Goal: Task Accomplishment & Management: Manage account settings

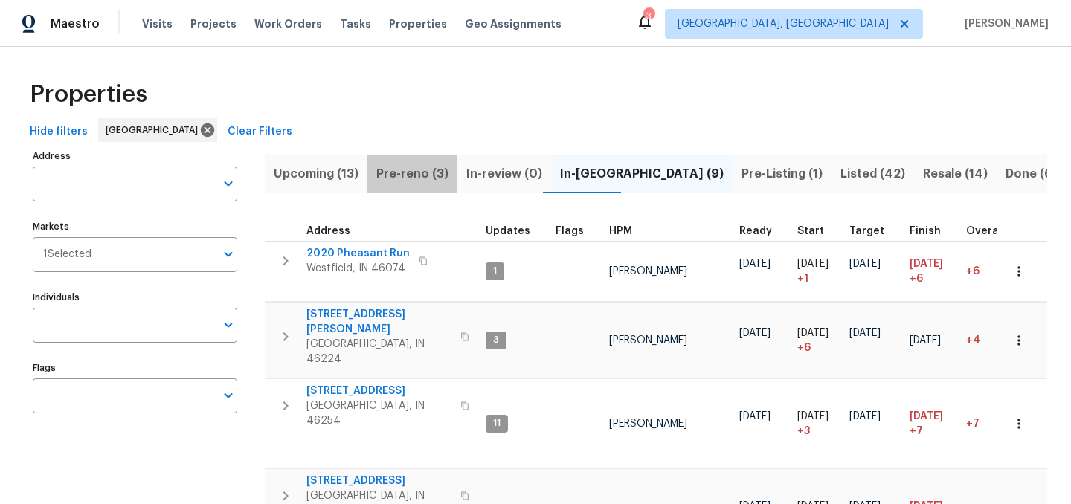
click at [413, 172] on span "Pre-reno (3)" at bounding box center [412, 174] width 72 height 21
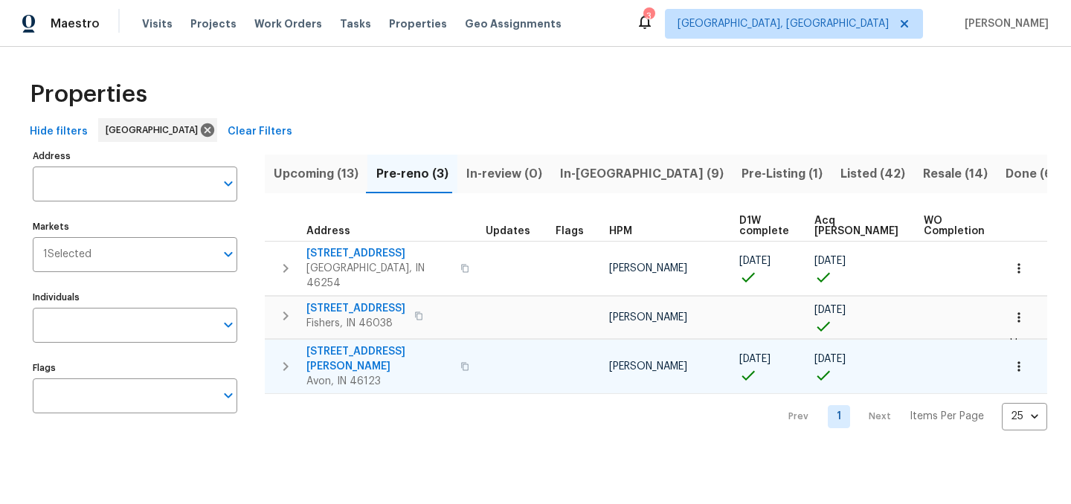
click at [372, 344] on span "[STREET_ADDRESS][PERSON_NAME]" at bounding box center [378, 359] width 145 height 30
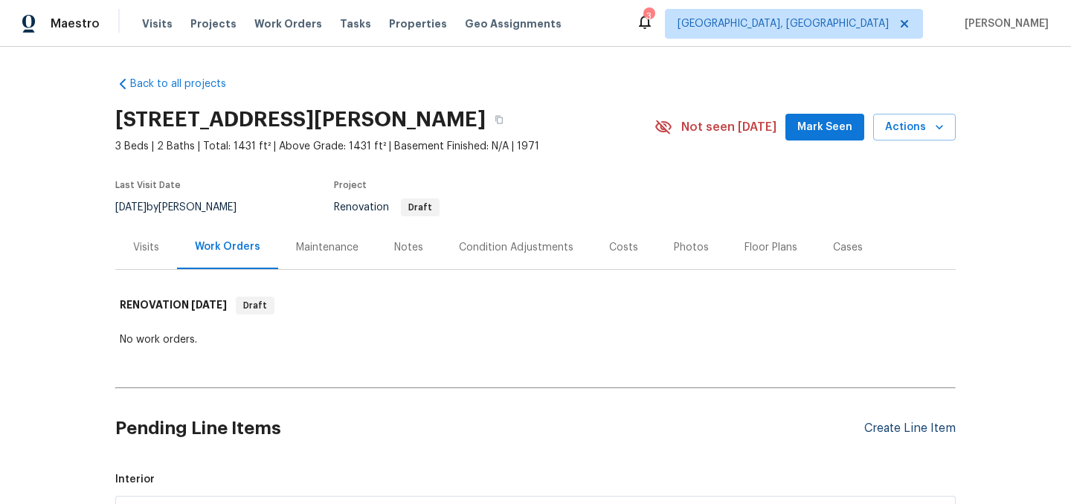
click at [897, 428] on div "Create Line Item" at bounding box center [909, 429] width 91 height 14
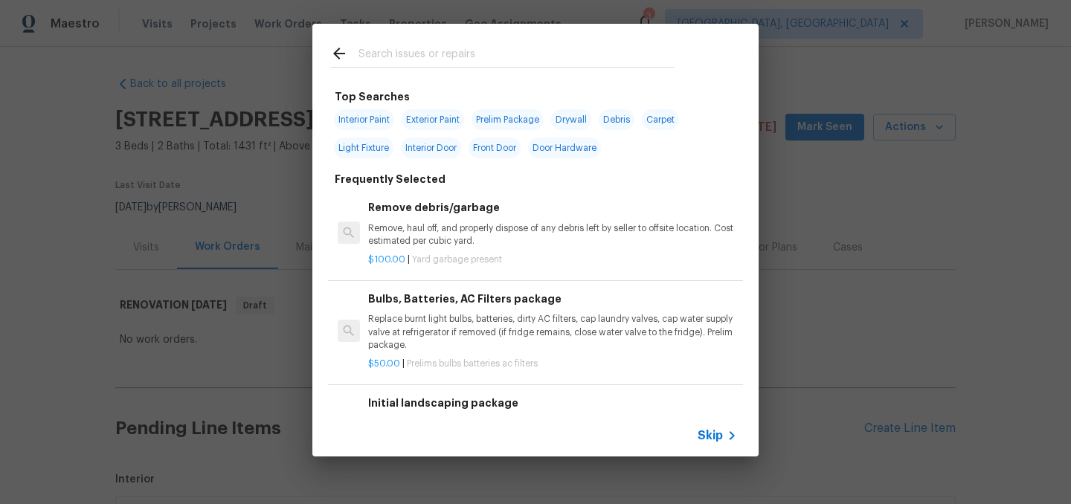
click at [626, 117] on span "Debris" at bounding box center [617, 119] width 36 height 21
type input "Debris"
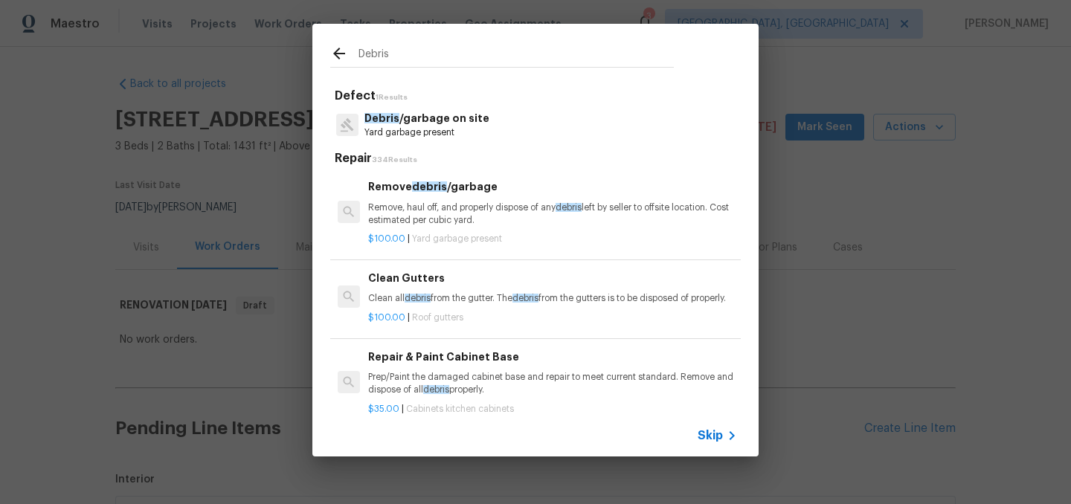
click at [495, 204] on p "Remove, haul off, and properly dispose of any debris left by seller to offsite …" at bounding box center [552, 214] width 369 height 25
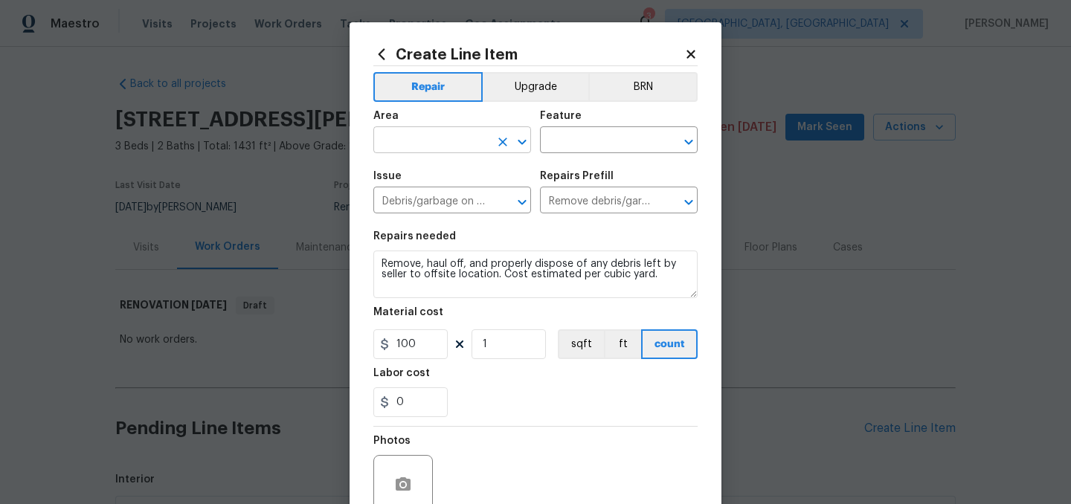
click at [424, 144] on input "text" at bounding box center [431, 141] width 116 height 23
click at [445, 194] on li "Interior Overall" at bounding box center [452, 199] width 158 height 25
type input "Interior Overall"
click at [579, 141] on input "text" at bounding box center [598, 141] width 116 height 23
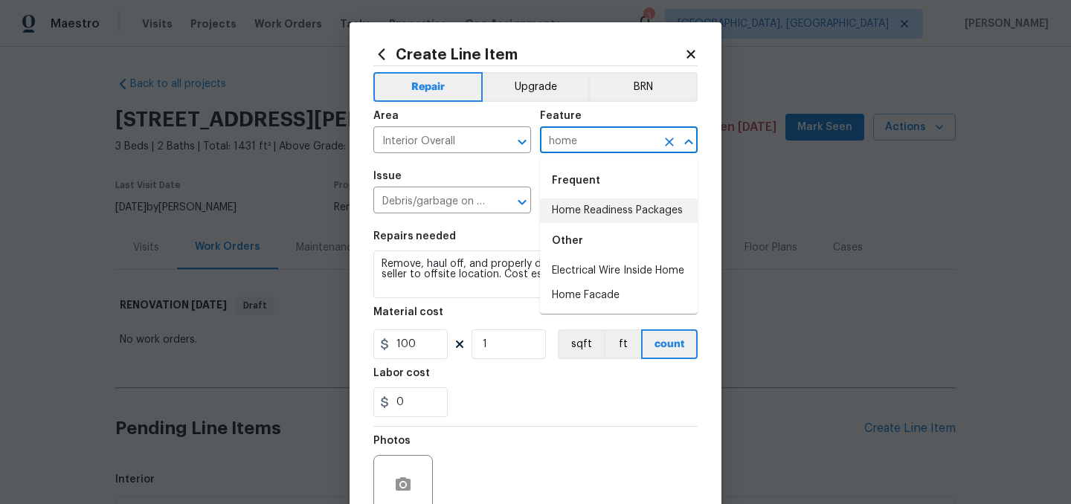
click at [610, 208] on li "Home Readiness Packages" at bounding box center [619, 211] width 158 height 25
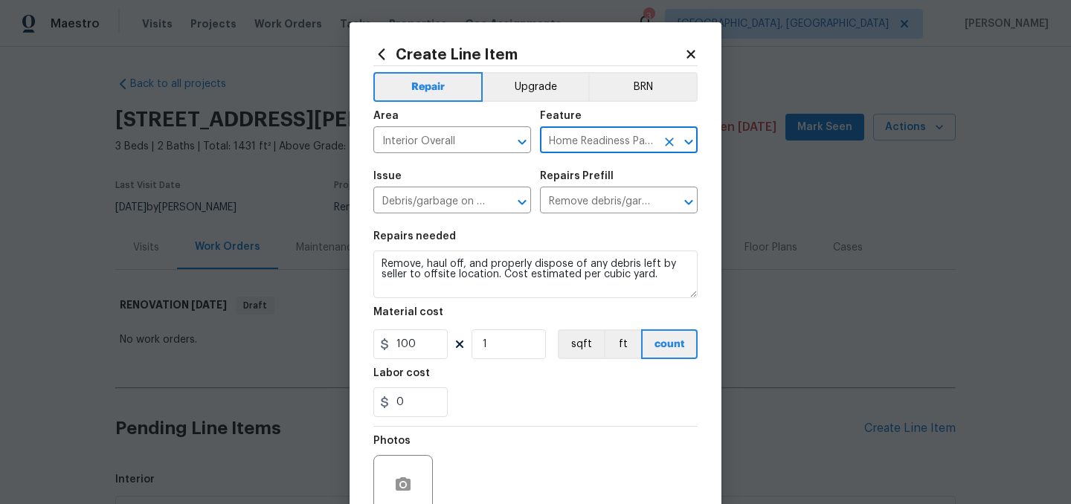
type input "Home Readiness Packages"
click at [419, 343] on input "100" at bounding box center [410, 344] width 74 height 30
type input "1"
click at [520, 418] on section "Repairs needed Remove, haul off, and properly dispose of any debris left by sel…" at bounding box center [535, 324] width 324 height 204
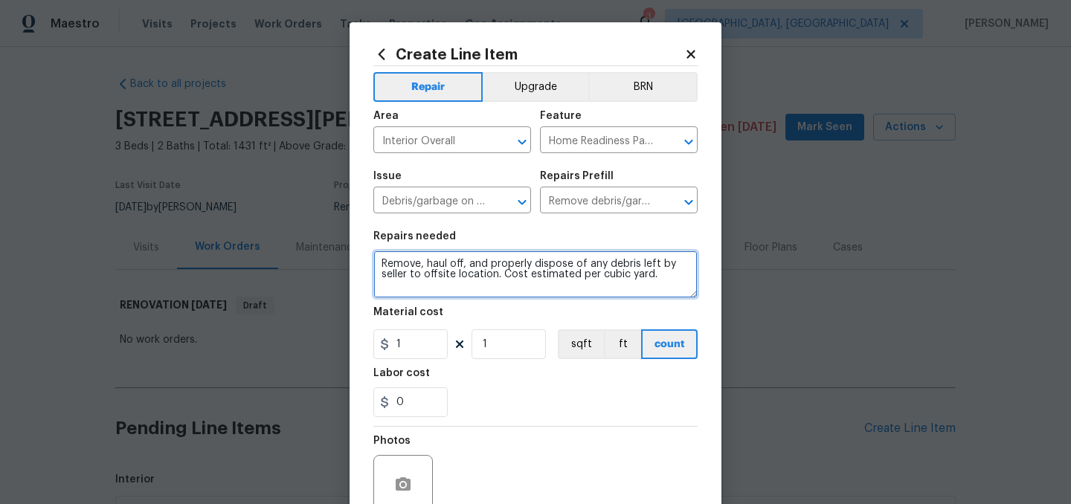
click at [380, 262] on textarea "Remove, haul off, and properly dispose of any debris left by seller to offsite …" at bounding box center [535, 275] width 324 height 48
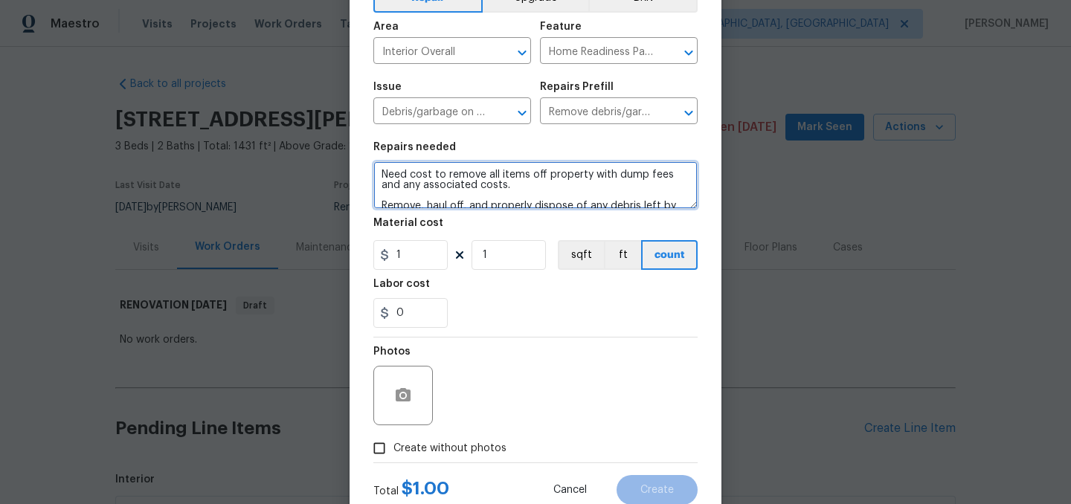
scroll to position [137, 0]
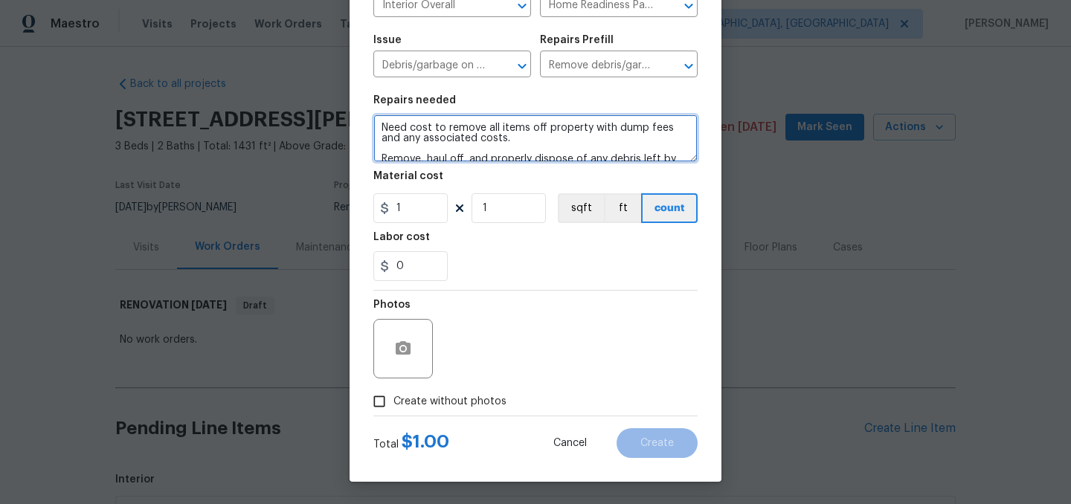
type textarea "Need cost to remove all items off property with dump fees and any associated co…"
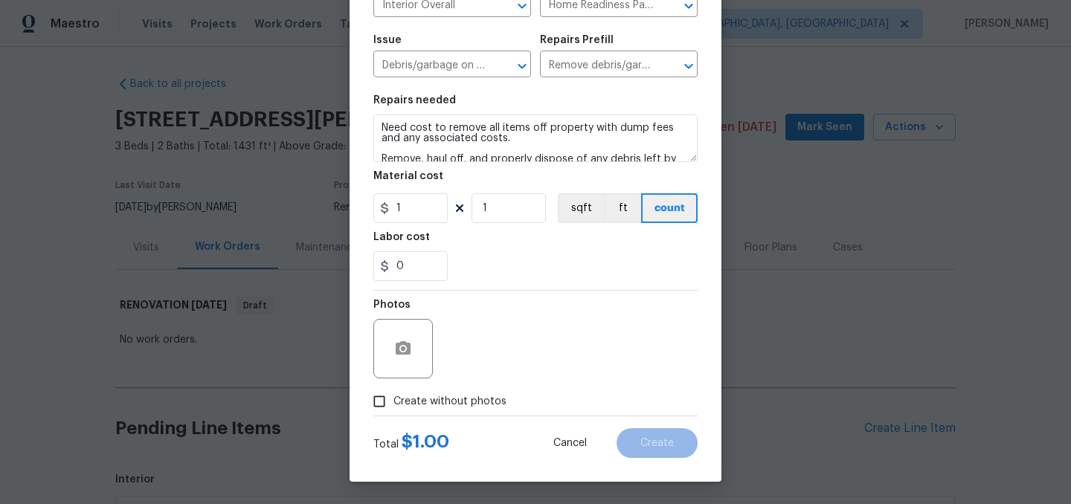
click at [455, 405] on span "Create without photos" at bounding box center [449, 402] width 113 height 16
click at [393, 405] on input "Create without photos" at bounding box center [379, 401] width 28 height 28
checkbox input "true"
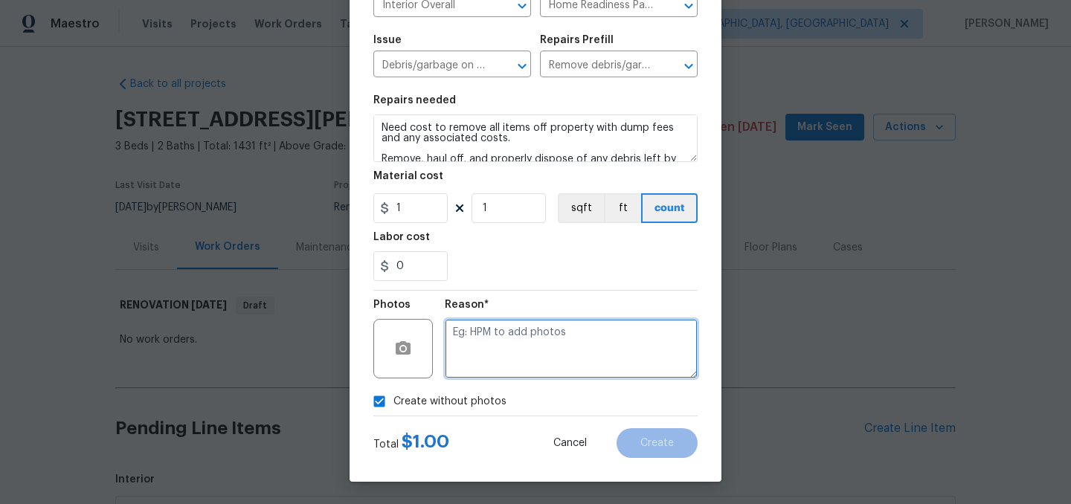
click at [495, 352] on textarea at bounding box center [571, 348] width 253 height 59
type textarea "."
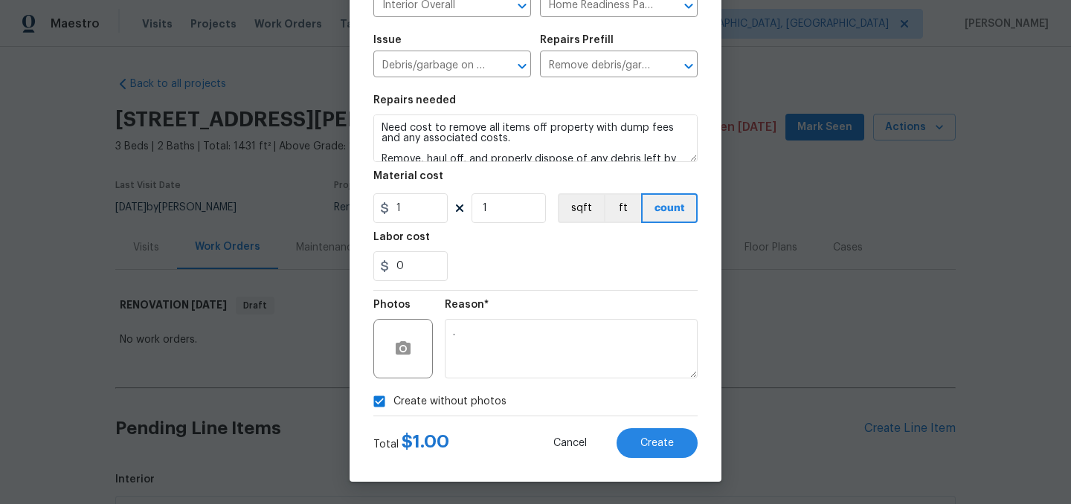
click at [464, 393] on label "Create without photos" at bounding box center [435, 401] width 141 height 28
click at [393, 393] on input "Create without photos" at bounding box center [379, 401] width 28 height 28
checkbox input "false"
click at [658, 442] on span "Create" at bounding box center [656, 443] width 33 height 11
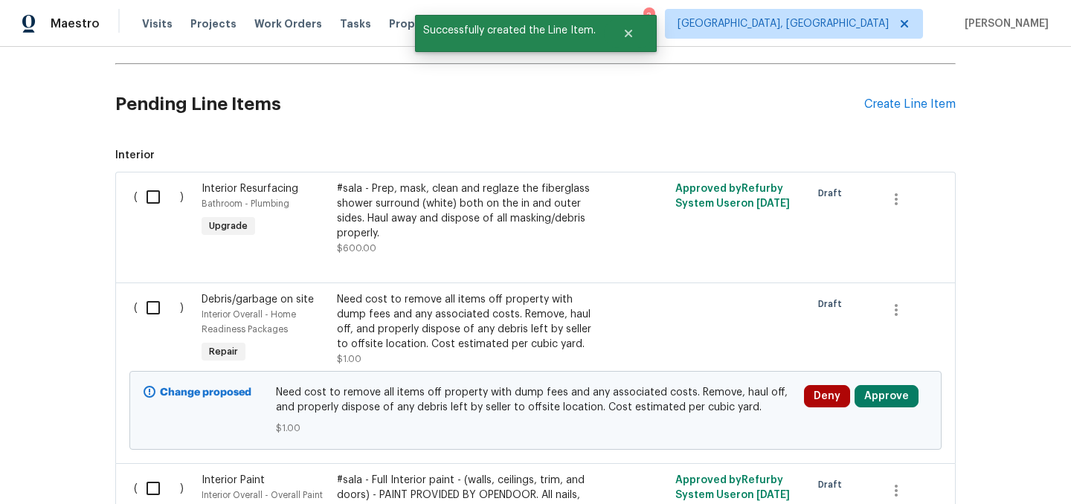
scroll to position [328, 0]
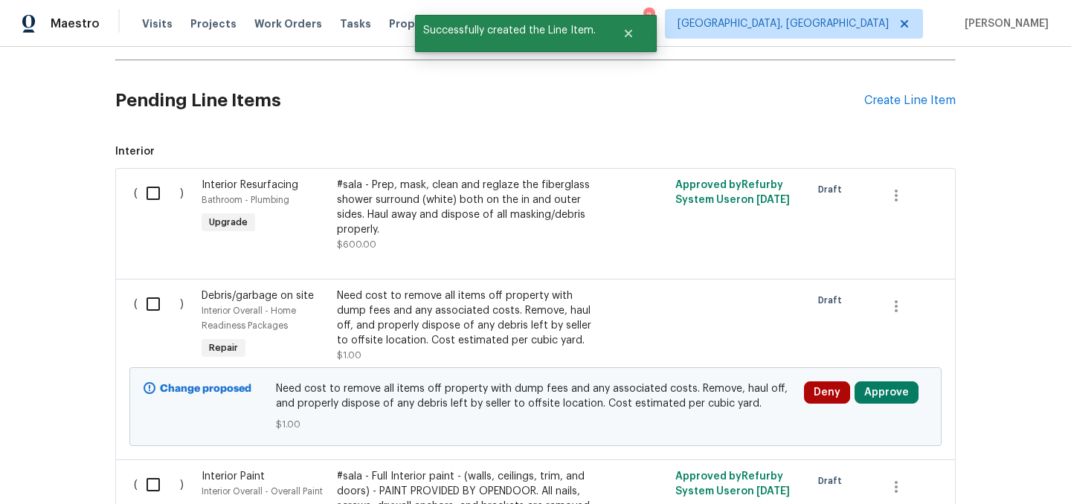
click at [155, 308] on input "checkbox" at bounding box center [159, 304] width 42 height 31
checkbox input "true"
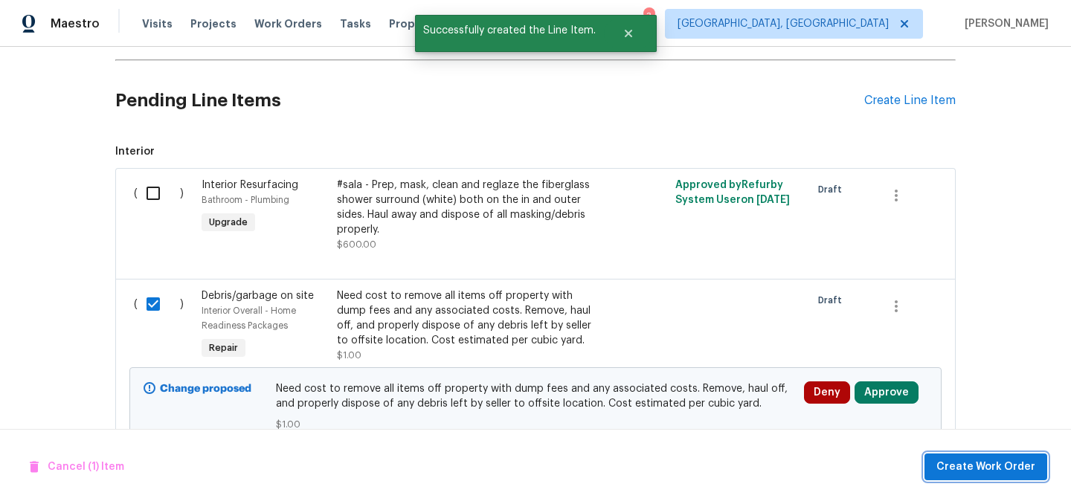
click at [995, 463] on span "Create Work Order" at bounding box center [985, 467] width 99 height 19
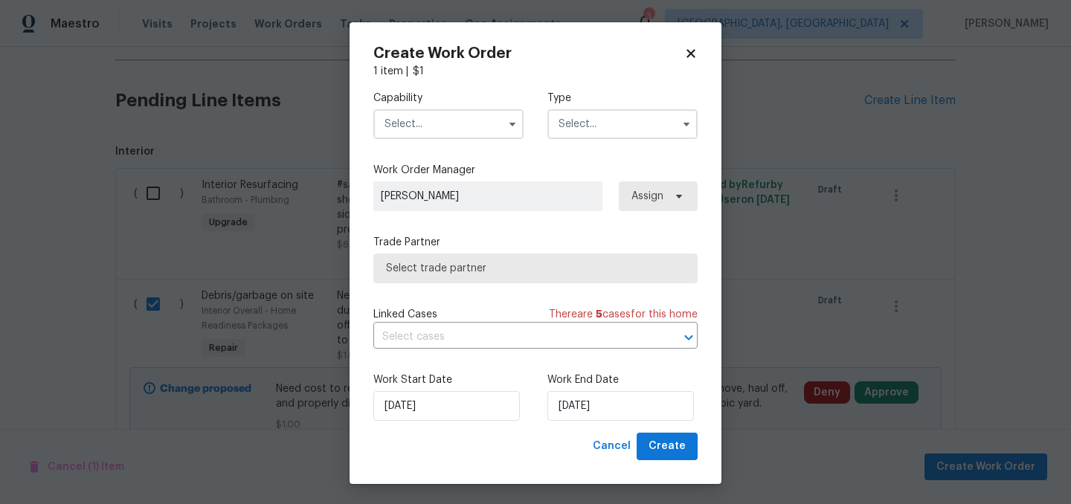
click at [434, 120] on input "text" at bounding box center [448, 124] width 150 height 30
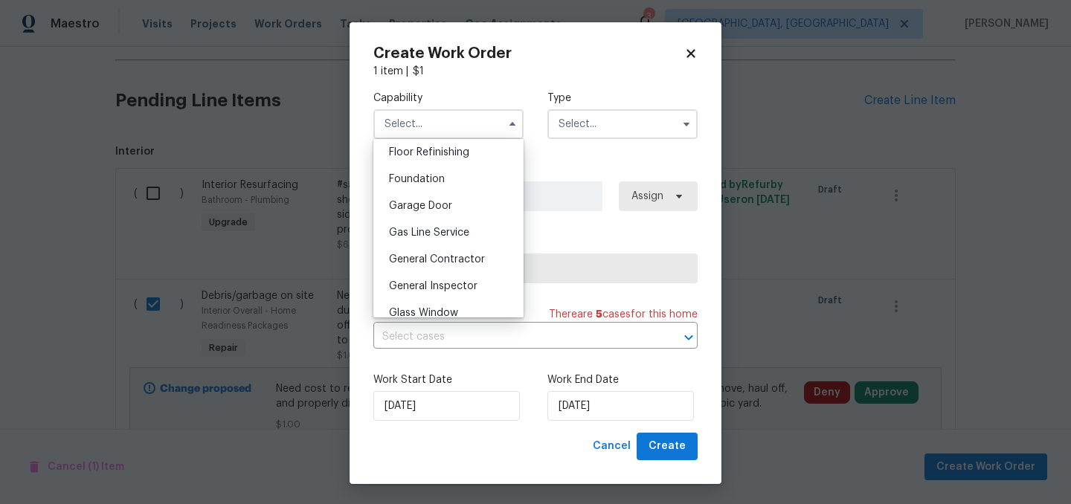
scroll to position [612, 0]
click at [462, 256] on span "General Contractor" at bounding box center [437, 255] width 96 height 10
type input "General Contractor"
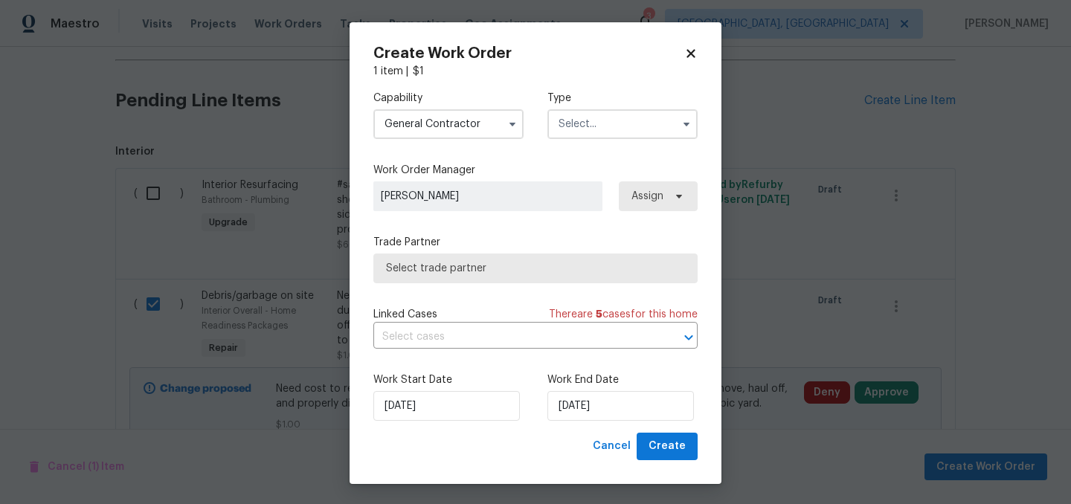
click at [618, 114] on input "text" at bounding box center [622, 124] width 150 height 30
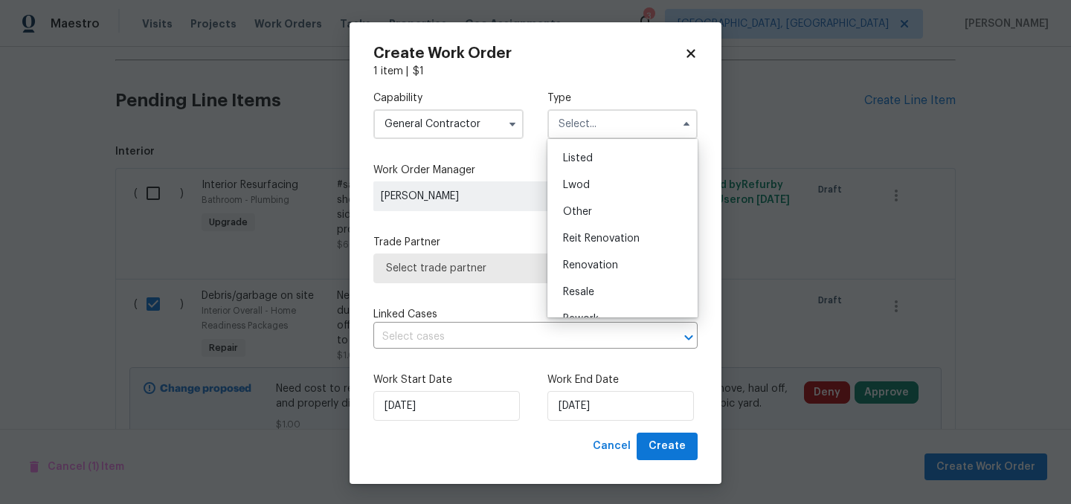
scroll to position [144, 0]
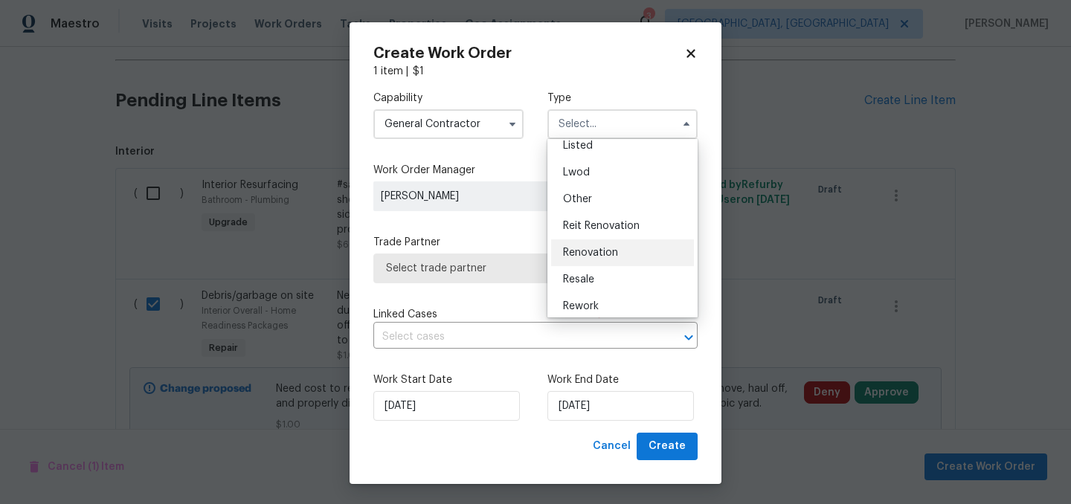
click at [619, 251] on div "Renovation" at bounding box center [622, 252] width 143 height 27
type input "Renovation"
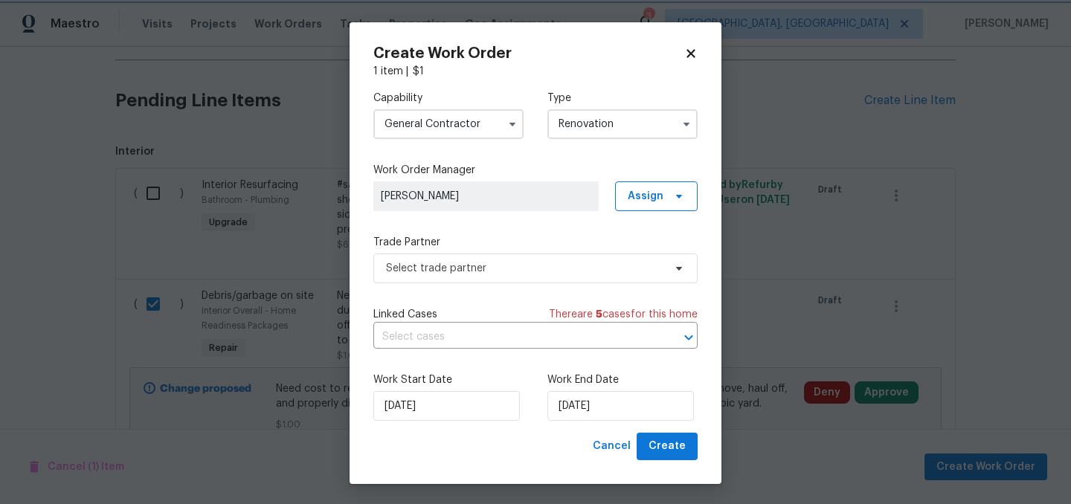
scroll to position [0, 0]
click at [544, 270] on span "Select trade partner" at bounding box center [524, 268] width 277 height 15
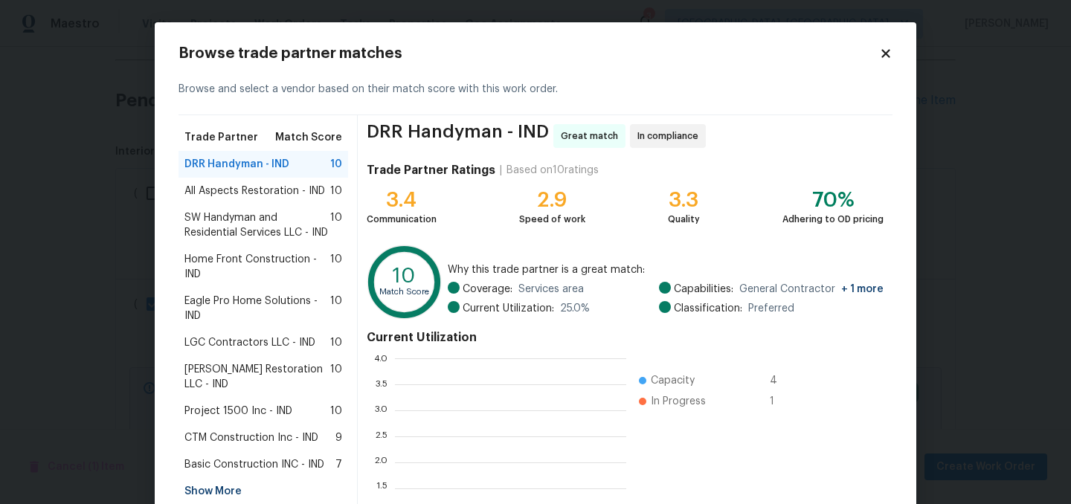
scroll to position [208, 231]
click at [268, 229] on span "SW Handyman and Residential Services LLC - IND" at bounding box center [257, 225] width 146 height 30
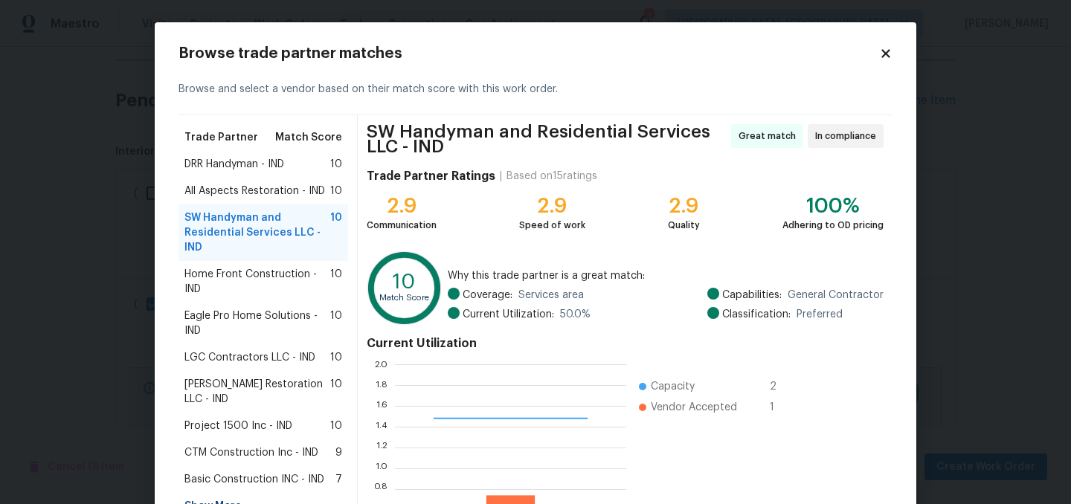
scroll to position [158, 0]
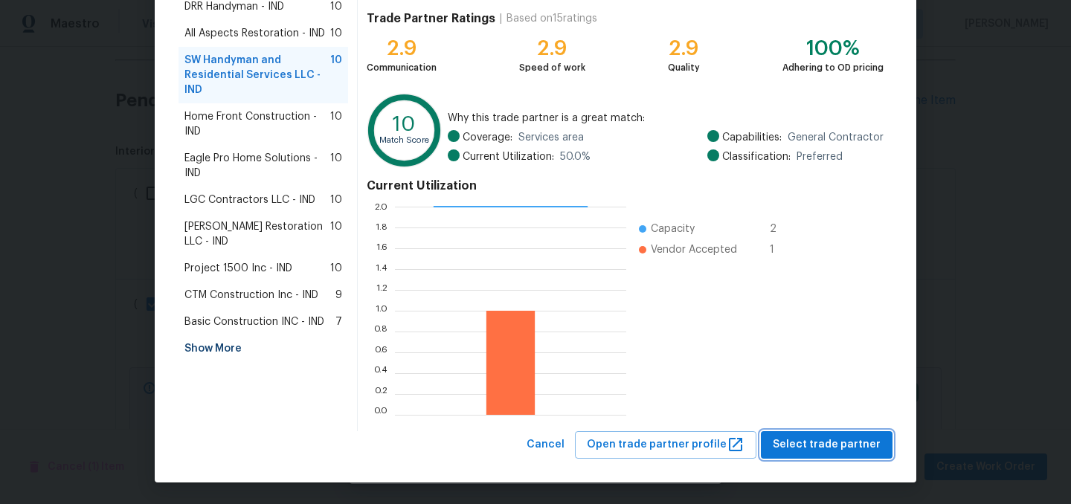
click at [832, 442] on span "Select trade partner" at bounding box center [827, 445] width 108 height 19
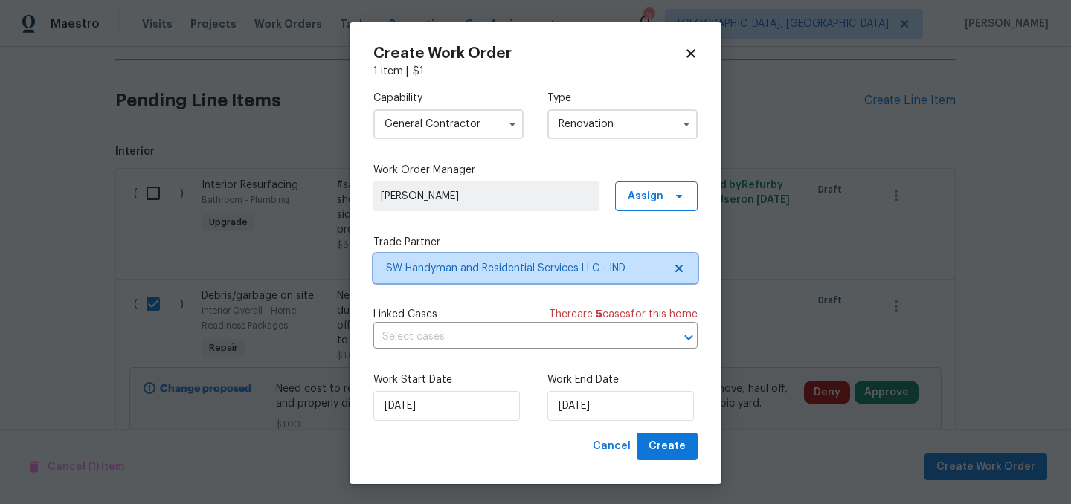
scroll to position [0, 0]
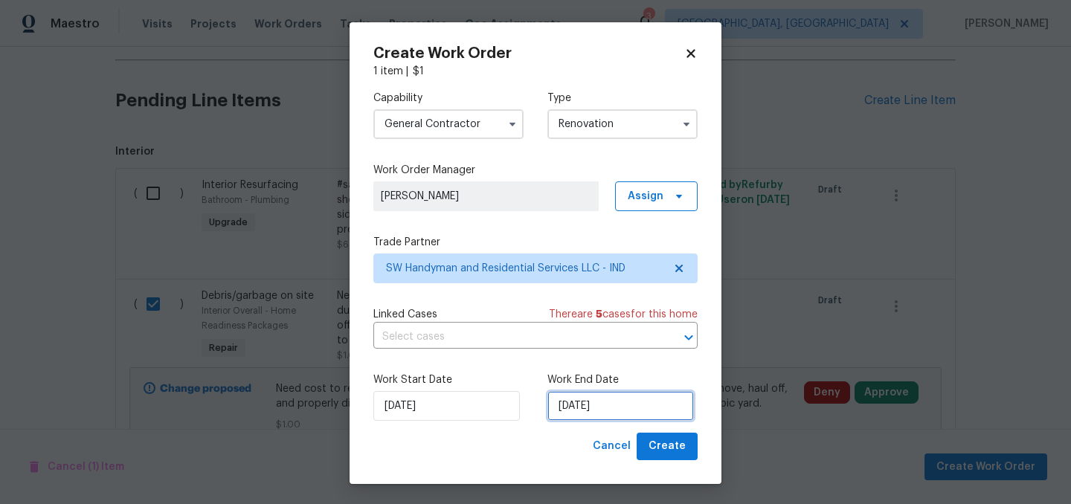
click at [622, 412] on input "9/11/2025" at bounding box center [620, 406] width 146 height 30
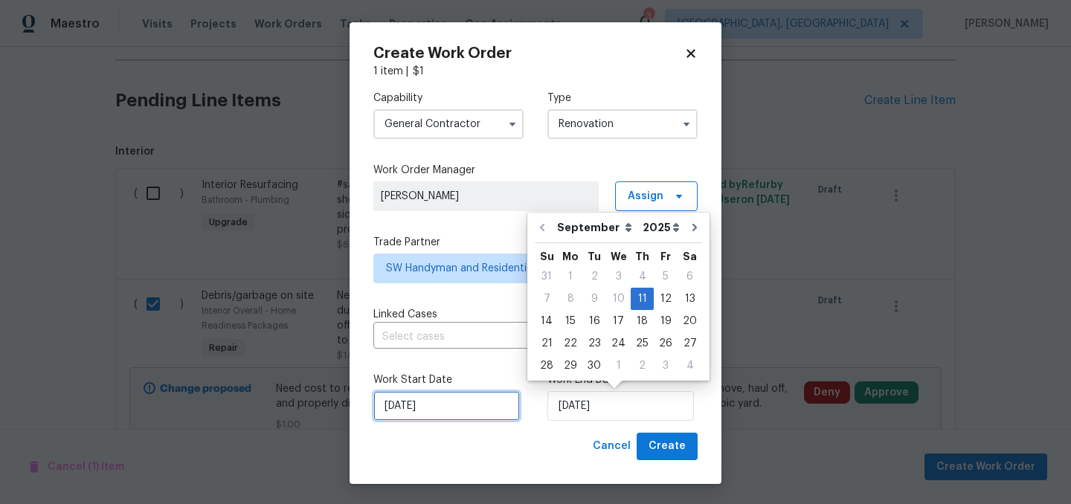
click at [413, 408] on input "9/11/2025" at bounding box center [446, 406] width 146 height 30
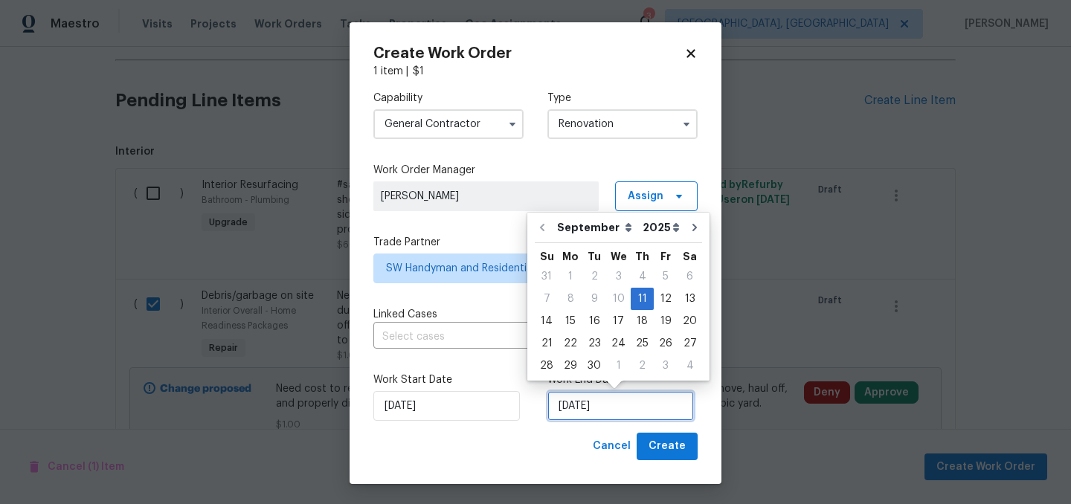
click at [610, 396] on input "9/11/2025" at bounding box center [620, 406] width 146 height 30
click at [564, 321] on div "15" at bounding box center [570, 321] width 24 height 21
type input "9/15/2025"
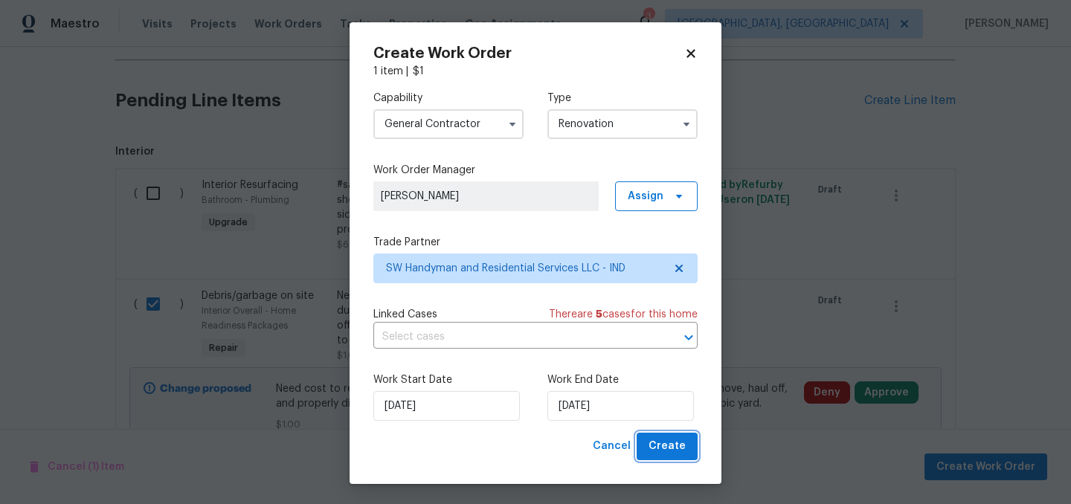
click at [669, 448] on span "Create" at bounding box center [666, 446] width 37 height 19
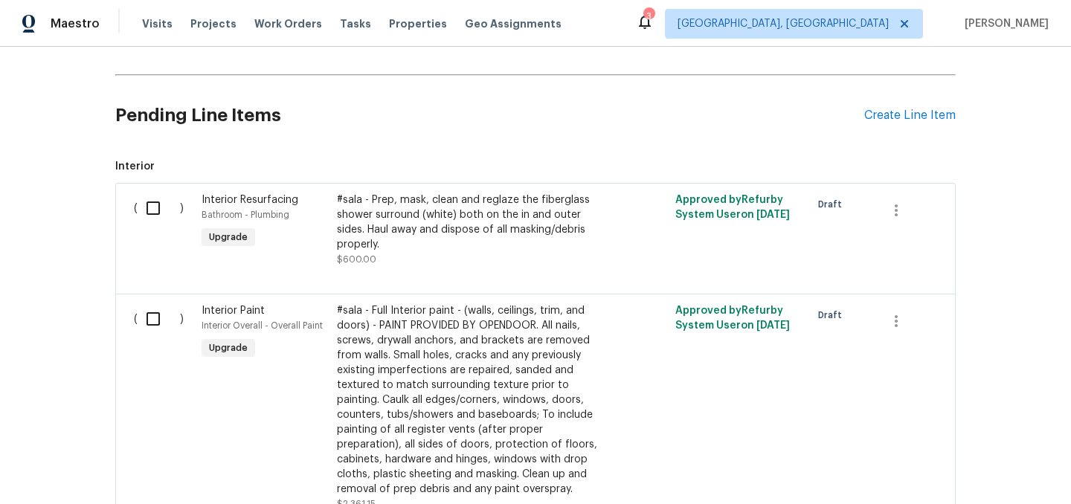
scroll to position [350, 0]
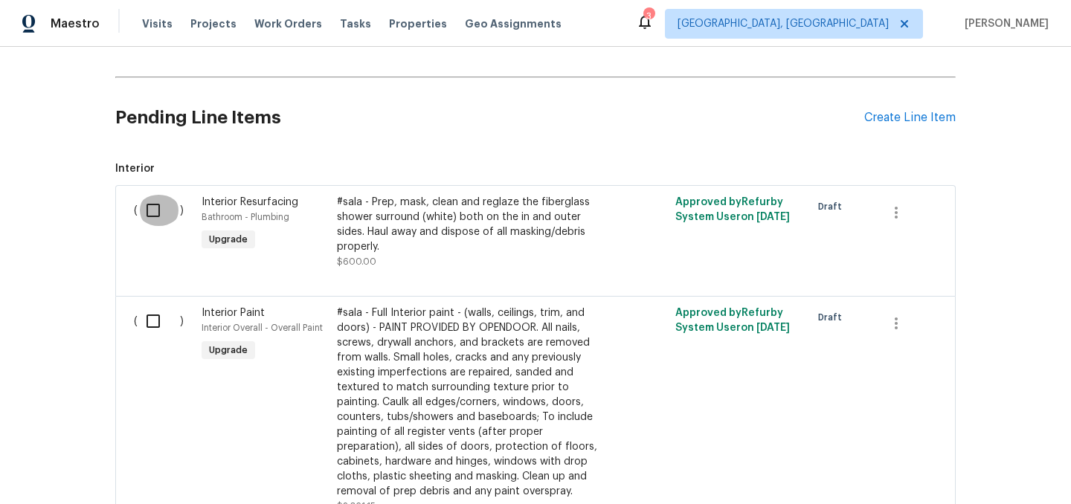
click at [158, 214] on input "checkbox" at bounding box center [159, 210] width 42 height 31
checkbox input "true"
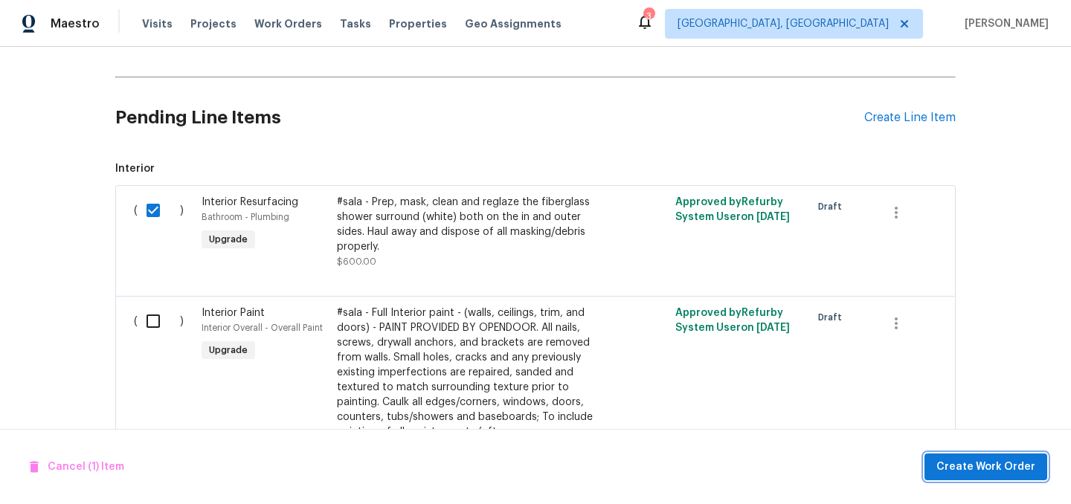
click at [976, 462] on span "Create Work Order" at bounding box center [985, 467] width 99 height 19
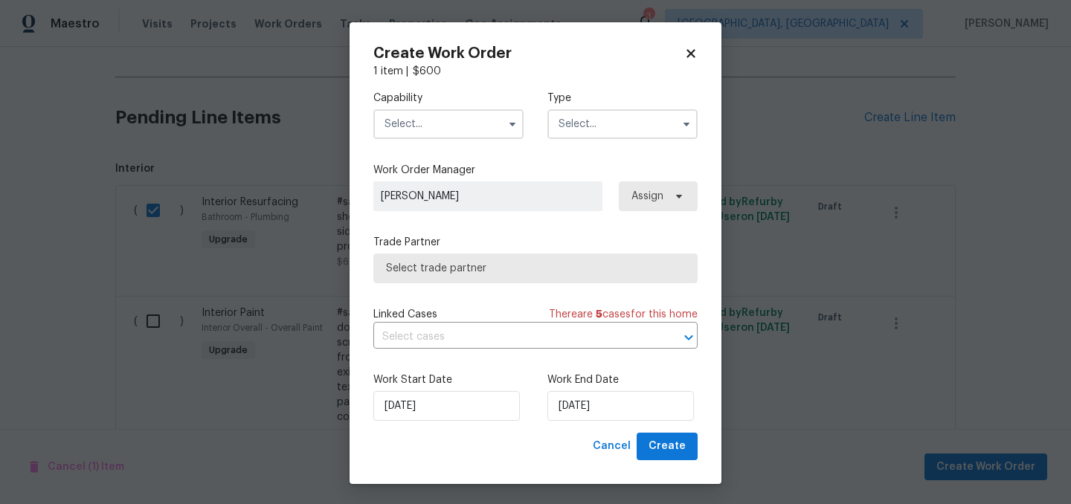
click at [446, 124] on input "text" at bounding box center [448, 124] width 150 height 30
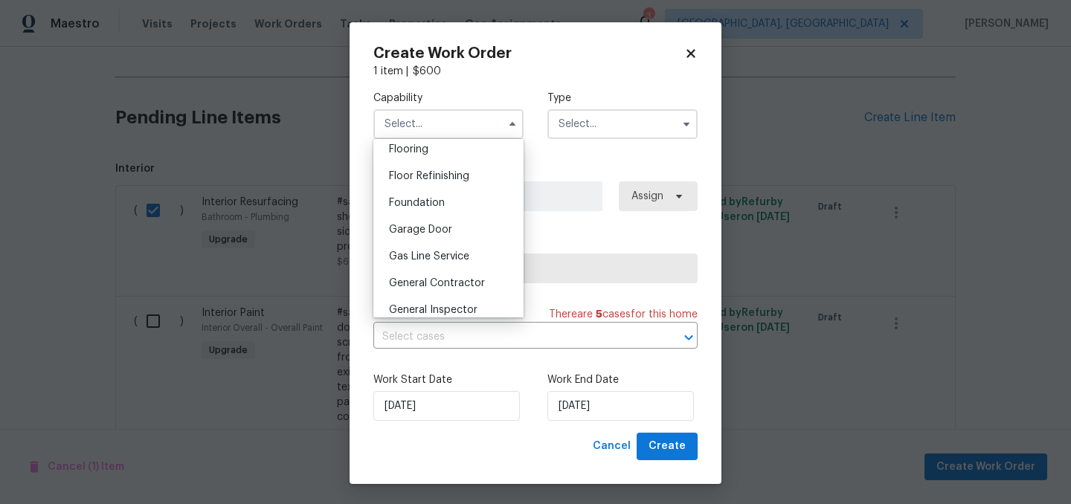
scroll to position [582, 0]
click at [444, 280] on span "General Contractor" at bounding box center [437, 285] width 96 height 10
type input "General Contractor"
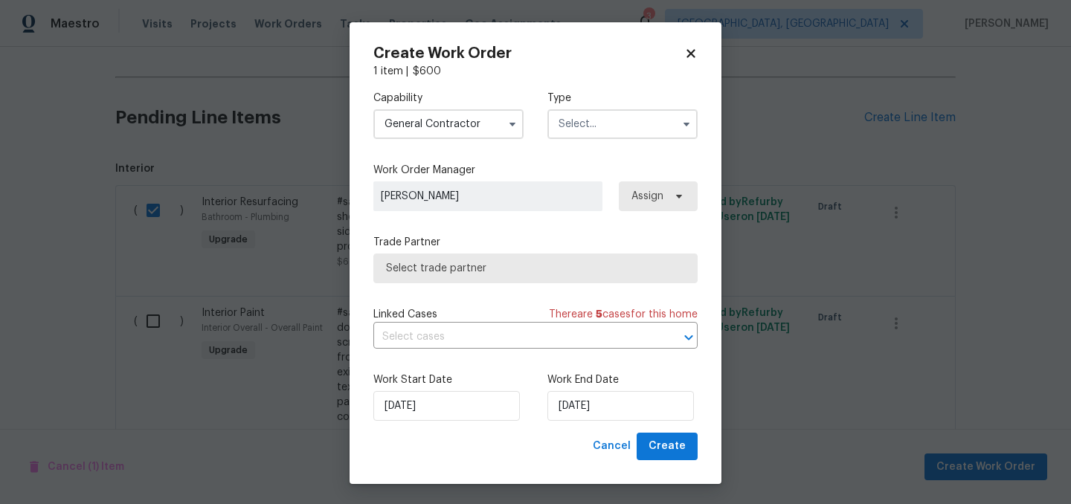
click at [590, 115] on input "text" at bounding box center [622, 124] width 150 height 30
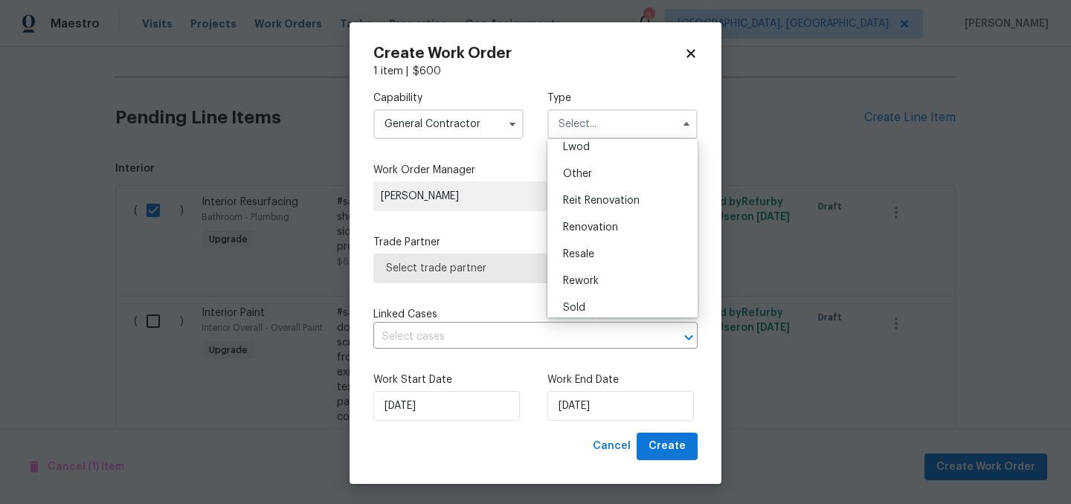
scroll to position [177, 0]
click at [602, 215] on span "Renovation" at bounding box center [590, 220] width 55 height 10
type input "Renovation"
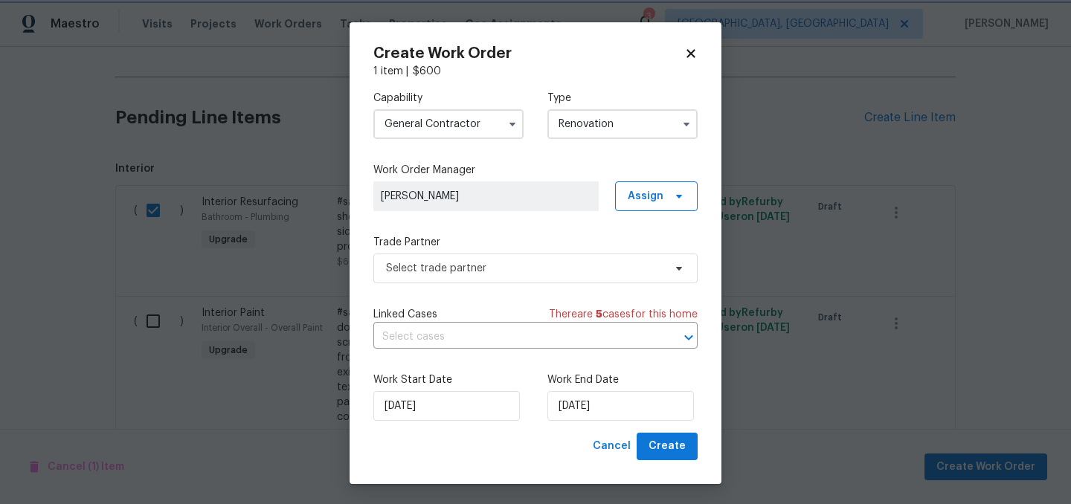
scroll to position [0, 0]
click at [494, 270] on span "Select trade partner" at bounding box center [524, 268] width 277 height 15
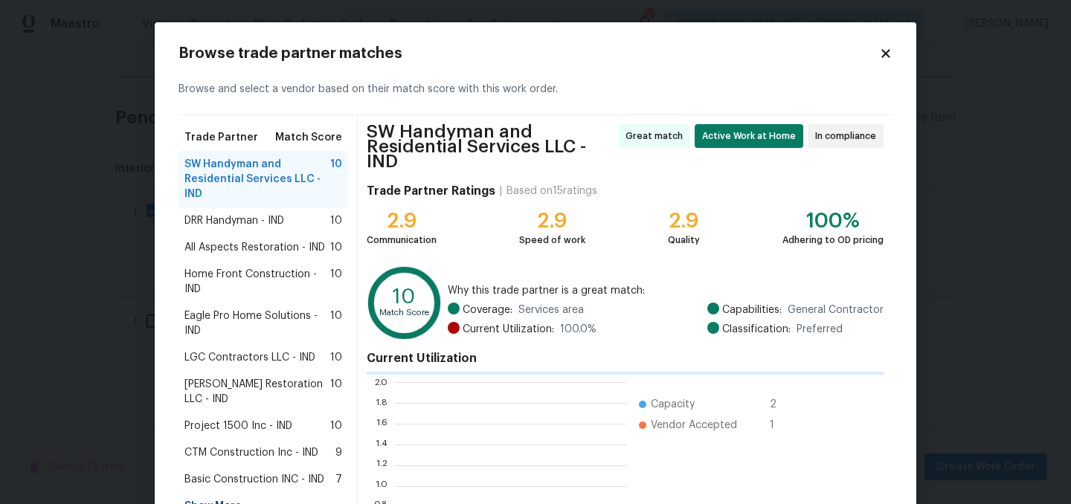
scroll to position [208, 231]
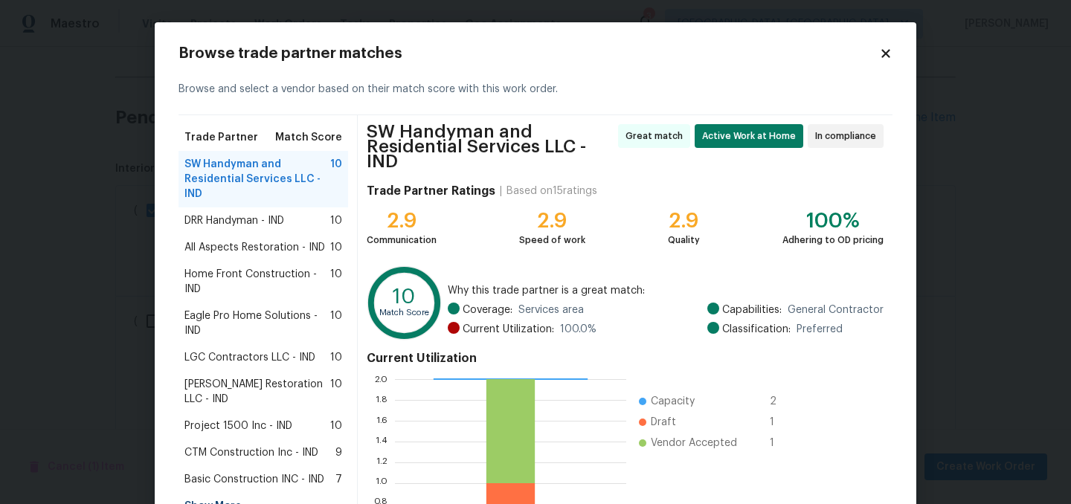
click at [254, 279] on span "Home Front Construction - IND" at bounding box center [257, 282] width 146 height 30
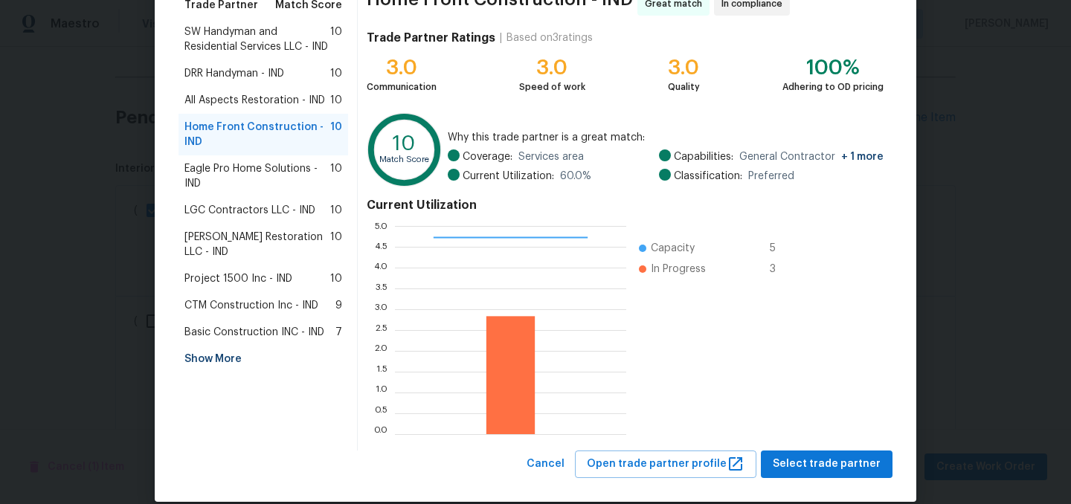
scroll to position [152, 0]
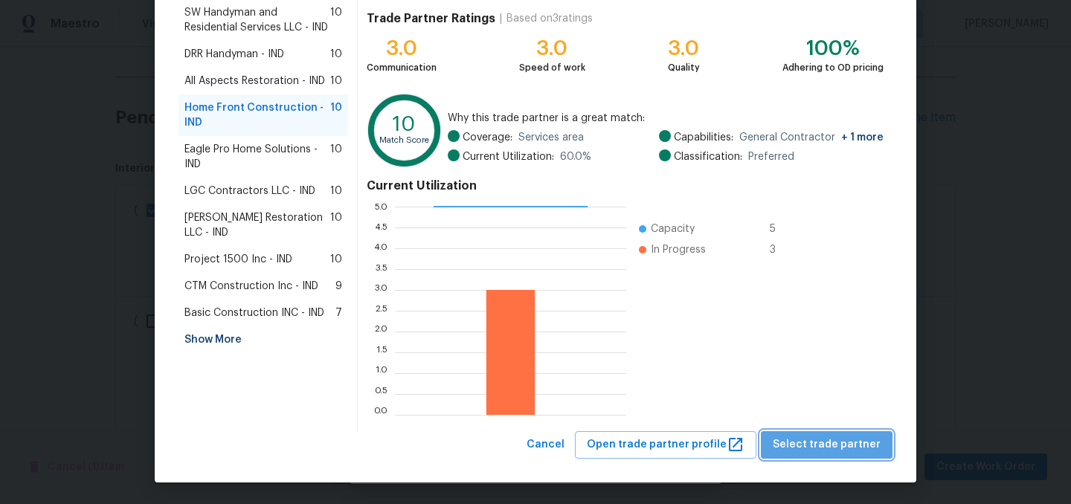
click at [840, 442] on span "Select trade partner" at bounding box center [827, 445] width 108 height 19
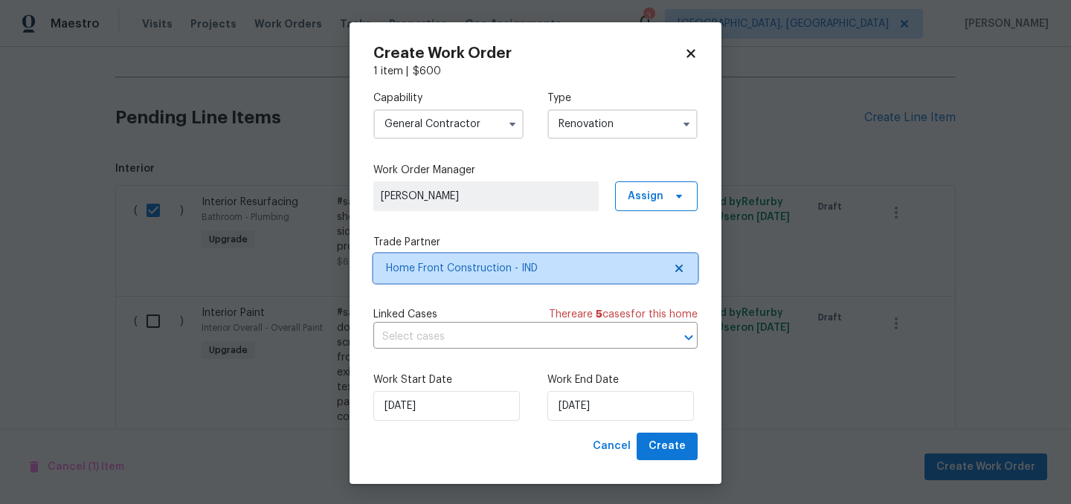
scroll to position [0, 0]
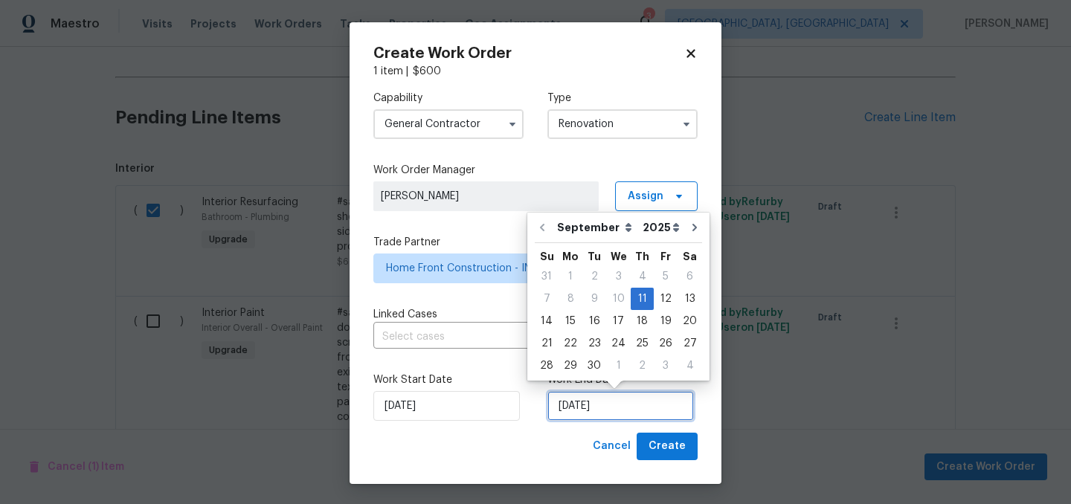
click at [622, 405] on input "9/11/2025" at bounding box center [620, 406] width 146 height 30
click at [660, 324] on div "19" at bounding box center [666, 321] width 24 height 21
type input "9/19/2025"
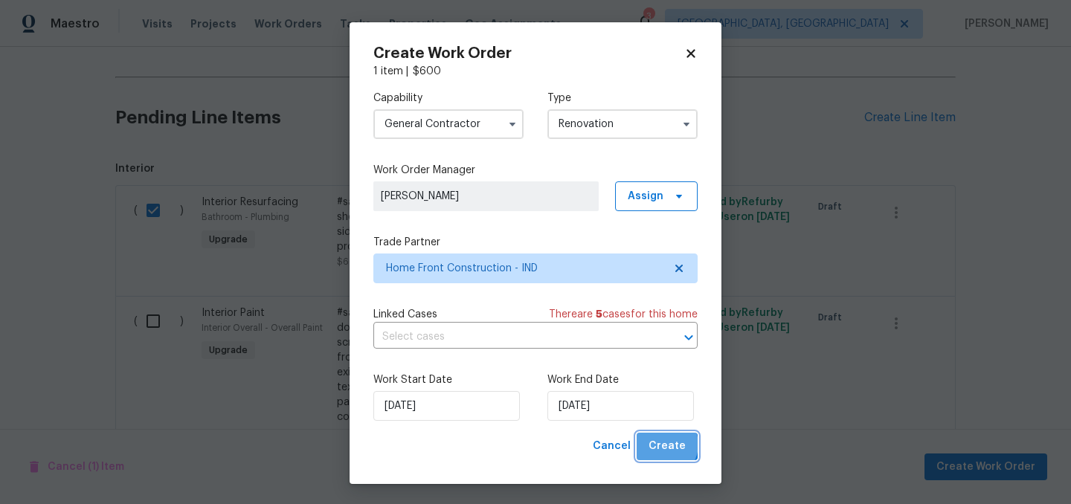
click at [666, 445] on span "Create" at bounding box center [666, 446] width 37 height 19
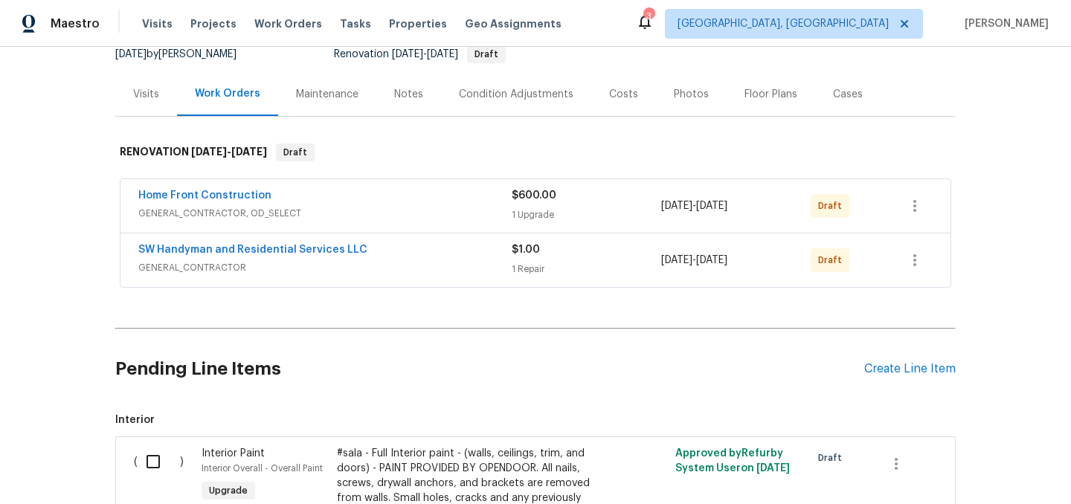
scroll to position [152, 0]
click at [513, 98] on div "Condition Adjustments" at bounding box center [516, 95] width 115 height 15
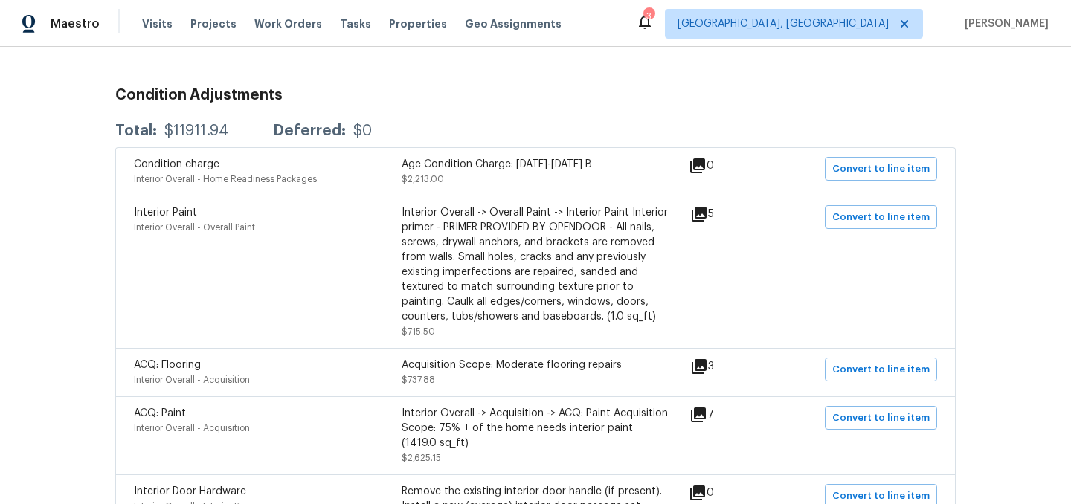
scroll to position [242, 0]
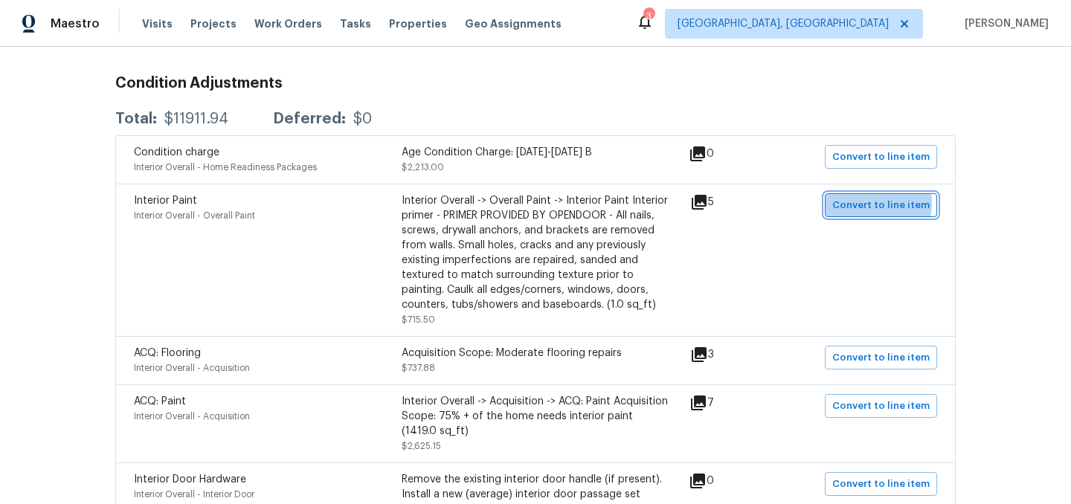
click at [876, 204] on span "Convert to line item" at bounding box center [880, 205] width 97 height 17
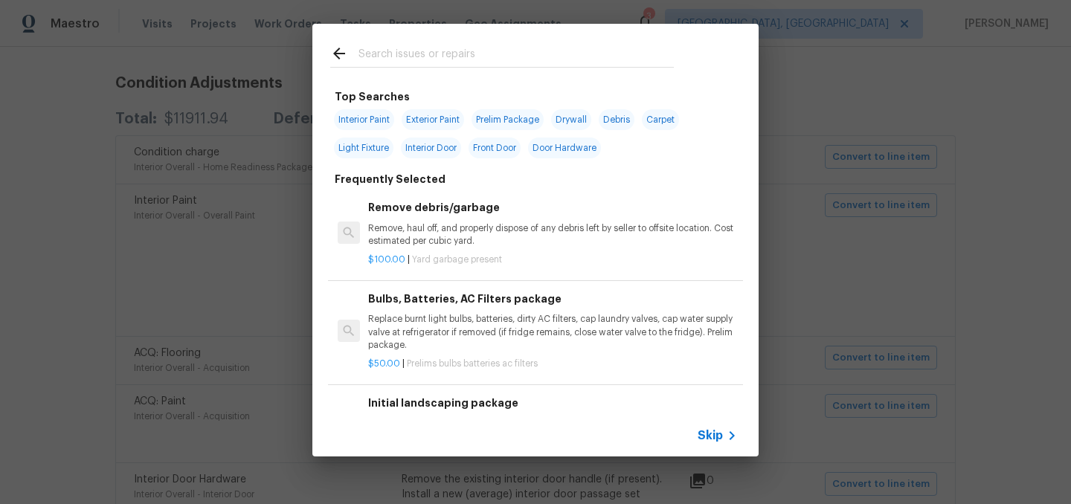
click at [712, 436] on span "Skip" at bounding box center [710, 435] width 25 height 15
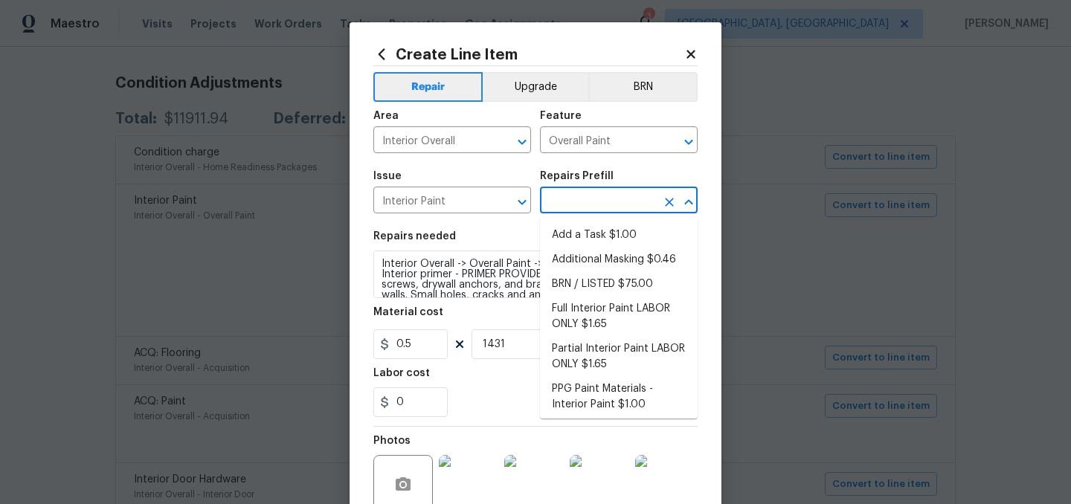
click at [588, 204] on input "text" at bounding box center [598, 201] width 116 height 23
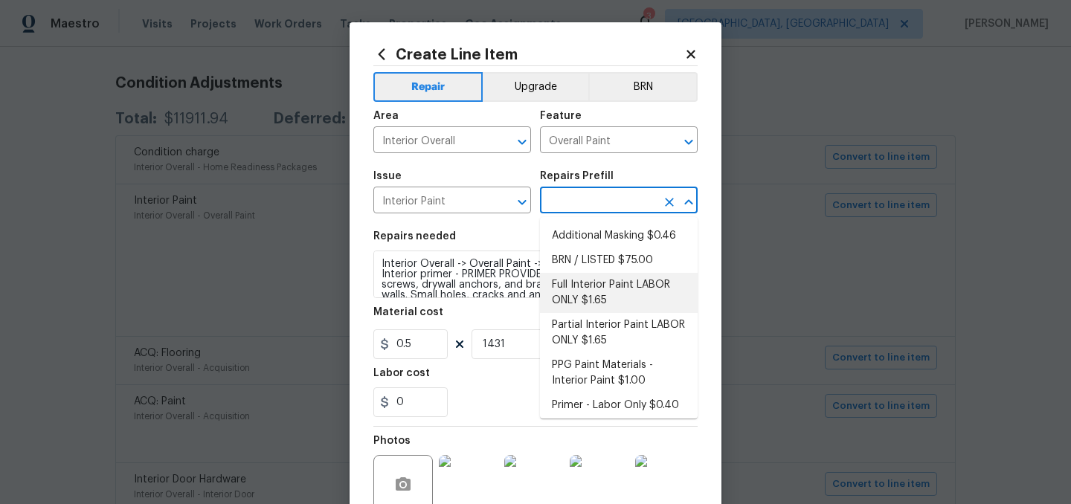
scroll to position [29, 0]
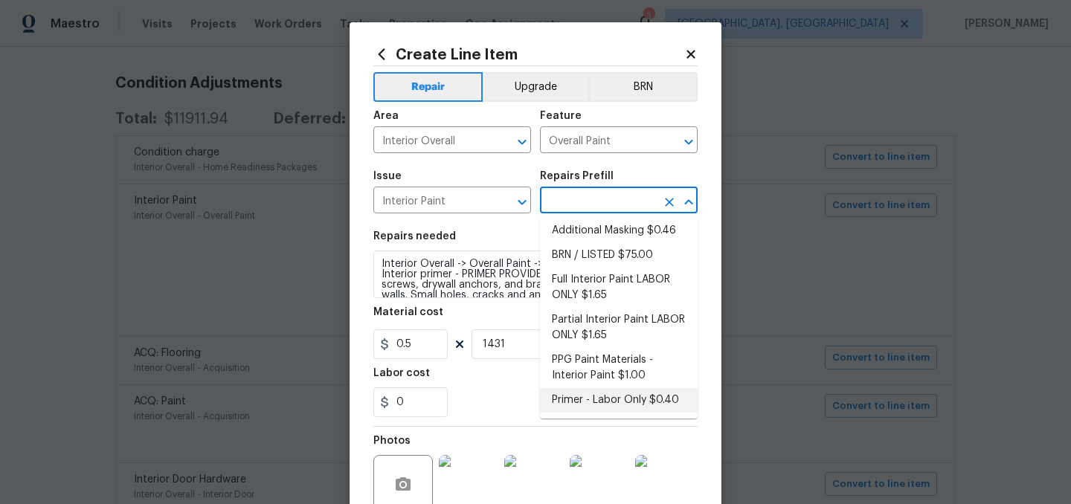
click at [608, 399] on li "Primer - Labor Only $0.40" at bounding box center [619, 400] width 158 height 25
type input "Primer - Labor Only $0.40"
type textarea "Interior primer - PRIMER PROVIDED BY OPENDOOR - All nails, screws, drywall anch…"
type input "0.4"
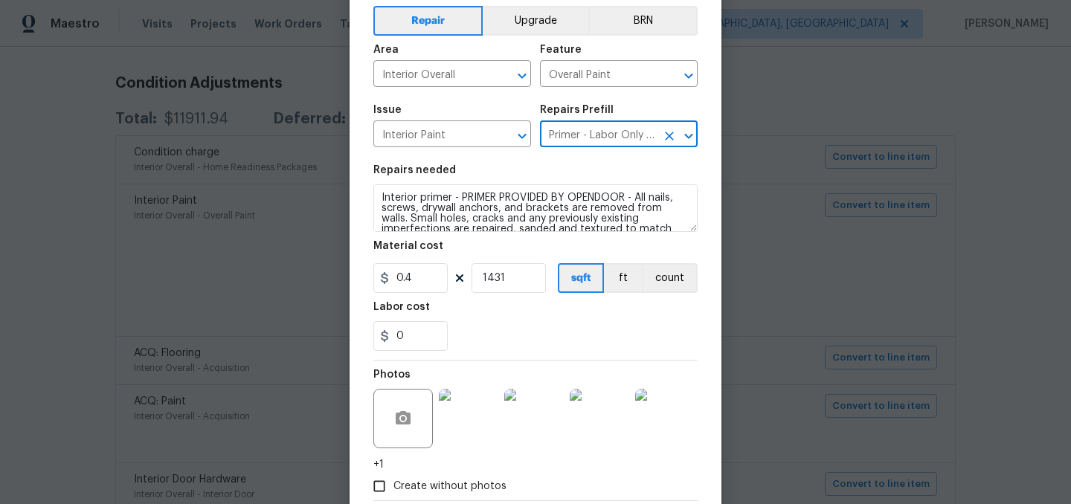
scroll to position [152, 0]
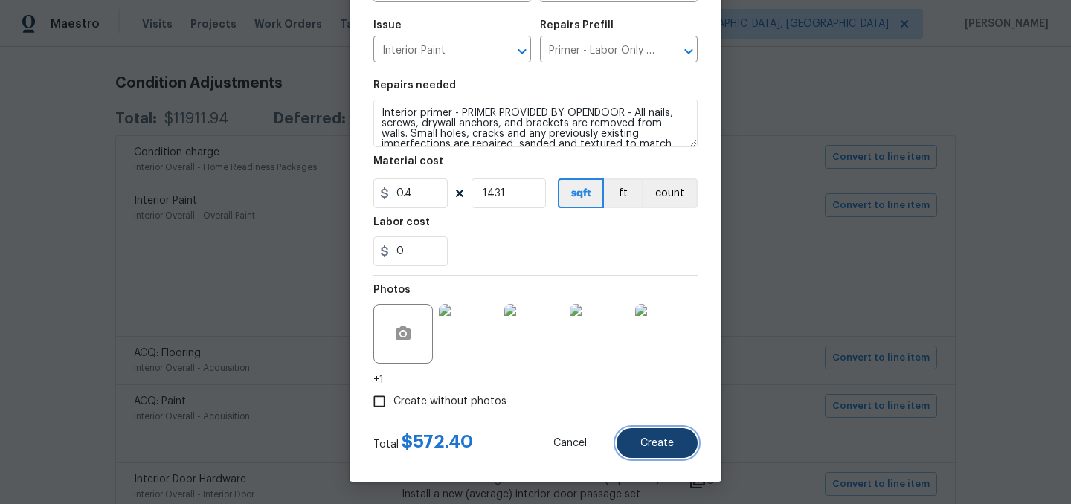
click at [665, 450] on button "Create" at bounding box center [656, 443] width 81 height 30
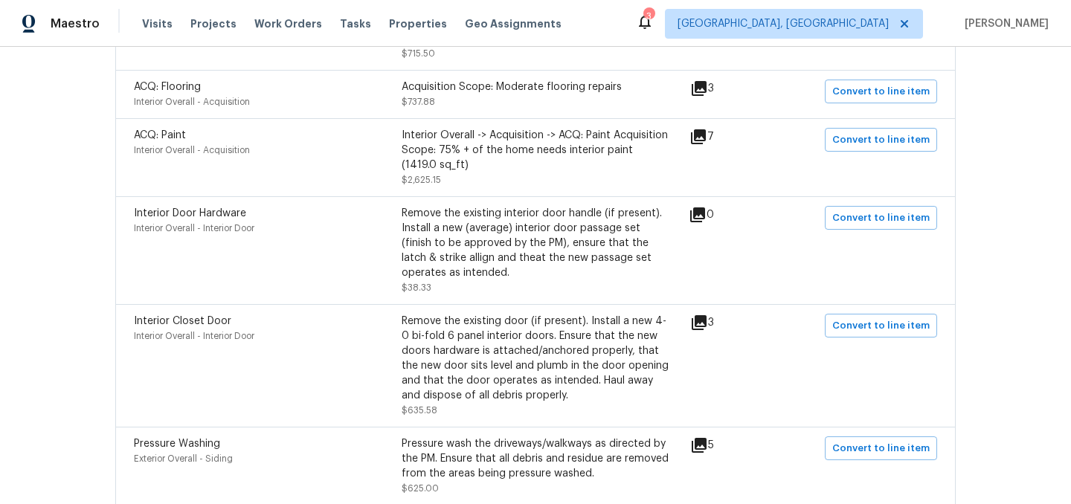
scroll to position [543, 0]
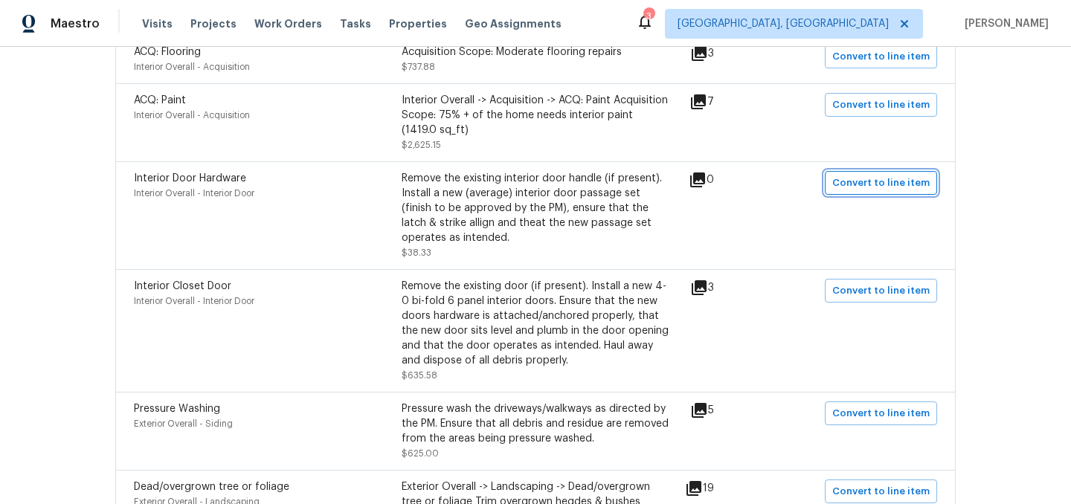
click at [857, 177] on span "Convert to line item" at bounding box center [880, 183] width 97 height 17
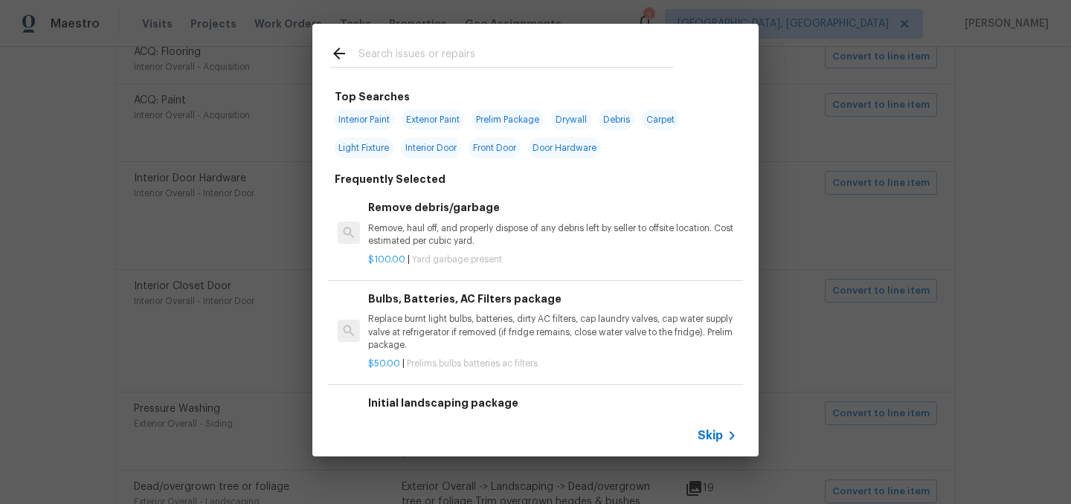
click at [718, 432] on span "Skip" at bounding box center [710, 435] width 25 height 15
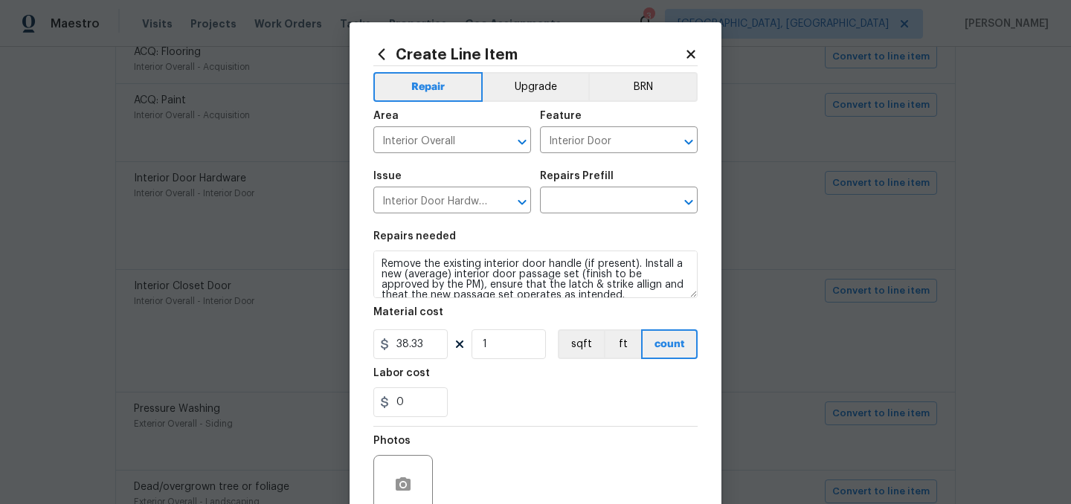
click at [597, 216] on div "Issue Interior Door Hardware ​ Repairs Prefill ​" at bounding box center [535, 192] width 324 height 60
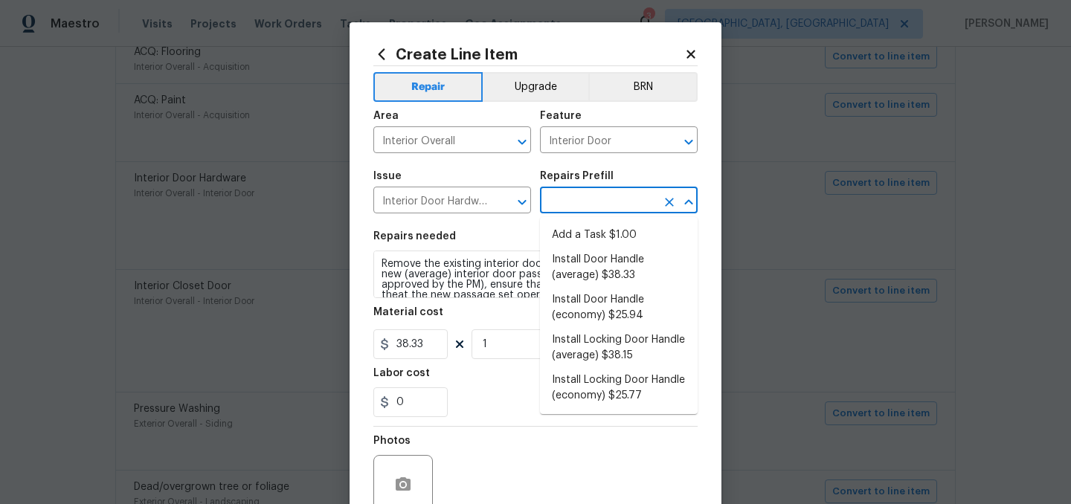
click at [592, 208] on input "text" at bounding box center [598, 201] width 116 height 23
click at [648, 268] on li "Install Door Handle (average) $38.33" at bounding box center [619, 268] width 158 height 40
type input "Install Door Handle (average) $38.33"
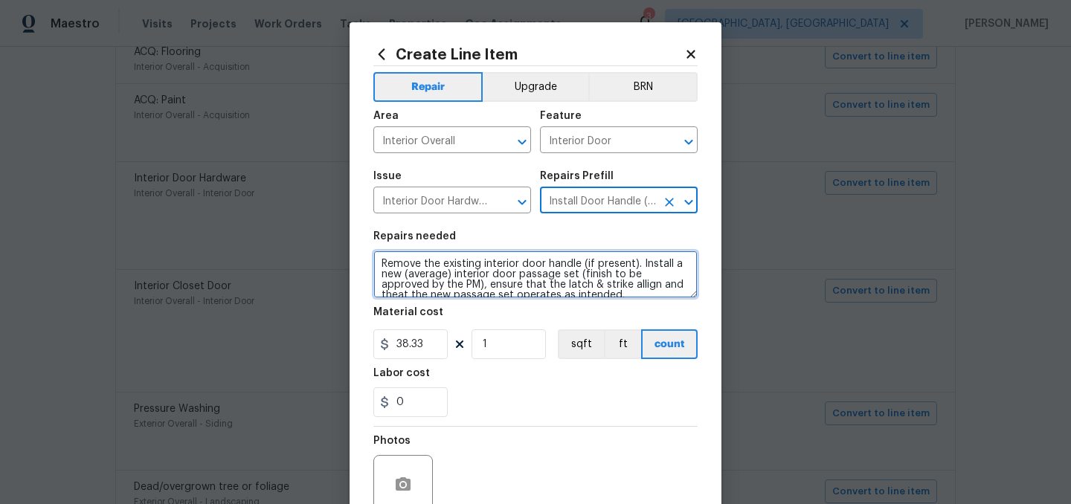
click at [383, 261] on textarea "Remove the existing interior door handle (if present). Install a new (average) …" at bounding box center [535, 275] width 324 height 48
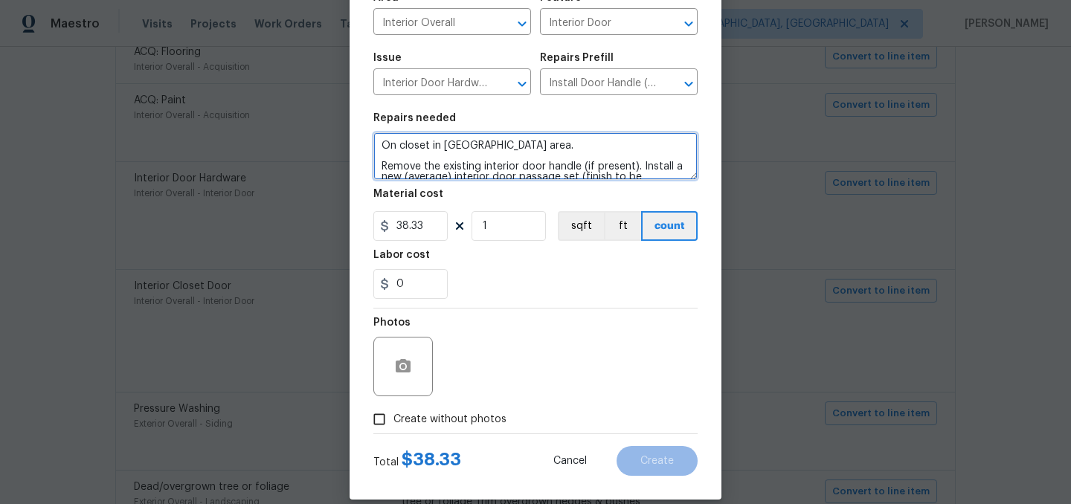
scroll to position [137, 0]
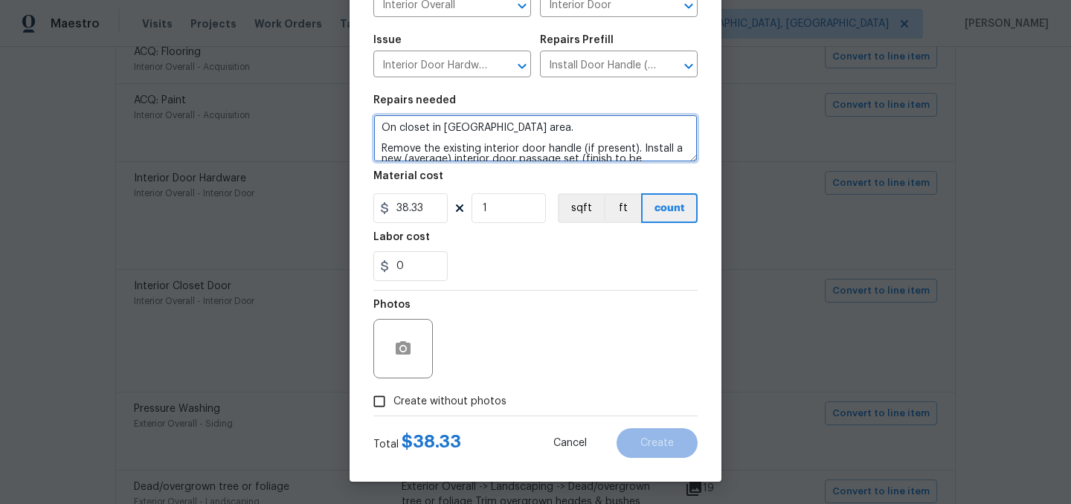
type textarea "On closet in great room area. Remove the existing interior door handle (if pres…"
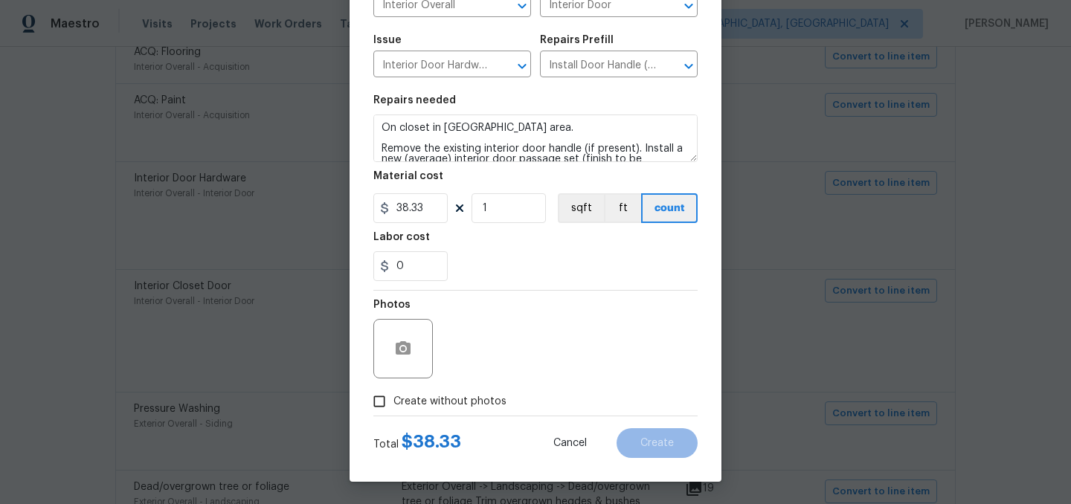
click at [460, 402] on span "Create without photos" at bounding box center [449, 402] width 113 height 16
click at [393, 402] on input "Create without photos" at bounding box center [379, 401] width 28 height 28
checkbox input "true"
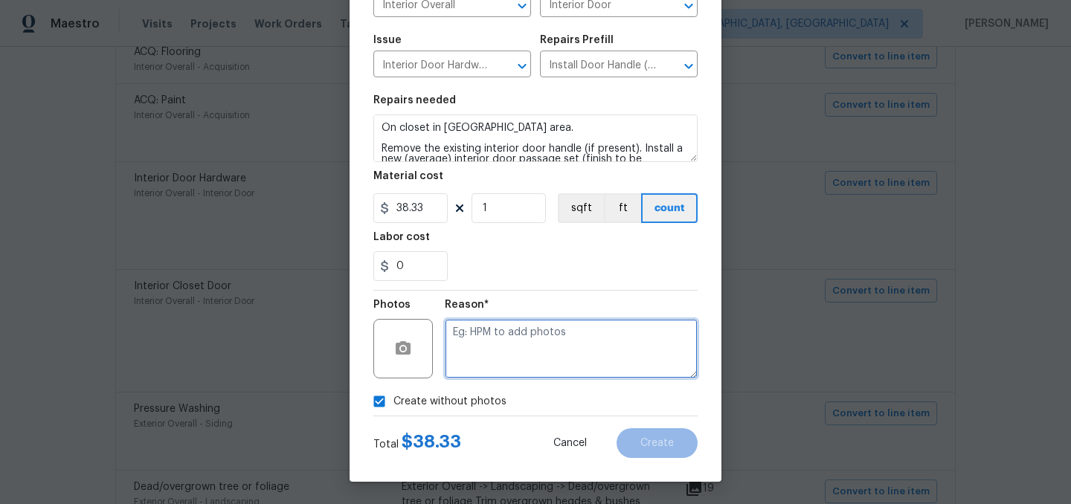
click at [512, 333] on textarea at bounding box center [571, 348] width 253 height 59
type textarea "."
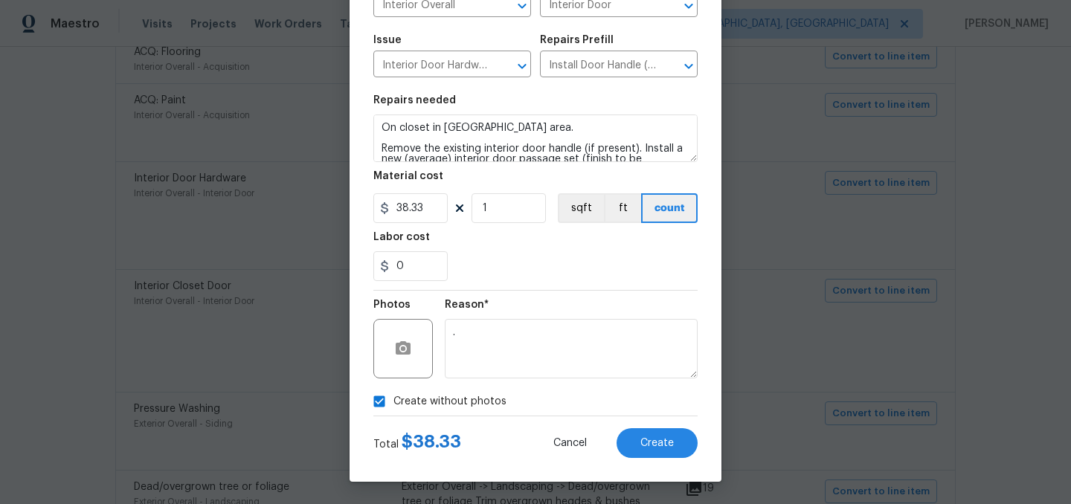
click at [437, 402] on span "Create without photos" at bounding box center [449, 402] width 113 height 16
click at [393, 402] on input "Create without photos" at bounding box center [379, 401] width 28 height 28
checkbox input "false"
click at [432, 210] on input "38.33" at bounding box center [410, 208] width 74 height 30
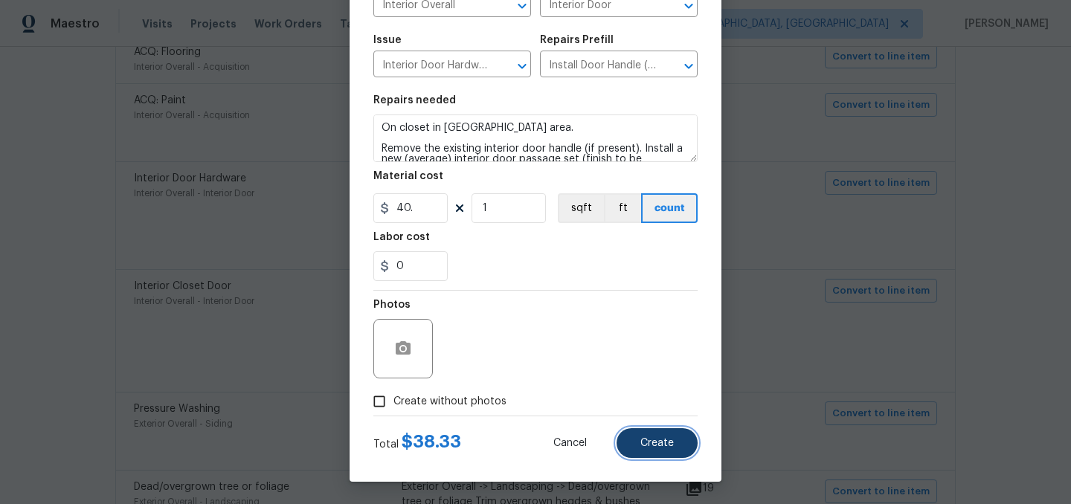
type input "40"
click at [643, 444] on span "Create" at bounding box center [656, 443] width 33 height 11
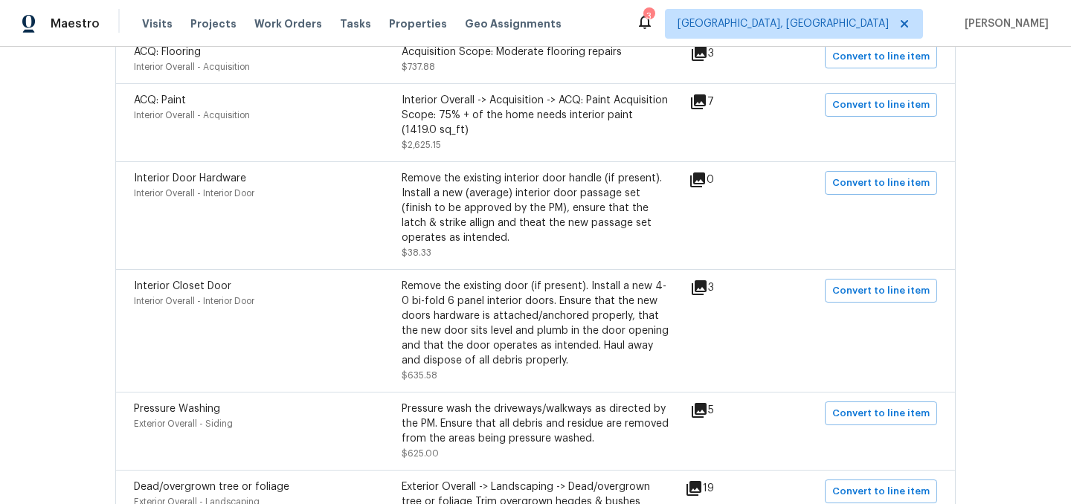
click at [708, 291] on icon at bounding box center [699, 288] width 18 height 18
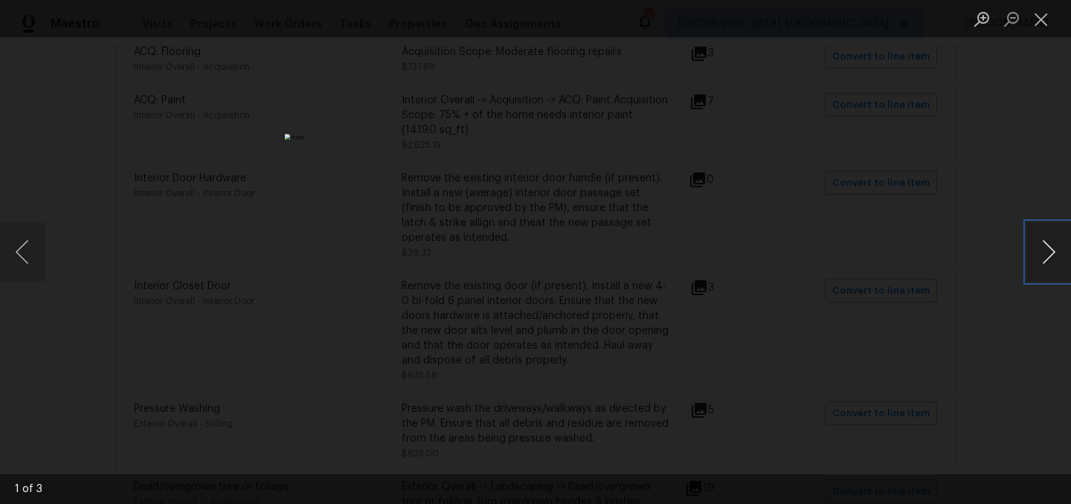
click at [1041, 248] on button "Next image" at bounding box center [1048, 251] width 45 height 59
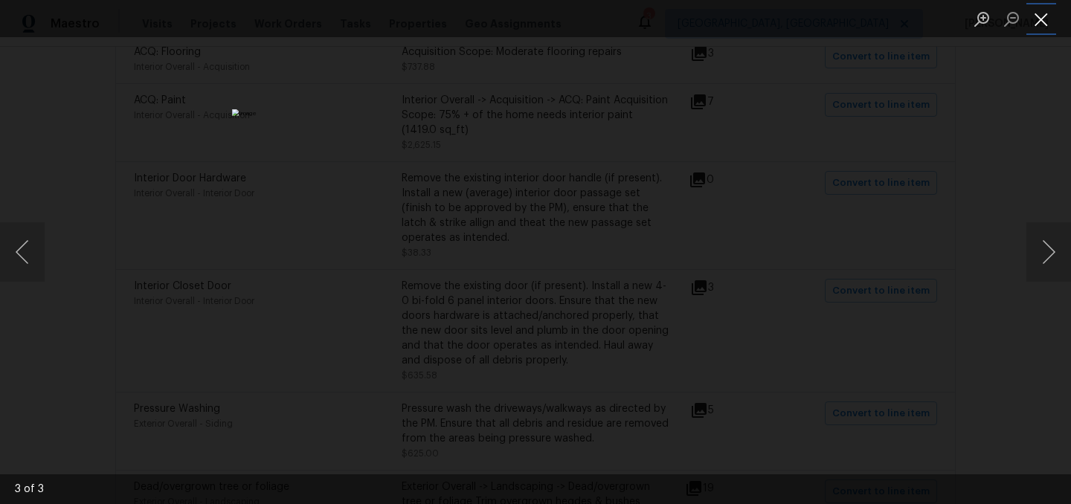
click at [1044, 21] on button "Close lightbox" at bounding box center [1041, 19] width 30 height 26
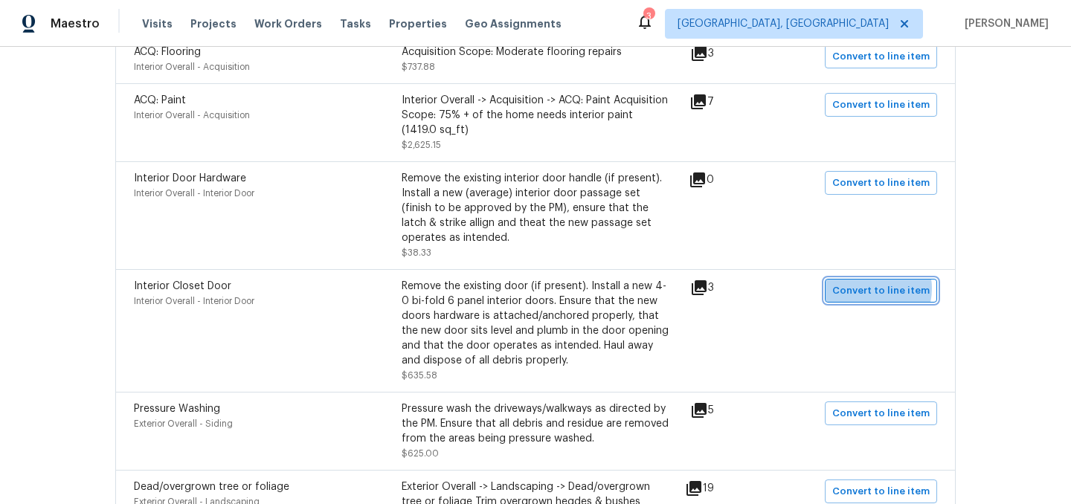
click at [873, 290] on span "Convert to line item" at bounding box center [880, 291] width 97 height 17
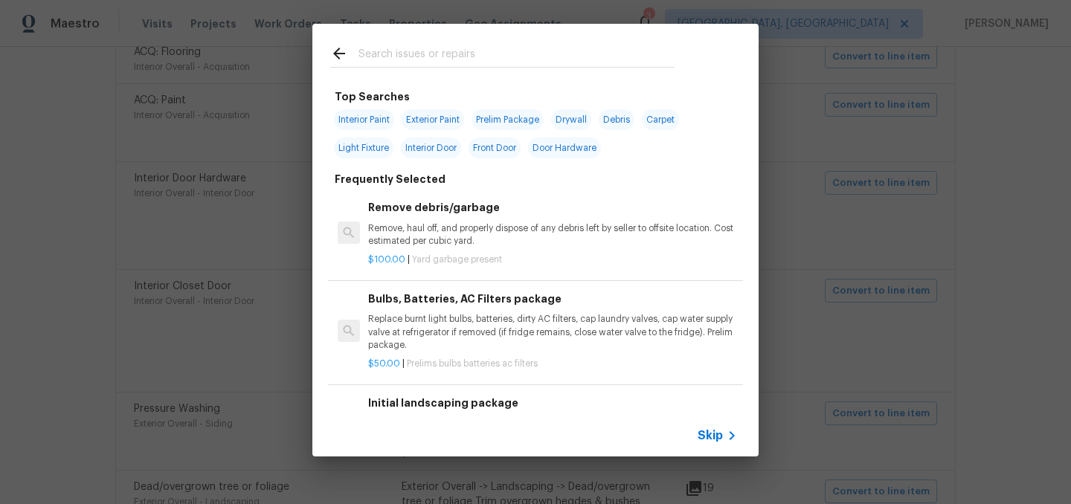
click at [709, 434] on span "Skip" at bounding box center [710, 435] width 25 height 15
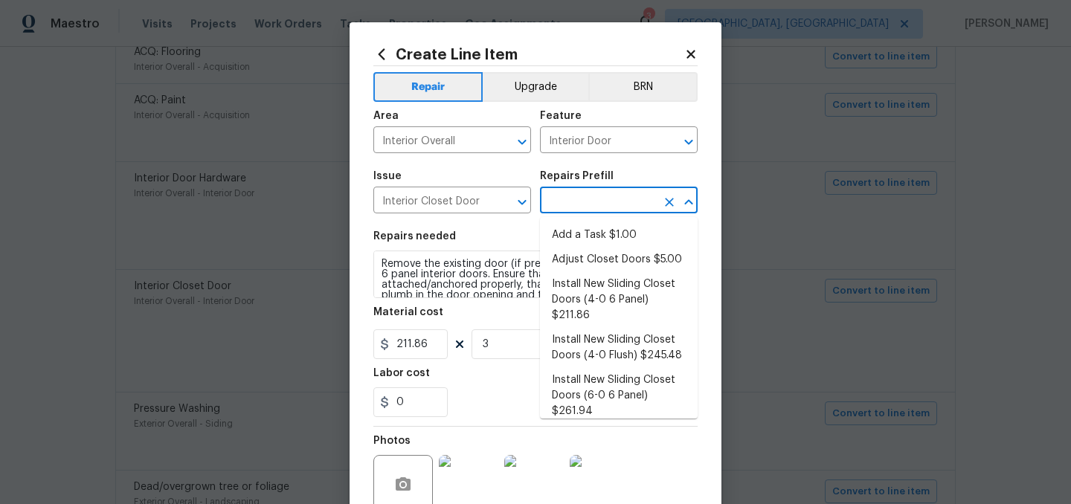
click at [617, 200] on input "text" at bounding box center [598, 201] width 116 height 23
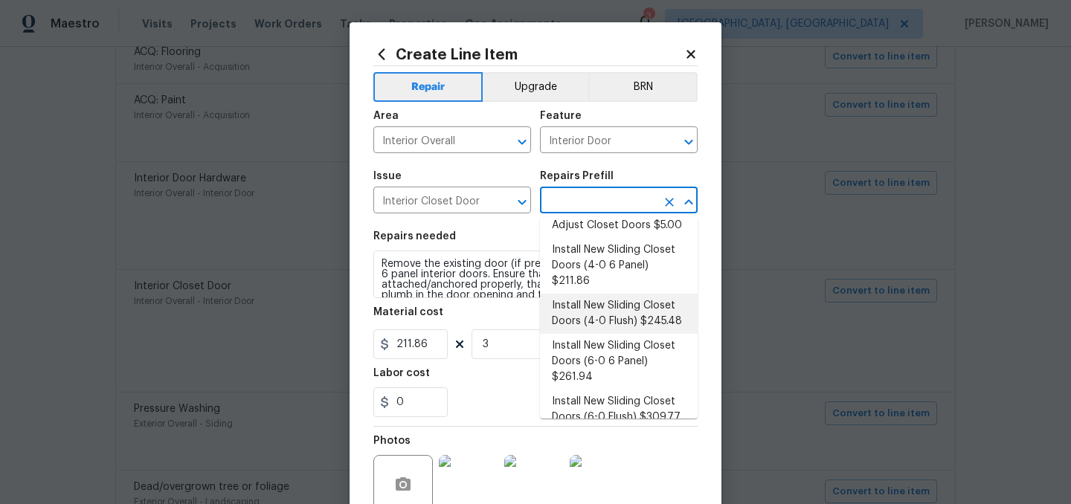
scroll to position [36, 0]
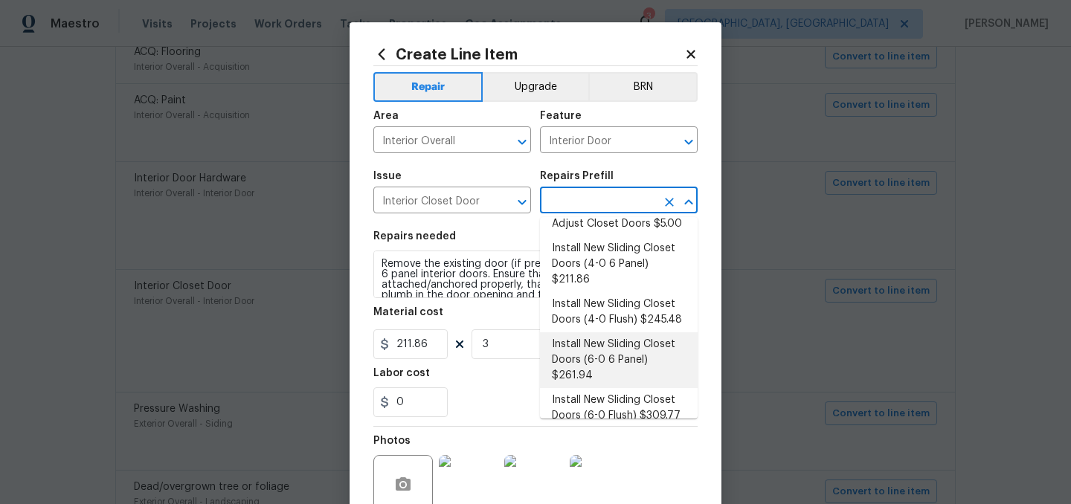
click at [634, 345] on li "Install New Sliding Closet Doors (6-0 6 Panel) $261.94" at bounding box center [619, 360] width 158 height 56
type input "Install New Sliding Closet Doors (6-0 6 Panel) $261.94"
type textarea "Remove the existing door (if present). Install a new 6-0 bi-fold 6 panel interi…"
type input "261.94"
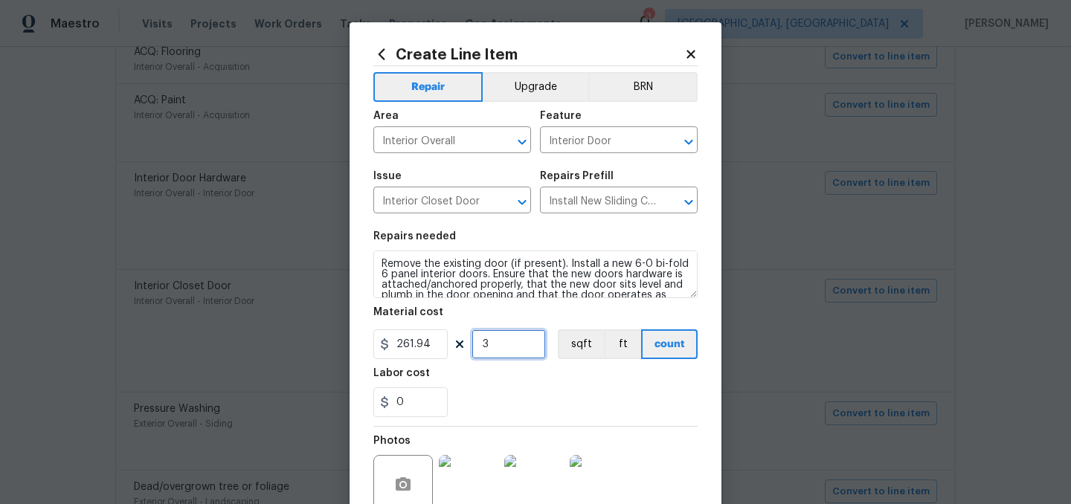
click at [509, 337] on input "3" at bounding box center [508, 344] width 74 height 30
type input "1"
click at [498, 389] on div "0" at bounding box center [535, 402] width 324 height 30
click at [431, 339] on input "261.94" at bounding box center [410, 344] width 74 height 30
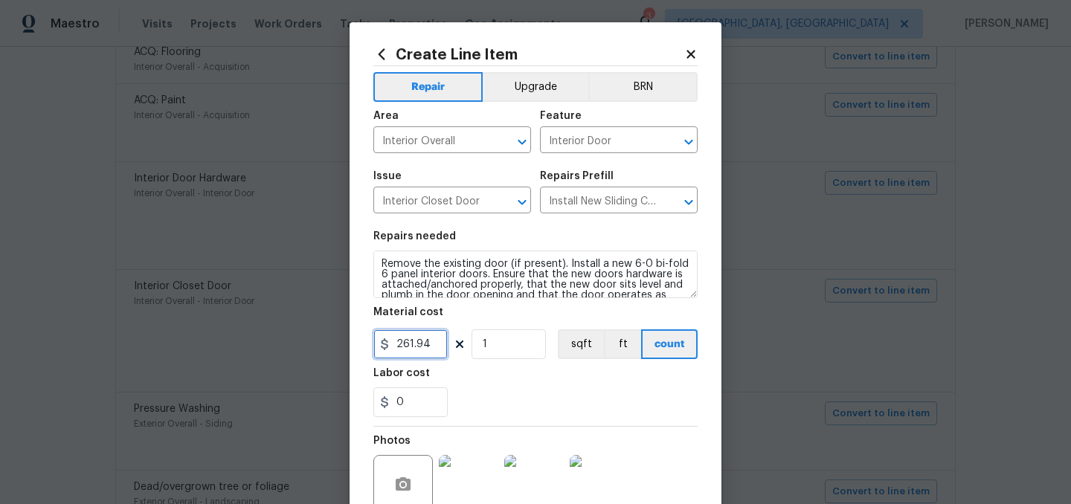
click at [431, 339] on input "261.94" at bounding box center [410, 344] width 74 height 30
type input "275"
click at [498, 384] on div "Labor cost" at bounding box center [535, 377] width 324 height 19
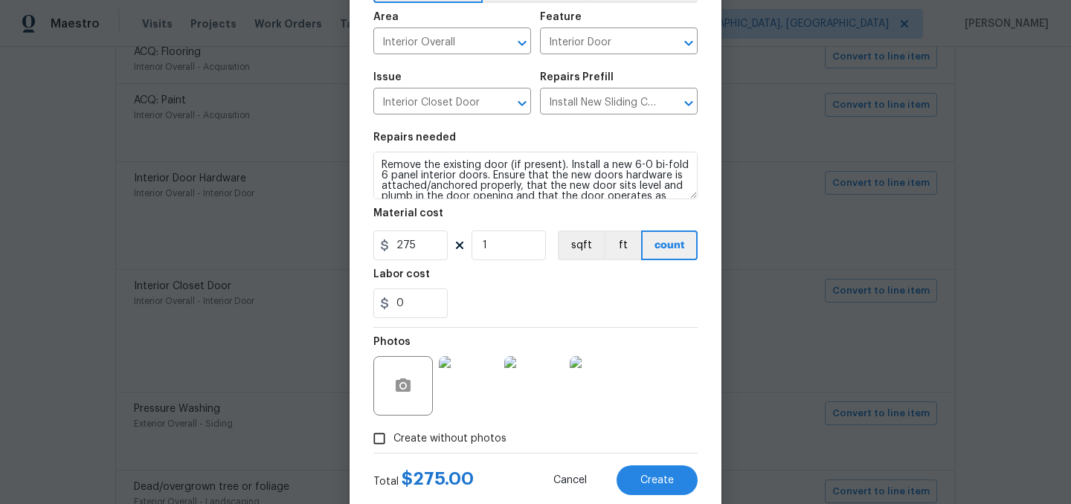
scroll to position [137, 0]
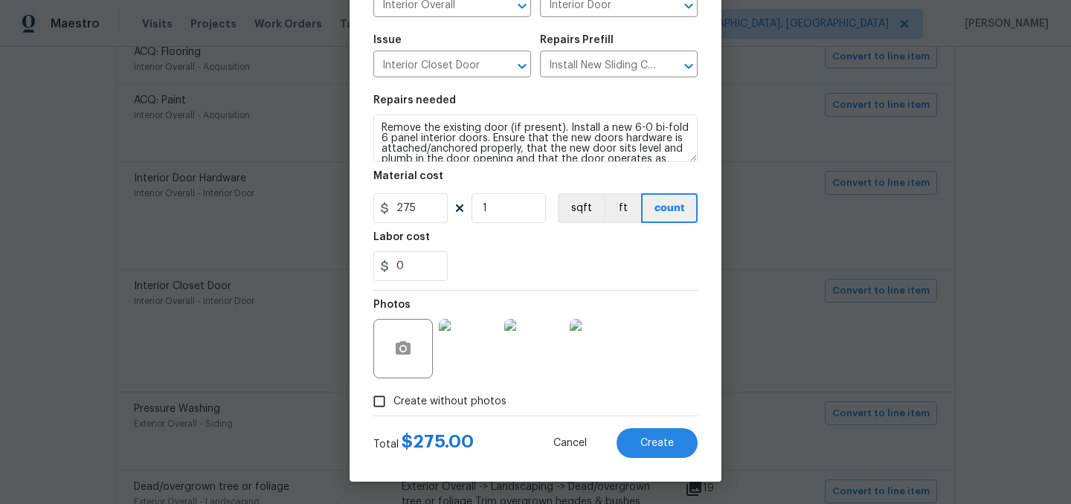
click at [534, 341] on img at bounding box center [533, 348] width 59 height 59
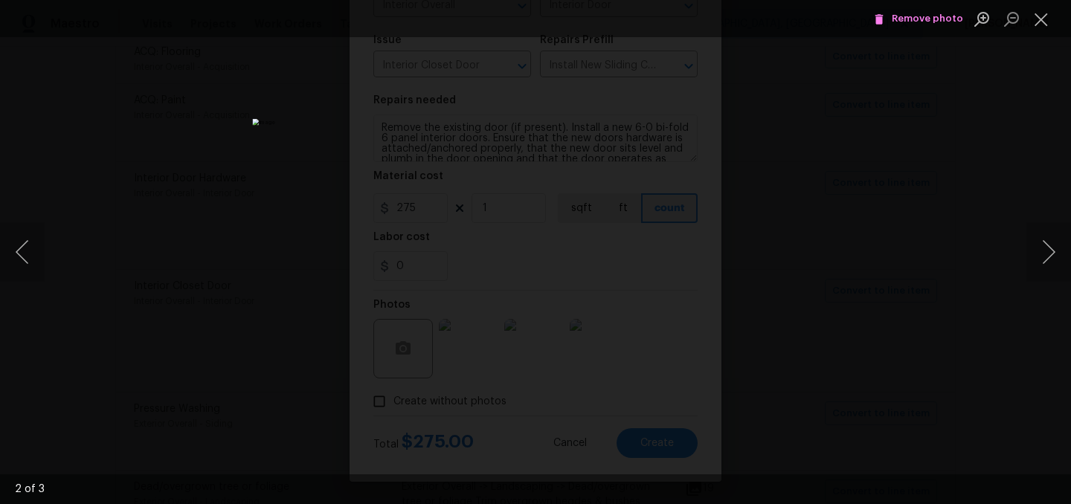
click at [912, 18] on span "Remove photo" at bounding box center [918, 18] width 89 height 17
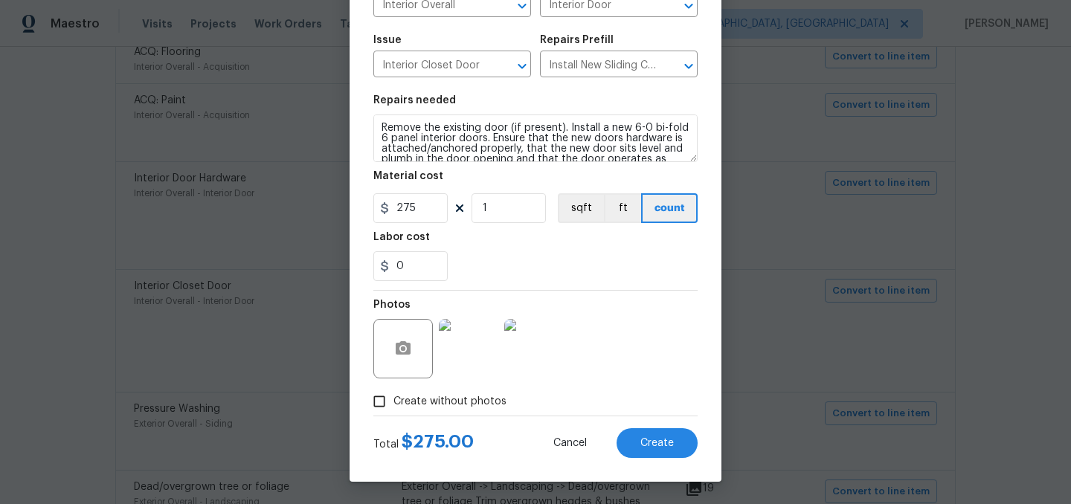
click at [538, 345] on img at bounding box center [533, 348] width 59 height 59
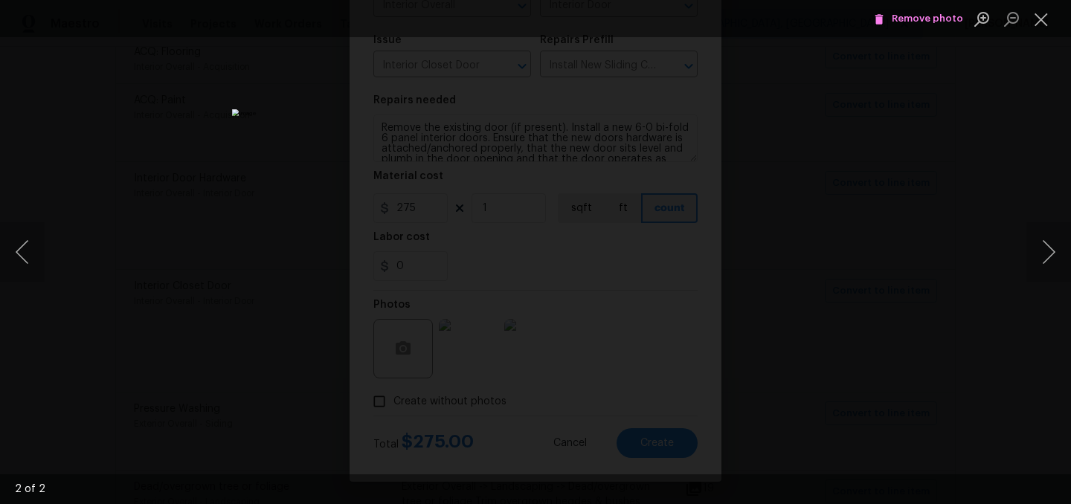
click at [915, 13] on span "Remove photo" at bounding box center [918, 18] width 89 height 17
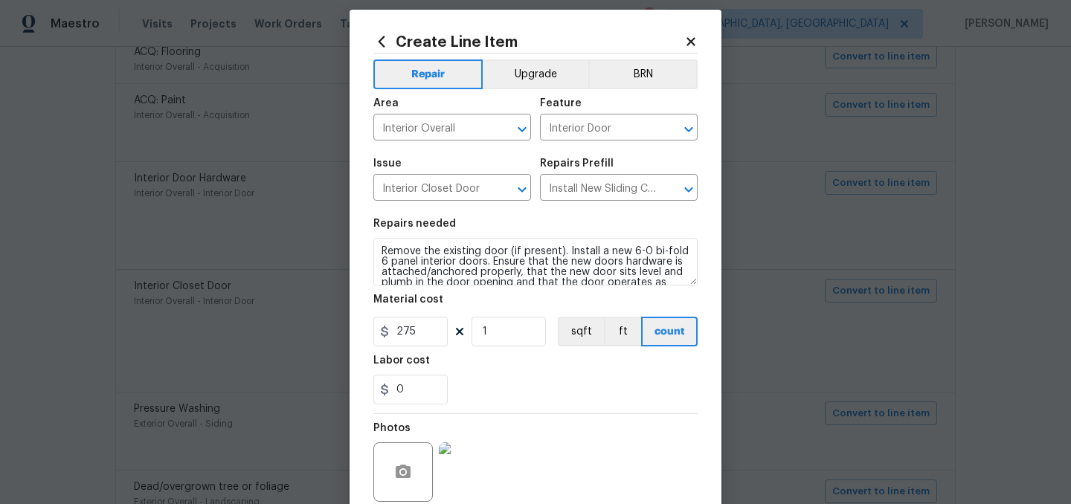
scroll to position [0, 0]
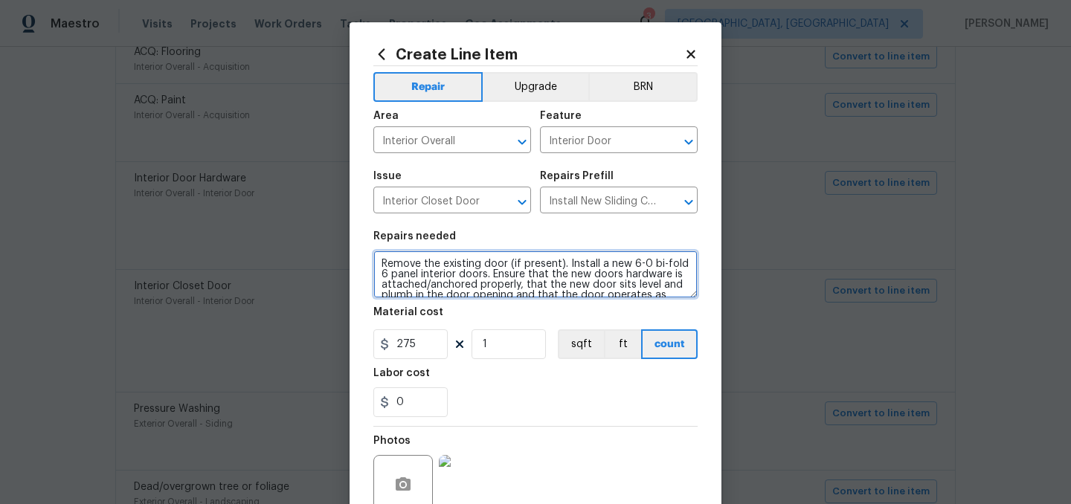
click at [379, 264] on textarea "Remove the existing door (if present). Install a new 6-0 bi-fold 6 panel interi…" at bounding box center [535, 275] width 324 height 48
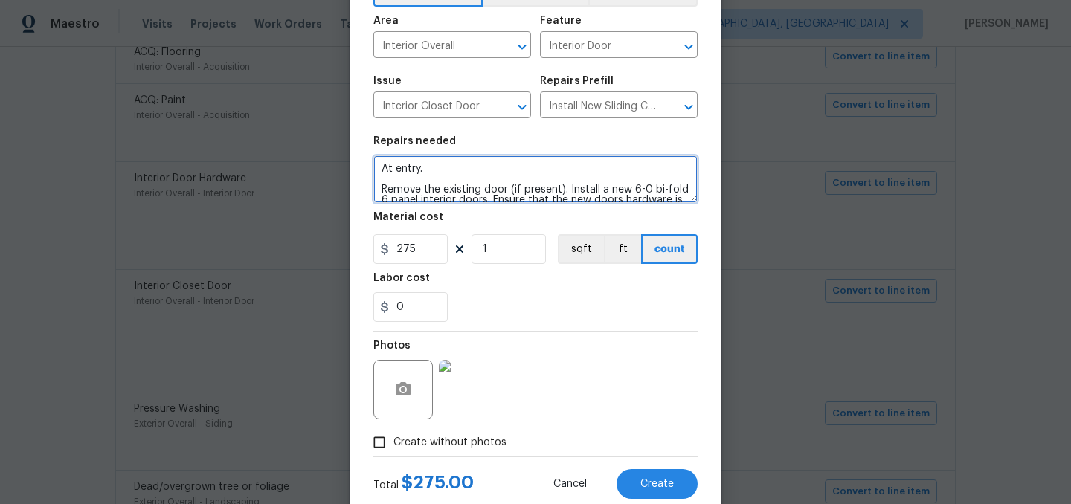
scroll to position [96, 0]
type textarea "At entry. Remove the existing door (if present). Install a new 6-0 bi-fold 6 pa…"
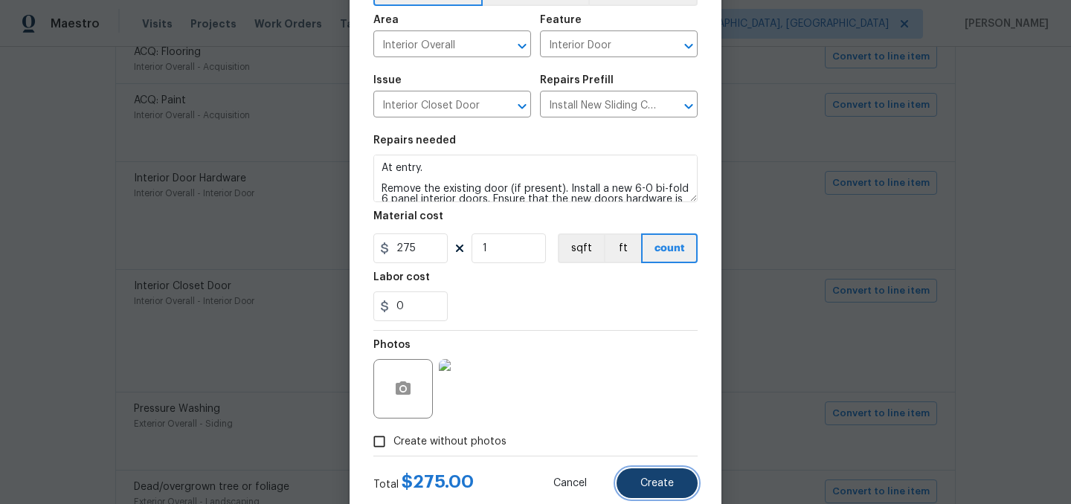
click at [661, 492] on button "Create" at bounding box center [656, 483] width 81 height 30
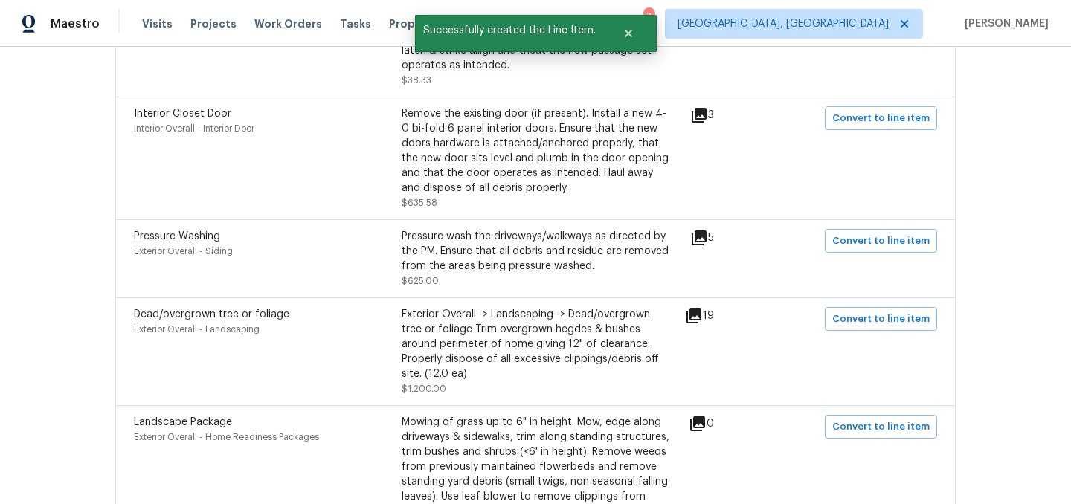
scroll to position [721, 0]
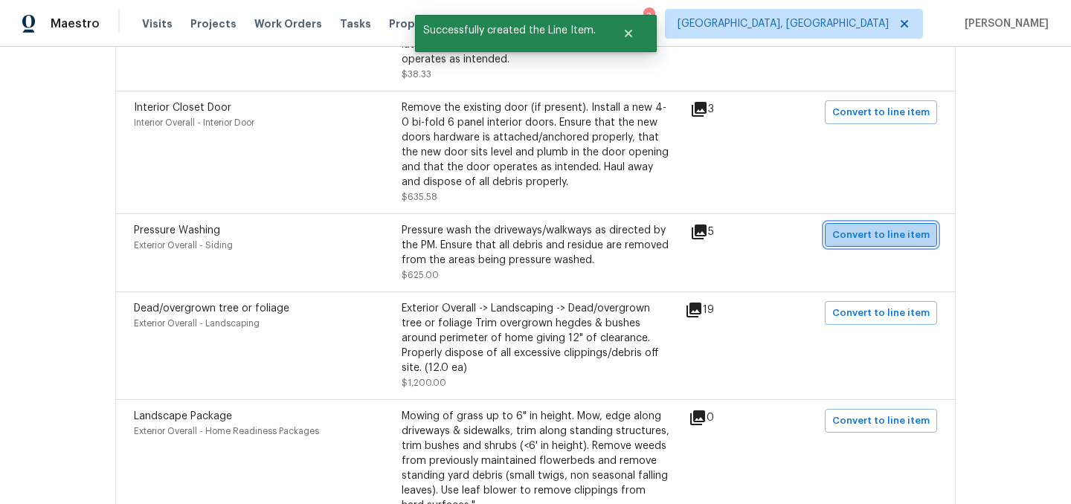
click at [890, 240] on span "Convert to line item" at bounding box center [880, 235] width 97 height 17
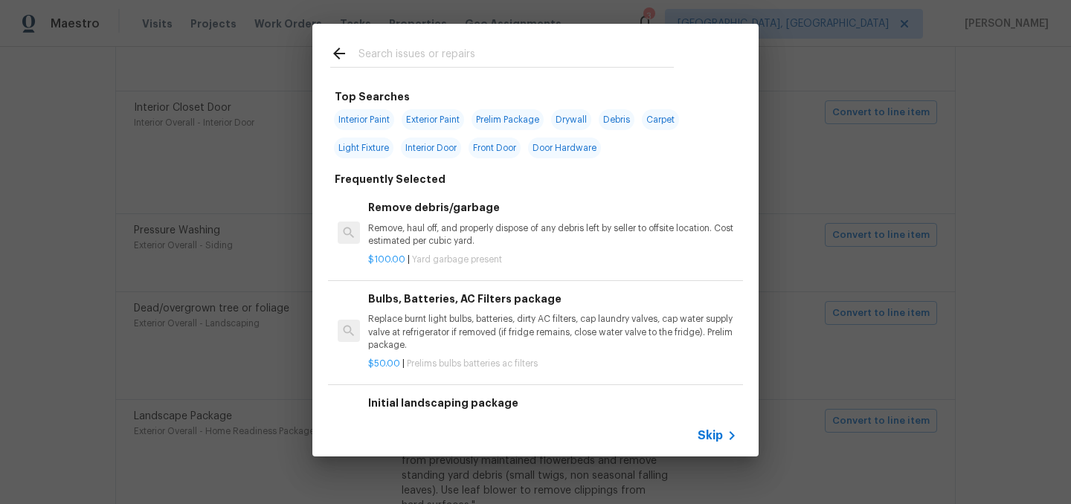
click at [713, 439] on span "Skip" at bounding box center [710, 435] width 25 height 15
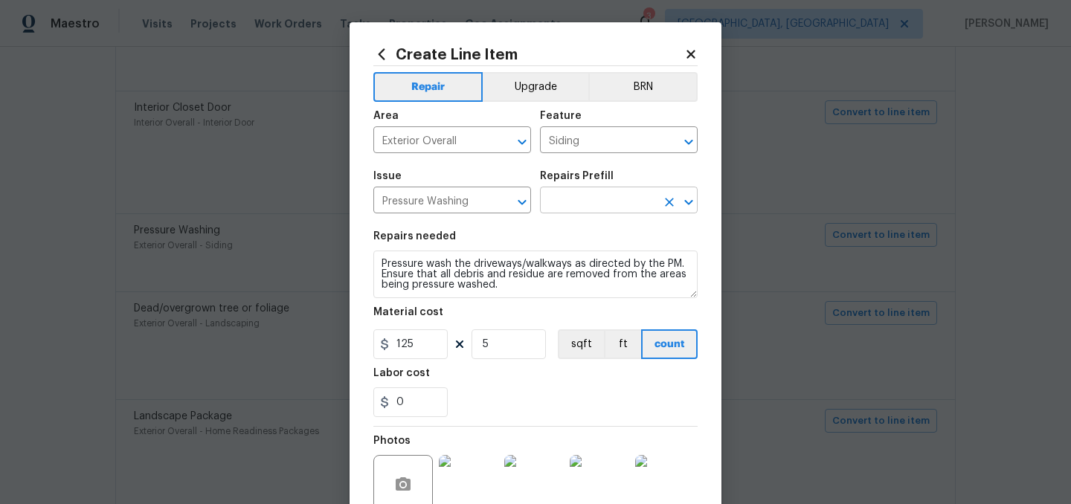
click at [604, 202] on input "text" at bounding box center [598, 201] width 116 height 23
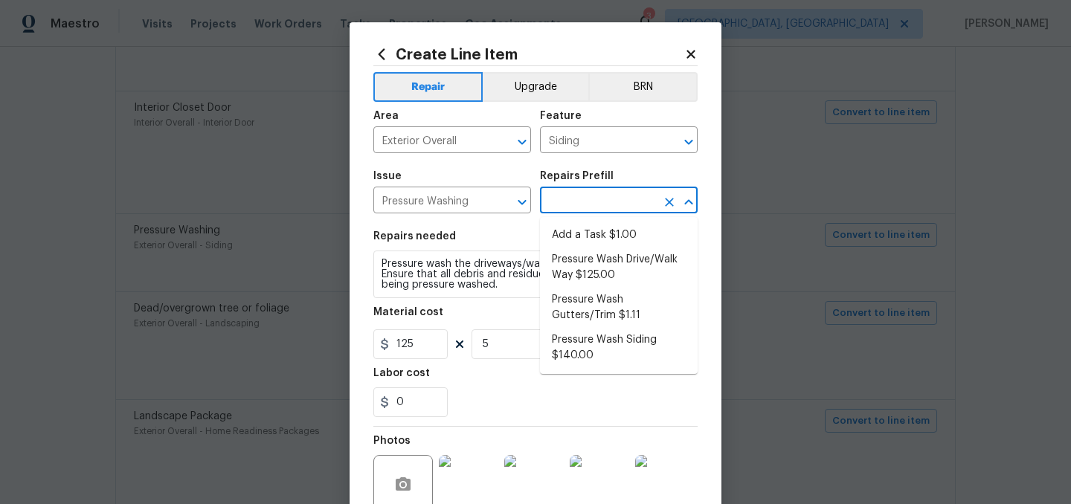
type input "e"
click at [619, 267] on li "Pressure Wash Drive/Walk Way $125.00" at bounding box center [619, 268] width 158 height 40
type input "Pressure Wash Drive/Walk Way $125.00"
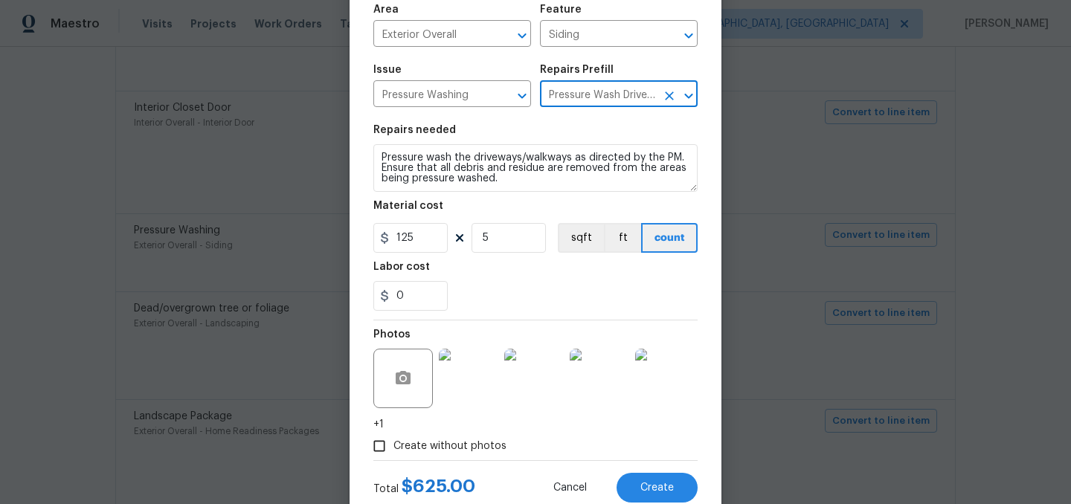
scroll to position [152, 0]
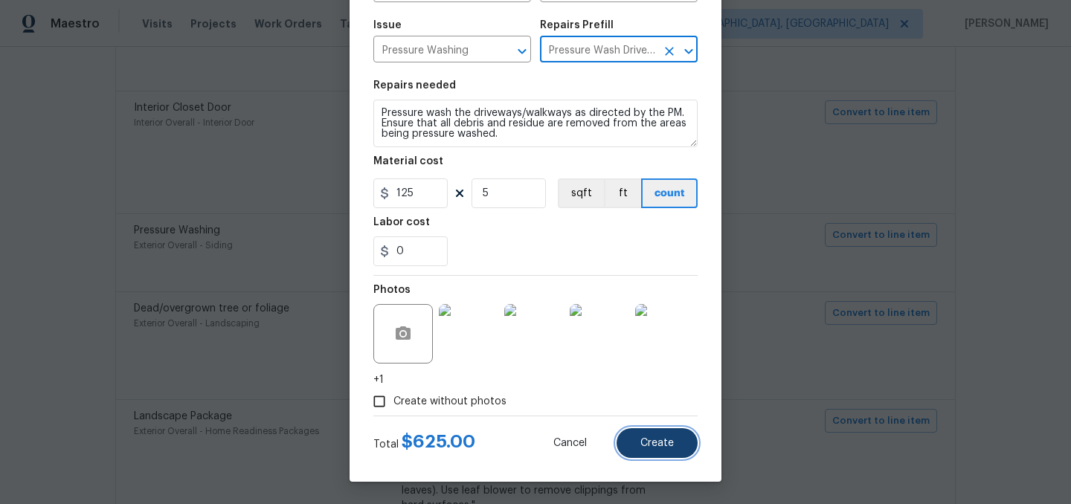
click at [672, 445] on span "Create" at bounding box center [656, 443] width 33 height 11
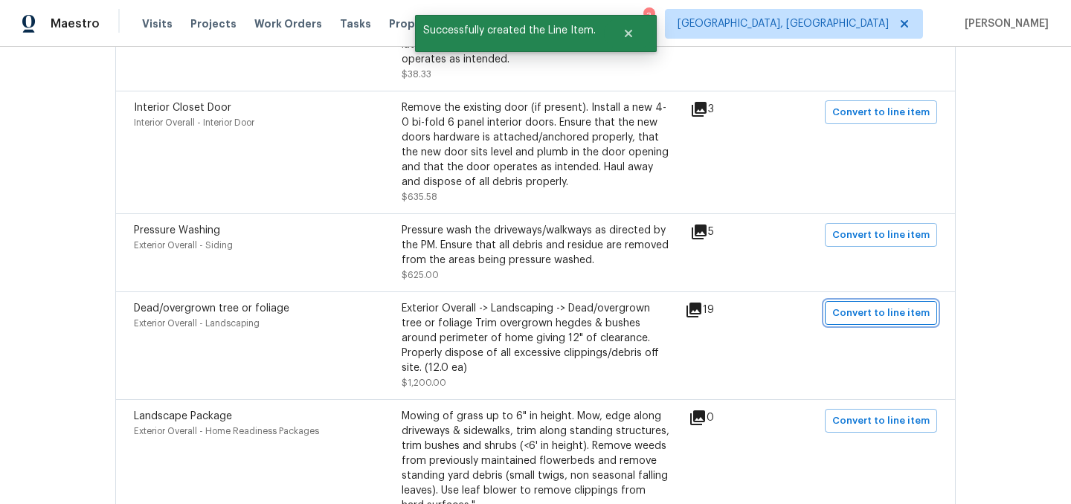
click at [895, 314] on span "Convert to line item" at bounding box center [880, 313] width 97 height 17
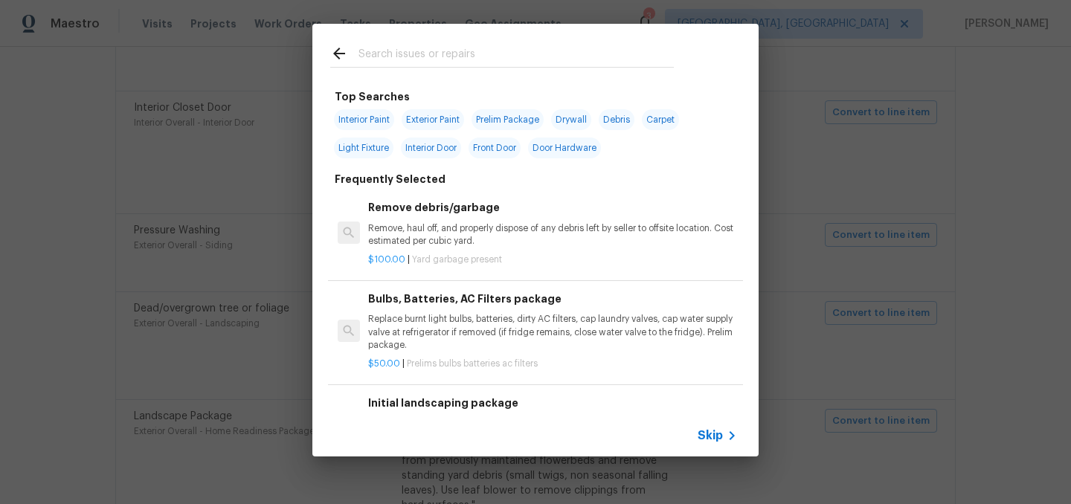
click at [709, 436] on span "Skip" at bounding box center [710, 435] width 25 height 15
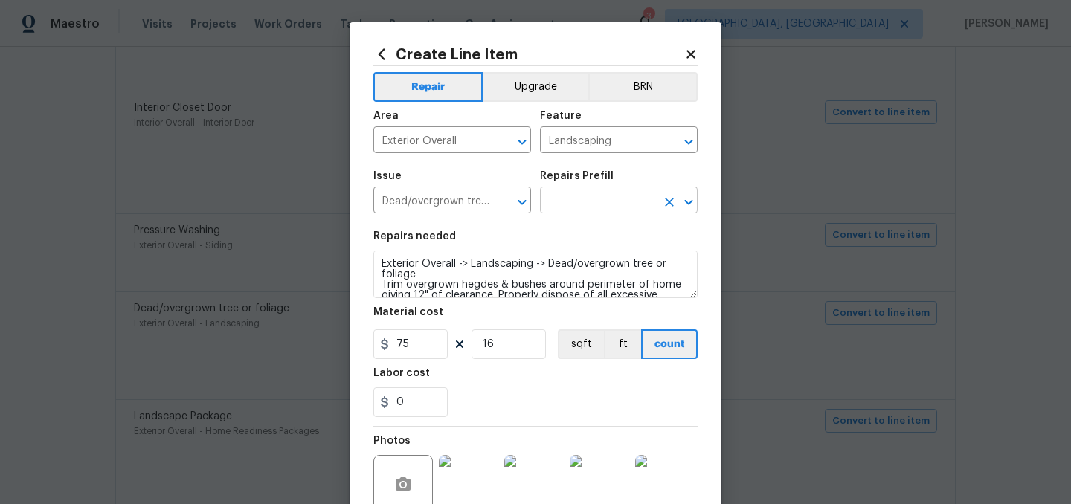
click at [601, 209] on input "text" at bounding box center [598, 201] width 116 height 23
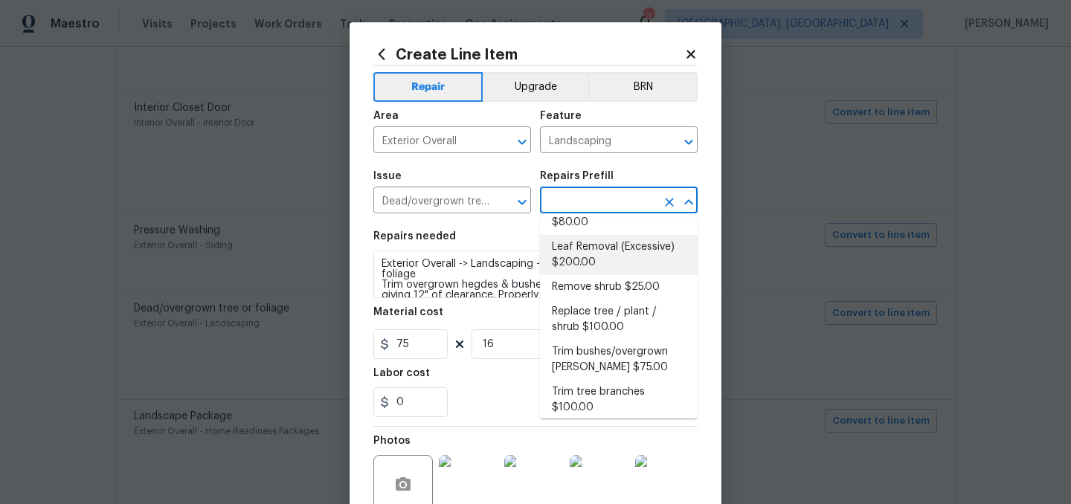
scroll to position [36, 0]
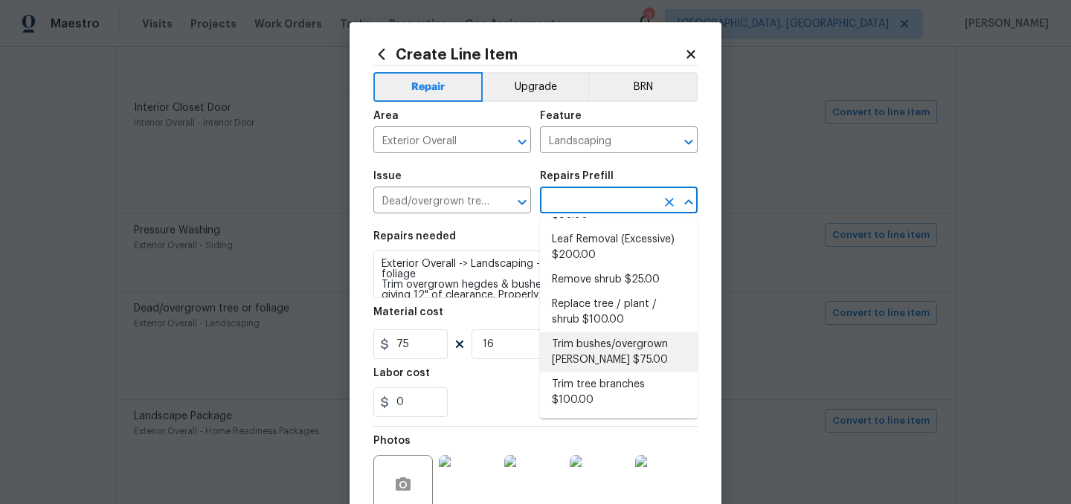
click at [631, 357] on li "Trim bushes/overgrown hedges $75.00" at bounding box center [619, 352] width 158 height 40
type input "Trim bushes/overgrown hedges $75.00"
type textarea "Trim overgrown hegdes & bushes around perimeter of home giving 12" of clearance…"
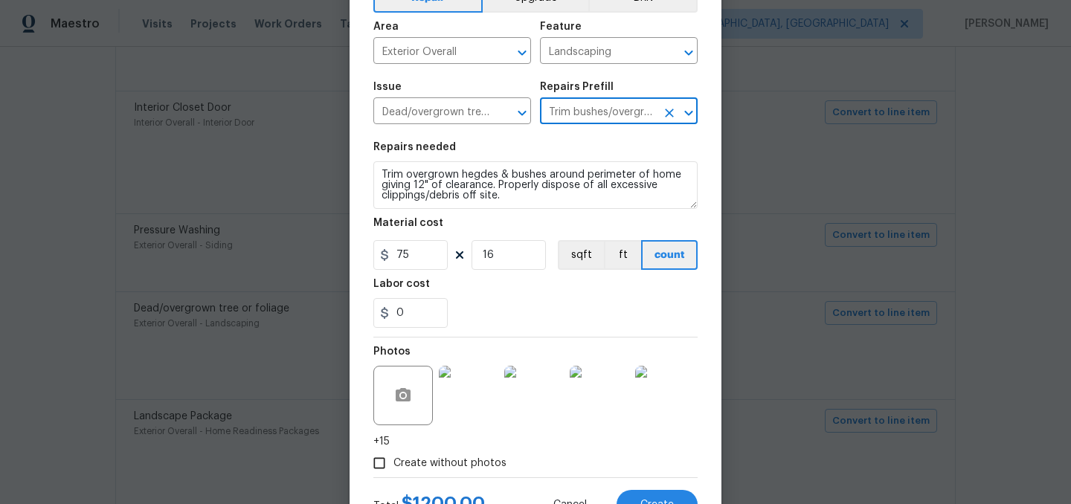
scroll to position [152, 0]
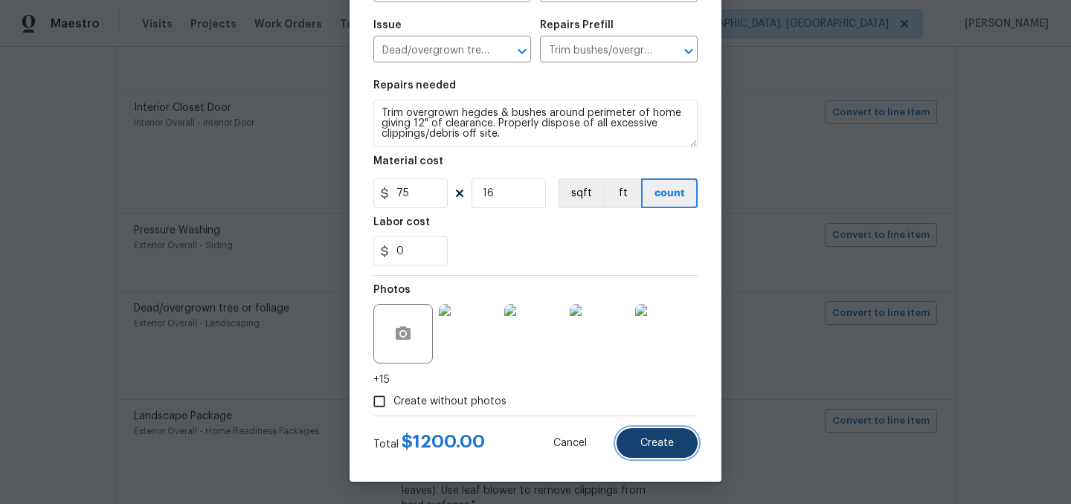
click at [663, 445] on span "Create" at bounding box center [656, 443] width 33 height 11
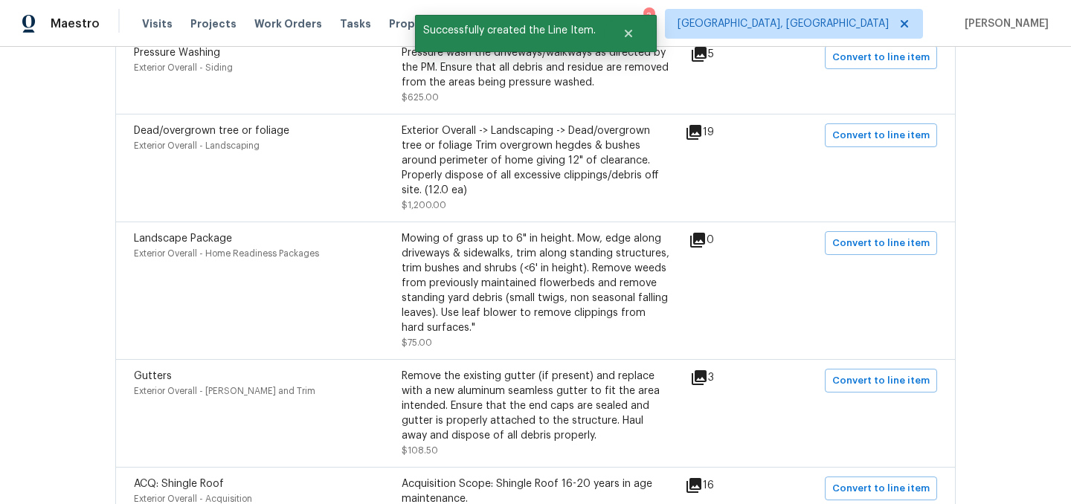
scroll to position [919, 0]
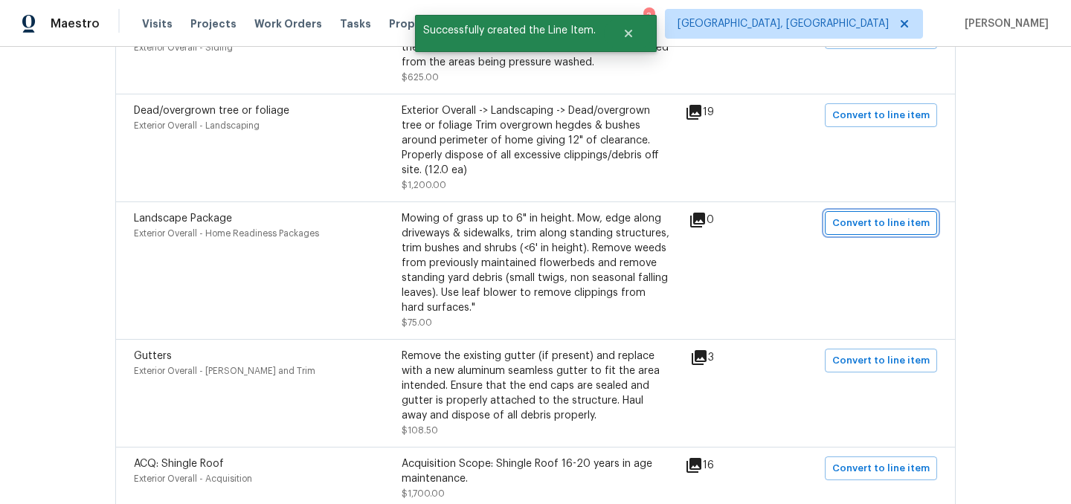
click at [874, 223] on span "Convert to line item" at bounding box center [880, 223] width 97 height 17
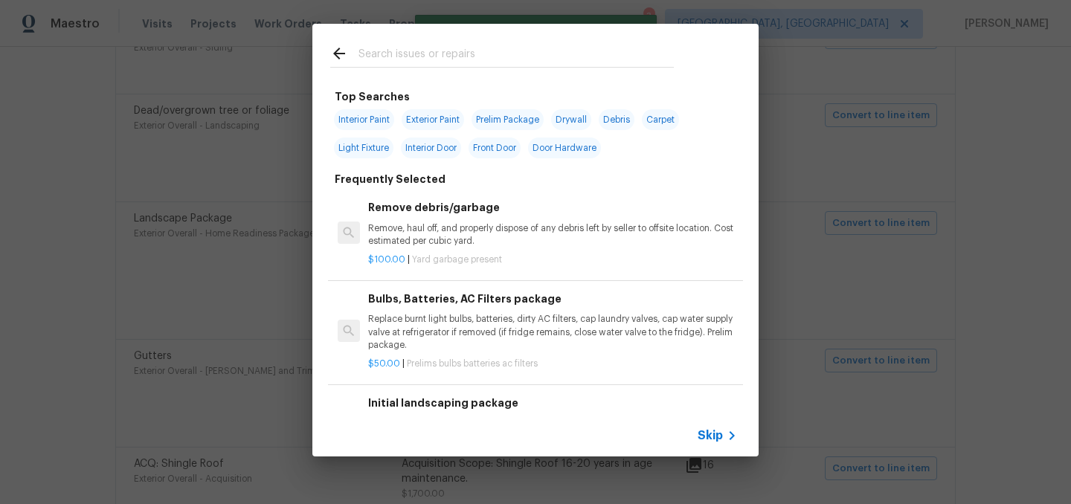
click at [716, 436] on span "Skip" at bounding box center [710, 435] width 25 height 15
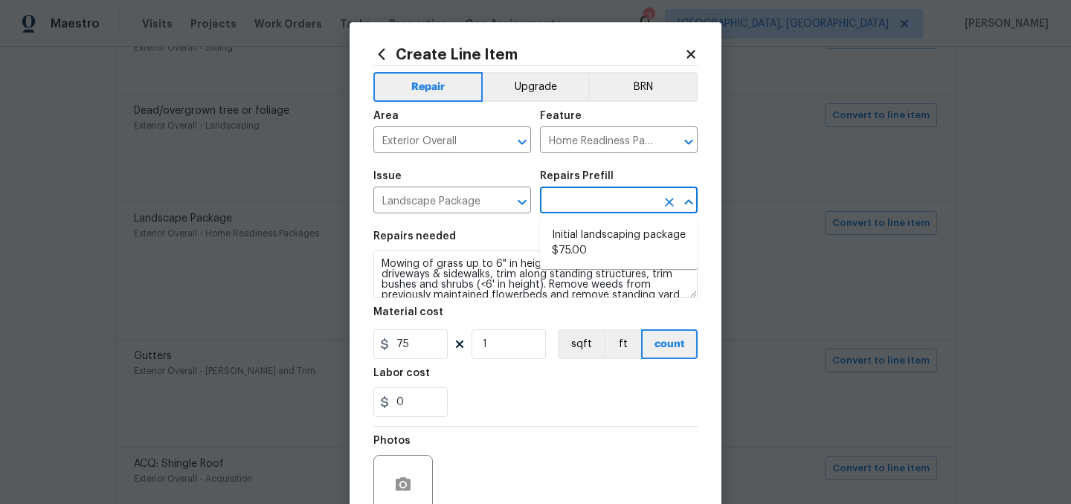
click at [582, 201] on input "text" at bounding box center [598, 201] width 116 height 23
click at [593, 231] on li "Initial landscaping package $75.00" at bounding box center [619, 243] width 158 height 40
type input "Initial landscaping package $75.00"
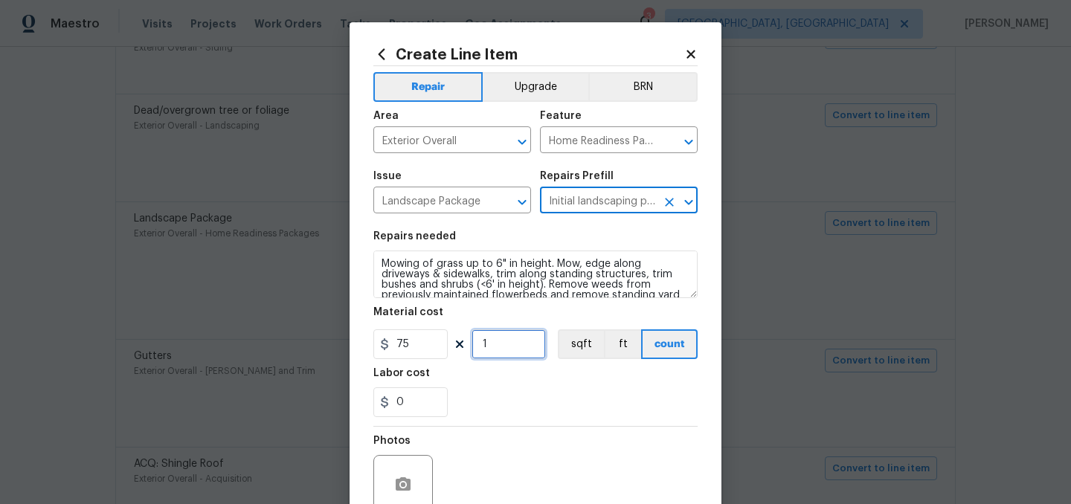
click at [496, 347] on input "1" at bounding box center [508, 344] width 74 height 30
type input "2"
click at [555, 439] on div "Photos" at bounding box center [535, 475] width 324 height 97
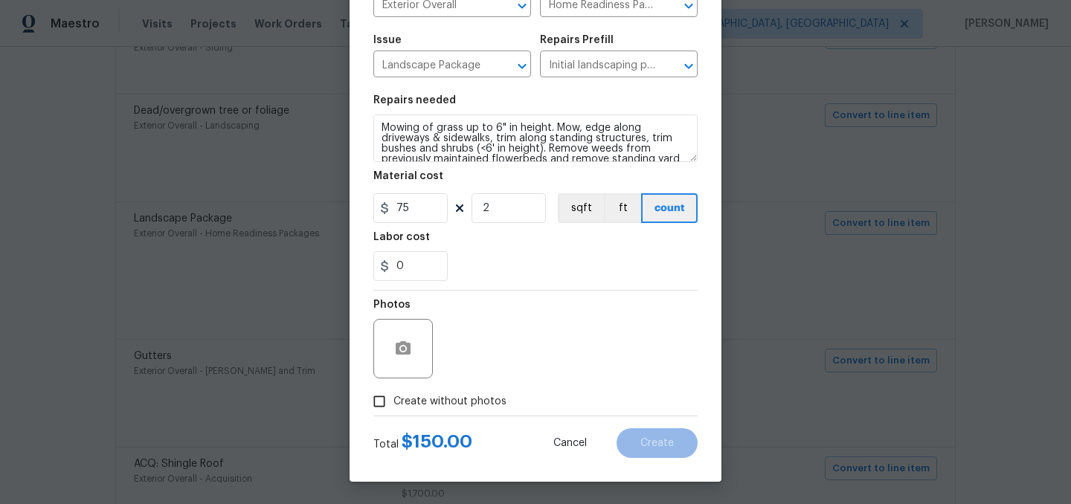
click at [471, 402] on span "Create without photos" at bounding box center [449, 402] width 113 height 16
click at [393, 402] on input "Create without photos" at bounding box center [379, 401] width 28 height 28
checkbox input "true"
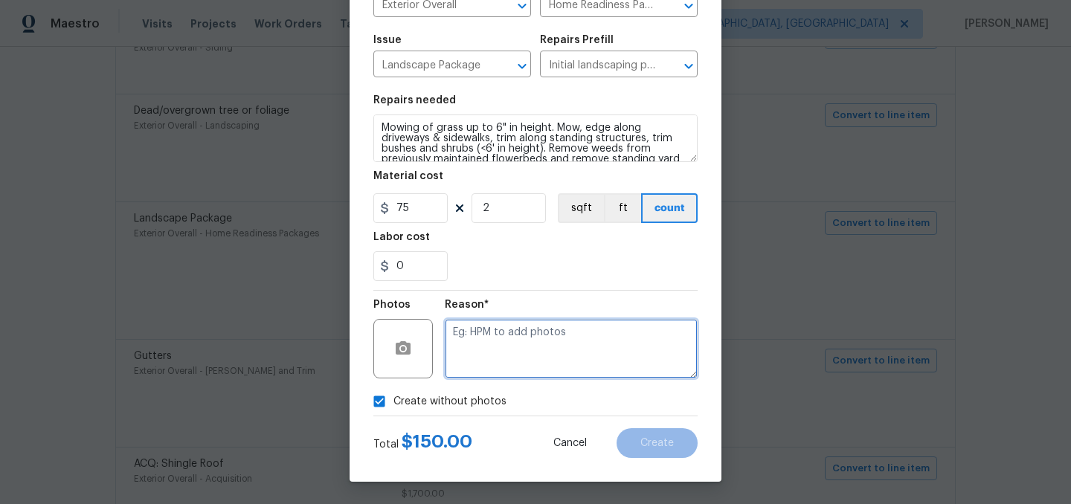
click at [512, 358] on textarea at bounding box center [571, 348] width 253 height 59
type textarea "."
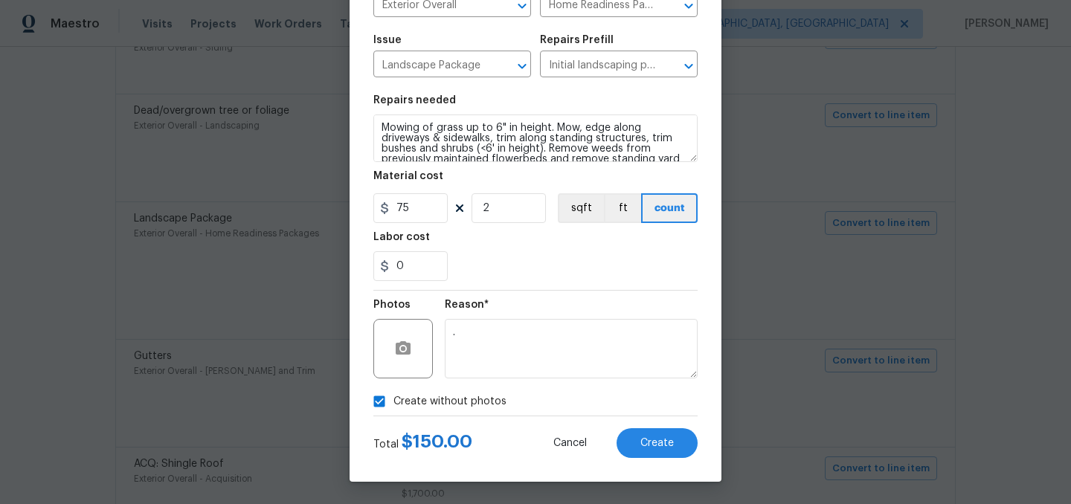
click at [468, 404] on span "Create without photos" at bounding box center [449, 402] width 113 height 16
click at [393, 404] on input "Create without photos" at bounding box center [379, 401] width 28 height 28
checkbox input "false"
click at [632, 447] on button "Create" at bounding box center [656, 443] width 81 height 30
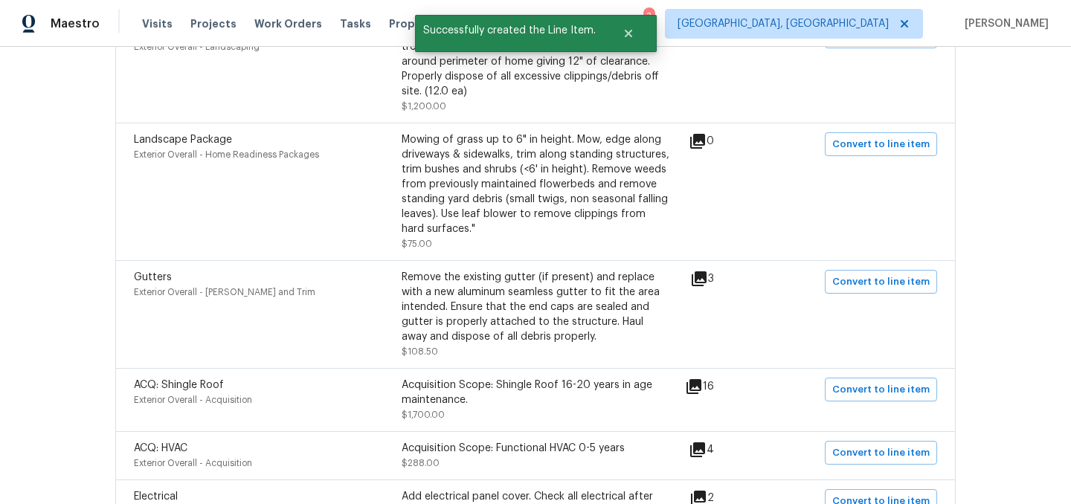
scroll to position [1000, 0]
click at [706, 276] on icon at bounding box center [699, 276] width 15 height 15
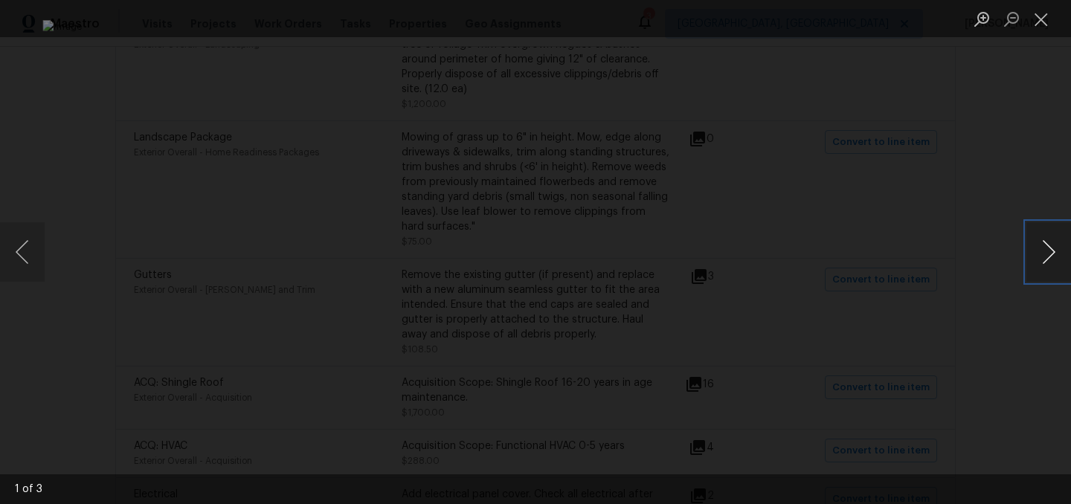
click at [1056, 251] on button "Next image" at bounding box center [1048, 251] width 45 height 59
click at [1043, 15] on button "Close lightbox" at bounding box center [1041, 19] width 30 height 26
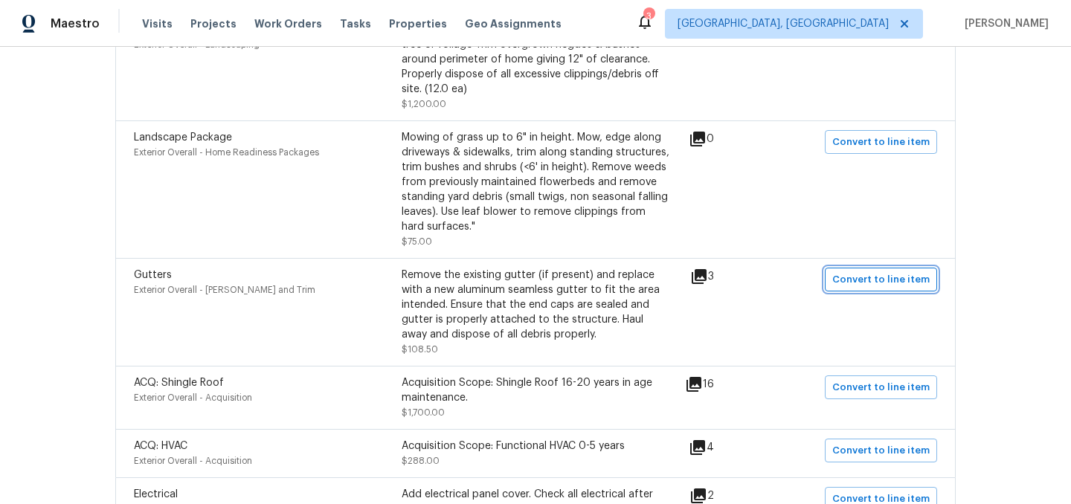
click at [860, 283] on span "Convert to line item" at bounding box center [880, 279] width 97 height 17
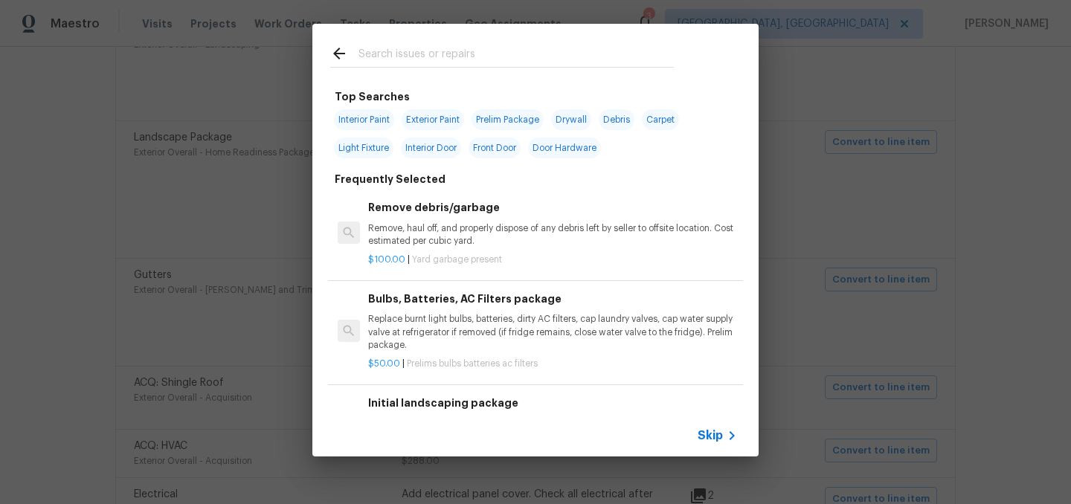
click at [713, 434] on span "Skip" at bounding box center [710, 435] width 25 height 15
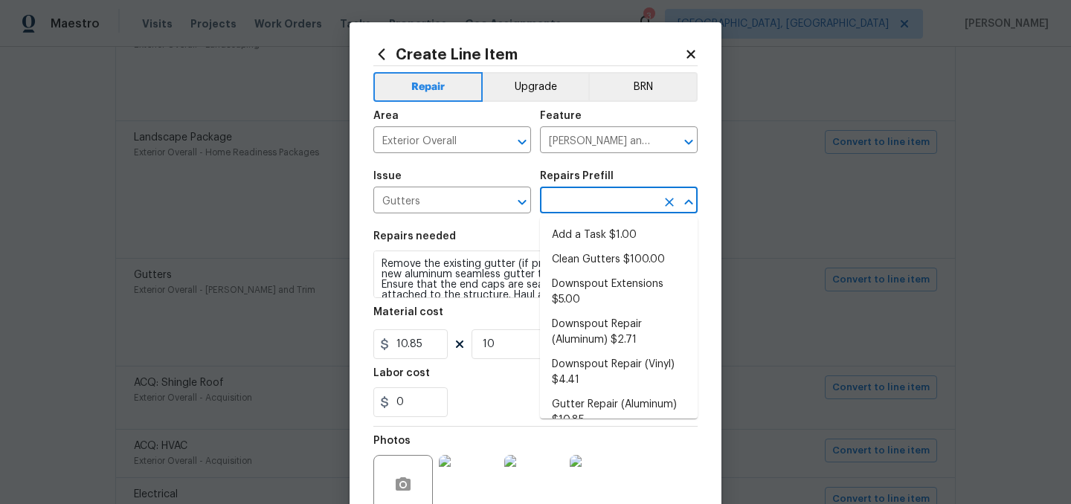
click at [583, 201] on input "text" at bounding box center [598, 201] width 116 height 23
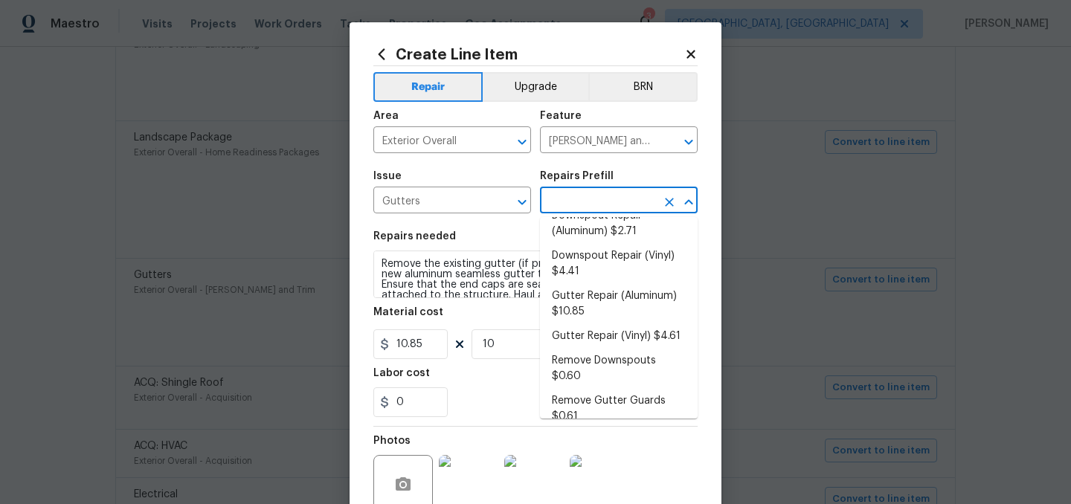
scroll to position [116, 0]
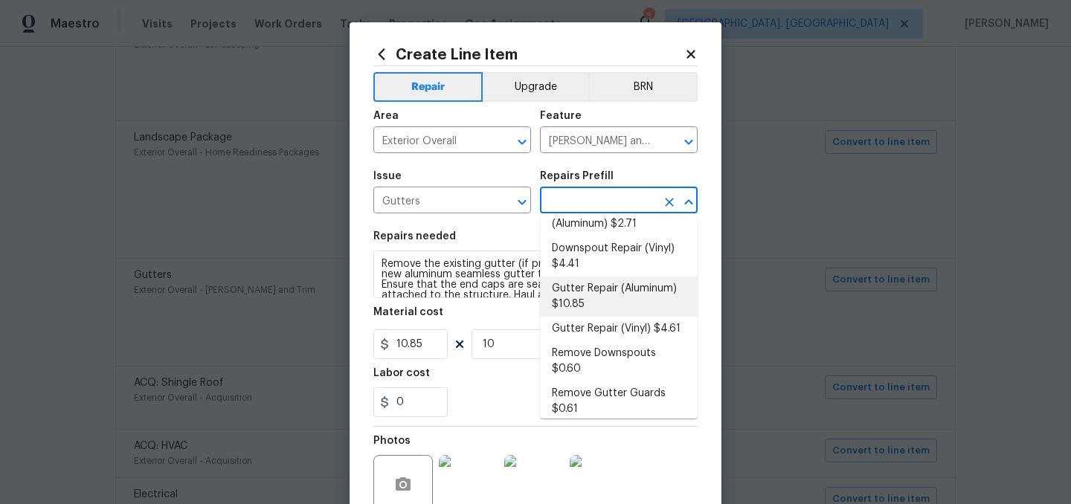
click at [602, 300] on li "Gutter Repair (Aluminum) $10.85" at bounding box center [619, 297] width 158 height 40
type input "Gutter Repair (Aluminum) $10.85"
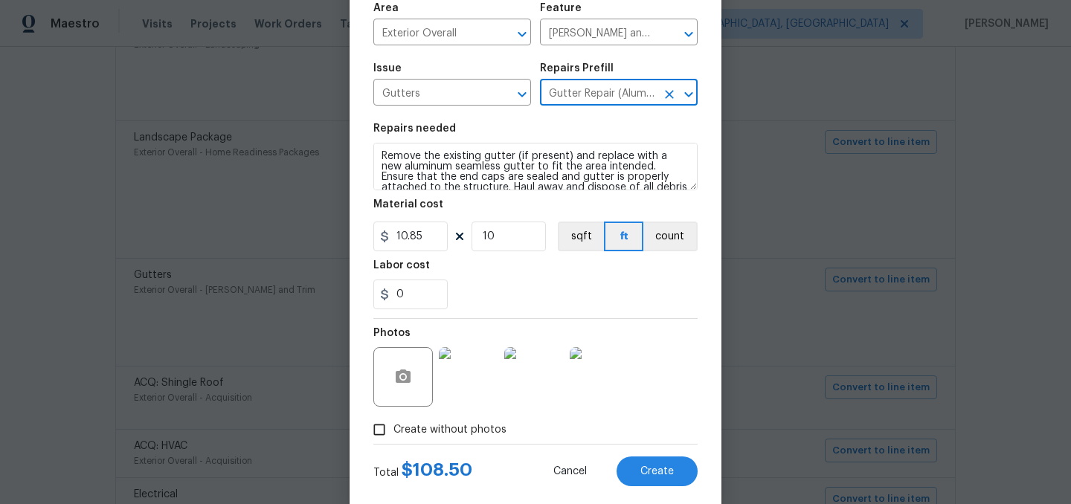
scroll to position [137, 0]
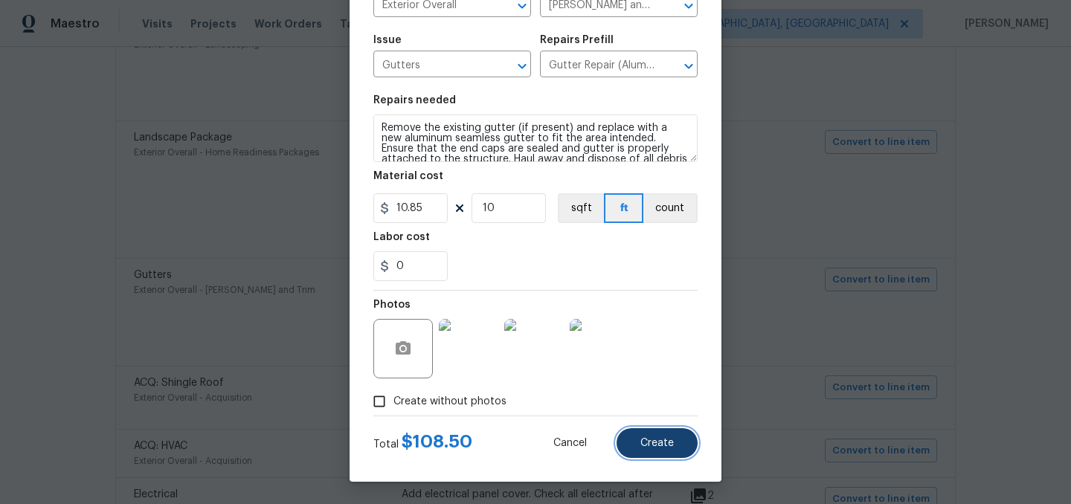
click at [667, 436] on button "Create" at bounding box center [656, 443] width 81 height 30
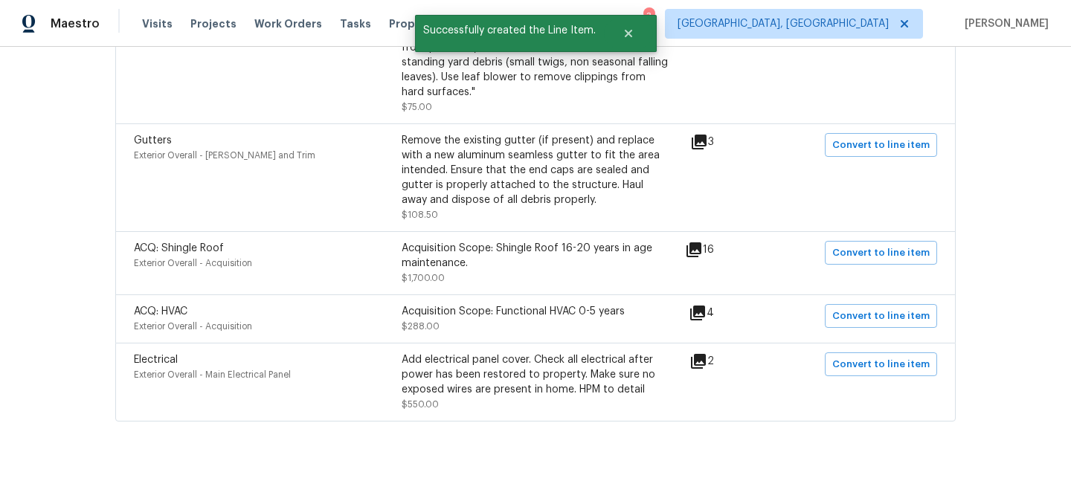
scroll to position [1146, 0]
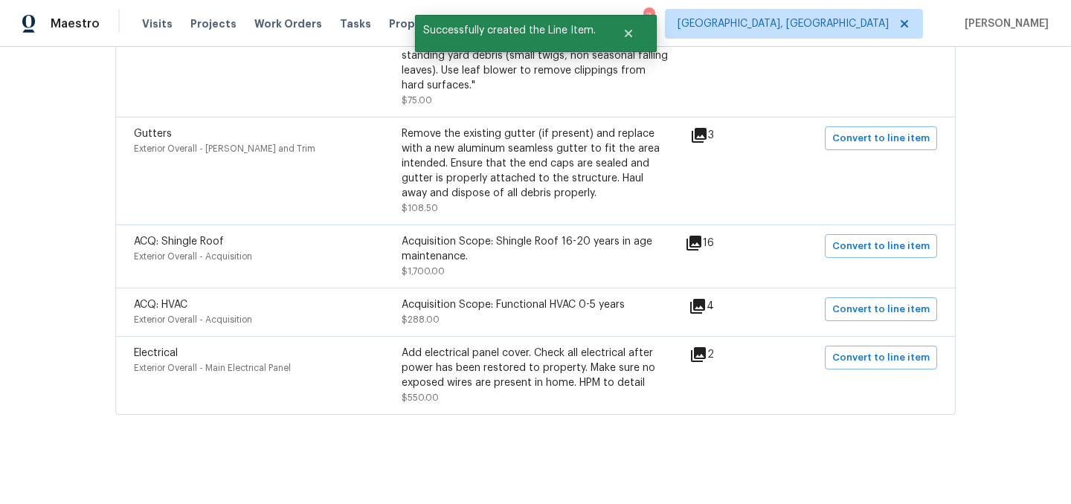
click at [705, 353] on icon at bounding box center [698, 354] width 15 height 15
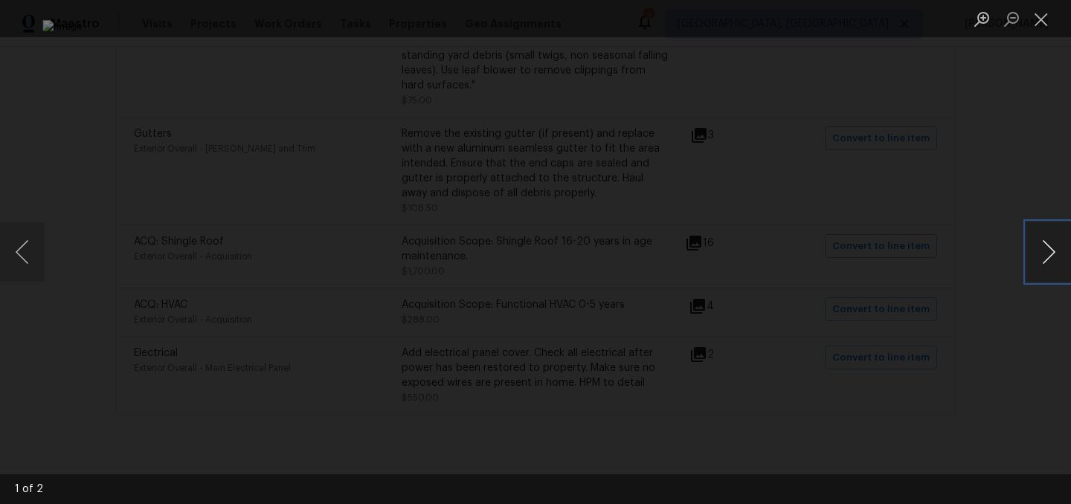
click at [1052, 247] on button "Next image" at bounding box center [1048, 251] width 45 height 59
click at [1040, 24] on button "Close lightbox" at bounding box center [1041, 19] width 30 height 26
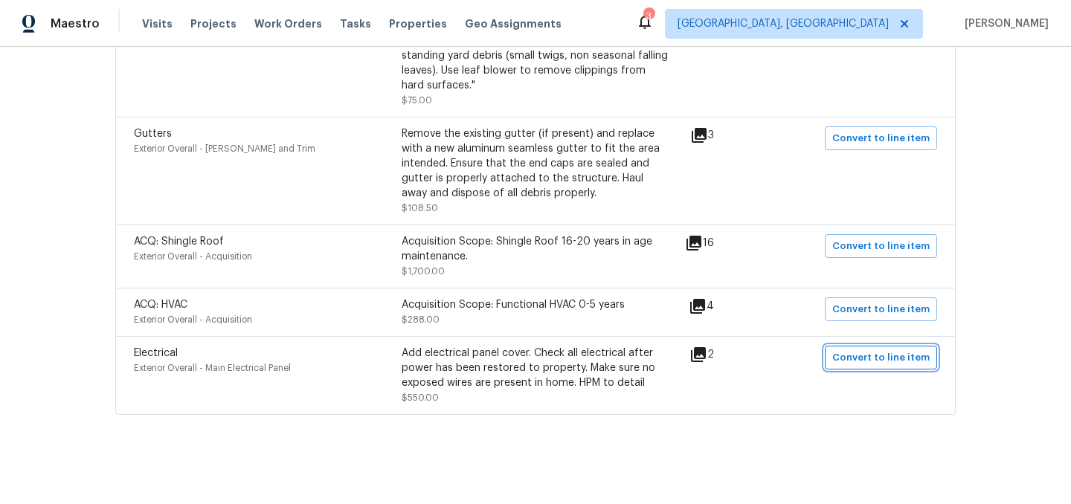
click at [866, 354] on span "Convert to line item" at bounding box center [880, 358] width 97 height 17
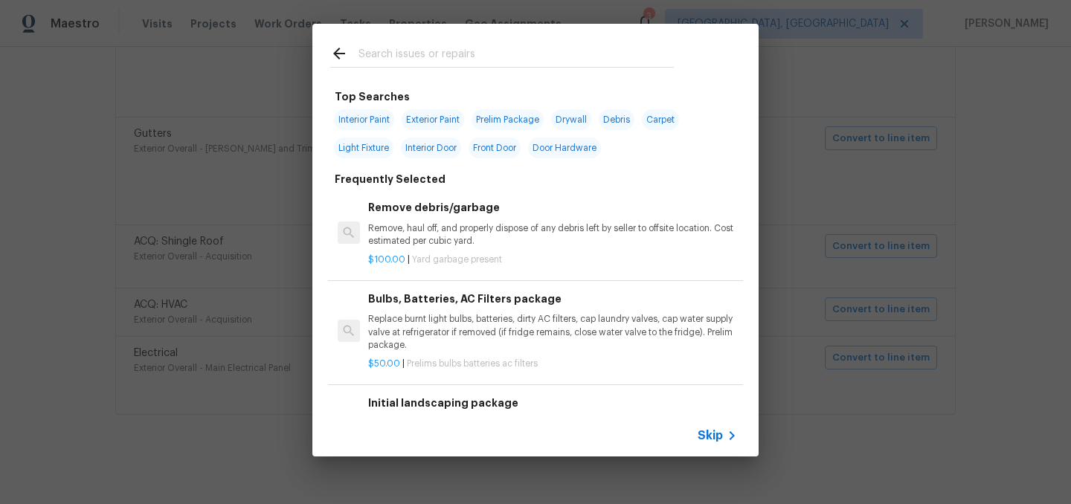
click at [715, 438] on span "Skip" at bounding box center [710, 435] width 25 height 15
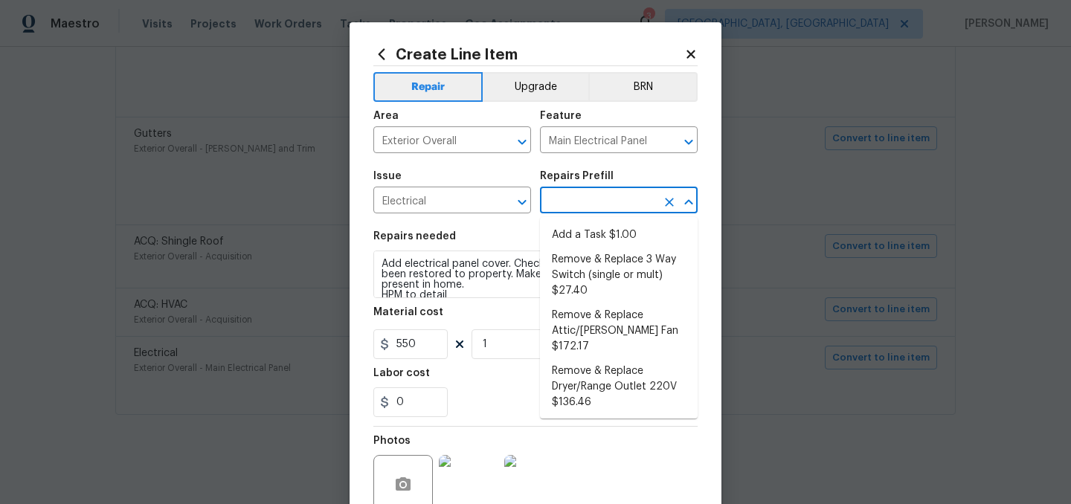
click at [593, 209] on input "text" at bounding box center [598, 201] width 116 height 23
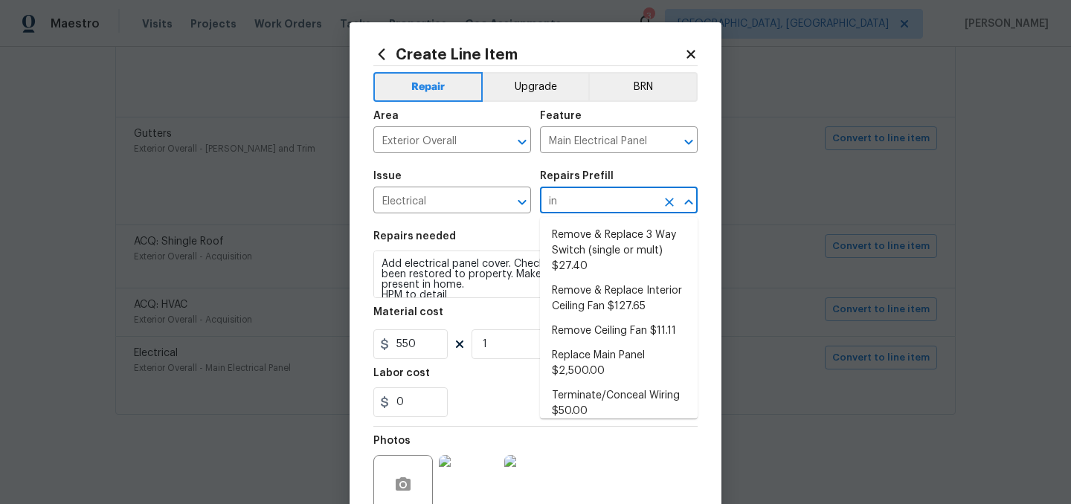
type input "i"
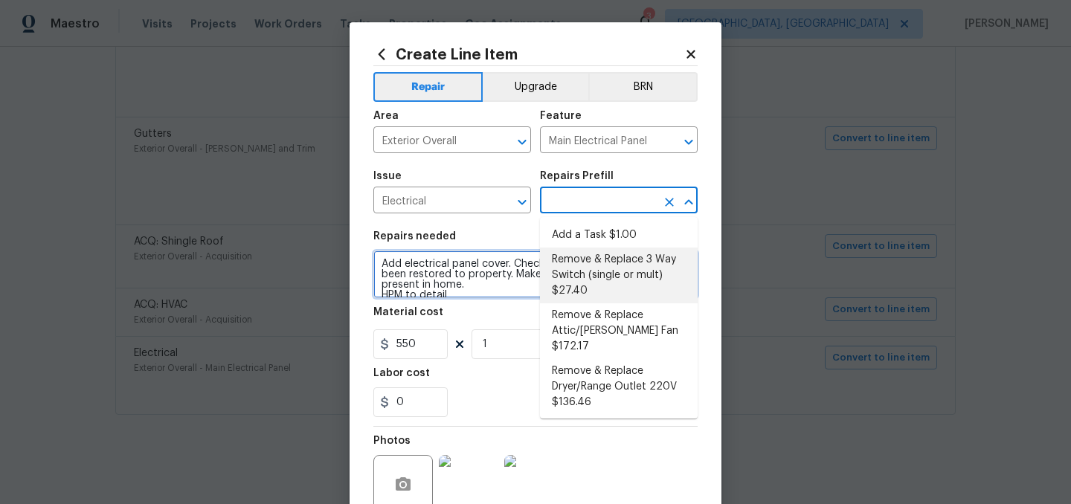
click at [474, 294] on textarea "Add electrical panel cover. Check all electrical after power has been restored …" at bounding box center [535, 275] width 324 height 48
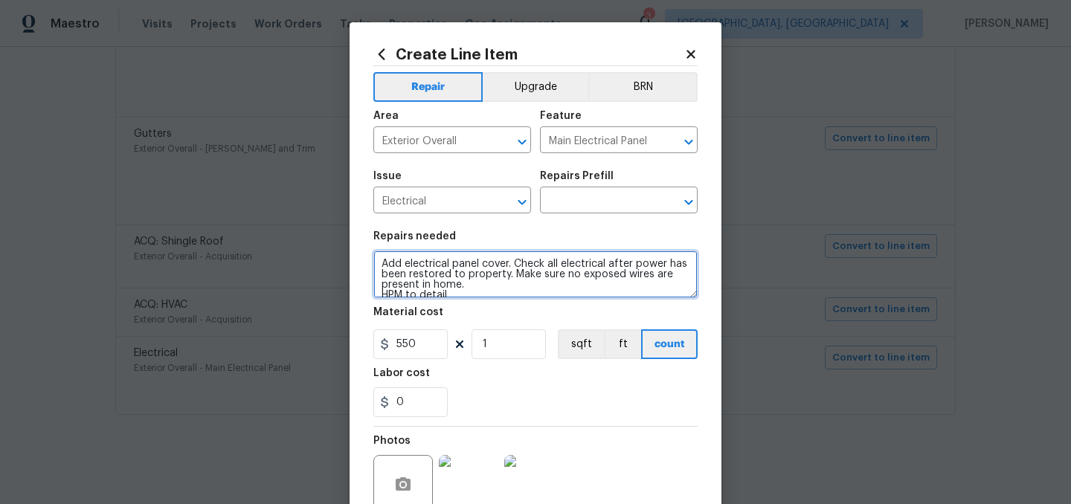
click at [474, 294] on textarea "Add electrical panel cover. Check all electrical after power has been restored …" at bounding box center [535, 275] width 324 height 48
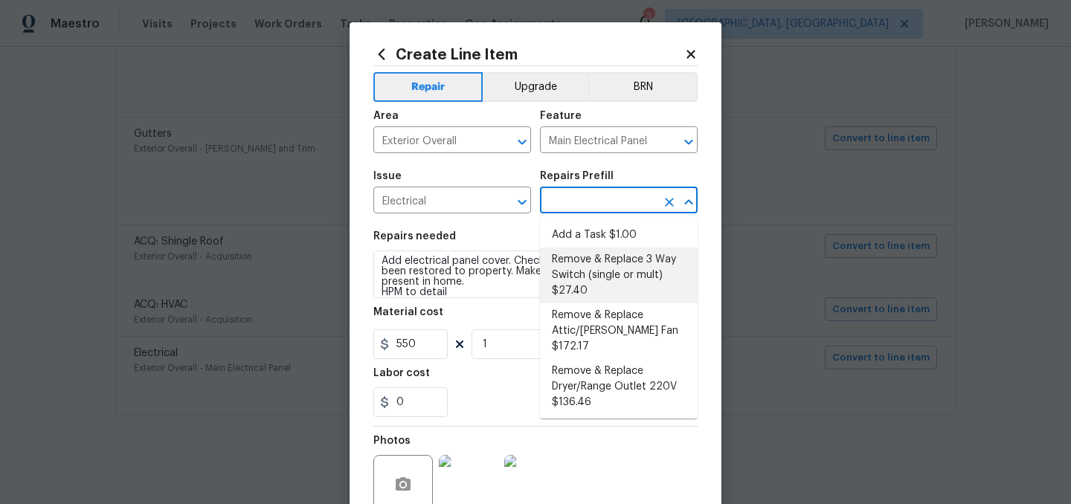
click at [616, 193] on input "text" at bounding box center [598, 201] width 116 height 23
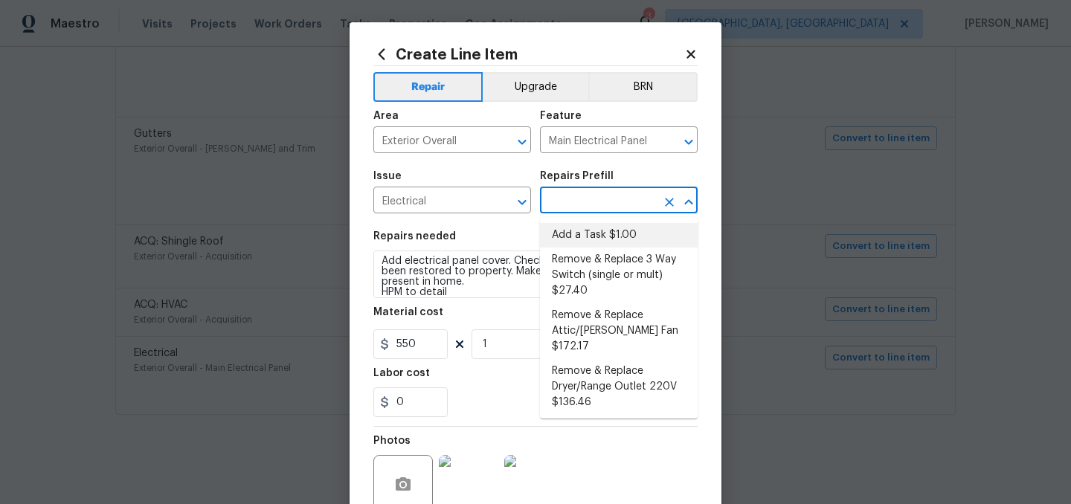
click at [620, 233] on li "Add a Task $1.00" at bounding box center [619, 235] width 158 height 25
type input "Add a Task $1.00"
type textarea "HPM to detail"
type input "1"
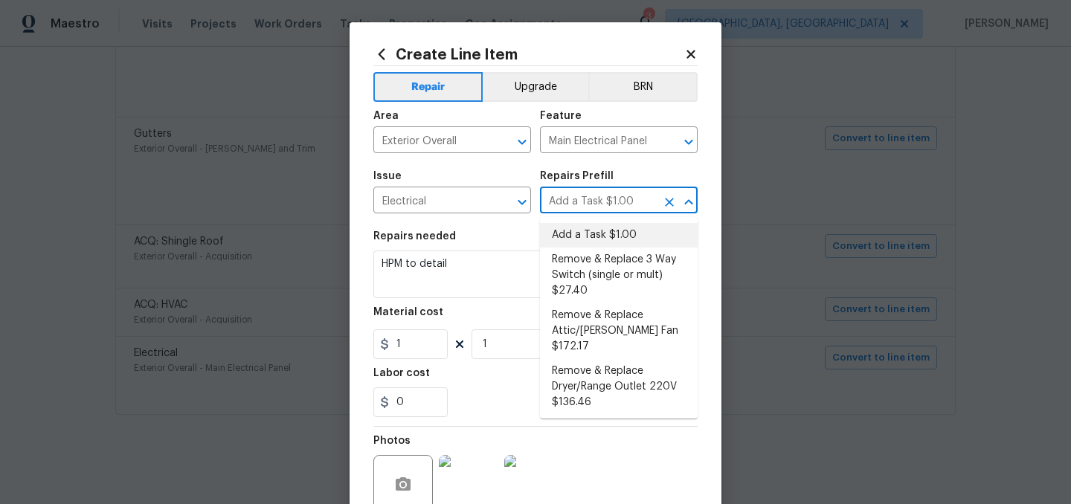
scroll to position [0, 0]
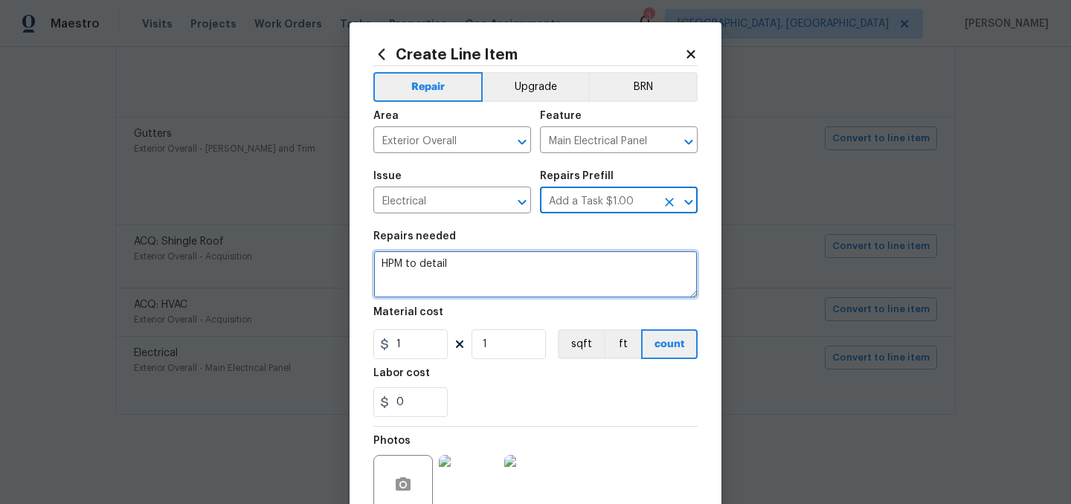
click at [445, 268] on textarea "HPM to detail" at bounding box center [535, 275] width 324 height 48
paste textarea "Add electrical panel cover. Check all electrical after power has been restored …"
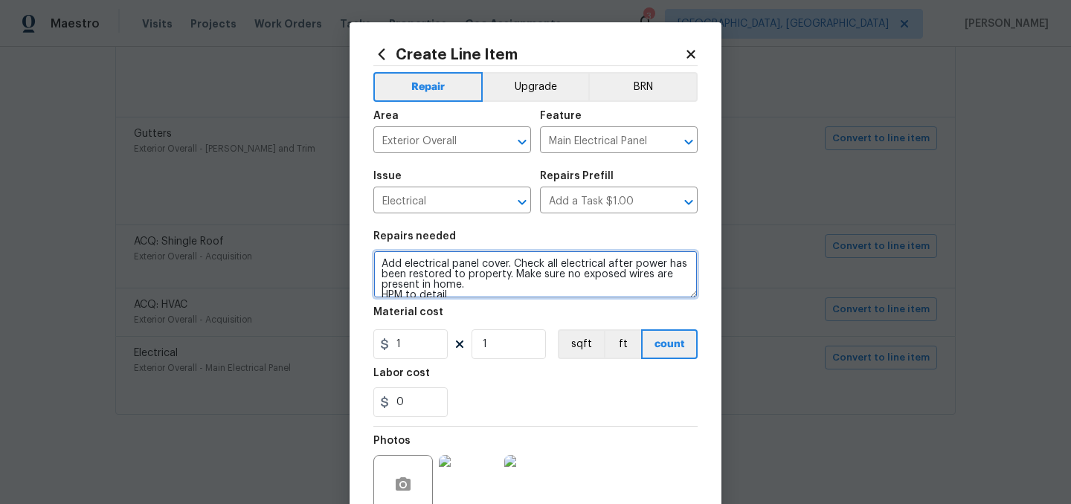
scroll to position [3, 0]
type textarea "Add electrical panel cover. Check all electrical after power has been restored …"
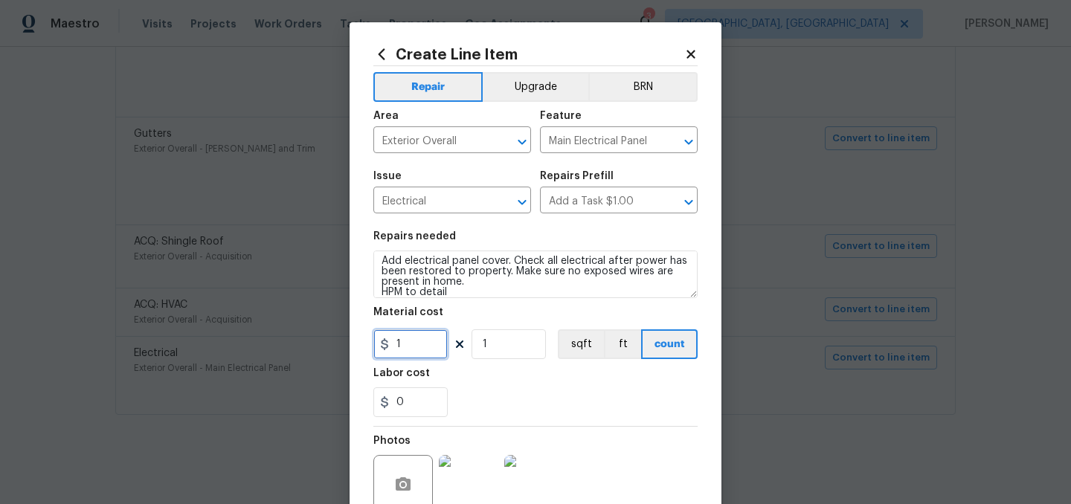
click at [413, 348] on input "1" at bounding box center [410, 344] width 74 height 30
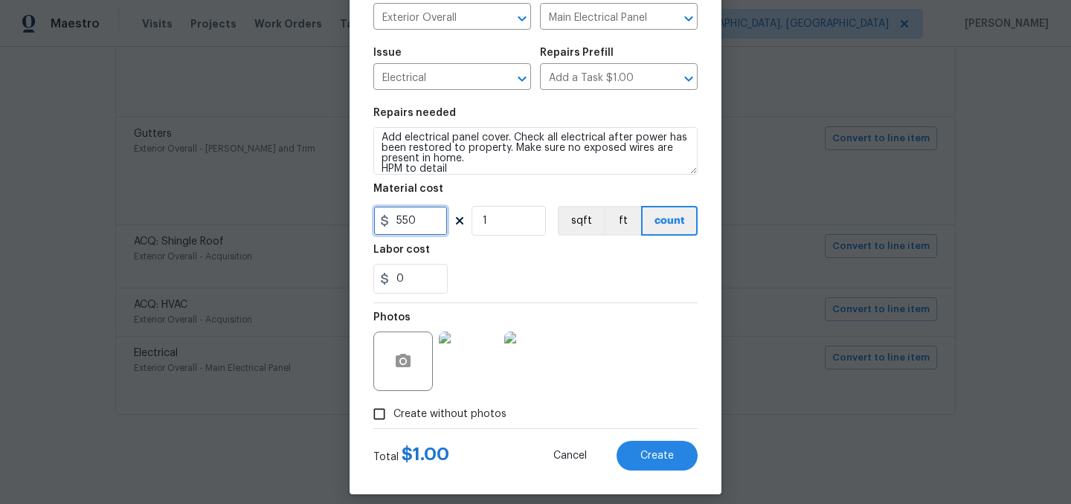
scroll to position [137, 0]
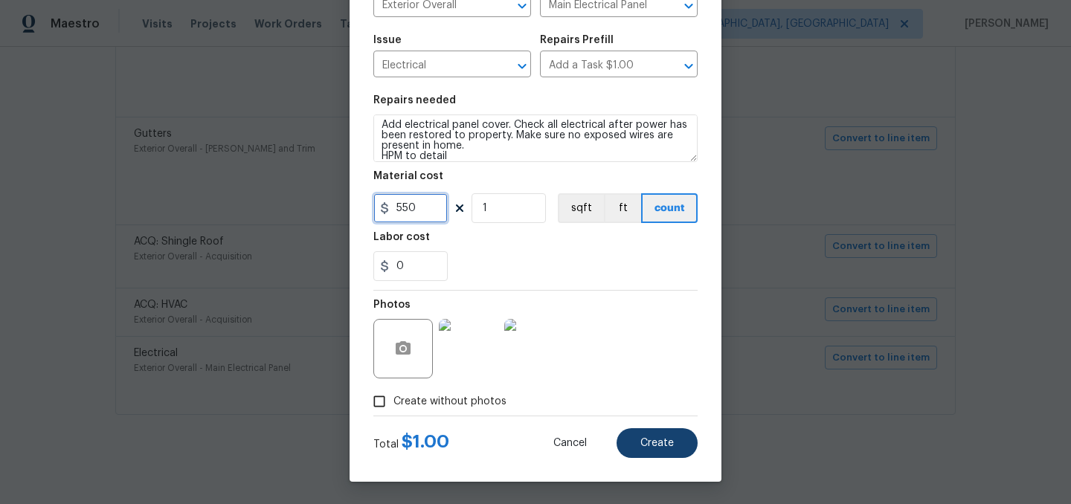
type input "550"
click at [669, 439] on span "Create" at bounding box center [656, 443] width 33 height 11
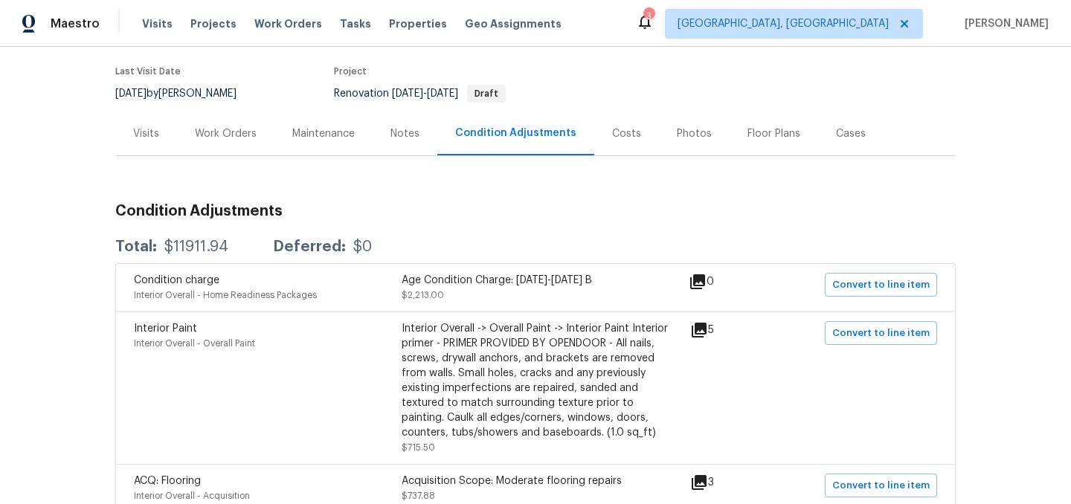
scroll to position [0, 0]
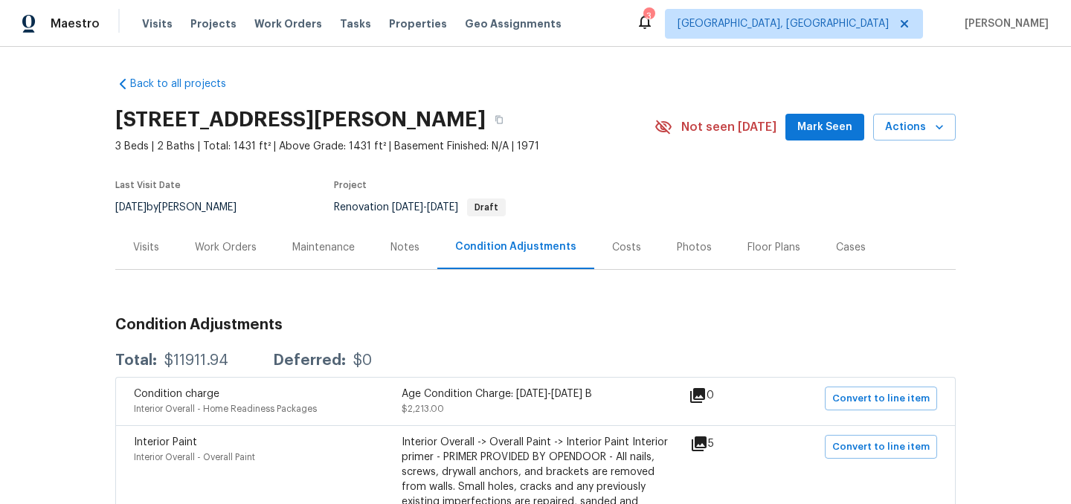
click at [229, 249] on div "Work Orders" at bounding box center [226, 247] width 62 height 15
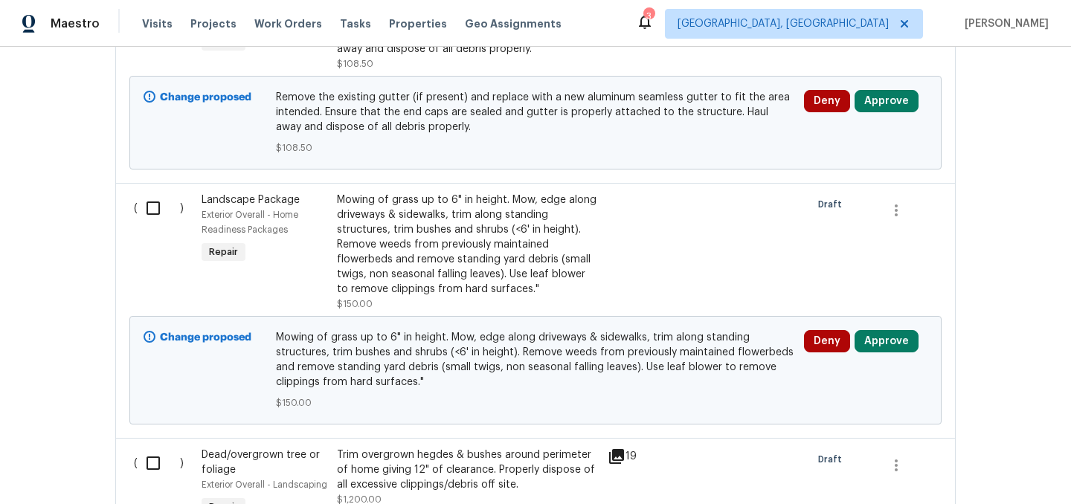
scroll to position [616, 0]
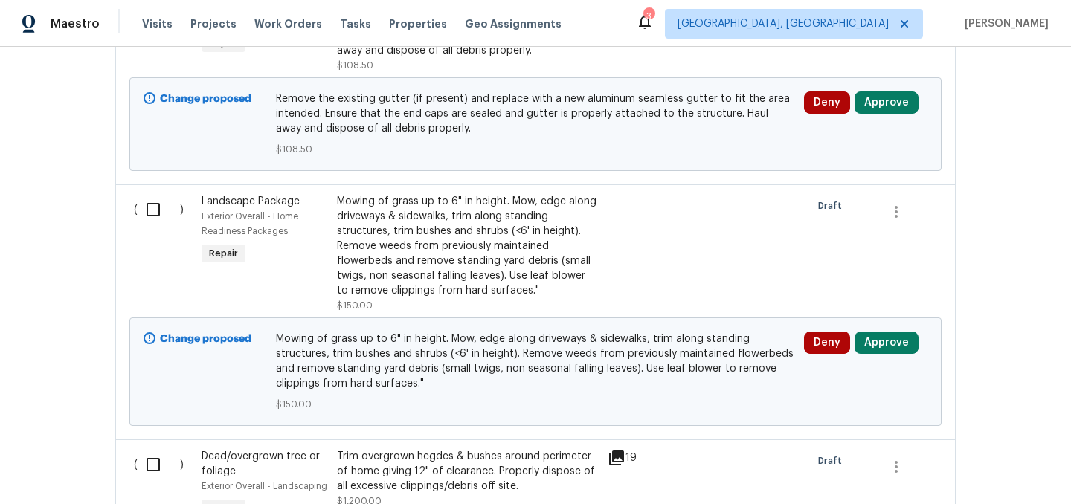
click at [154, 215] on input "checkbox" at bounding box center [159, 209] width 42 height 31
checkbox input "true"
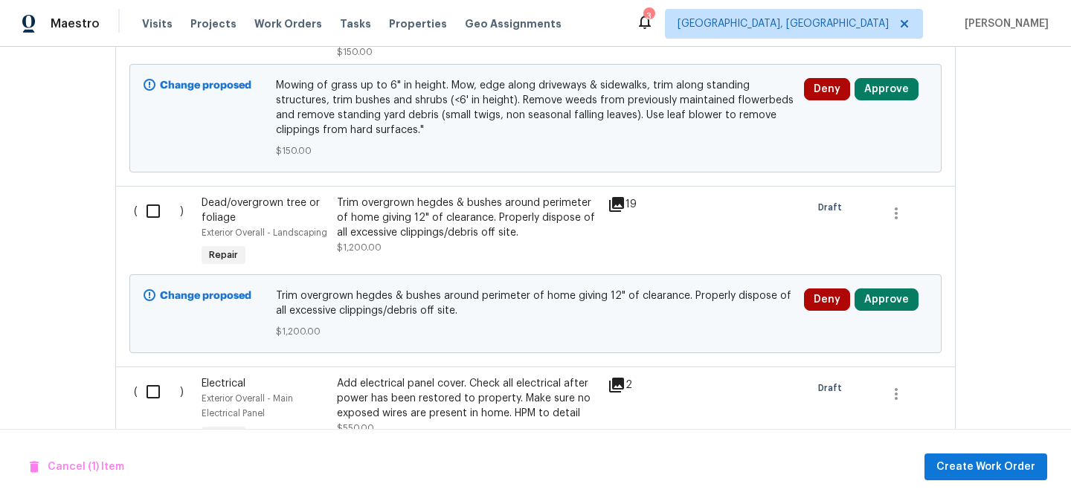
scroll to position [874, 0]
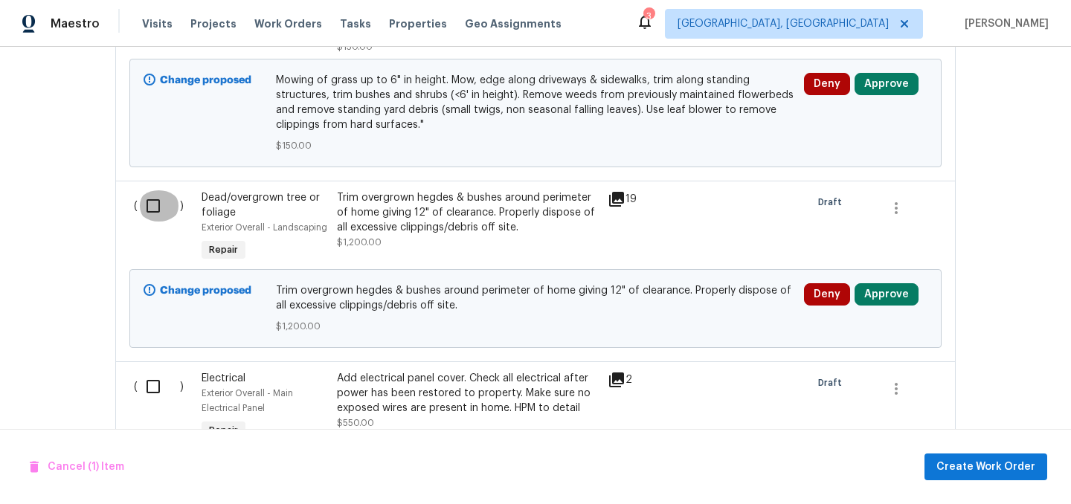
click at [154, 215] on input "checkbox" at bounding box center [159, 205] width 42 height 31
checkbox input "true"
click at [970, 458] on span "Create Work Order" at bounding box center [985, 467] width 99 height 19
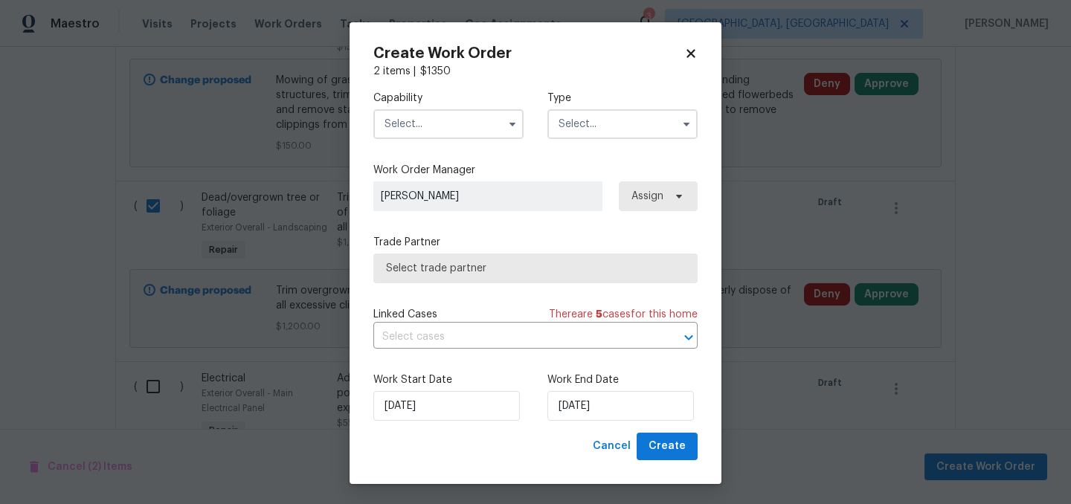
click at [462, 120] on input "text" at bounding box center [448, 124] width 150 height 30
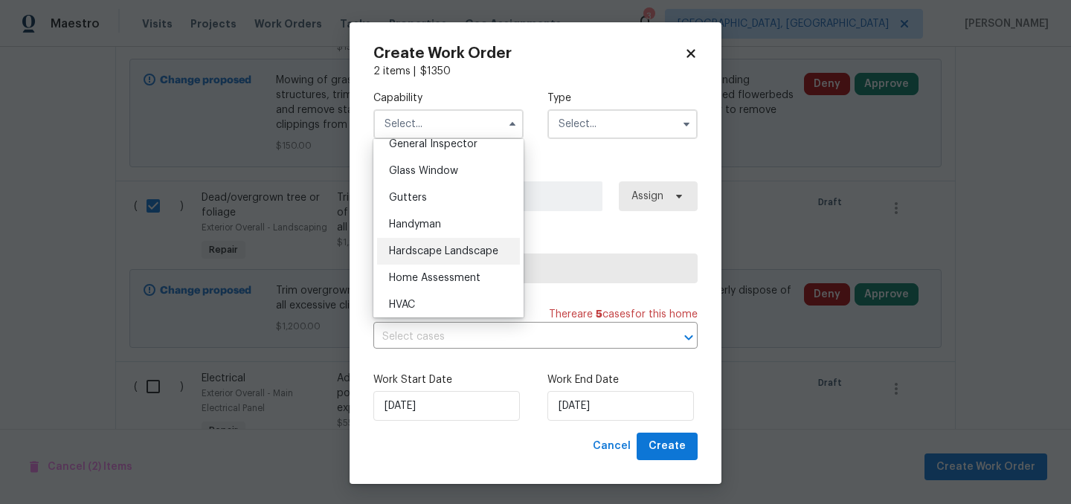
scroll to position [751, 0]
click at [444, 248] on span "Hardscape Landscape" at bounding box center [443, 250] width 109 height 10
type input "Hardscape Landscape"
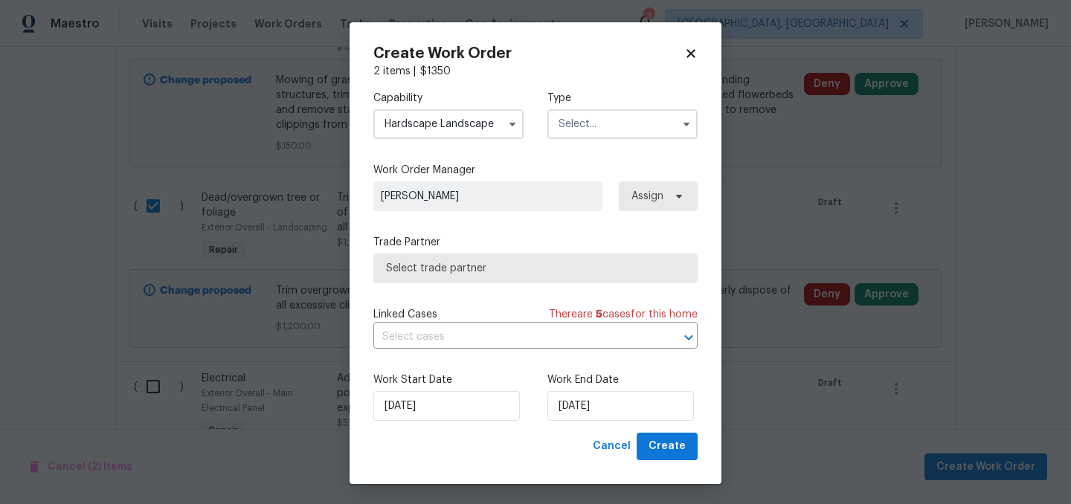
click at [611, 133] on input "text" at bounding box center [622, 124] width 150 height 30
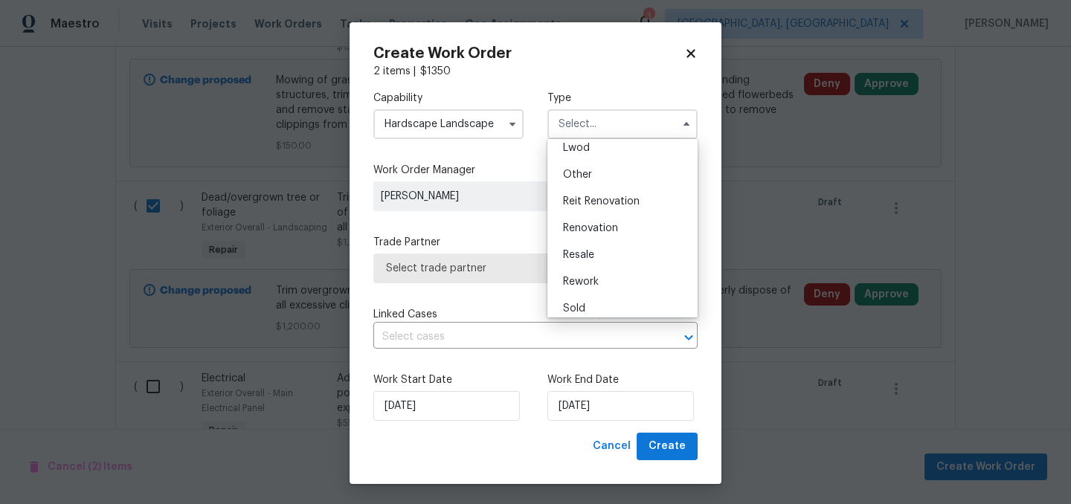
scroll to position [171, 0]
click at [614, 225] on span "Renovation" at bounding box center [590, 226] width 55 height 10
type input "Renovation"
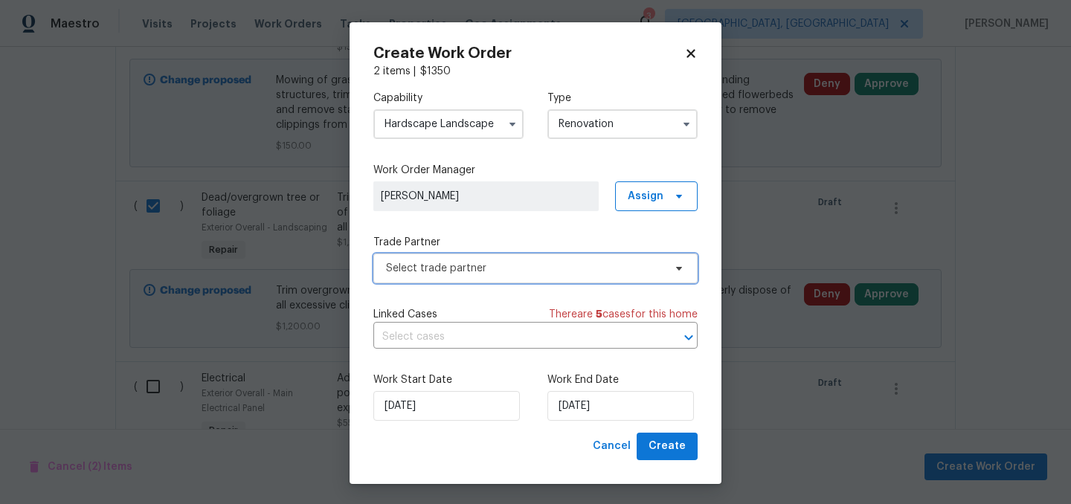
click at [509, 265] on span "Select trade partner" at bounding box center [524, 268] width 277 height 15
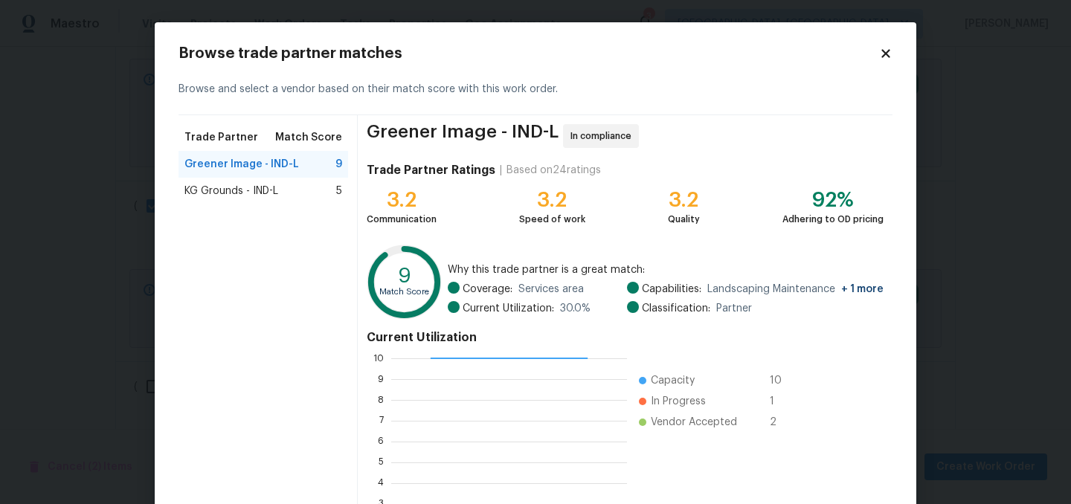
scroll to position [152, 0]
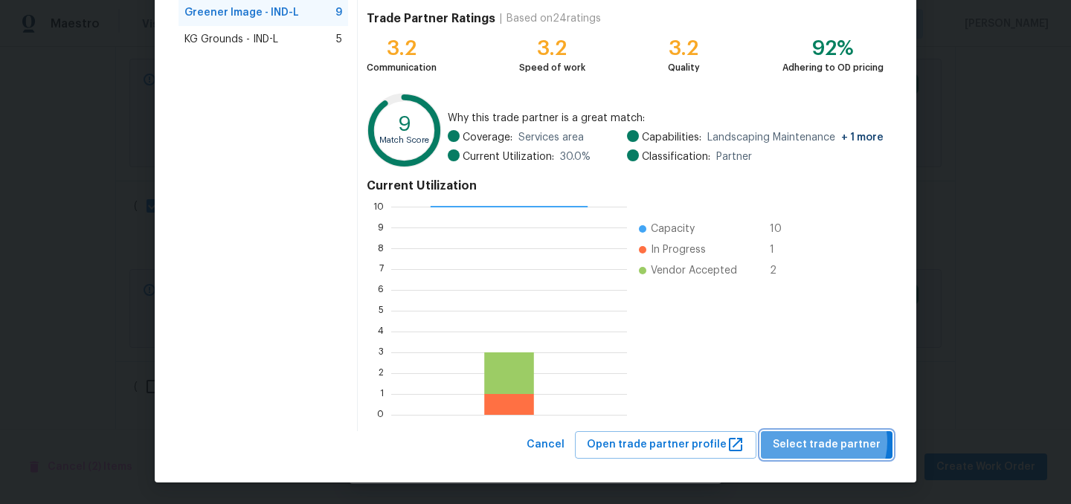
click at [822, 442] on span "Select trade partner" at bounding box center [827, 445] width 108 height 19
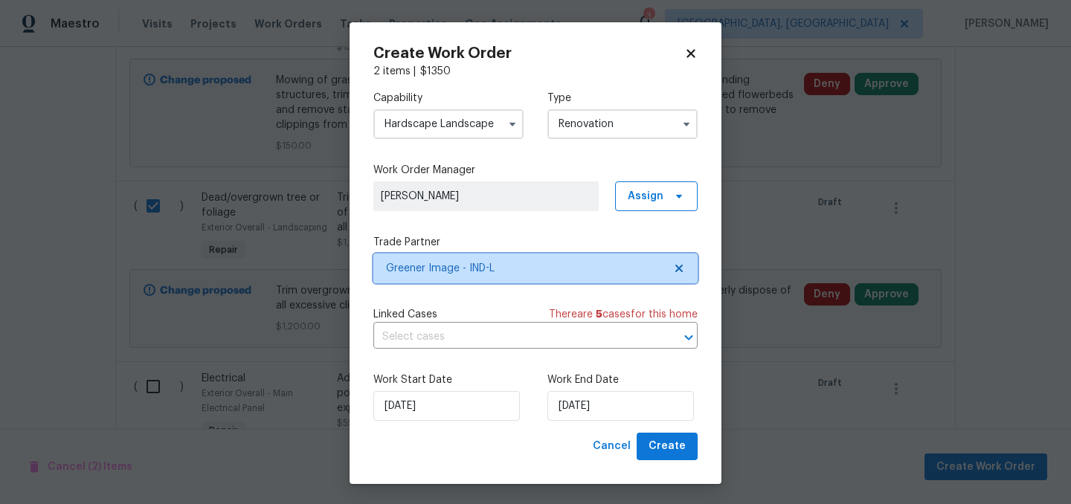
scroll to position [0, 0]
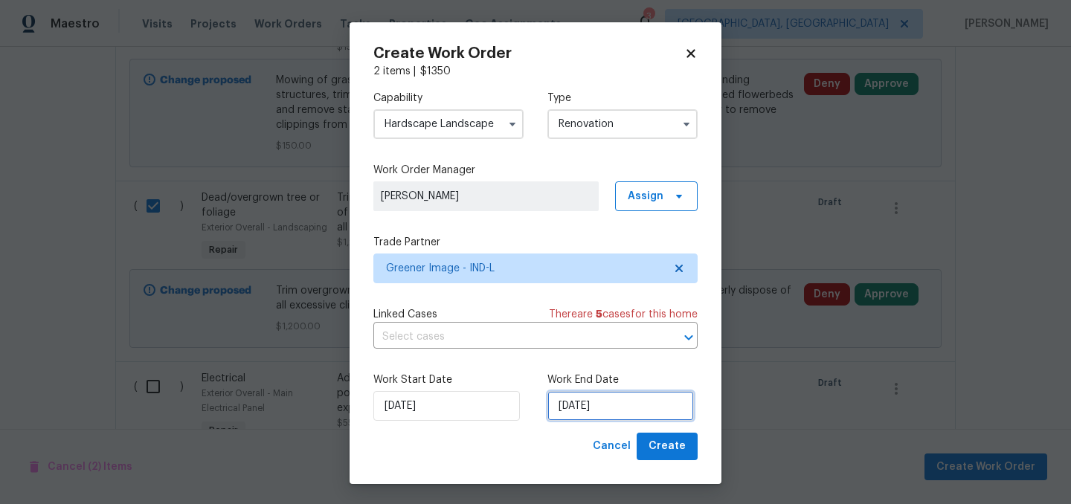
click at [624, 410] on input "9/11/2025" at bounding box center [620, 406] width 146 height 30
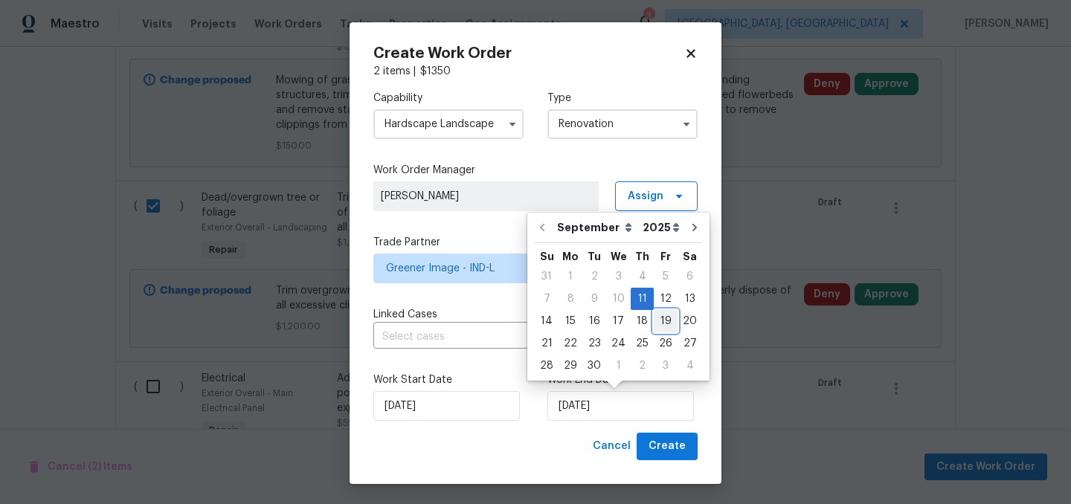
click at [658, 321] on div "19" at bounding box center [666, 321] width 24 height 21
type input "9/19/2025"
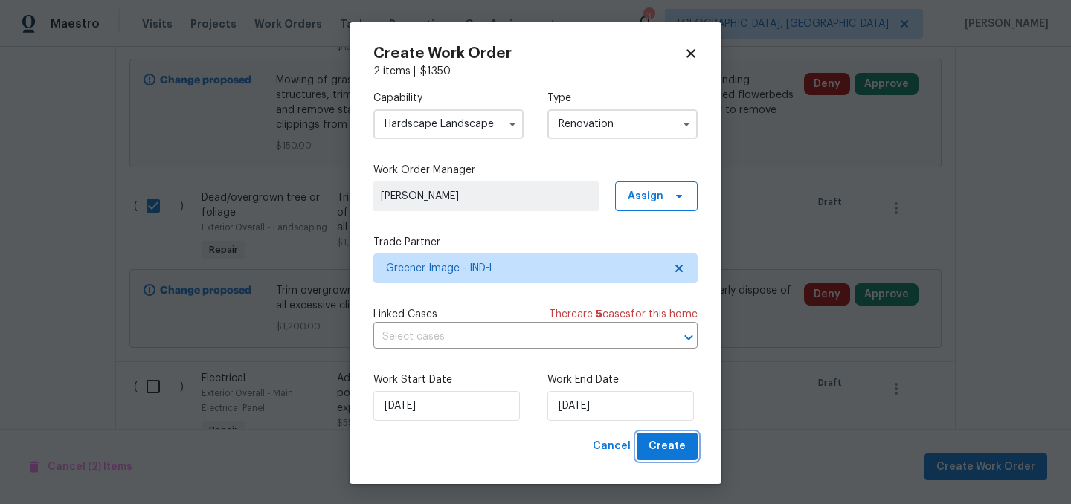
click at [671, 447] on span "Create" at bounding box center [666, 446] width 37 height 19
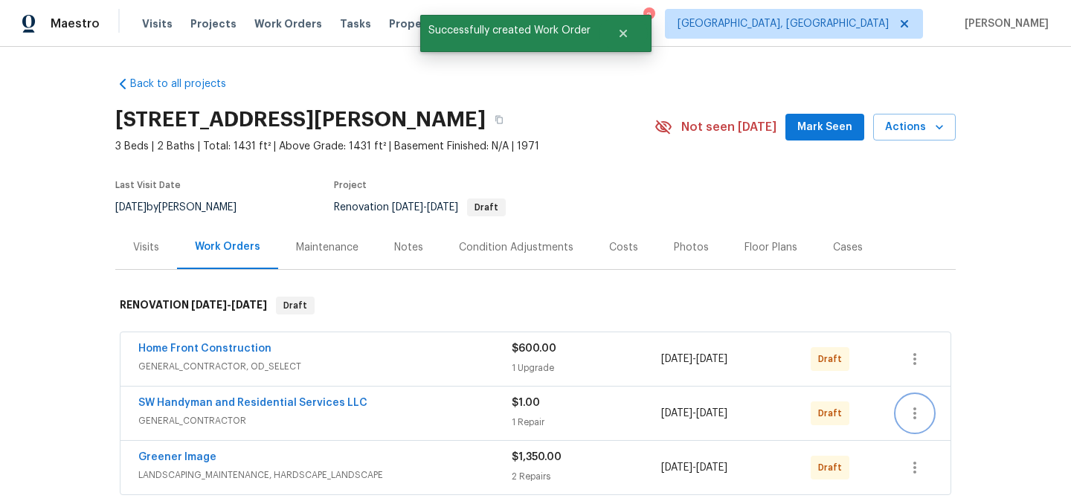
click at [918, 414] on icon "button" at bounding box center [915, 414] width 18 height 18
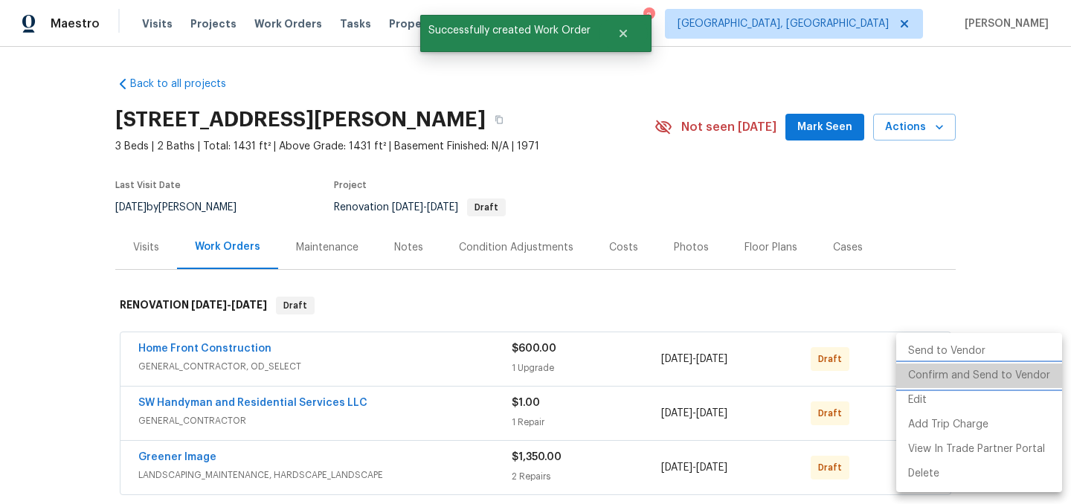
click at [981, 368] on li "Confirm and Send to Vendor" at bounding box center [979, 376] width 166 height 25
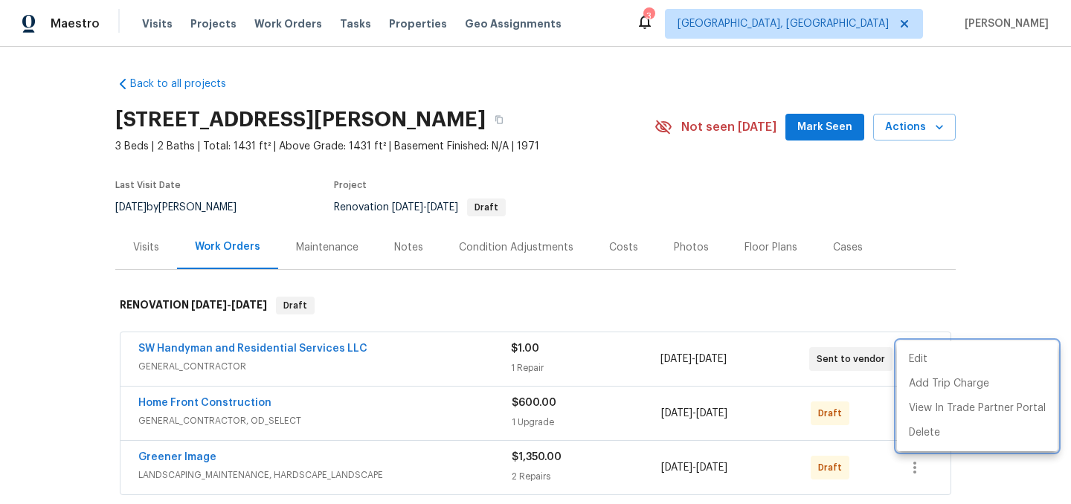
click at [639, 304] on div at bounding box center [535, 252] width 1071 height 504
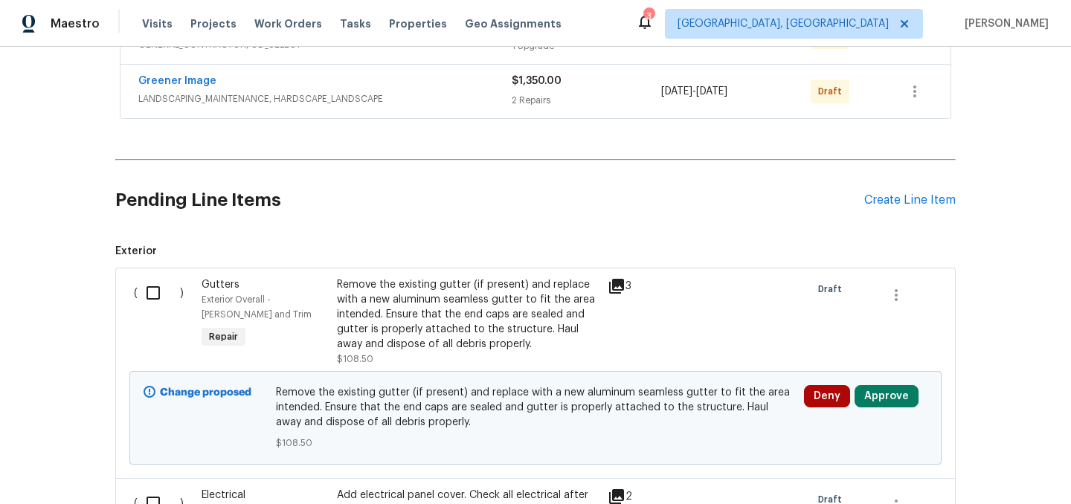
scroll to position [383, 0]
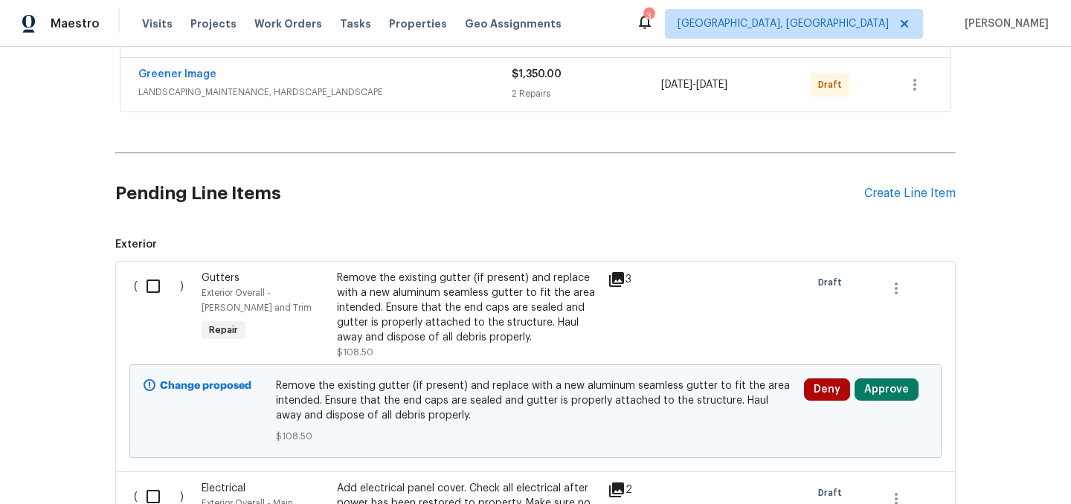
click at [149, 294] on input "checkbox" at bounding box center [159, 286] width 42 height 31
checkbox input "true"
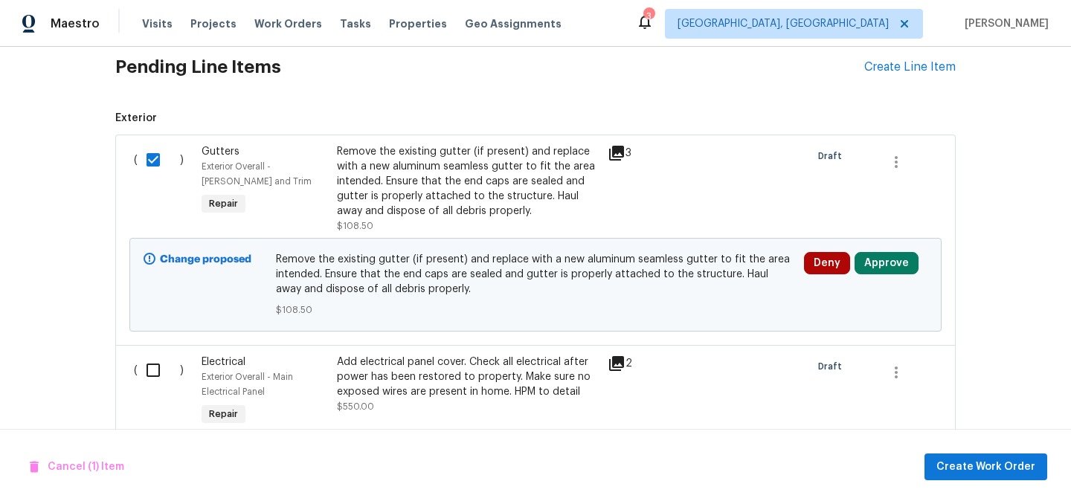
scroll to position [533, 0]
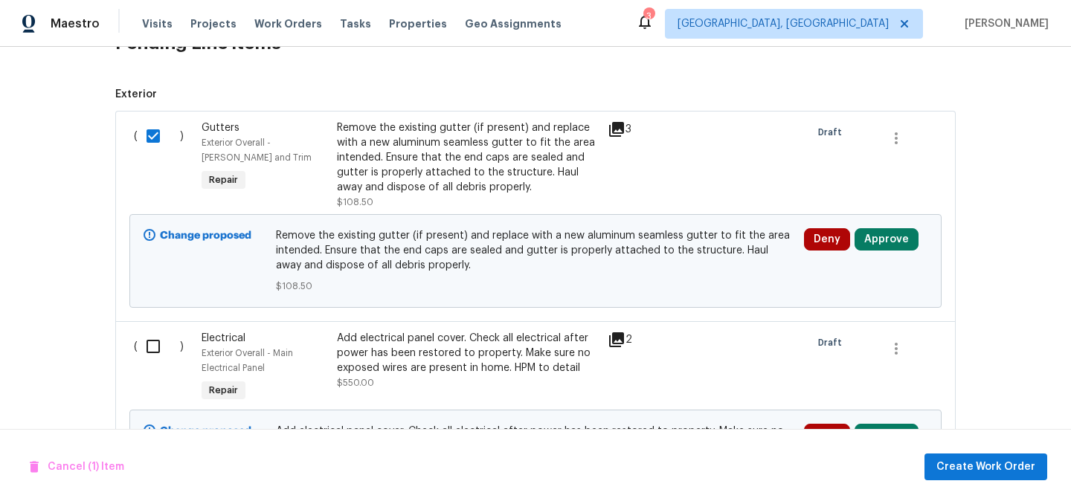
click at [149, 342] on input "checkbox" at bounding box center [159, 346] width 42 height 31
checkbox input "true"
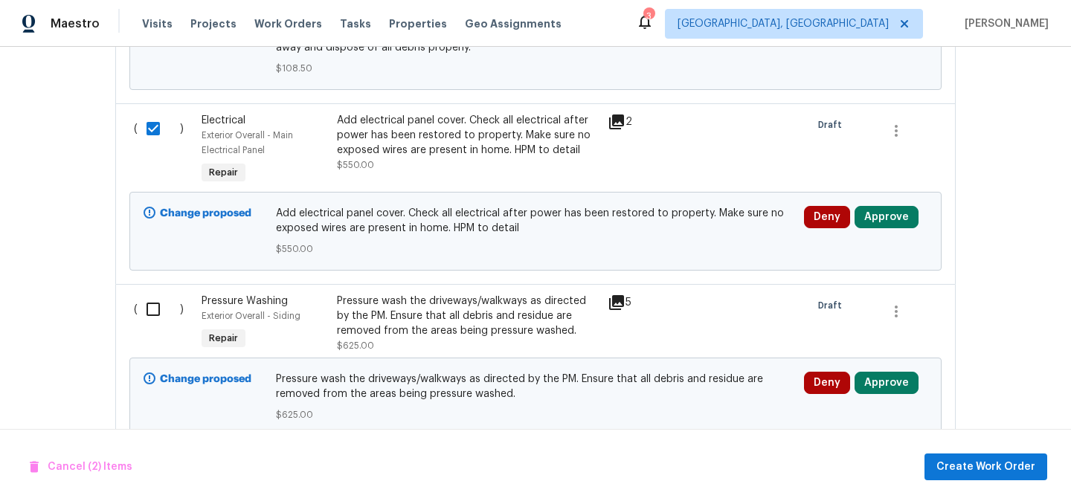
click at [149, 318] on input "checkbox" at bounding box center [159, 309] width 42 height 31
checkbox input "true"
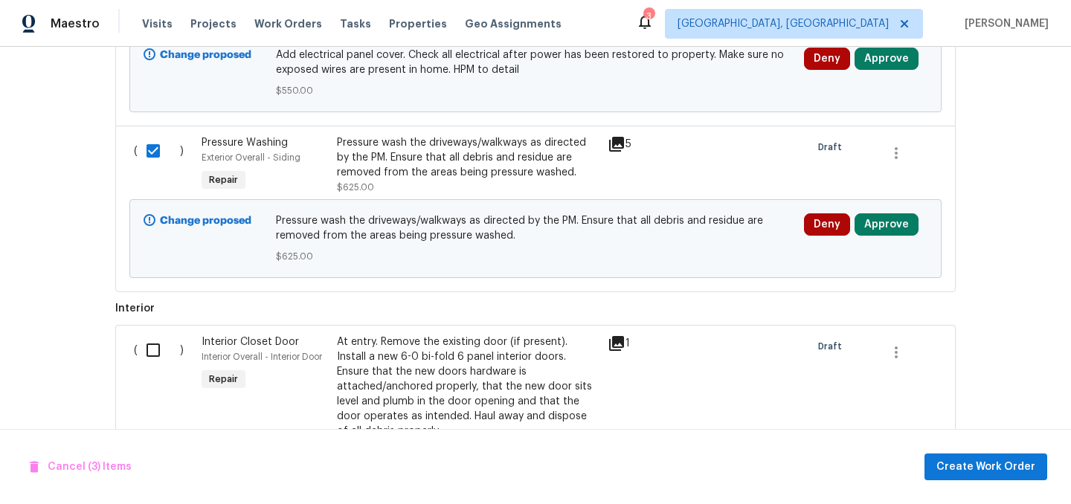
scroll to position [933, 0]
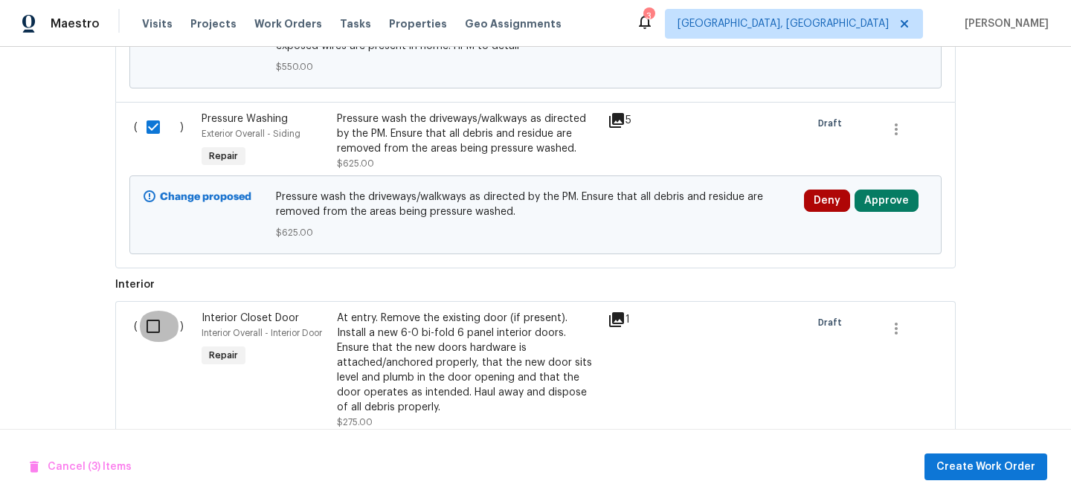
click at [151, 327] on input "checkbox" at bounding box center [159, 326] width 42 height 31
checkbox input "true"
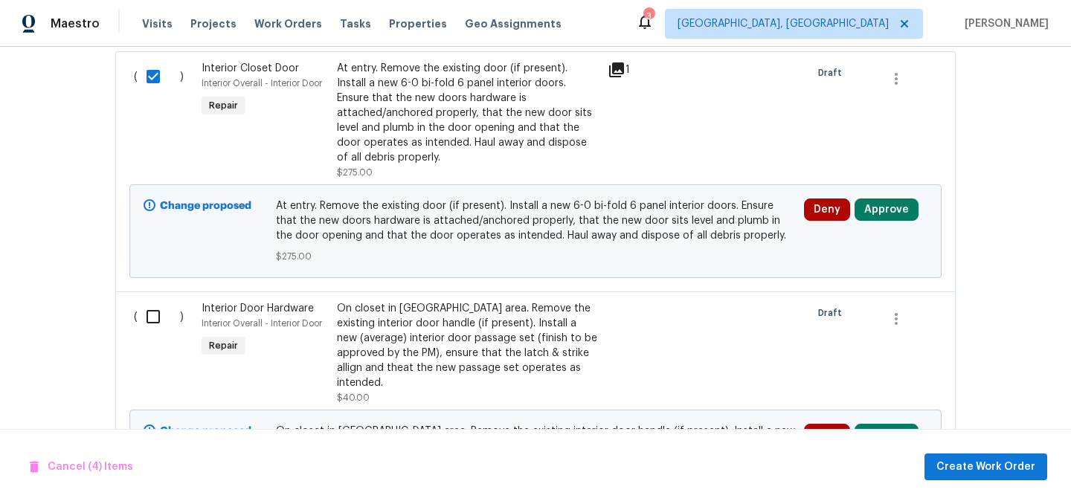
click at [151, 327] on input "checkbox" at bounding box center [159, 316] width 42 height 31
checkbox input "true"
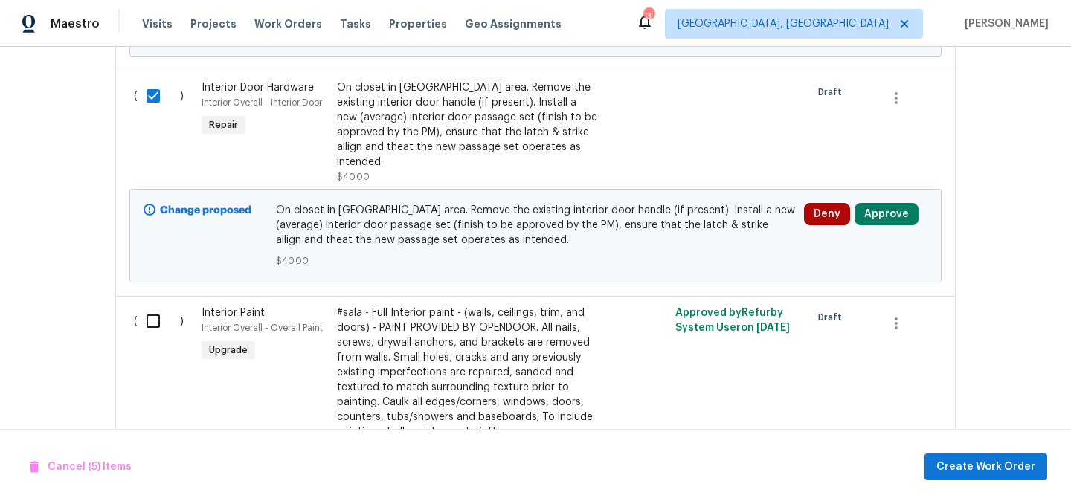
click at [151, 327] on input "checkbox" at bounding box center [159, 321] width 42 height 31
checkbox input "true"
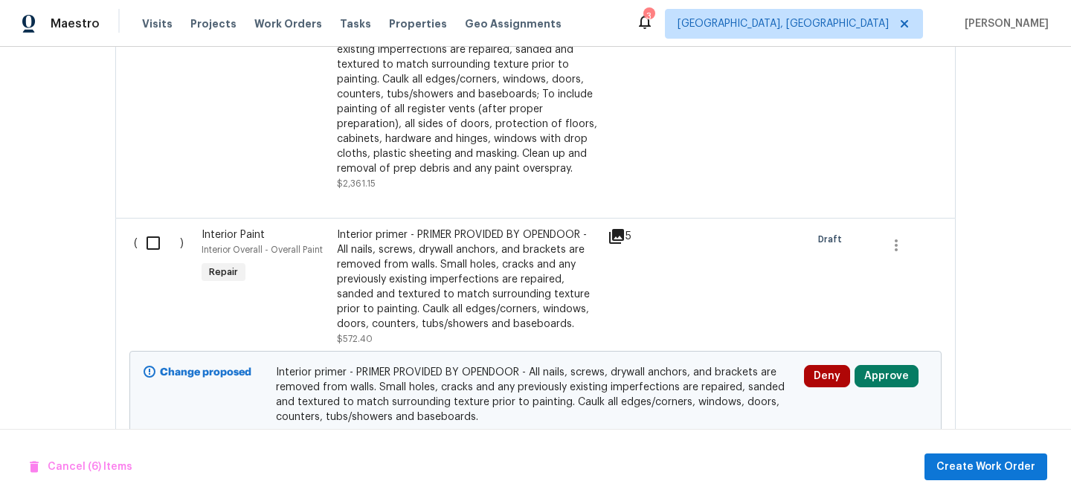
scroll to position [1730, 0]
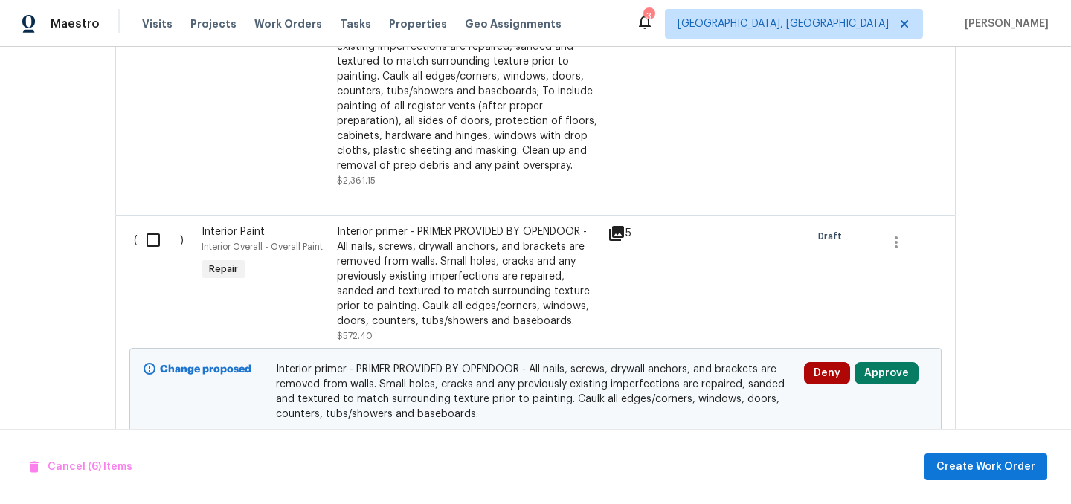
click at [149, 245] on input "checkbox" at bounding box center [159, 240] width 42 height 31
checkbox input "true"
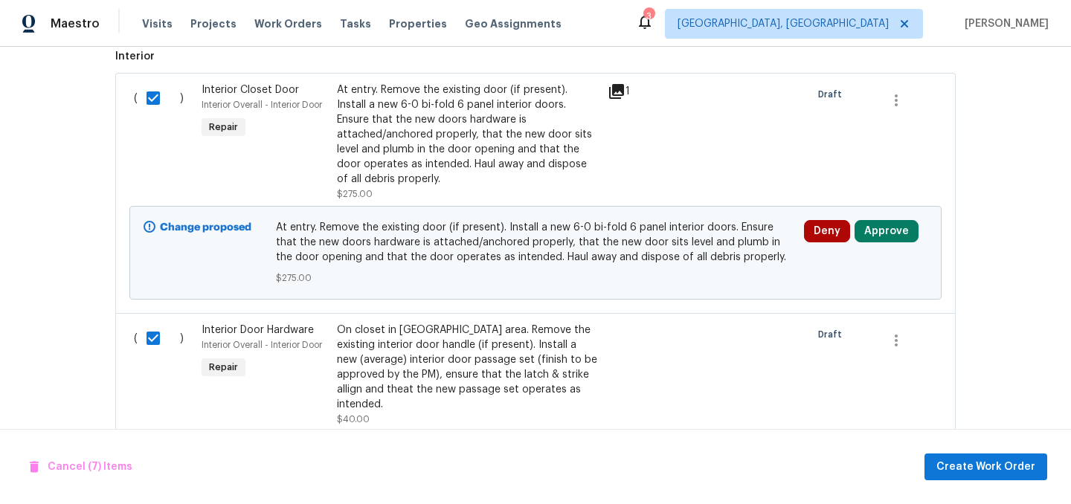
scroll to position [1800, 0]
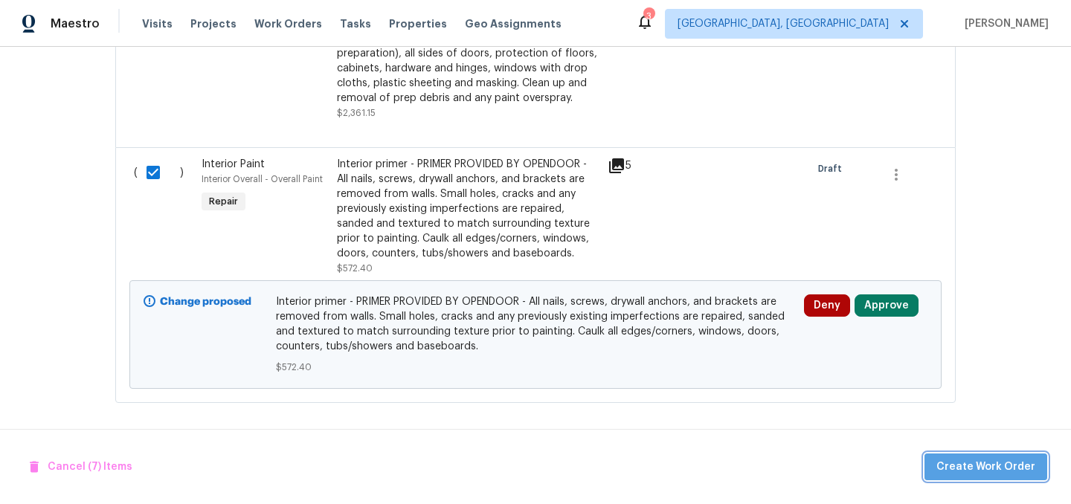
click at [994, 468] on span "Create Work Order" at bounding box center [985, 467] width 99 height 19
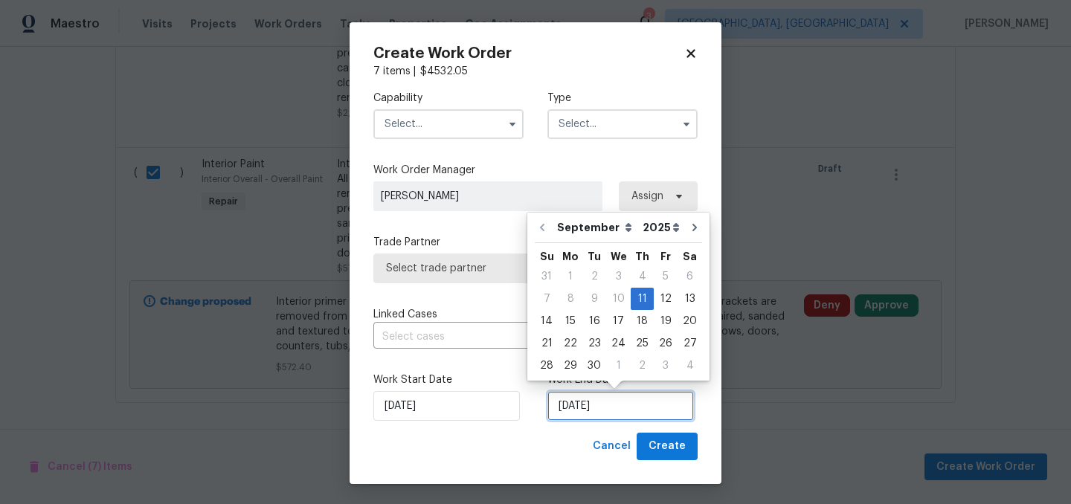
click at [610, 408] on input "9/11/2025" at bounding box center [620, 406] width 146 height 30
click at [655, 322] on div "19" at bounding box center [666, 321] width 24 height 21
type input "9/19/2025"
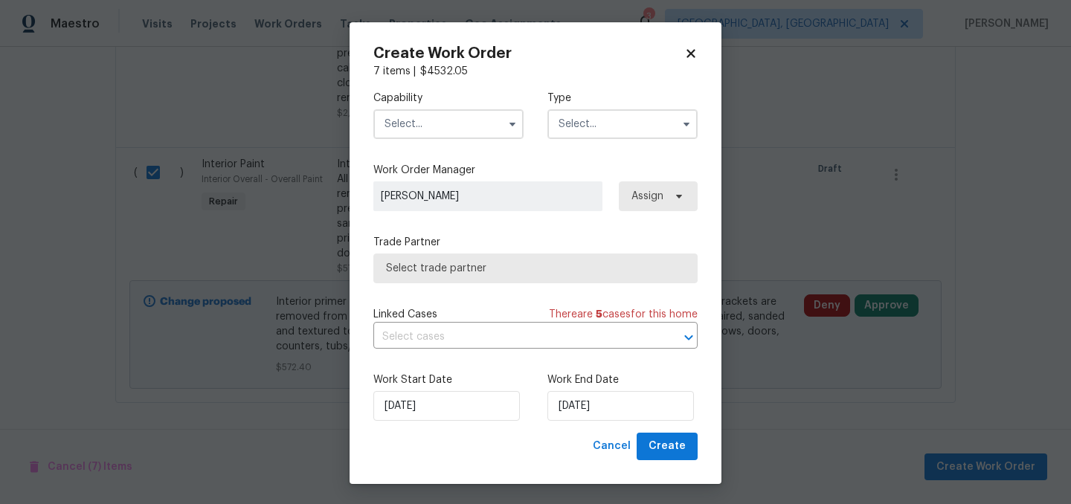
click at [439, 122] on input "text" at bounding box center [448, 124] width 150 height 30
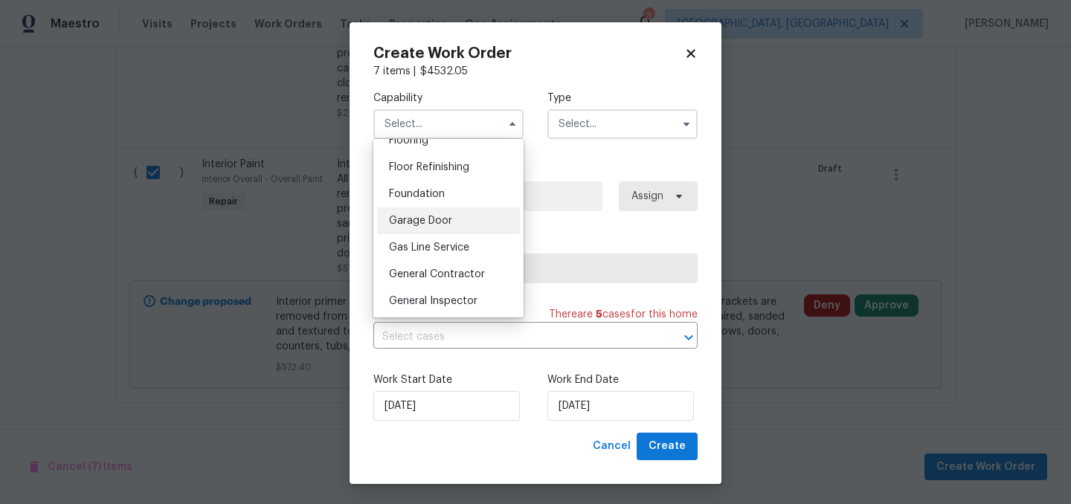
scroll to position [602, 0]
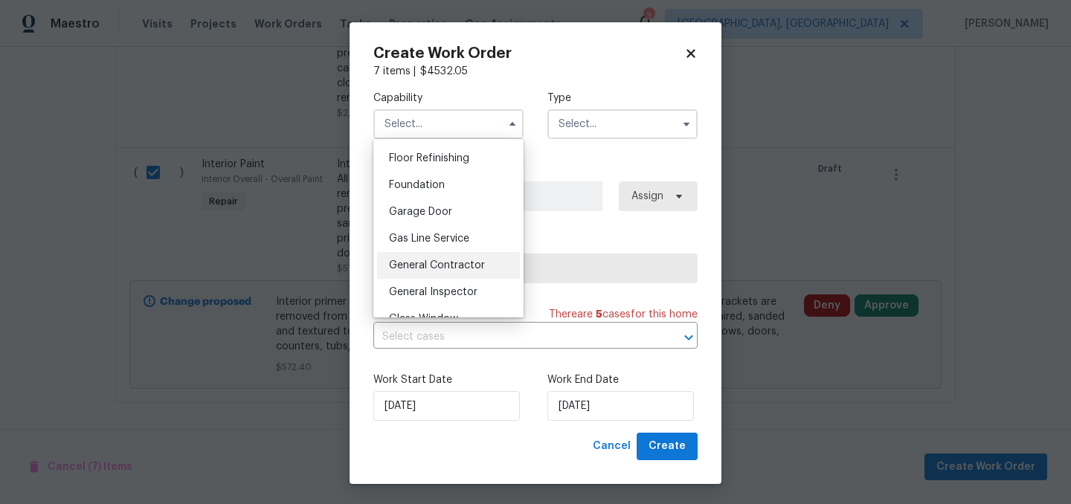
click at [459, 271] on div "General Contractor" at bounding box center [448, 265] width 143 height 27
type input "General Contractor"
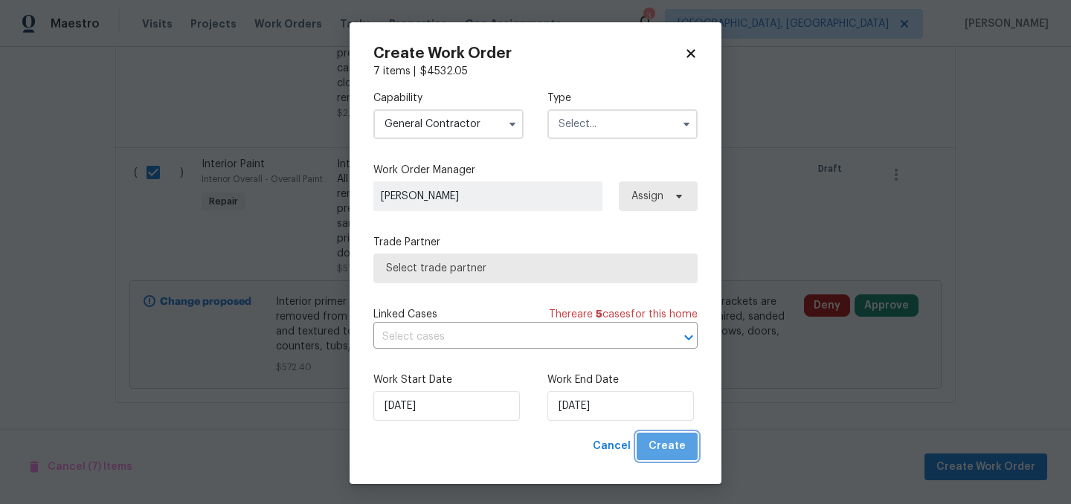
click at [674, 448] on span "Create" at bounding box center [666, 446] width 37 height 19
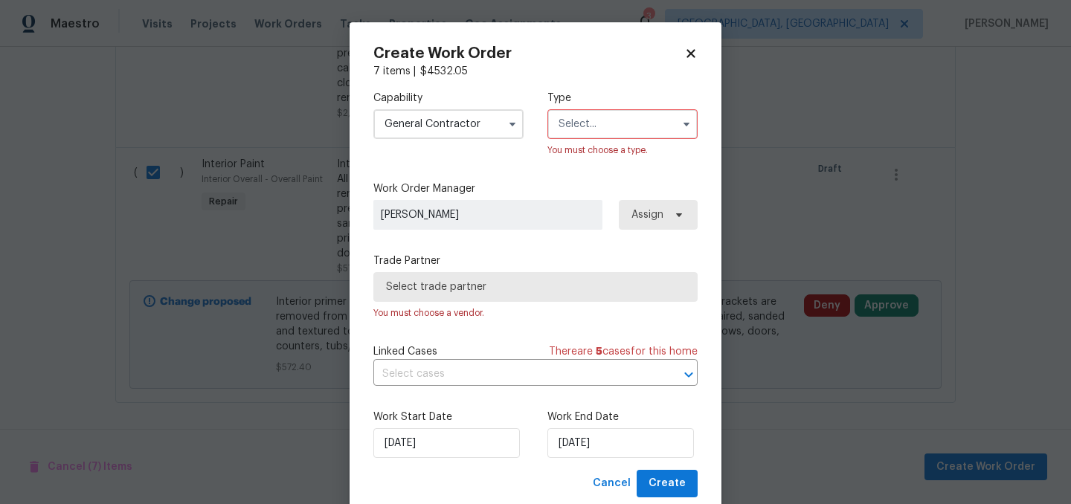
click at [593, 122] on input "text" at bounding box center [622, 124] width 150 height 30
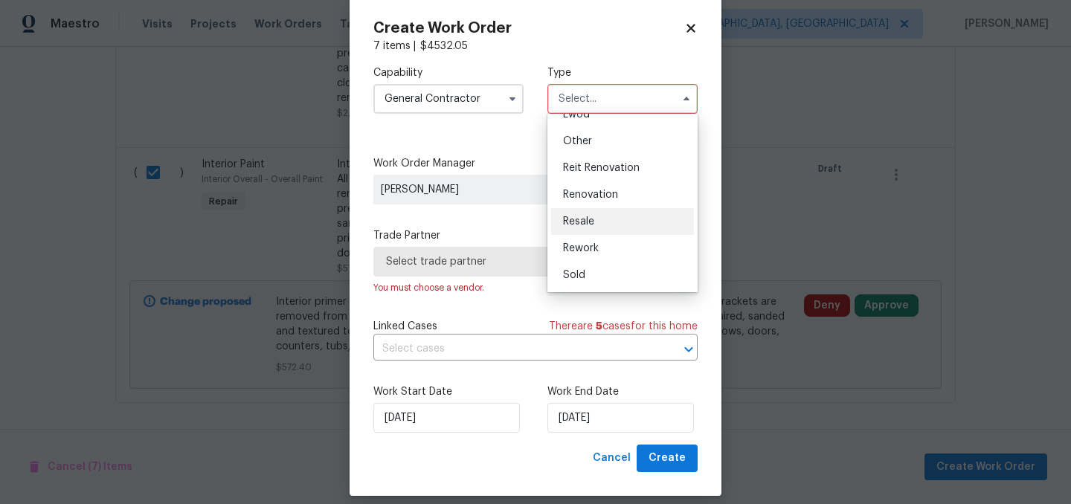
scroll to position [33, 0]
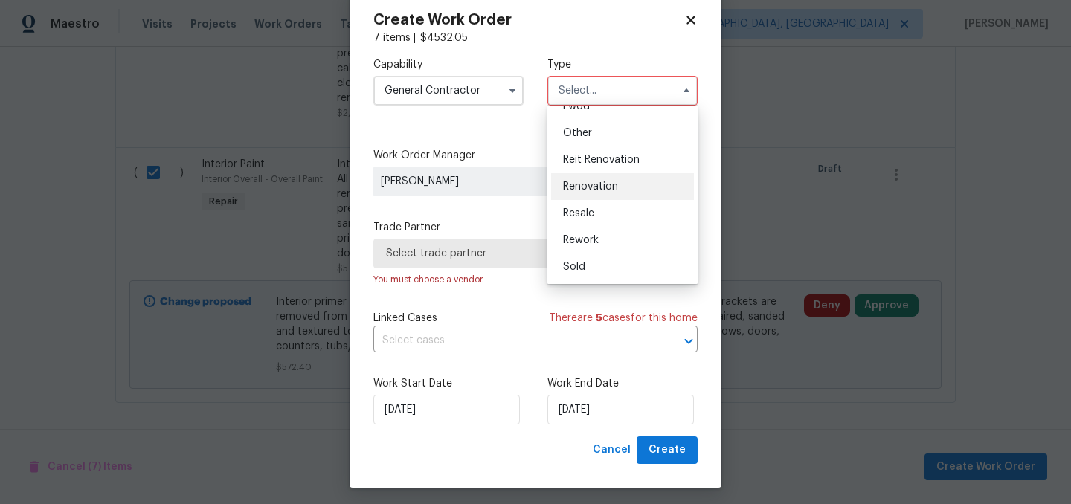
click at [604, 188] on span "Renovation" at bounding box center [590, 186] width 55 height 10
type input "Renovation"
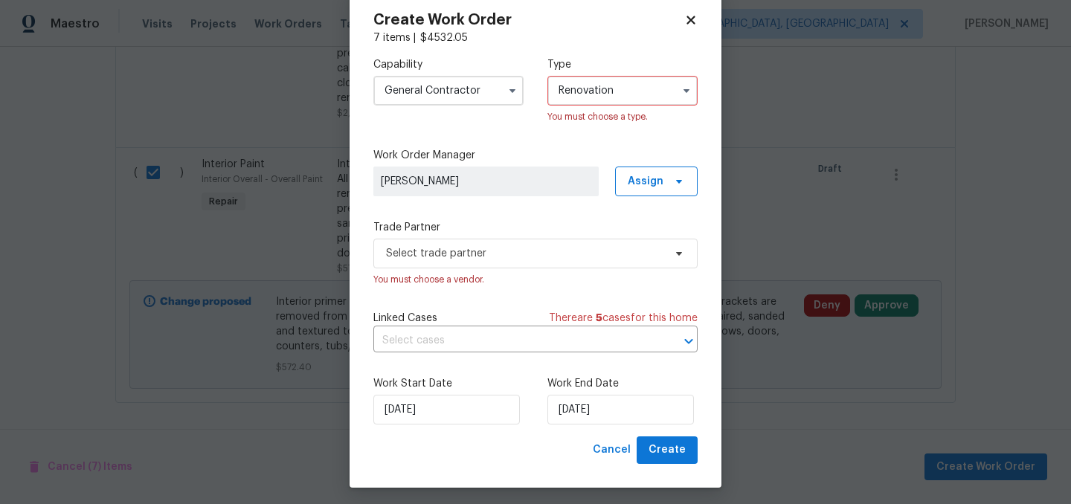
scroll to position [0, 0]
click at [547, 261] on span "Select trade partner" at bounding box center [535, 254] width 324 height 30
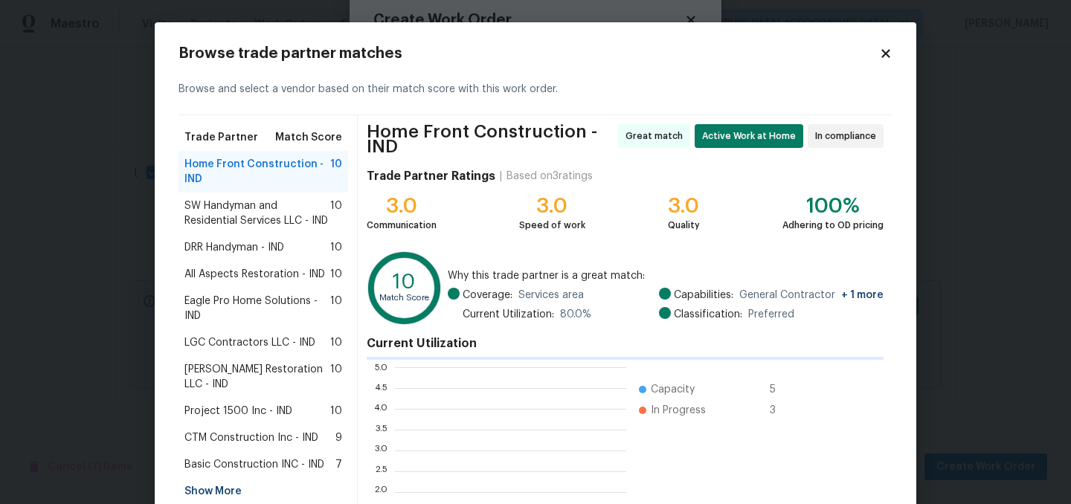
scroll to position [208, 231]
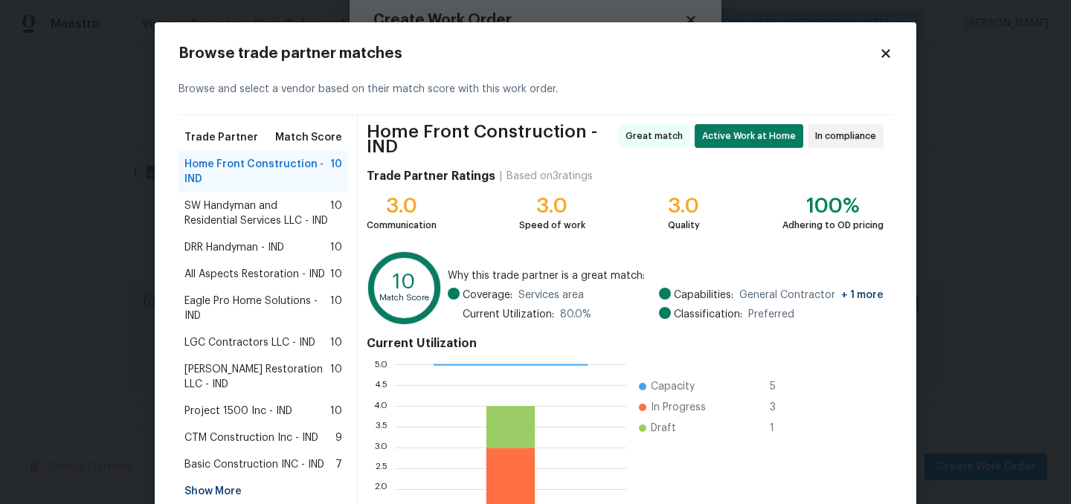
click at [199, 210] on span "SW Handyman and Residential Services LLC - IND" at bounding box center [257, 214] width 146 height 30
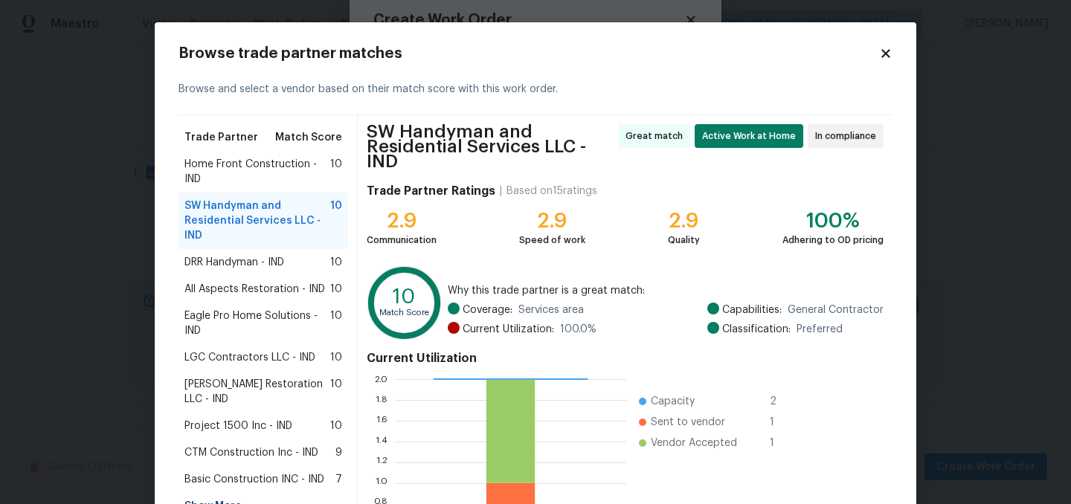
scroll to position [158, 0]
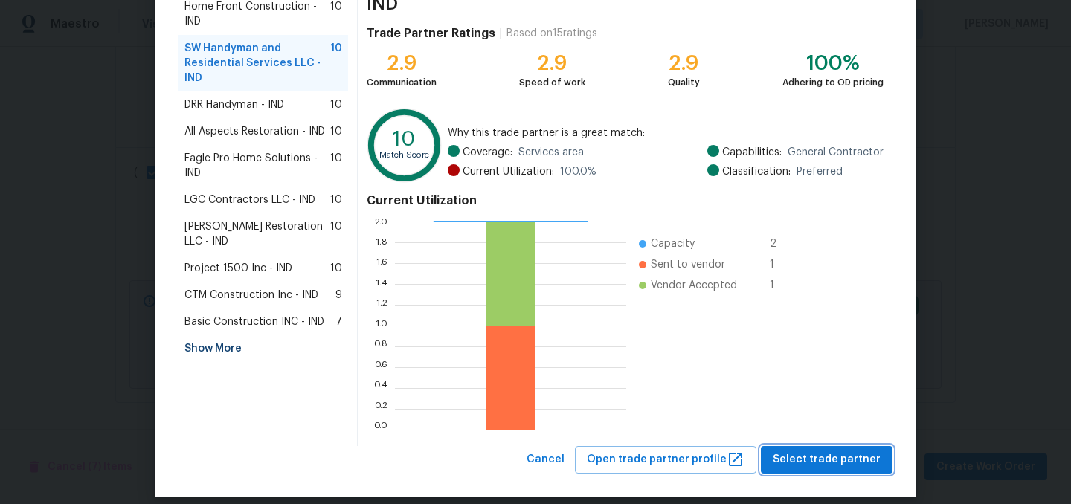
click at [822, 451] on span "Select trade partner" at bounding box center [827, 460] width 108 height 19
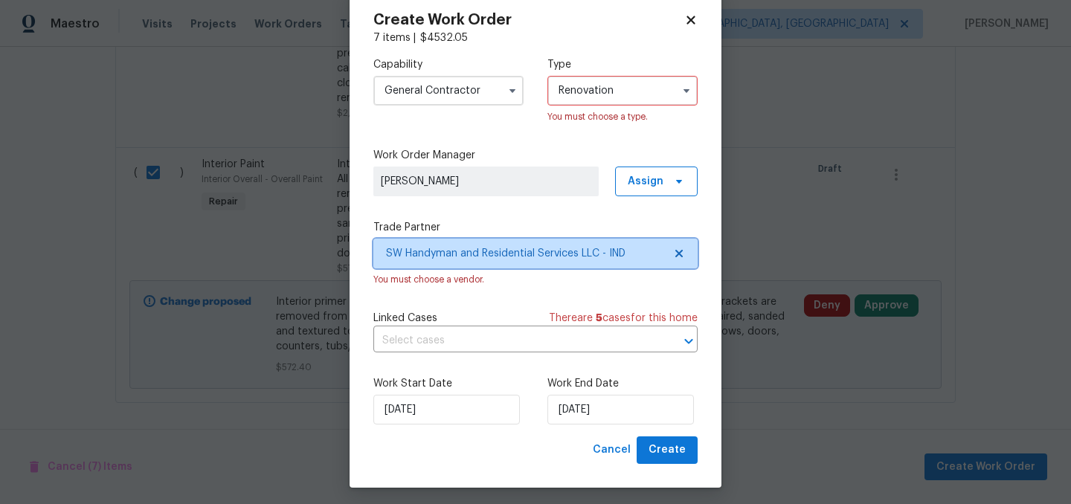
scroll to position [0, 0]
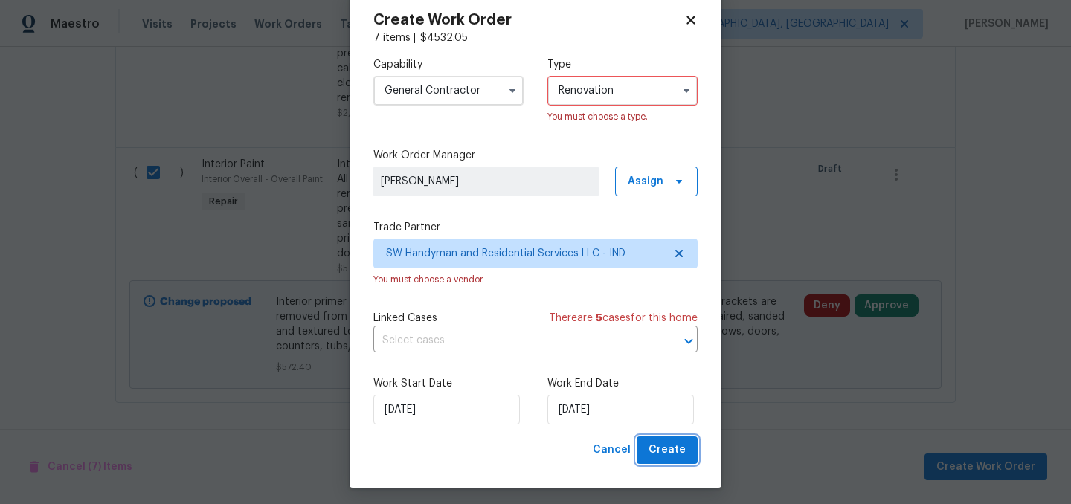
click at [673, 450] on span "Create" at bounding box center [666, 450] width 37 height 19
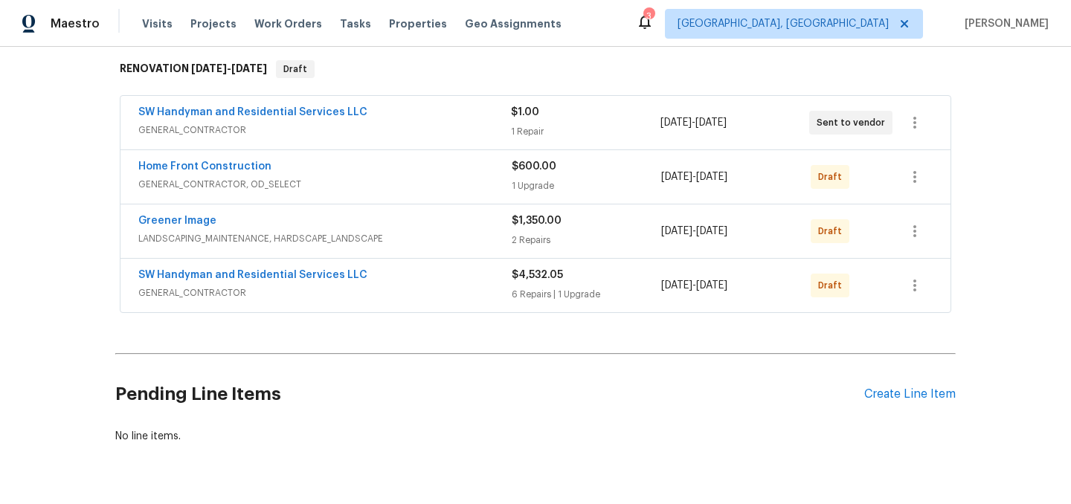
scroll to position [277, 0]
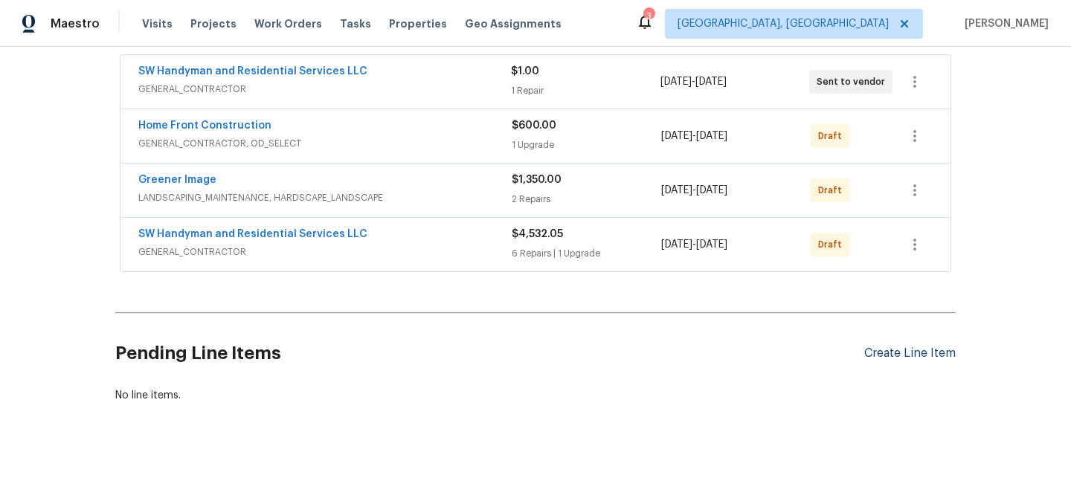
click at [895, 347] on div "Create Line Item" at bounding box center [909, 354] width 91 height 14
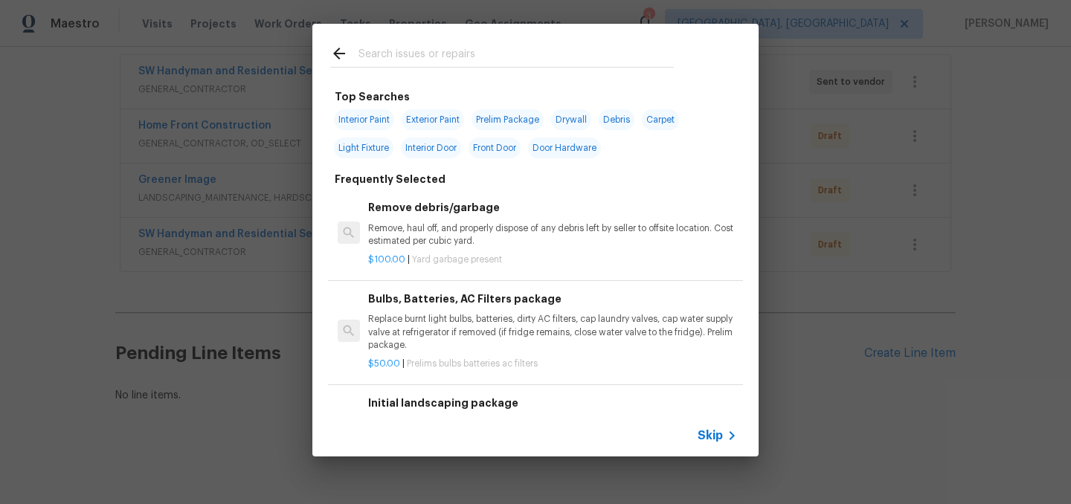
click at [426, 54] on input "text" at bounding box center [515, 56] width 315 height 22
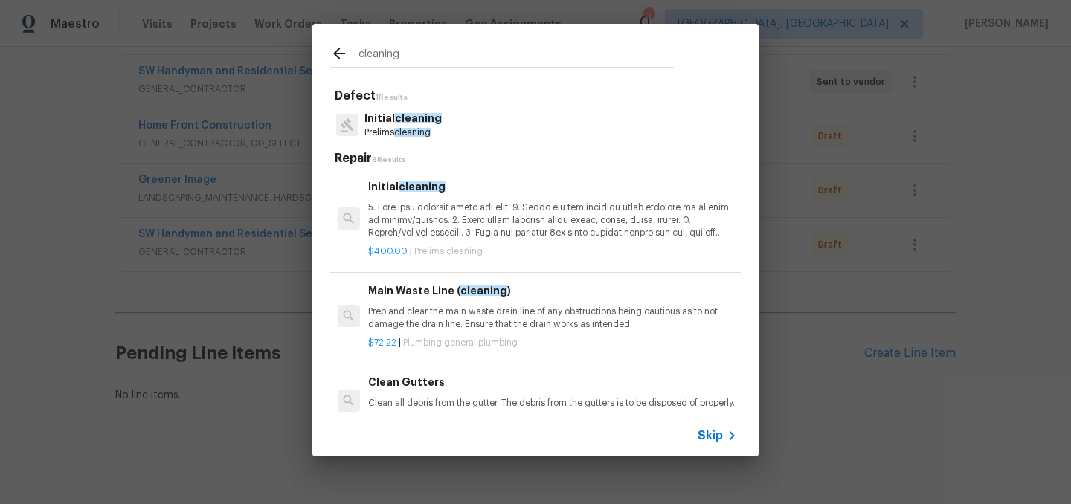
type input "cleaning"
click at [442, 219] on p at bounding box center [552, 221] width 369 height 38
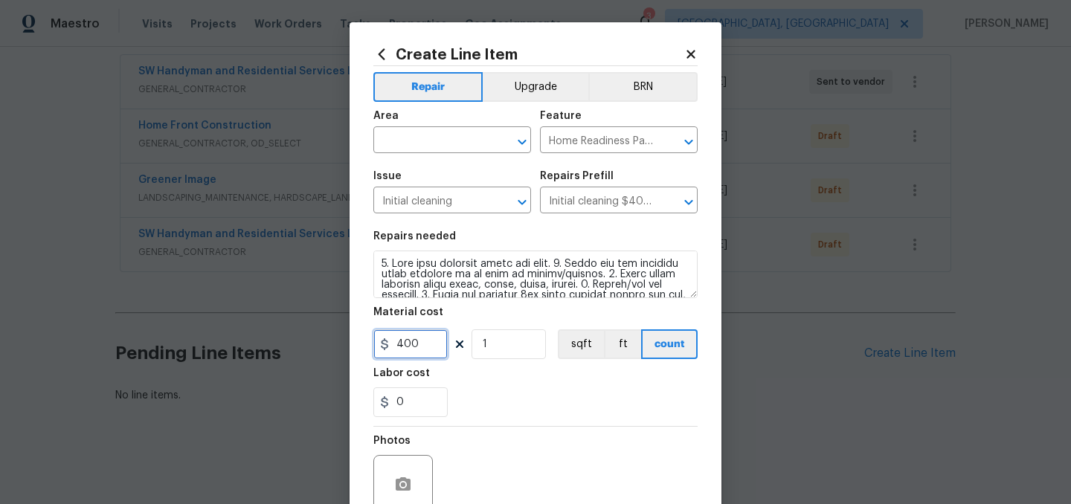
click at [441, 347] on input "400" at bounding box center [410, 344] width 74 height 30
type input "250"
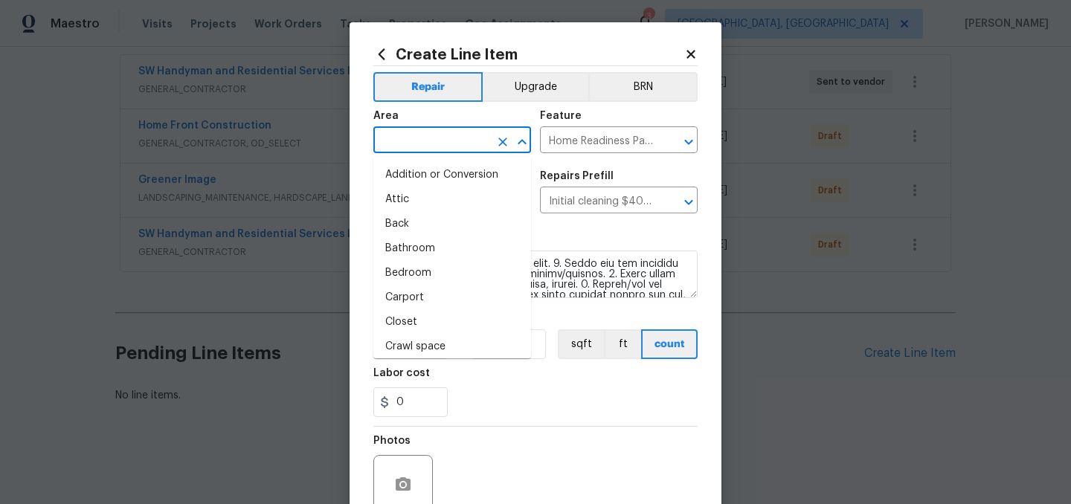
click at [440, 137] on input "text" at bounding box center [431, 141] width 116 height 23
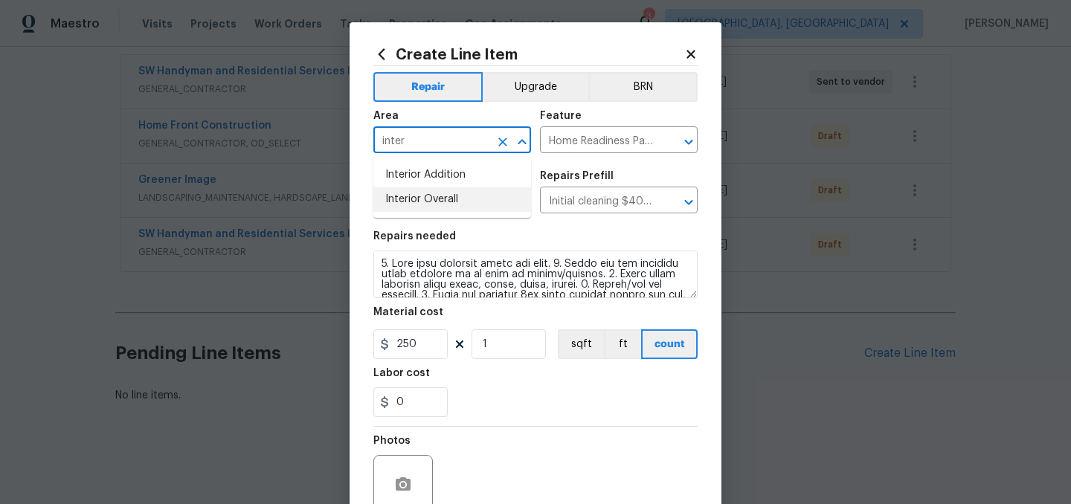
click at [445, 199] on li "Interior Overall" at bounding box center [452, 199] width 158 height 25
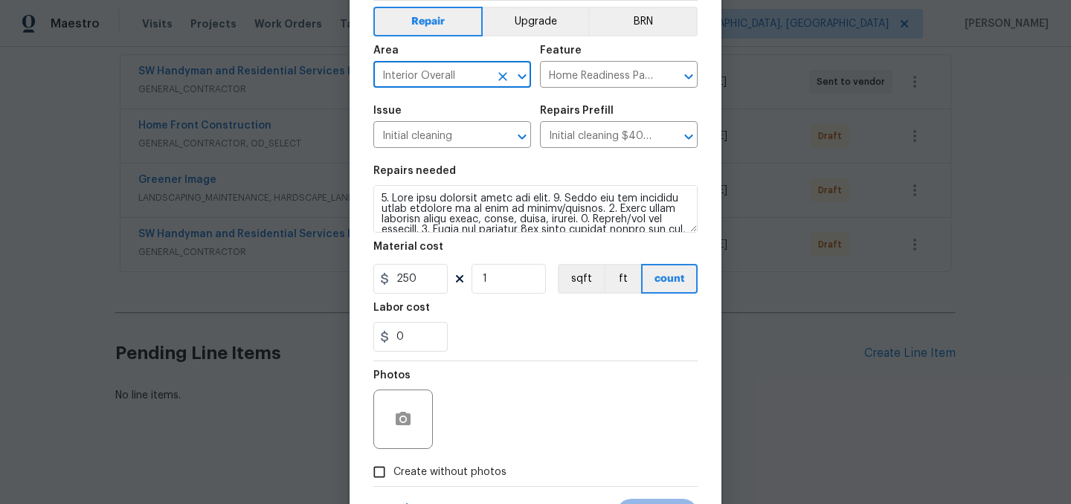
scroll to position [137, 0]
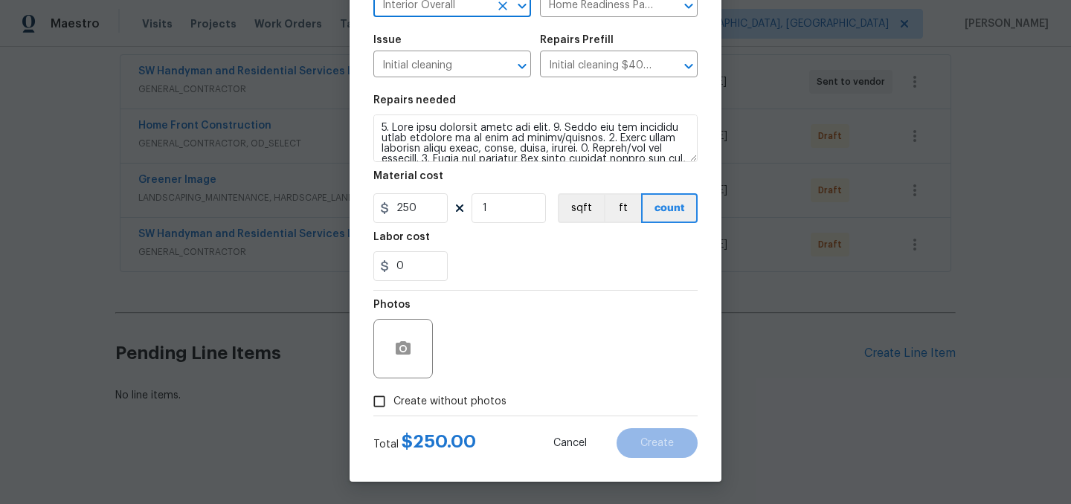
type input "Interior Overall"
click at [478, 399] on span "Create without photos" at bounding box center [449, 402] width 113 height 16
click at [393, 399] on input "Create without photos" at bounding box center [379, 401] width 28 height 28
checkbox input "true"
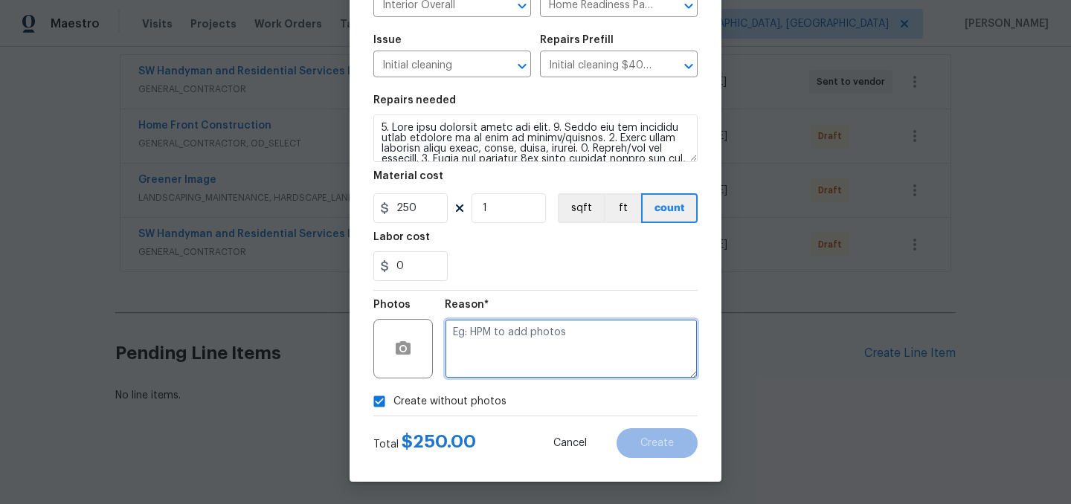
click at [537, 361] on textarea at bounding box center [571, 348] width 253 height 59
type textarea "."
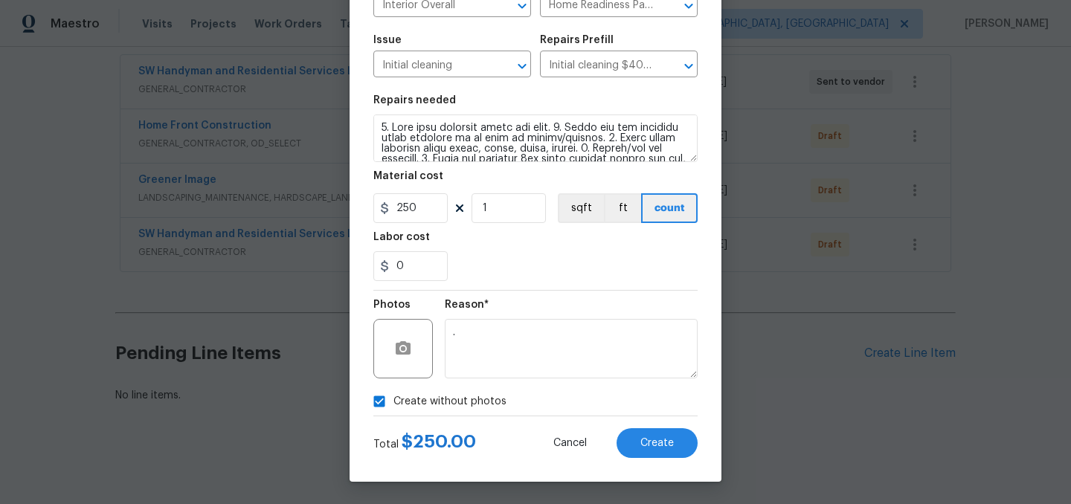
click at [476, 397] on span "Create without photos" at bounding box center [449, 402] width 113 height 16
click at [393, 397] on input "Create without photos" at bounding box center [379, 401] width 28 height 28
checkbox input "false"
click at [671, 432] on button "Create" at bounding box center [656, 443] width 81 height 30
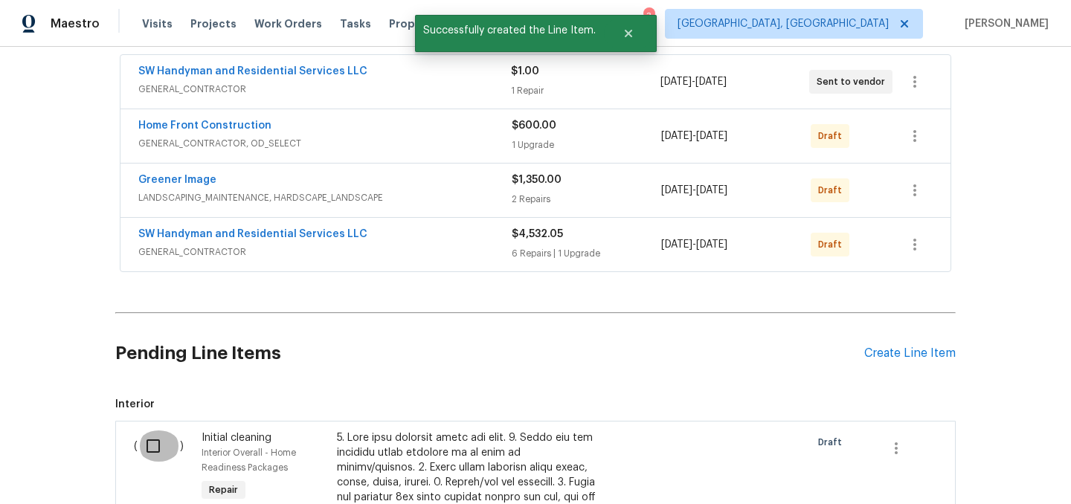
click at [159, 447] on input "checkbox" at bounding box center [159, 446] width 42 height 31
checkbox input "true"
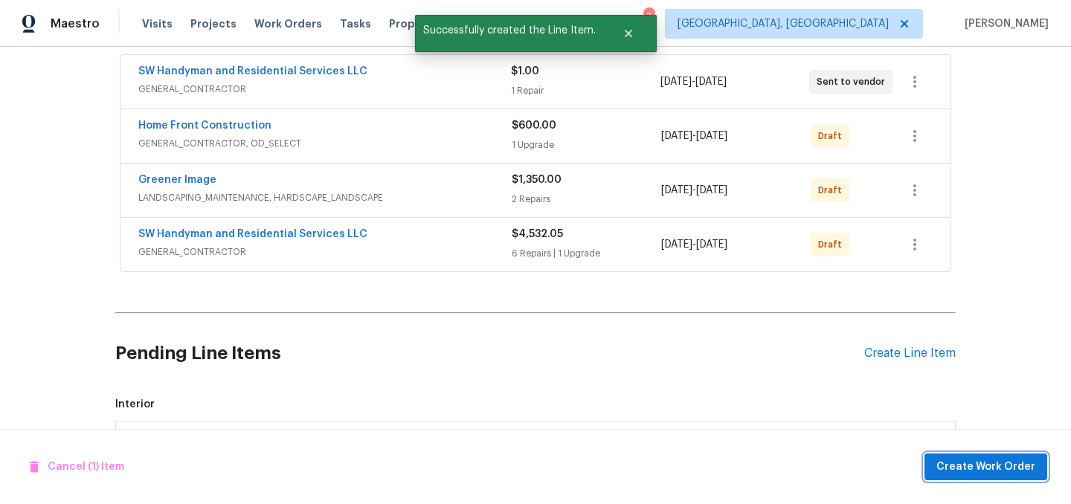
click at [978, 469] on span "Create Work Order" at bounding box center [985, 467] width 99 height 19
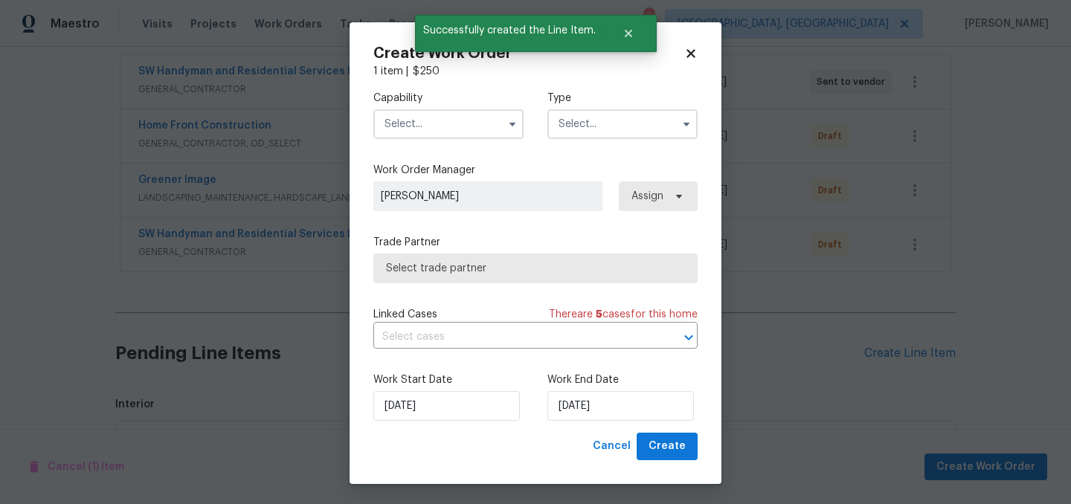
click at [437, 135] on input "text" at bounding box center [448, 124] width 150 height 30
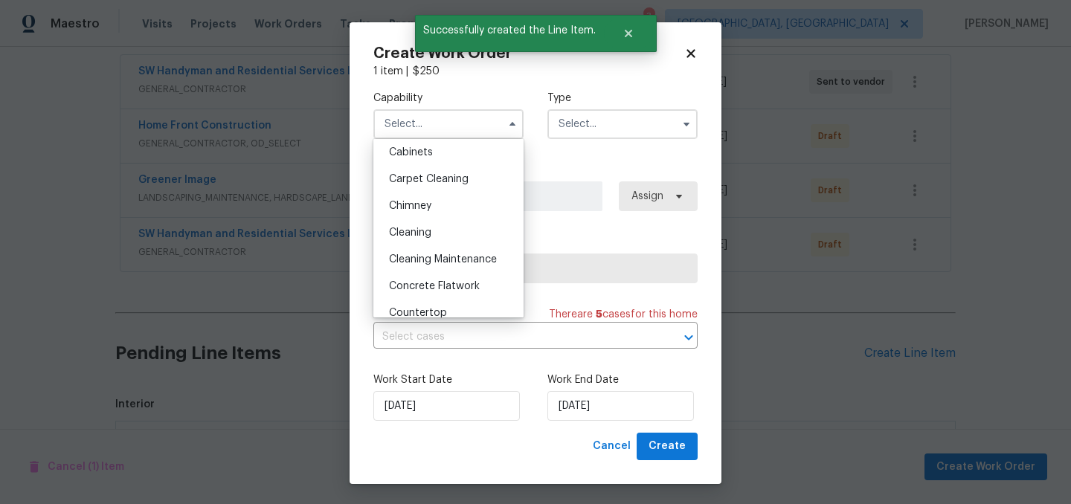
scroll to position [129, 0]
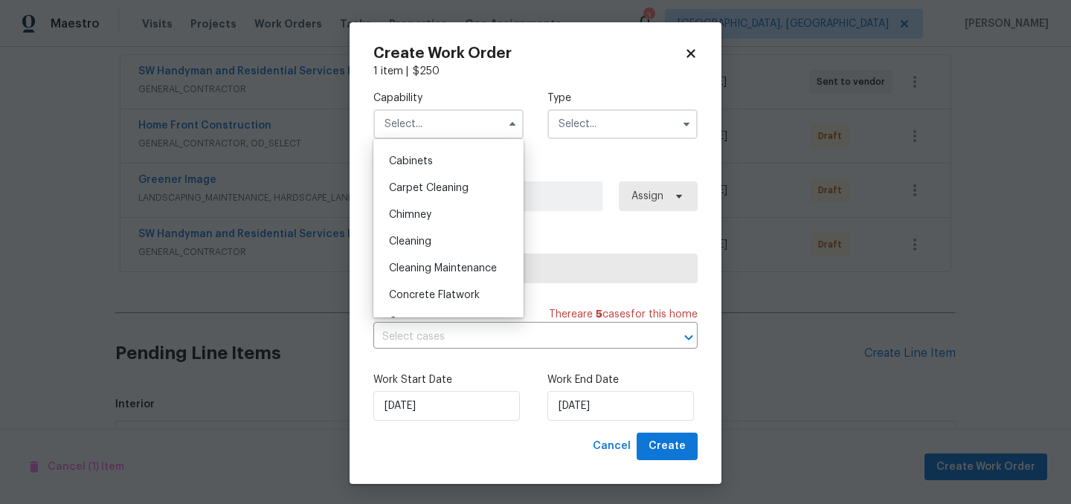
click at [444, 236] on div "Cleaning" at bounding box center [448, 241] width 143 height 27
type input "Cleaning"
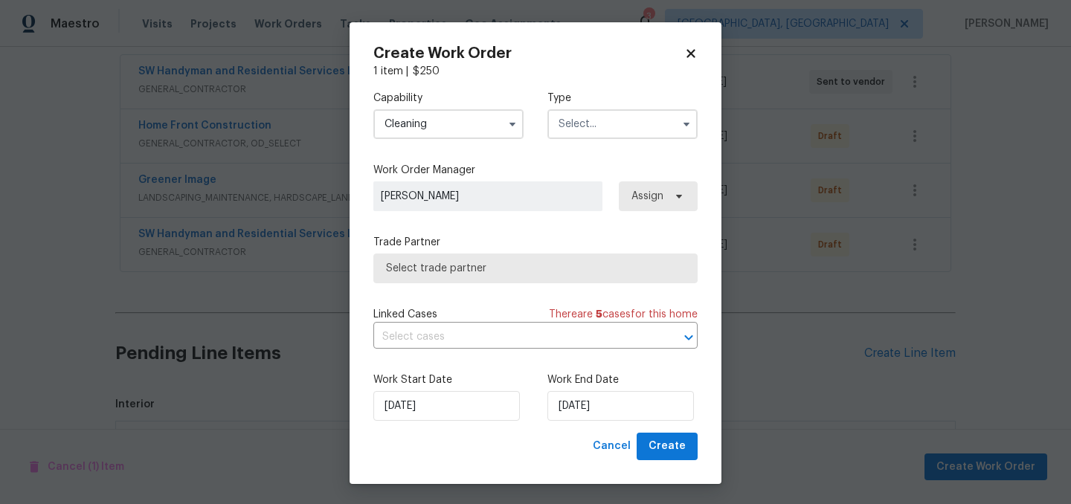
click at [600, 116] on input "text" at bounding box center [622, 124] width 150 height 30
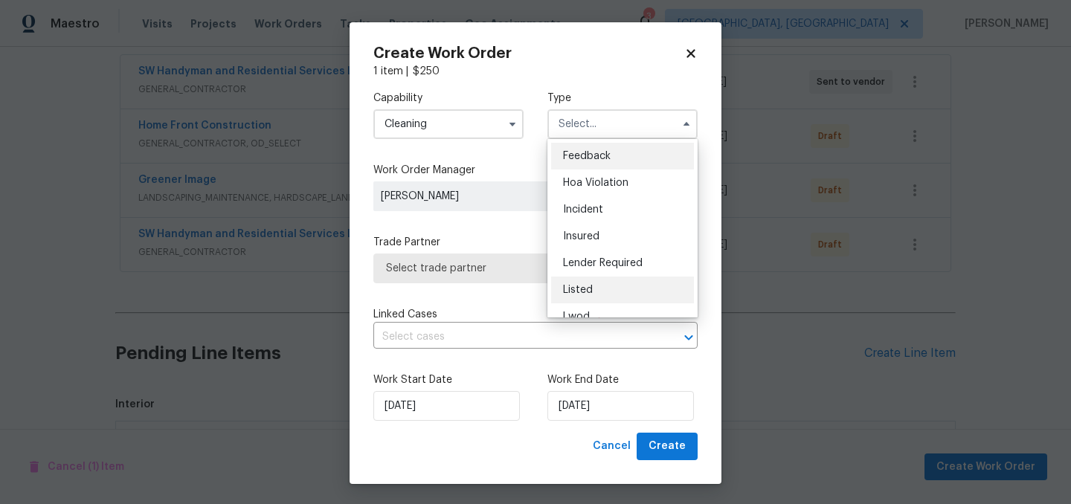
scroll to position [177, 0]
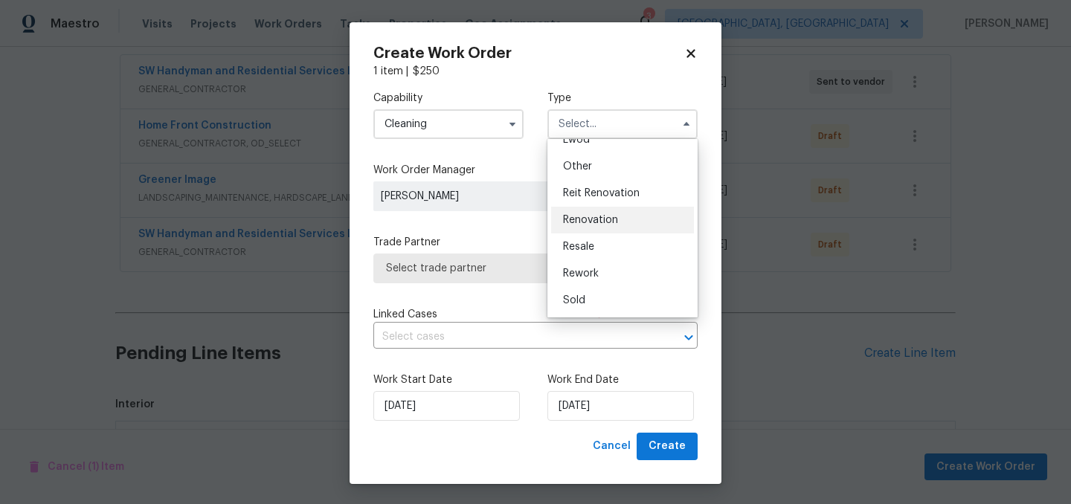
click at [616, 223] on span "Renovation" at bounding box center [590, 220] width 55 height 10
type input "Renovation"
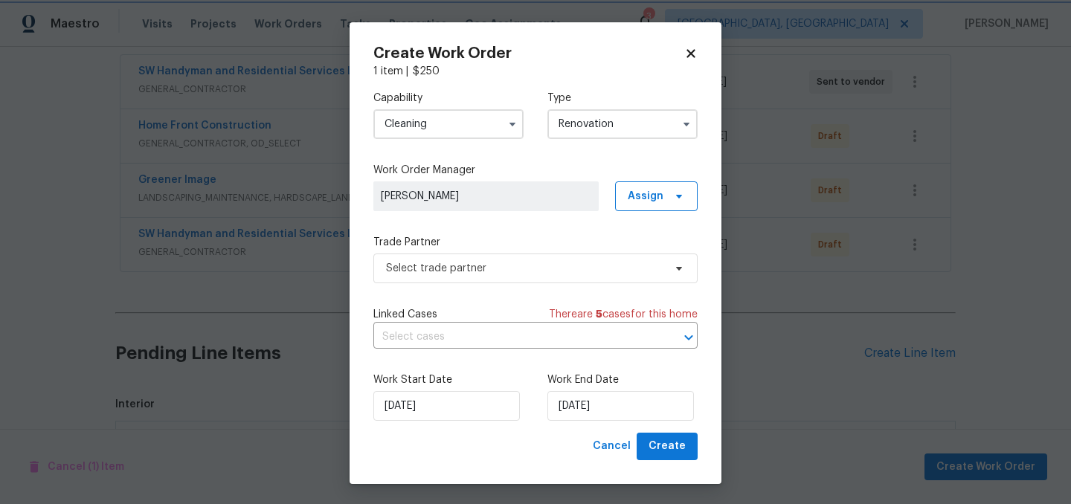
scroll to position [0, 0]
click at [503, 264] on span "Select trade partner" at bounding box center [524, 268] width 277 height 15
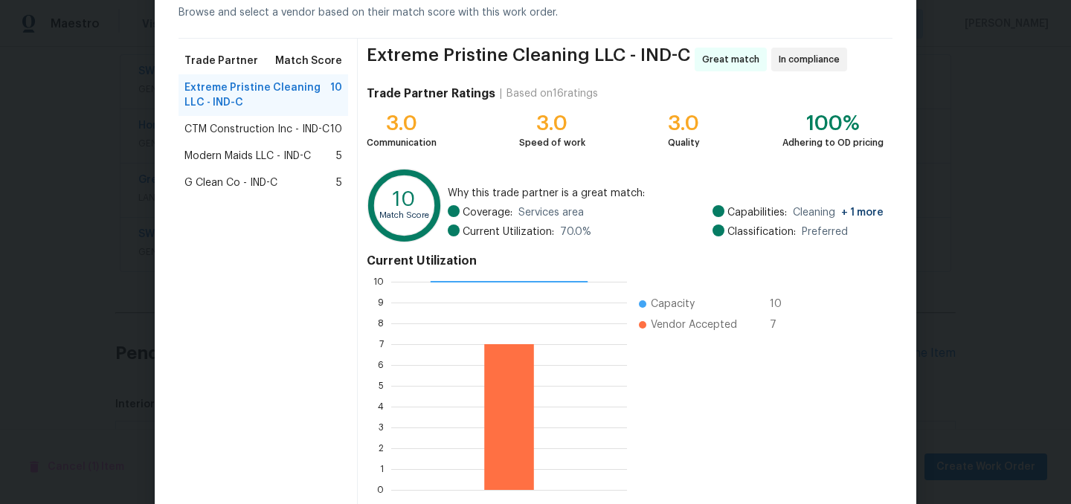
scroll to position [80, 0]
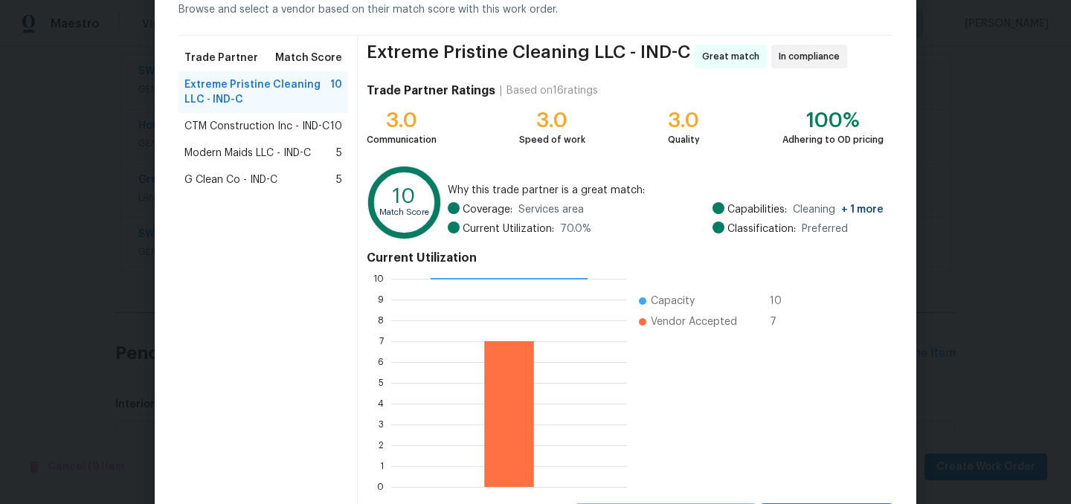
click at [261, 152] on span "Modern Maids LLC - IND-C" at bounding box center [247, 153] width 126 height 15
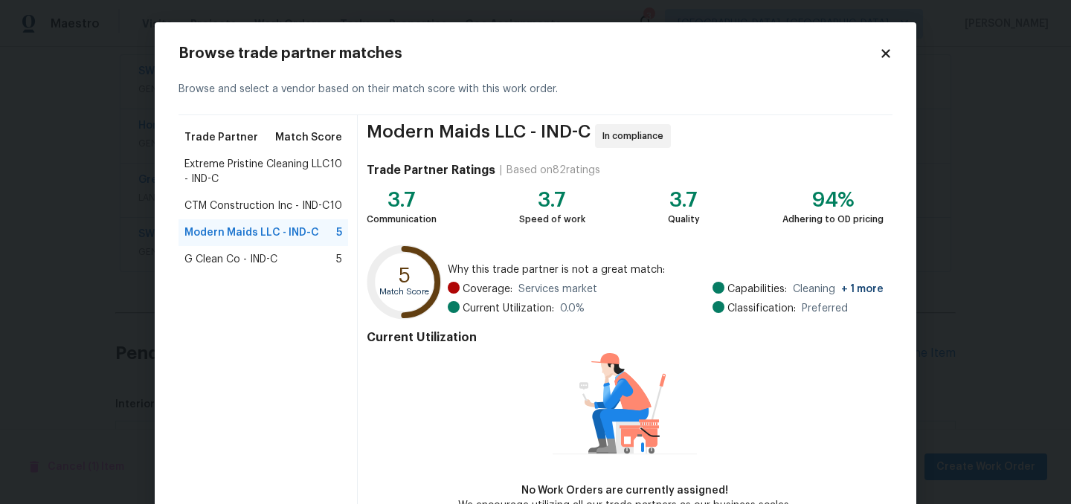
scroll to position [90, 0]
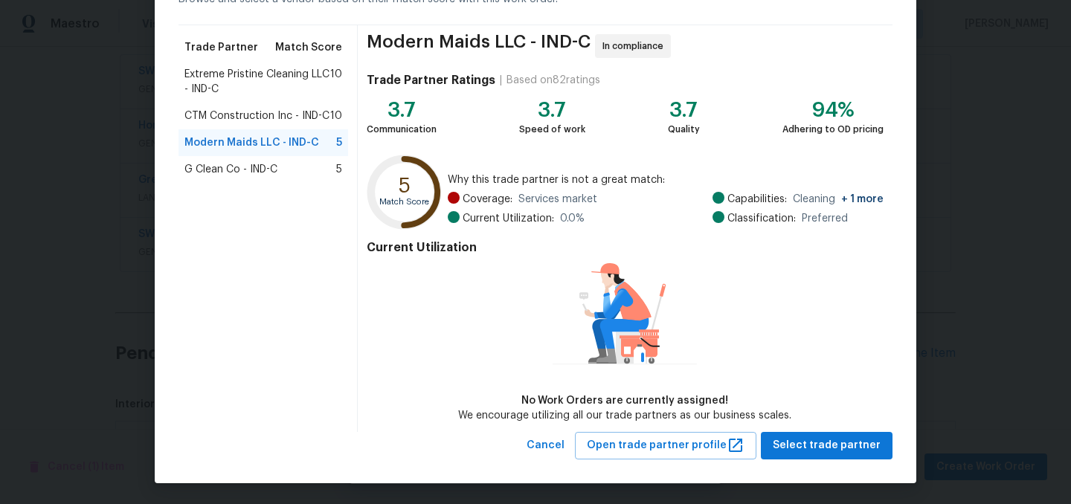
click at [801, 423] on div "Modern Maids LLC - IND-C In compliance Trade Partner Ratings | Based on 82 rati…" at bounding box center [625, 228] width 535 height 407
click at [815, 439] on span "Select trade partner" at bounding box center [827, 446] width 108 height 19
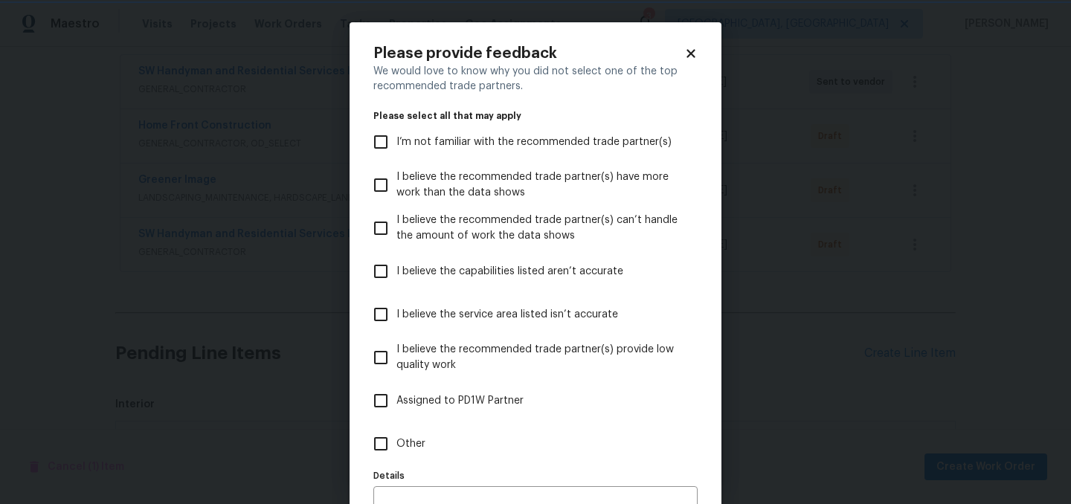
scroll to position [0, 0]
click at [467, 402] on span "Assigned to PD1W Partner" at bounding box center [459, 401] width 127 height 16
click at [396, 402] on input "Assigned to PD1W Partner" at bounding box center [380, 400] width 31 height 31
checkbox input "true"
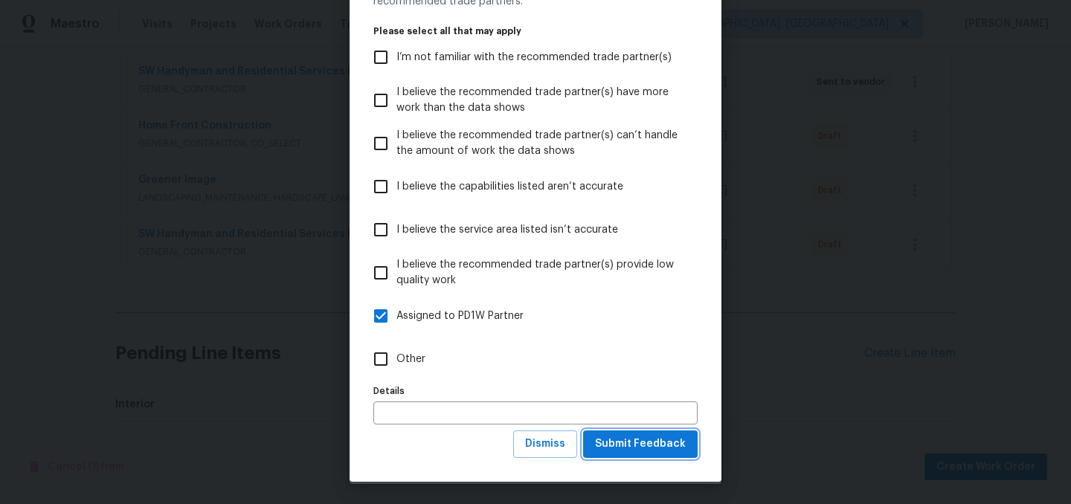
click at [659, 445] on span "Submit Feedback" at bounding box center [640, 444] width 91 height 19
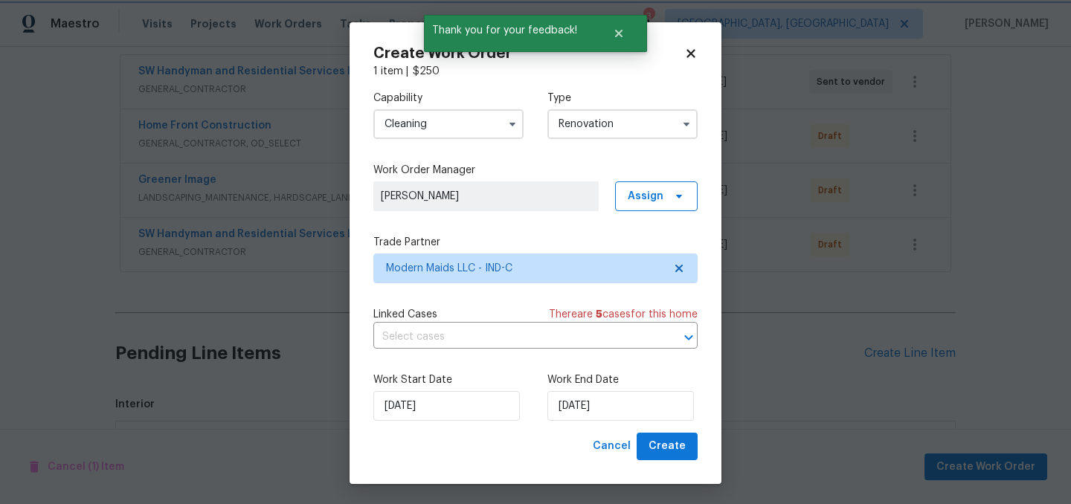
scroll to position [0, 0]
click at [642, 408] on input "9/11/2025" at bounding box center [620, 406] width 146 height 30
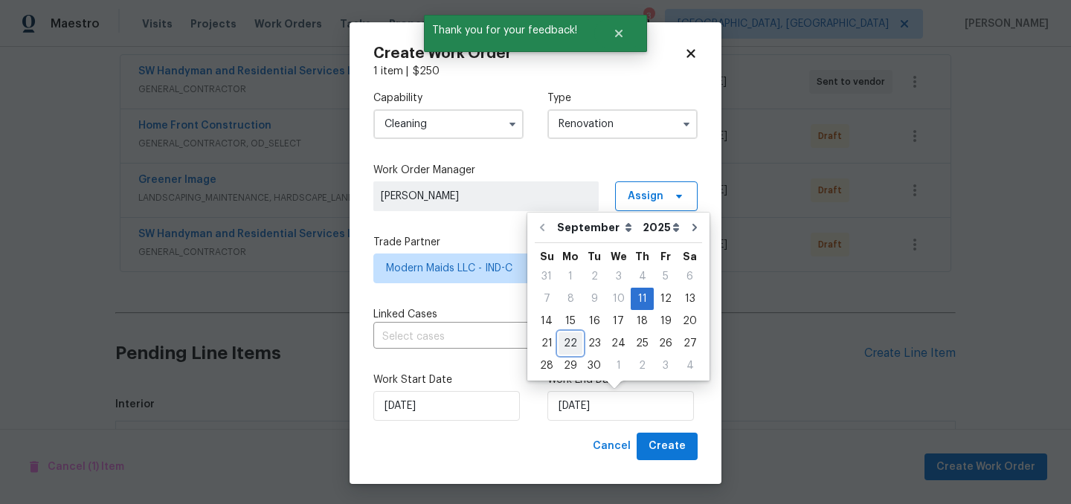
click at [569, 339] on div "22" at bounding box center [570, 343] width 24 height 21
type input "9/22/2025"
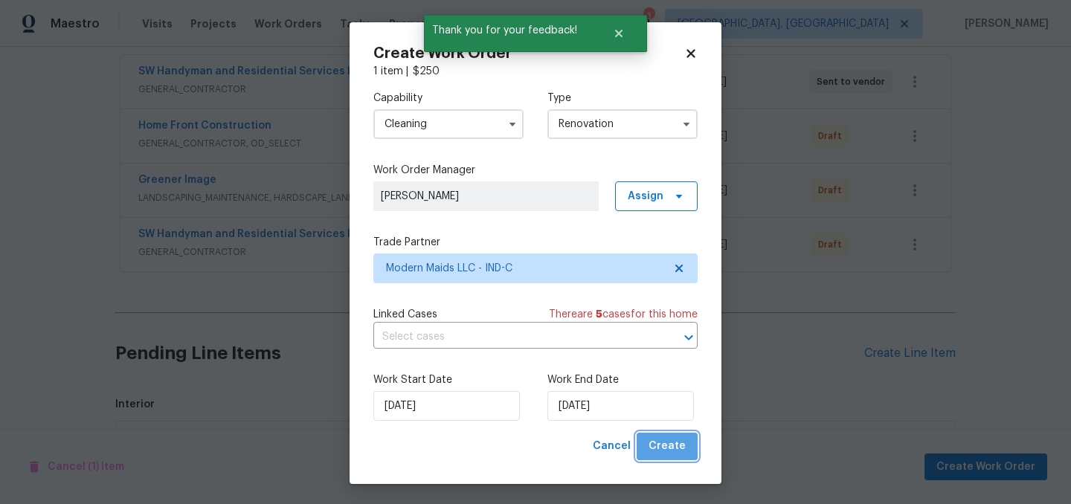
click at [680, 445] on span "Create" at bounding box center [666, 446] width 37 height 19
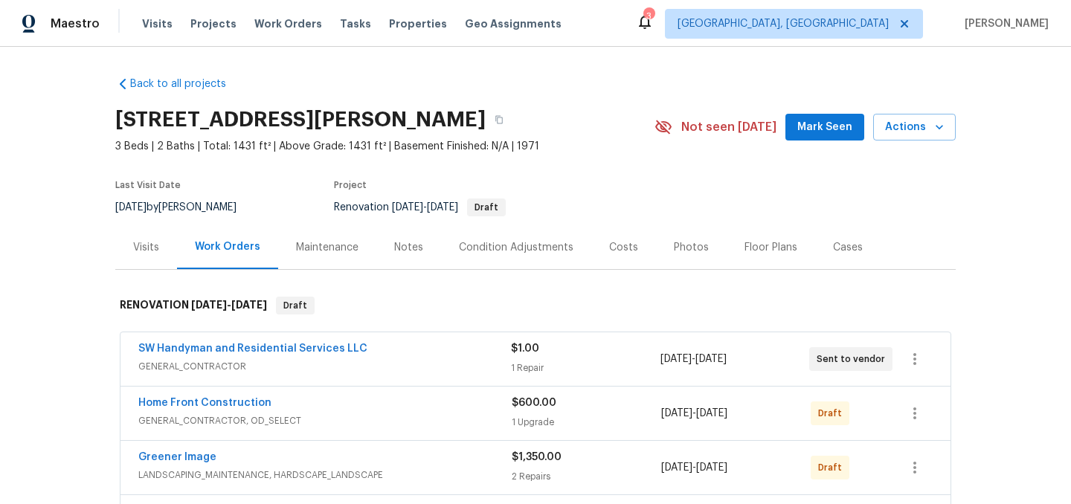
click at [408, 256] on div "Notes" at bounding box center [408, 247] width 65 height 44
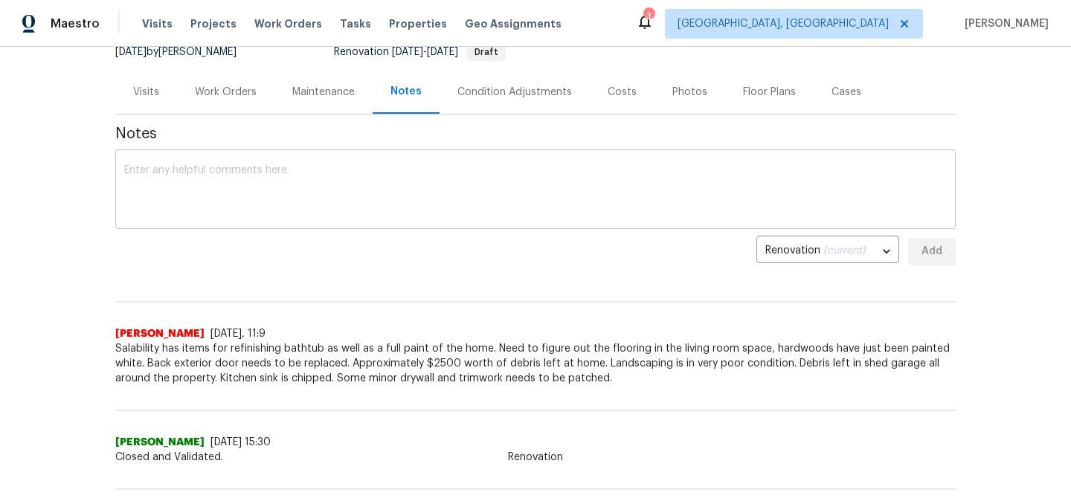
scroll to position [164, 0]
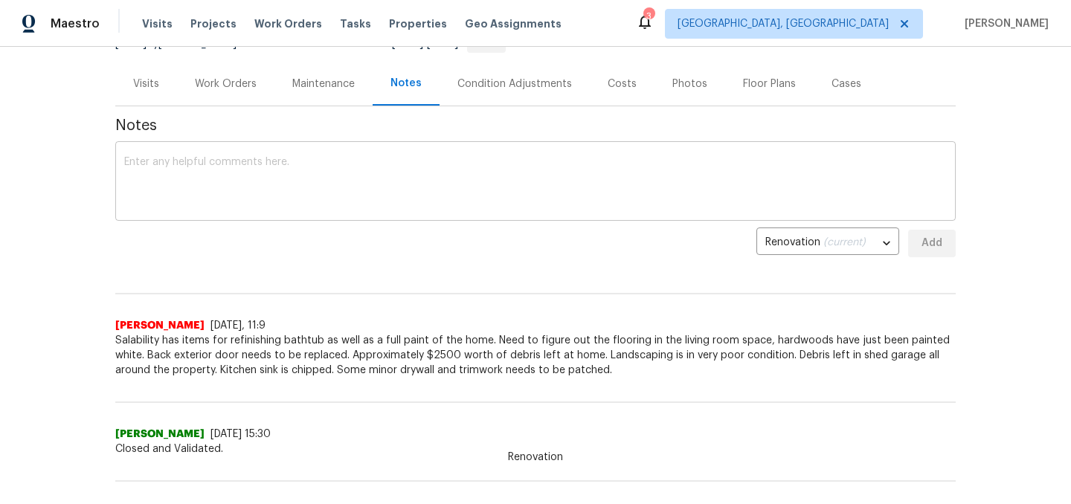
click at [265, 187] on textarea at bounding box center [535, 183] width 822 height 52
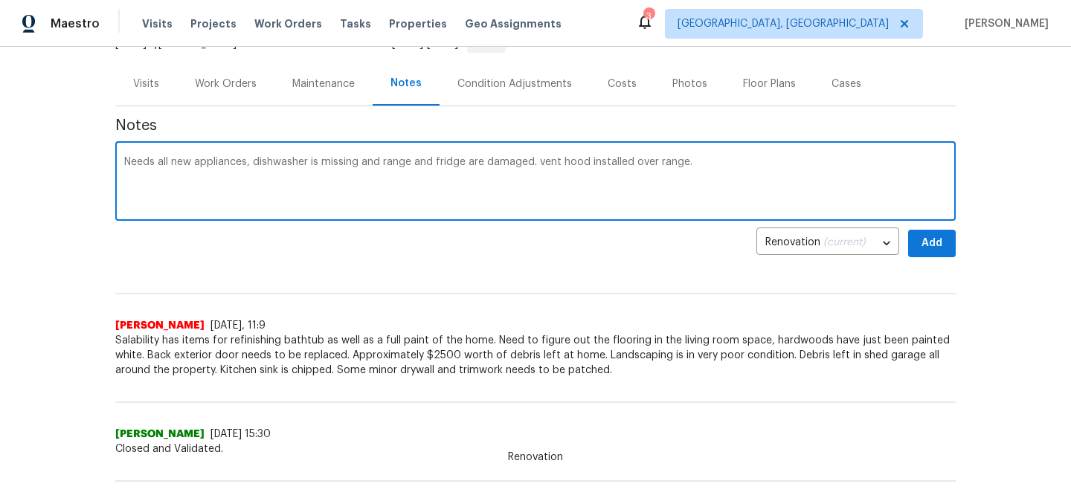
type textarea "Needs all new appliances, dishwasher is missing and range and fridge are damage…"
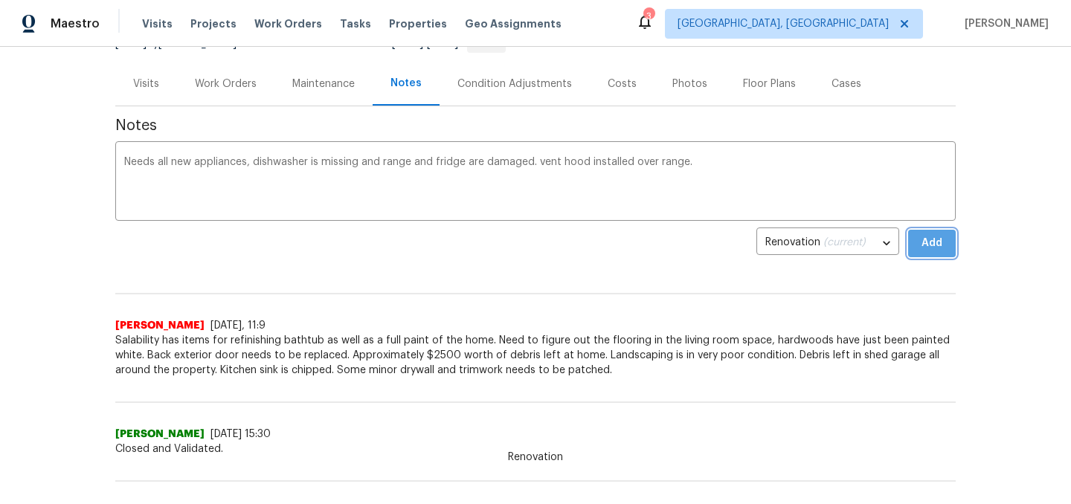
click at [928, 254] on button "Add" at bounding box center [932, 244] width 48 height 28
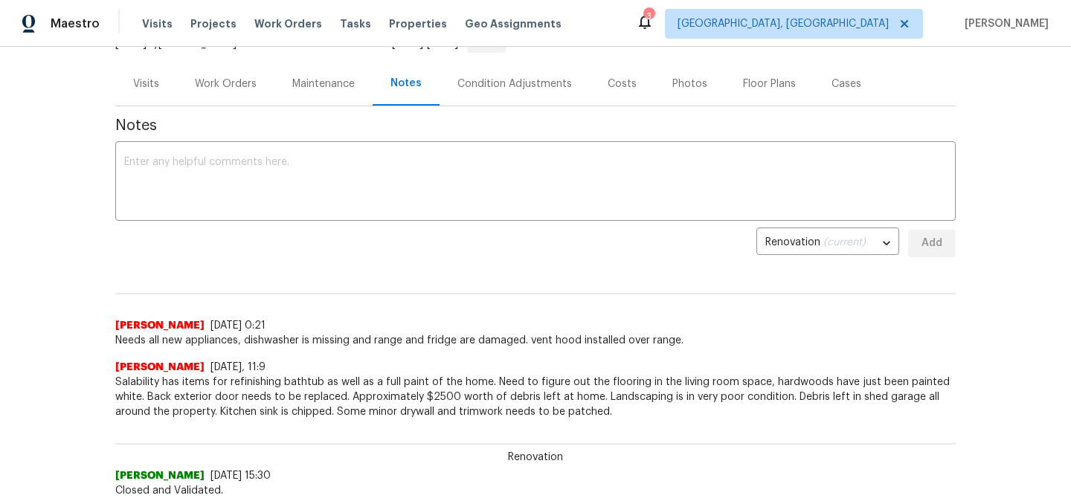
scroll to position [0, 0]
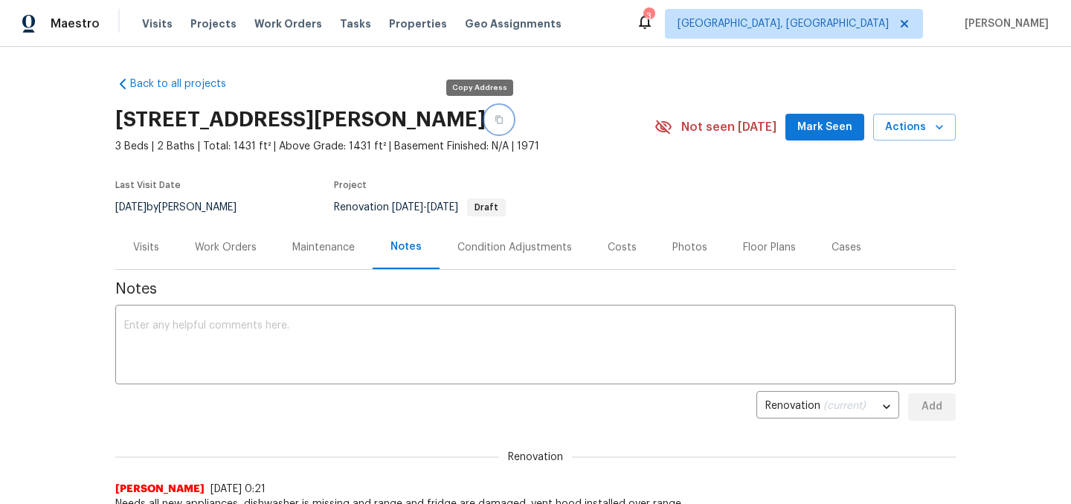
click at [486, 125] on button "button" at bounding box center [499, 119] width 27 height 27
click at [751, 247] on div "Floor Plans" at bounding box center [769, 247] width 53 height 15
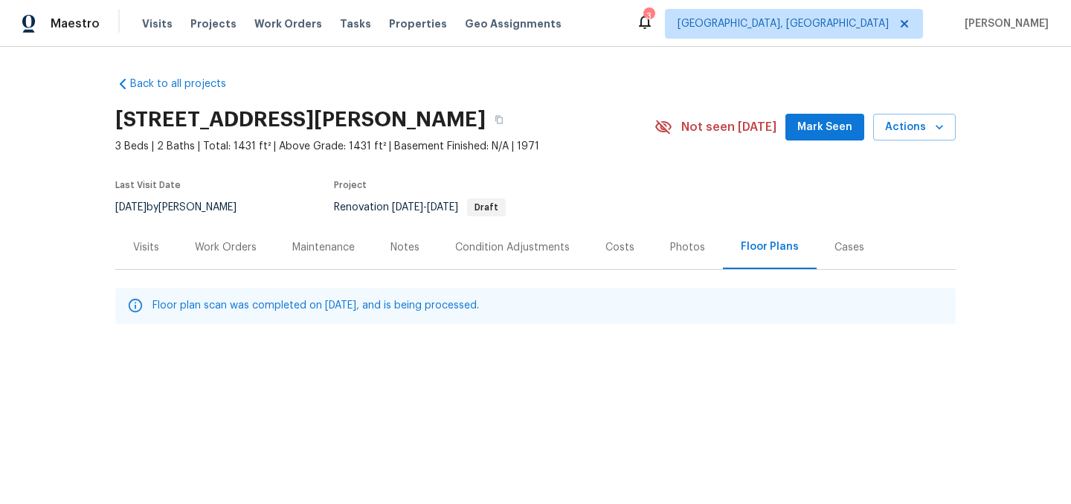
click at [233, 249] on div "Work Orders" at bounding box center [226, 247] width 62 height 15
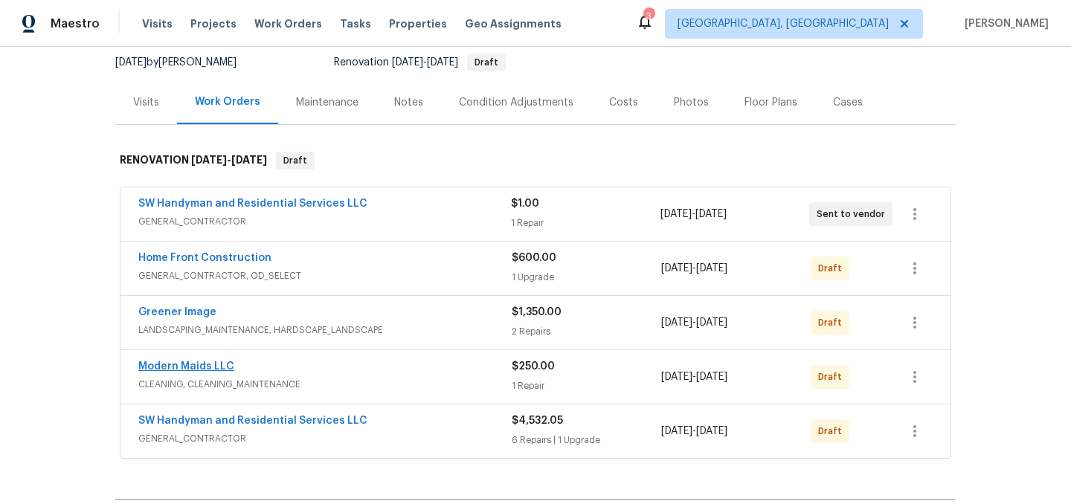
scroll to position [146, 0]
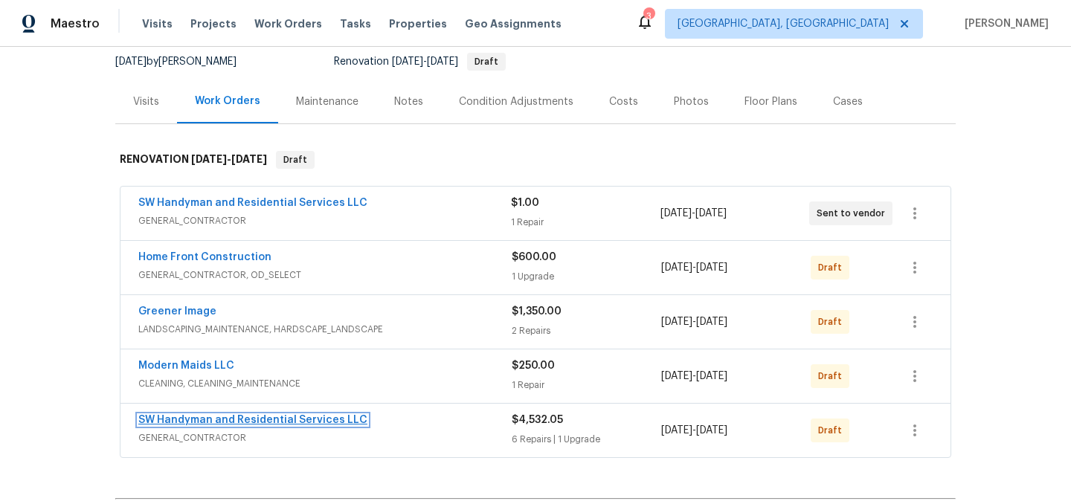
click at [227, 421] on link "SW Handyman and Residential Services LLC" at bounding box center [252, 420] width 229 height 10
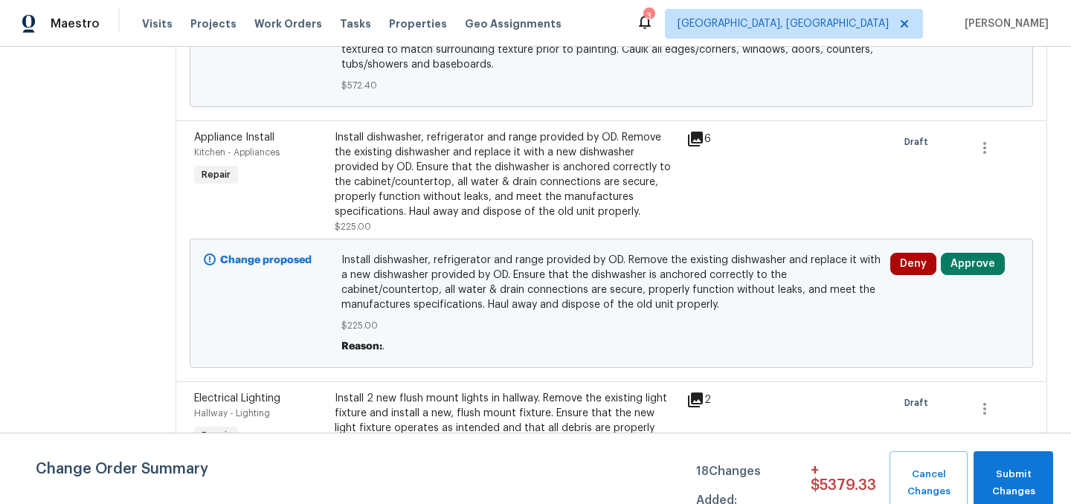
scroll to position [2332, 0]
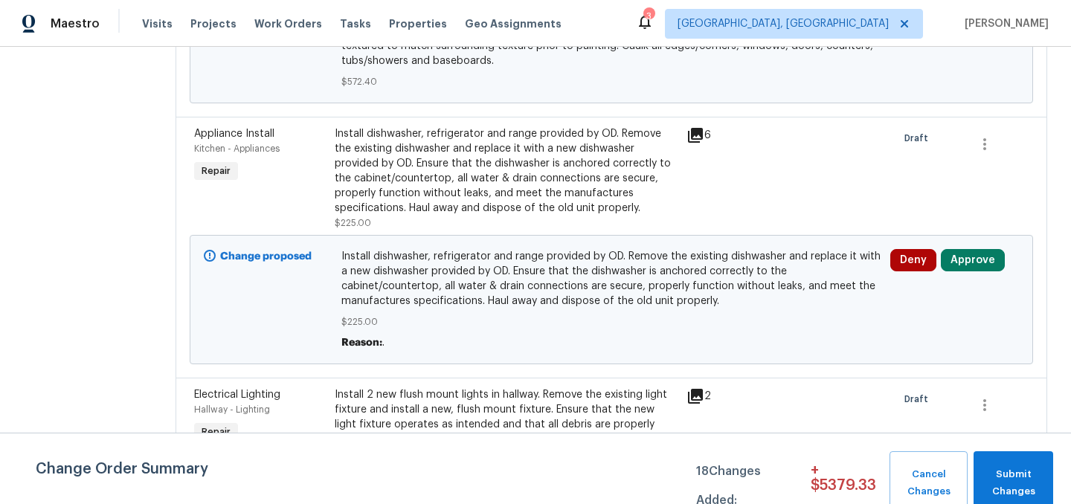
click at [698, 142] on icon at bounding box center [695, 135] width 18 height 18
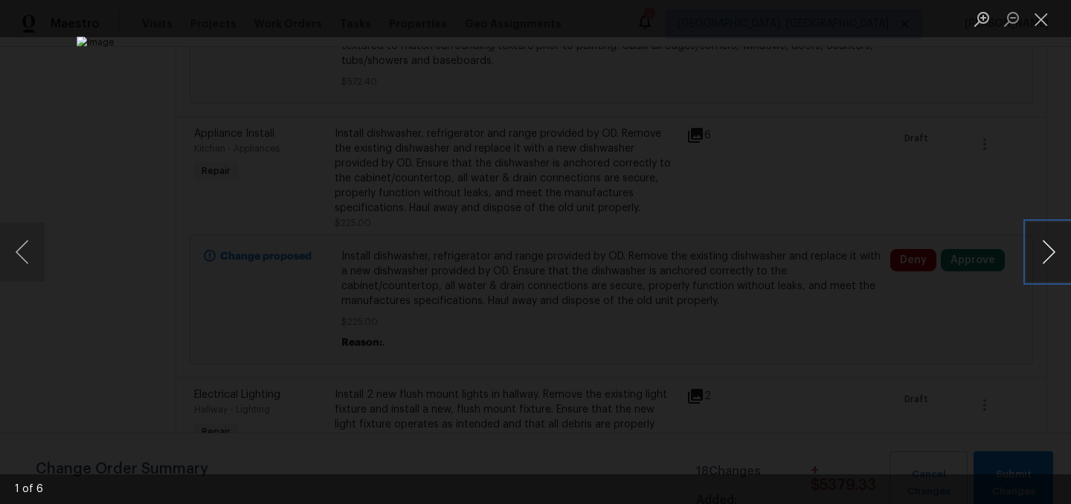
click at [1045, 247] on button "Next image" at bounding box center [1048, 251] width 45 height 59
click at [1049, 251] on button "Next image" at bounding box center [1048, 251] width 45 height 59
click at [1046, 16] on button "Close lightbox" at bounding box center [1041, 19] width 30 height 26
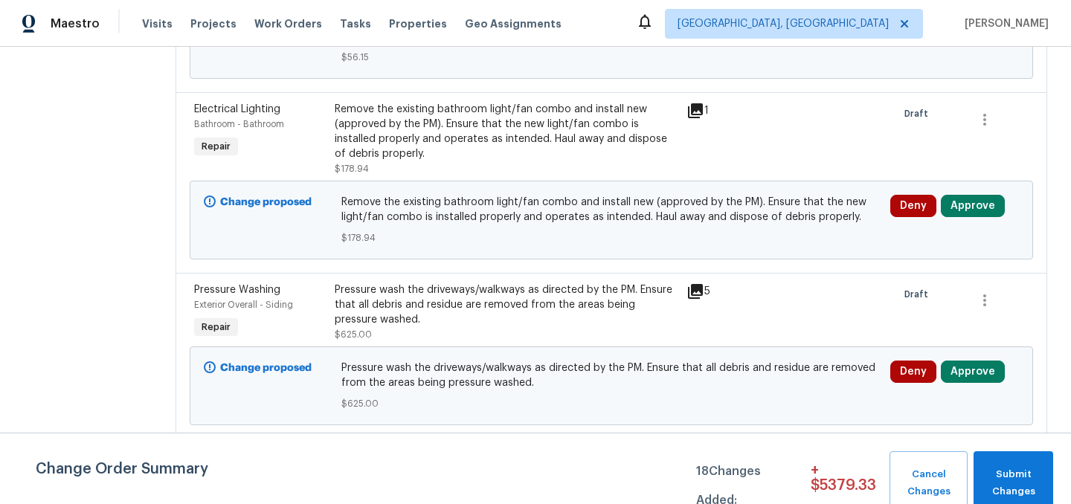
scroll to position [0, 0]
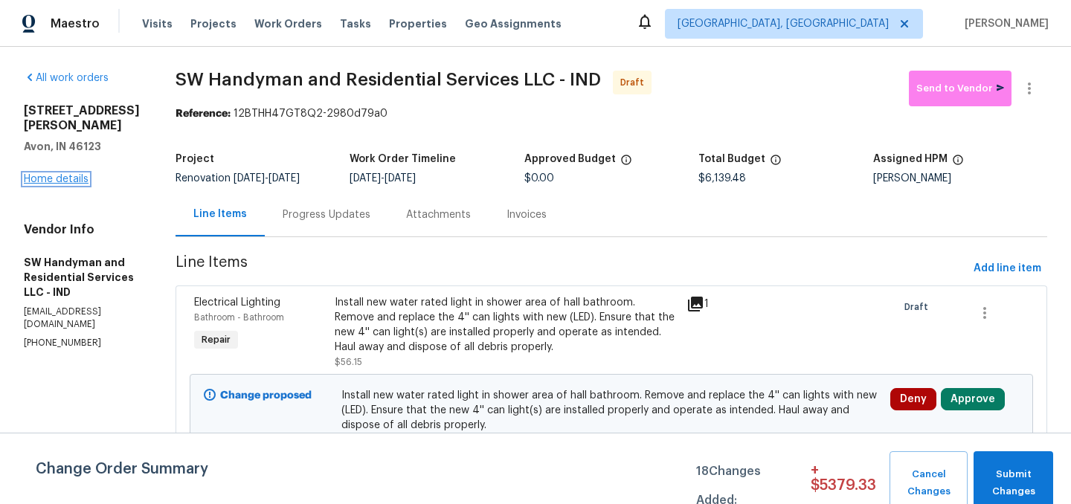
click at [63, 174] on link "Home details" at bounding box center [56, 179] width 65 height 10
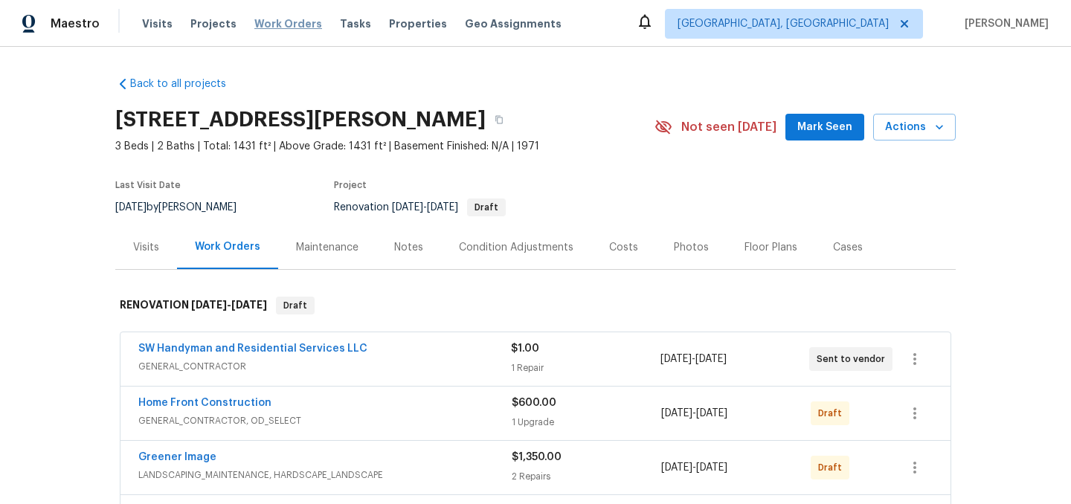
click at [277, 24] on span "Work Orders" at bounding box center [288, 23] width 68 height 15
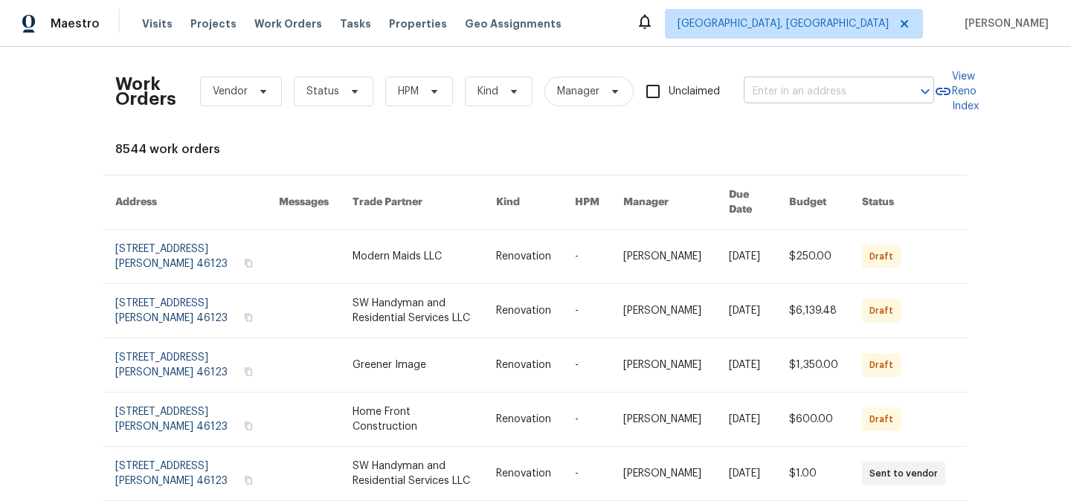
click at [793, 92] on input "text" at bounding box center [818, 91] width 149 height 23
type input "flame"
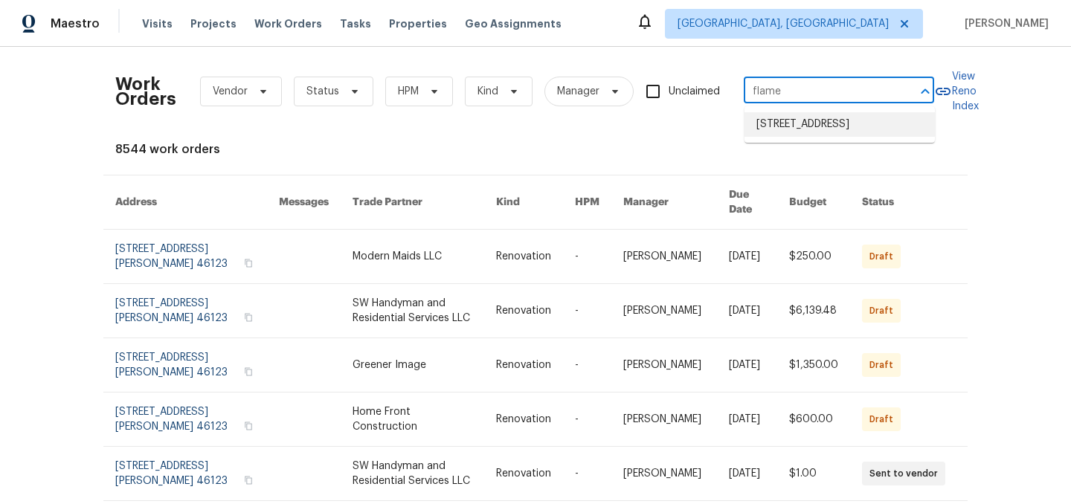
click at [805, 123] on li "4905 Flame Way, Indianapolis, IN 46254" at bounding box center [839, 124] width 190 height 25
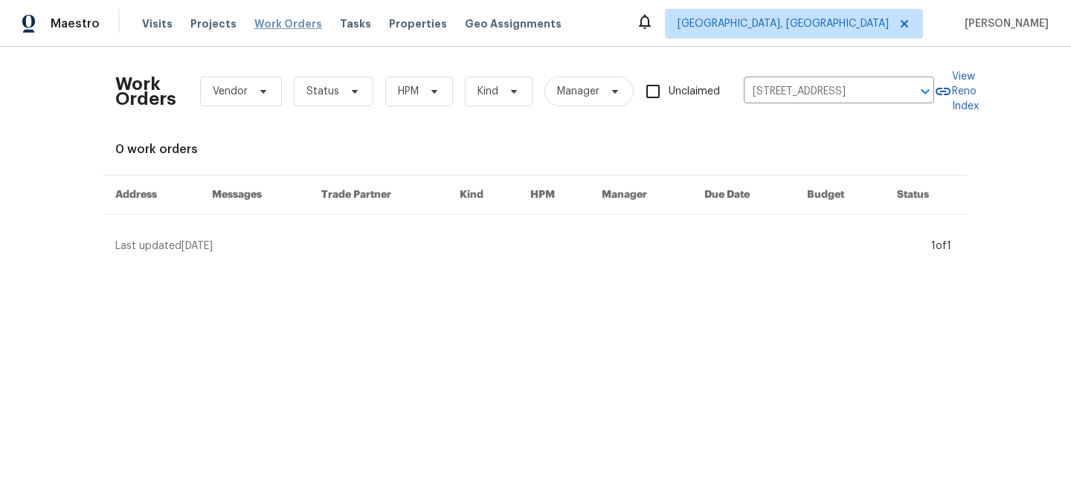
click at [280, 25] on span "Work Orders" at bounding box center [288, 23] width 68 height 15
click at [160, 22] on span "Visits" at bounding box center [157, 23] width 30 height 15
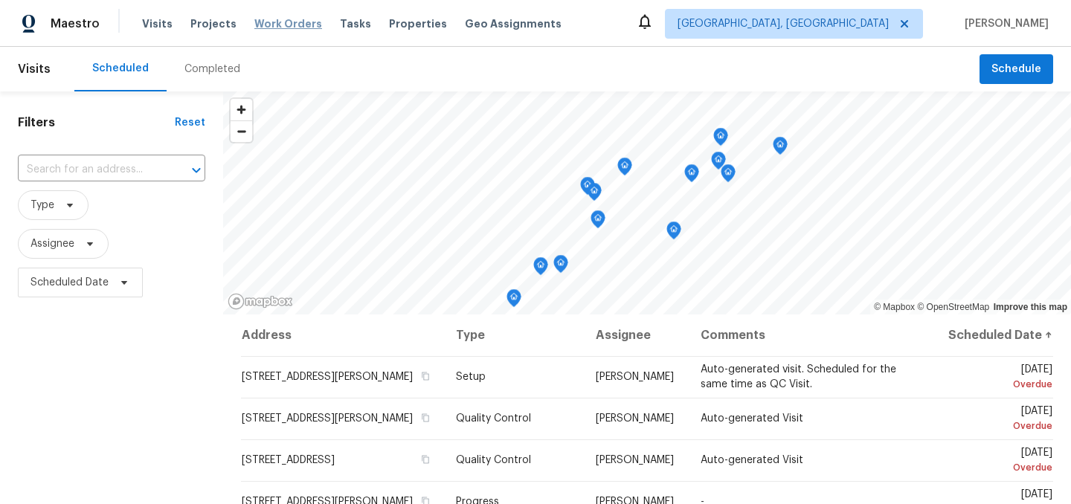
click at [283, 20] on span "Work Orders" at bounding box center [288, 23] width 68 height 15
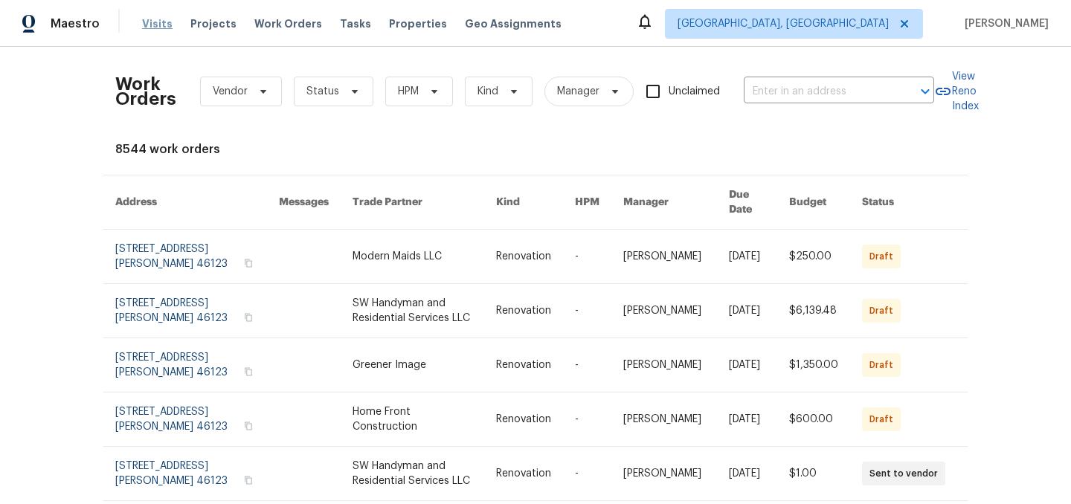
click at [149, 22] on span "Visits" at bounding box center [157, 23] width 30 height 15
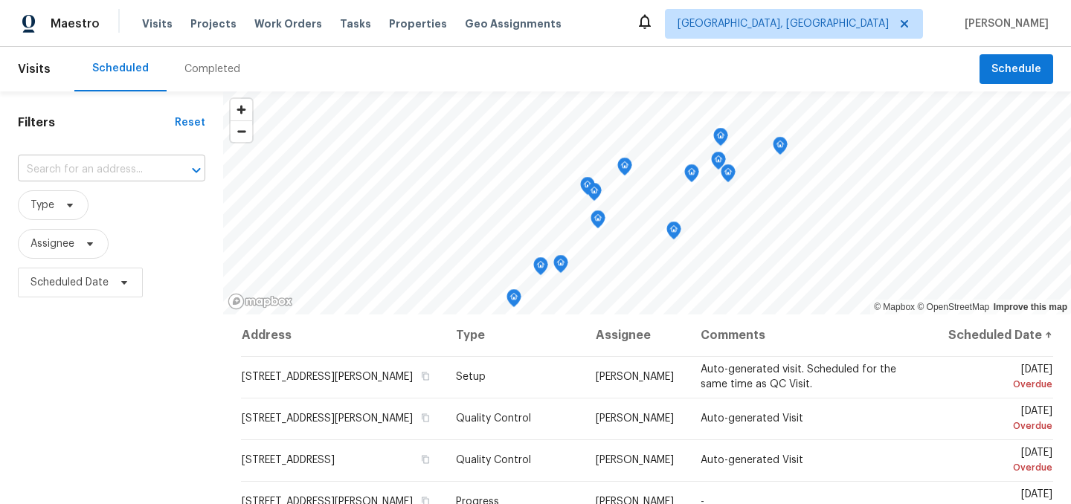
click at [65, 165] on input "text" at bounding box center [91, 169] width 146 height 23
type input "flame"
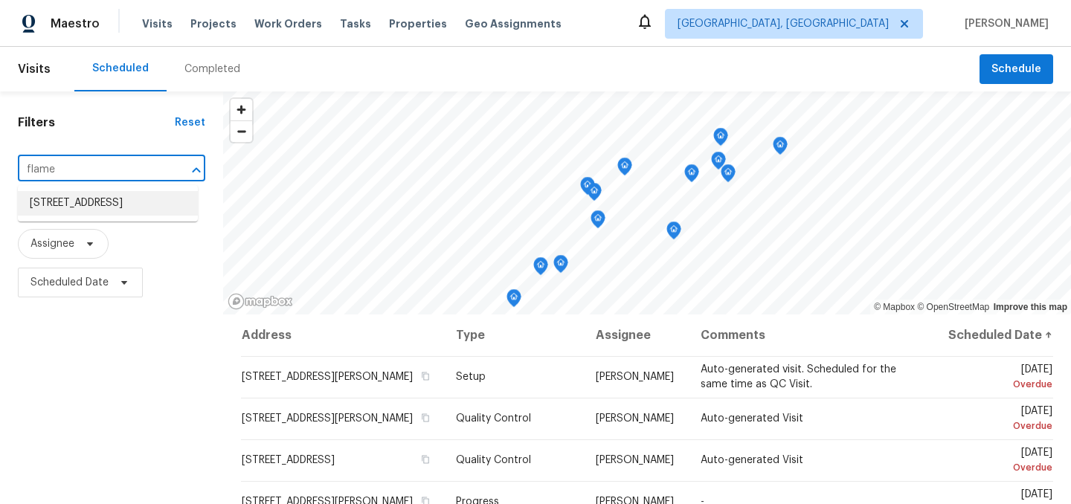
click at [92, 210] on li "4905 Flame Way, Indianapolis, IN 46254" at bounding box center [108, 203] width 180 height 25
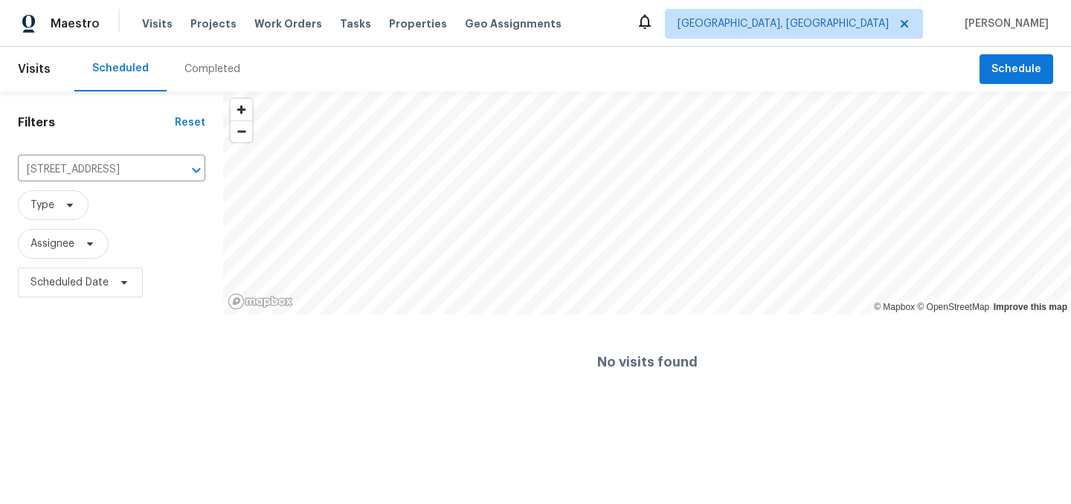
click at [194, 68] on div "Completed" at bounding box center [212, 69] width 56 height 15
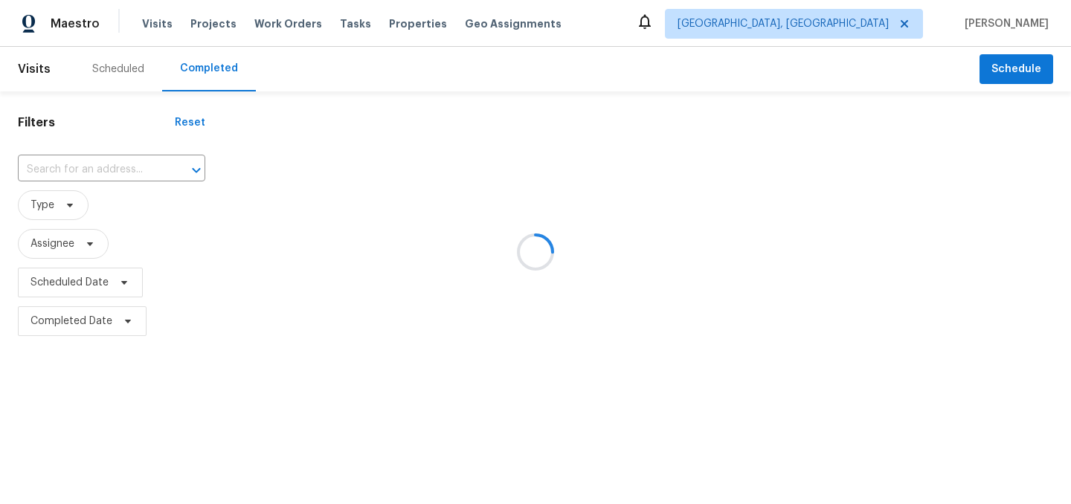
click at [120, 163] on div at bounding box center [535, 252] width 1071 height 504
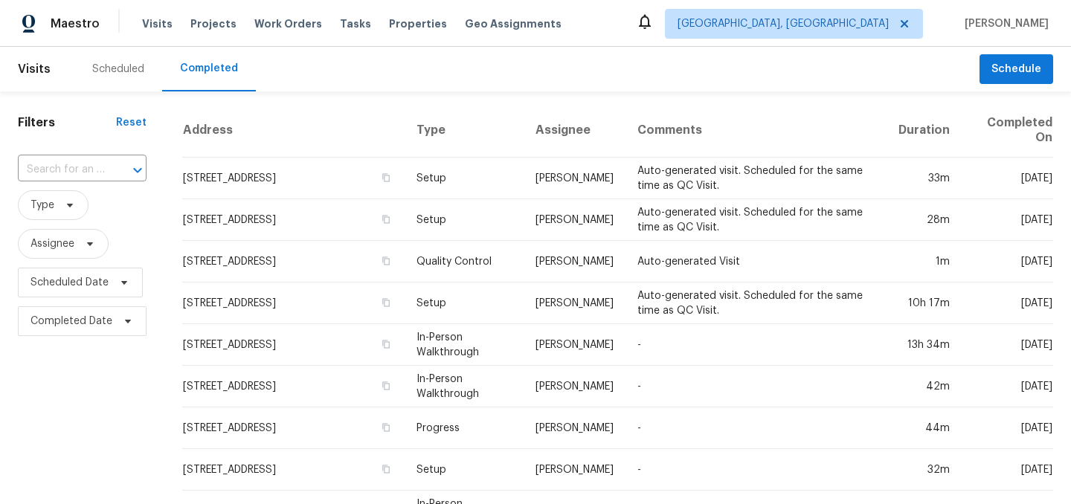
click at [77, 170] on input "text" at bounding box center [61, 169] width 87 height 23
type input "flame"
click at [58, 211] on li "4905 Flame Way, Indianapolis, IN 46254" at bounding box center [81, 203] width 126 height 25
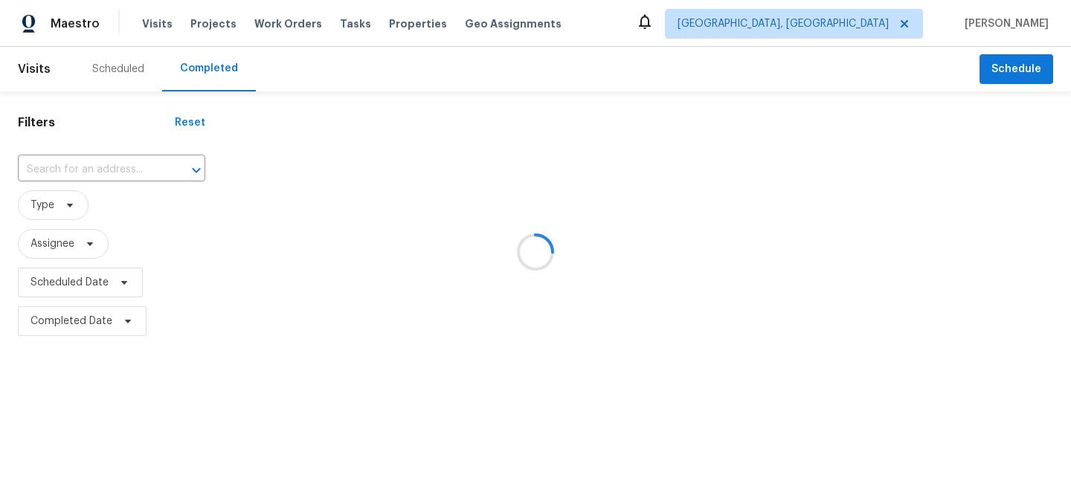
type input "4905 Flame Way, Indianapolis, IN 46254"
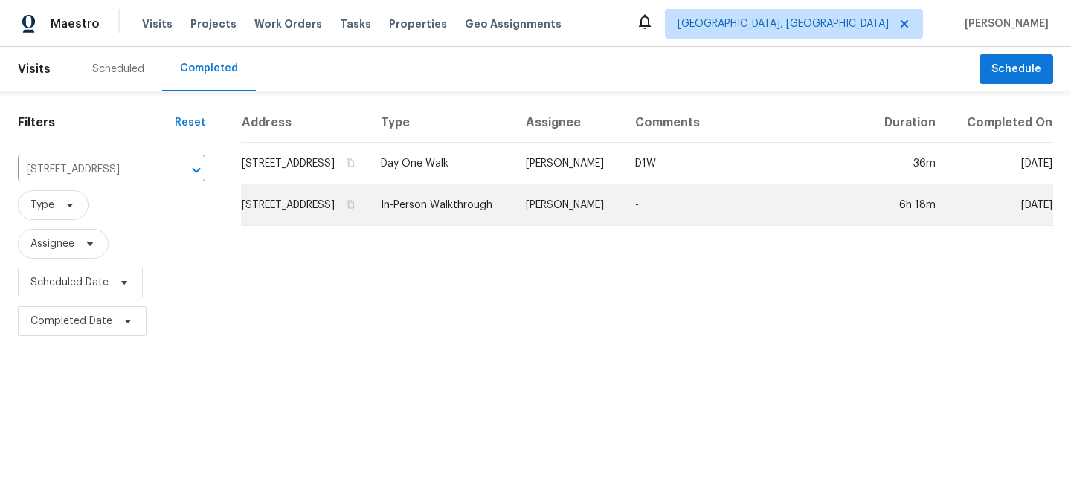
click at [462, 220] on td "In-Person Walkthrough" at bounding box center [441, 205] width 145 height 42
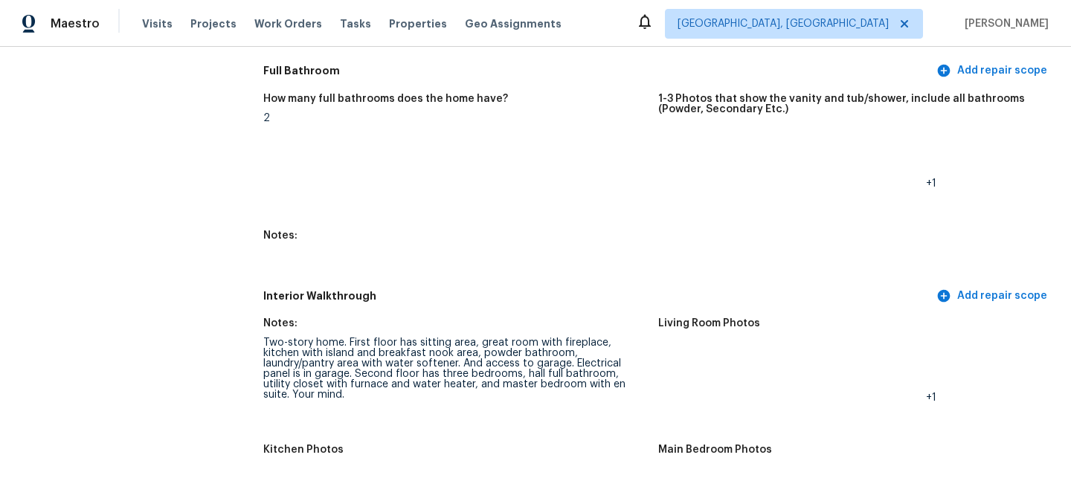
scroll to position [1582, 0]
click at [689, 151] on img at bounding box center [685, 157] width 48 height 48
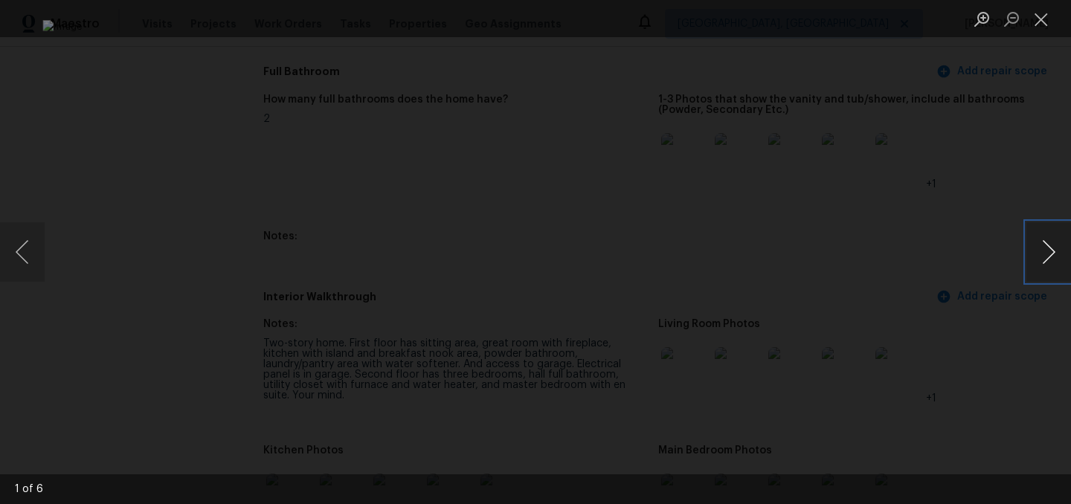
click at [1049, 254] on button "Next image" at bounding box center [1048, 251] width 45 height 59
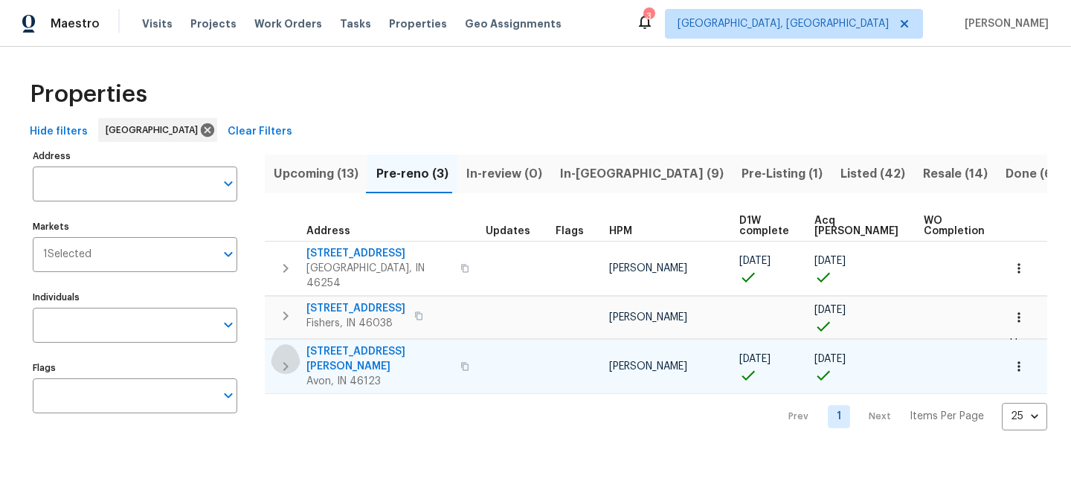
click at [284, 358] on icon "button" at bounding box center [286, 367] width 18 height 18
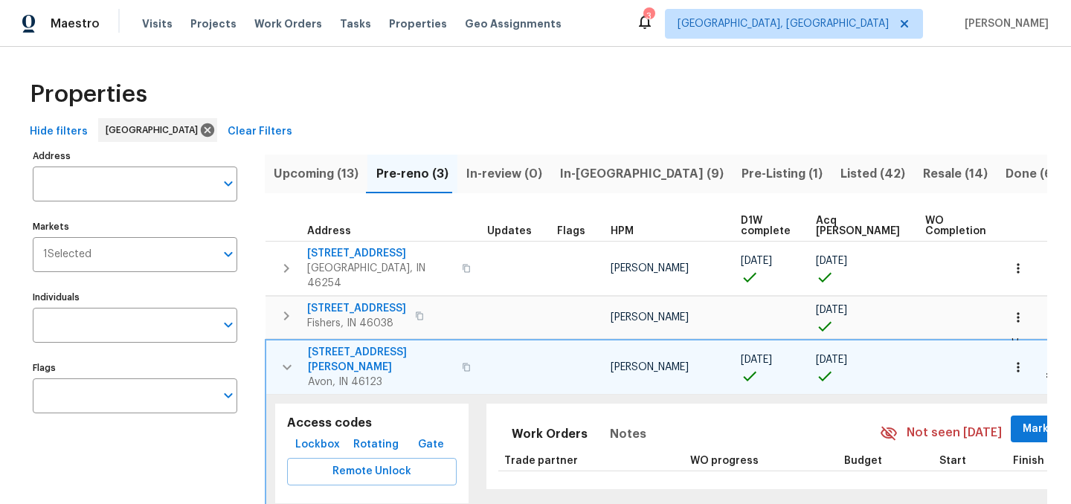
click at [309, 436] on span "Lockbox" at bounding box center [317, 445] width 45 height 19
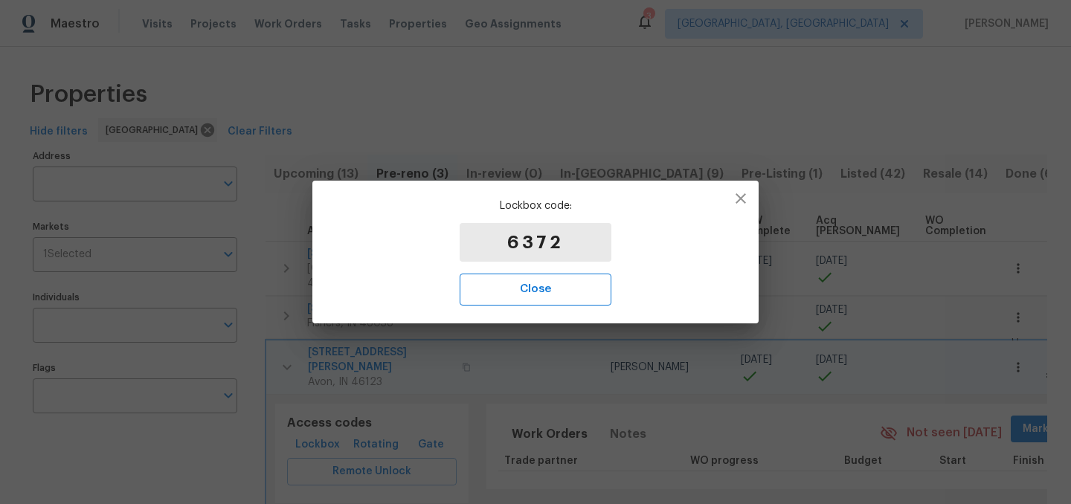
click at [527, 292] on span "Close" at bounding box center [535, 289] width 119 height 19
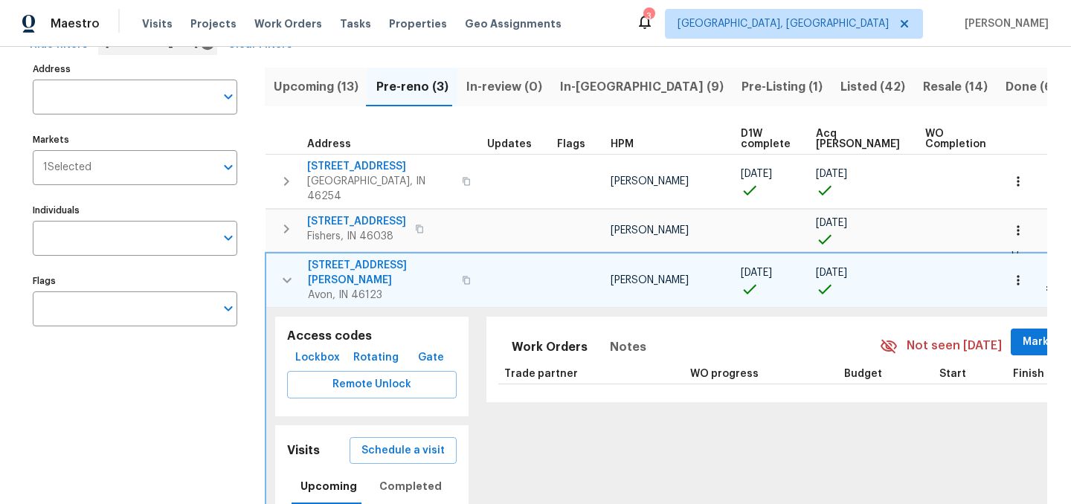
scroll to position [88, 0]
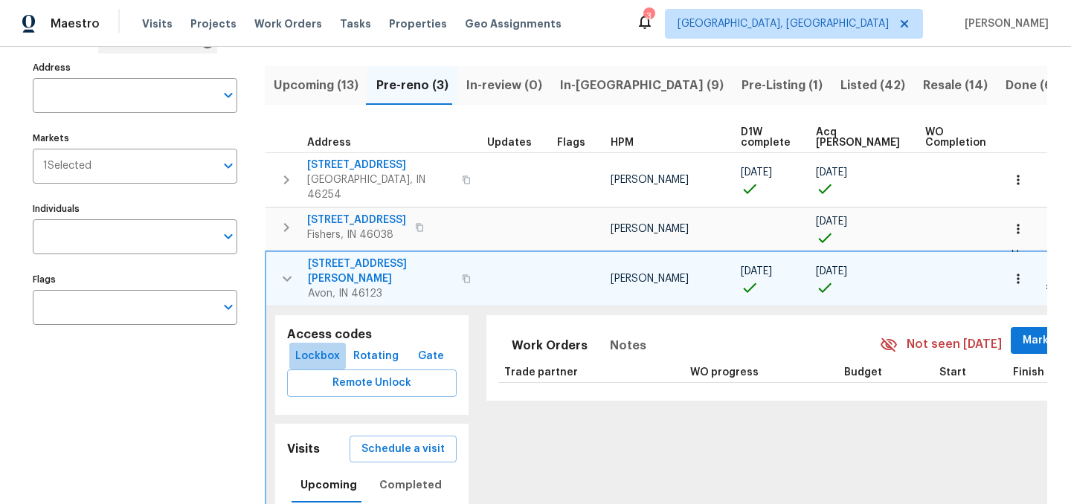
click at [318, 347] on span "Lockbox" at bounding box center [317, 356] width 45 height 19
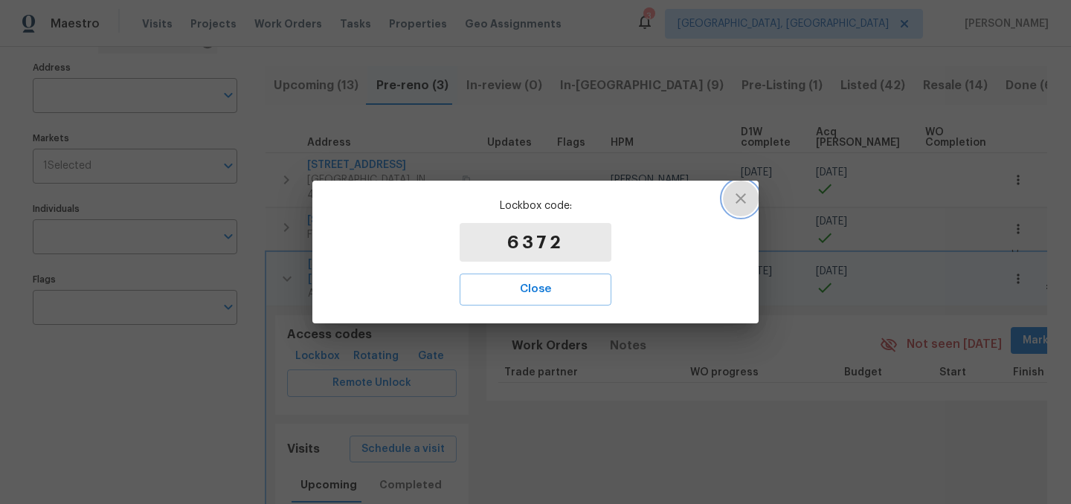
click at [754, 194] on button "button" at bounding box center [741, 199] width 36 height 36
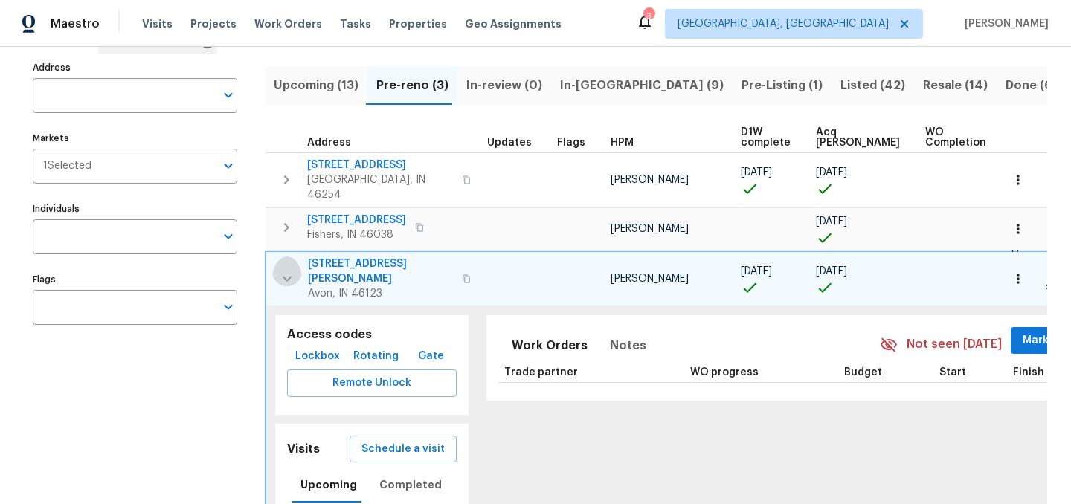
click at [289, 276] on icon "button" at bounding box center [287, 278] width 9 height 5
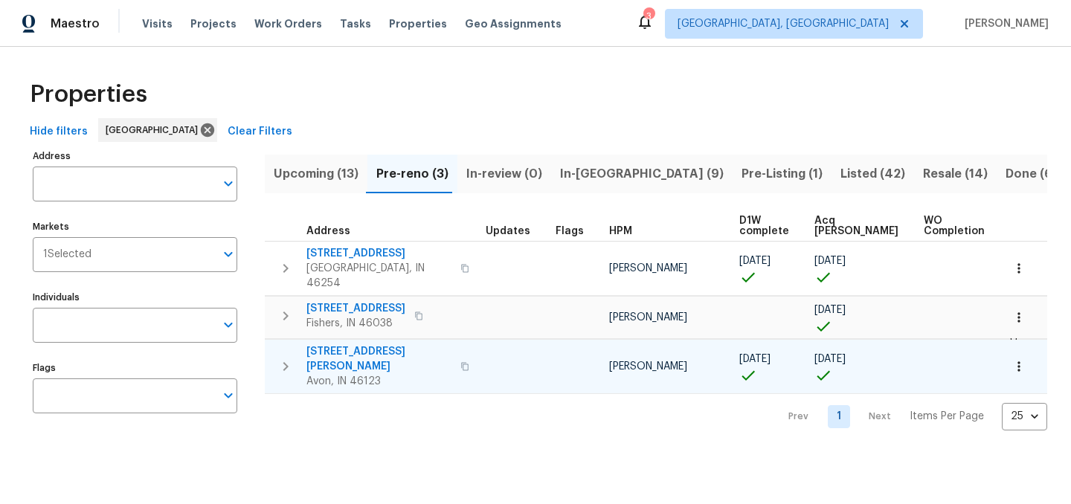
click at [357, 344] on span "4832 Vermillion Ct" at bounding box center [378, 359] width 145 height 30
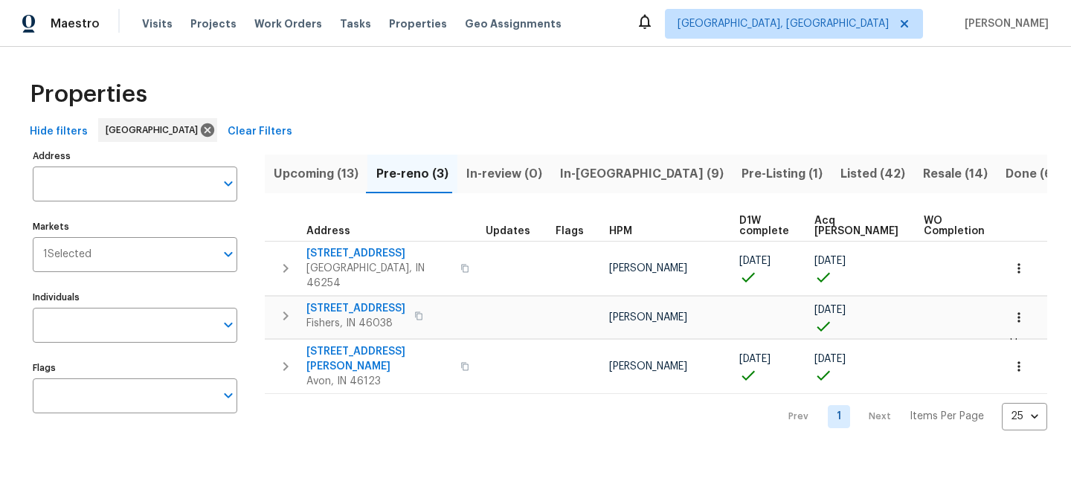
click at [462, 115] on div "Properties" at bounding box center [535, 95] width 1023 height 48
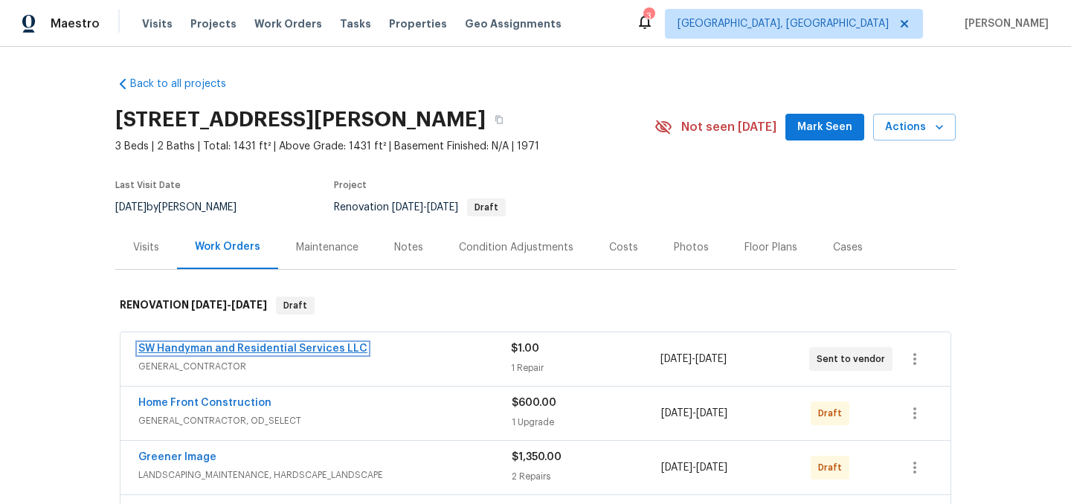
click at [259, 346] on link "SW Handyman and Residential Services LLC" at bounding box center [252, 349] width 229 height 10
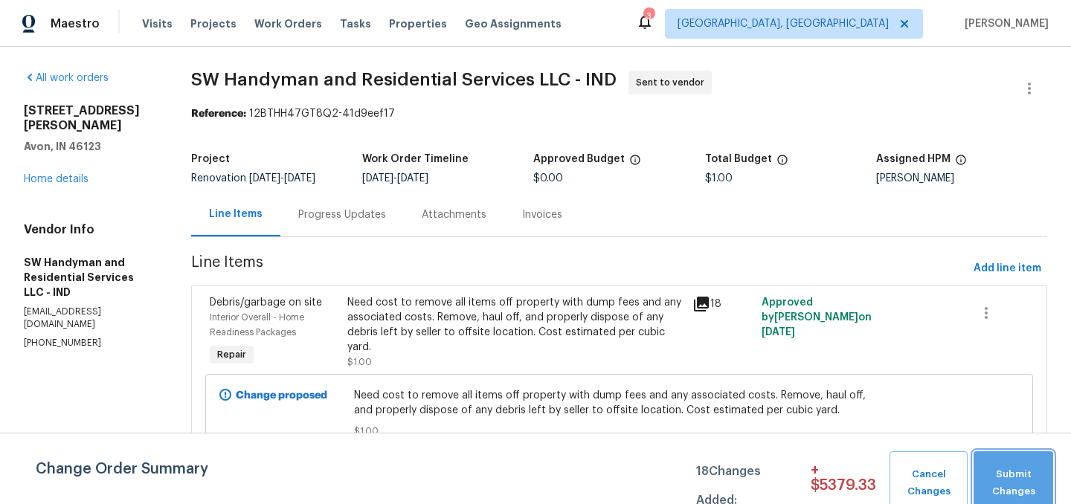
click at [1022, 479] on span "Submit Changes" at bounding box center [1013, 483] width 65 height 34
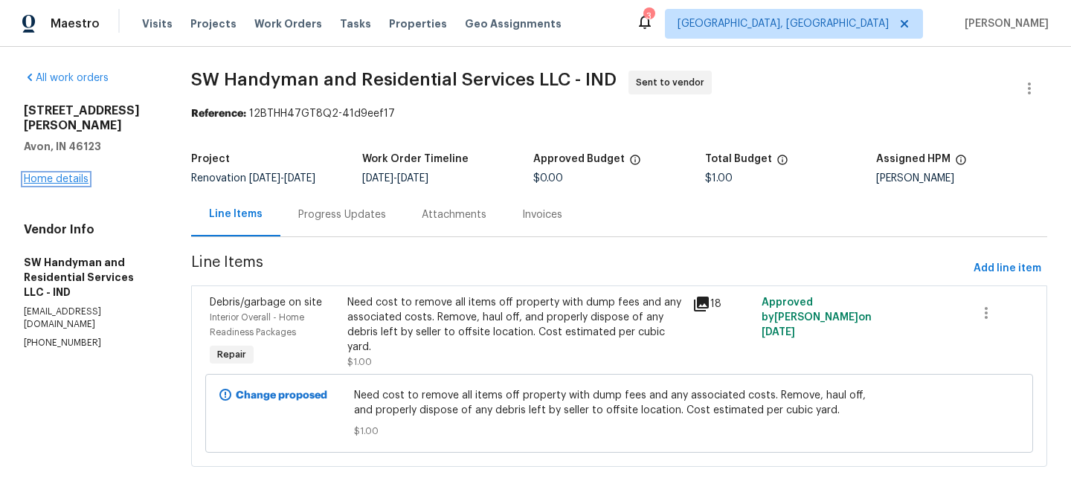
click at [53, 174] on link "Home details" at bounding box center [56, 179] width 65 height 10
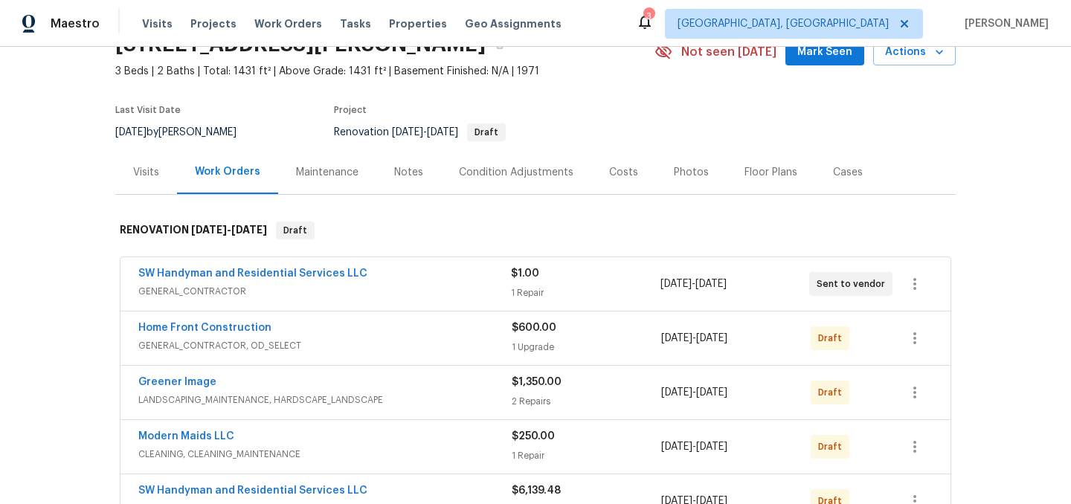
scroll to position [69, 0]
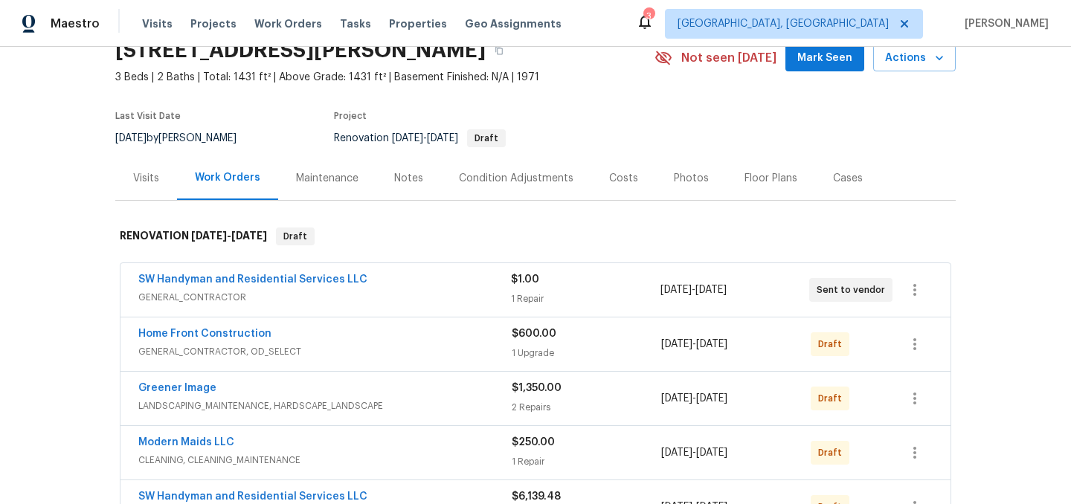
click at [654, 24] on icon at bounding box center [645, 22] width 18 height 18
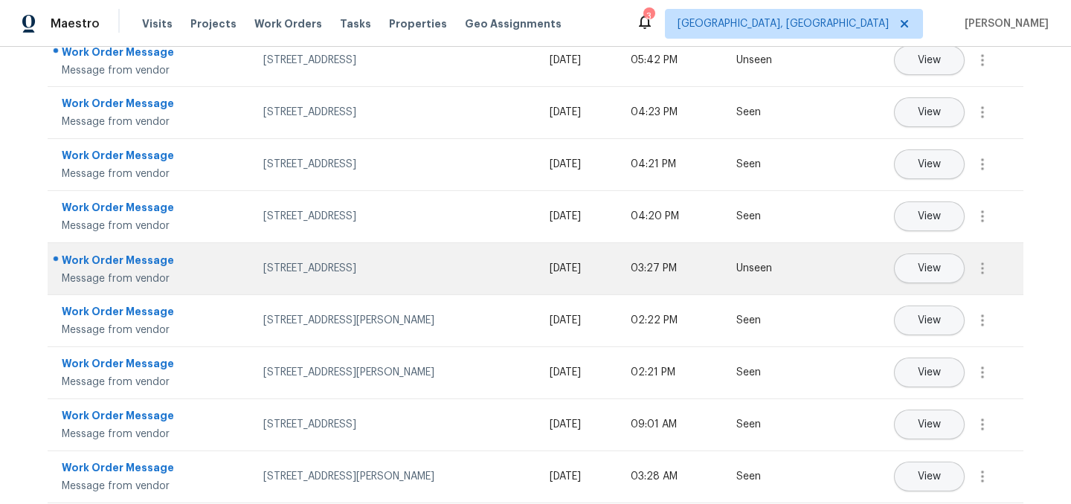
scroll to position [219, 0]
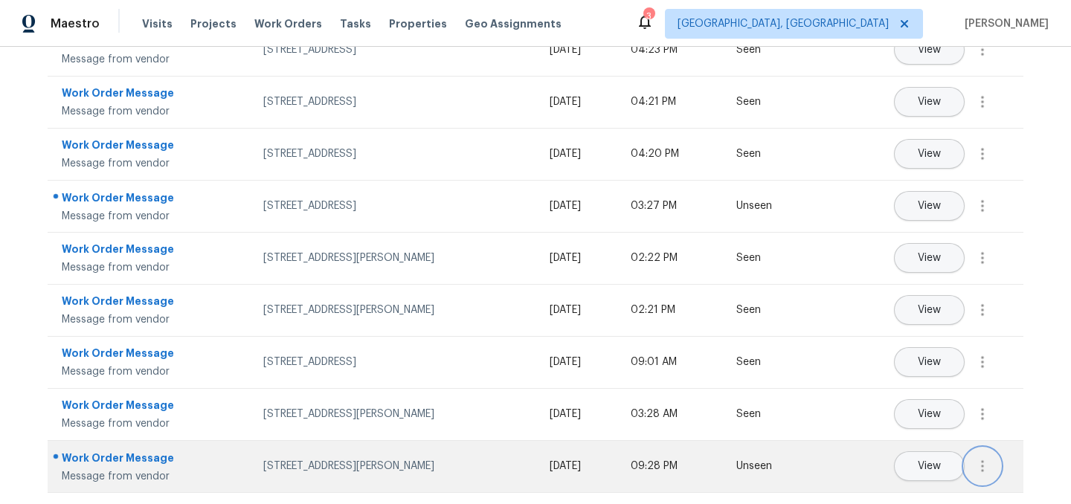
click at [987, 465] on icon "button" at bounding box center [982, 466] width 18 height 18
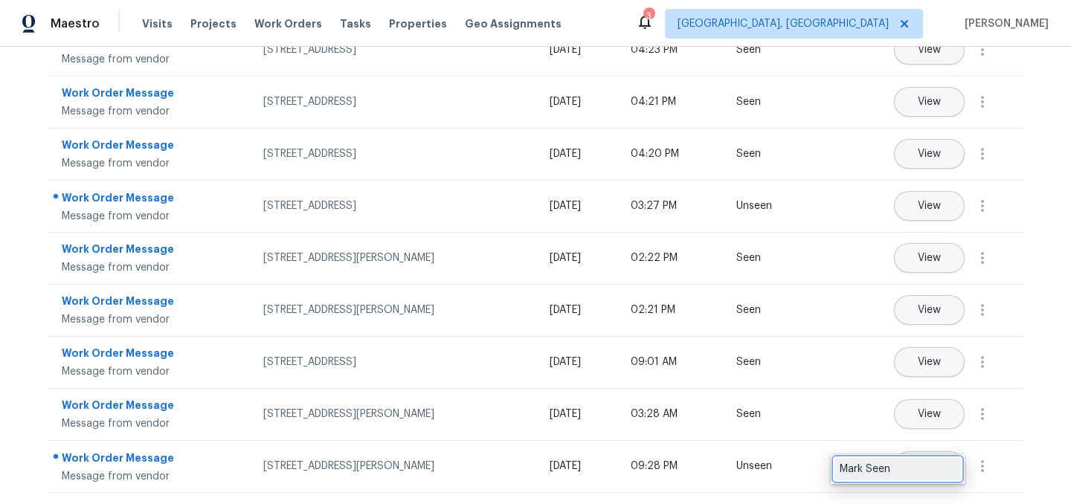
click at [928, 464] on div "Mark Seen" at bounding box center [898, 469] width 116 height 15
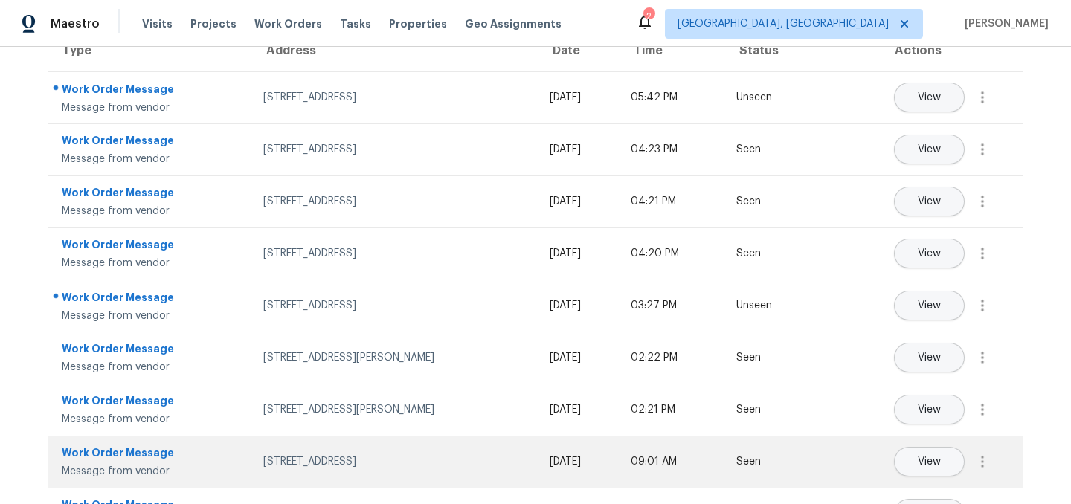
scroll to position [0, 0]
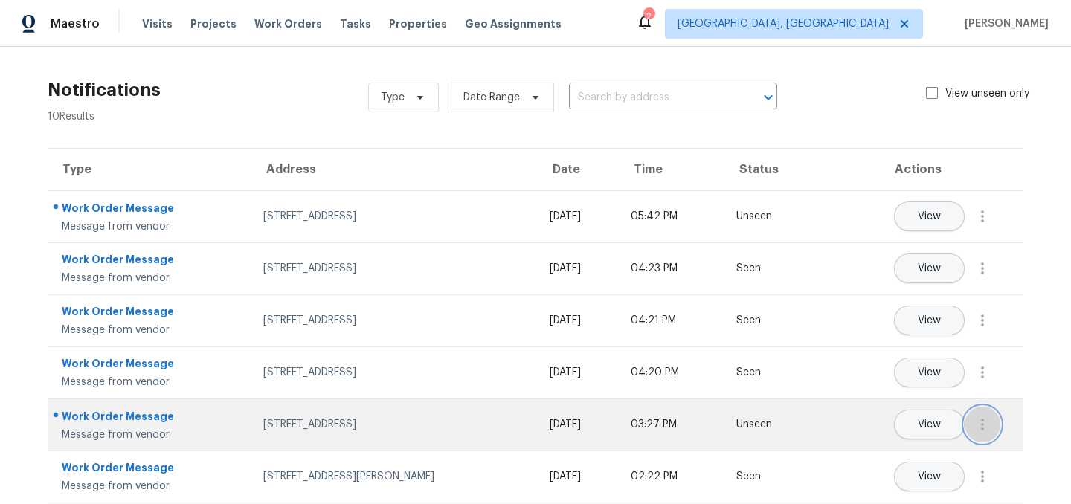
click at [981, 426] on icon "button" at bounding box center [982, 425] width 18 height 18
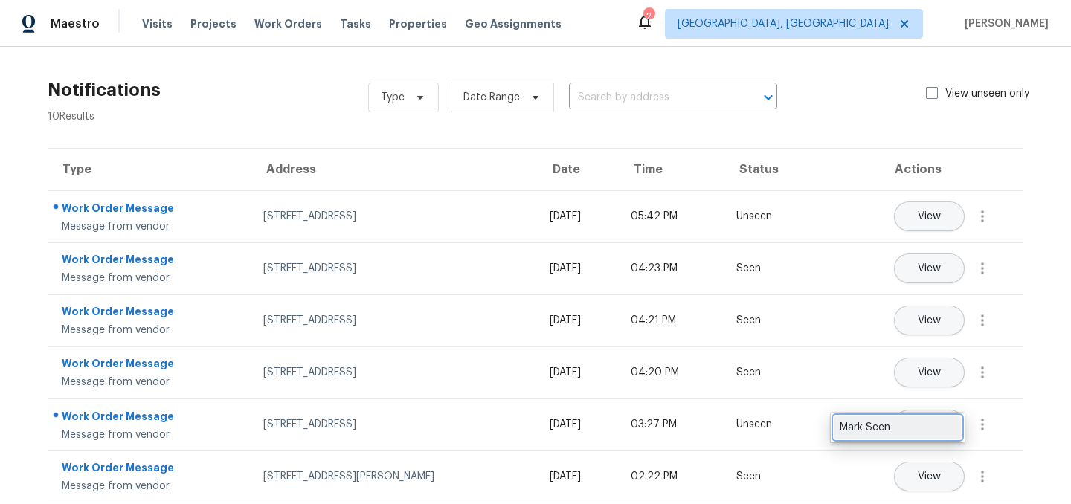
click at [937, 436] on link "Mark Seen" at bounding box center [897, 427] width 126 height 22
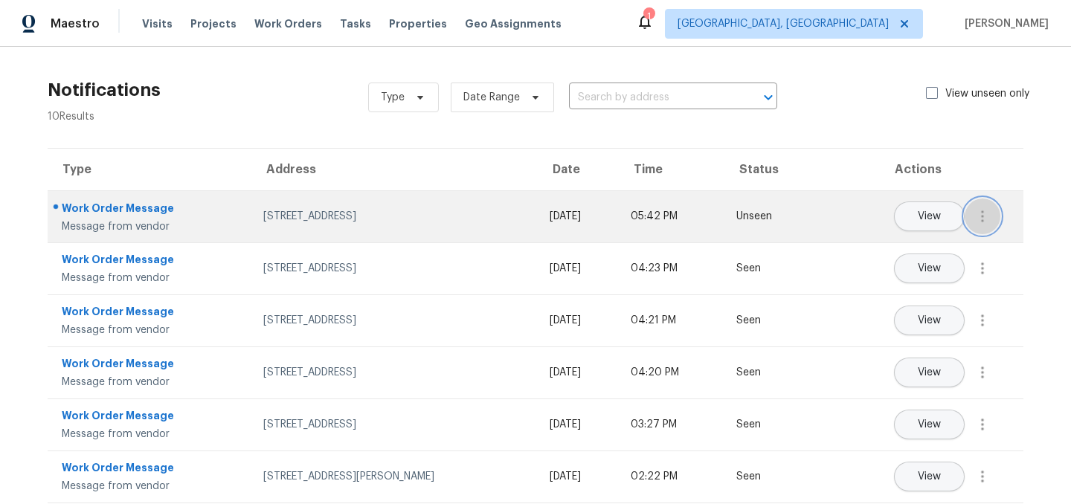
click at [977, 225] on icon "button" at bounding box center [982, 216] width 18 height 18
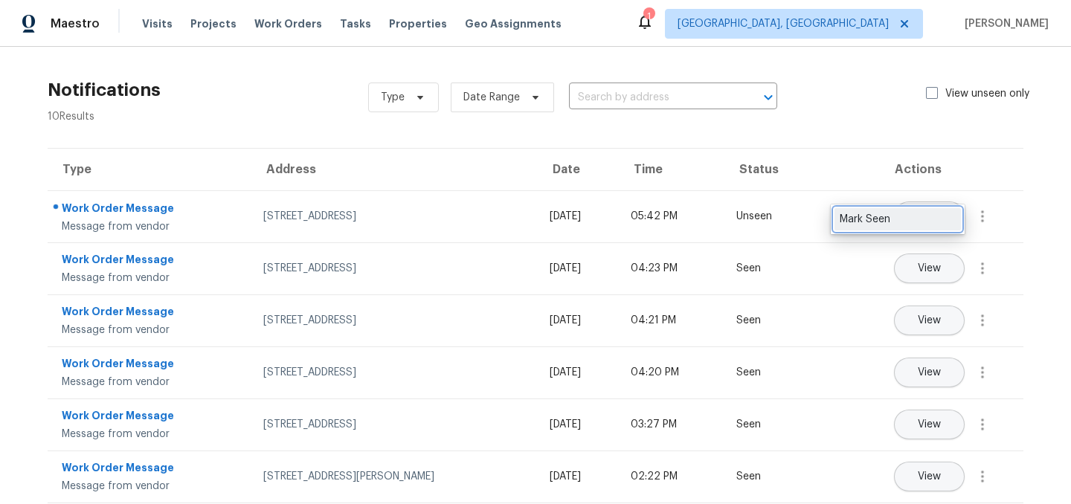
click at [937, 219] on div "Mark Seen" at bounding box center [898, 219] width 116 height 15
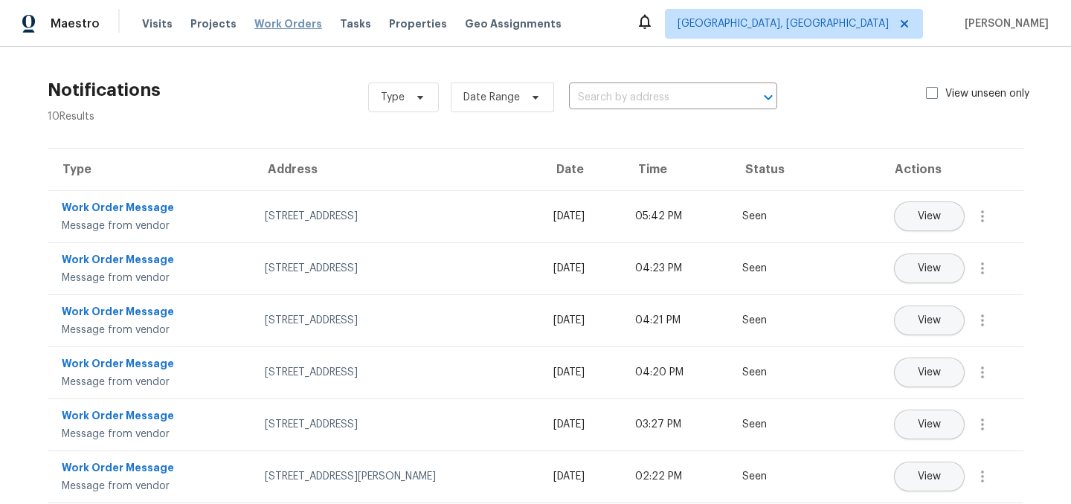
click at [269, 23] on span "Work Orders" at bounding box center [288, 23] width 68 height 15
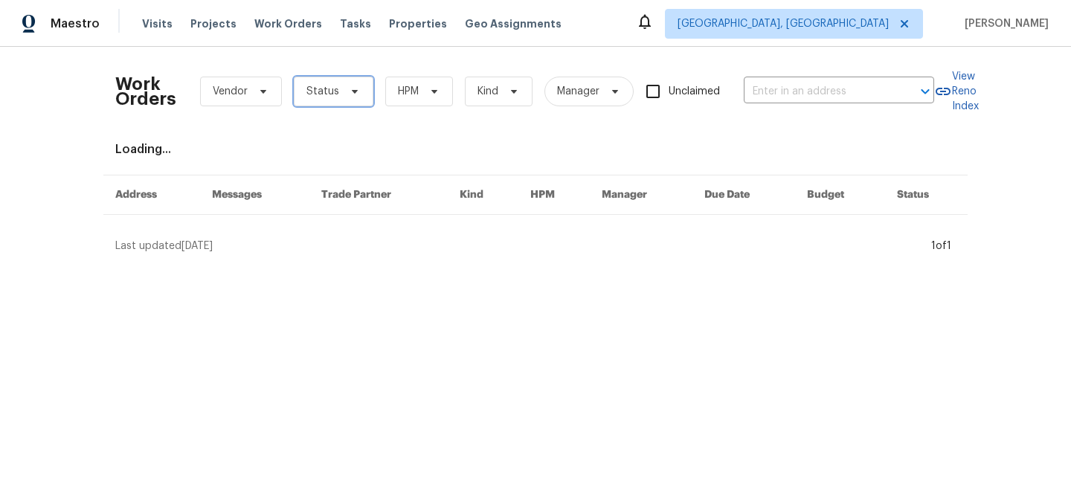
click at [300, 84] on span "Status" at bounding box center [334, 92] width 80 height 30
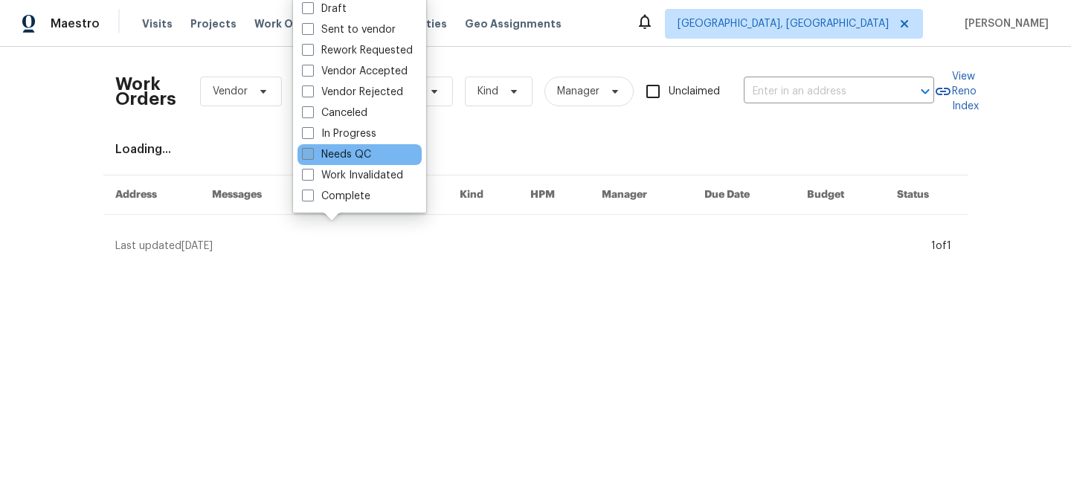
click at [355, 151] on label "Needs QC" at bounding box center [336, 154] width 69 height 15
click at [312, 151] on input "Needs QC" at bounding box center [307, 152] width 10 height 10
checkbox input "true"
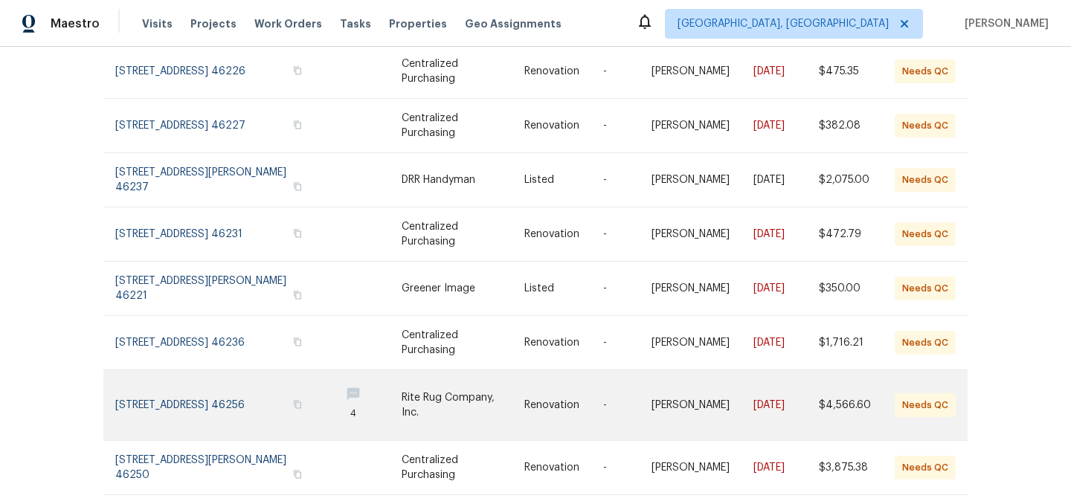
scroll to position [264, 0]
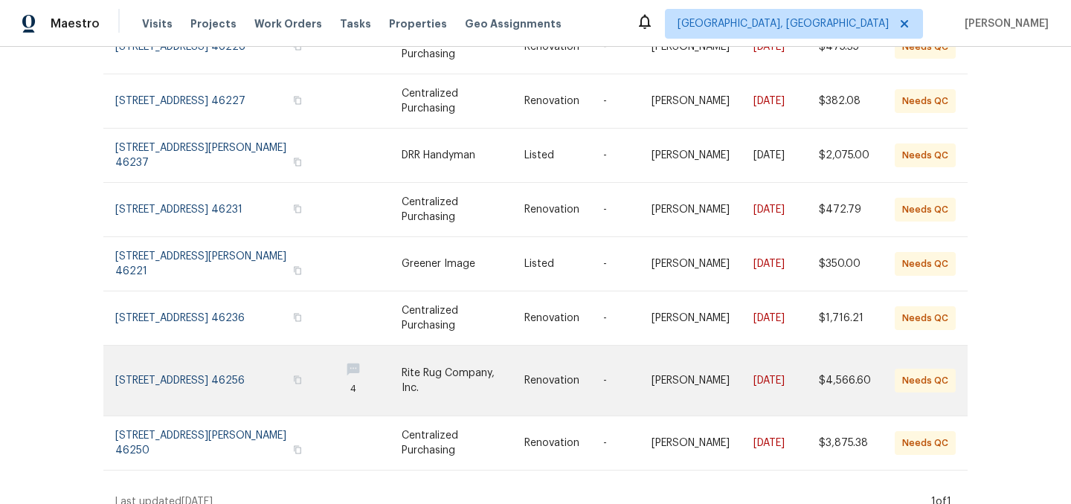
click at [431, 373] on link at bounding box center [463, 381] width 123 height 70
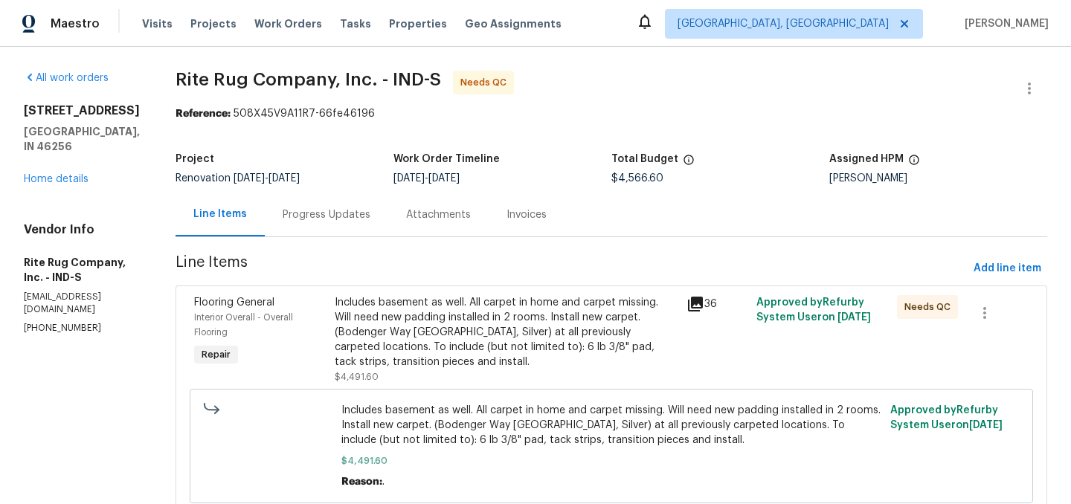
click at [432, 326] on div "Includes basement as well. All carpet in home and carpet missing. Will need new…" at bounding box center [506, 332] width 343 height 74
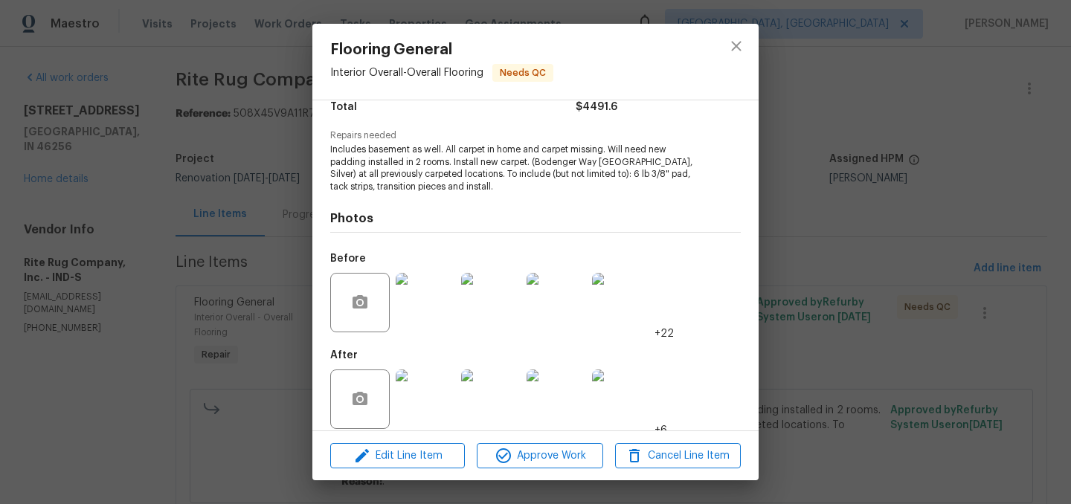
scroll to position [144, 0]
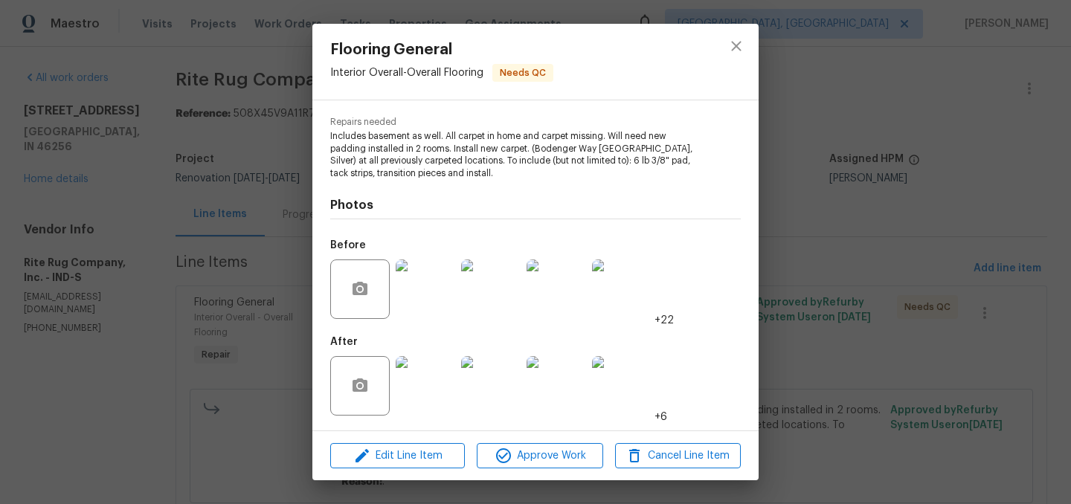
click at [430, 386] on img at bounding box center [425, 385] width 59 height 59
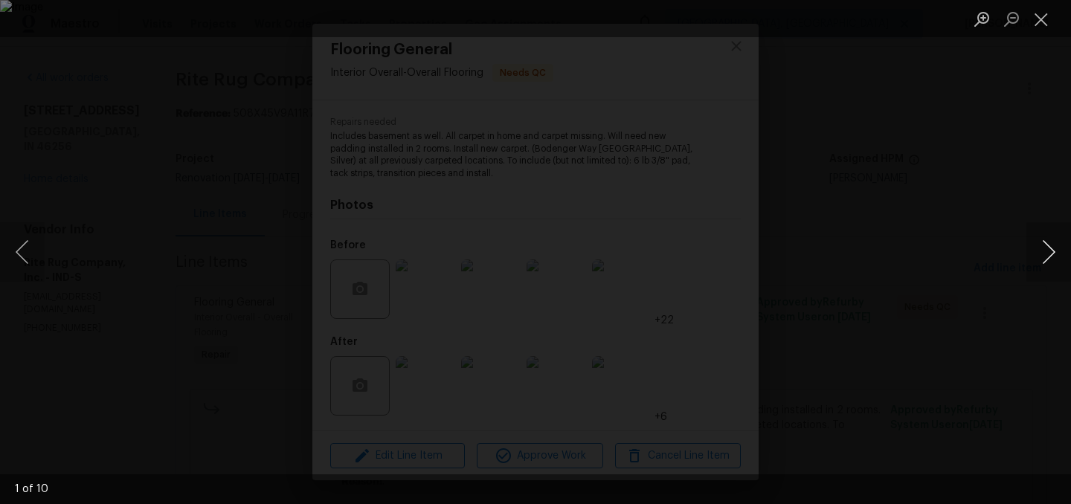
click at [1055, 245] on button "Next image" at bounding box center [1048, 251] width 45 height 59
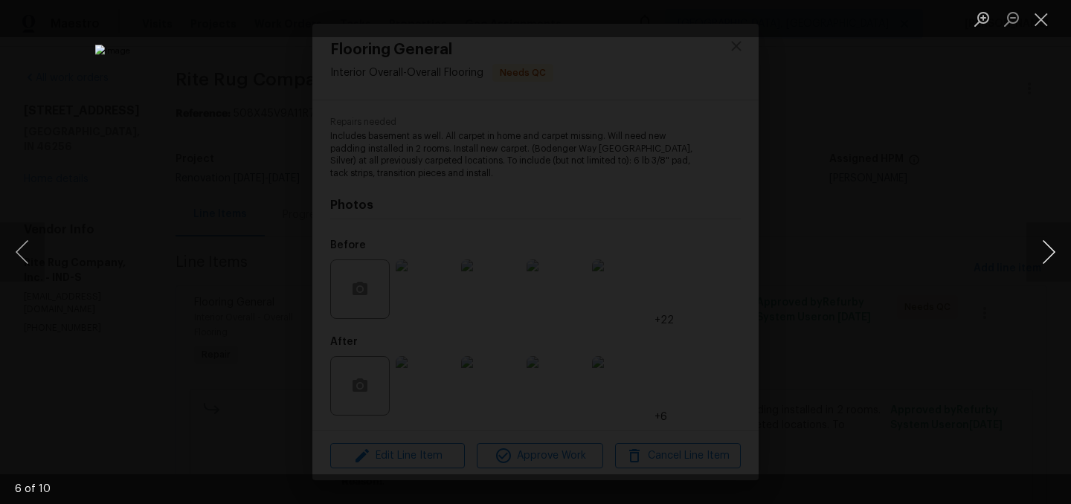
click at [1055, 245] on button "Next image" at bounding box center [1048, 251] width 45 height 59
click at [1046, 19] on button "Close lightbox" at bounding box center [1041, 19] width 30 height 26
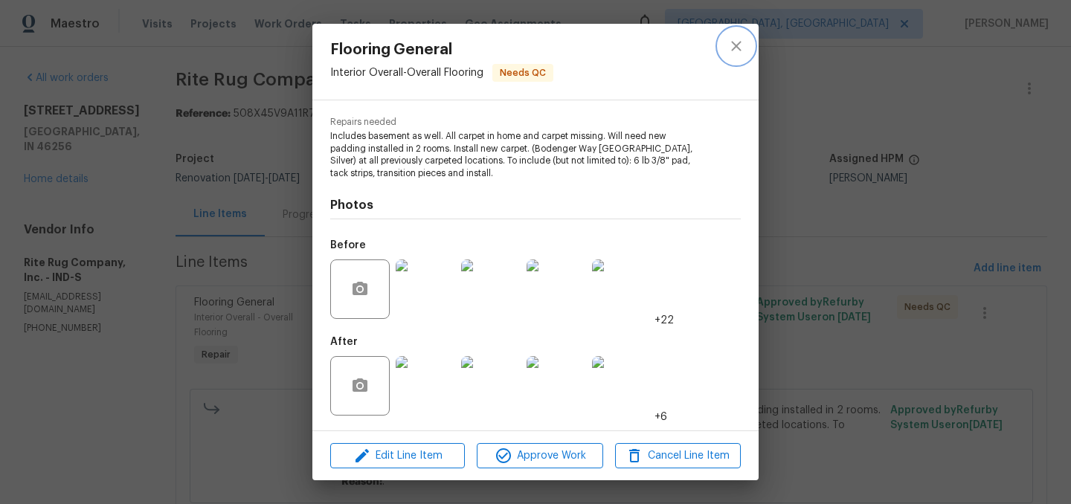
click at [728, 45] on icon "close" at bounding box center [736, 46] width 18 height 18
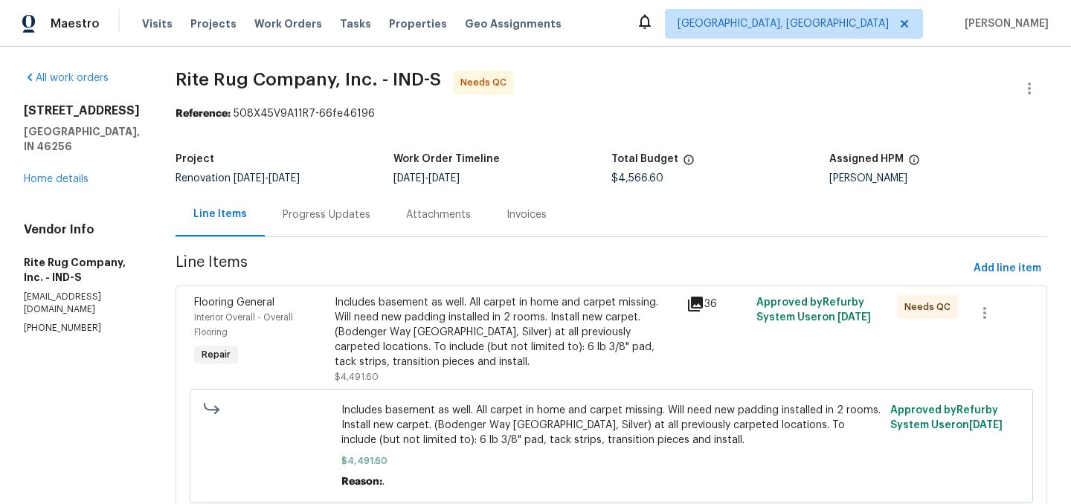
scroll to position [152, 0]
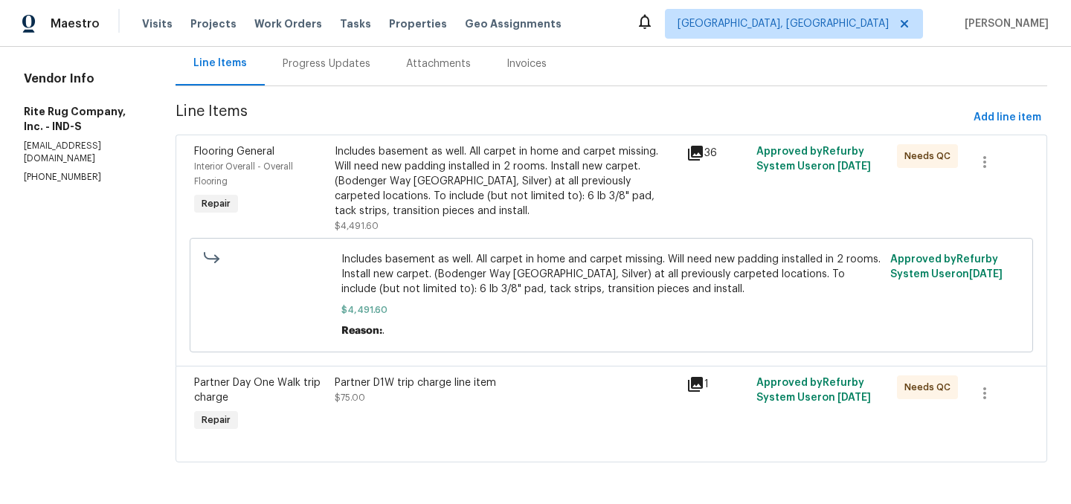
click at [517, 390] on div "Partner D1W trip charge line item" at bounding box center [506, 383] width 343 height 15
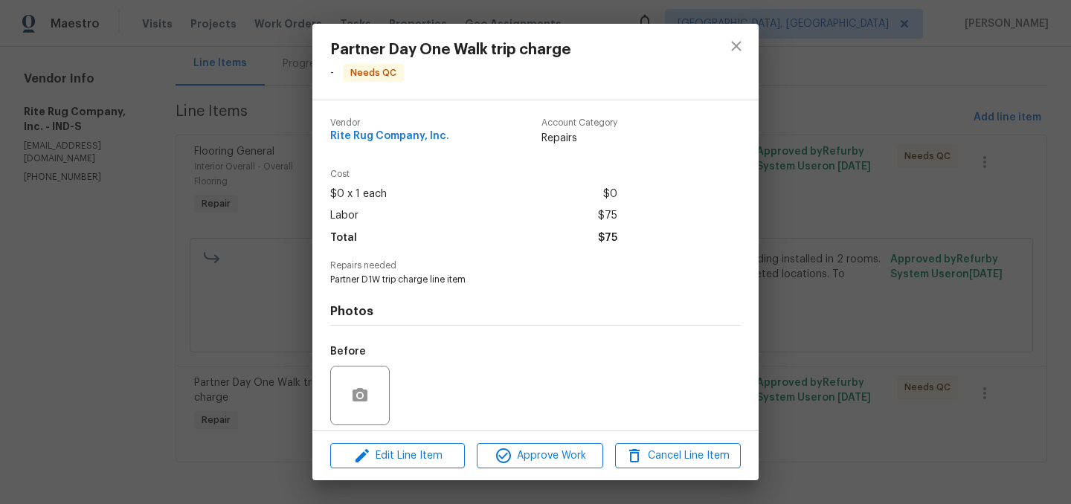
scroll to position [106, 0]
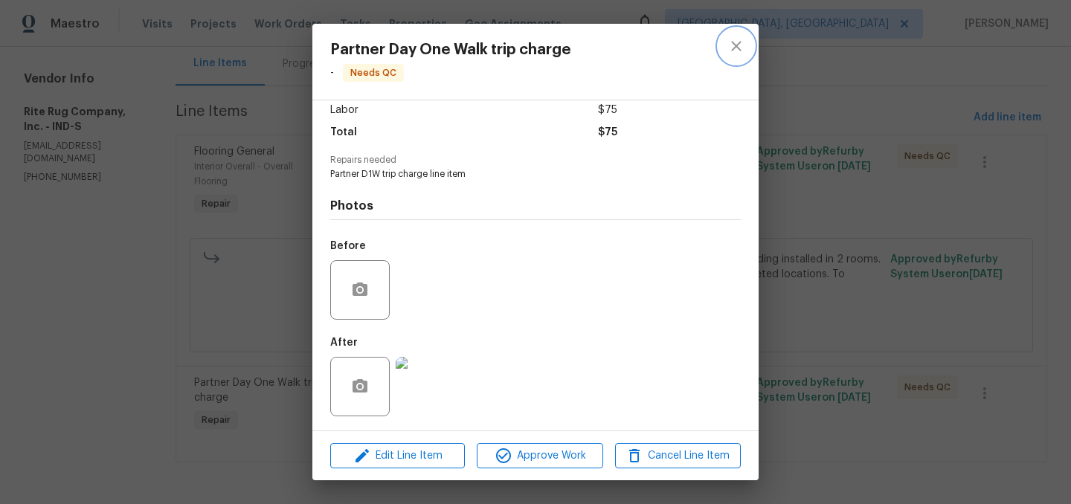
click at [733, 43] on icon "close" at bounding box center [736, 46] width 10 height 10
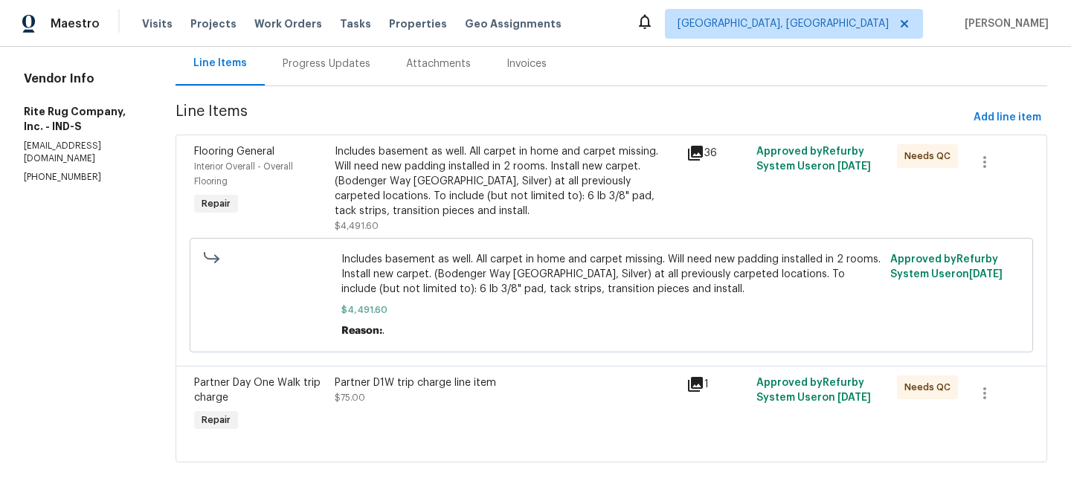
click at [489, 391] on div "Partner D1W trip charge line item $75.00" at bounding box center [506, 391] width 343 height 30
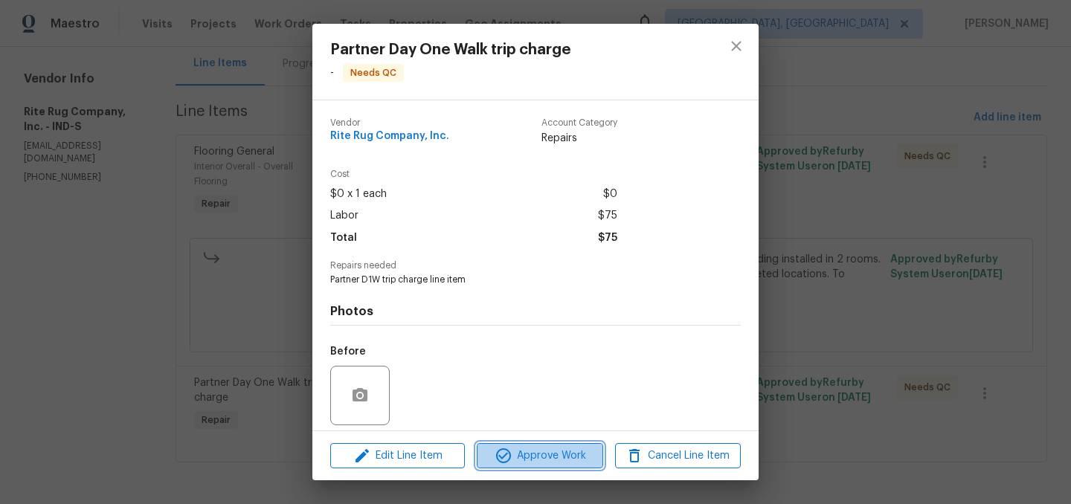
click at [554, 454] on span "Approve Work" at bounding box center [539, 456] width 117 height 19
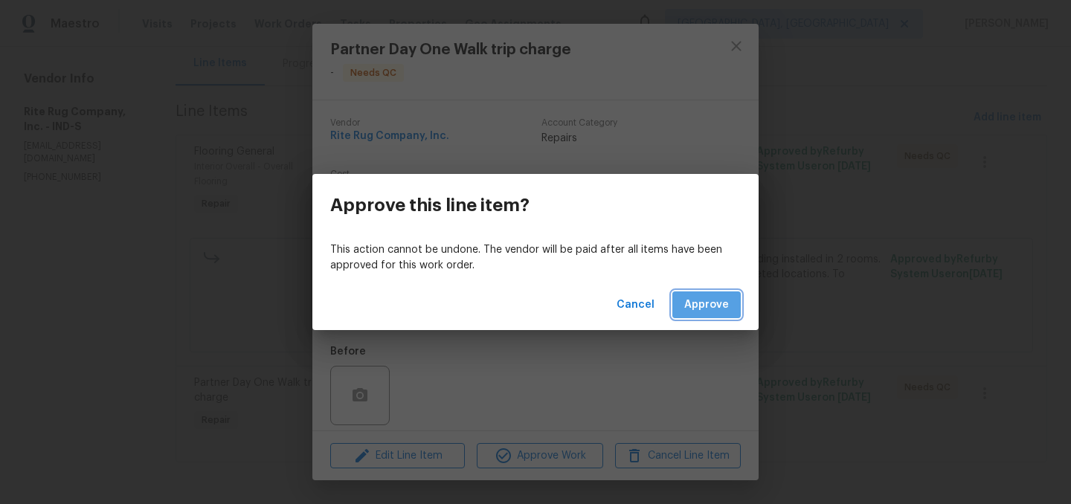
click at [712, 298] on span "Approve" at bounding box center [706, 305] width 45 height 19
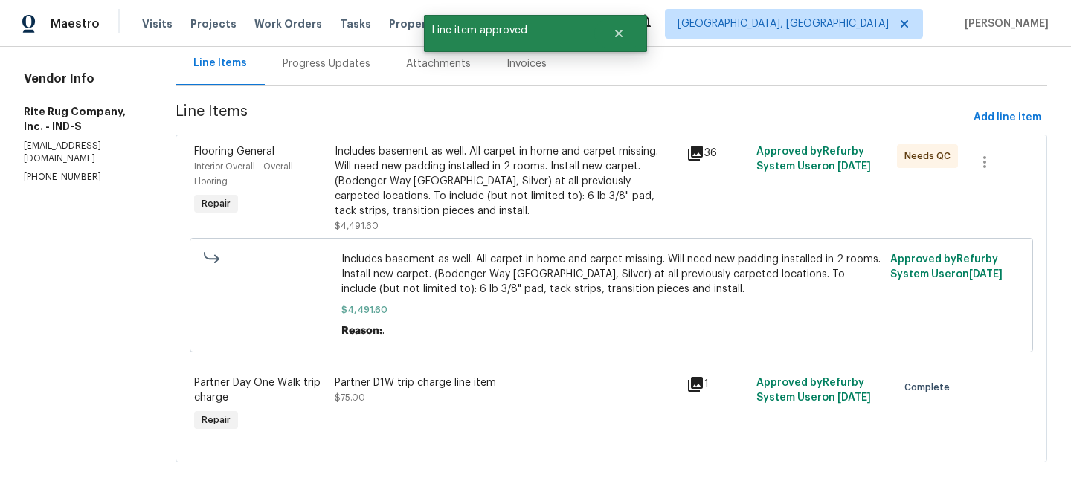
scroll to position [0, 0]
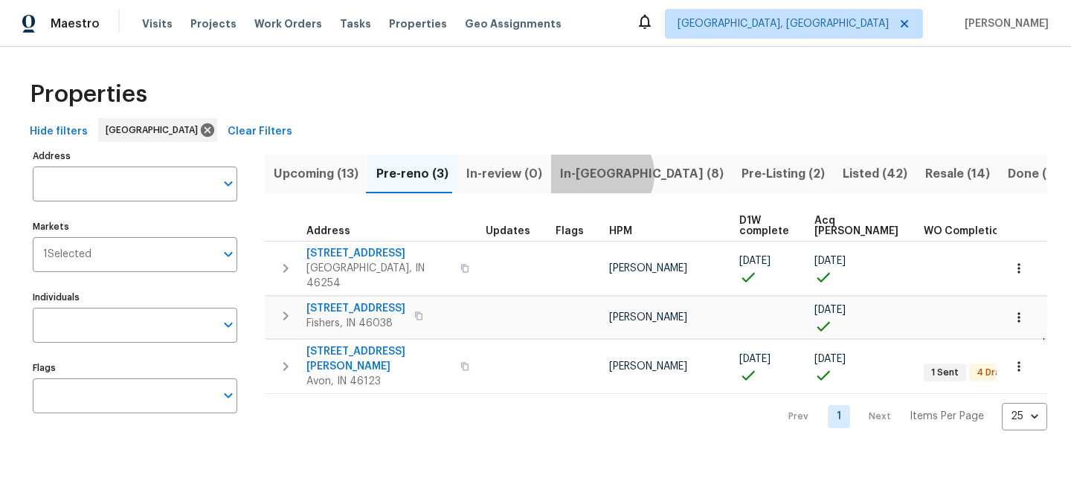
click at [592, 174] on span "In-[GEOGRAPHIC_DATA] (8)" at bounding box center [642, 174] width 164 height 21
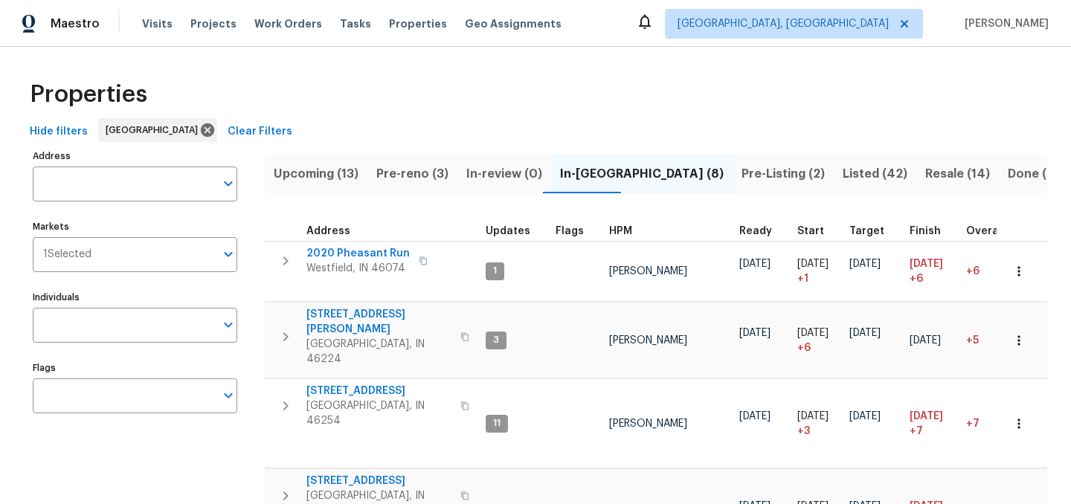
click at [416, 173] on span "Pre-reno (3)" at bounding box center [412, 174] width 72 height 21
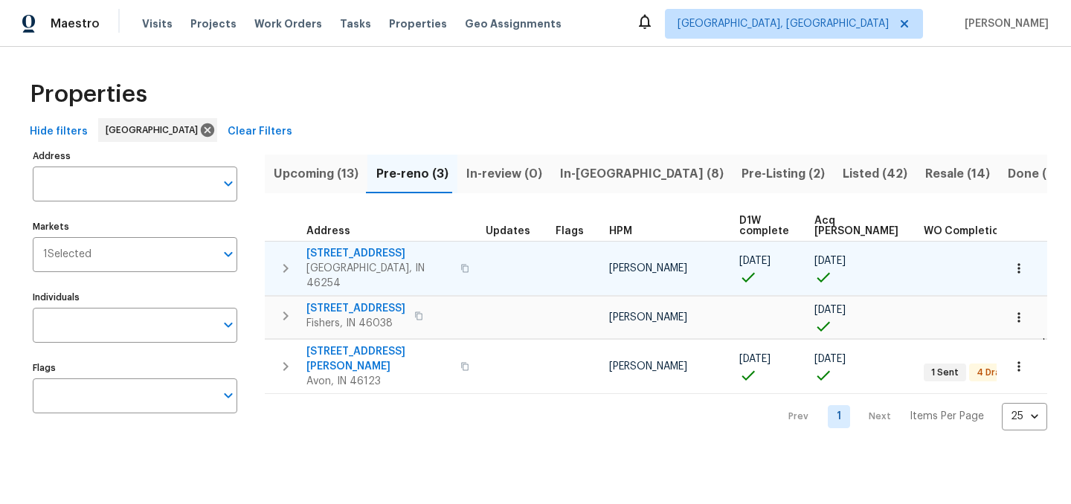
click at [350, 254] on span "4905 Flame Way" at bounding box center [378, 253] width 145 height 15
click at [353, 254] on span "4905 Flame Way" at bounding box center [378, 253] width 145 height 15
click at [289, 262] on icon "button" at bounding box center [286, 269] width 18 height 18
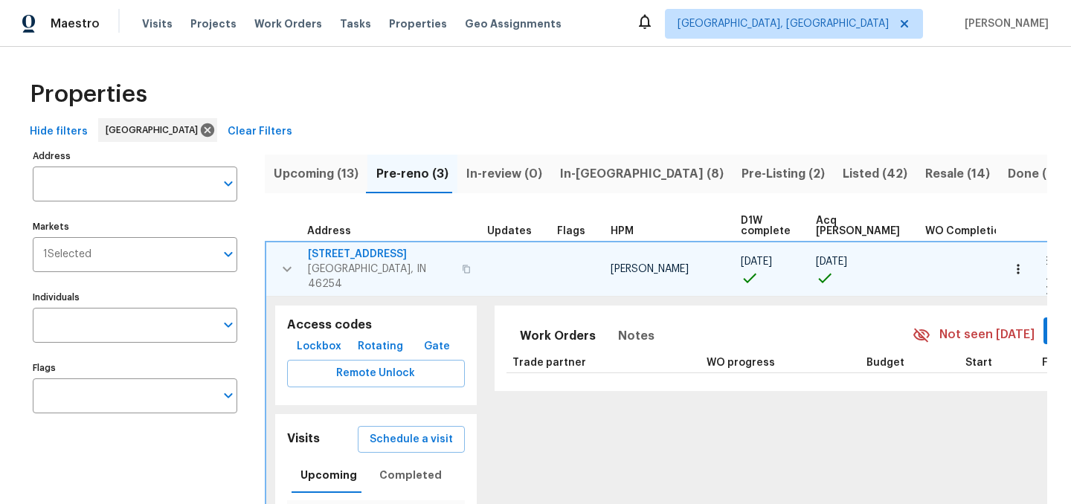
click at [314, 338] on span "Lockbox" at bounding box center [319, 347] width 45 height 19
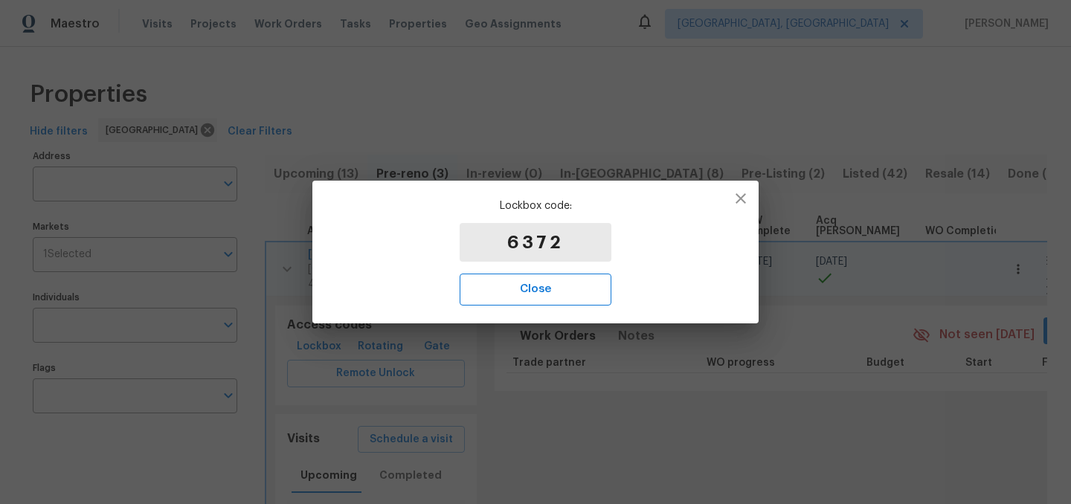
click at [536, 289] on span "Close" at bounding box center [535, 289] width 119 height 19
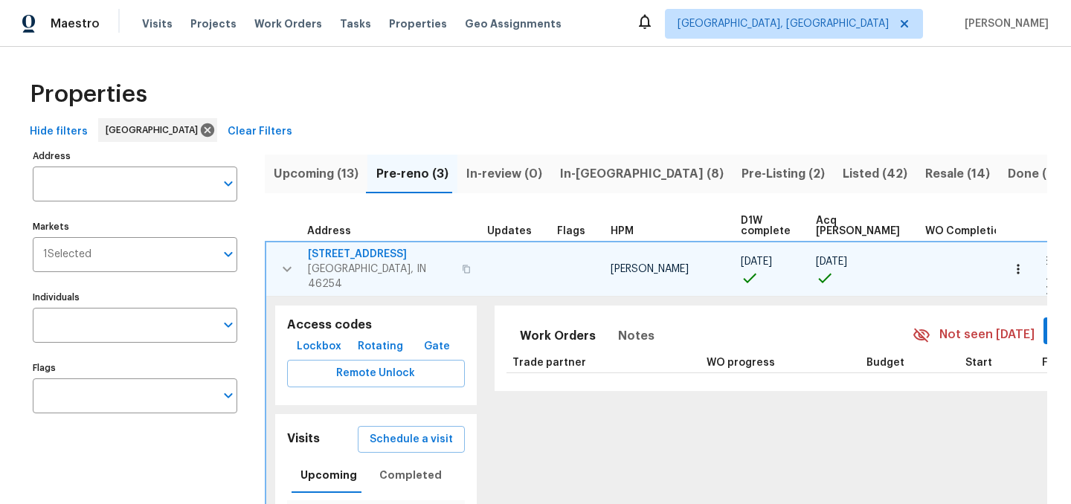
click at [289, 266] on icon "button" at bounding box center [287, 268] width 9 height 5
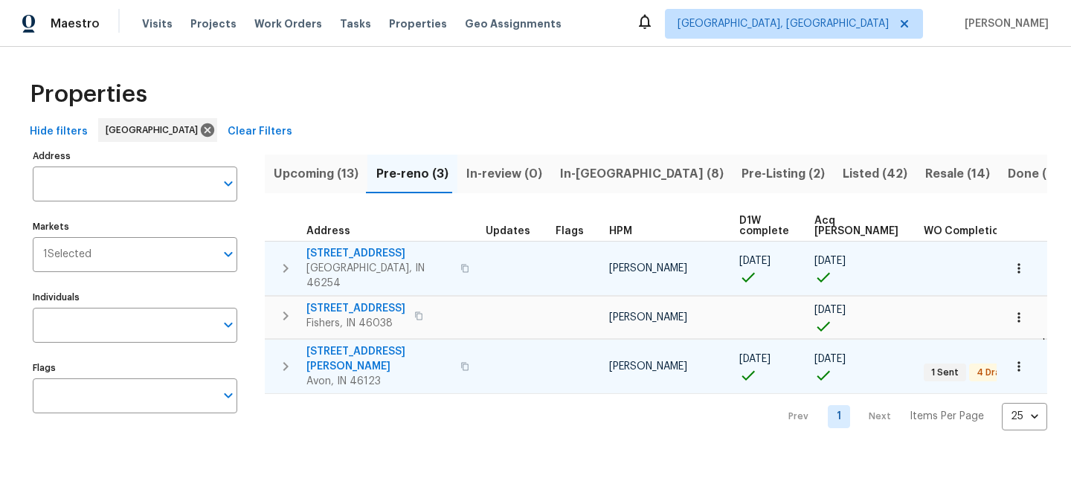
click at [364, 344] on span "4832 Vermillion Ct" at bounding box center [378, 359] width 145 height 30
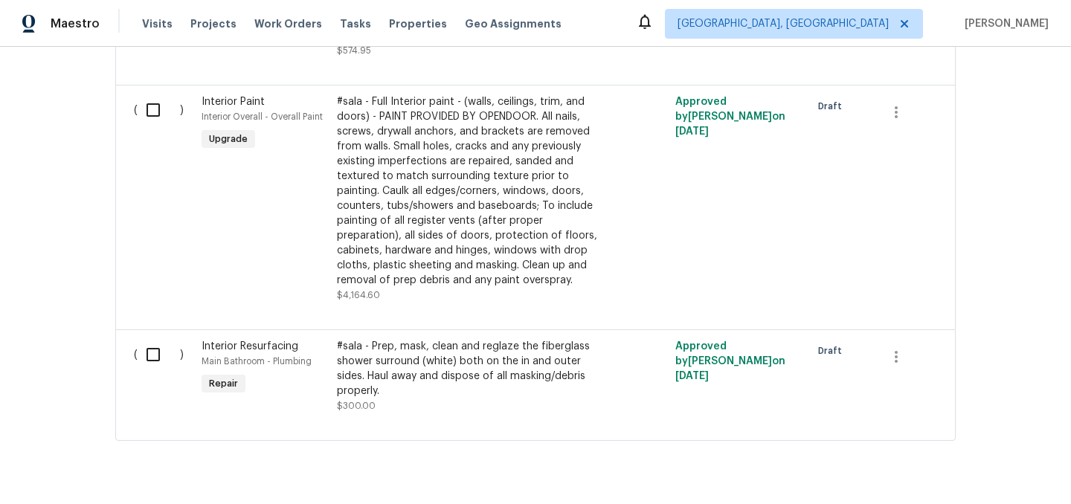
scroll to position [939, 0]
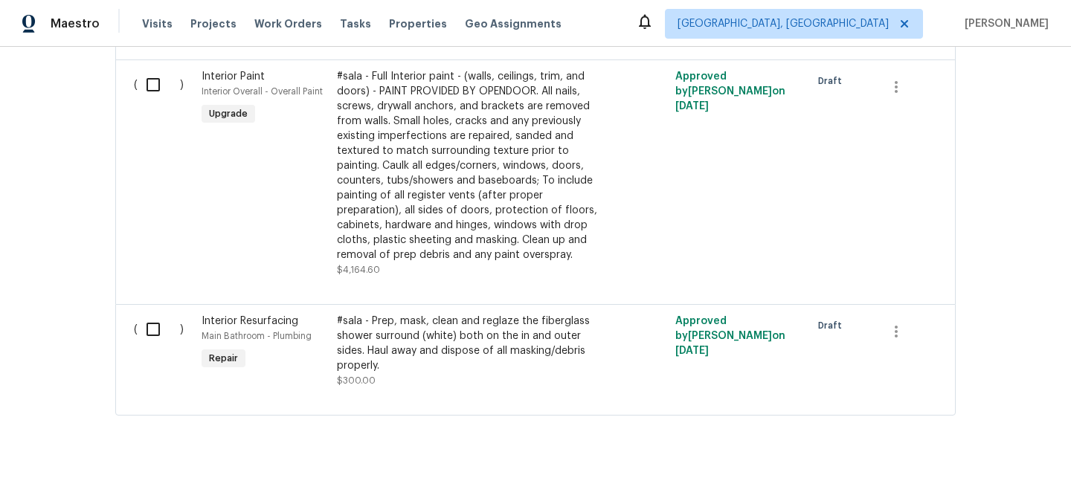
click at [157, 314] on input "checkbox" at bounding box center [159, 329] width 42 height 31
checkbox input "true"
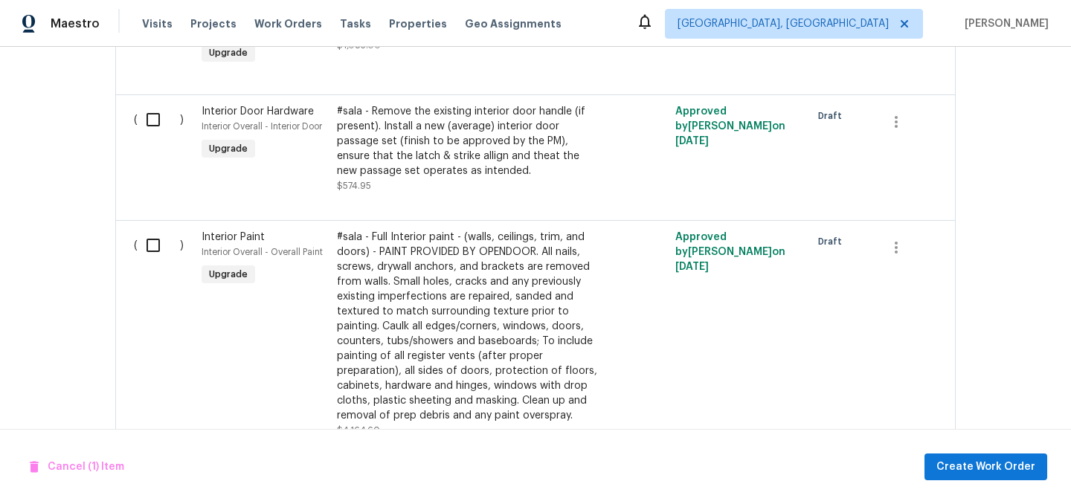
scroll to position [778, 0]
click at [155, 233] on input "checkbox" at bounding box center [159, 246] width 42 height 31
checkbox input "true"
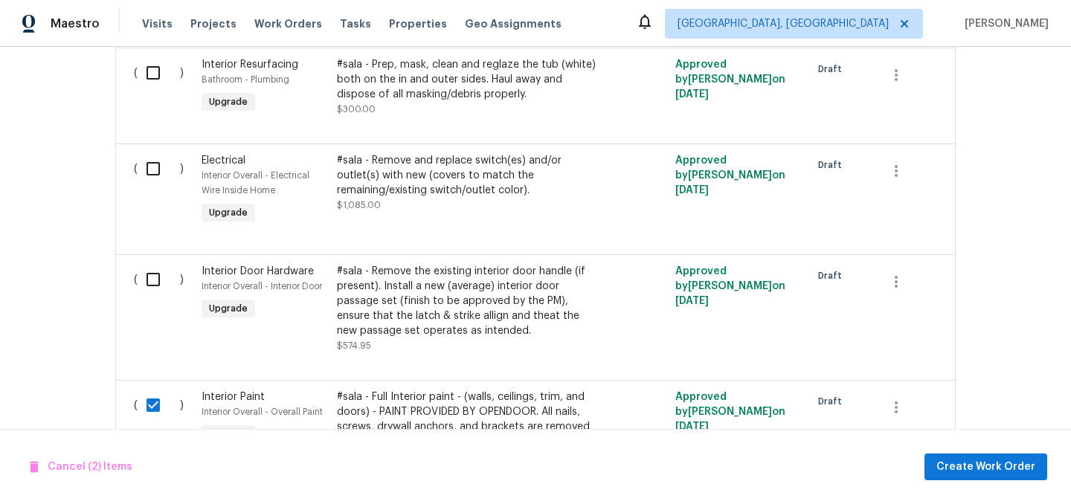
scroll to position [611, 0]
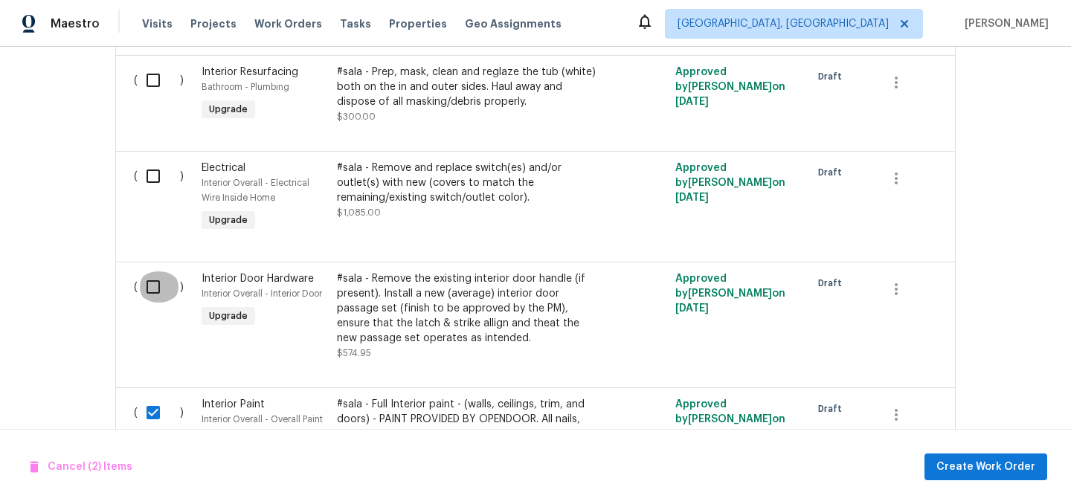
click at [149, 274] on input "checkbox" at bounding box center [159, 286] width 42 height 31
checkbox input "true"
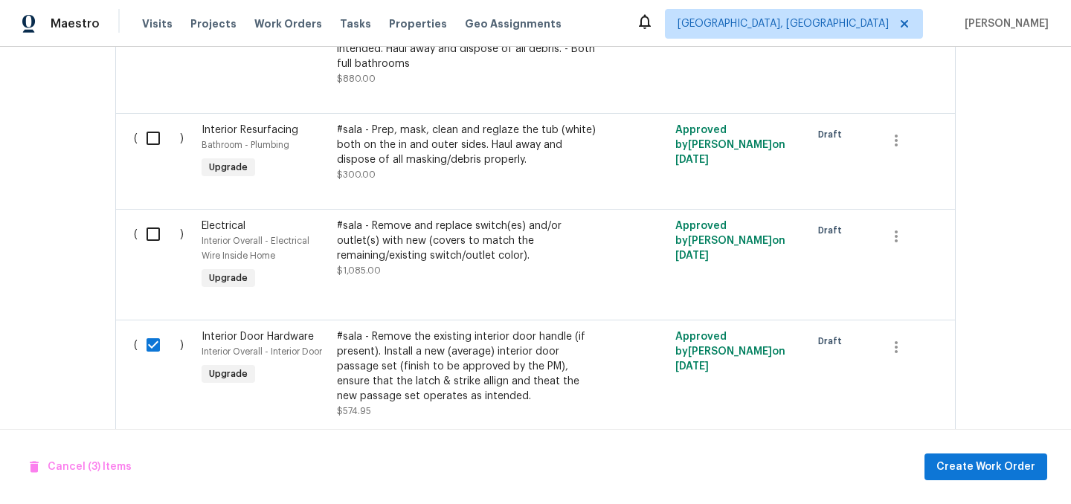
scroll to position [553, 0]
click at [151, 219] on input "checkbox" at bounding box center [159, 234] width 42 height 31
checkbox input "true"
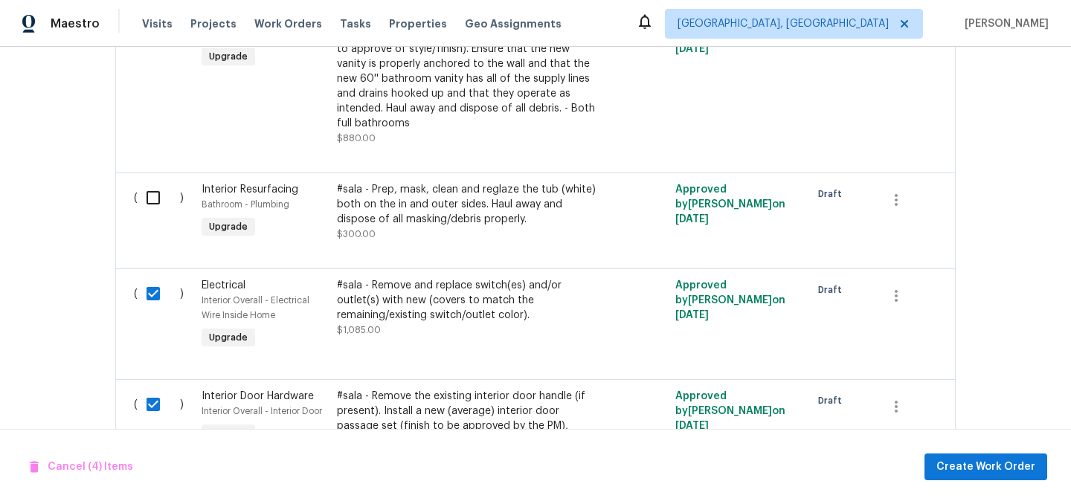
scroll to position [470, 0]
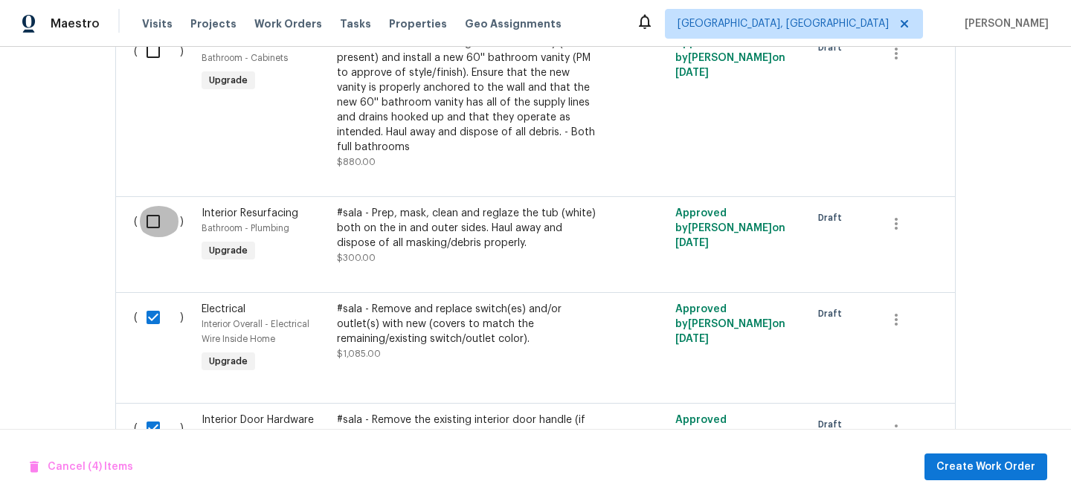
click at [151, 213] on input "checkbox" at bounding box center [159, 221] width 42 height 31
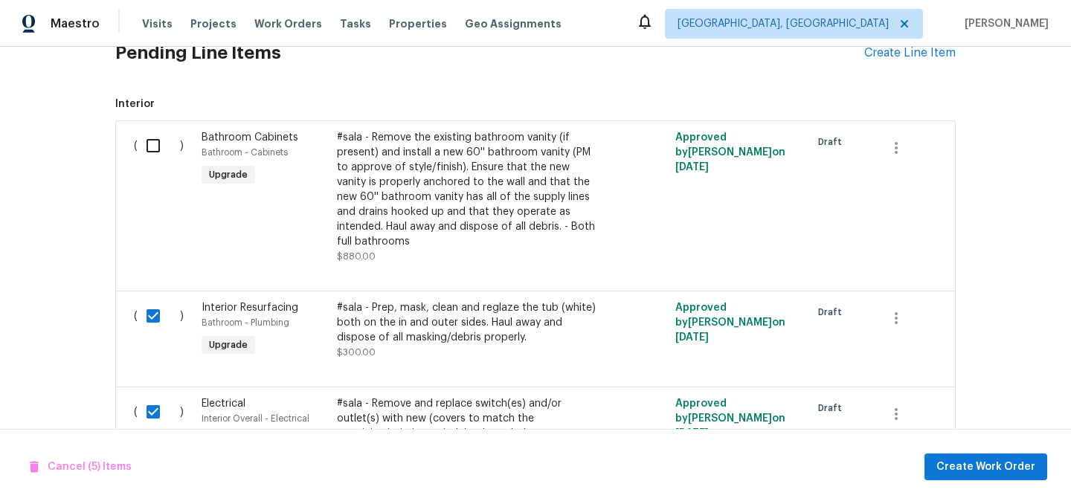
scroll to position [373, 0]
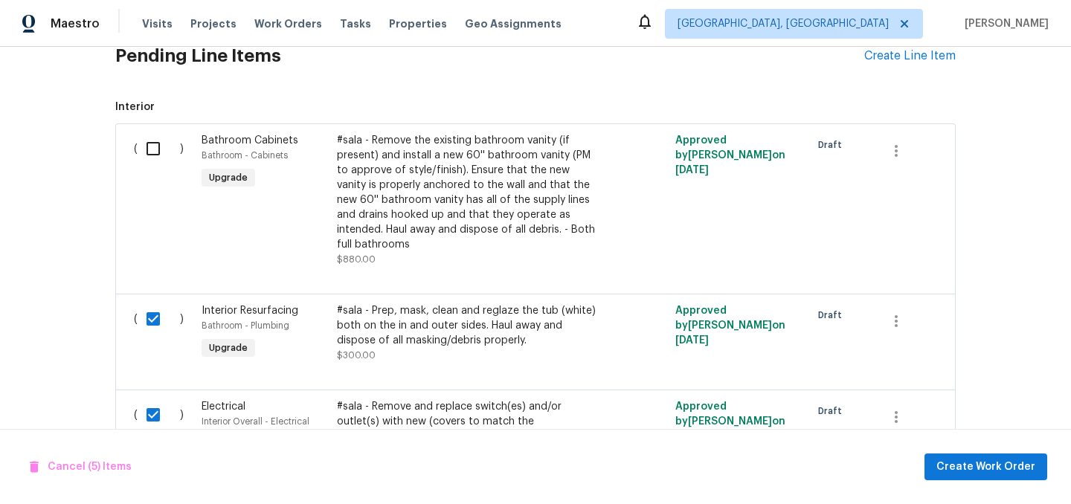
click at [149, 304] on input "checkbox" at bounding box center [159, 318] width 42 height 31
checkbox input "false"
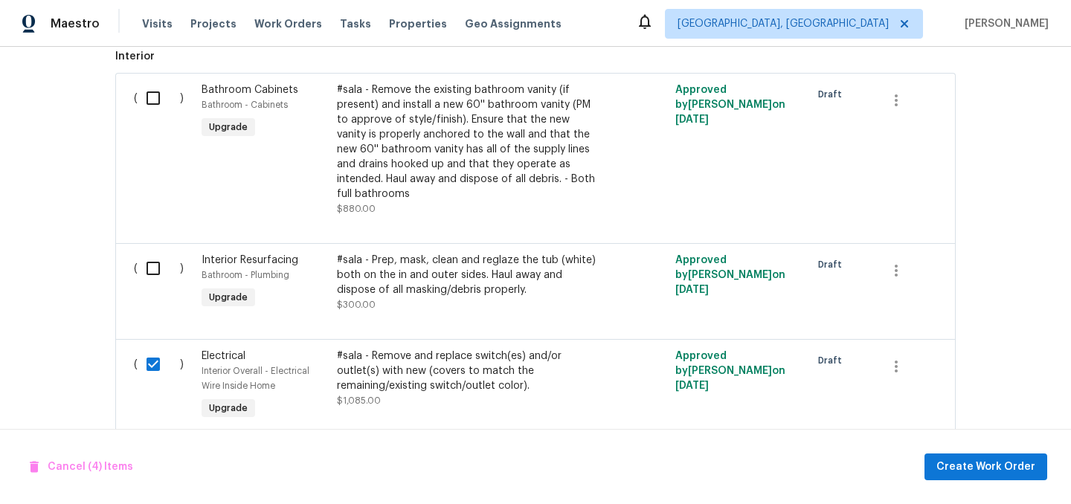
click at [154, 351] on input "checkbox" at bounding box center [159, 364] width 42 height 31
checkbox input "false"
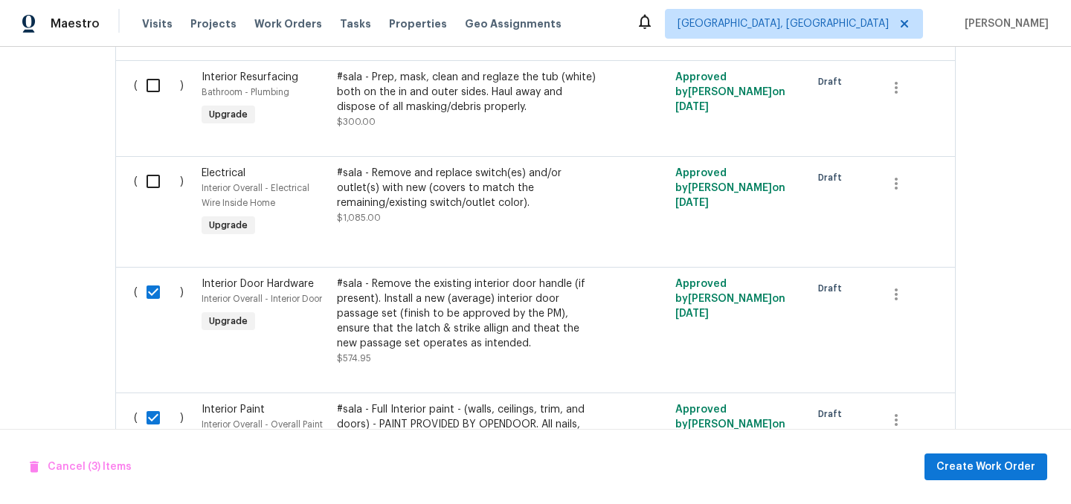
click at [158, 278] on input "checkbox" at bounding box center [159, 292] width 42 height 31
checkbox input "false"
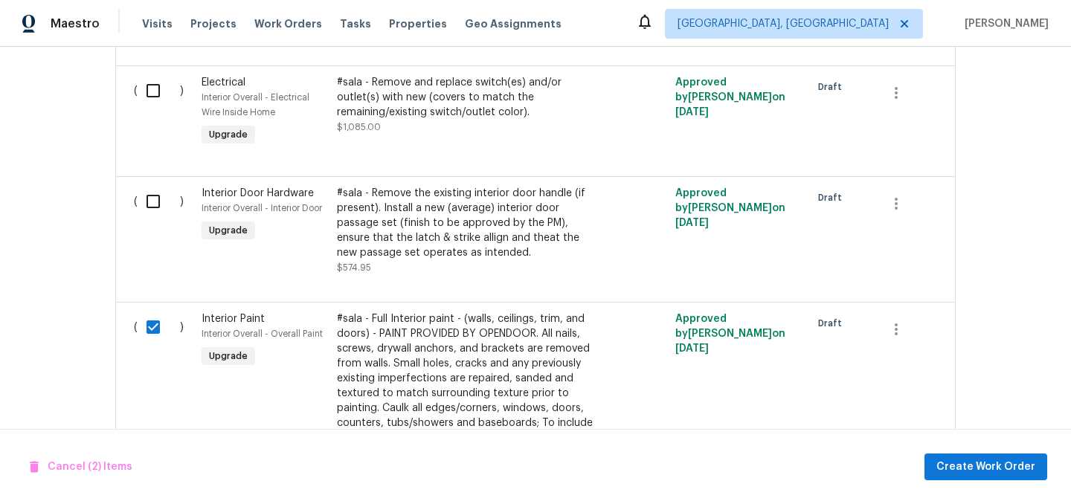
scroll to position [710, 0]
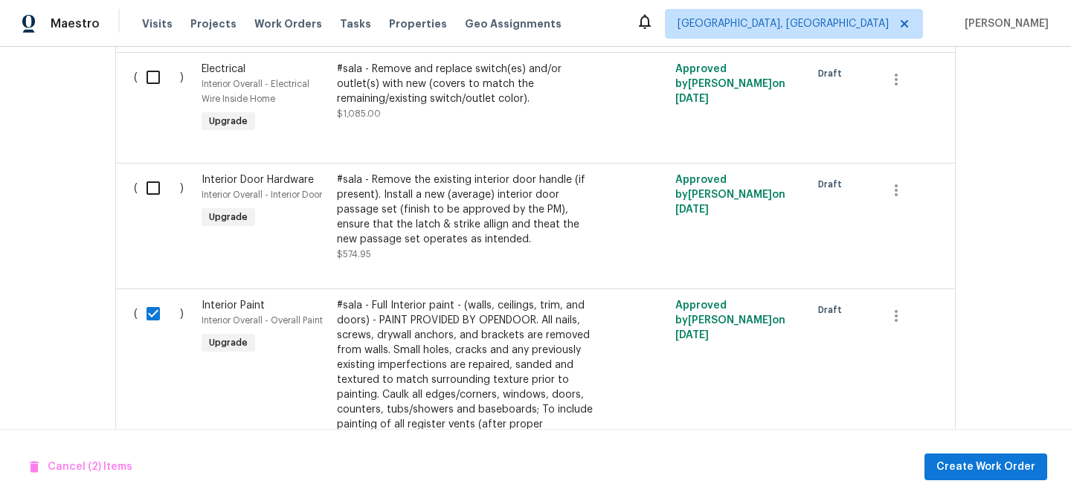
click at [155, 298] on input "checkbox" at bounding box center [159, 313] width 42 height 31
checkbox input "false"
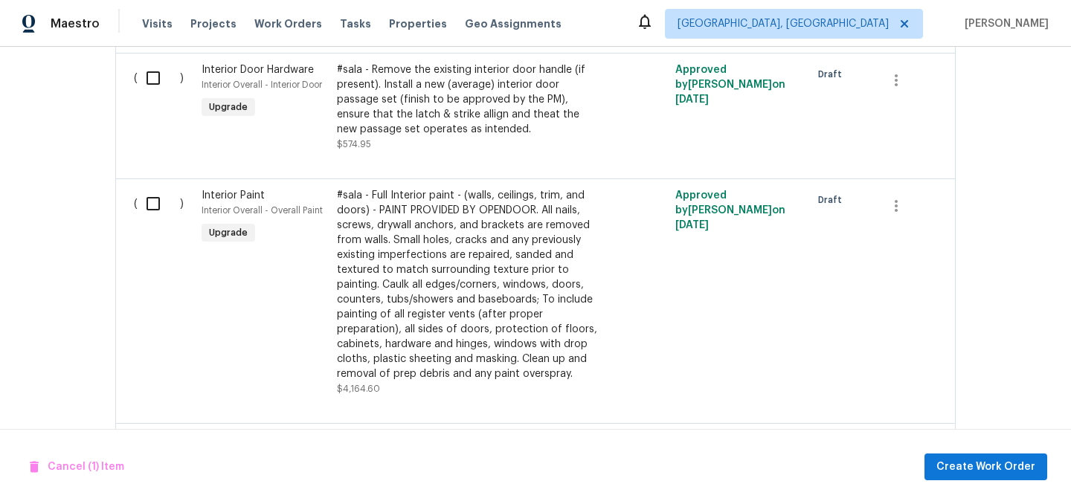
scroll to position [939, 0]
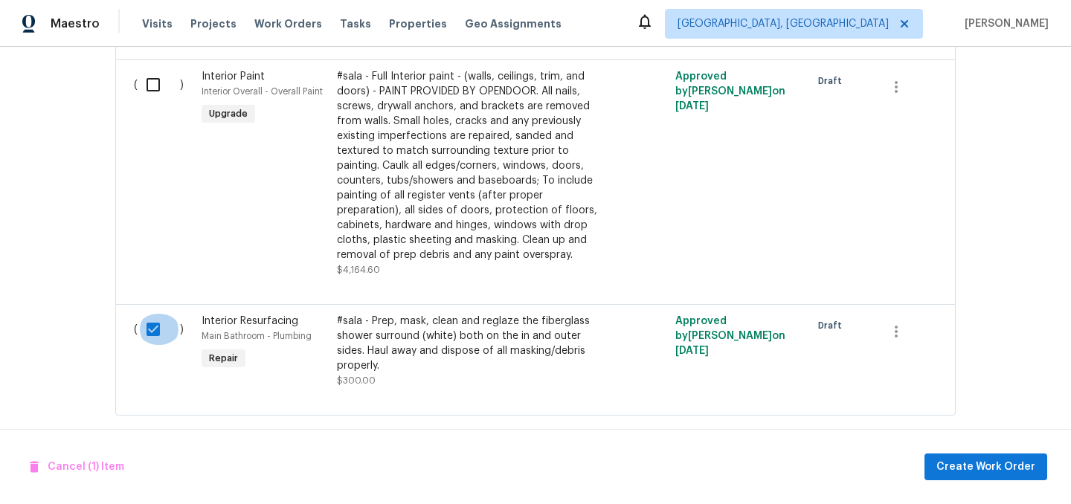
click at [149, 314] on input "checkbox" at bounding box center [159, 329] width 42 height 31
checkbox input "false"
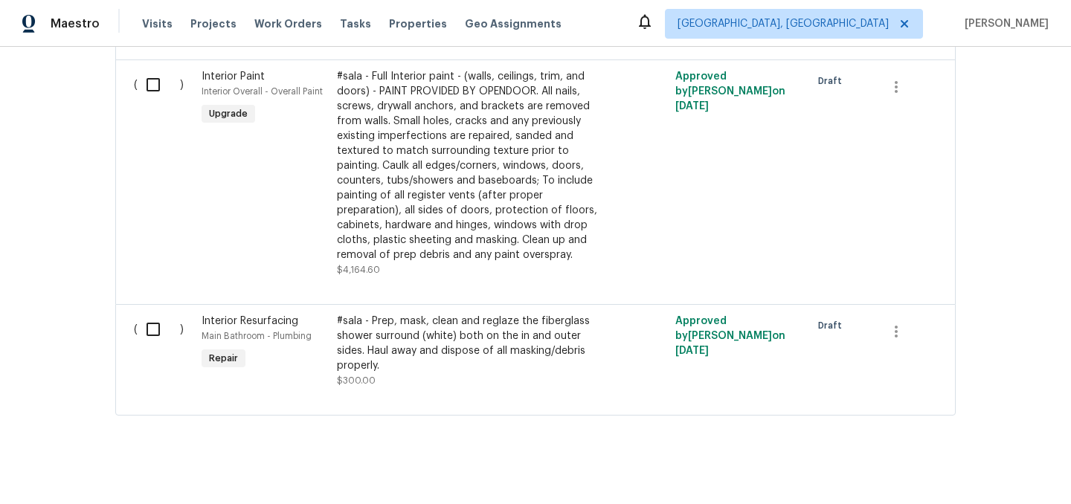
click at [482, 329] on div "#sala - Prep, mask, clean and reglaze the fiberglass shower surround (white) bo…" at bounding box center [468, 343] width 262 height 59
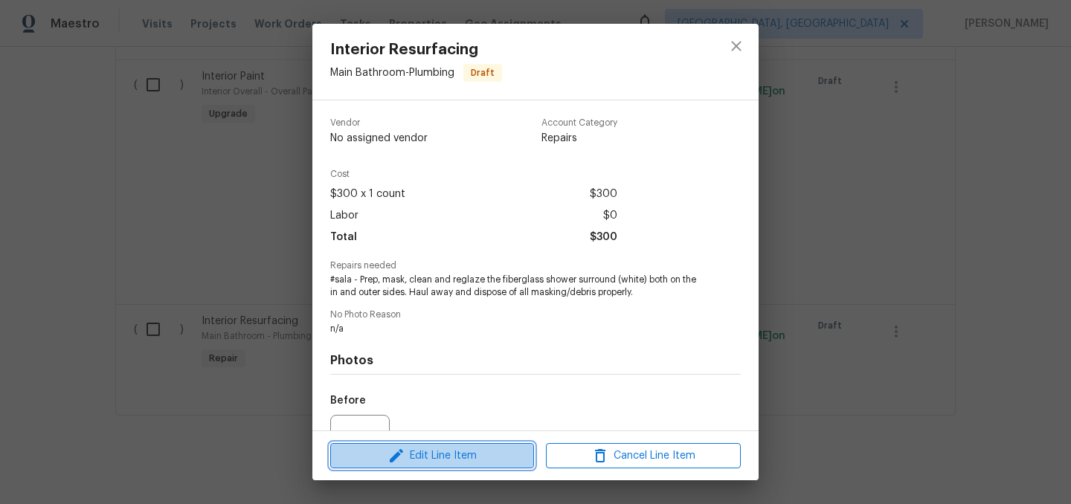
click at [430, 447] on span "Edit Line Item" at bounding box center [432, 456] width 195 height 19
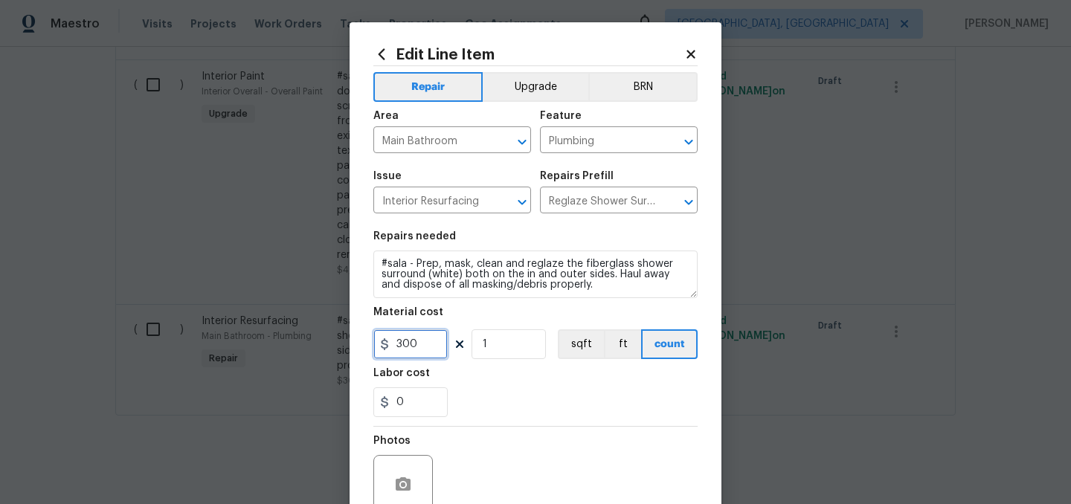
click at [431, 348] on input "300" at bounding box center [410, 344] width 74 height 30
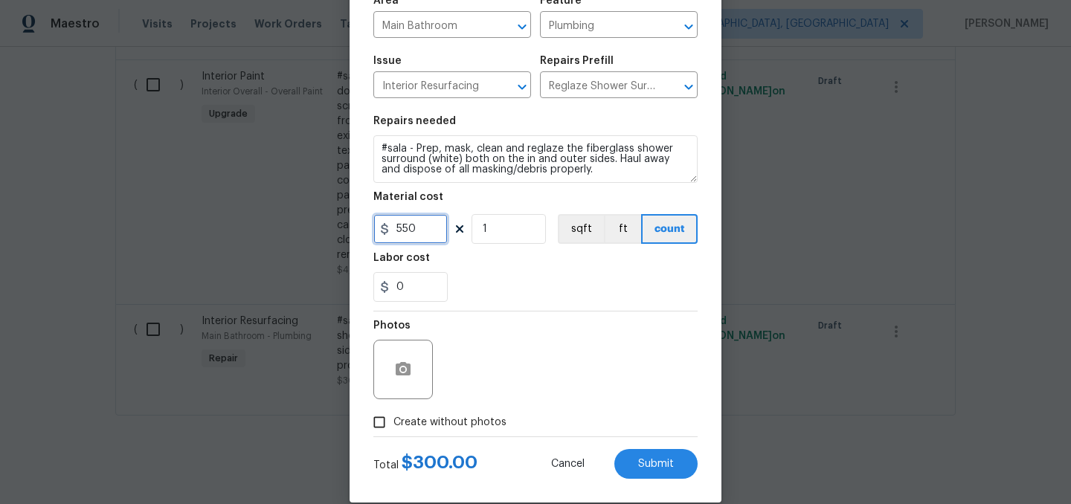
scroll to position [137, 0]
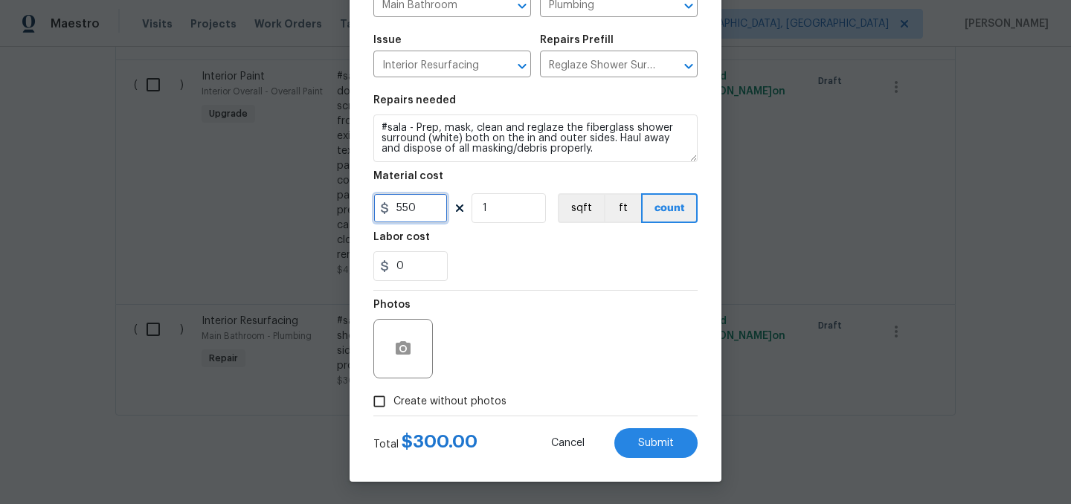
type input "550"
click at [463, 394] on span "Create without photos" at bounding box center [449, 402] width 113 height 16
click at [393, 393] on input "Create without photos" at bounding box center [379, 401] width 28 height 28
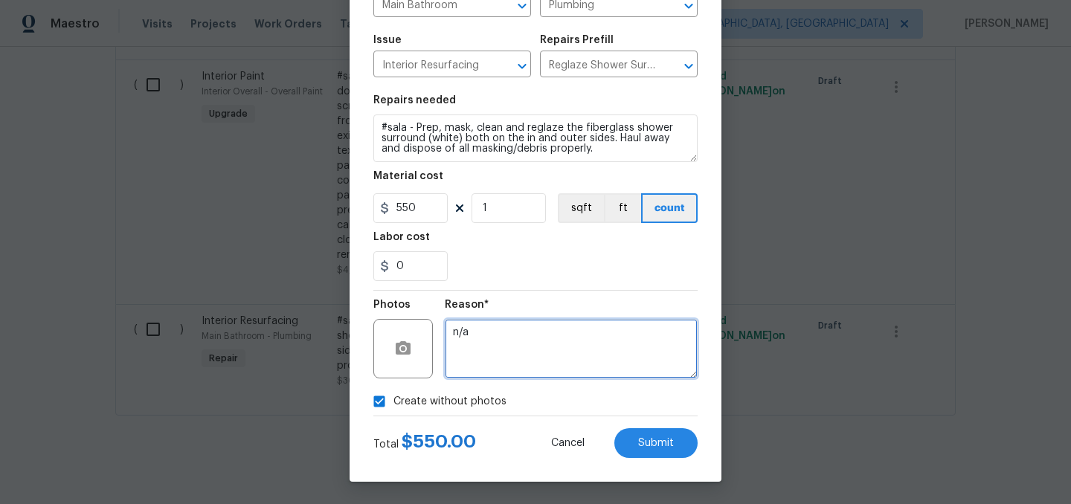
click at [478, 373] on textarea "n/a" at bounding box center [571, 348] width 253 height 59
click at [460, 405] on span "Create without photos" at bounding box center [449, 402] width 113 height 16
click at [393, 405] on input "Create without photos" at bounding box center [379, 401] width 28 height 28
checkbox input "false"
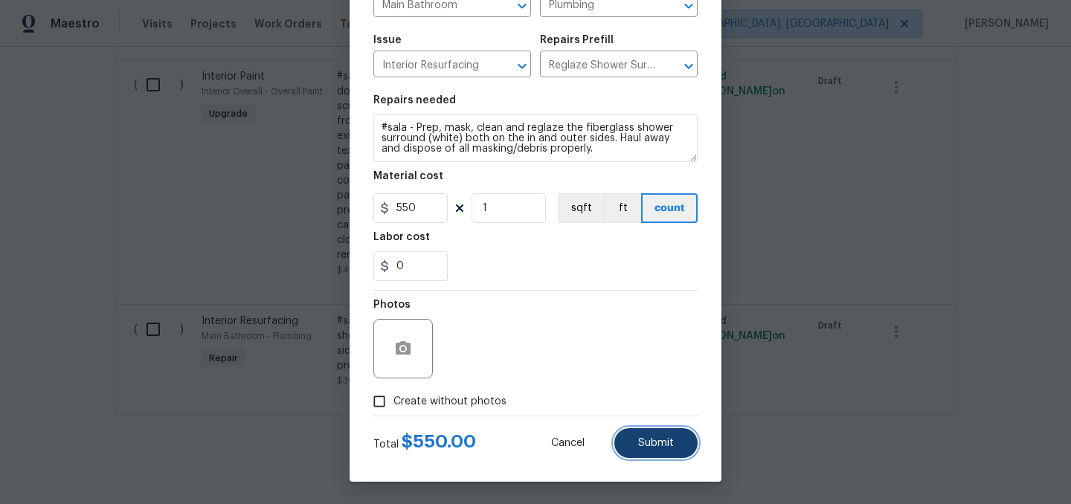
click at [659, 436] on button "Submit" at bounding box center [655, 443] width 83 height 30
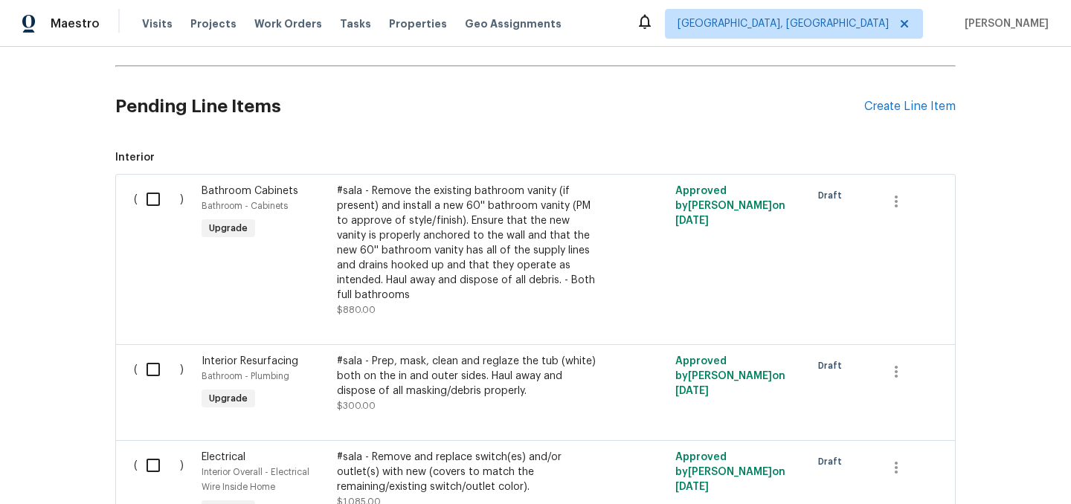
scroll to position [324, 0]
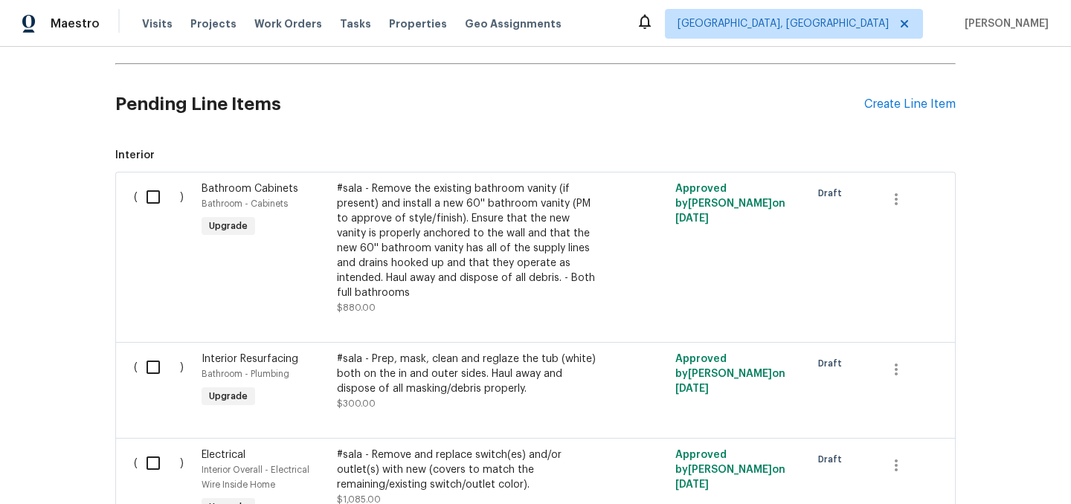
click at [428, 378] on div "#sala - Prep, mask, clean and reglaze the tub (white) both on the in and outer …" at bounding box center [468, 374] width 262 height 45
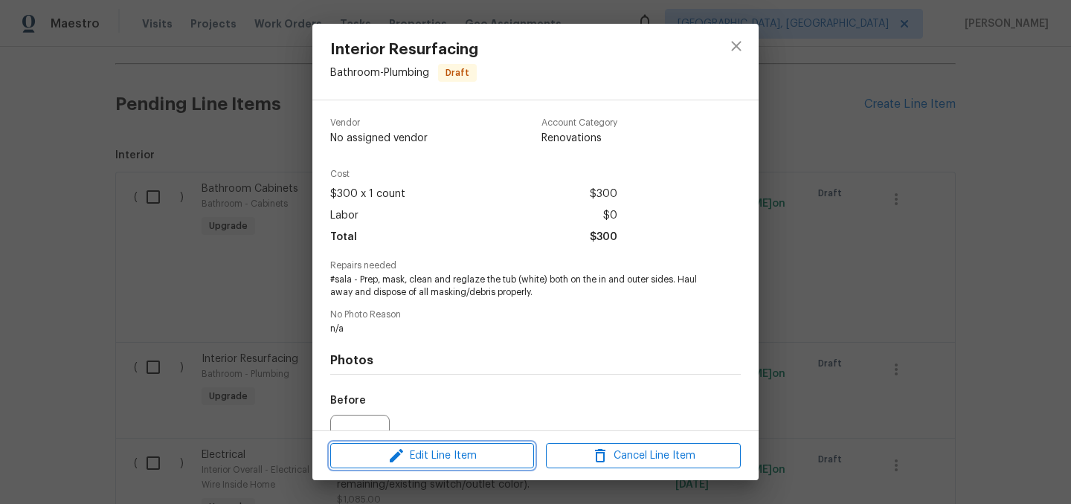
click at [455, 457] on span "Edit Line Item" at bounding box center [432, 456] width 195 height 19
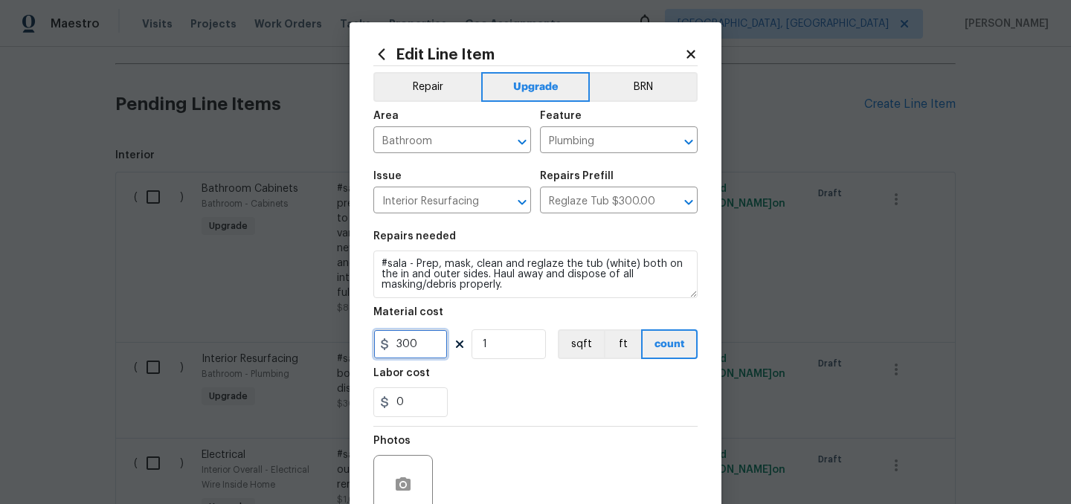
click at [434, 348] on input "300" at bounding box center [410, 344] width 74 height 30
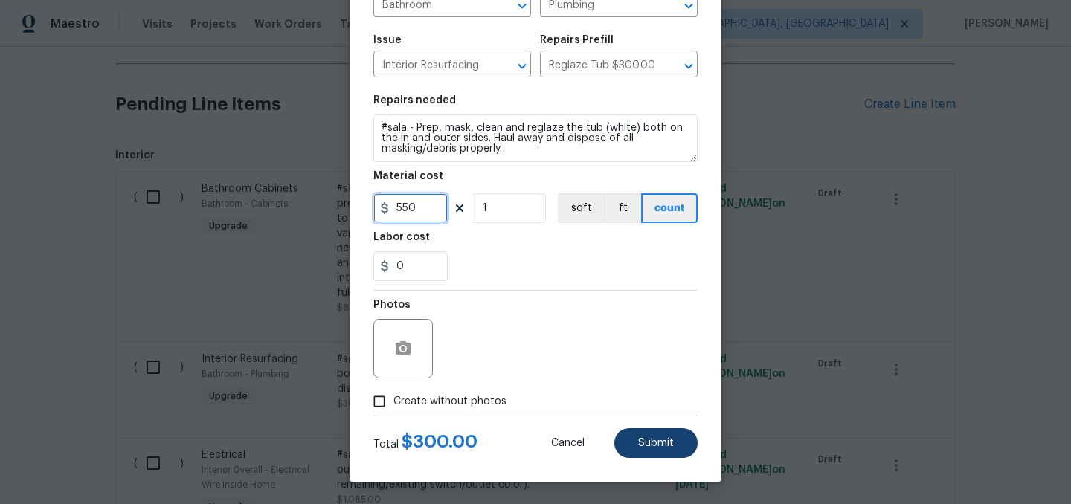
type input "550"
click at [676, 441] on button "Submit" at bounding box center [655, 443] width 83 height 30
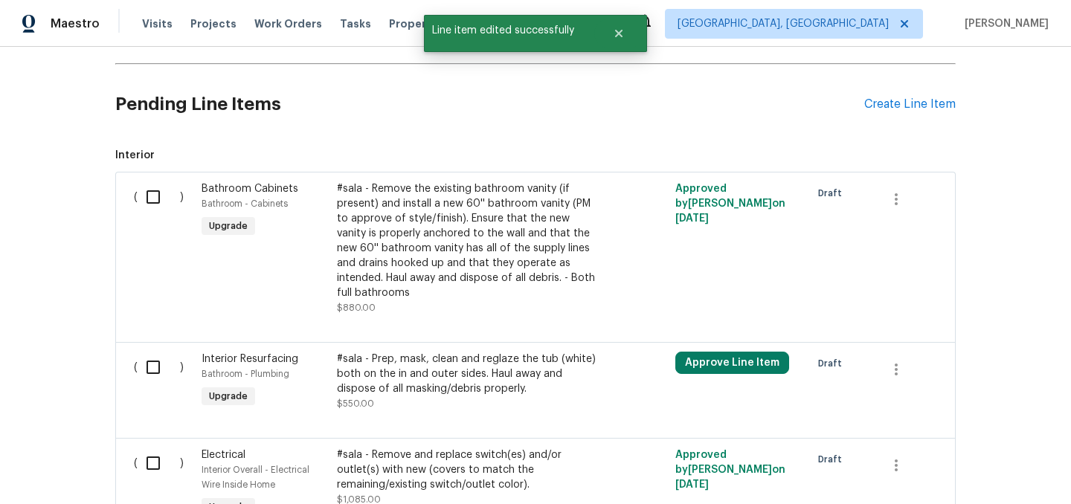
scroll to position [0, 0]
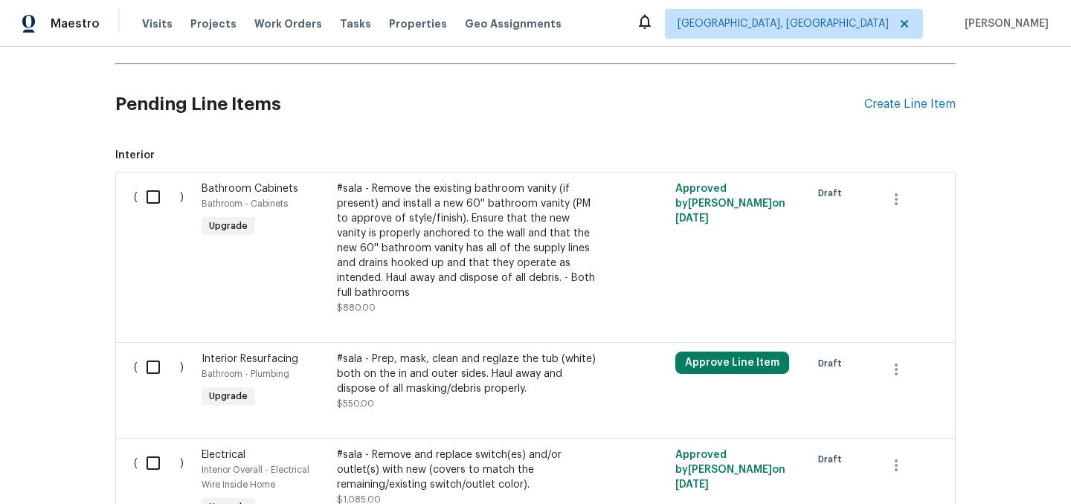
click at [428, 242] on div "#sala - Remove the existing bathroom vanity (if present) and install a new 60''…" at bounding box center [468, 240] width 262 height 119
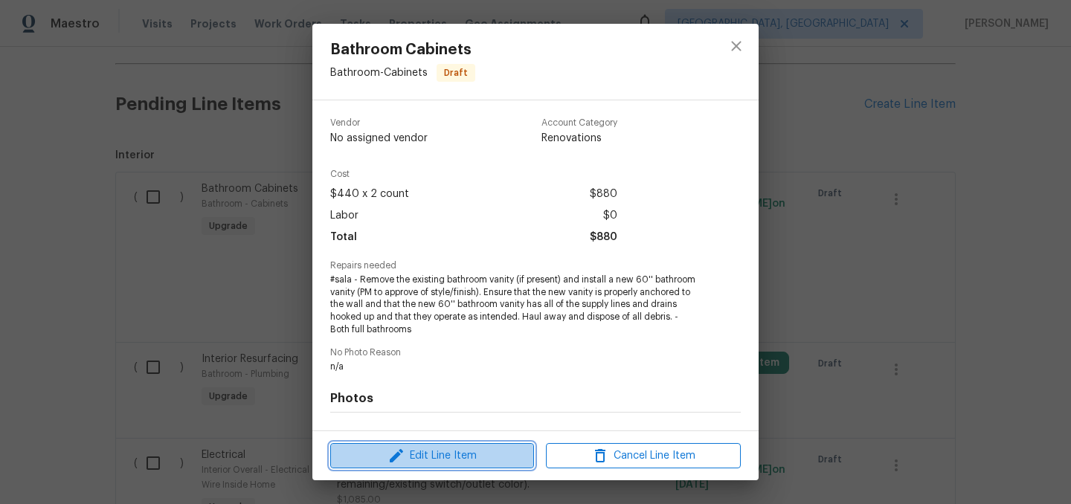
click at [448, 463] on span "Edit Line Item" at bounding box center [432, 456] width 195 height 19
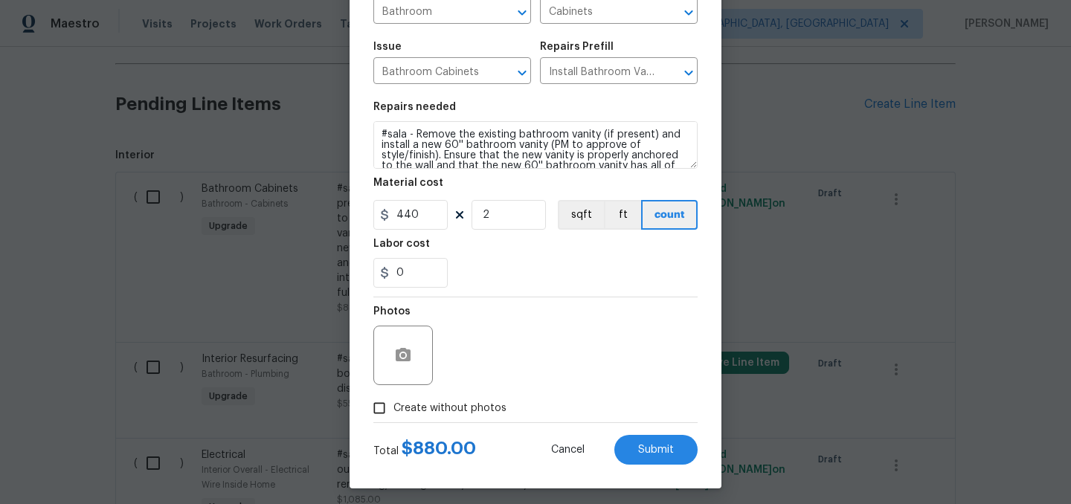
scroll to position [137, 0]
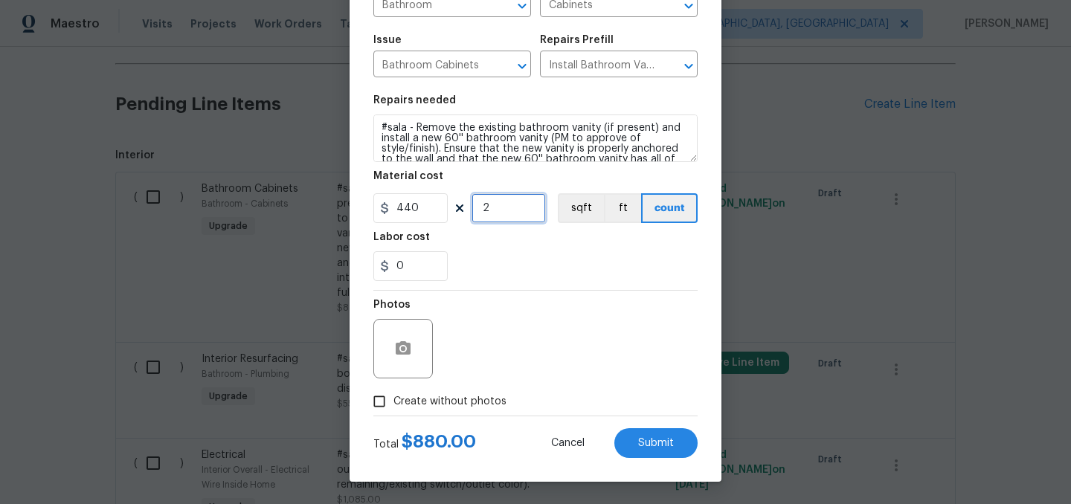
click at [497, 211] on input "2" at bounding box center [508, 208] width 74 height 30
type input "1"
click at [431, 203] on input "440" at bounding box center [410, 208] width 74 height 30
type input "1250"
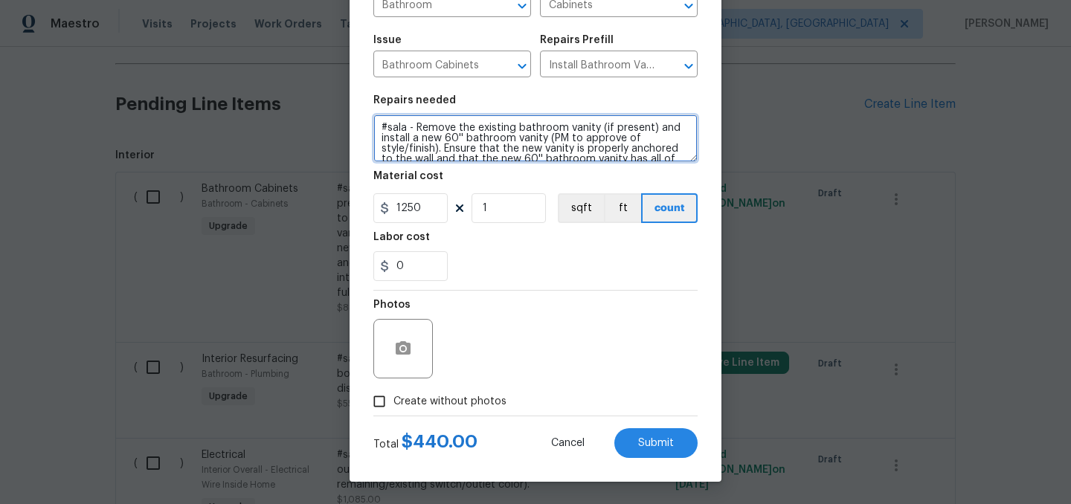
click at [598, 127] on textarea "#sala - Remove the existing bathroom vanity (if present) and install a new 60''…" at bounding box center [535, 139] width 324 height 48
click at [381, 127] on textarea "#sala - Remove the existing bathroom vanity and install a new 60'' bathroom van…" at bounding box center [535, 139] width 324 height 48
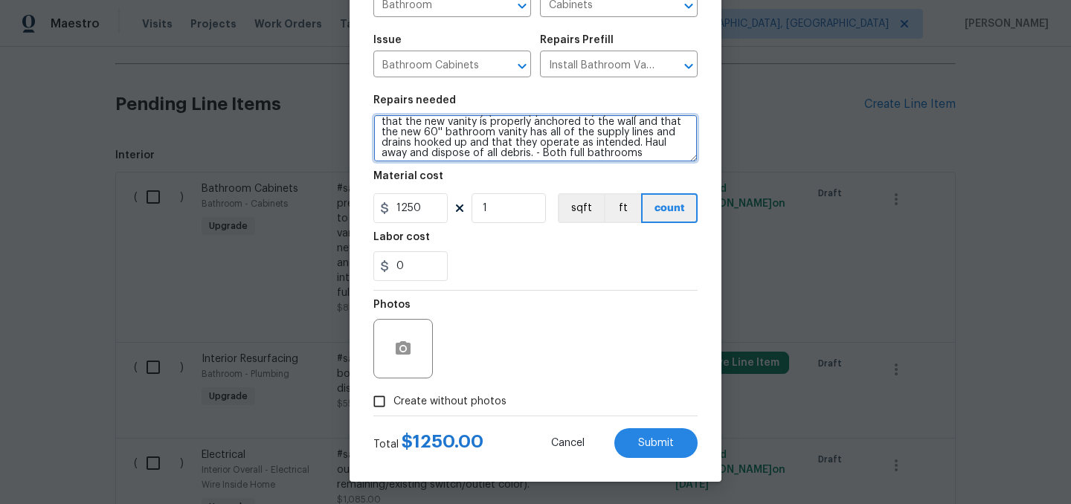
scroll to position [83, 0]
type textarea "#sala - Remove the double vanity in master and install a new 60" vanity with so…"
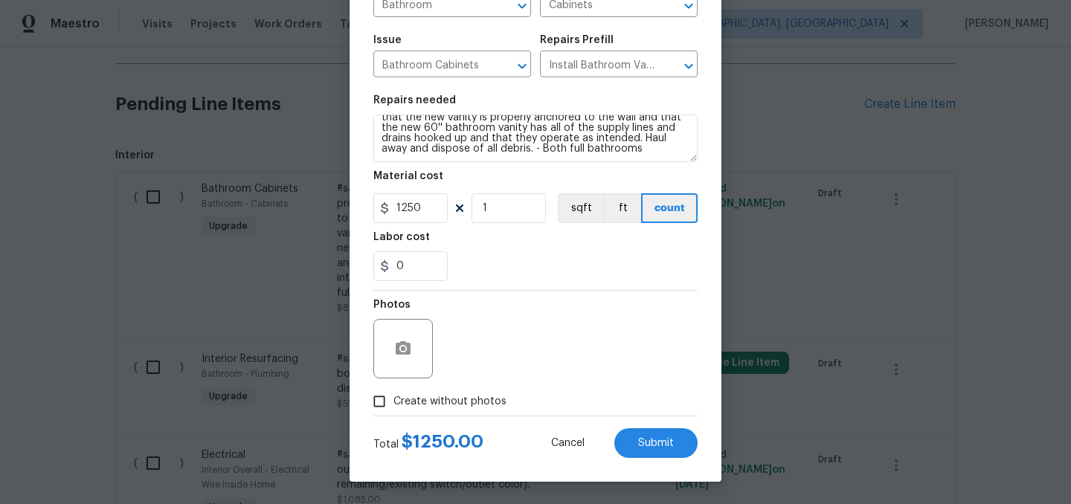
click at [460, 399] on span "Create without photos" at bounding box center [449, 402] width 113 height 16
click at [393, 399] on input "Create without photos" at bounding box center [379, 401] width 28 height 28
click at [460, 399] on span "Create without photos" at bounding box center [449, 402] width 113 height 16
click at [393, 399] on input "Create without photos" at bounding box center [379, 401] width 28 height 28
checkbox input "false"
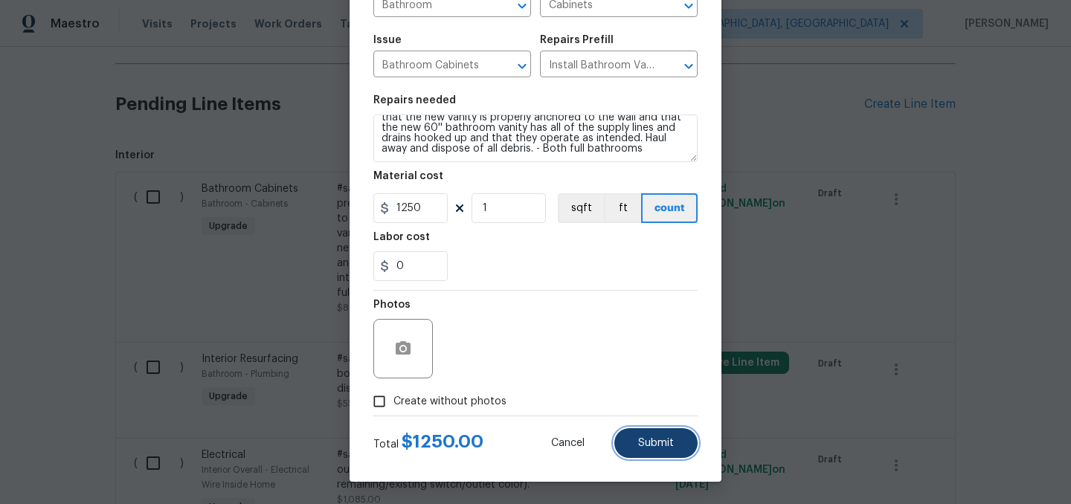
click at [675, 446] on button "Submit" at bounding box center [655, 443] width 83 height 30
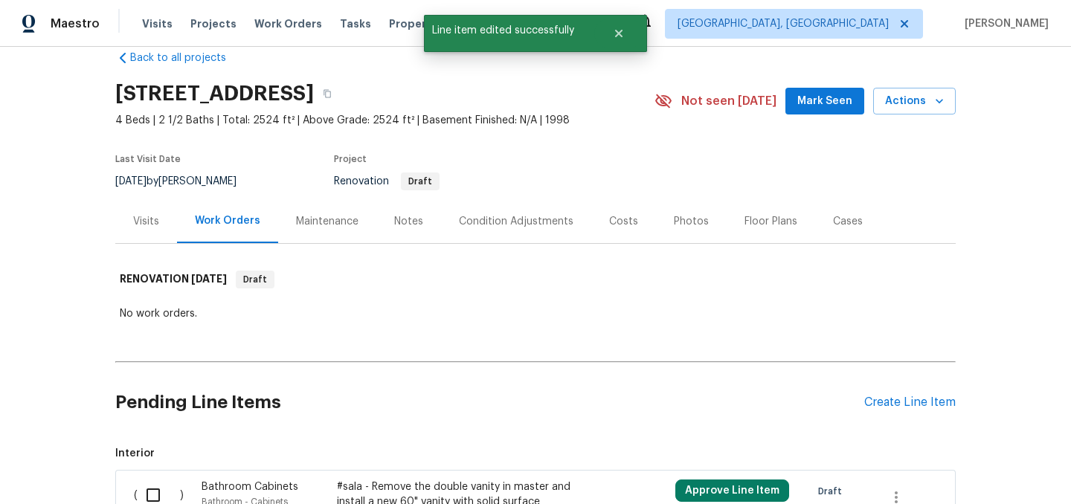
scroll to position [0, 0]
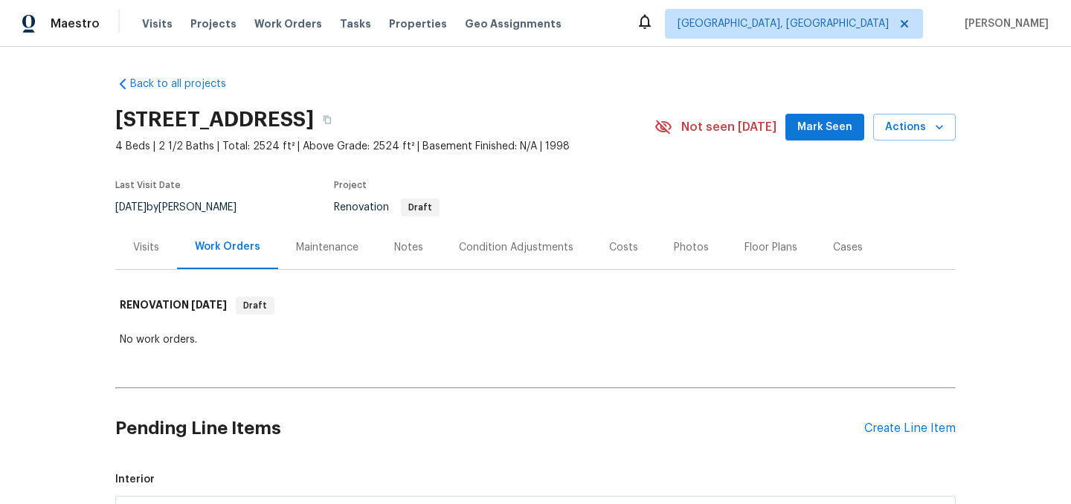
click at [532, 255] on div "Condition Adjustments" at bounding box center [516, 247] width 150 height 44
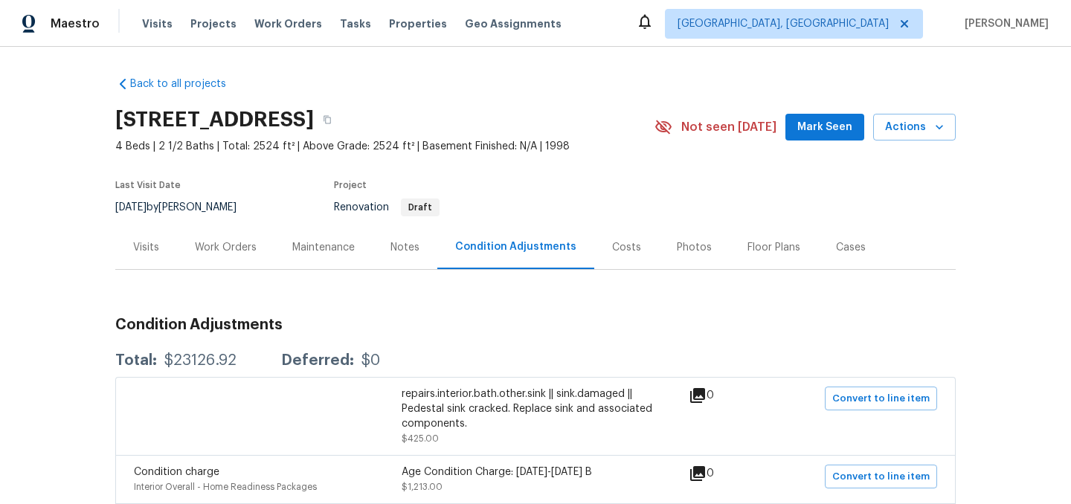
click at [627, 254] on div "Costs" at bounding box center [626, 247] width 29 height 15
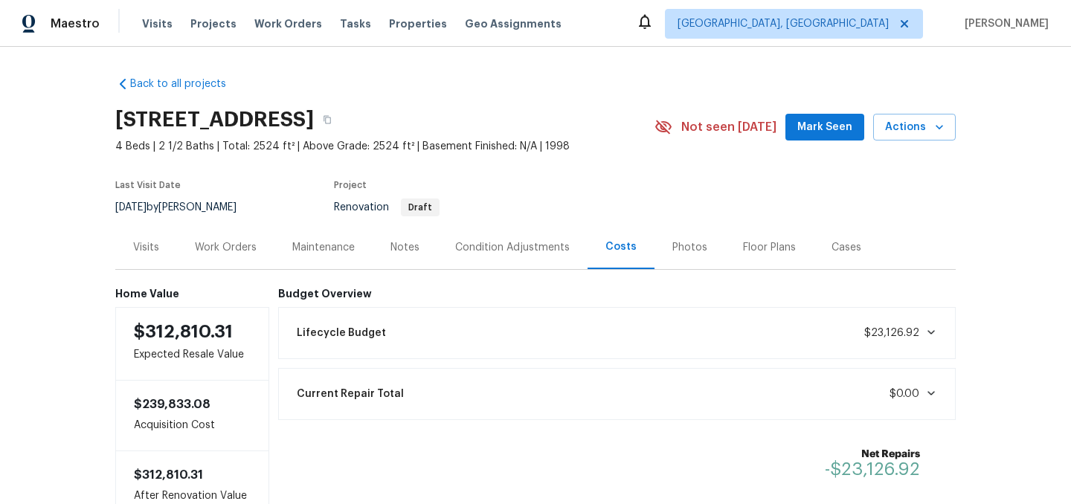
click at [532, 251] on div "Condition Adjustments" at bounding box center [512, 247] width 115 height 15
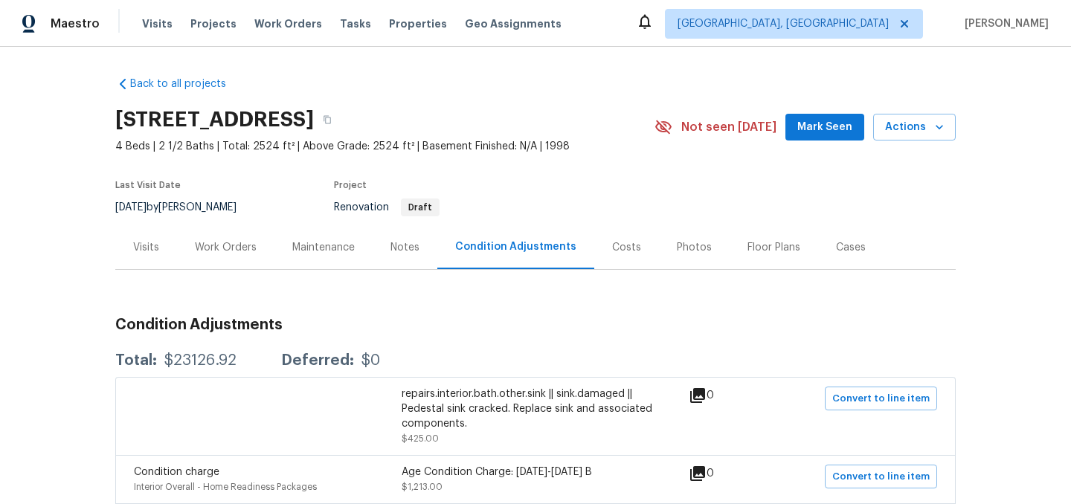
click at [236, 251] on div "Work Orders" at bounding box center [226, 247] width 62 height 15
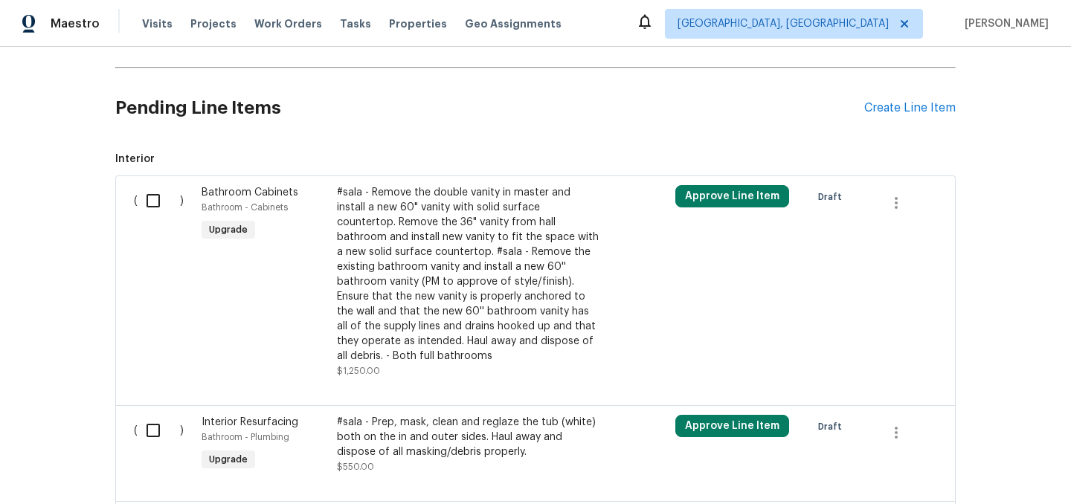
scroll to position [320, 0]
click at [889, 103] on div "Create Line Item" at bounding box center [909, 109] width 91 height 14
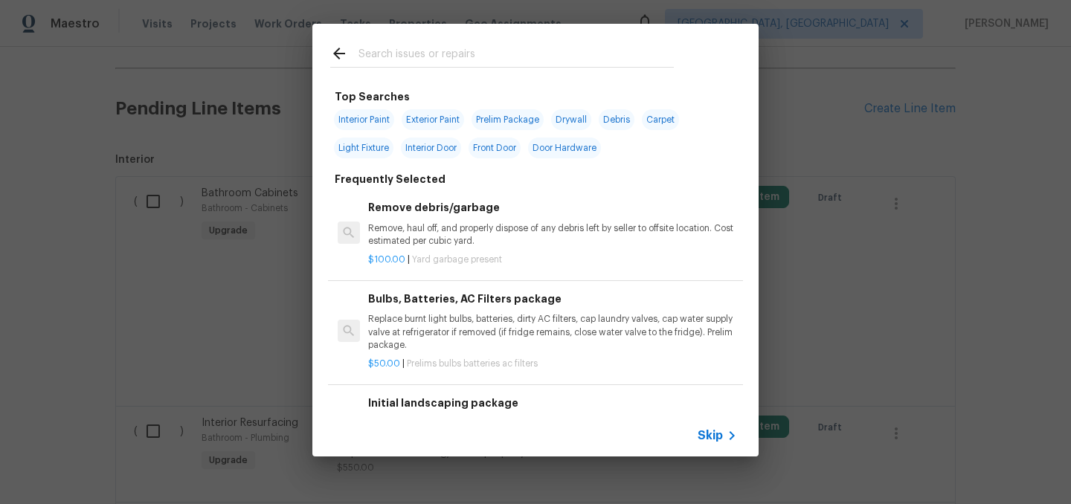
click at [447, 231] on p "Remove, haul off, and properly dispose of any debris left by seller to offsite …" at bounding box center [552, 234] width 369 height 25
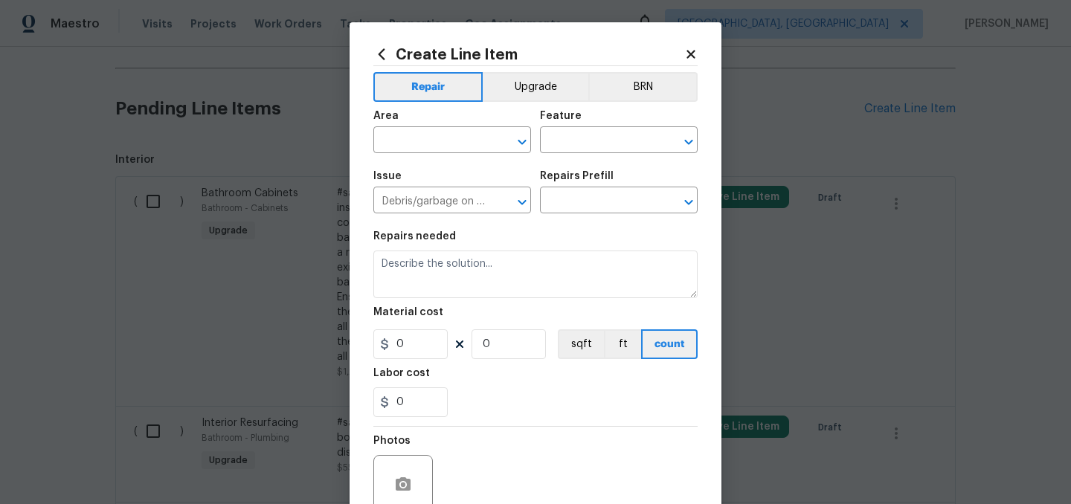
type input "Remove debris/garbage $100.00"
type textarea "Remove, haul off, and properly dispose of any debris left by seller to offsite …"
type input "100"
type input "1"
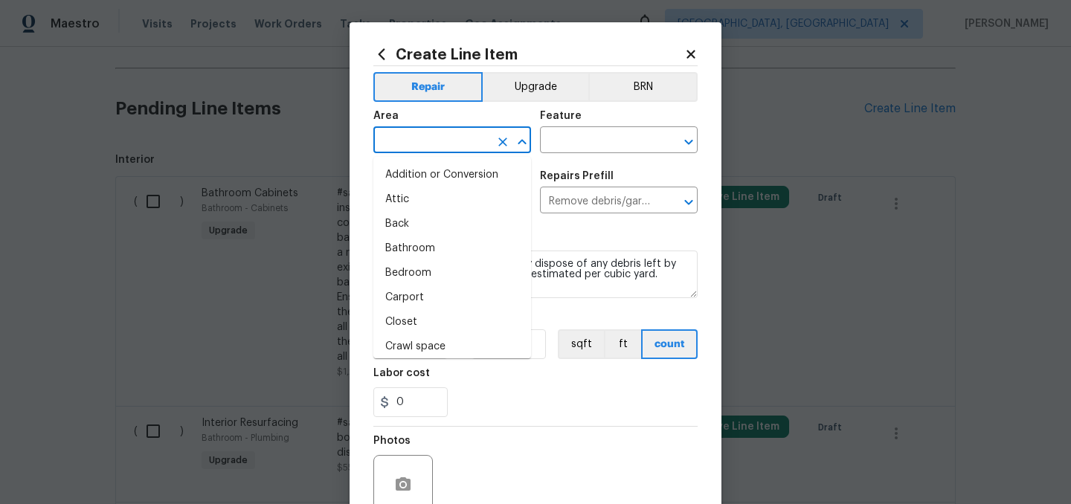
click at [451, 147] on input "text" at bounding box center [431, 141] width 116 height 23
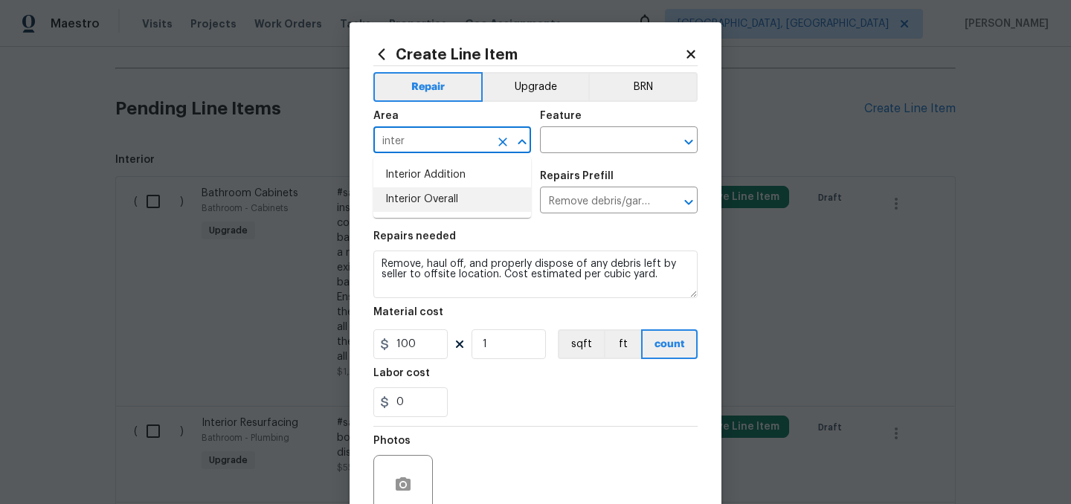
click at [477, 199] on li "Interior Overall" at bounding box center [452, 199] width 158 height 25
type input "Interior Overall"
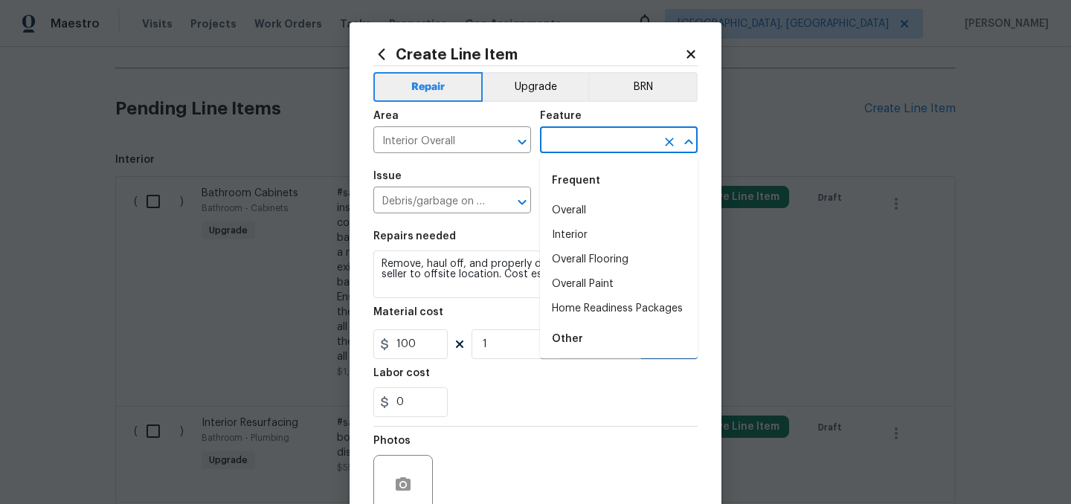
click at [561, 144] on input "text" at bounding box center [598, 141] width 116 height 23
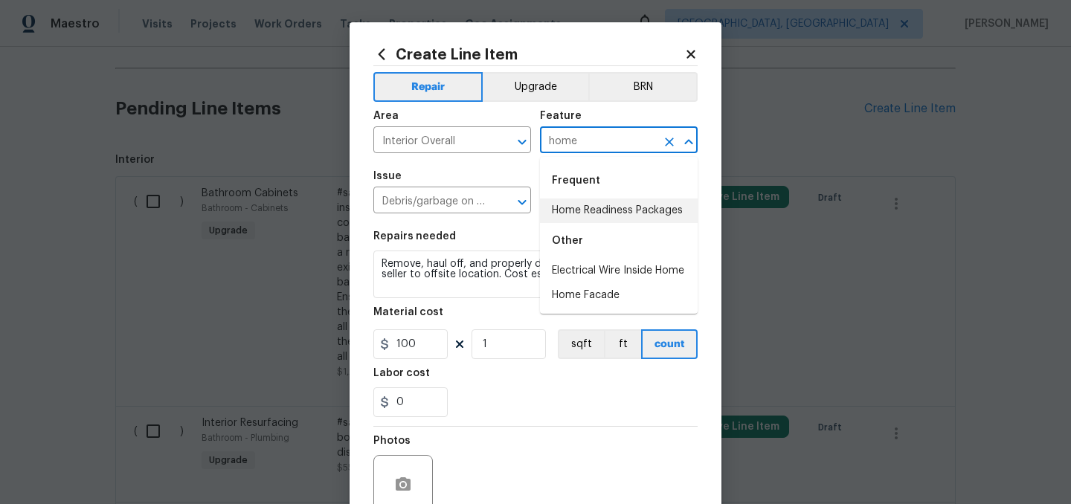
click at [608, 204] on li "Home Readiness Packages" at bounding box center [619, 211] width 158 height 25
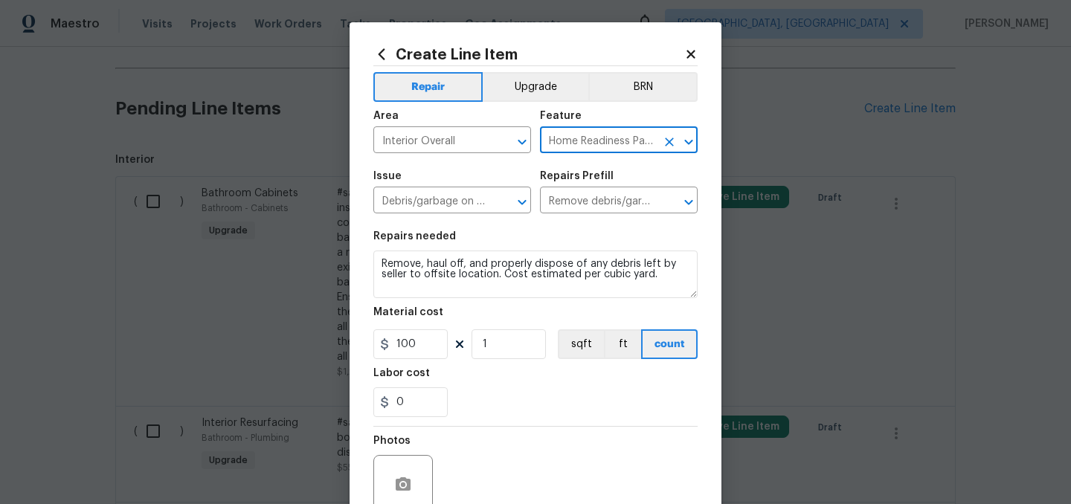
type input "Home Readiness Packages"
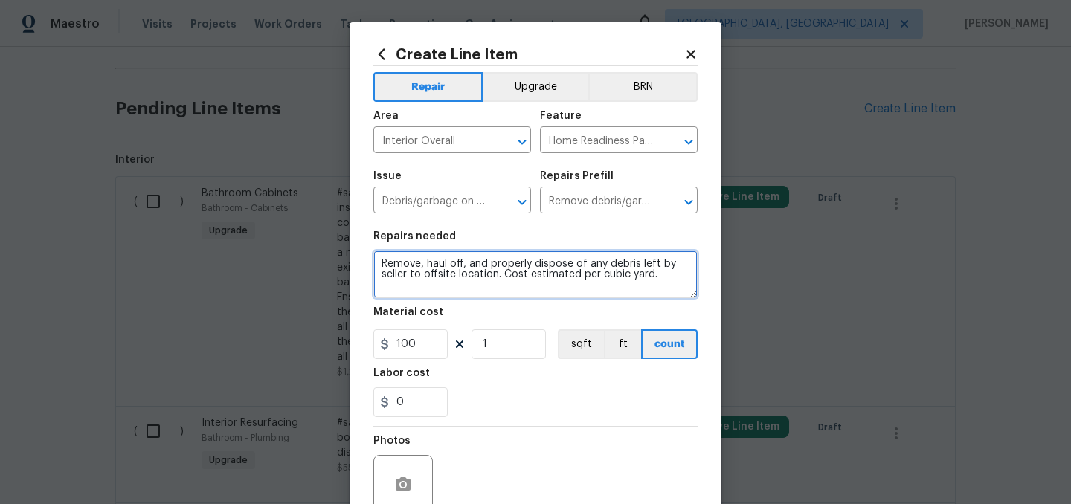
click at [382, 265] on textarea "Remove, haul off, and properly dispose of any debris left by seller to offsite …" at bounding box center [535, 275] width 324 height 48
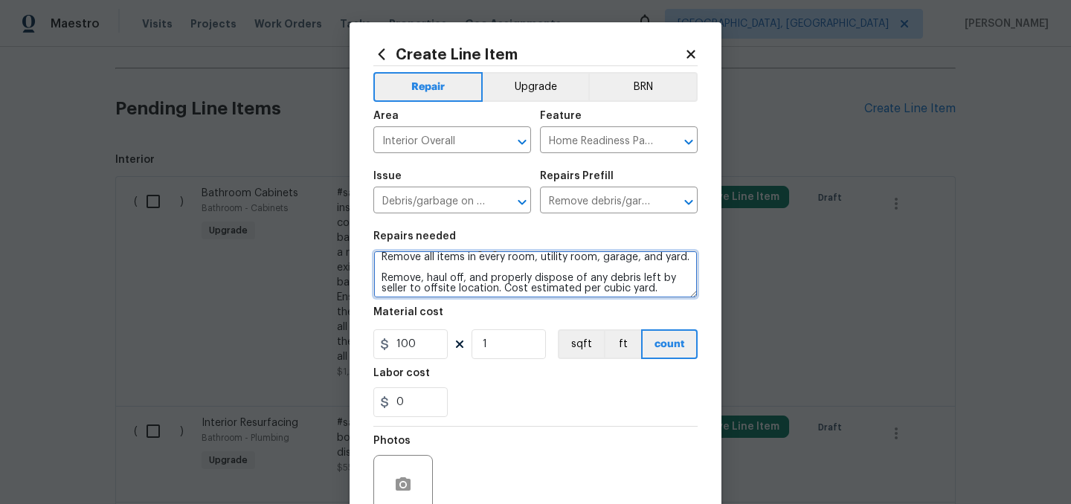
scroll to position [29, 0]
type textarea "Remove all blinds and curtains. Remove all wall hangings. Remove all items in e…"
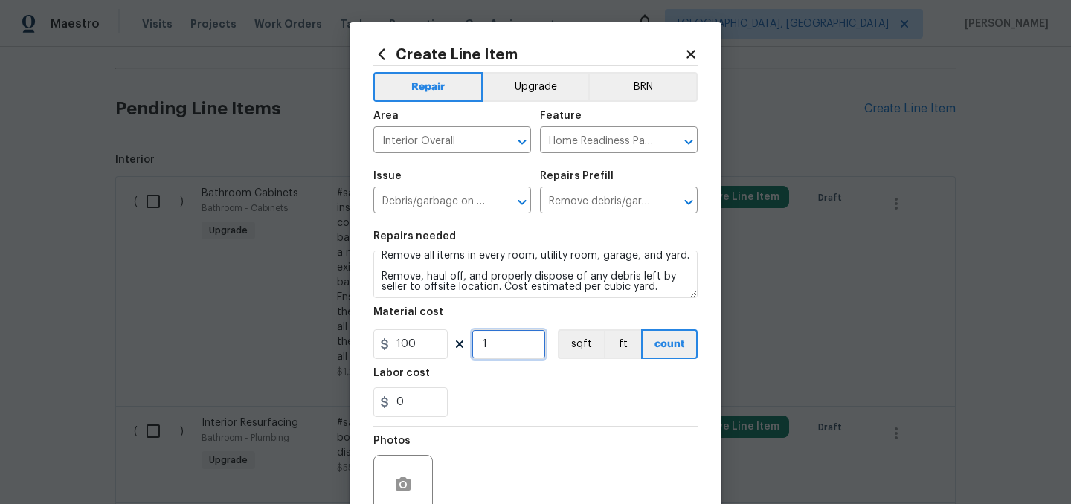
click at [516, 346] on input "1" at bounding box center [508, 344] width 74 height 30
type input "10"
click at [544, 400] on div "0" at bounding box center [535, 402] width 324 height 30
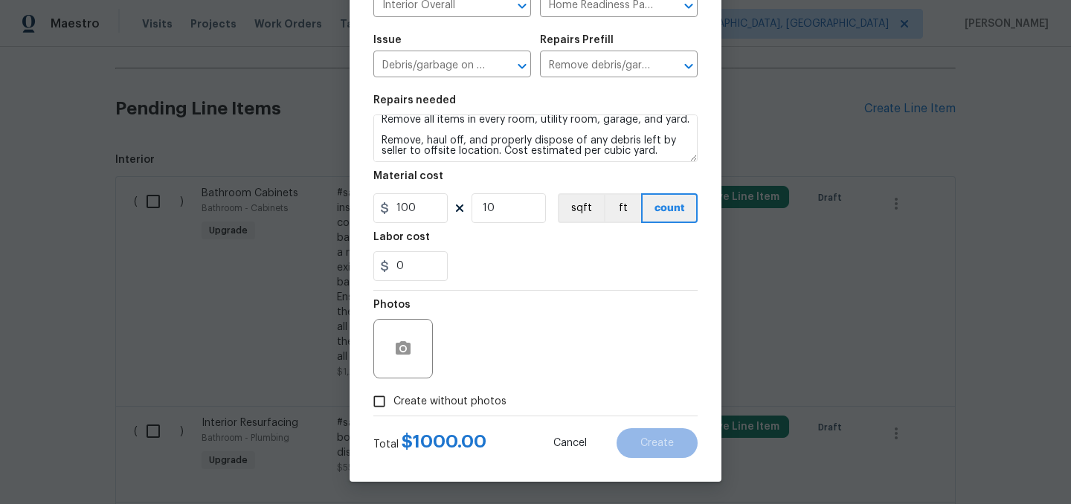
click at [464, 407] on span "Create without photos" at bounding box center [449, 402] width 113 height 16
click at [393, 407] on input "Create without photos" at bounding box center [379, 401] width 28 height 28
checkbox input "true"
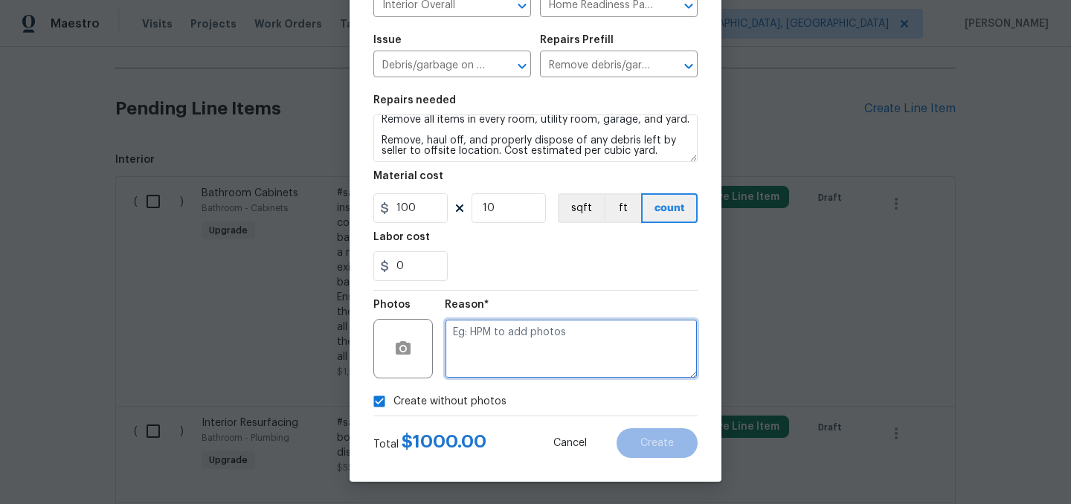
click at [501, 363] on textarea at bounding box center [571, 348] width 253 height 59
type textarea "."
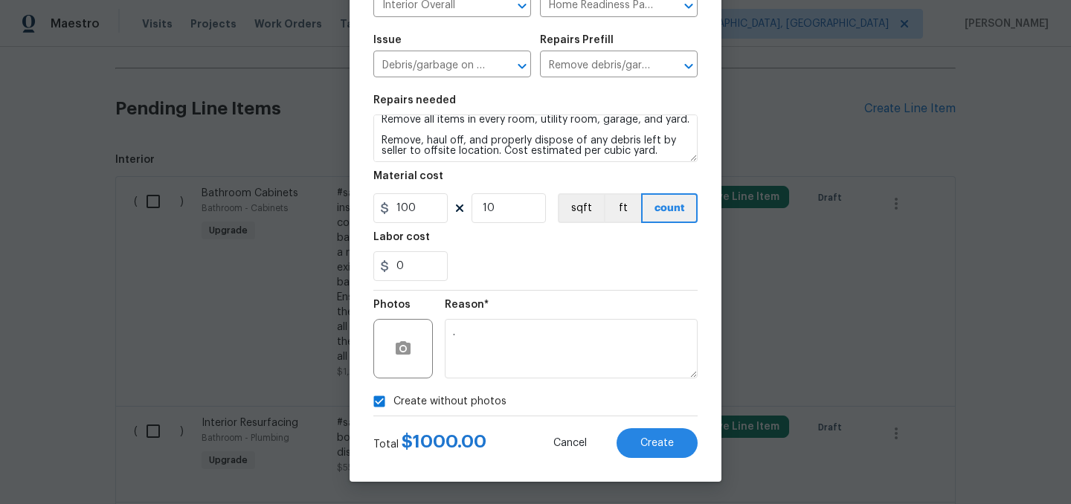
click at [451, 402] on span "Create without photos" at bounding box center [449, 402] width 113 height 16
click at [393, 402] on input "Create without photos" at bounding box center [379, 401] width 28 height 28
checkbox input "false"
click at [657, 434] on button "Create" at bounding box center [656, 443] width 81 height 30
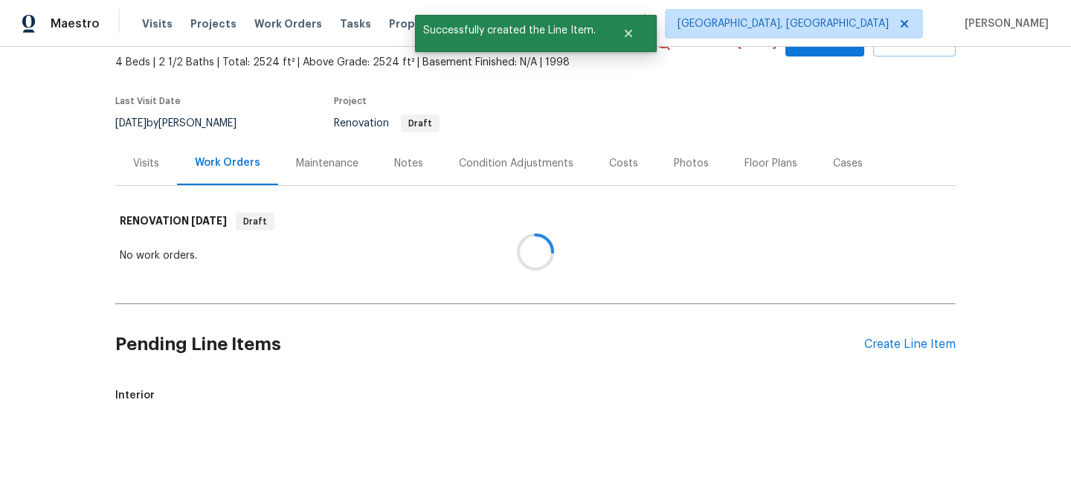
scroll to position [320, 0]
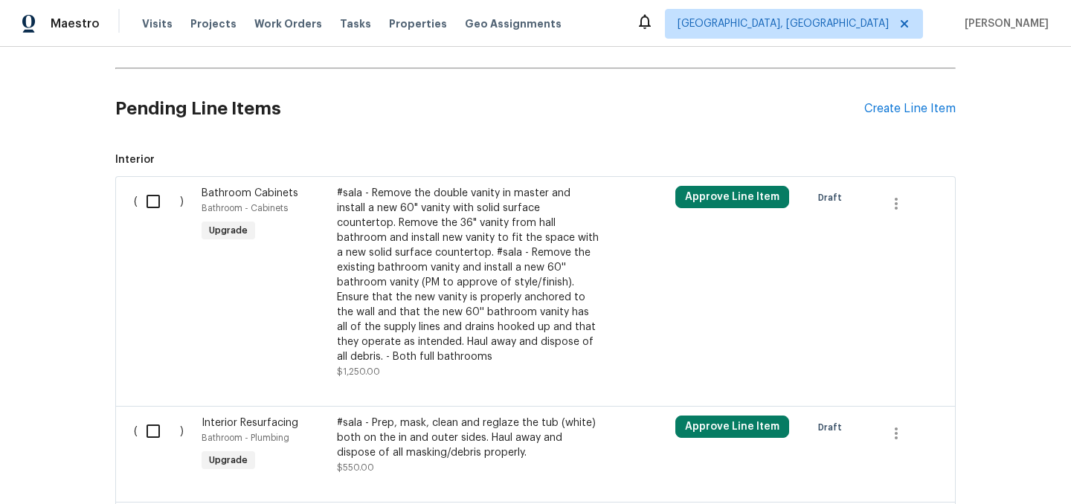
click at [892, 122] on div "Pending Line Items Create Line Item" at bounding box center [535, 108] width 840 height 69
click at [885, 108] on div "Create Line Item" at bounding box center [909, 109] width 91 height 14
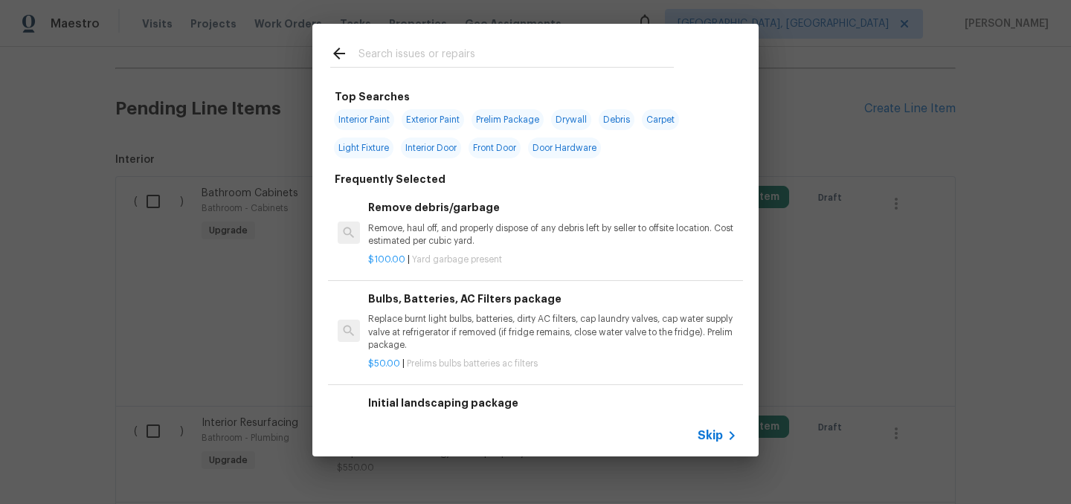
click at [420, 63] on input "text" at bounding box center [515, 56] width 315 height 22
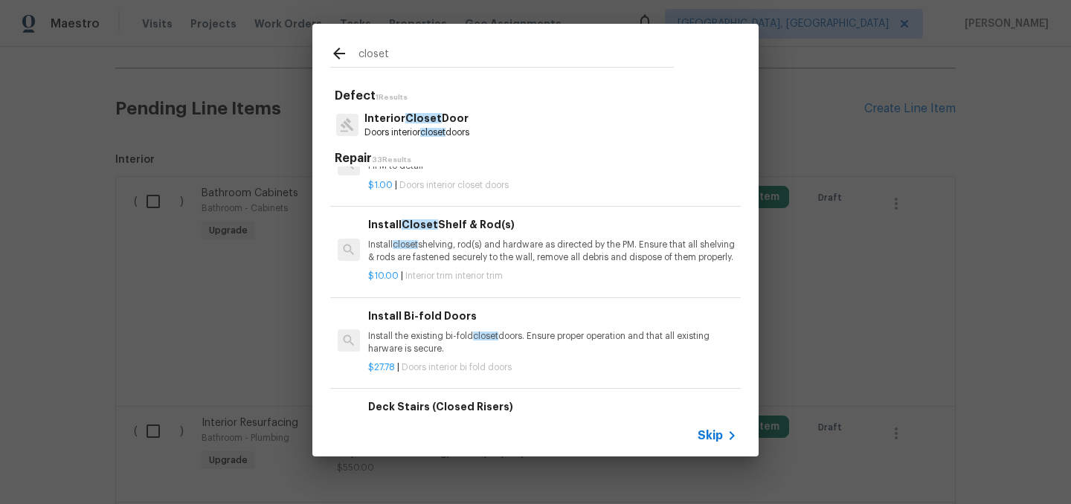
scroll to position [539, 0]
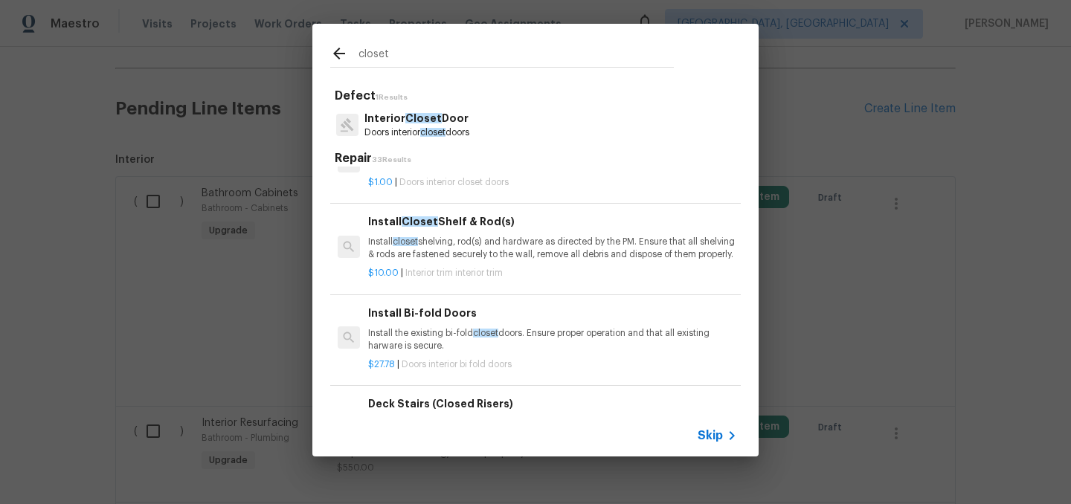
type input "closet"
click at [520, 261] on p "Install closet shelving, rod(s) and hardware as directed by the PM. Ensure that…" at bounding box center [552, 248] width 369 height 25
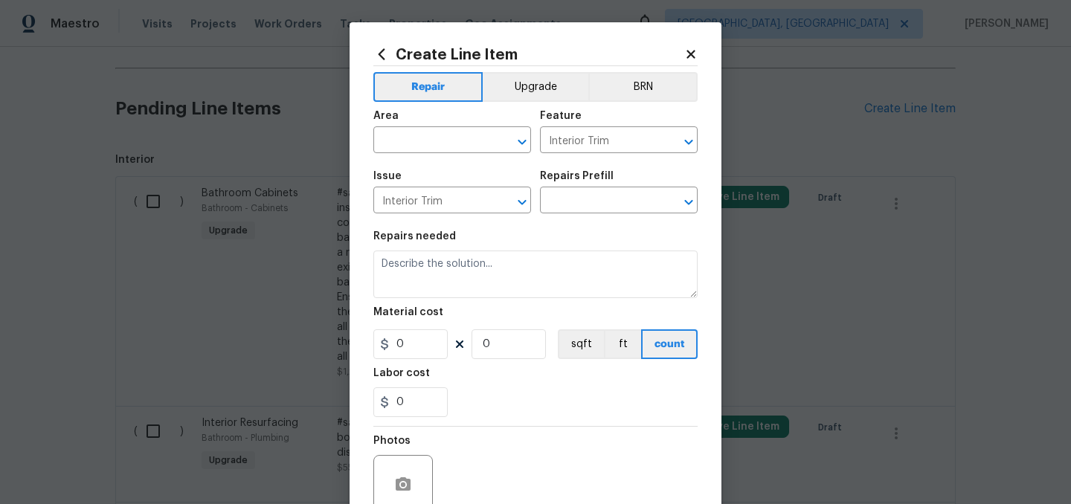
type input "Install Closet Shelf & Rod(s) $10.00"
type textarea "Install closet shelving, rod(s) and hardware as directed by the PM. Ensure that…"
type input "10"
type input "1"
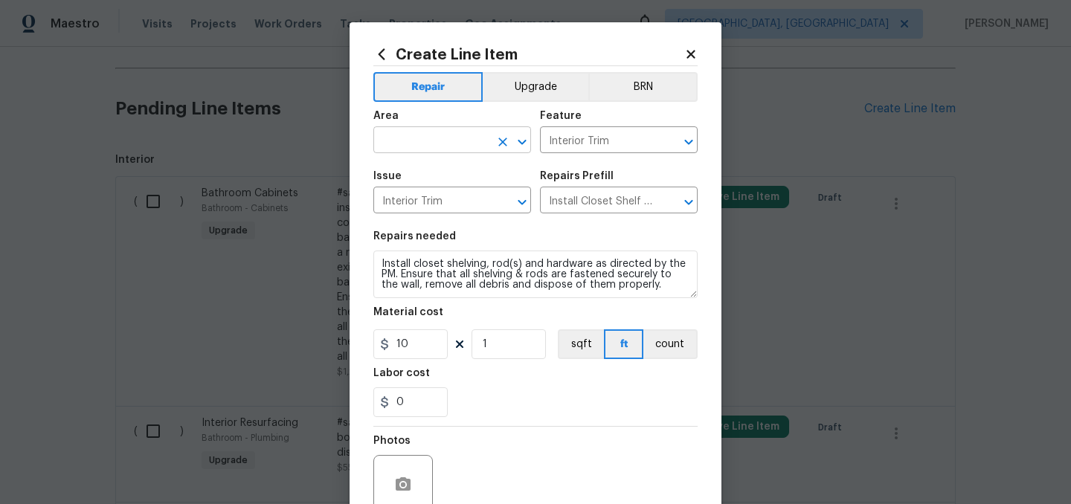
click at [419, 141] on input "text" at bounding box center [431, 141] width 116 height 23
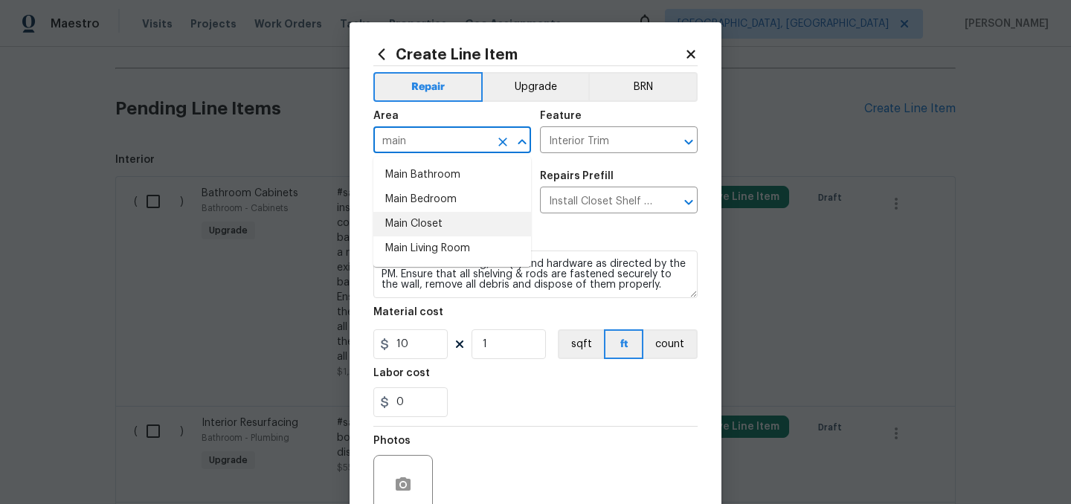
click at [441, 222] on li "Main Closet" at bounding box center [452, 224] width 158 height 25
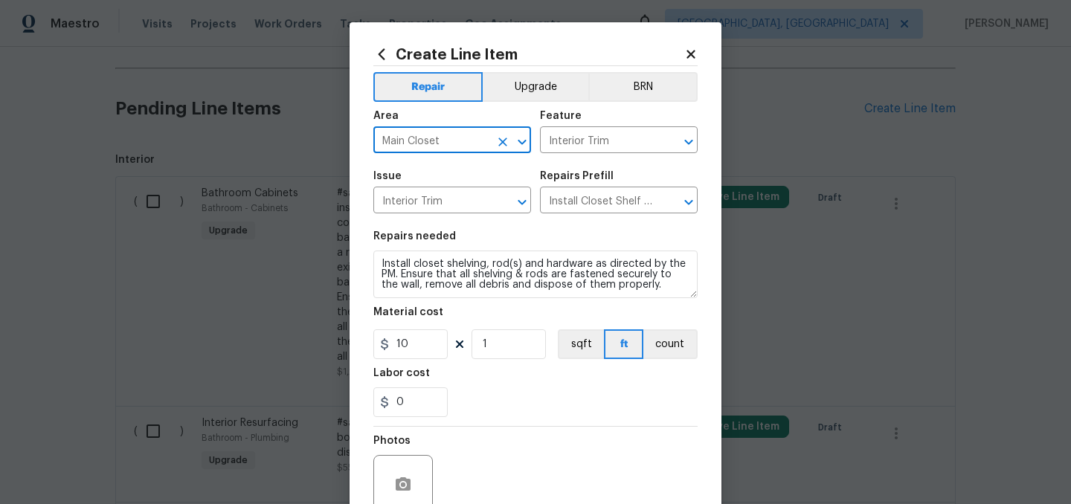
type input "Main Closet"
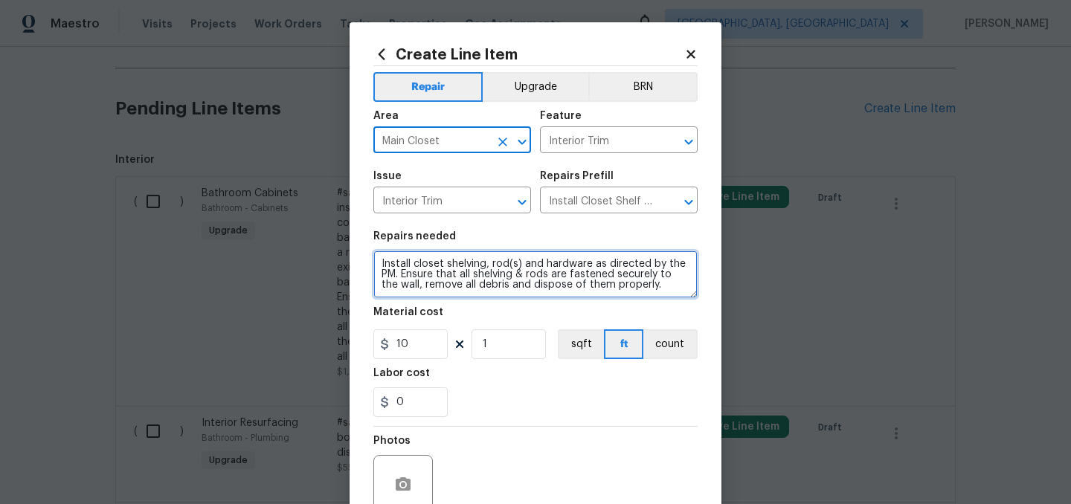
click at [379, 259] on textarea "Install closet shelving, rod(s) and hardware as directed by the PM. Ensure that…" at bounding box center [535, 275] width 324 height 48
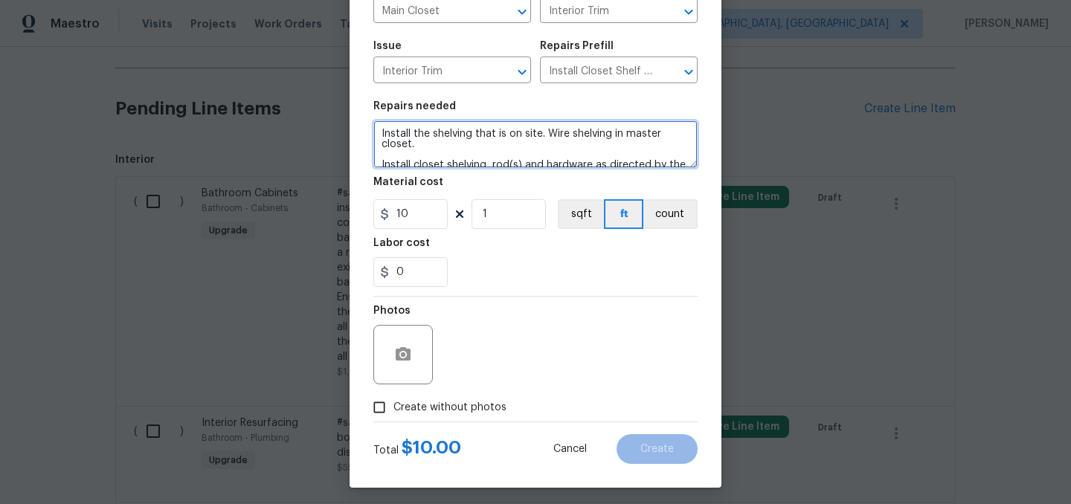
scroll to position [137, 0]
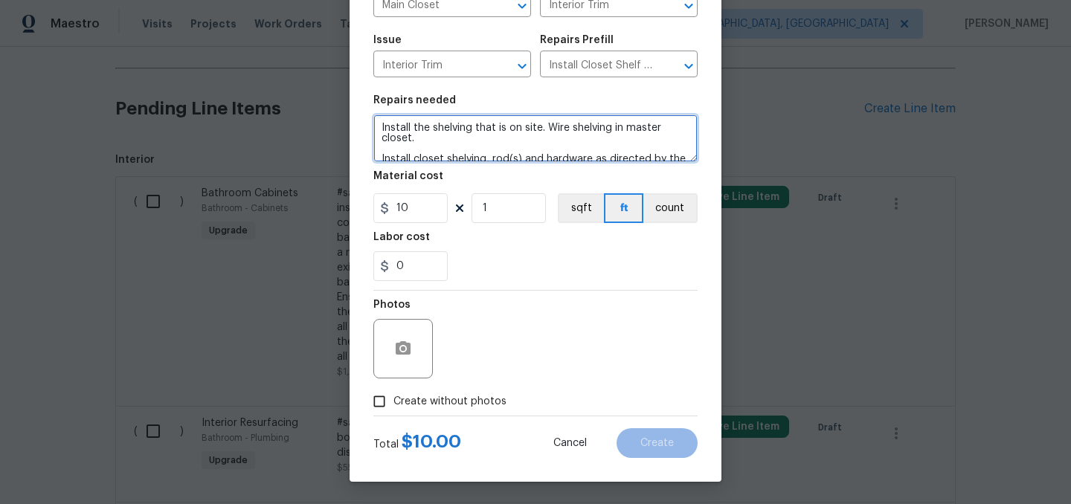
type textarea "Install the shelving that is on site. Wire shelving in master closet. Install c…"
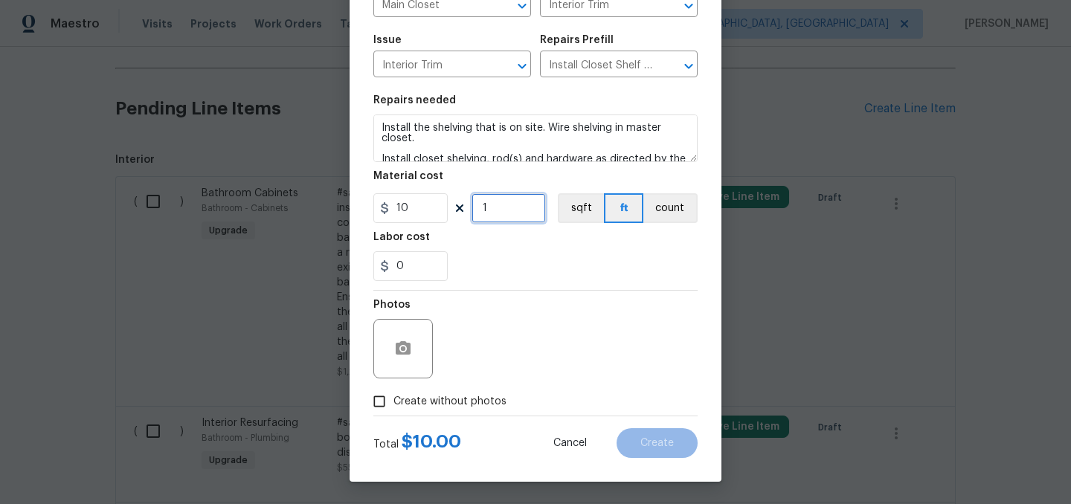
click at [495, 219] on input "1" at bounding box center [508, 208] width 74 height 30
type input "4"
click at [552, 236] on div "Labor cost" at bounding box center [535, 241] width 324 height 19
click at [448, 399] on span "Create without photos" at bounding box center [449, 402] width 113 height 16
click at [393, 399] on input "Create without photos" at bounding box center [379, 401] width 28 height 28
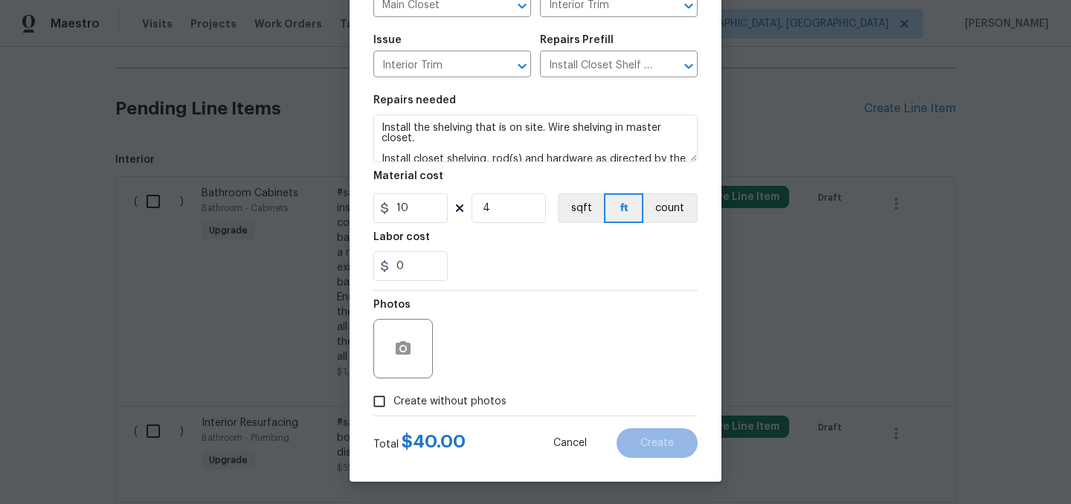
checkbox input "true"
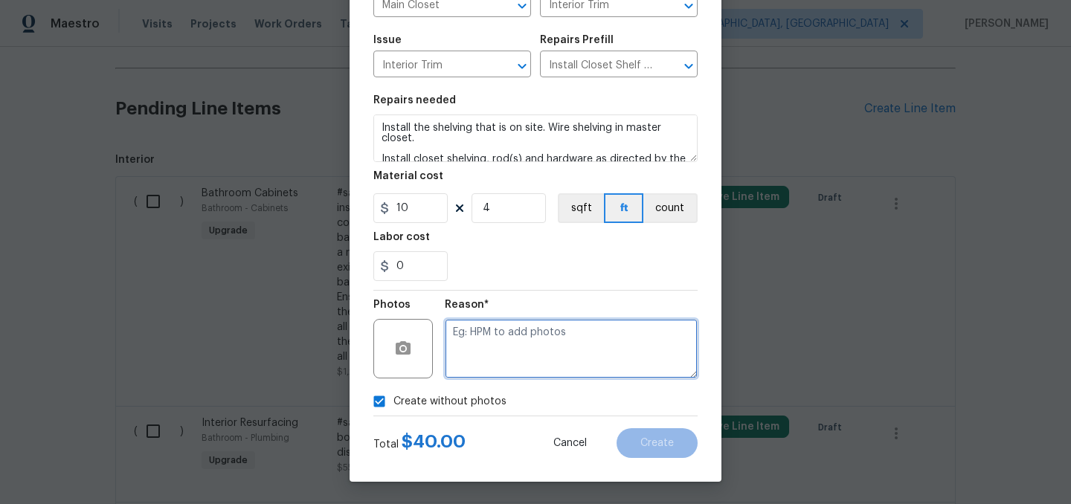
click at [486, 358] on textarea at bounding box center [571, 348] width 253 height 59
type textarea "."
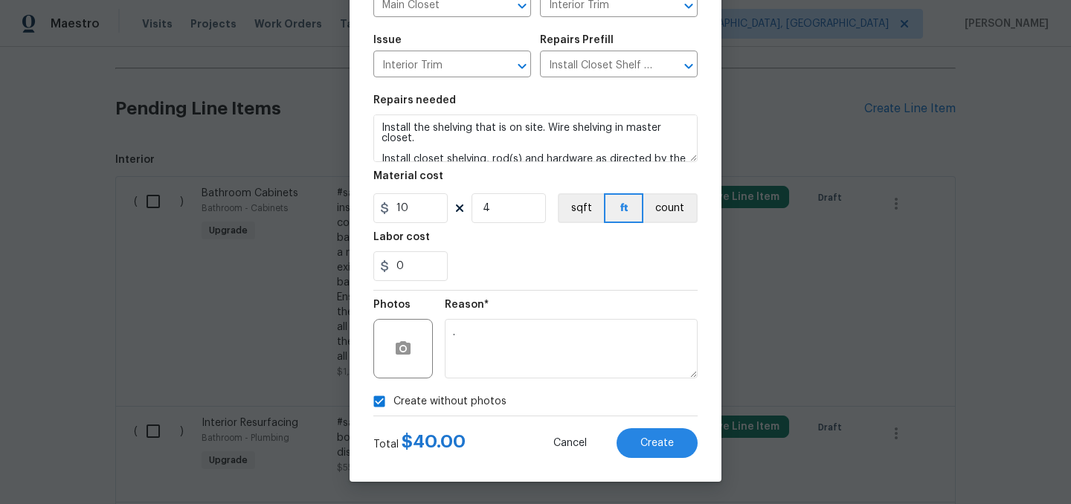
click at [409, 410] on label "Create without photos" at bounding box center [435, 401] width 141 height 28
click at [393, 410] on input "Create without photos" at bounding box center [379, 401] width 28 height 28
checkbox input "false"
click at [645, 443] on span "Create" at bounding box center [656, 443] width 33 height 11
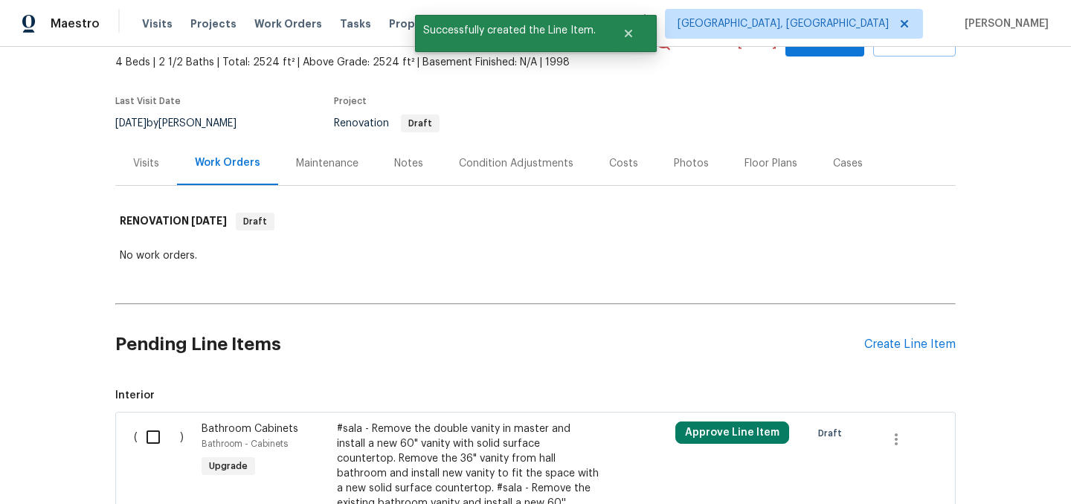
scroll to position [320, 0]
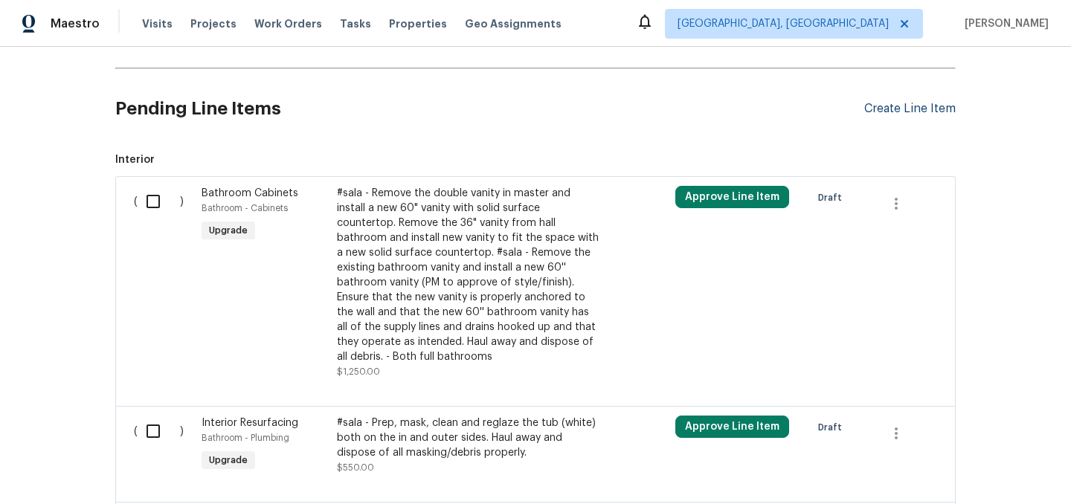
click at [906, 112] on div "Create Line Item" at bounding box center [909, 109] width 91 height 14
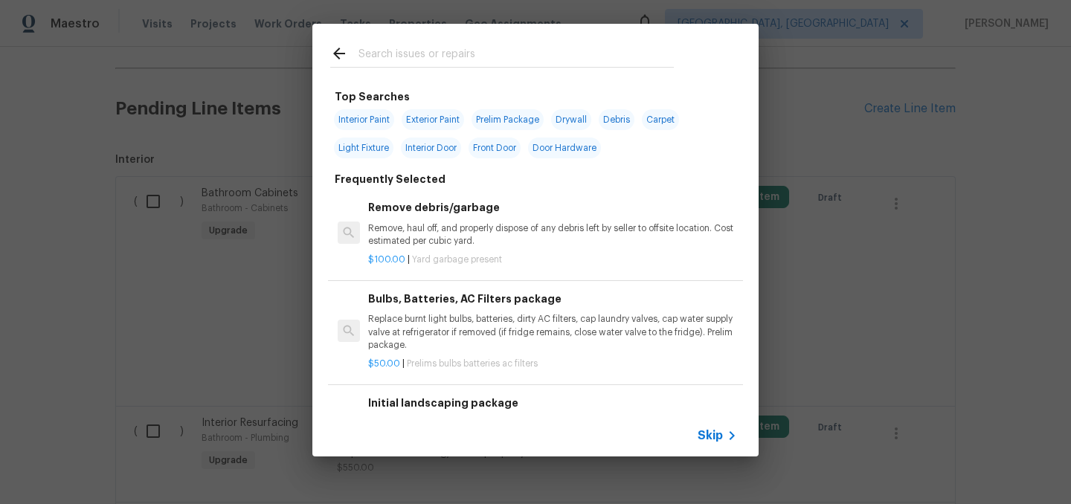
click at [466, 60] on input "text" at bounding box center [515, 56] width 315 height 22
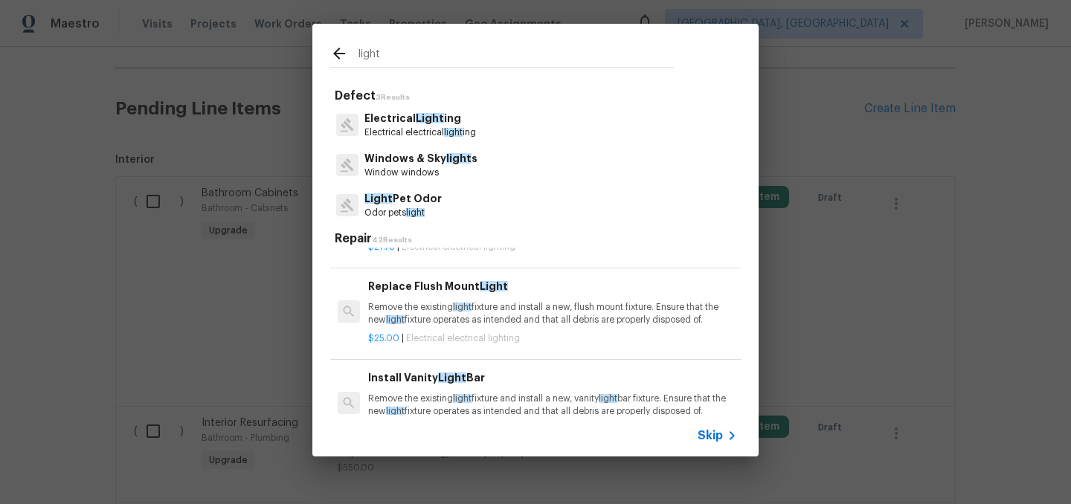
scroll to position [94, 0]
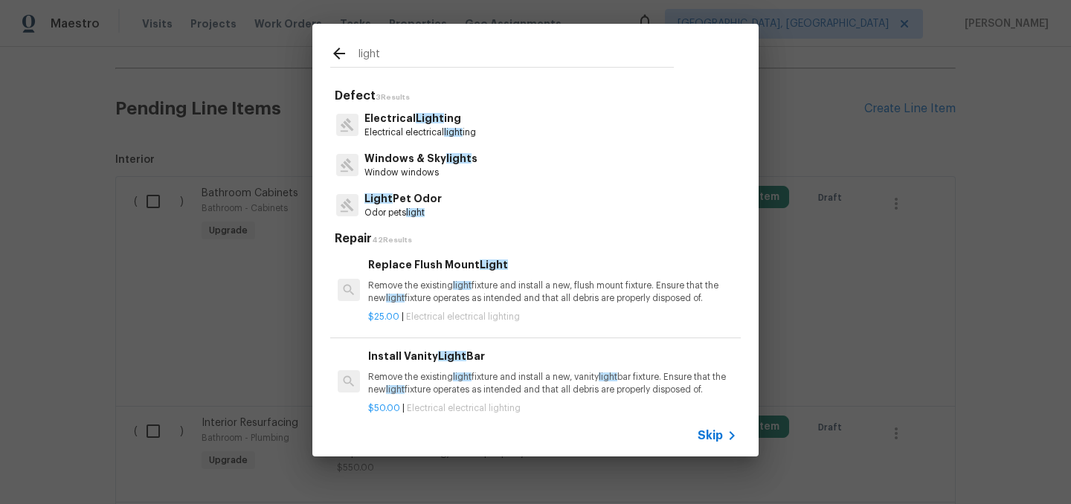
type input "light"
click at [528, 290] on div "Replace Flush Mount Light Remove the existing light fixture and install a new, …" at bounding box center [552, 281] width 369 height 48
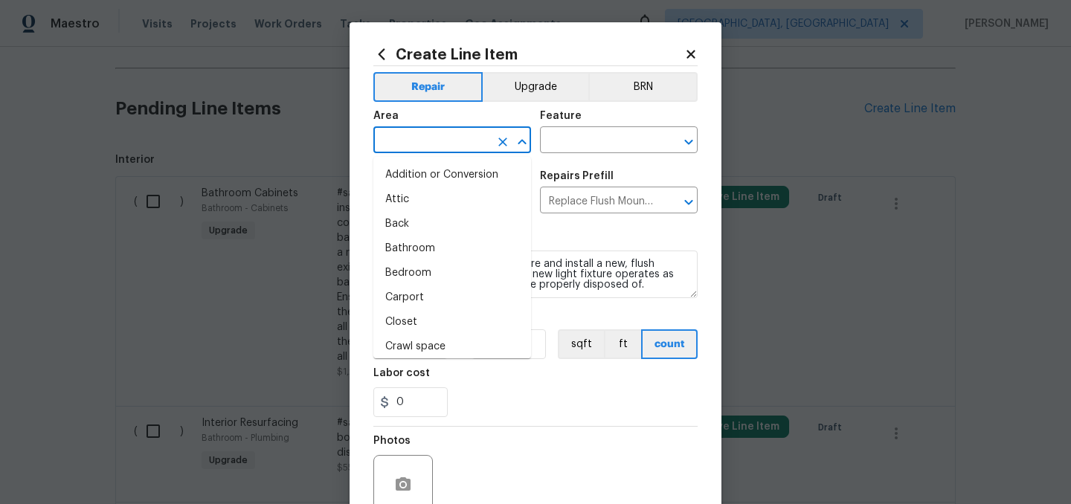
click at [422, 141] on input "text" at bounding box center [431, 141] width 116 height 23
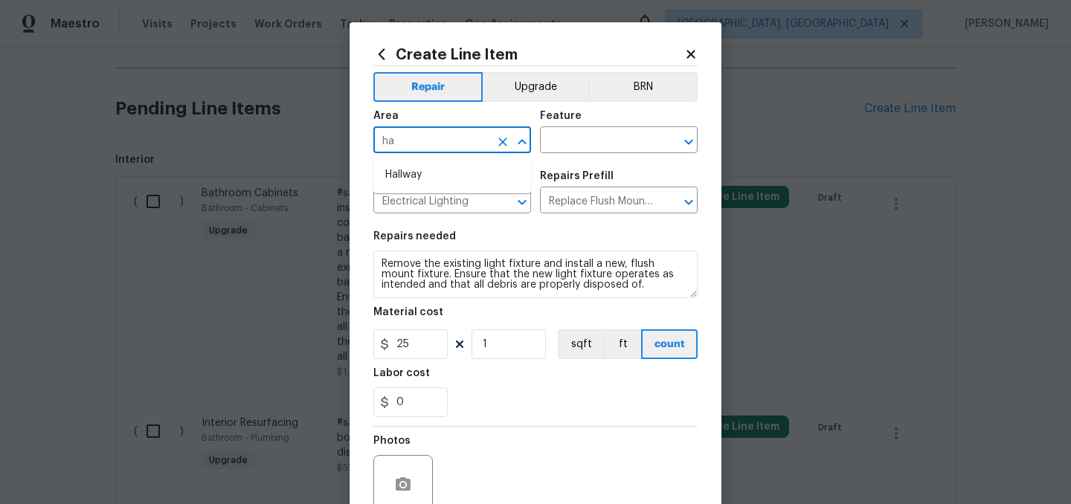
type input "h"
type input "s"
type input "l"
click at [406, 170] on li "Stairs" at bounding box center [452, 175] width 158 height 25
type input "Stairs"
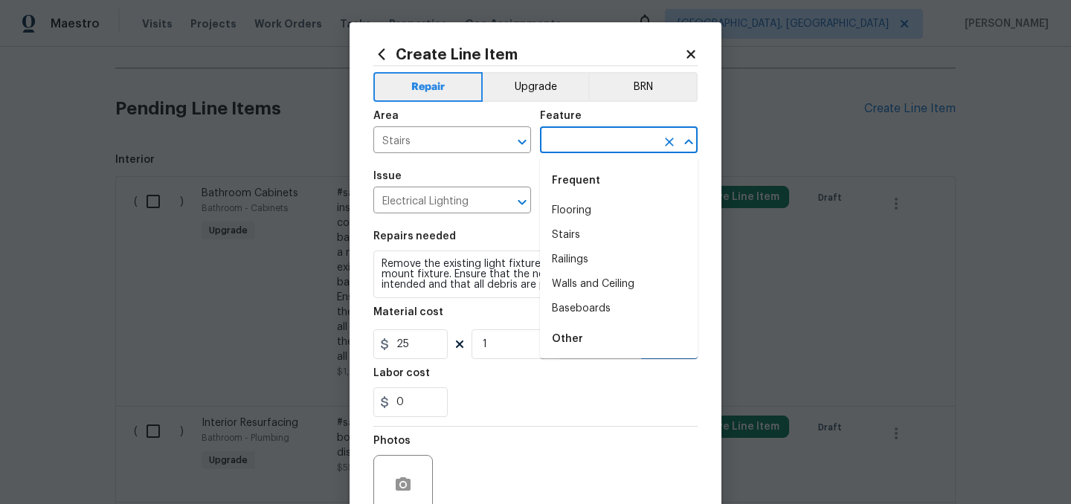
click at [553, 146] on input "text" at bounding box center [598, 141] width 116 height 23
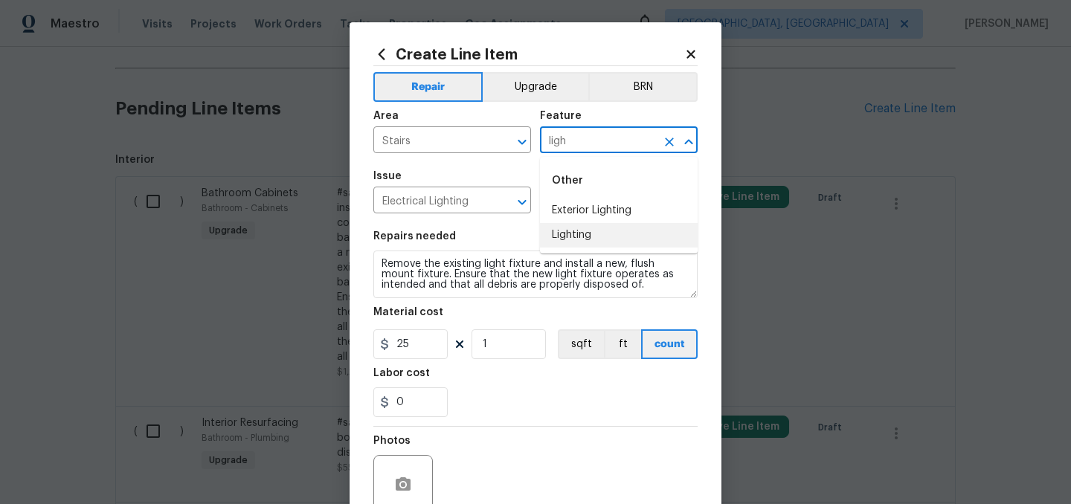
click at [560, 232] on li "Lighting" at bounding box center [619, 235] width 158 height 25
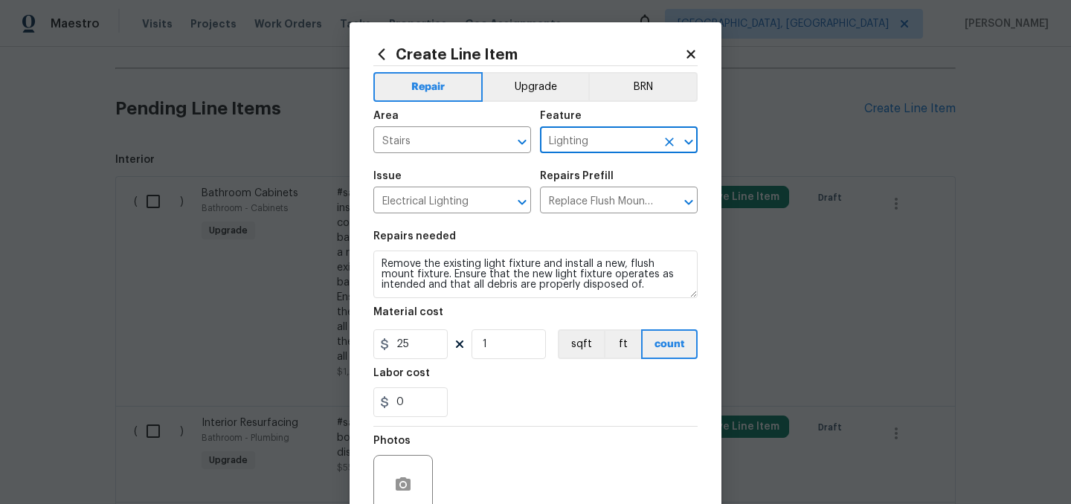
type input "Lighting"
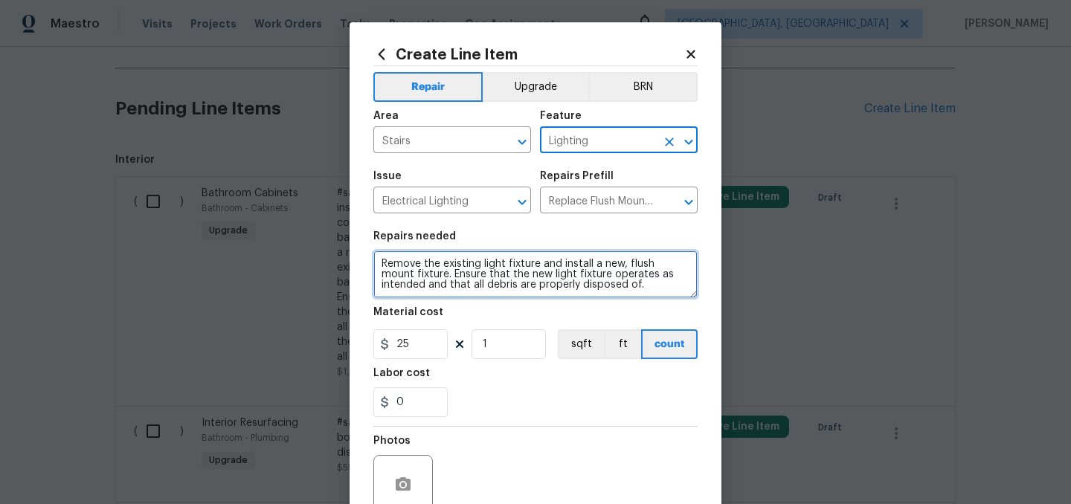
click at [384, 266] on textarea "Remove the existing light fixture and install a new, flush mount fixture. Ensur…" at bounding box center [535, 275] width 324 height 48
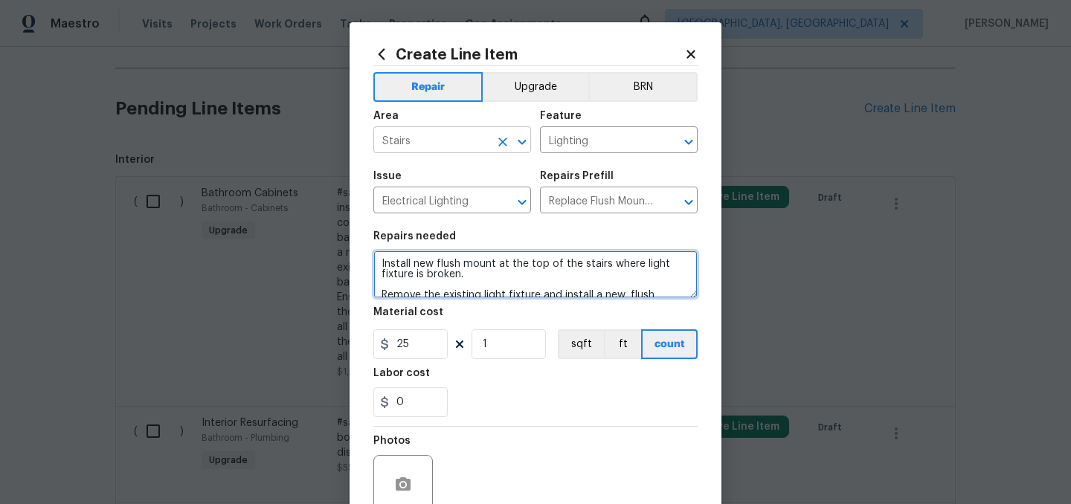
type textarea "Install new flush mount at the top of the stairs where light fixture is broken.…"
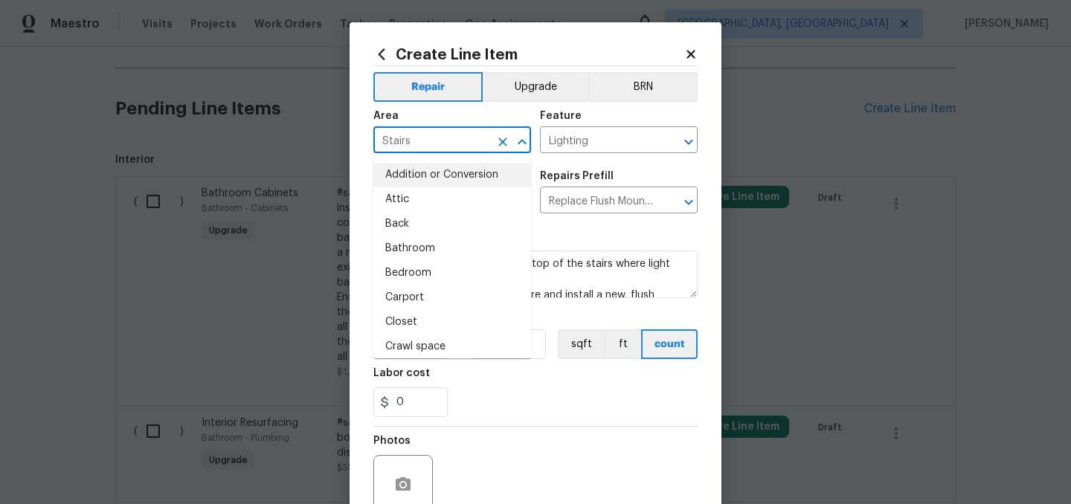
click at [423, 144] on input "Stairs" at bounding box center [431, 141] width 116 height 23
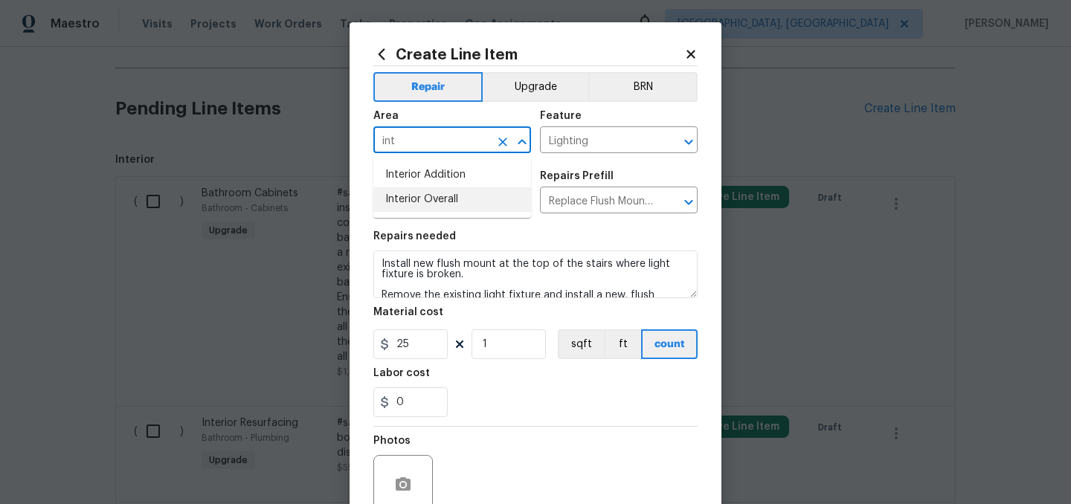
click at [439, 197] on li "Interior Overall" at bounding box center [452, 199] width 158 height 25
type input "Interior Overall"
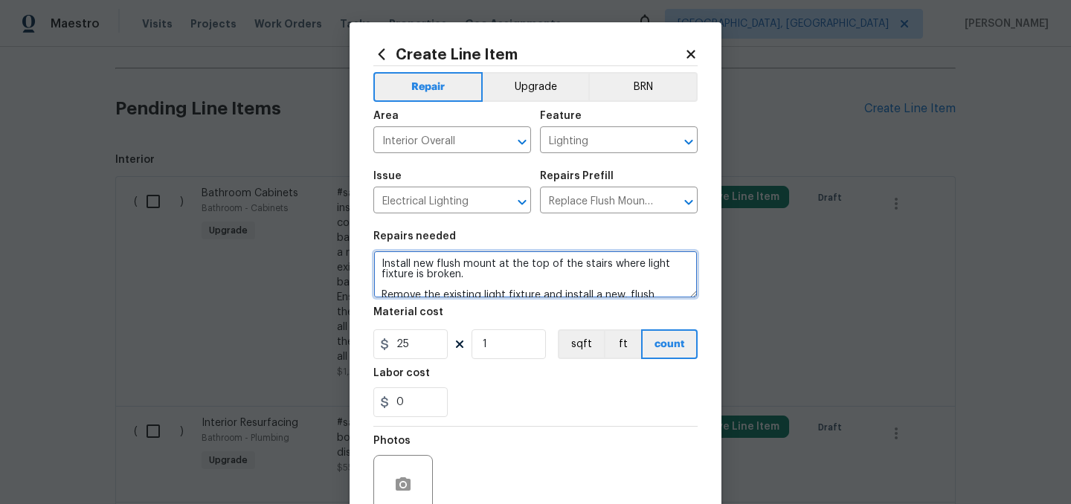
click at [488, 281] on textarea "Install new flush mount at the top of the stairs where light fixture is broken.…" at bounding box center [535, 275] width 324 height 48
click at [483, 277] on textarea "Install new flush mount at the top of the stairs where light fixture is broken.…" at bounding box center [535, 275] width 324 height 48
type textarea "Install new flush mount at the top of the stairs where light fixture is broken.…"
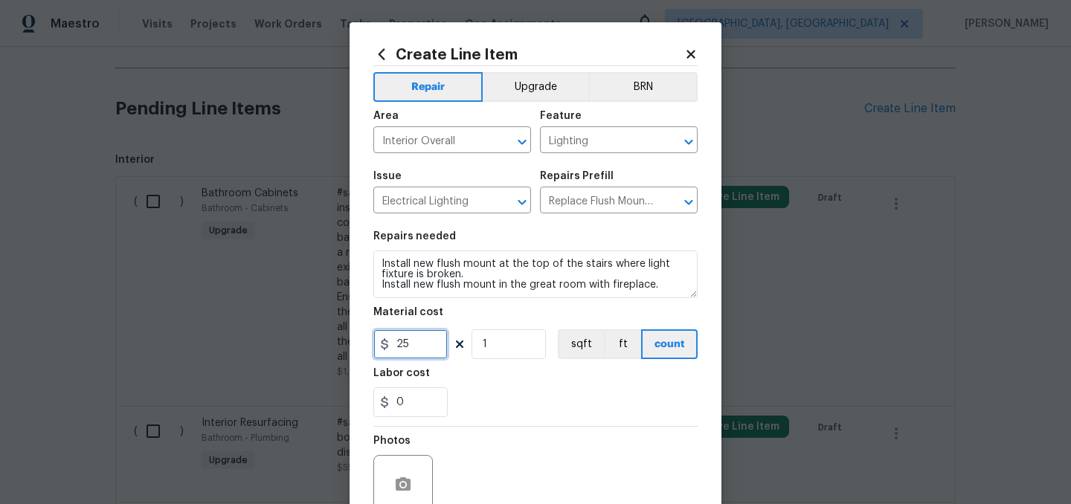
click at [422, 341] on input "25" at bounding box center [410, 344] width 74 height 30
type input "40"
click at [497, 349] on input "1" at bounding box center [508, 344] width 74 height 30
type input "2"
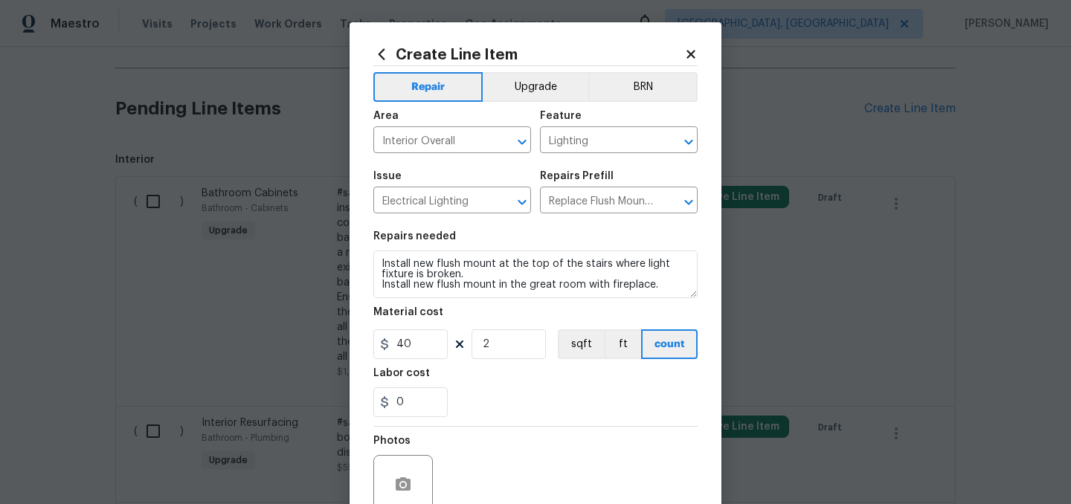
click at [512, 386] on div "Labor cost" at bounding box center [535, 377] width 324 height 19
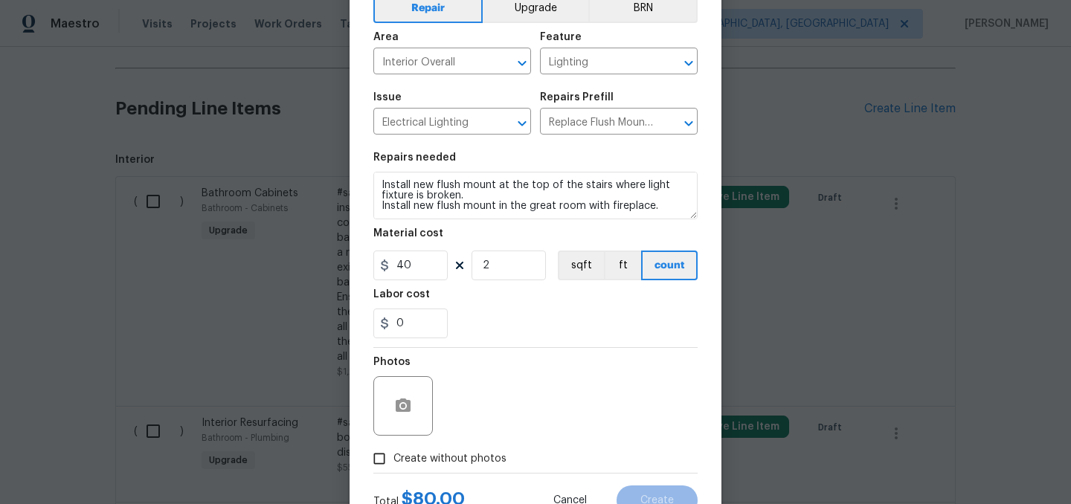
scroll to position [137, 0]
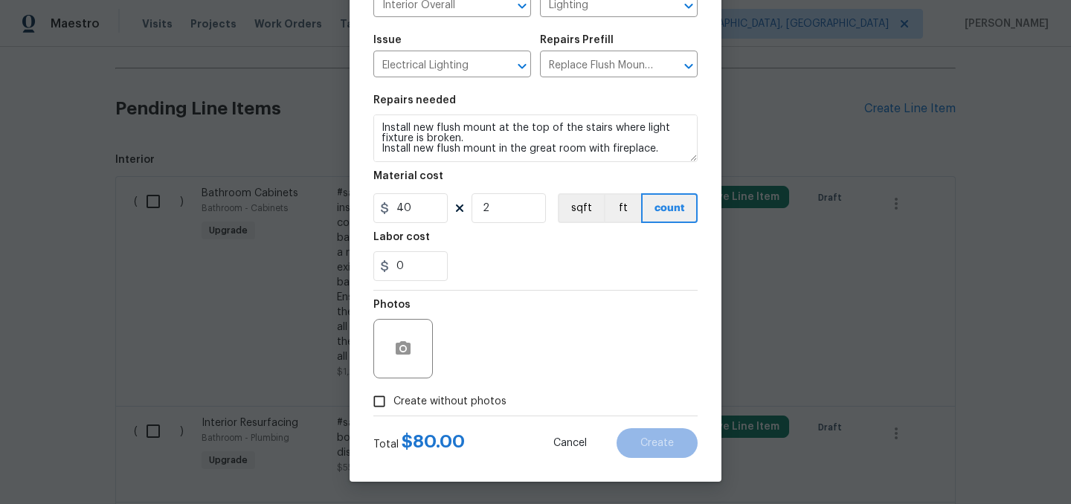
click at [474, 401] on span "Create without photos" at bounding box center [449, 402] width 113 height 16
click at [393, 401] on input "Create without photos" at bounding box center [379, 401] width 28 height 28
checkbox input "true"
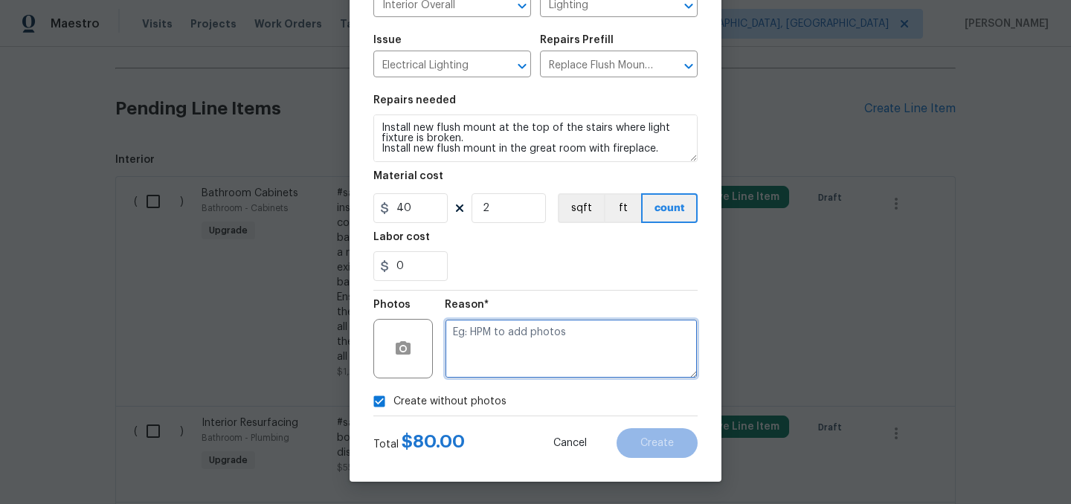
click at [544, 354] on textarea at bounding box center [571, 348] width 253 height 59
type textarea "."
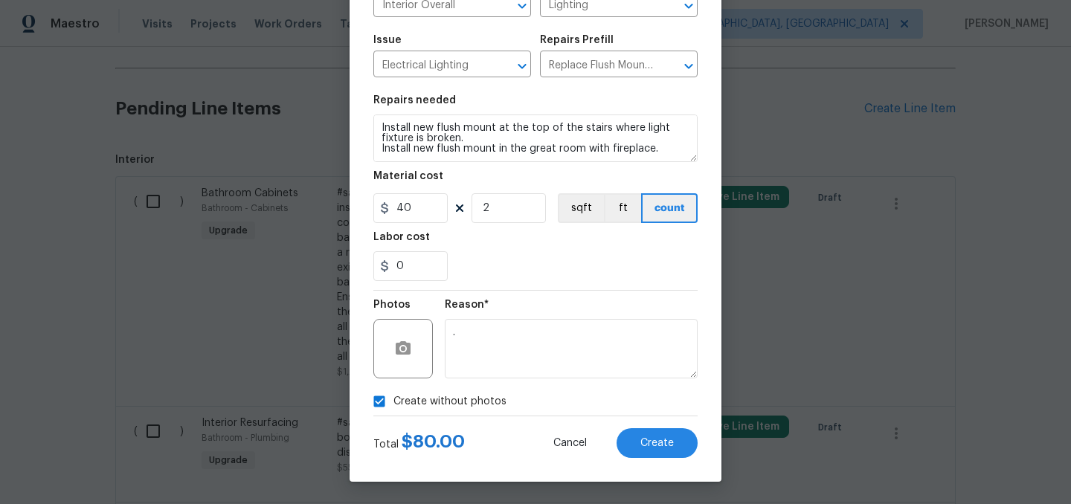
click at [451, 398] on span "Create without photos" at bounding box center [449, 402] width 113 height 16
click at [393, 398] on input "Create without photos" at bounding box center [379, 401] width 28 height 28
checkbox input "false"
click at [628, 433] on button "Create" at bounding box center [656, 443] width 81 height 30
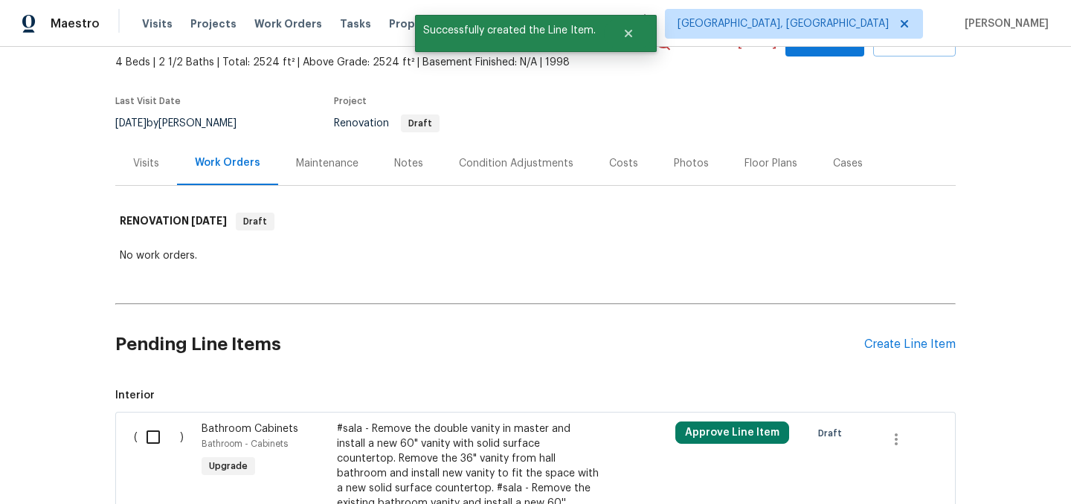
scroll to position [320, 0]
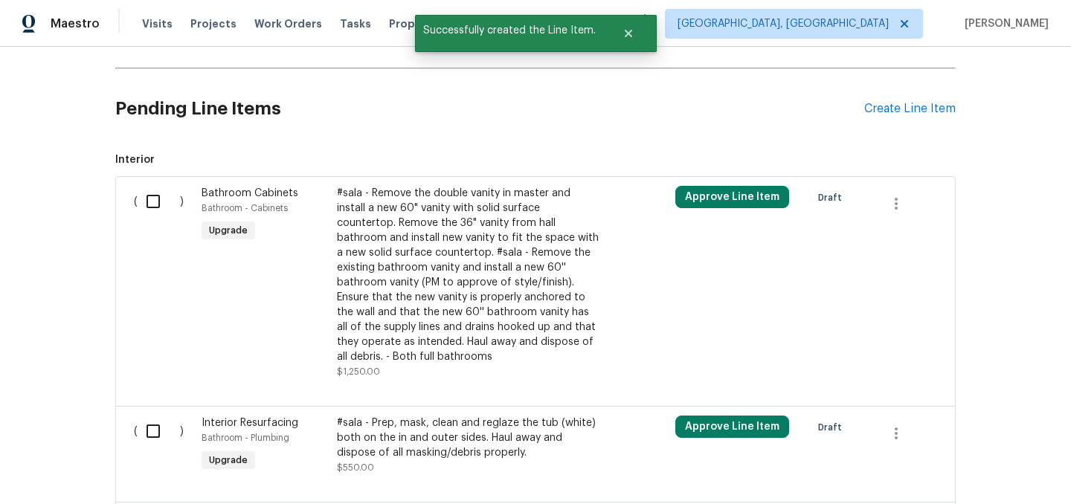
click at [896, 100] on div "Pending Line Items Create Line Item" at bounding box center [535, 108] width 840 height 69
click at [893, 105] on div "Create Line Item" at bounding box center [909, 109] width 91 height 14
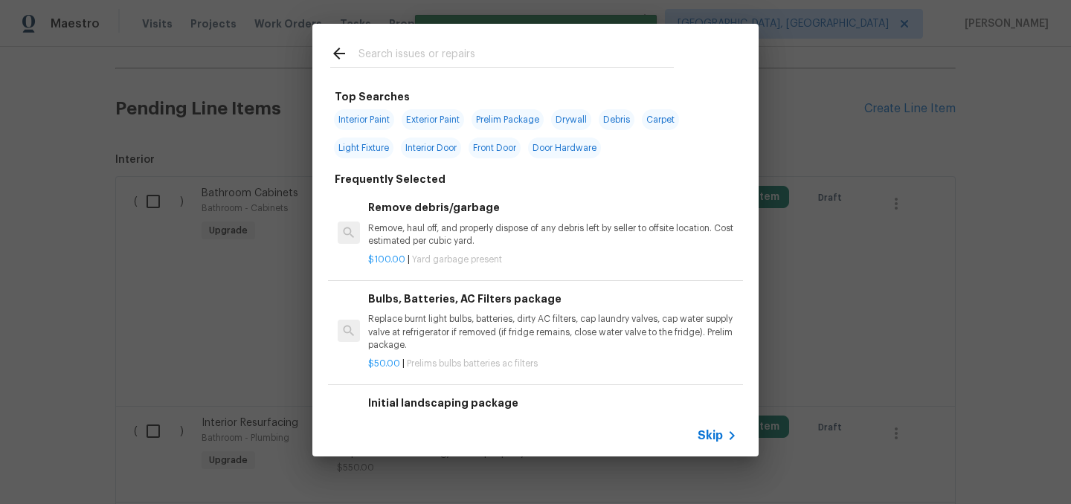
click at [585, 121] on span "Drywall" at bounding box center [571, 119] width 40 height 21
type input "Drywall"
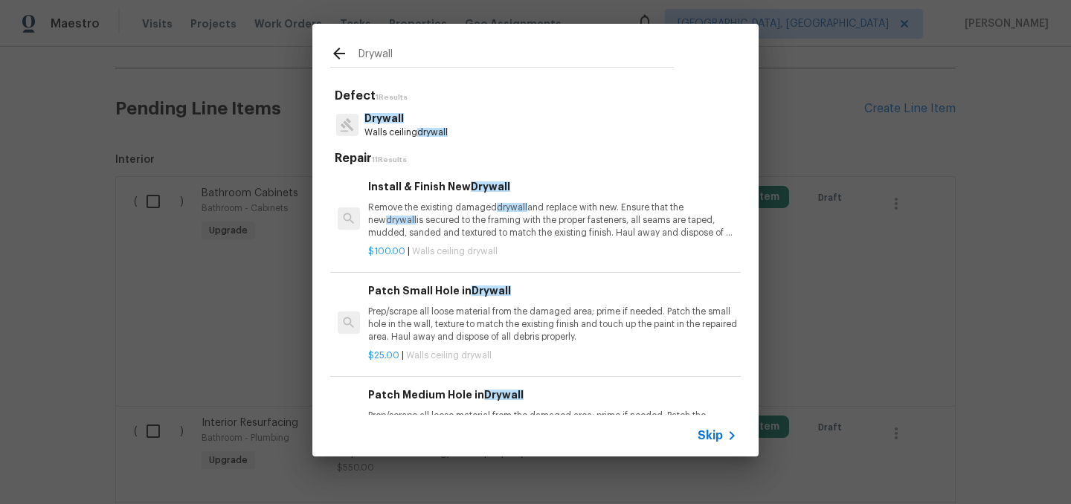
click at [563, 216] on p "Remove the existing damaged drywall and replace with new. Ensure that the new d…" at bounding box center [552, 221] width 369 height 38
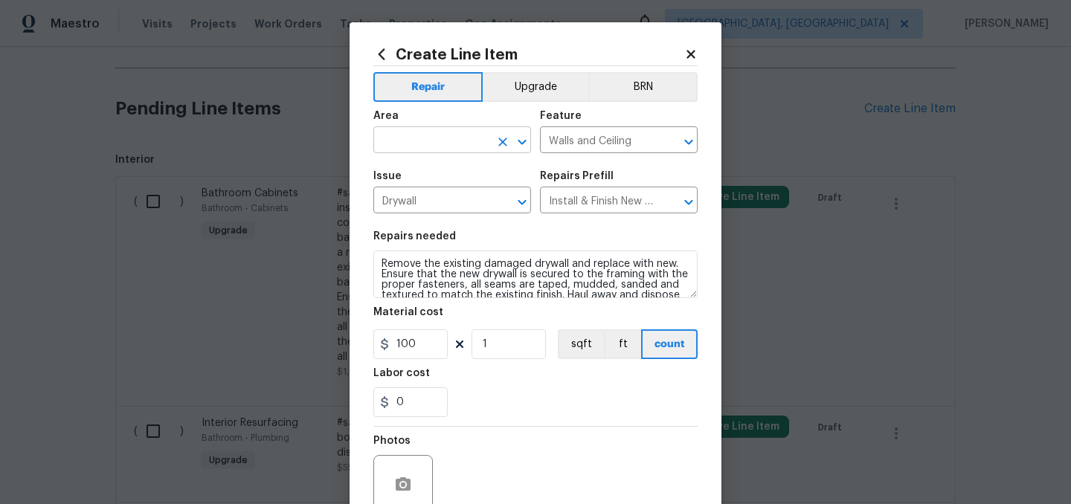
click at [425, 151] on input "text" at bounding box center [431, 141] width 116 height 23
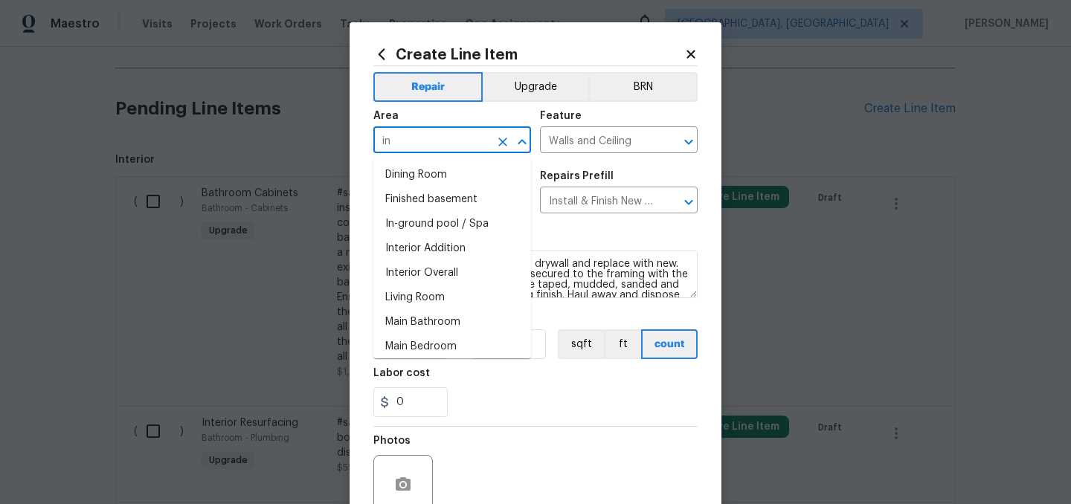
type input "i"
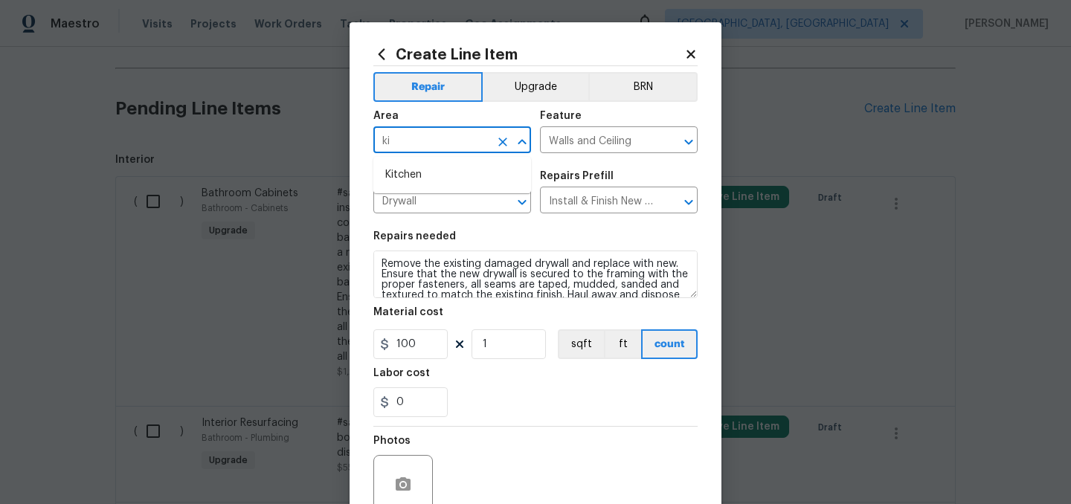
type input "k"
type input "d"
click at [433, 204] on li "Interior Overall" at bounding box center [452, 199] width 158 height 25
type input "Interior Overall"
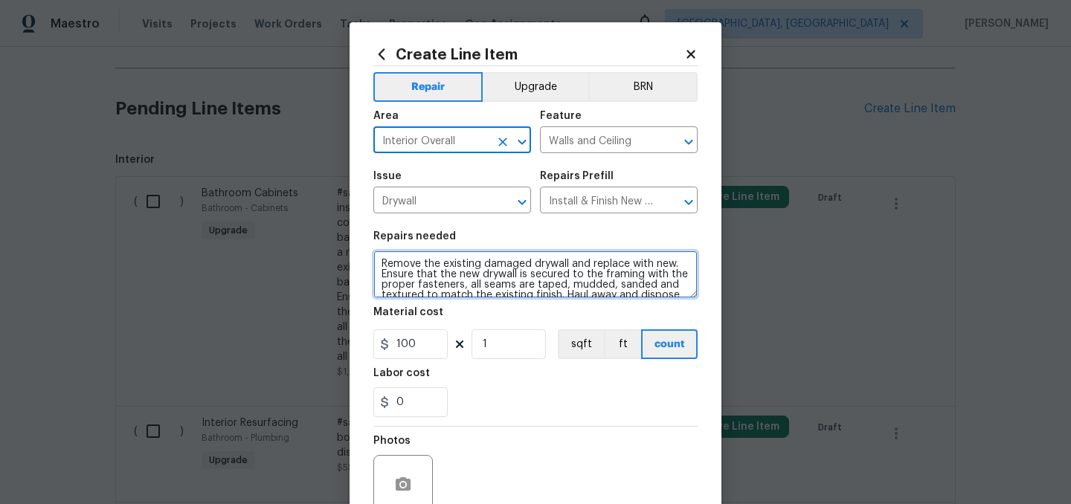
click at [384, 256] on textarea "Remove the existing damaged drywall and replace with new. Ensure that the new d…" at bounding box center [535, 275] width 324 height 48
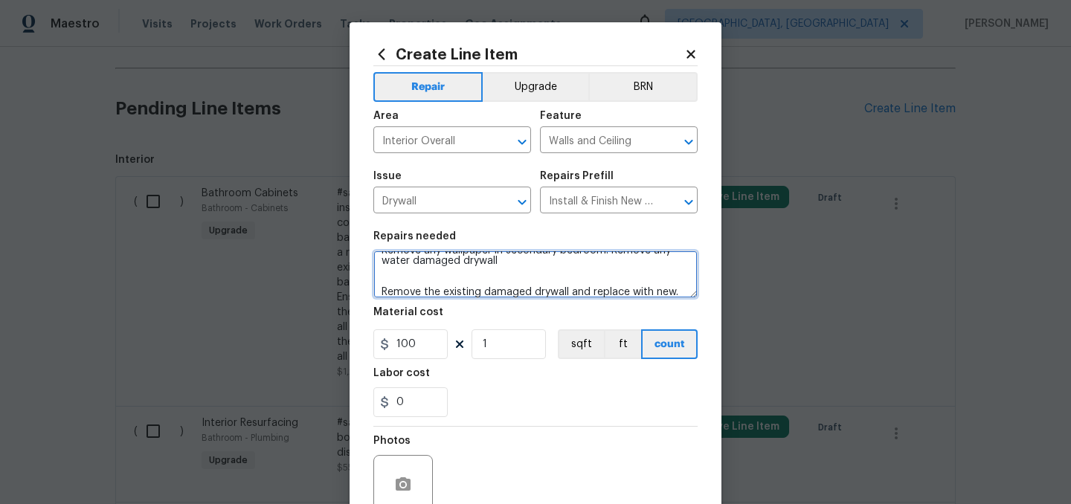
scroll to position [7, 0]
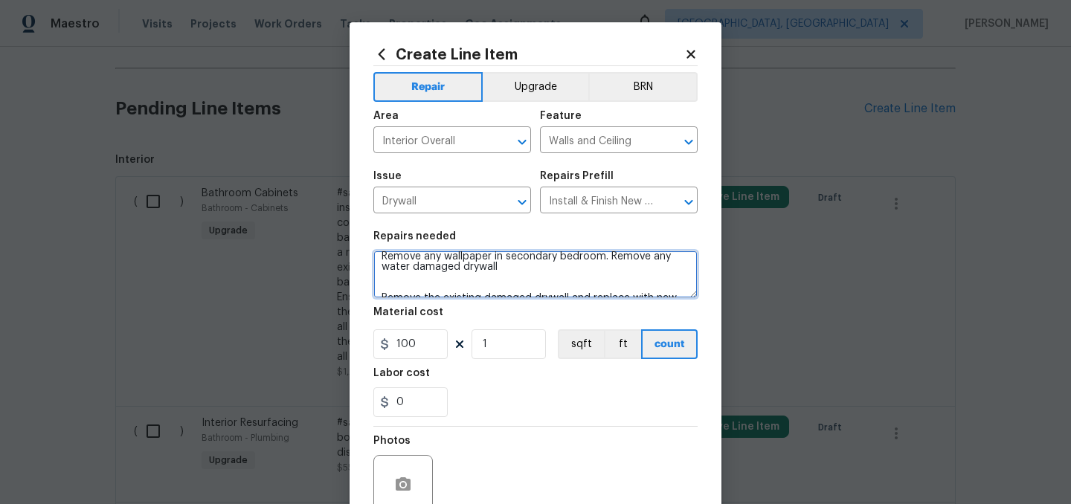
click at [612, 259] on textarea "Remove any wallpaper in secondary bedroom. Remove any water damaged drywall Rem…" at bounding box center [535, 275] width 324 height 48
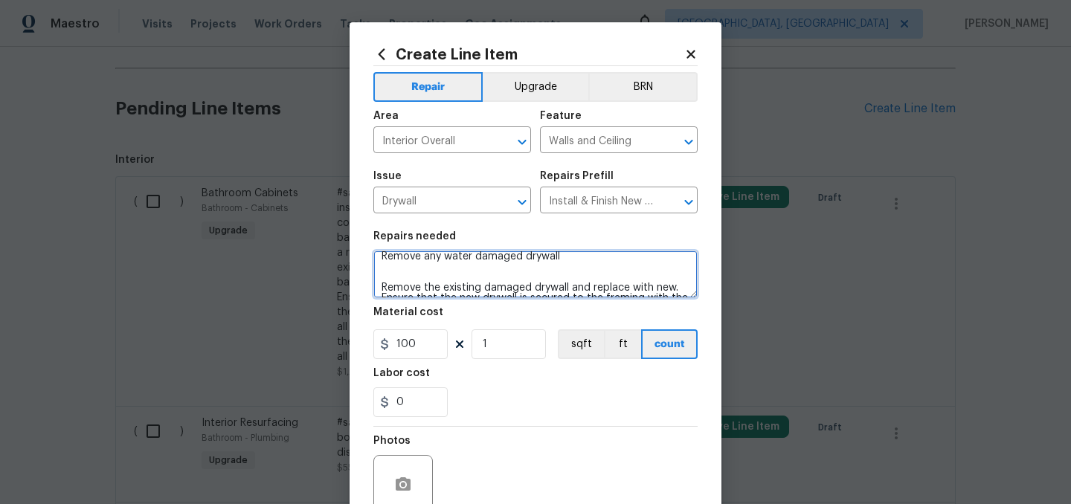
scroll to position [0, 0]
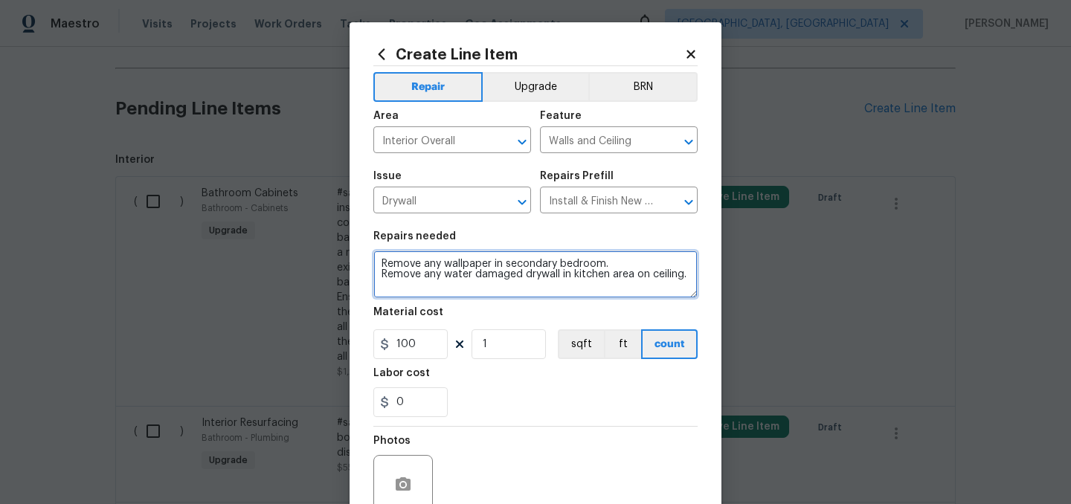
click at [425, 265] on textarea "Remove any wallpaper in secondary bedroom. Remove any water damaged drywall in …" at bounding box center [535, 275] width 324 height 48
click at [423, 277] on textarea "Remove any wallpaper in secondary bedroom. Remove any water damaged drywall in …" at bounding box center [535, 275] width 324 height 48
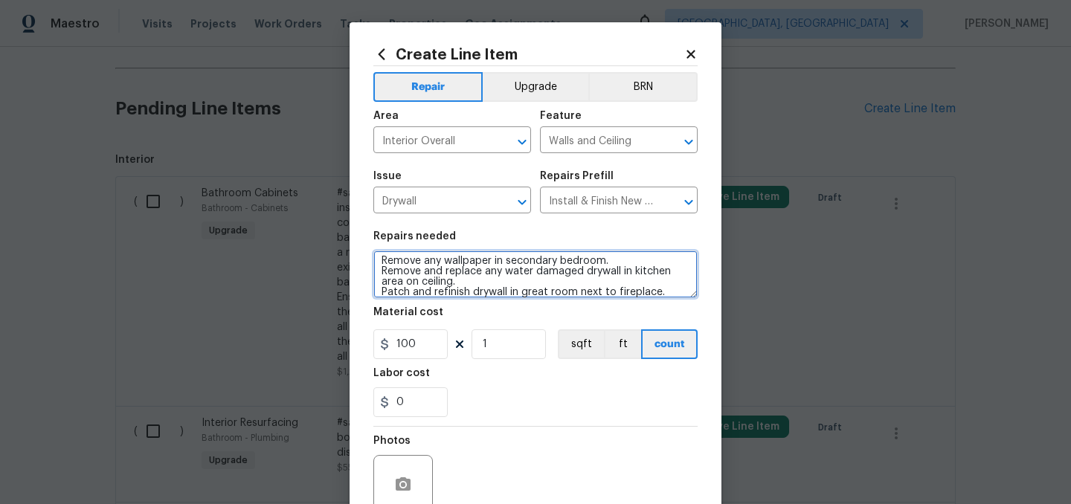
scroll to position [13, 0]
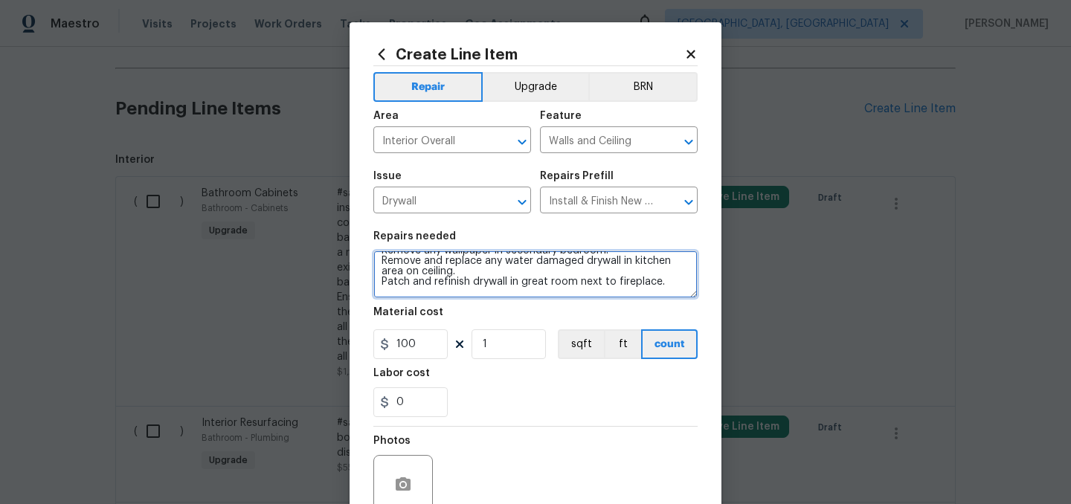
type textarea "Remove any wallpaper in secondary bedroom. Remove and replace any water damaged…"
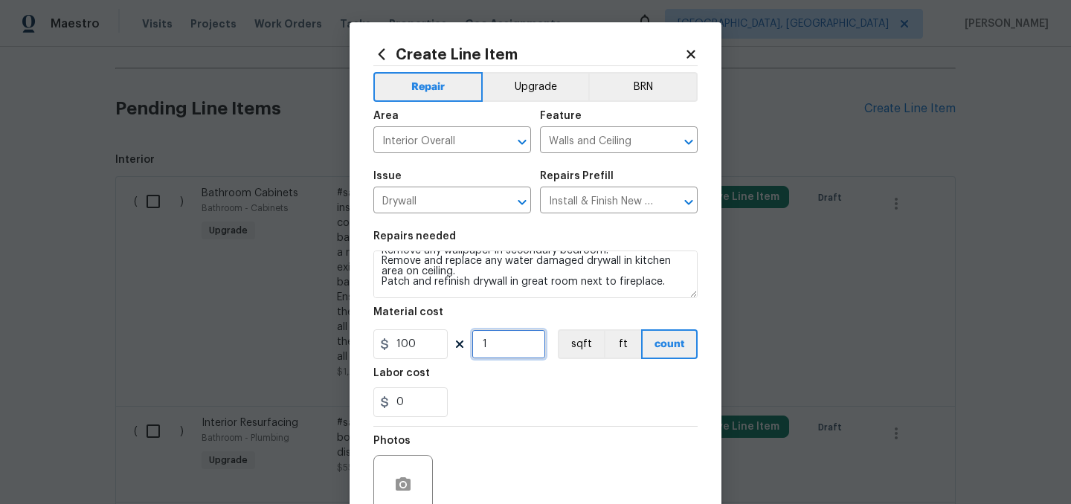
click at [524, 355] on input "1" at bounding box center [508, 344] width 74 height 30
type input "10"
click at [577, 398] on div "0" at bounding box center [535, 402] width 324 height 30
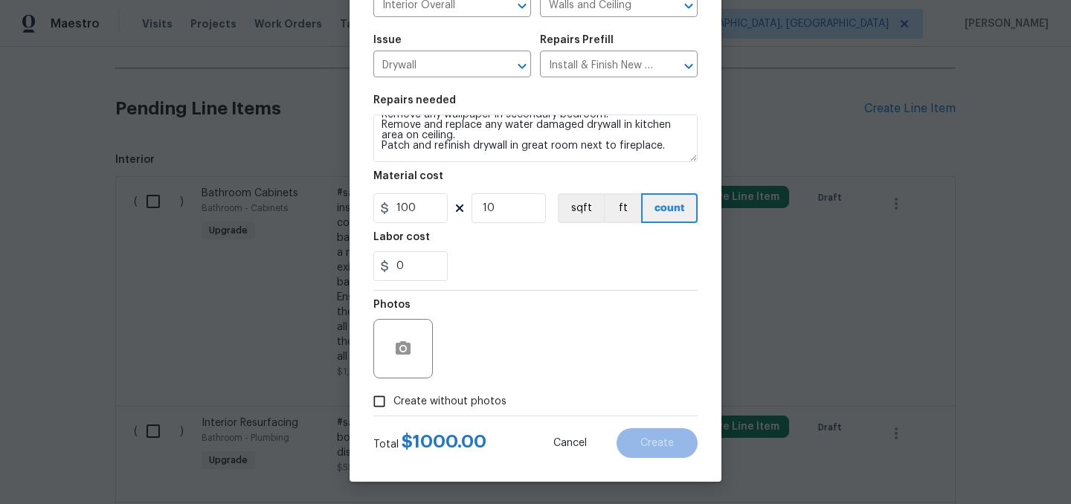
click at [474, 405] on span "Create without photos" at bounding box center [449, 402] width 113 height 16
click at [393, 405] on input "Create without photos" at bounding box center [379, 401] width 28 height 28
checkbox input "true"
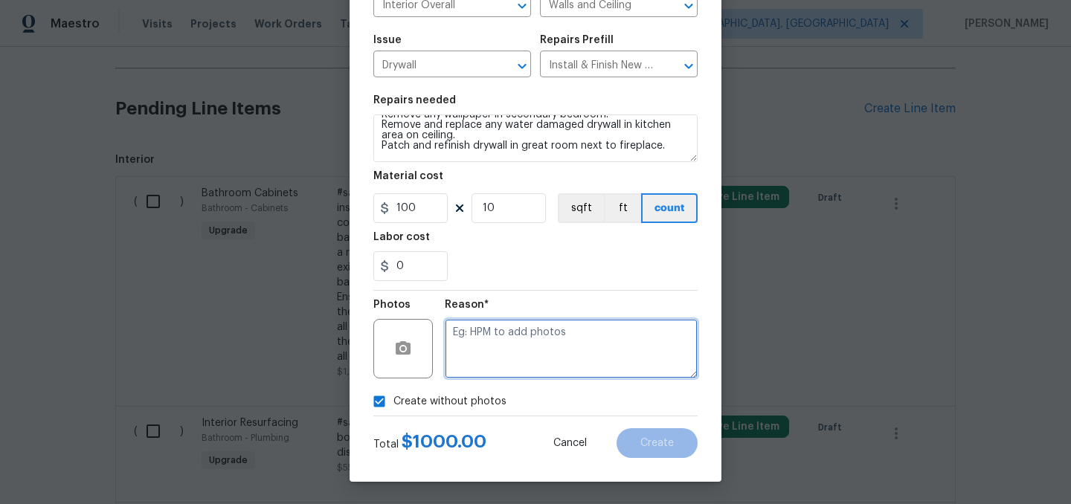
click at [532, 350] on textarea at bounding box center [571, 348] width 253 height 59
type textarea "."
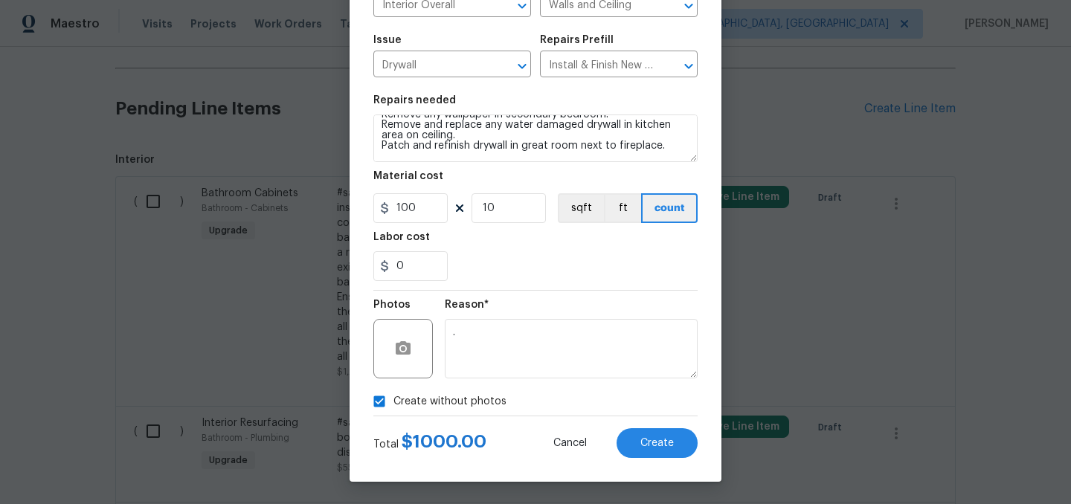
click at [436, 403] on span "Create without photos" at bounding box center [449, 402] width 113 height 16
click at [393, 403] on input "Create without photos" at bounding box center [379, 401] width 28 height 28
checkbox input "false"
click at [654, 441] on span "Create" at bounding box center [656, 443] width 33 height 11
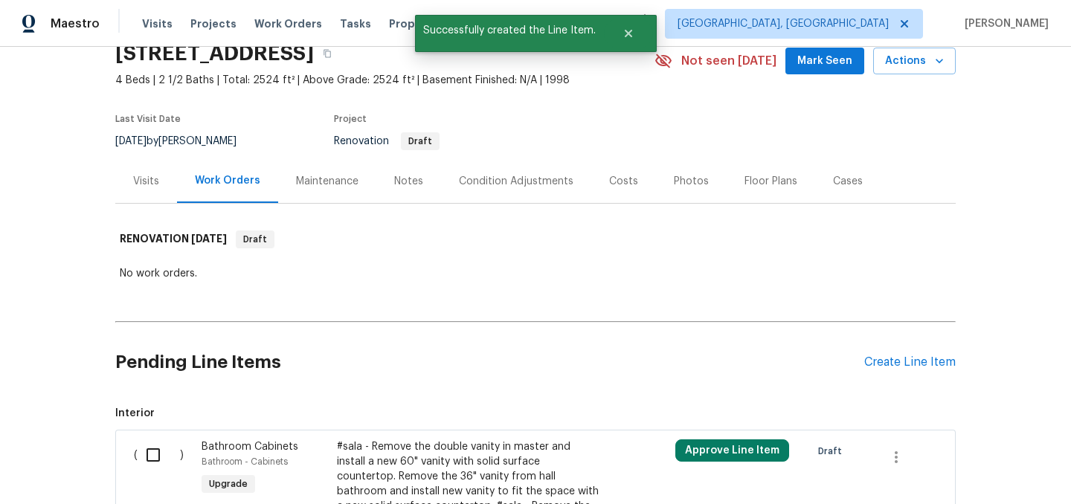
scroll to position [11, 0]
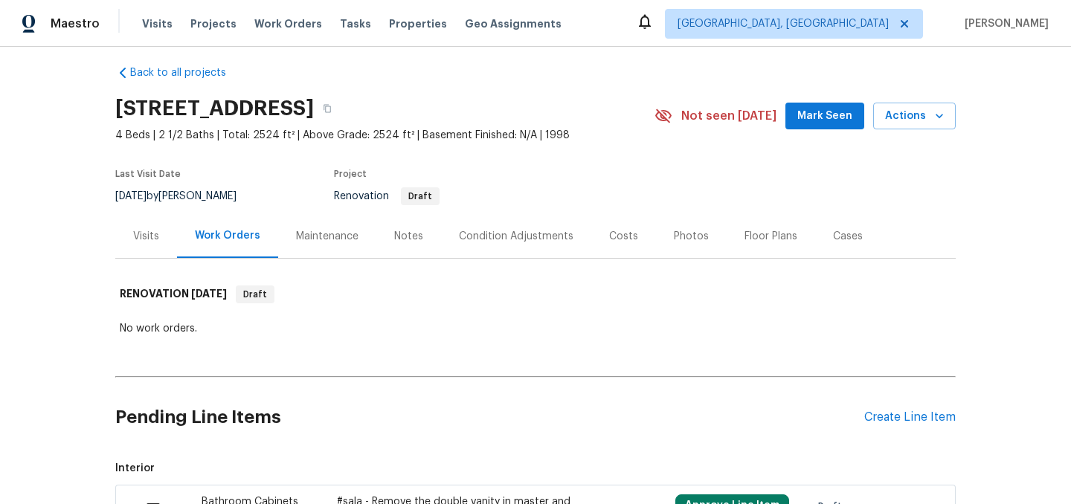
click at [510, 248] on div "Condition Adjustments" at bounding box center [516, 236] width 150 height 44
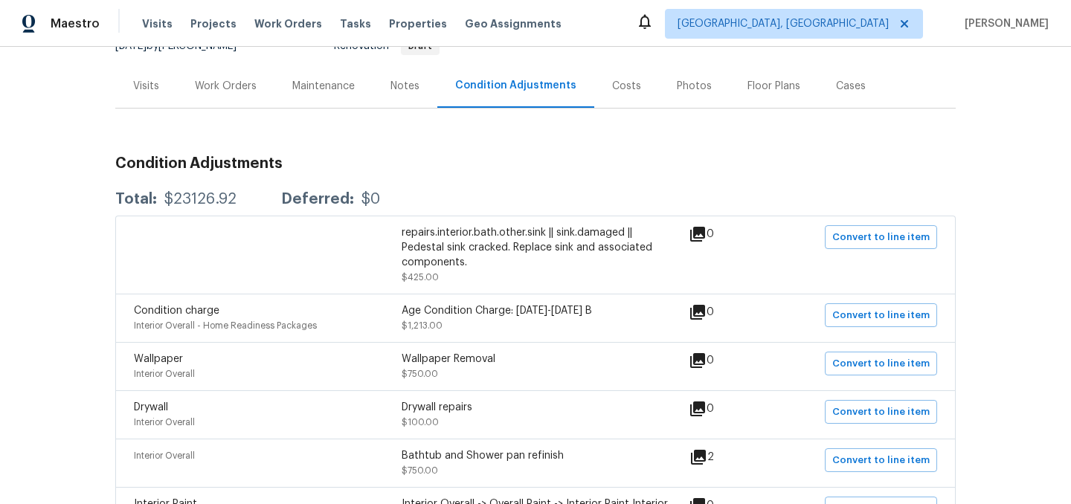
scroll to position [165, 0]
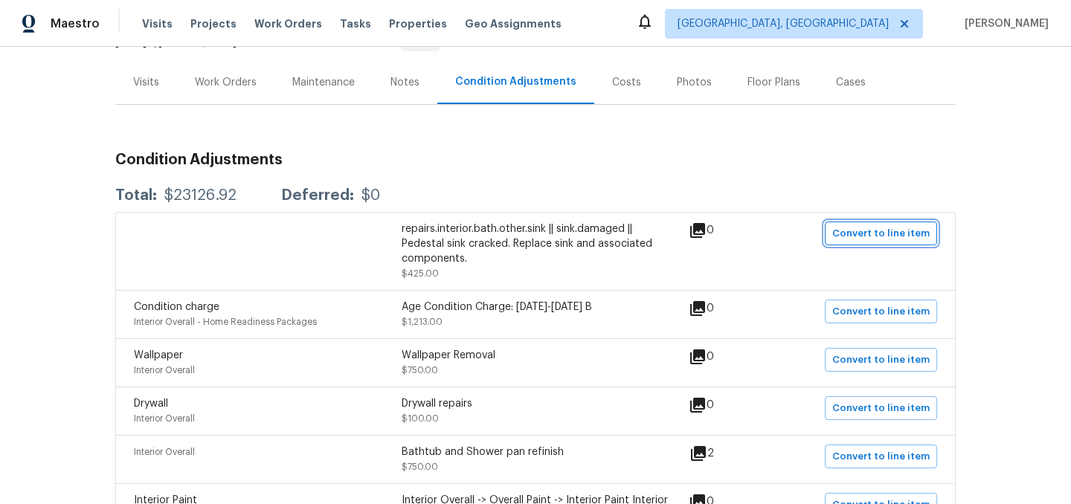
click at [854, 228] on span "Convert to line item" at bounding box center [880, 233] width 97 height 17
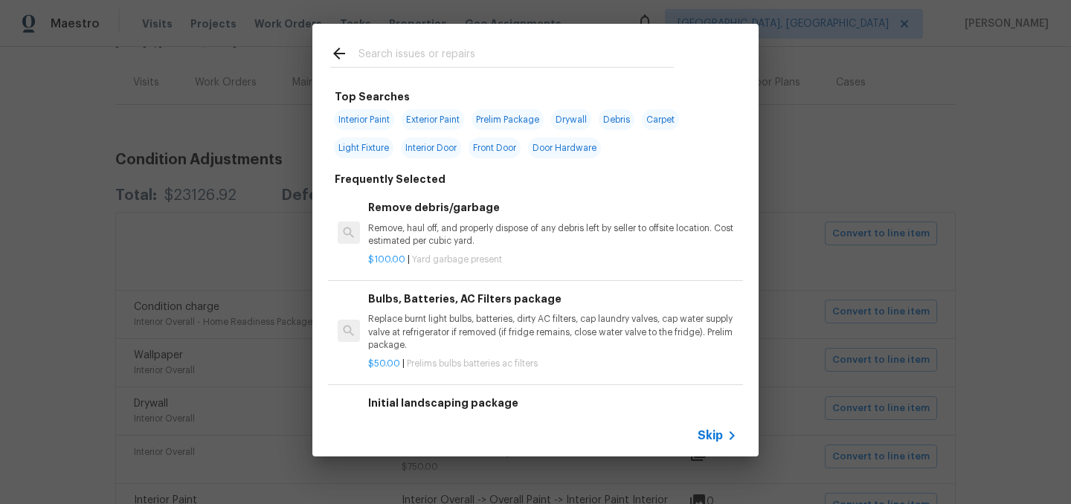
click at [712, 434] on span "Skip" at bounding box center [710, 435] width 25 height 15
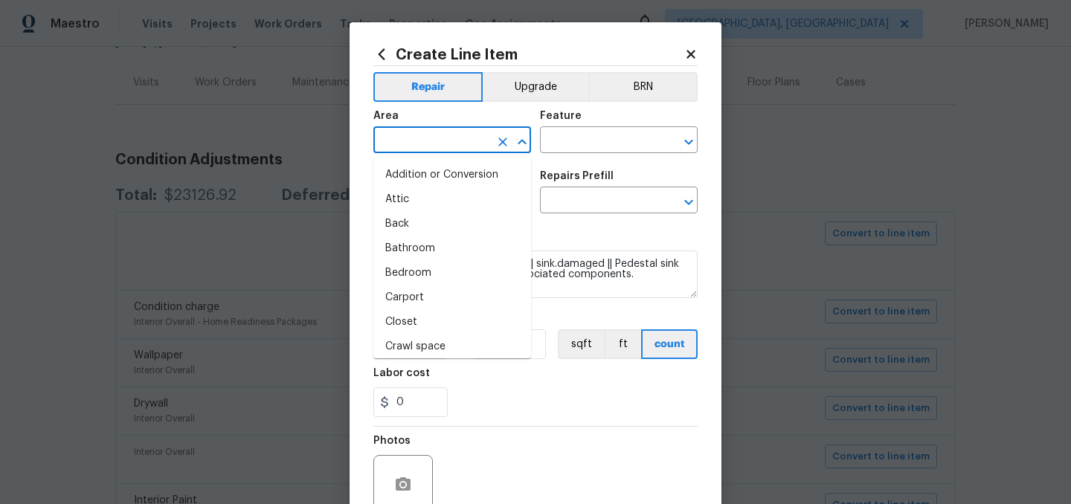
click at [442, 144] on input "text" at bounding box center [431, 141] width 116 height 23
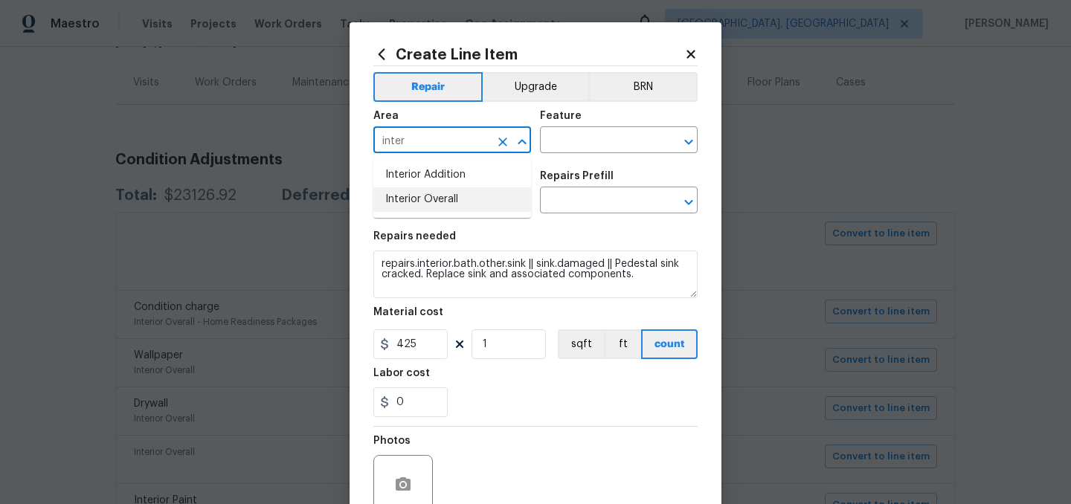
click at [466, 200] on li "Interior Overall" at bounding box center [452, 199] width 158 height 25
type input "Interior Overall"
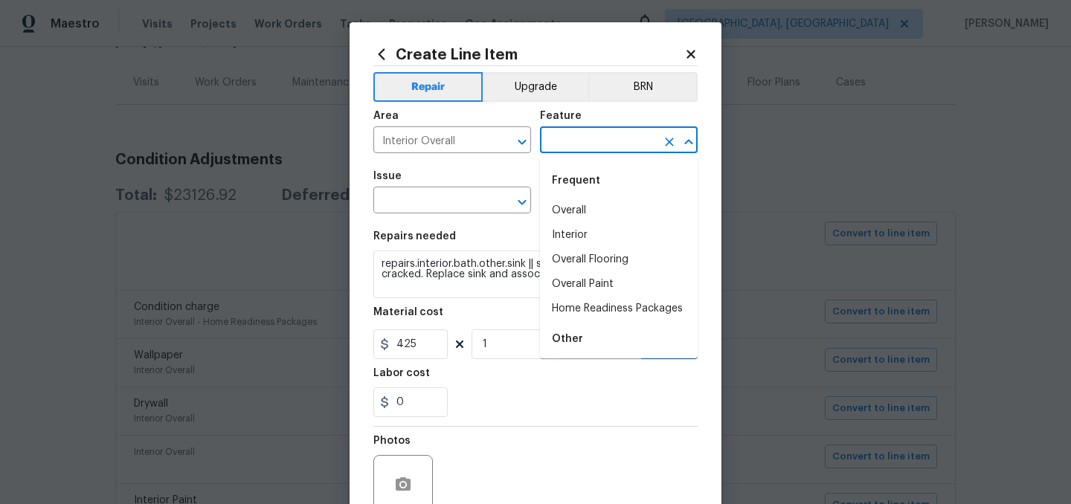
click at [560, 140] on input "text" at bounding box center [598, 141] width 116 height 23
click at [591, 312] on li "Plumbing" at bounding box center [619, 309] width 158 height 25
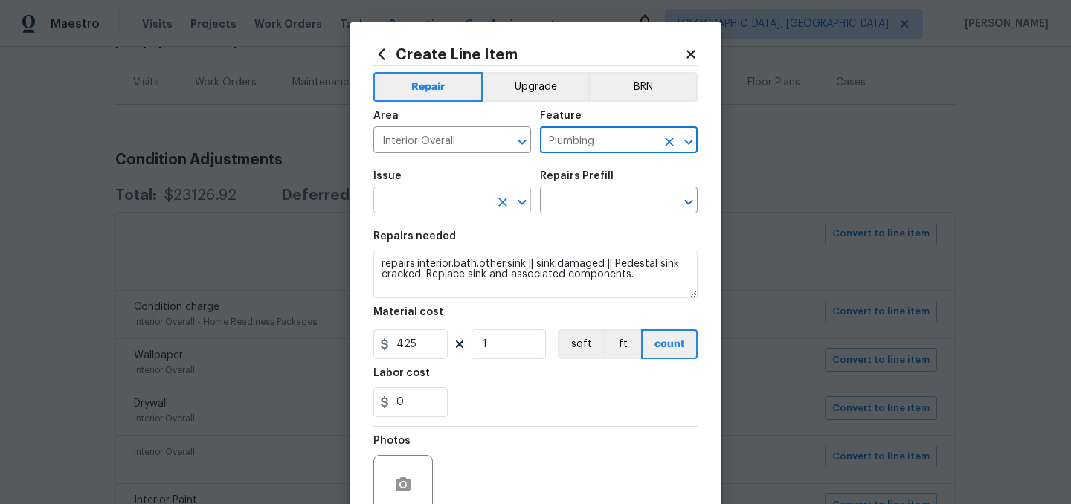
type input "Plumbing"
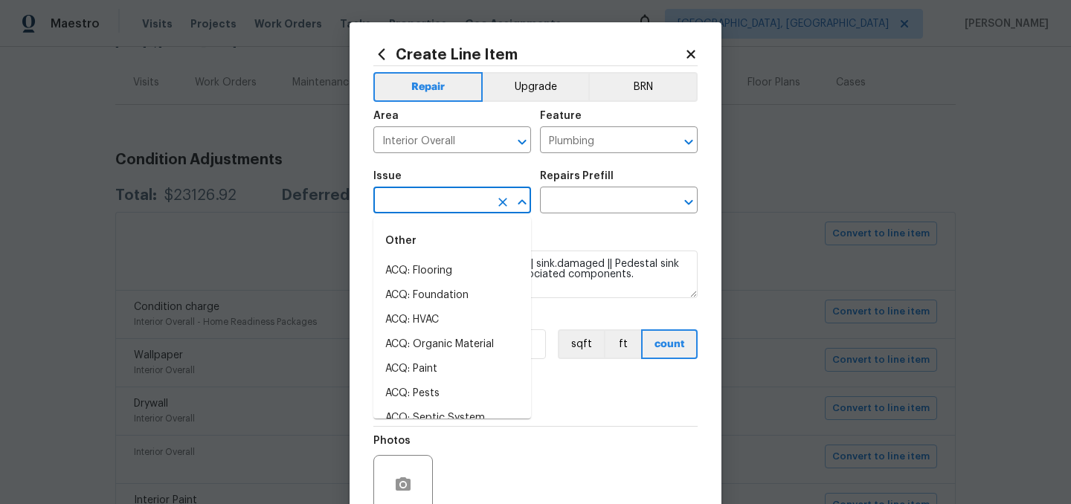
click at [439, 202] on input "text" at bounding box center [431, 201] width 116 height 23
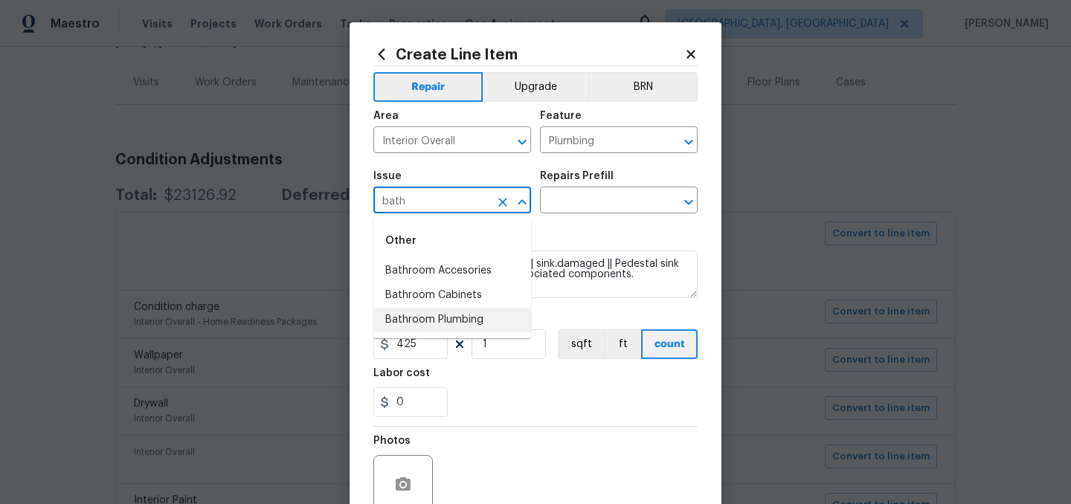
click at [440, 315] on li "Bathroom Plumbing" at bounding box center [452, 320] width 158 height 25
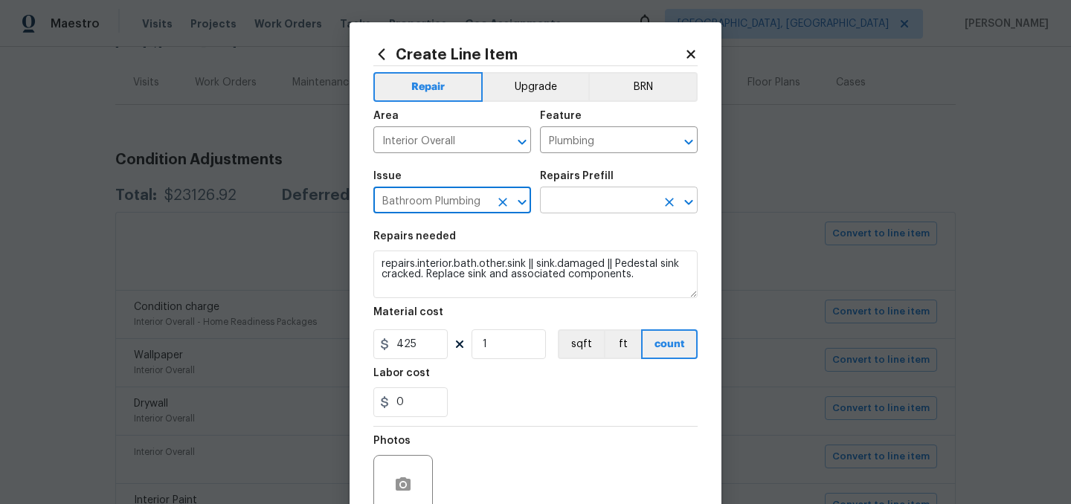
type input "Bathroom Plumbing"
click at [554, 207] on input "text" at bounding box center [598, 201] width 116 height 23
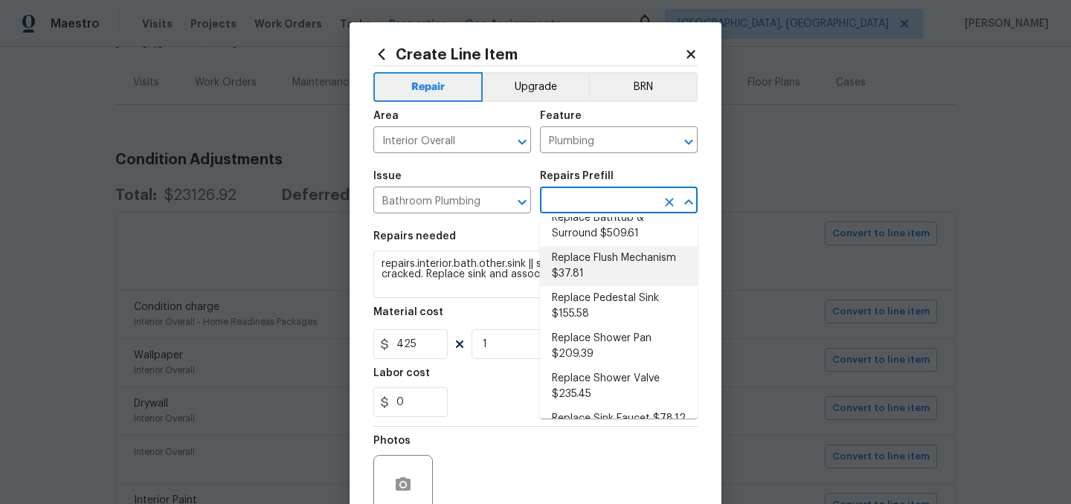
scroll to position [502, 0]
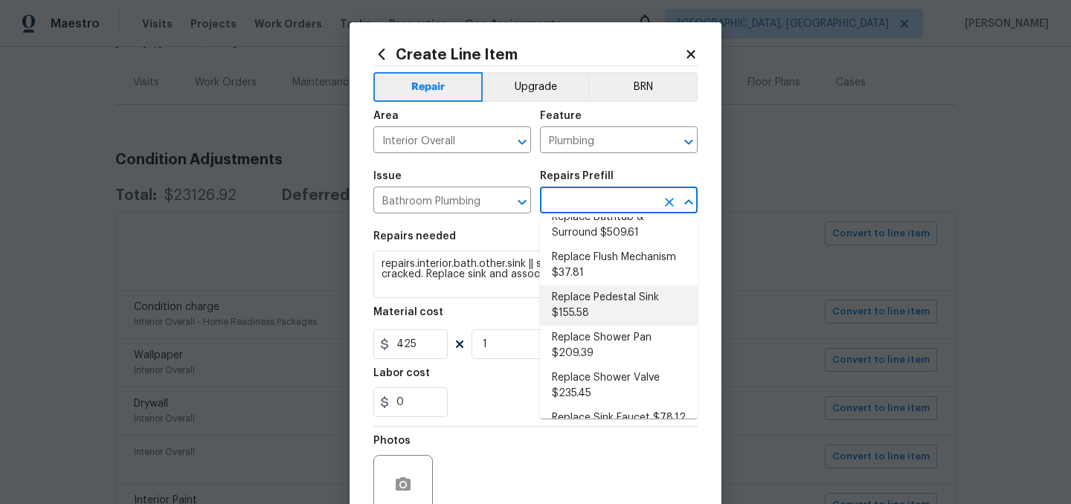
click at [645, 294] on li "Replace Pedestal Sink $155.58" at bounding box center [619, 306] width 158 height 40
type input "Replace Pedestal Sink $155.58"
type textarea "Remove and replace the existing pedestal sink with new. Ensure that the pedesta…"
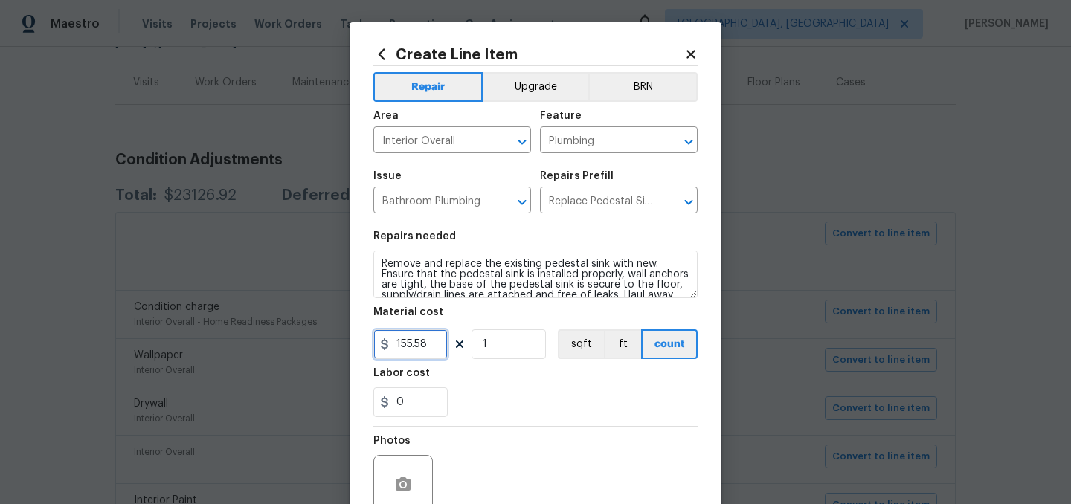
click at [435, 341] on input "155.58" at bounding box center [410, 344] width 74 height 30
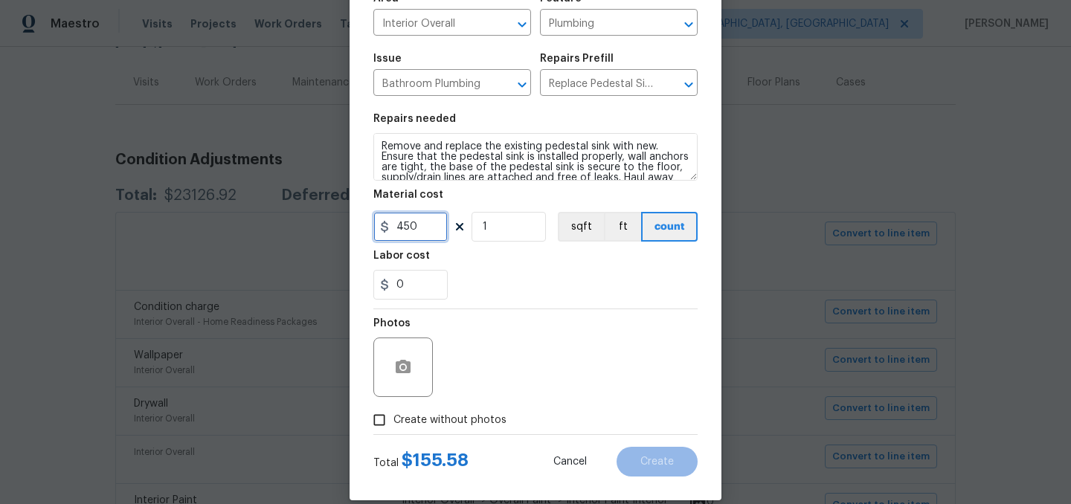
scroll to position [137, 0]
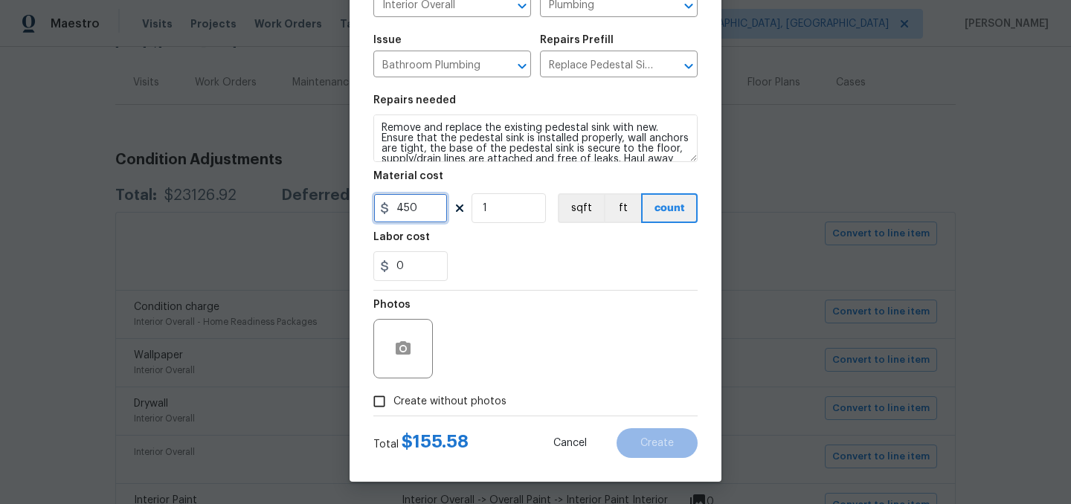
type input "450"
click at [460, 402] on span "Create without photos" at bounding box center [449, 402] width 113 height 16
click at [393, 402] on input "Create without photos" at bounding box center [379, 401] width 28 height 28
checkbox input "true"
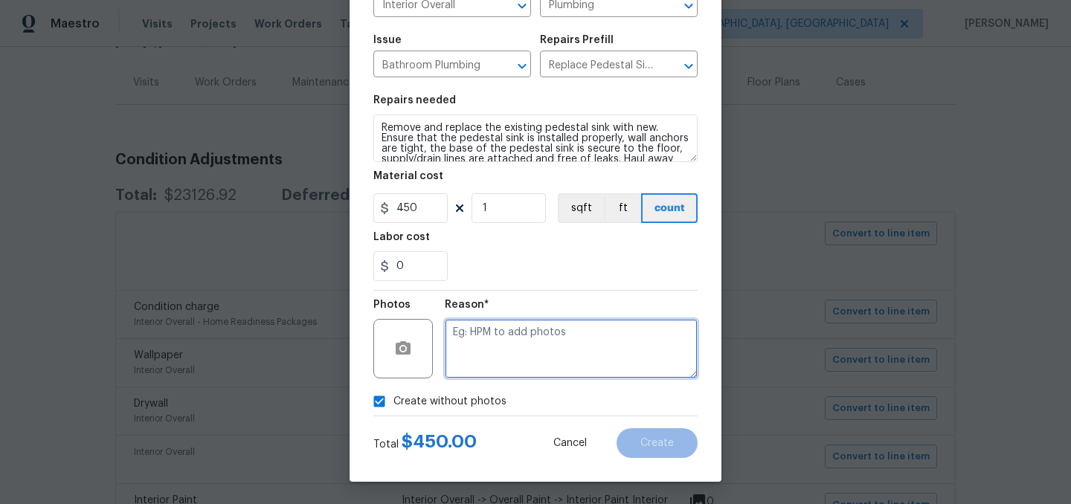
click at [524, 368] on textarea at bounding box center [571, 348] width 253 height 59
type textarea "."
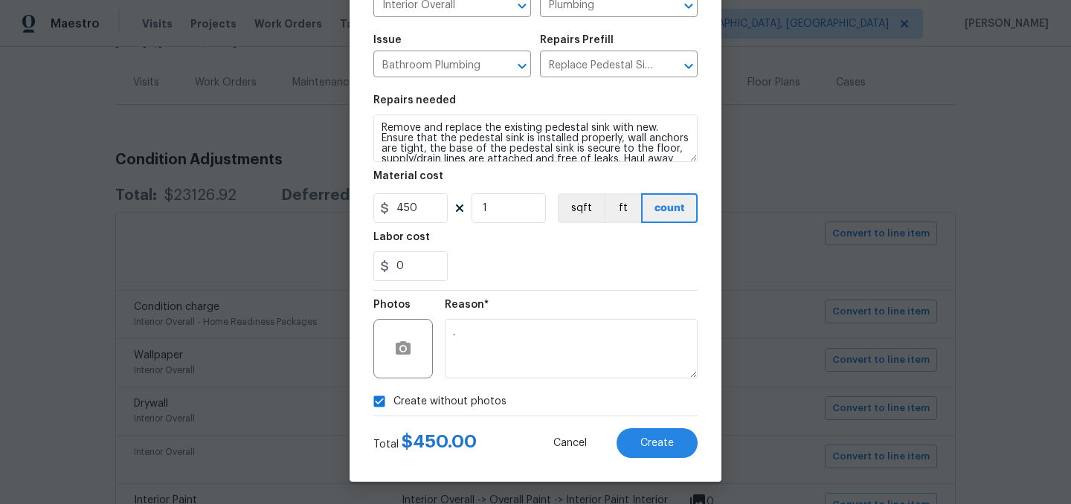
click at [445, 402] on span "Create without photos" at bounding box center [449, 402] width 113 height 16
click at [393, 402] on input "Create without photos" at bounding box center [379, 401] width 28 height 28
checkbox input "false"
click at [653, 454] on button "Create" at bounding box center [656, 443] width 81 height 30
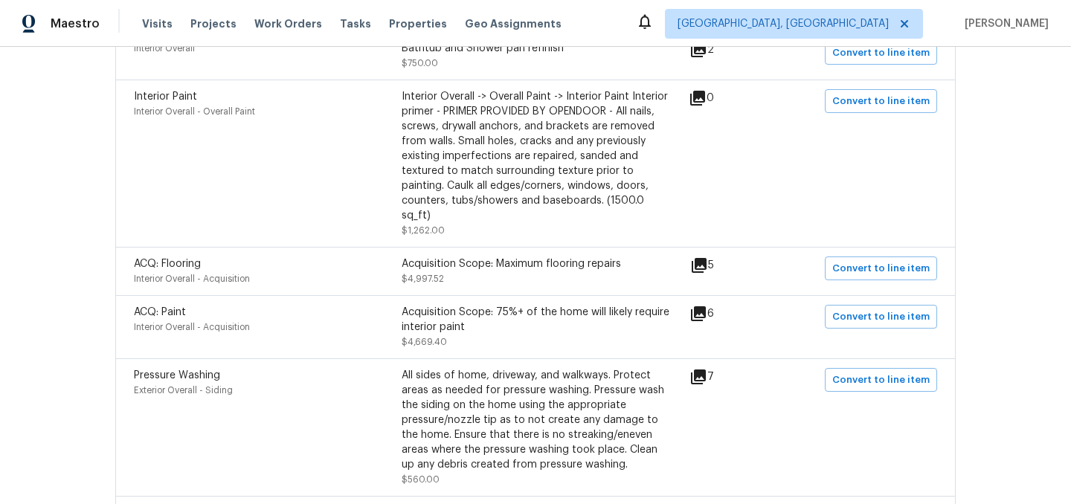
scroll to position [565, 0]
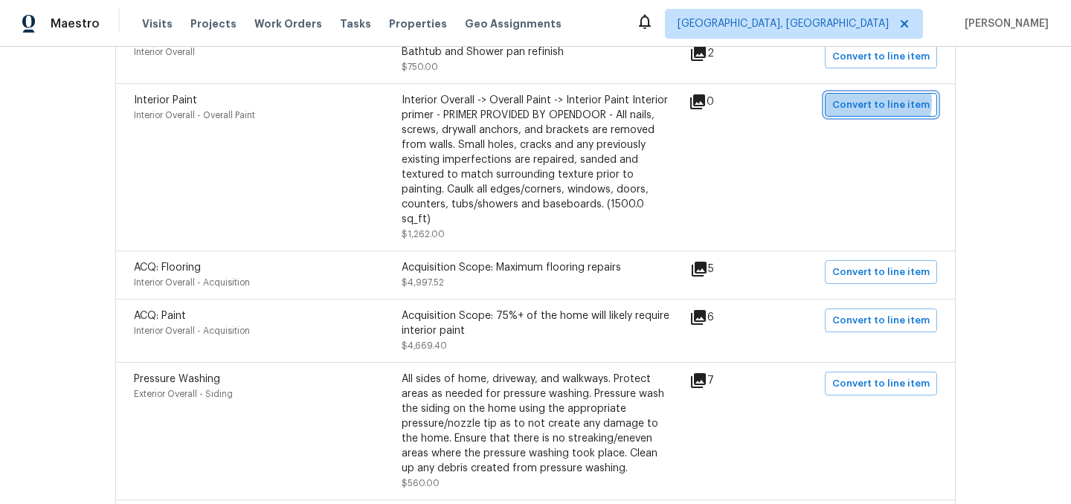
click at [873, 103] on span "Convert to line item" at bounding box center [880, 105] width 97 height 17
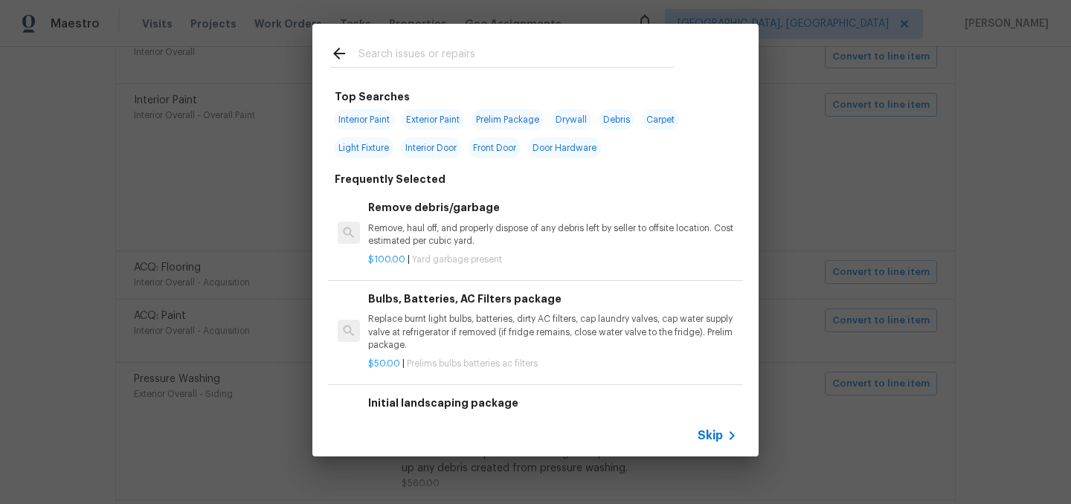
click at [717, 447] on div "Skip" at bounding box center [535, 436] width 446 height 42
click at [713, 440] on span "Skip" at bounding box center [710, 435] width 25 height 15
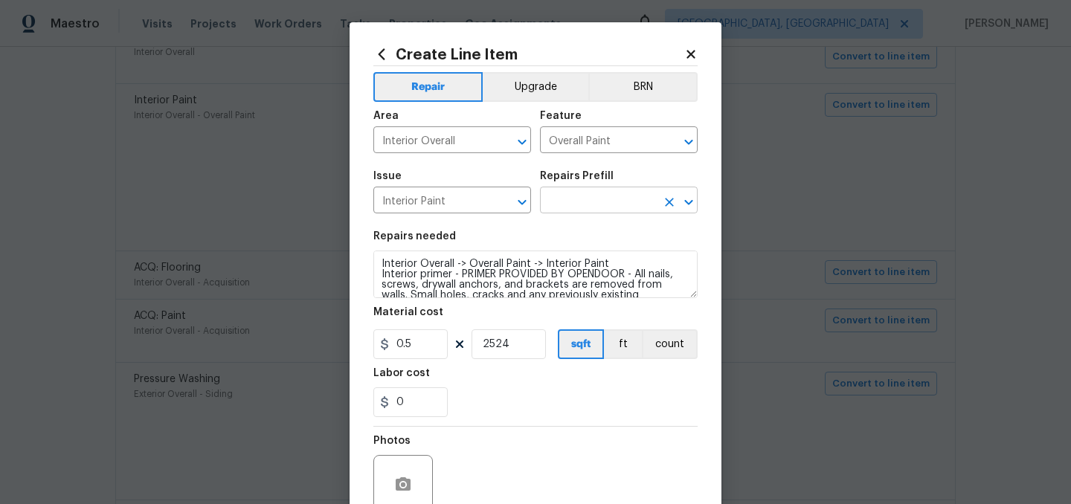
click at [590, 204] on input "text" at bounding box center [598, 201] width 116 height 23
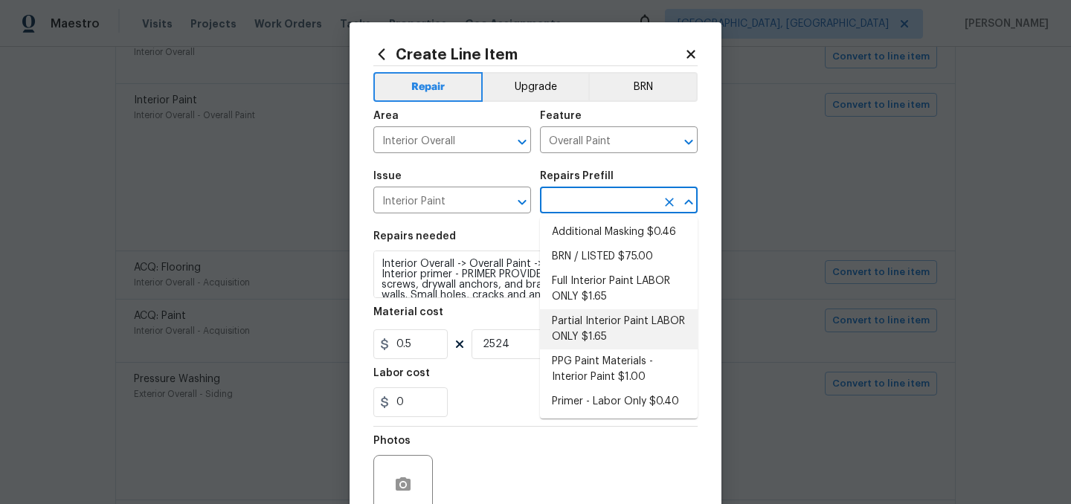
scroll to position [29, 0]
click at [619, 403] on li "Primer - Labor Only $0.40" at bounding box center [619, 400] width 158 height 25
type input "Primer - Labor Only $0.40"
type textarea "Interior primer - PRIMER PROVIDED BY OPENDOOR - All nails, screws, drywall anch…"
type input "0.4"
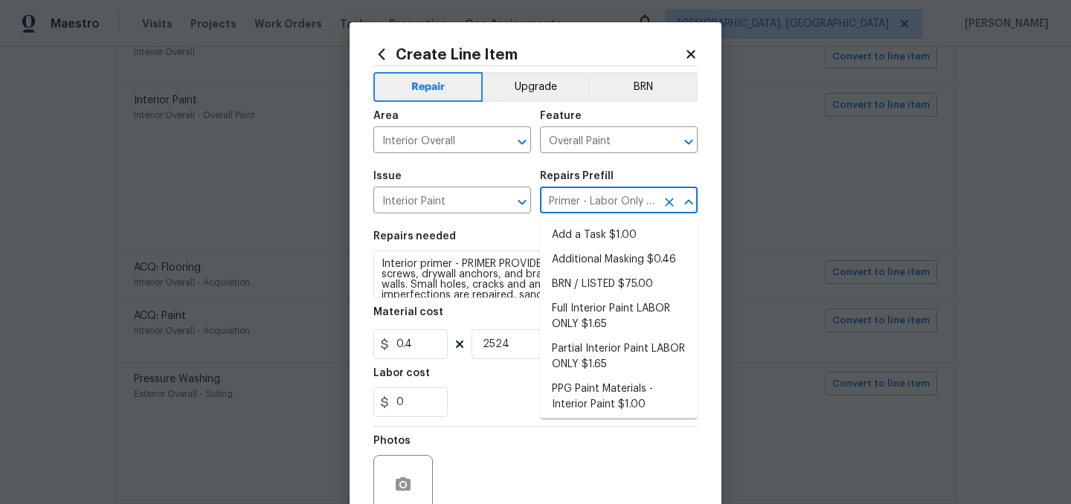
scroll to position [23, 0]
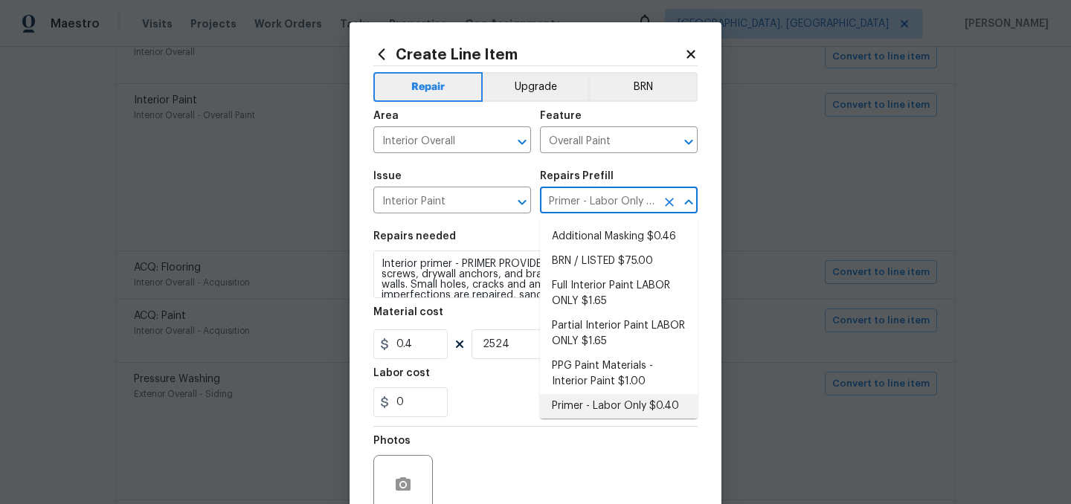
click at [513, 405] on div "0" at bounding box center [535, 402] width 324 height 30
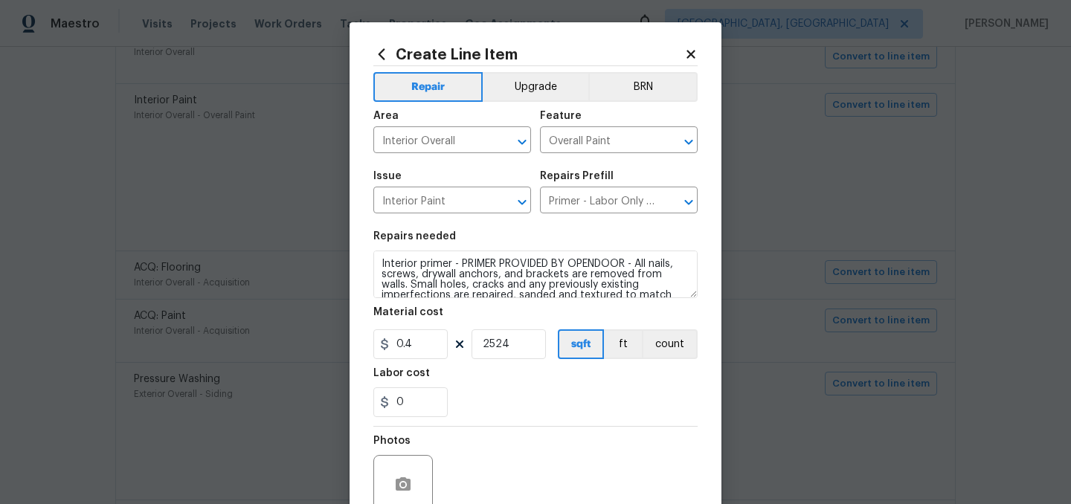
scroll to position [137, 0]
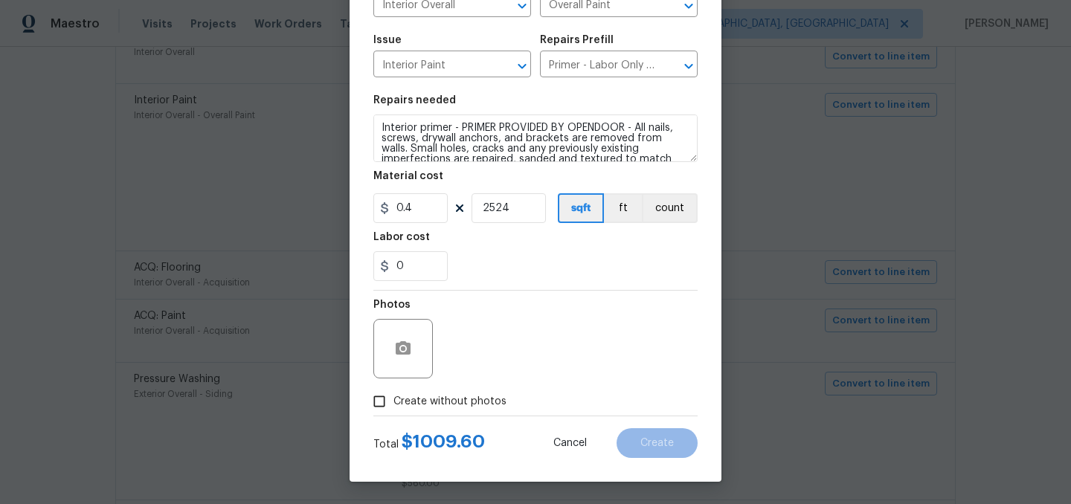
click at [457, 400] on span "Create without photos" at bounding box center [449, 402] width 113 height 16
click at [393, 400] on input "Create without photos" at bounding box center [379, 401] width 28 height 28
checkbox input "true"
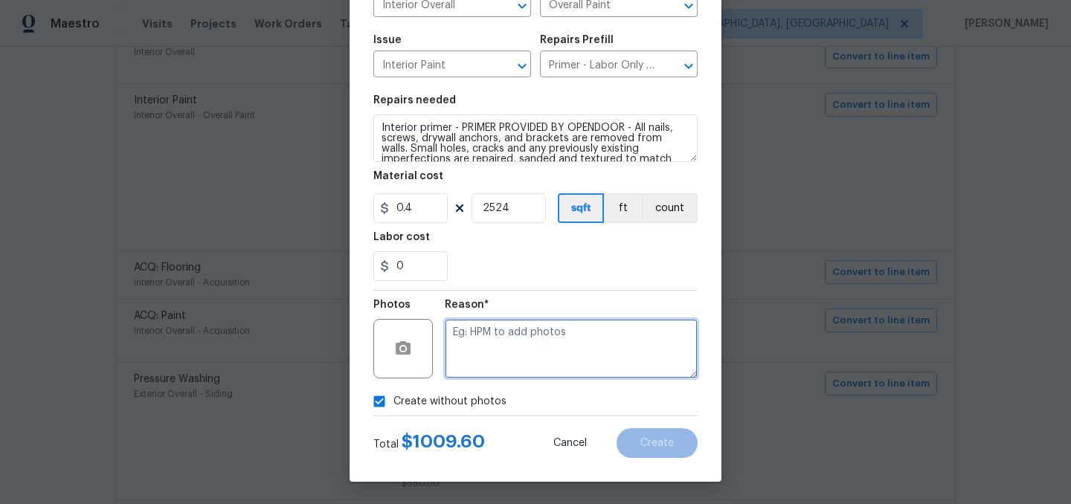
click at [496, 343] on textarea at bounding box center [571, 348] width 253 height 59
type textarea "."
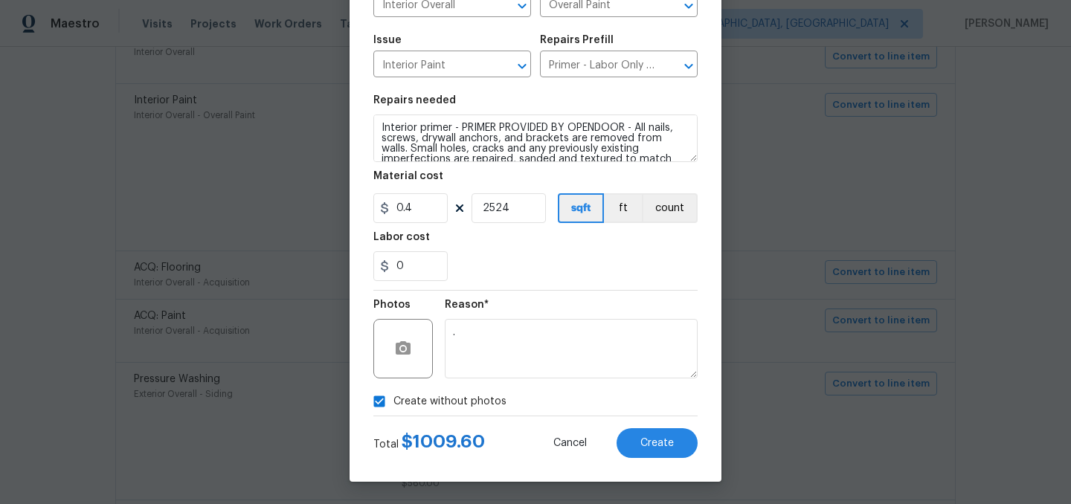
click at [461, 387] on label "Create without photos" at bounding box center [435, 401] width 141 height 28
click at [393, 387] on input "Create without photos" at bounding box center [379, 401] width 28 height 28
checkbox input "false"
click at [679, 455] on button "Create" at bounding box center [656, 443] width 81 height 30
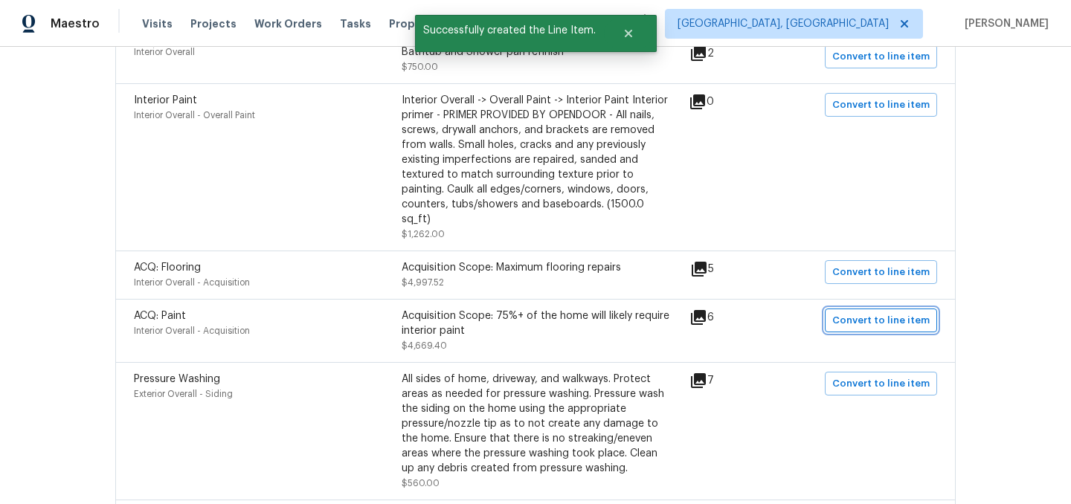
click at [870, 312] on span "Convert to line item" at bounding box center [880, 320] width 97 height 17
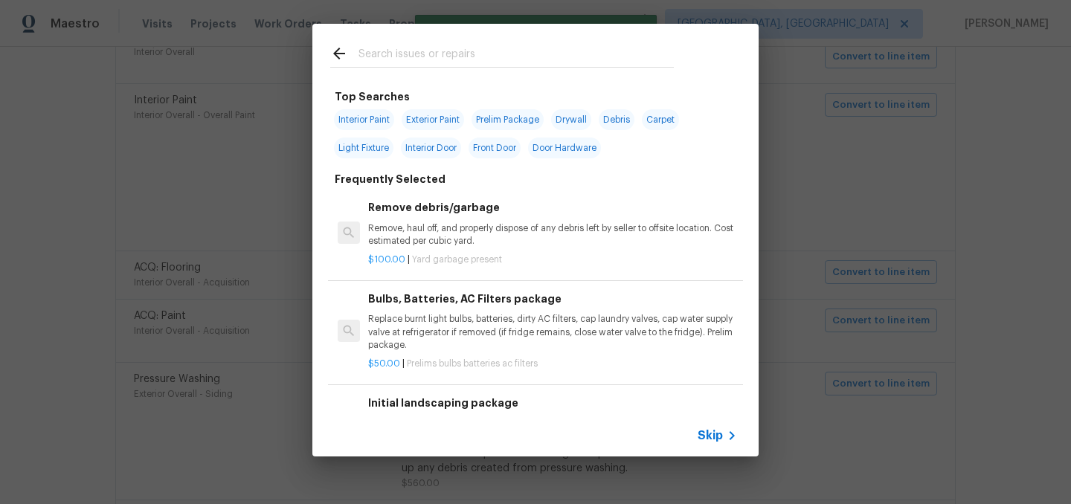
click at [715, 435] on span "Skip" at bounding box center [710, 435] width 25 height 15
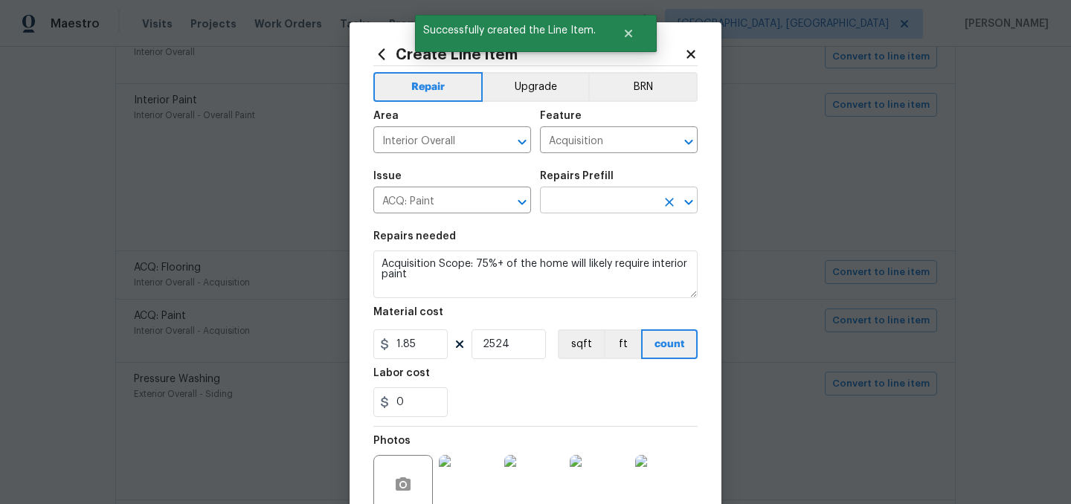
click at [579, 200] on input "text" at bounding box center [598, 201] width 116 height 23
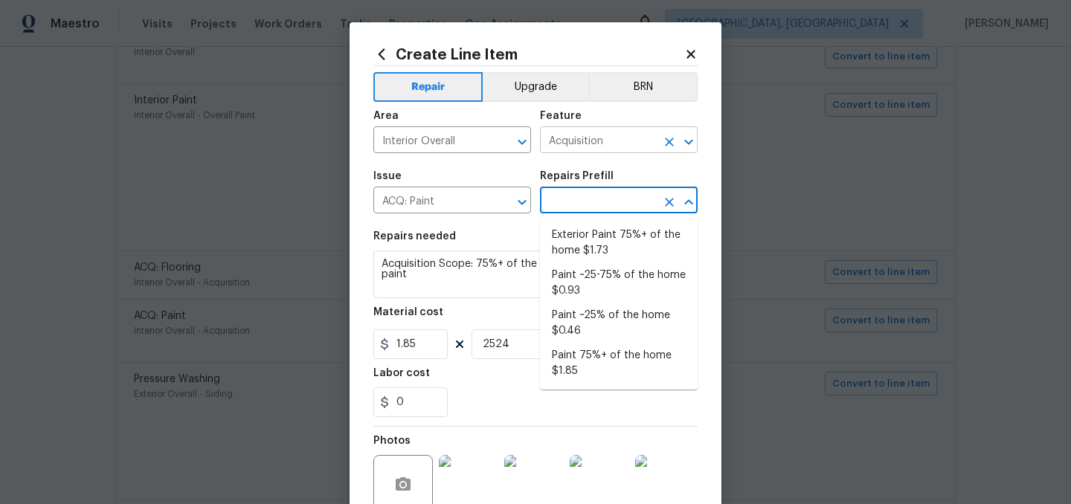
click at [553, 144] on input "Acquisition" at bounding box center [598, 141] width 116 height 23
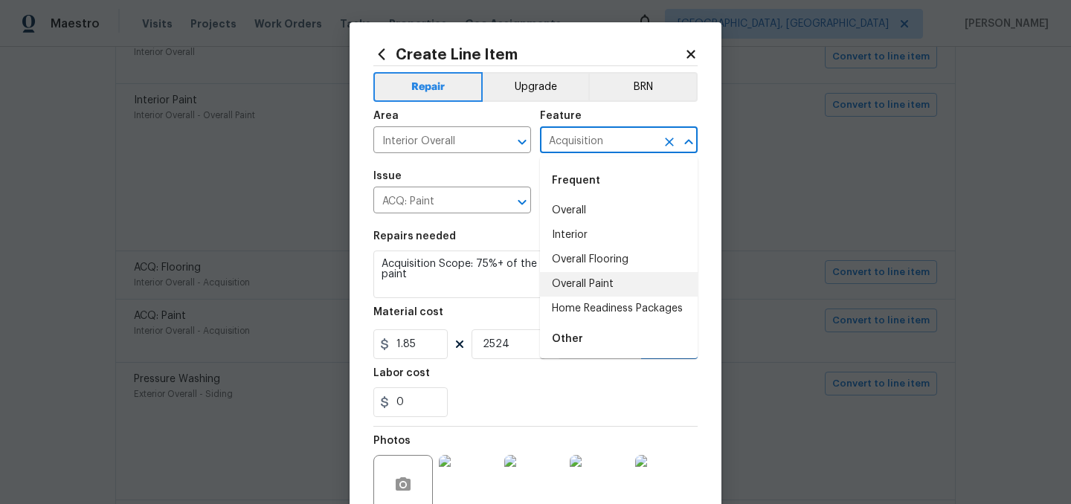
click at [583, 284] on li "Overall Paint" at bounding box center [619, 284] width 158 height 25
type input "Overall Paint"
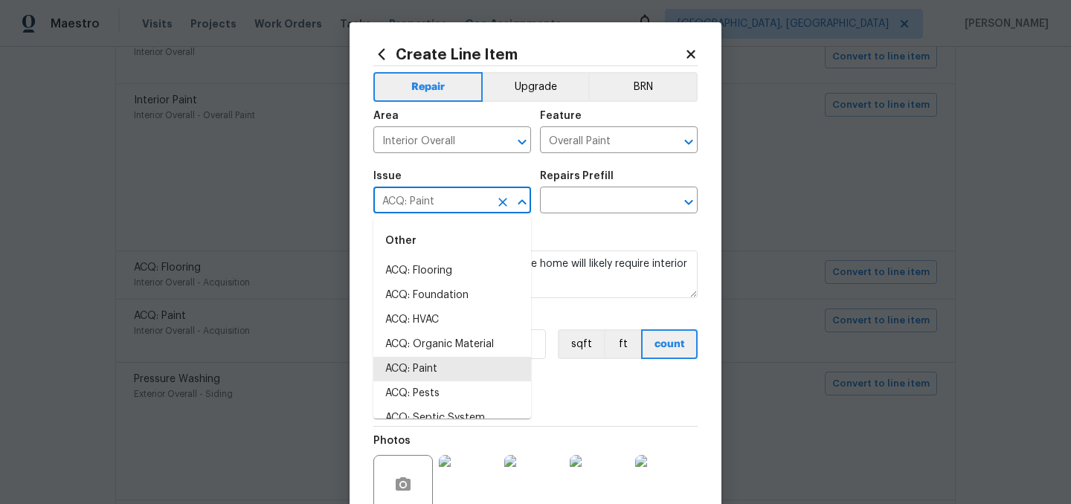
click at [466, 194] on input "ACQ: Paint" at bounding box center [431, 201] width 116 height 23
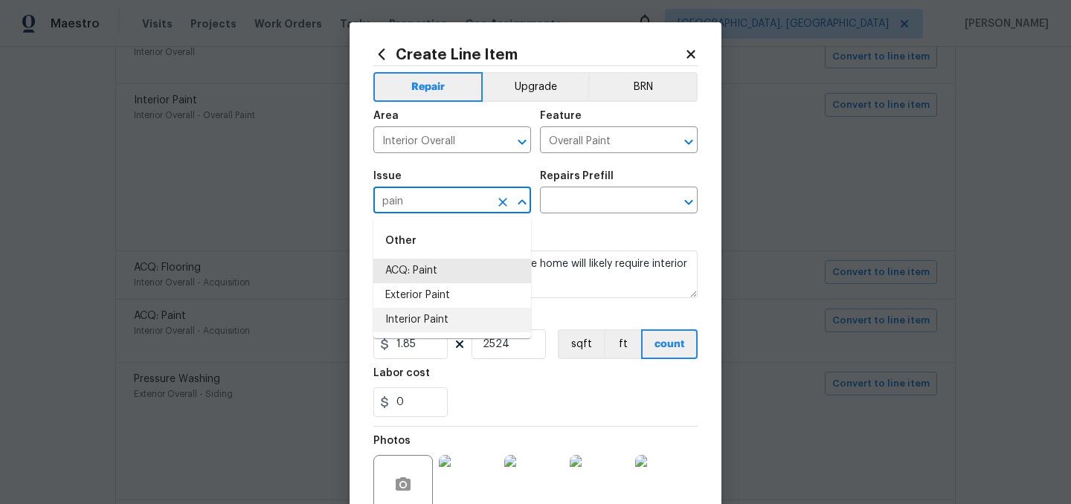
click at [433, 317] on li "Interior Paint" at bounding box center [452, 320] width 158 height 25
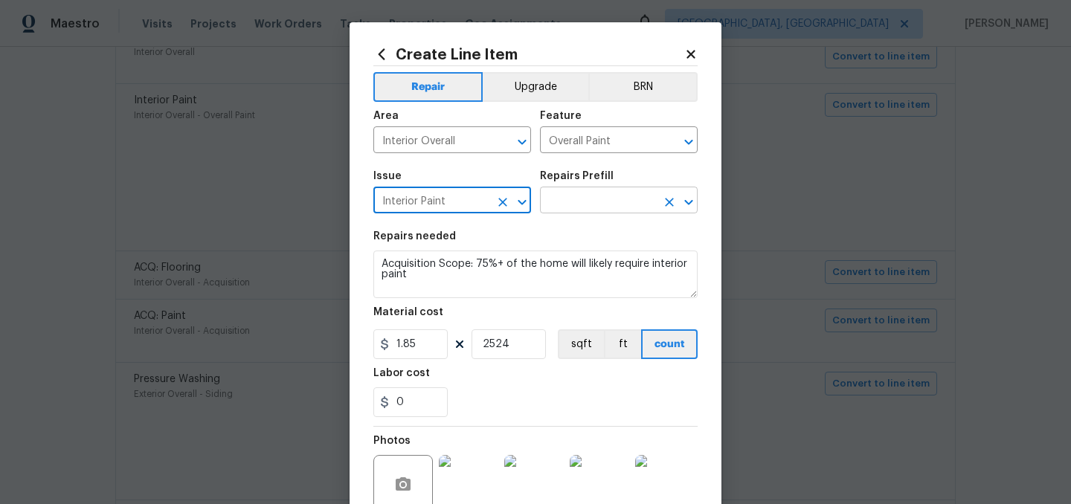
type input "Interior Paint"
click at [605, 206] on input "text" at bounding box center [598, 201] width 116 height 23
click at [689, 57] on icon at bounding box center [690, 54] width 8 height 8
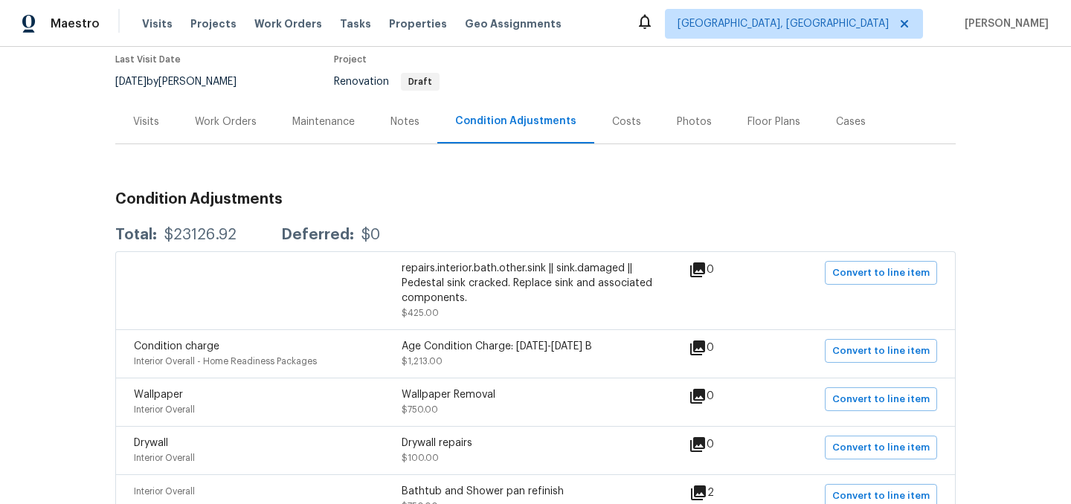
scroll to position [51, 0]
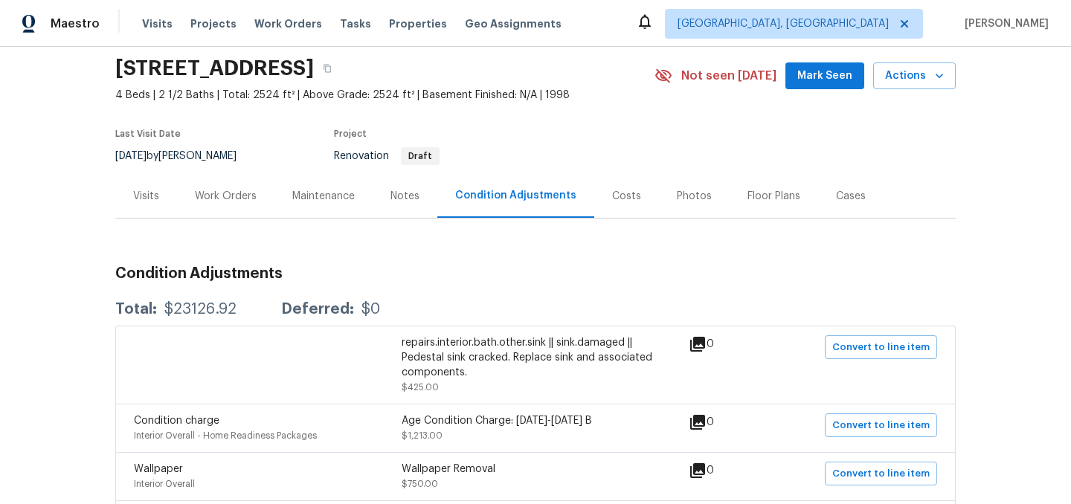
click at [250, 202] on div "Work Orders" at bounding box center [226, 196] width 62 height 15
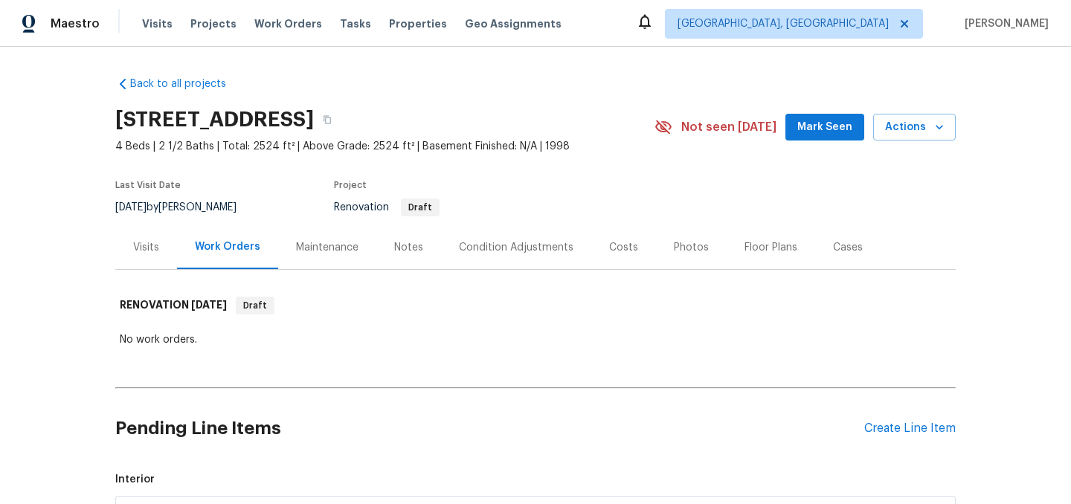
click at [518, 247] on div "Condition Adjustments" at bounding box center [516, 247] width 115 height 15
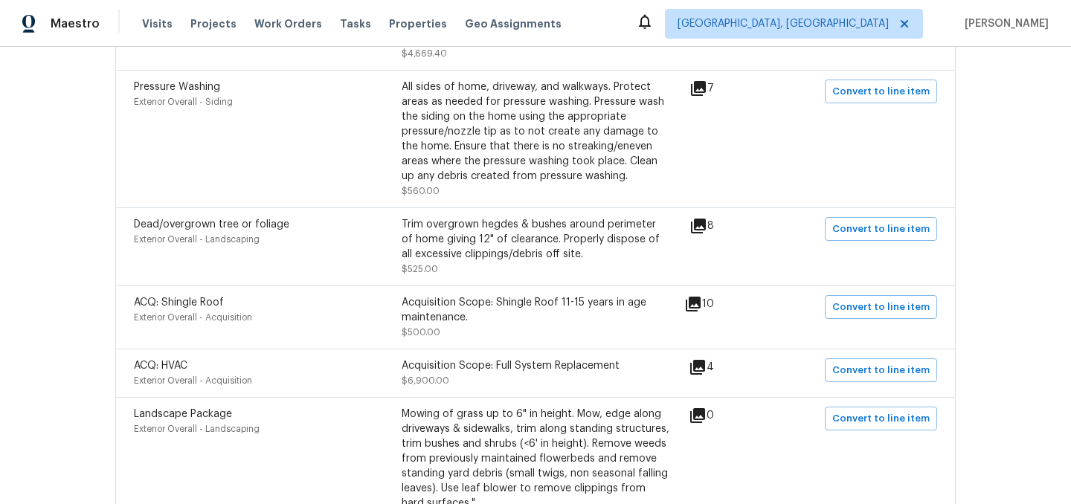
scroll to position [967, 0]
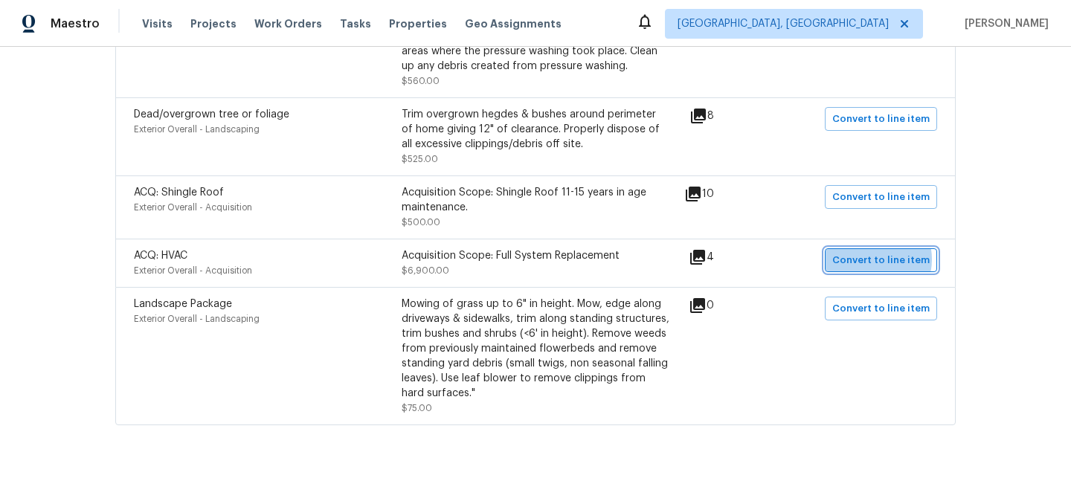
click at [876, 252] on span "Convert to line item" at bounding box center [880, 260] width 97 height 17
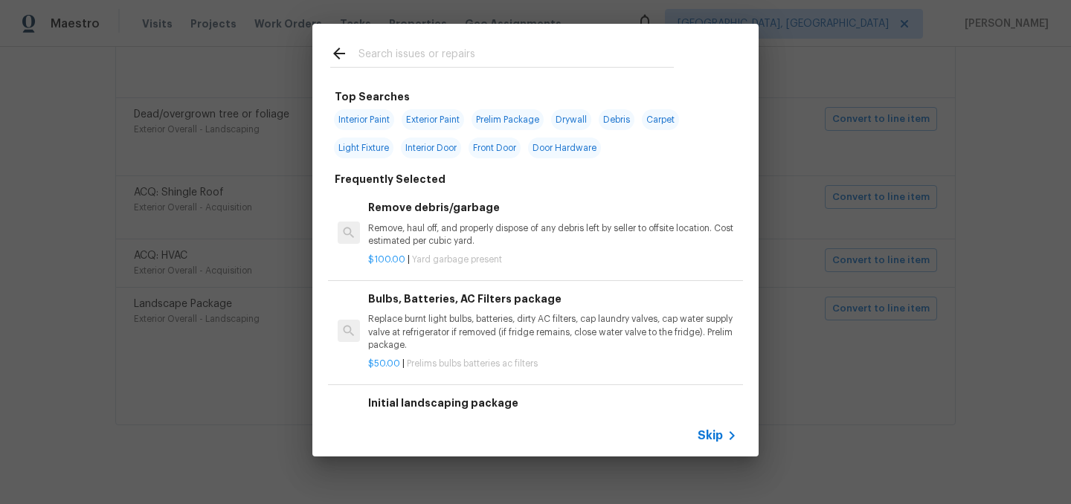
click at [705, 434] on span "Skip" at bounding box center [710, 435] width 25 height 15
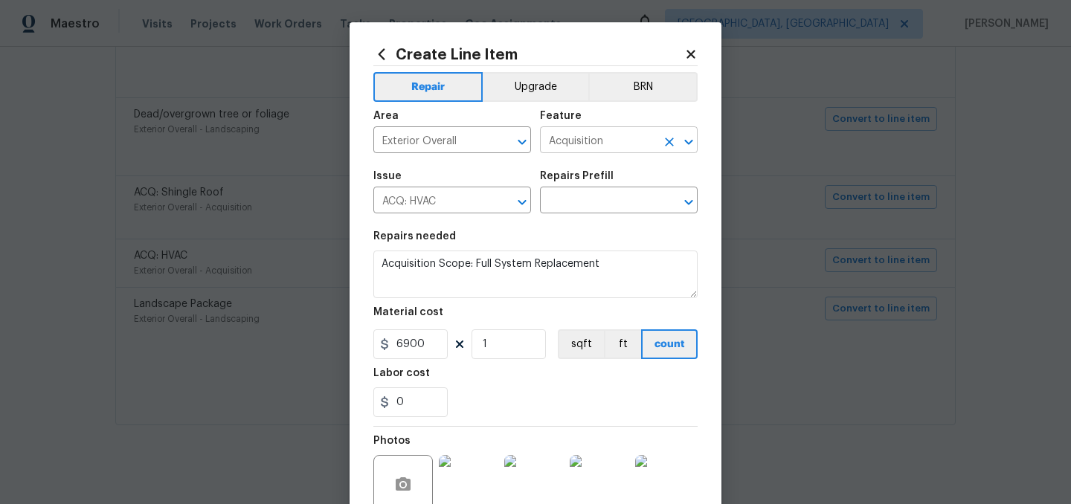
click at [574, 146] on input "Acquisition" at bounding box center [598, 141] width 116 height 23
click at [574, 211] on li "HVAC" at bounding box center [619, 211] width 158 height 25
type input "HVAC"
click at [414, 210] on input "ACQ: HVAC" at bounding box center [431, 201] width 116 height 23
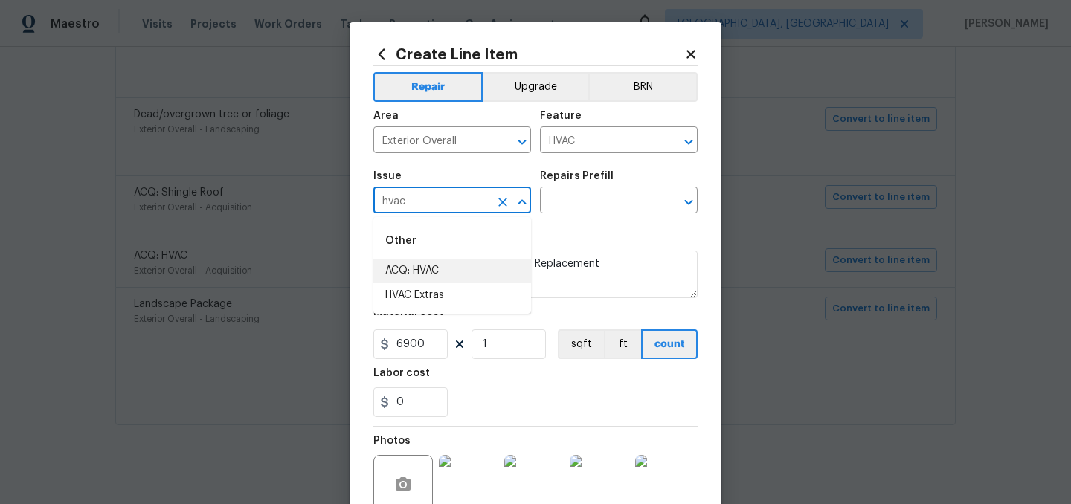
click at [437, 265] on li "ACQ: HVAC" at bounding box center [452, 271] width 158 height 25
click at [428, 188] on div "Issue" at bounding box center [452, 180] width 158 height 19
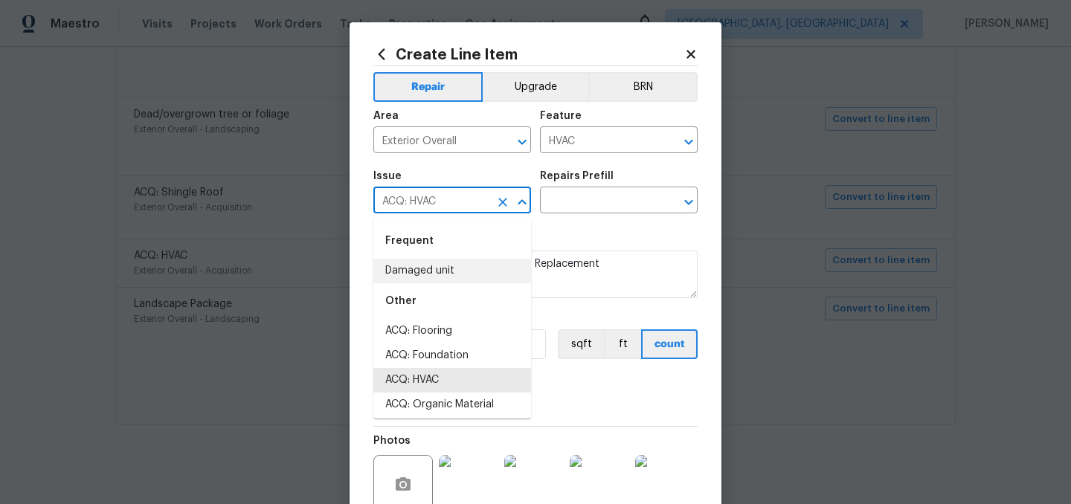
click at [463, 204] on input "ACQ: HVAC" at bounding box center [431, 201] width 116 height 23
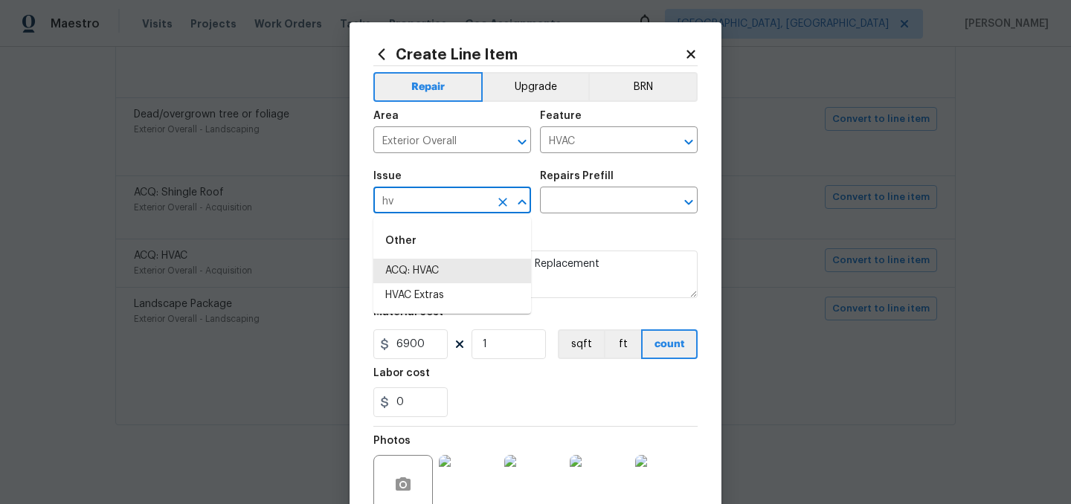
type input "h"
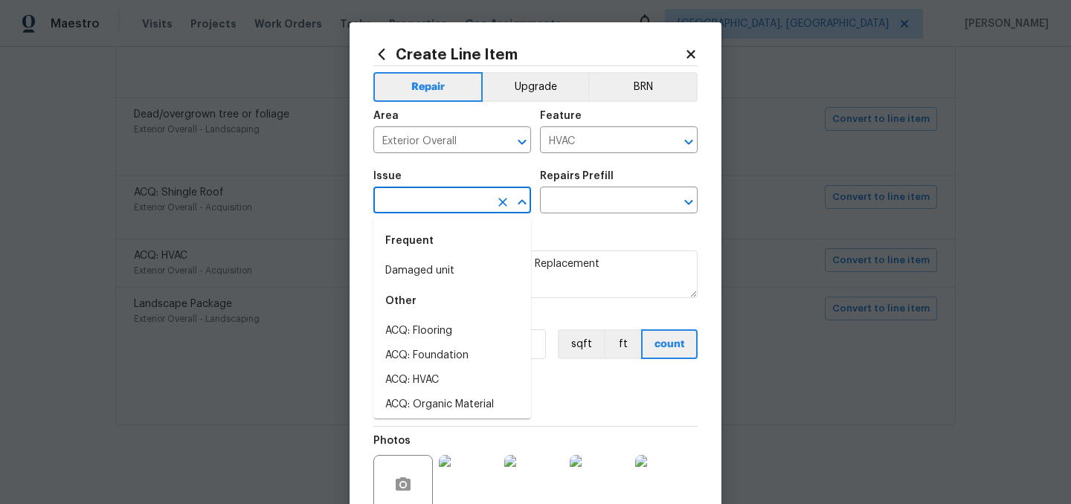
type input "a"
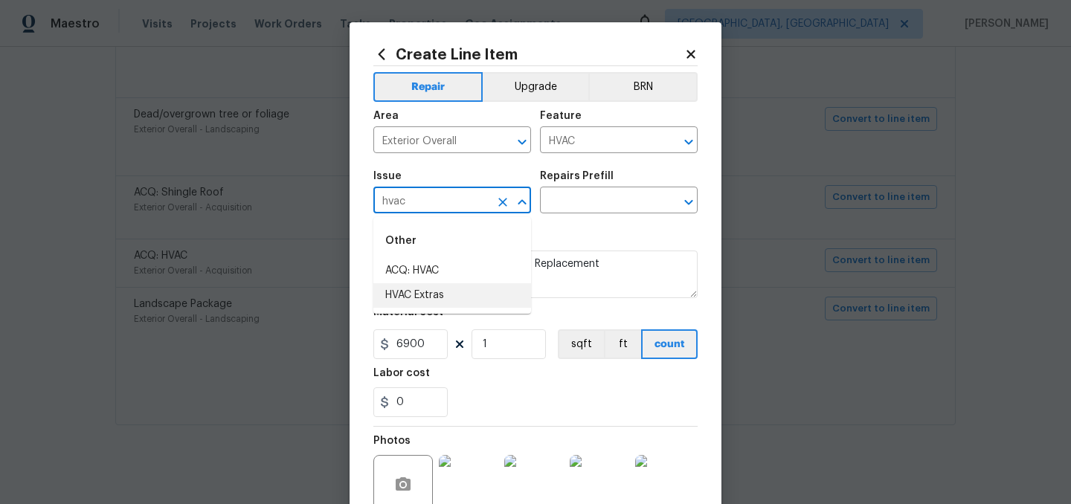
click at [457, 297] on li "HVAC Extras" at bounding box center [452, 295] width 158 height 25
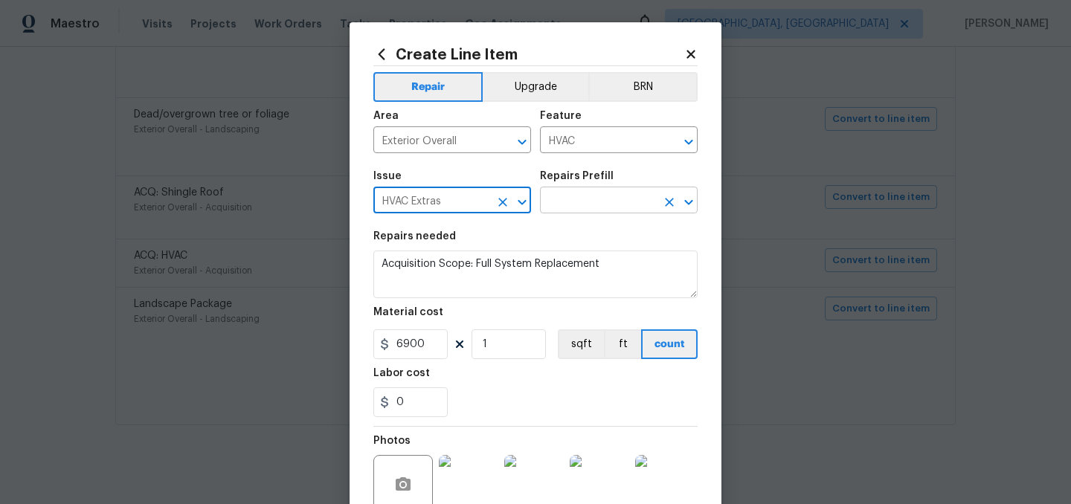
type input "HVAC Extras"
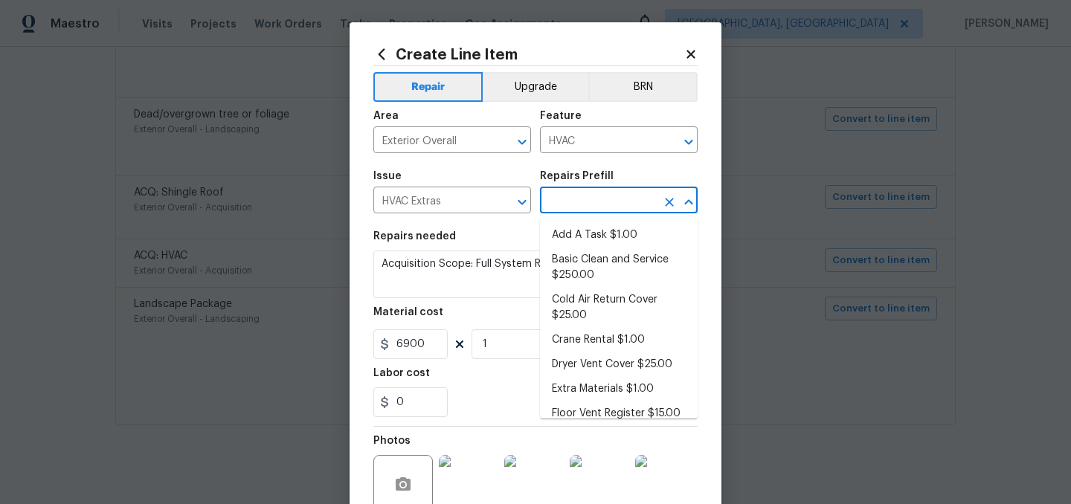
click at [566, 207] on input "text" at bounding box center [598, 201] width 116 height 23
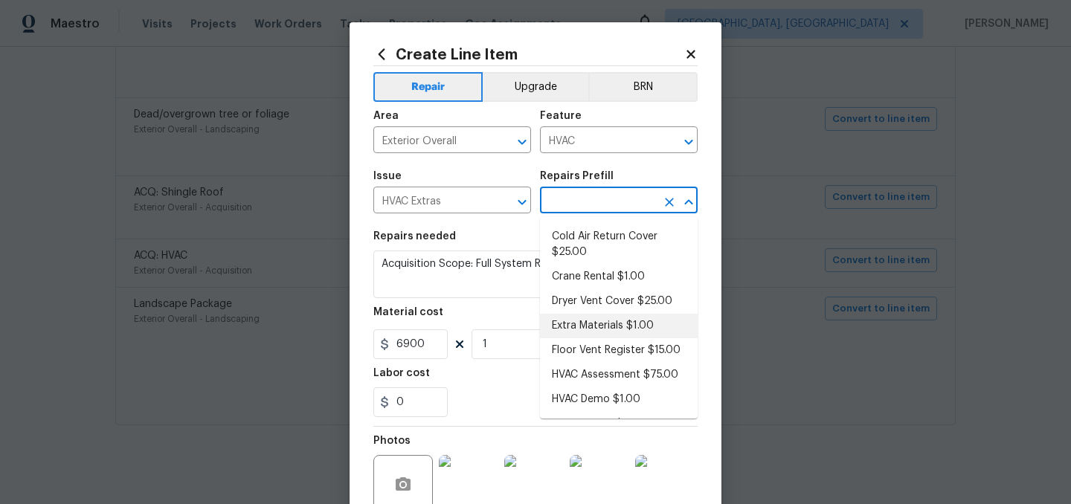
scroll to position [0, 0]
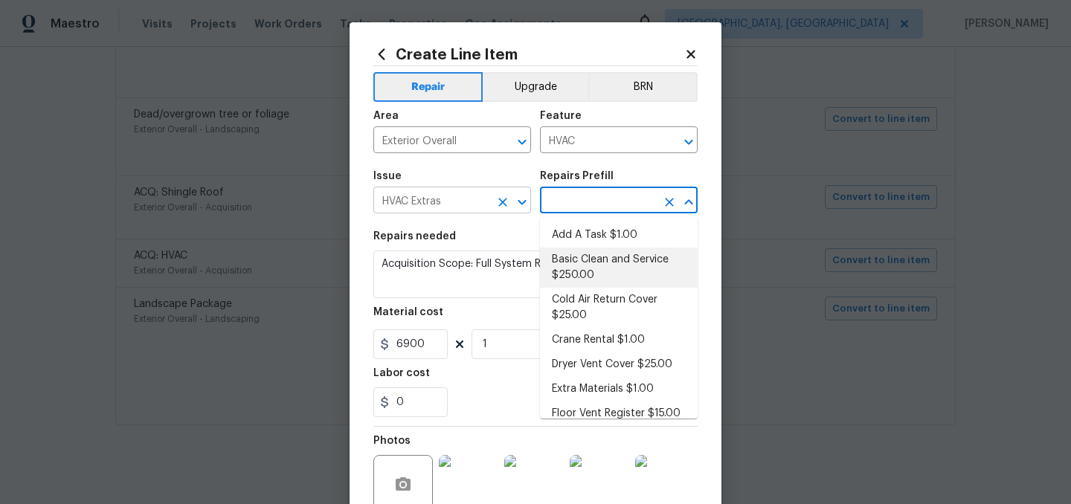
click at [454, 207] on input "HVAC Extras" at bounding box center [431, 201] width 116 height 23
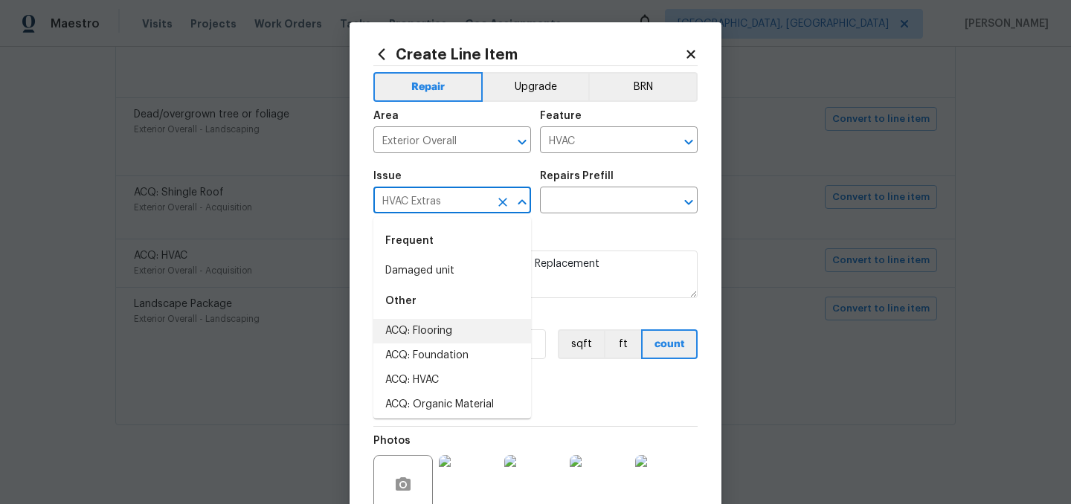
click at [454, 207] on input "HVAC Extras" at bounding box center [431, 201] width 116 height 23
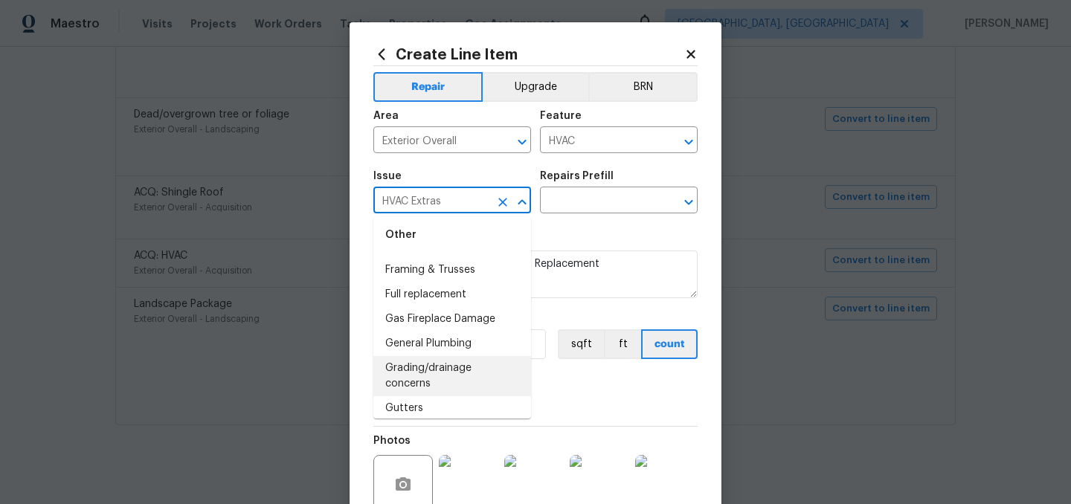
scroll to position [1245, 0]
click at [579, 208] on input "text" at bounding box center [598, 201] width 116 height 23
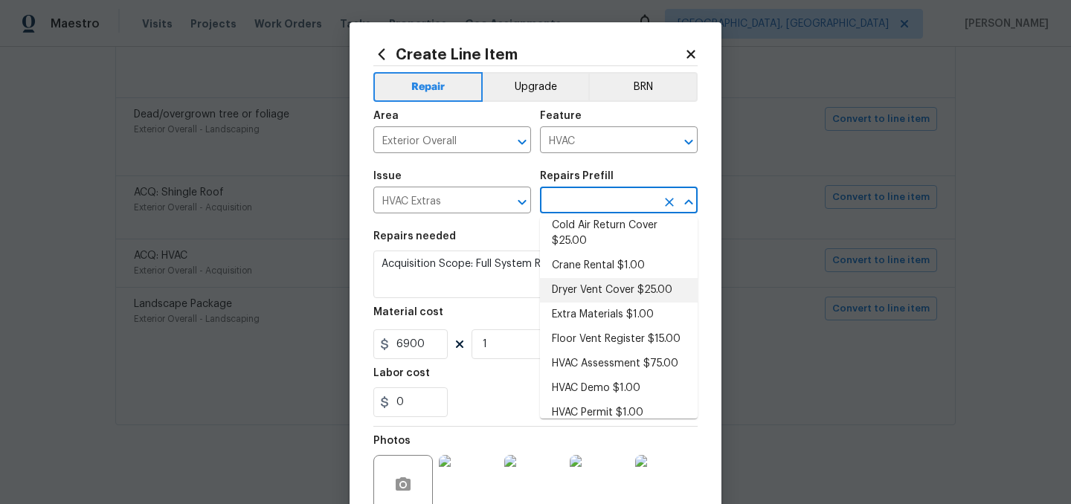
scroll to position [0, 0]
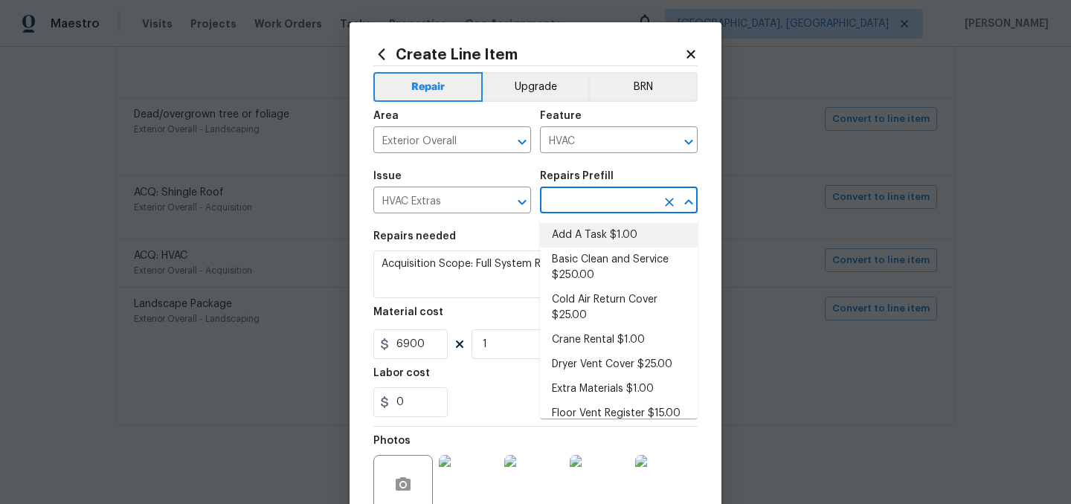
click at [599, 235] on li "Add A Task $1.00" at bounding box center [619, 235] width 158 height 25
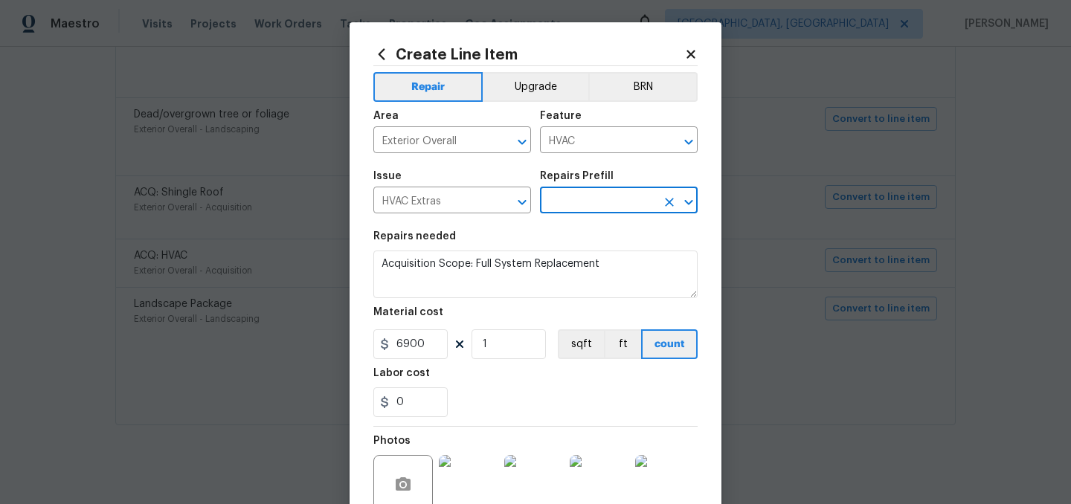
type input "Add A Task $1.00"
type textarea "HPM to detail"
type input "1"
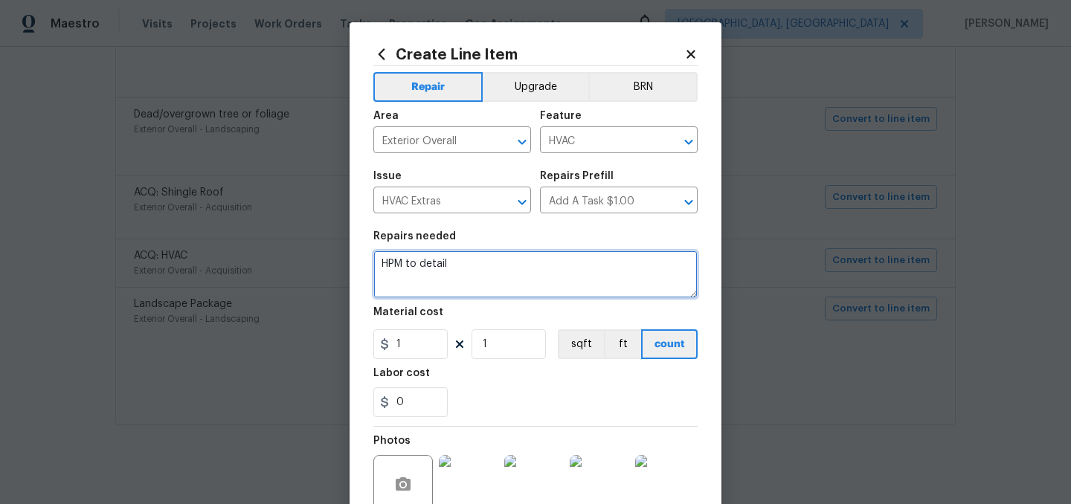
click at [473, 268] on textarea "HPM to detail" at bounding box center [535, 275] width 324 height 48
type textarea "Full HVAC replacement."
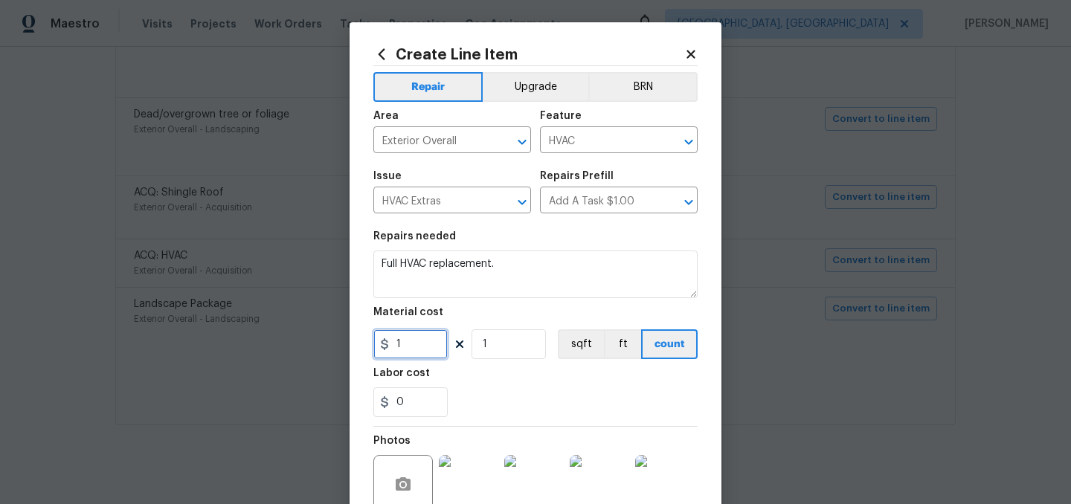
click at [413, 344] on input "1" at bounding box center [410, 344] width 74 height 30
type input "1"
click at [529, 405] on div "0" at bounding box center [535, 402] width 324 height 30
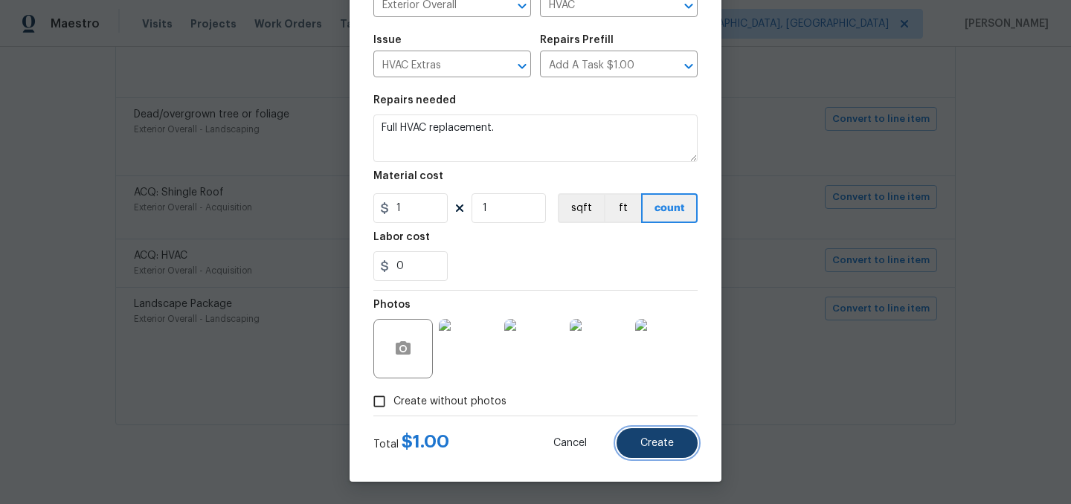
click at [654, 436] on button "Create" at bounding box center [656, 443] width 81 height 30
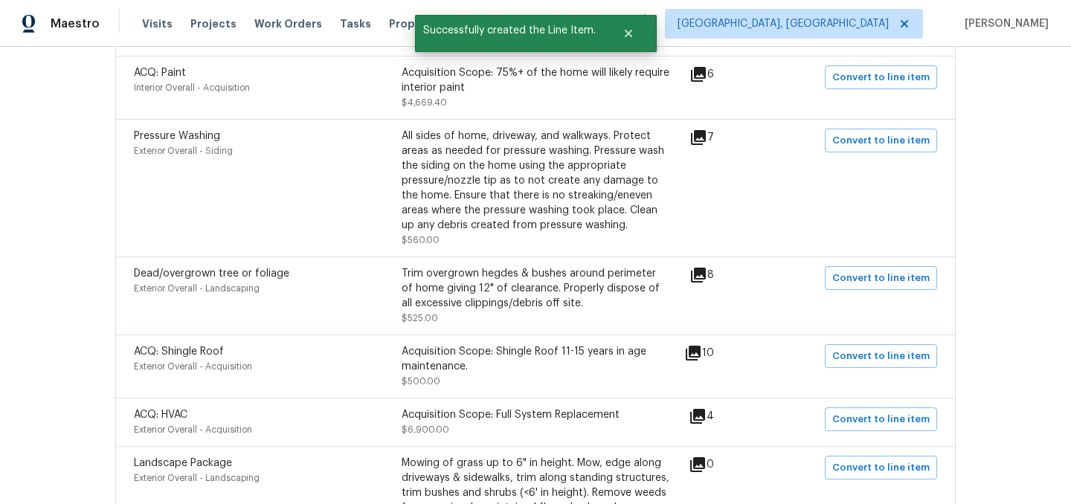
scroll to position [790, 0]
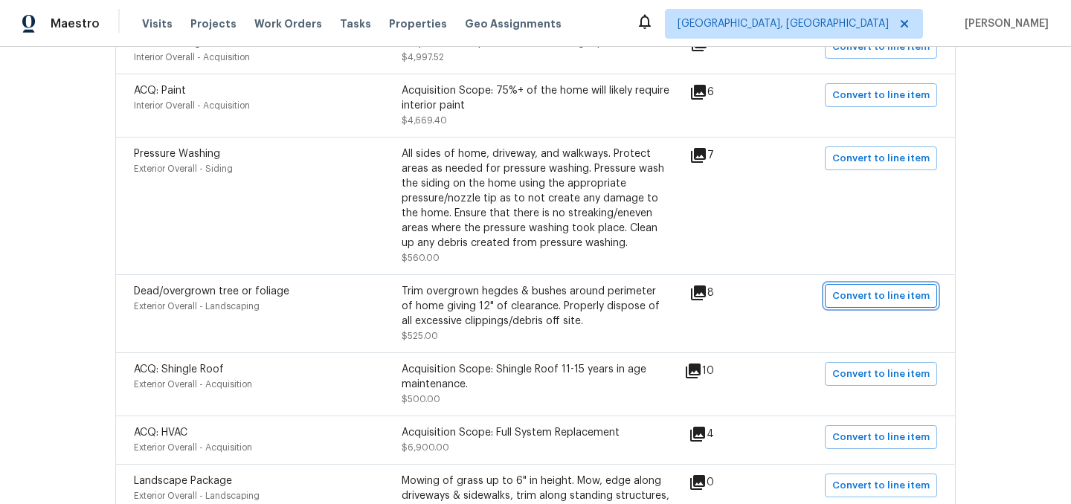
click at [870, 288] on span "Convert to line item" at bounding box center [880, 296] width 97 height 17
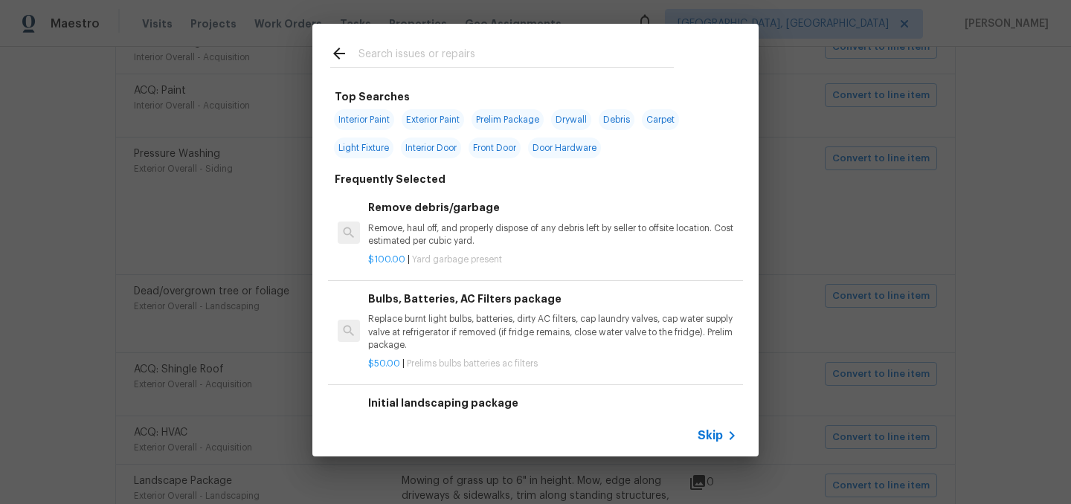
click at [709, 438] on span "Skip" at bounding box center [710, 435] width 25 height 15
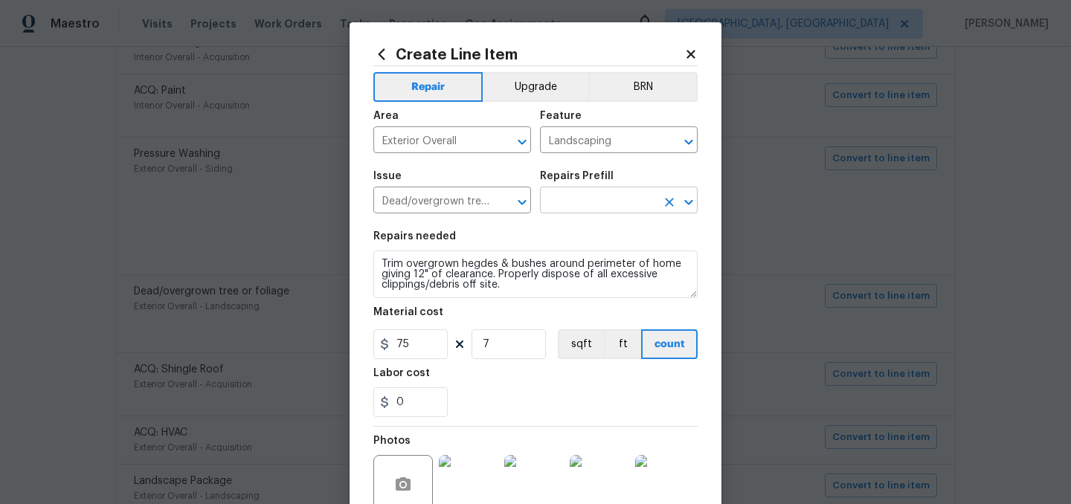
click at [585, 194] on input "text" at bounding box center [598, 201] width 116 height 23
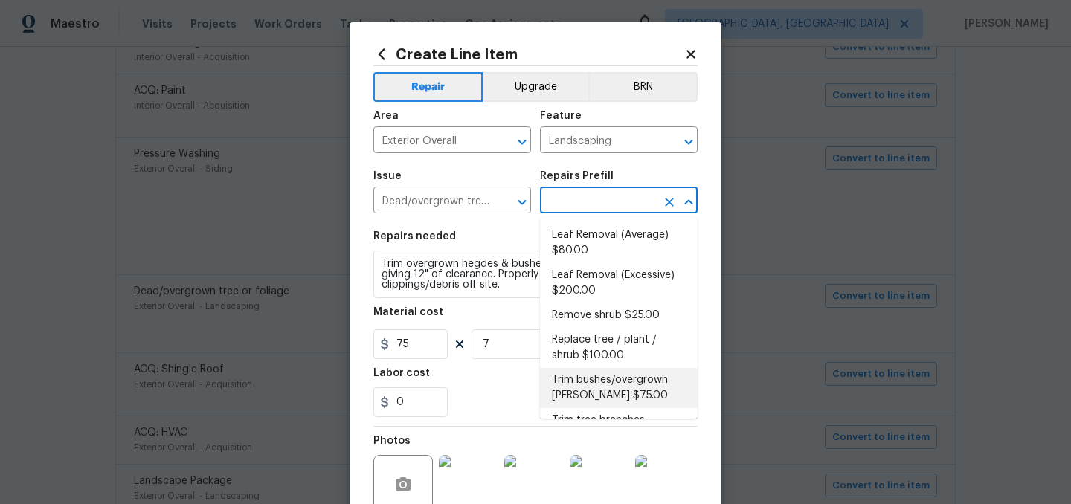
click at [615, 383] on li "Trim bushes/overgrown hedges $75.00" at bounding box center [619, 388] width 158 height 40
type input "Trim bushes/overgrown hedges $75.00"
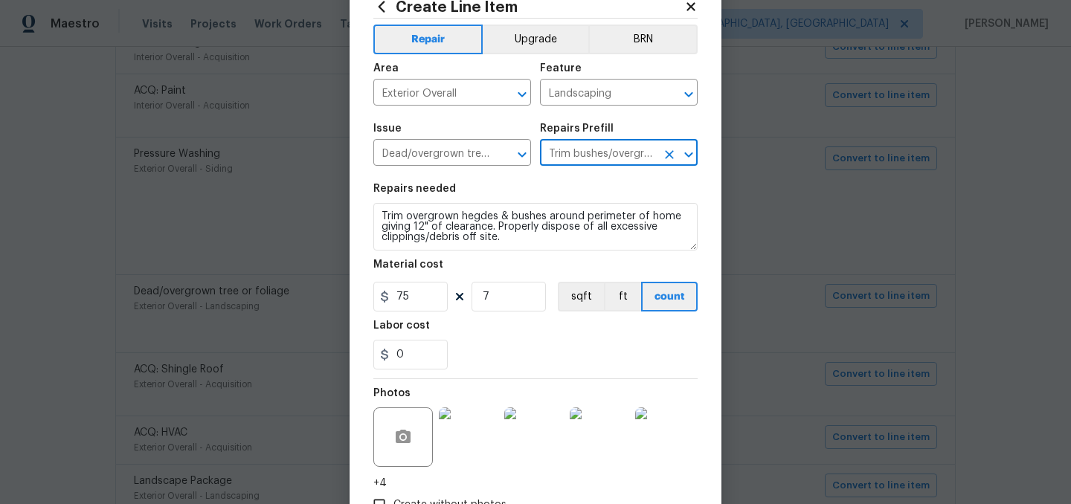
scroll to position [152, 0]
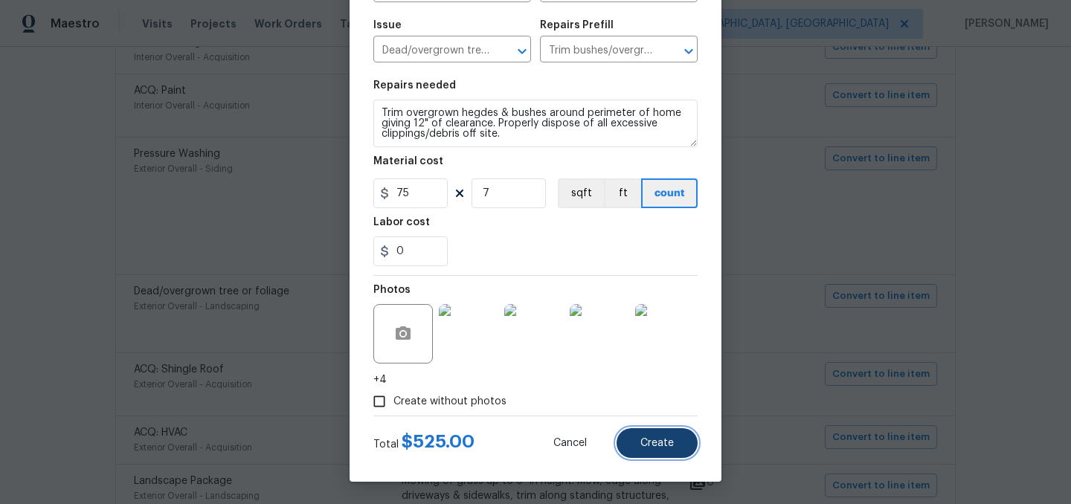
click at [654, 444] on span "Create" at bounding box center [656, 443] width 33 height 11
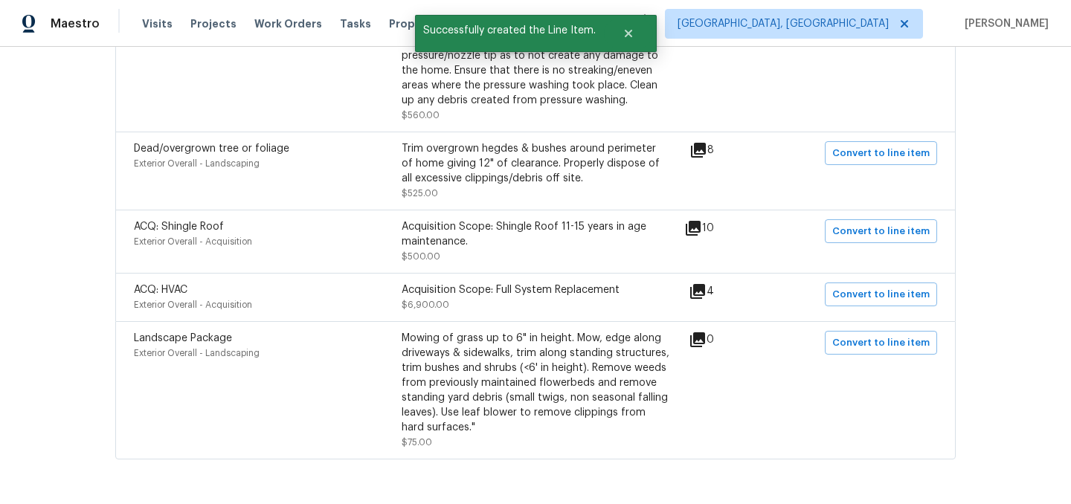
scroll to position [967, 0]
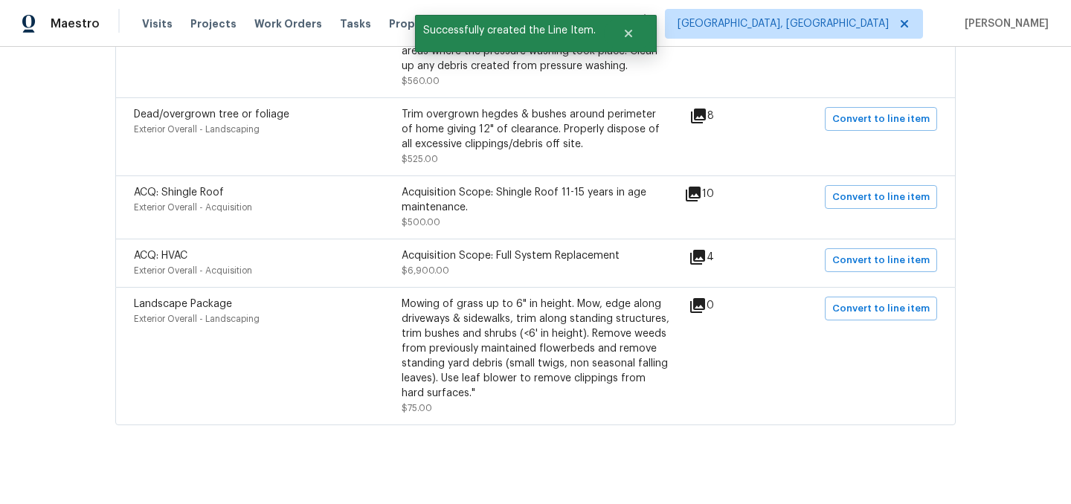
click at [869, 287] on div "Landscape Package Exterior Overall - Landscaping Mowing of grass up to 6" in he…" at bounding box center [535, 356] width 840 height 138
click at [871, 300] on span "Convert to line item" at bounding box center [880, 308] width 97 height 17
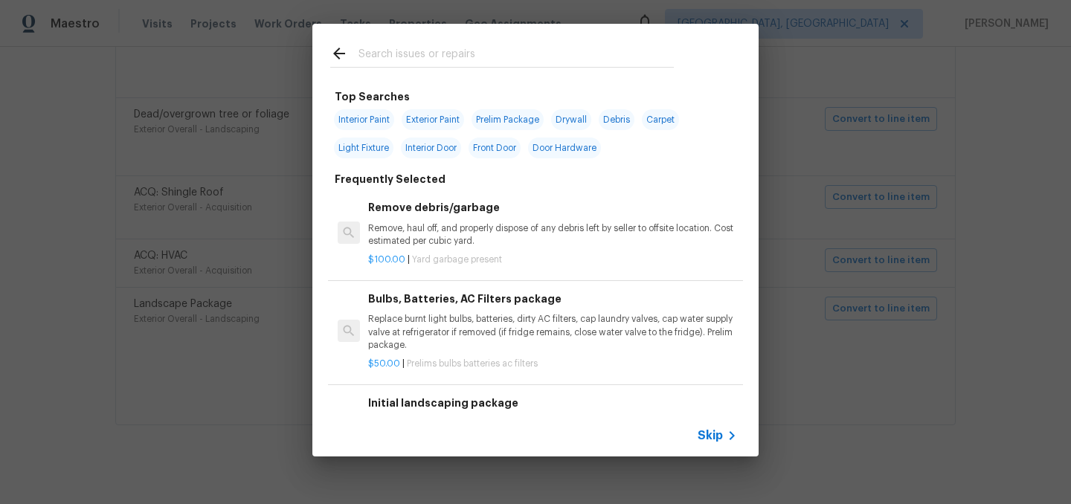
click at [710, 438] on span "Skip" at bounding box center [710, 435] width 25 height 15
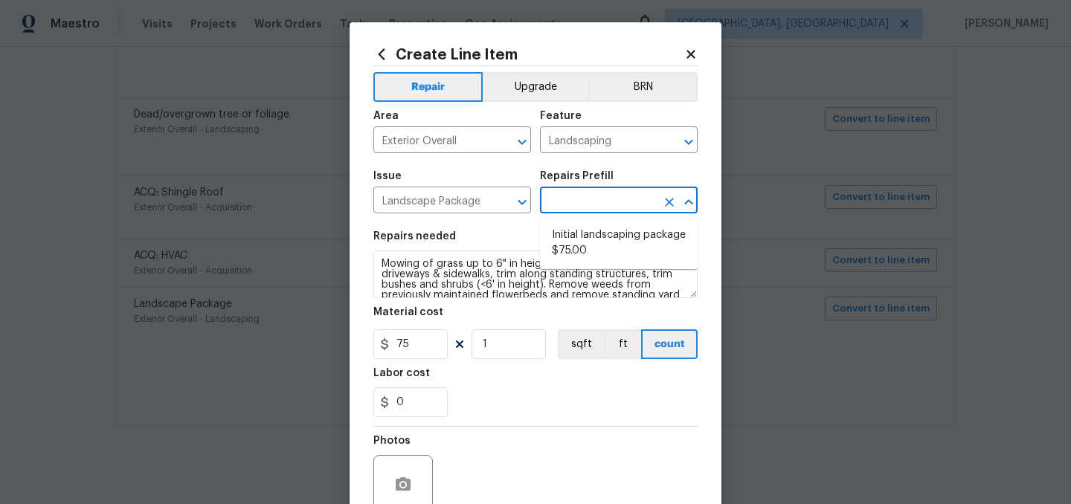
click at [593, 205] on input "text" at bounding box center [598, 201] width 116 height 23
click at [597, 233] on li "Initial landscaping package $75.00" at bounding box center [619, 243] width 158 height 40
type input "Home Readiness Packages"
type input "Initial landscaping package $75.00"
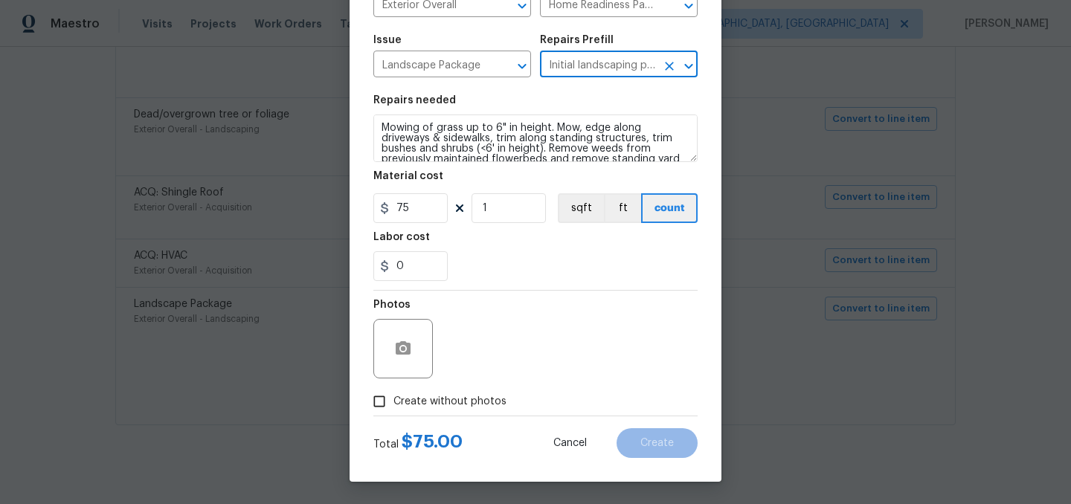
click at [477, 408] on span "Create without photos" at bounding box center [449, 402] width 113 height 16
click at [393, 408] on input "Create without photos" at bounding box center [379, 401] width 28 height 28
checkbox input "true"
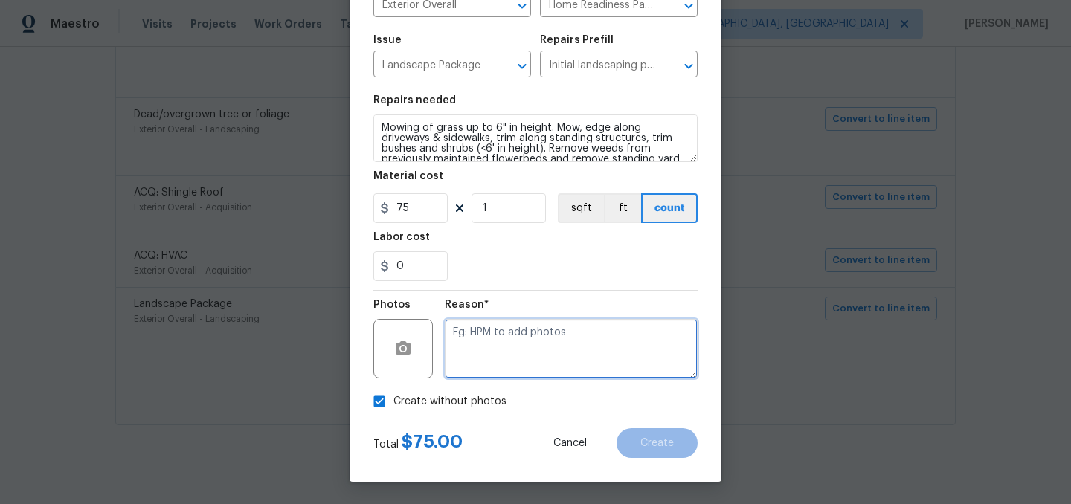
click at [527, 351] on textarea at bounding box center [571, 348] width 253 height 59
type textarea "."
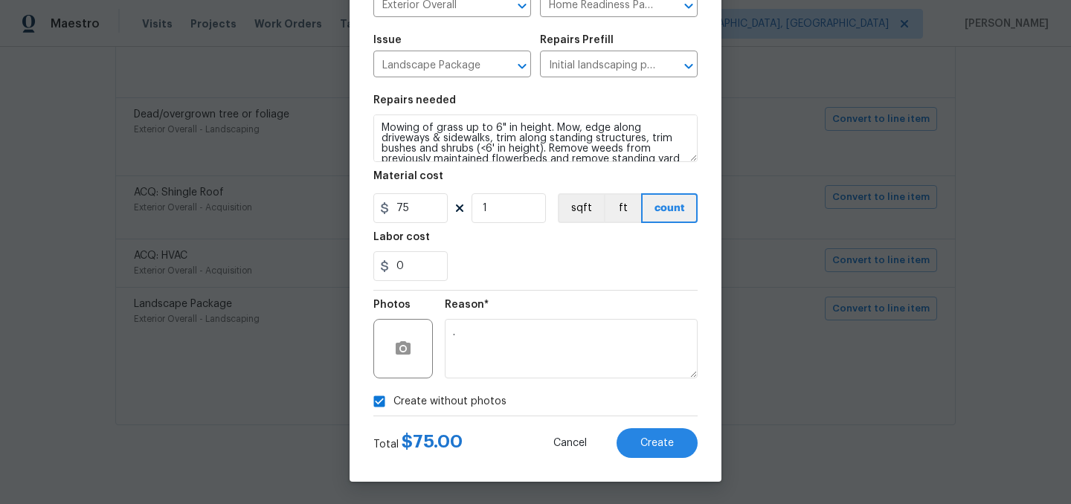
click at [439, 408] on span "Create without photos" at bounding box center [449, 402] width 113 height 16
click at [393, 408] on input "Create without photos" at bounding box center [379, 401] width 28 height 28
checkbox input "false"
click at [690, 447] on button "Create" at bounding box center [656, 443] width 81 height 30
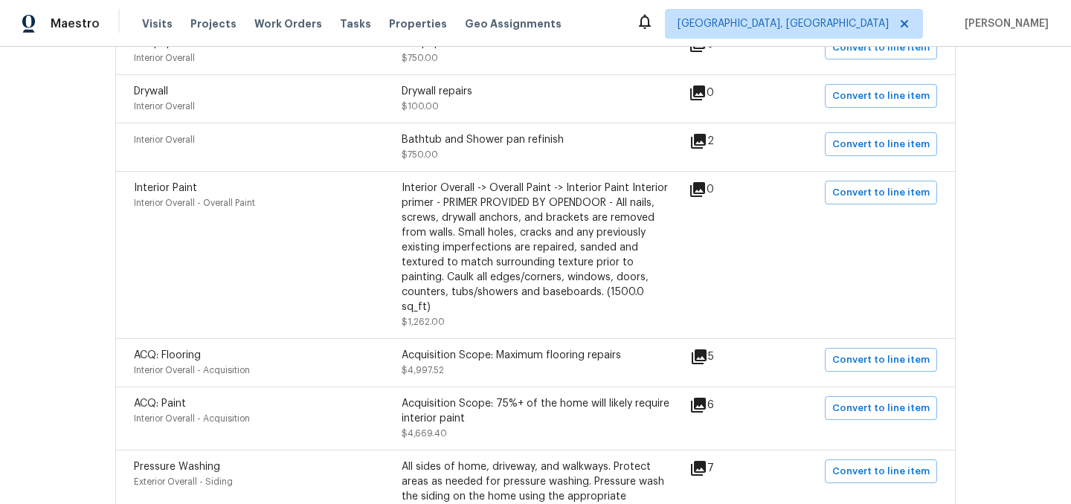
scroll to position [456, 0]
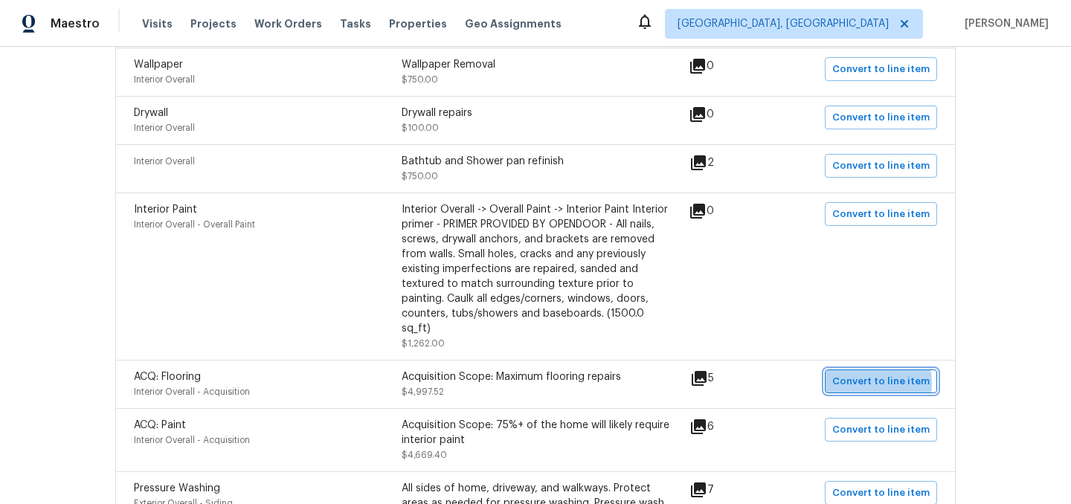
click at [867, 373] on span "Convert to line item" at bounding box center [880, 381] width 97 height 17
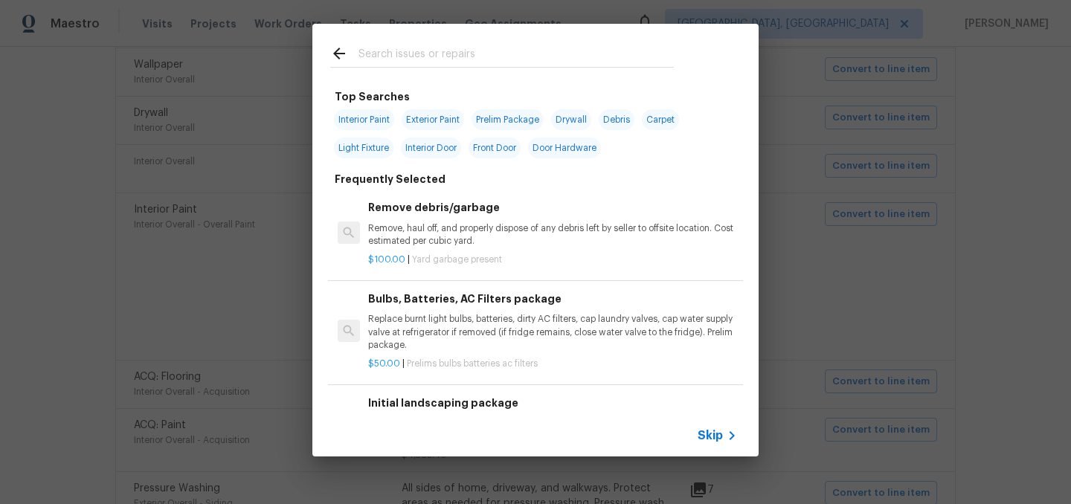
click at [431, 54] on input "text" at bounding box center [515, 56] width 315 height 22
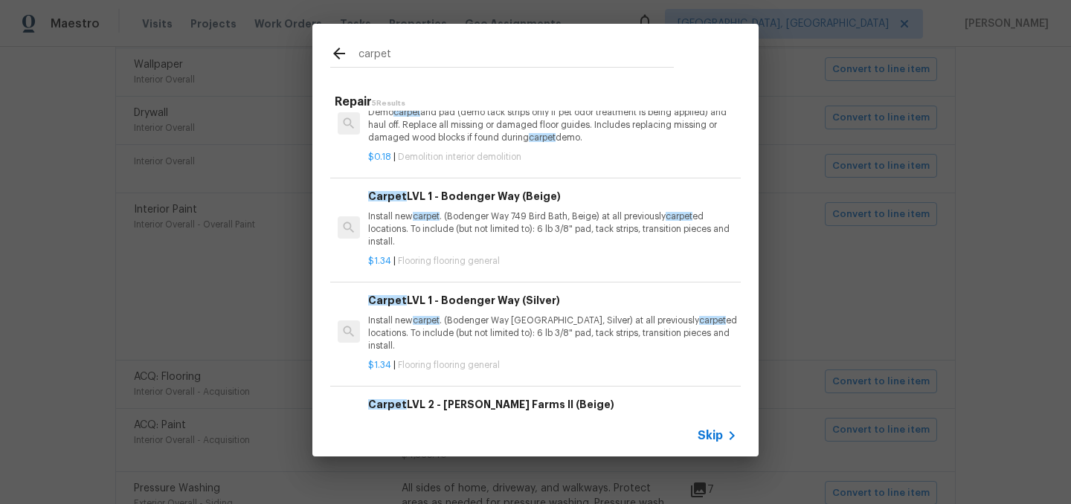
scroll to position [39, 0]
type input "carpet"
click at [518, 329] on p "Install new carpet . (Bodenger Way 945 Winter Ash, Silver) at all previously ca…" at bounding box center [552, 333] width 369 height 38
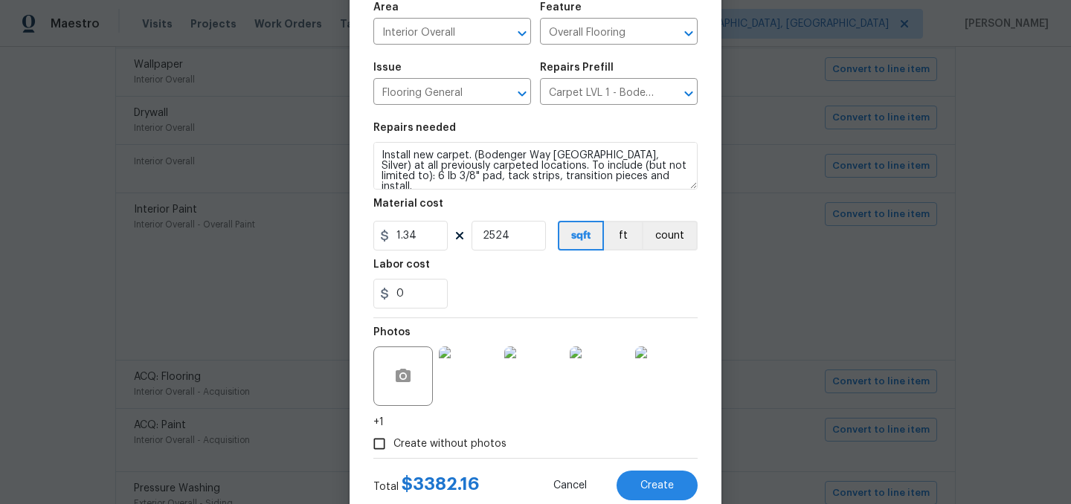
scroll to position [126, 0]
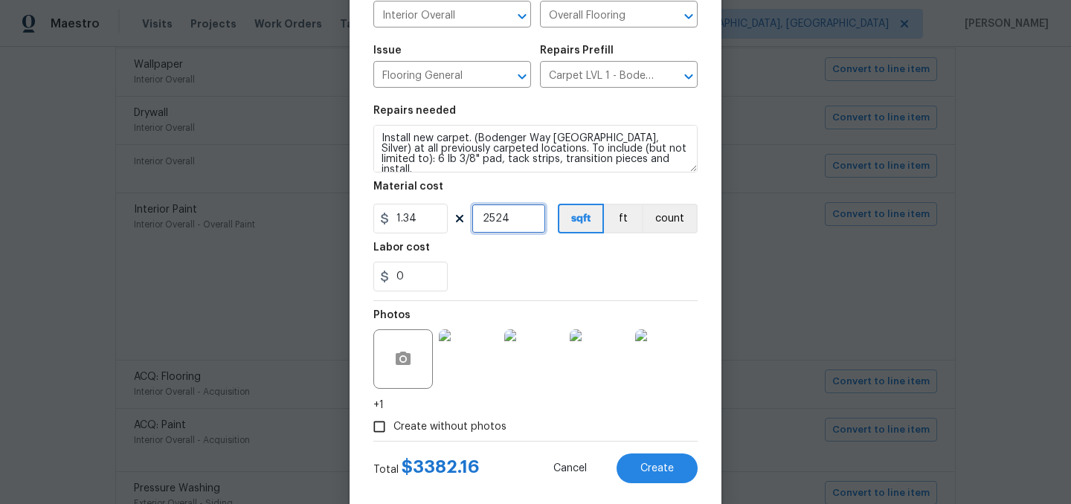
click at [518, 219] on input "2524" at bounding box center [508, 219] width 74 height 30
type input "1300"
click at [541, 262] on div "0" at bounding box center [535, 277] width 324 height 30
click at [658, 464] on span "Create" at bounding box center [656, 468] width 33 height 11
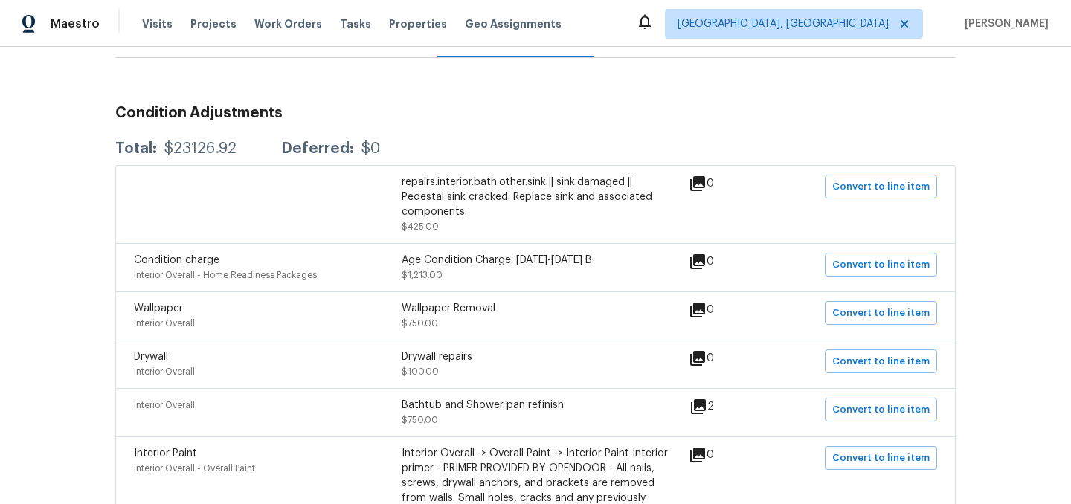
scroll to position [0, 0]
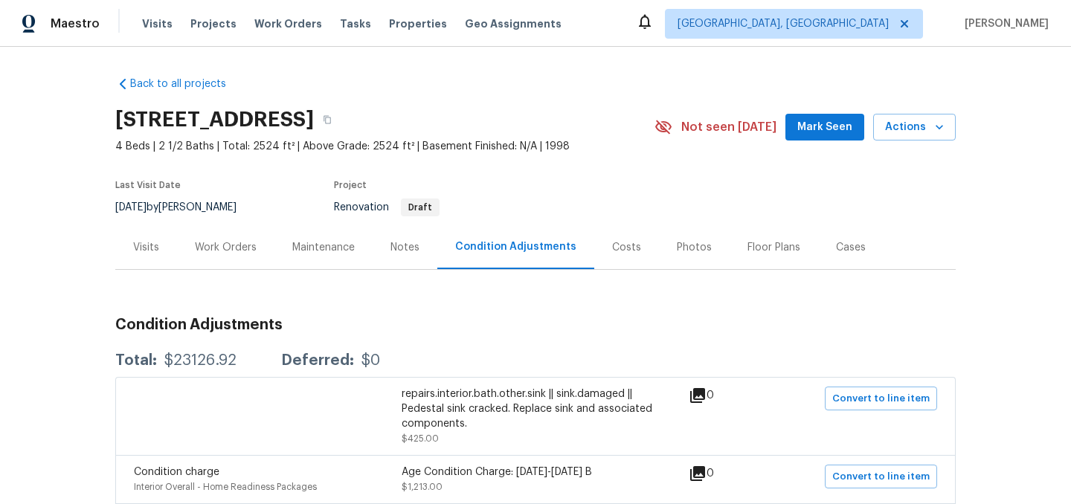
click at [232, 244] on div "Work Orders" at bounding box center [226, 247] width 62 height 15
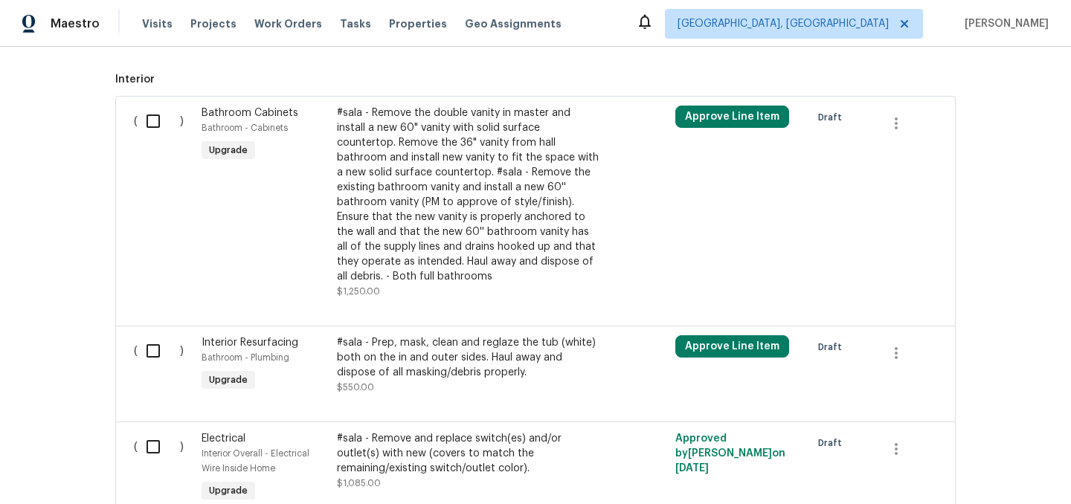
scroll to position [382, 0]
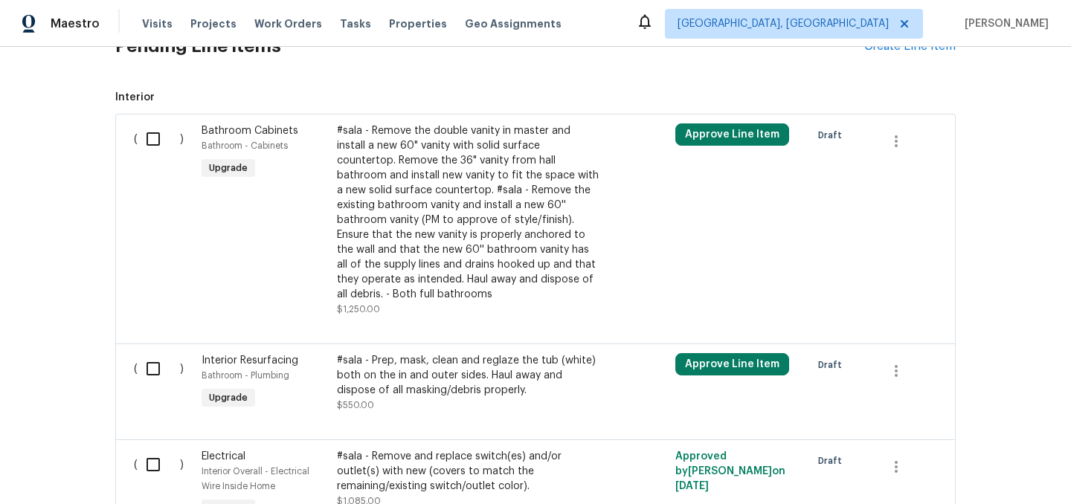
click at [157, 141] on input "checkbox" at bounding box center [159, 138] width 42 height 31
checkbox input "true"
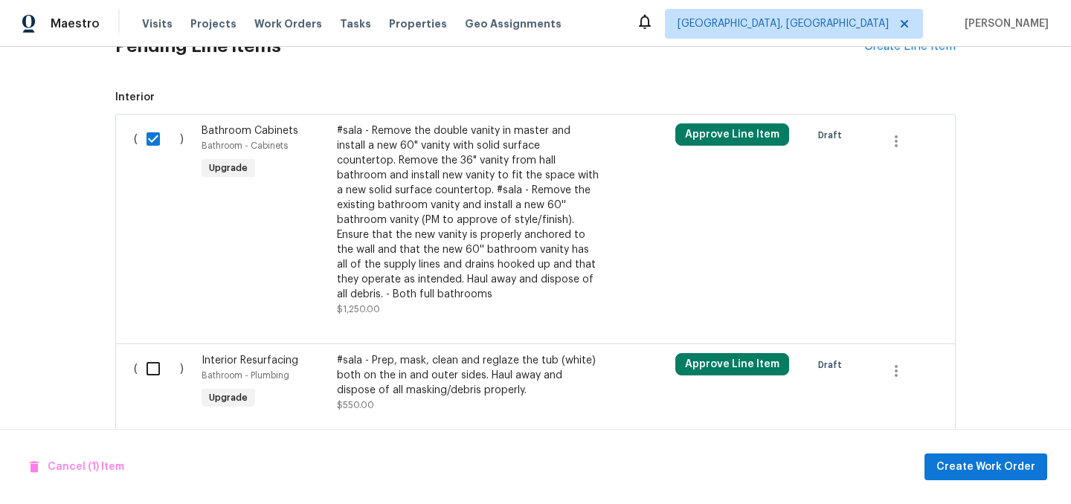
click at [152, 364] on input "checkbox" at bounding box center [159, 368] width 42 height 31
checkbox input "true"
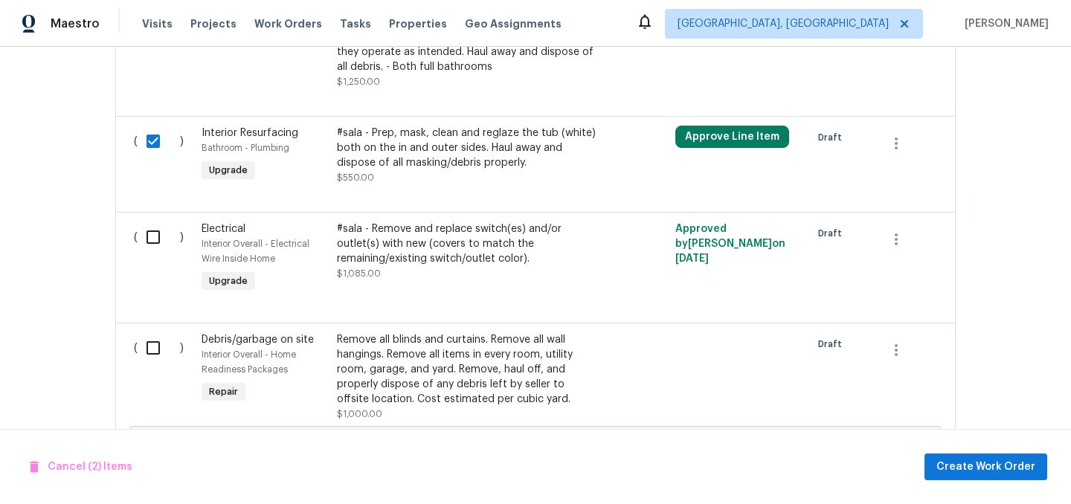
scroll to position [626, 0]
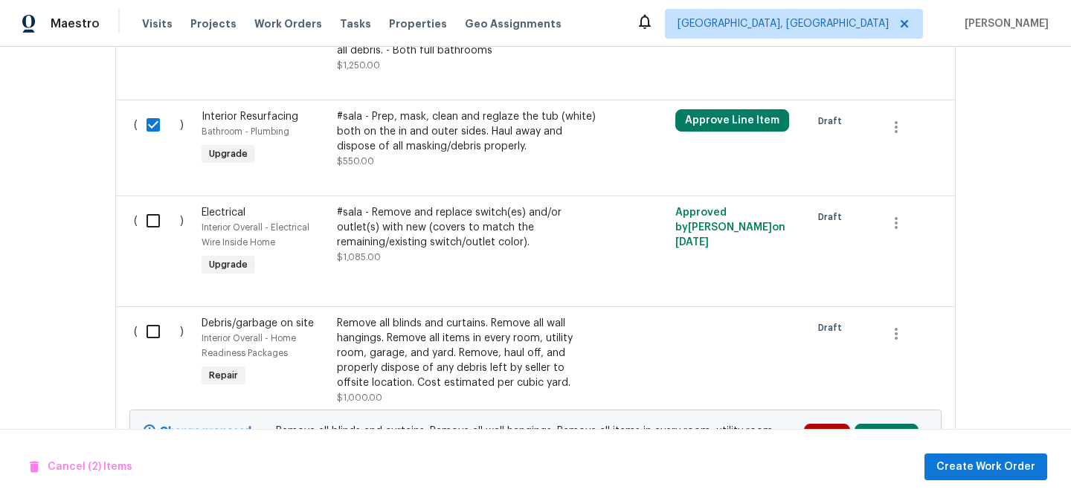
click at [150, 205] on input "checkbox" at bounding box center [159, 220] width 42 height 31
checkbox input "true"
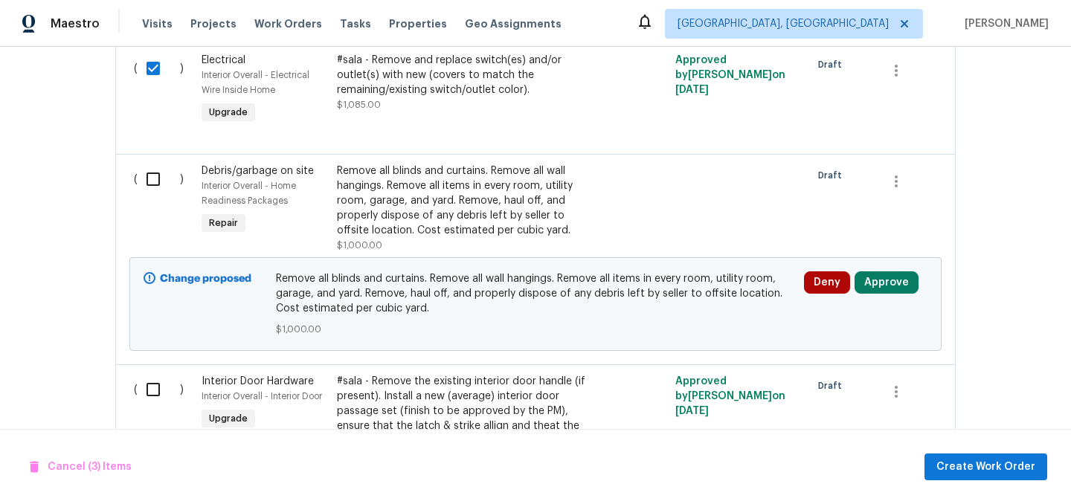
scroll to position [784, 0]
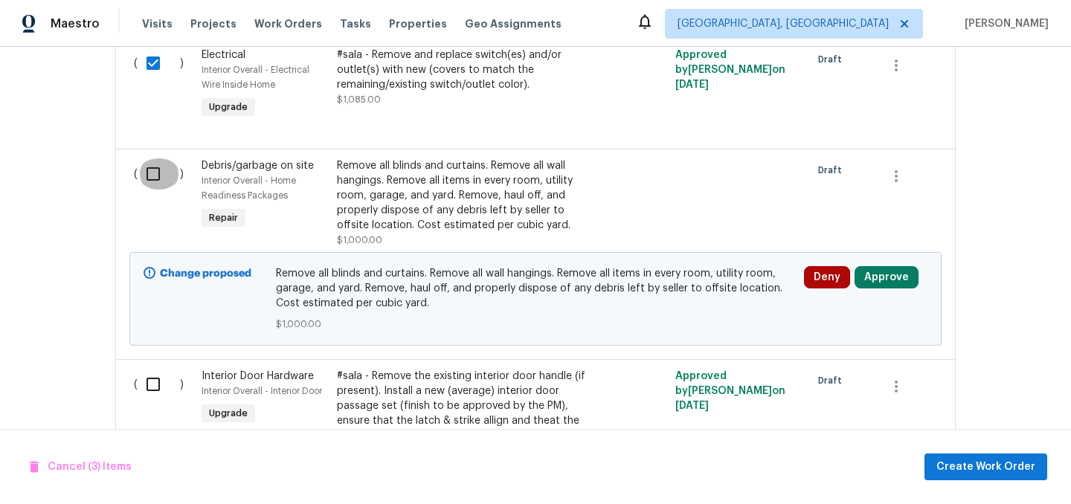
click at [149, 158] on input "checkbox" at bounding box center [159, 173] width 42 height 31
checkbox input "true"
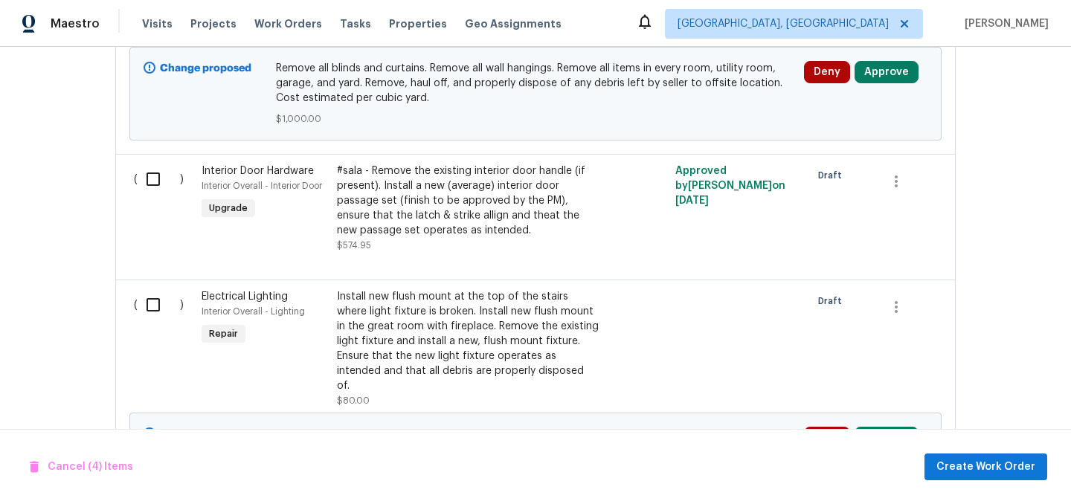
scroll to position [994, 0]
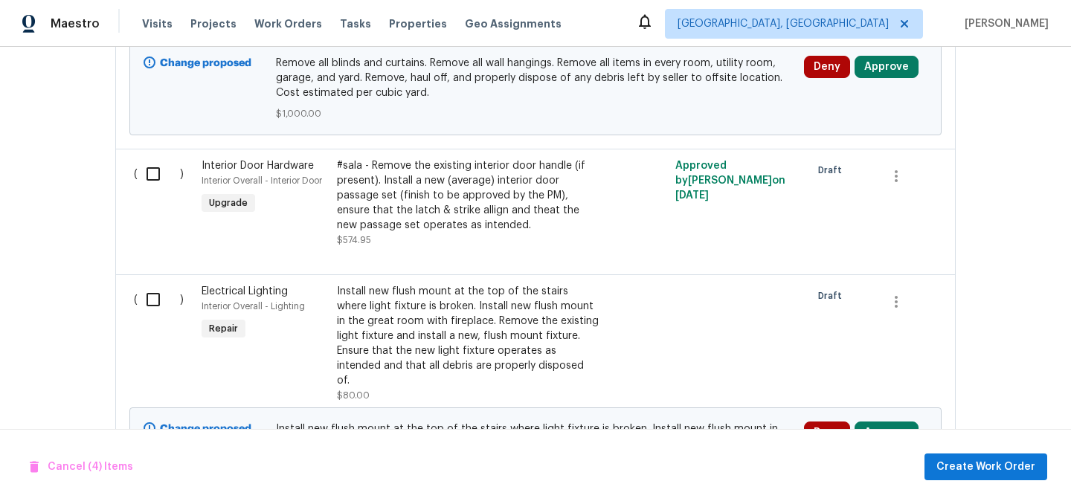
click at [149, 159] on input "checkbox" at bounding box center [159, 173] width 42 height 31
checkbox input "true"
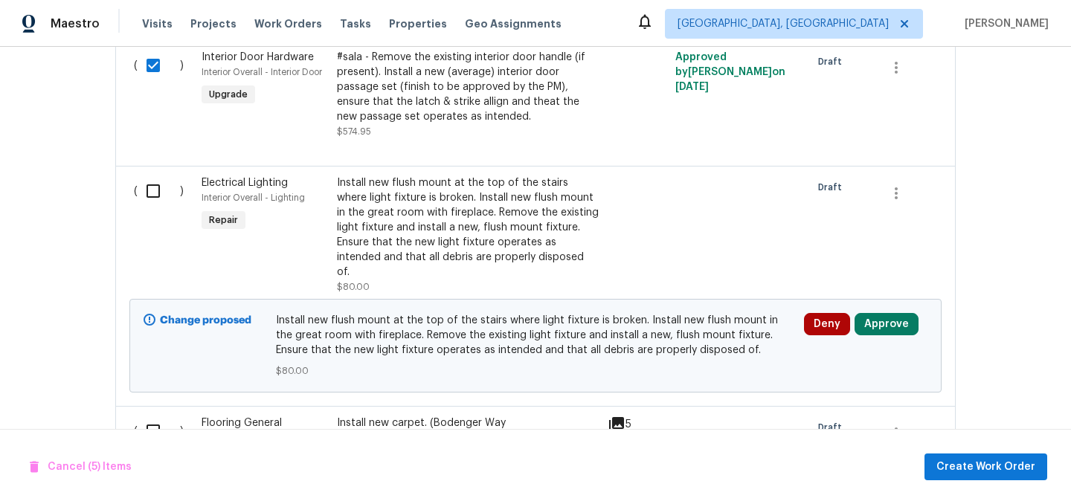
scroll to position [1108, 0]
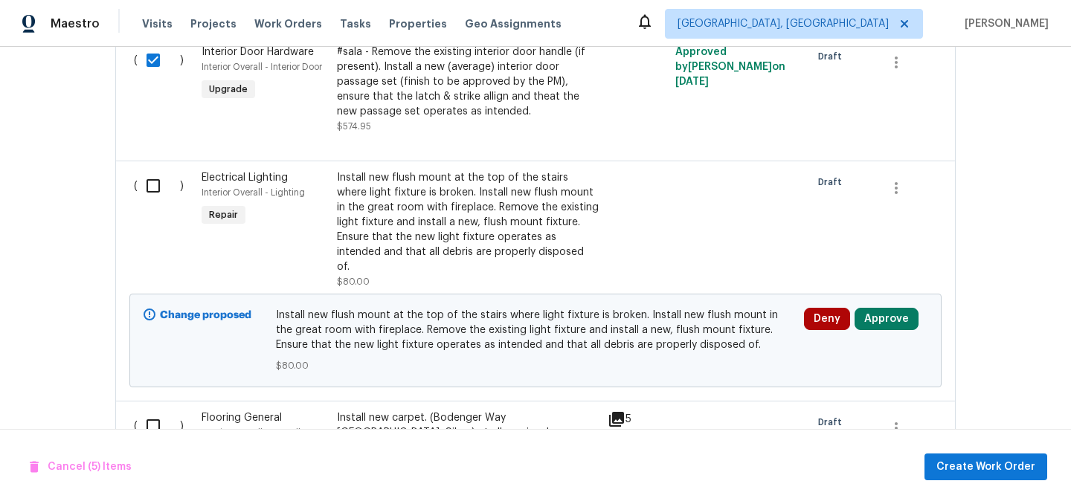
click at [150, 173] on input "checkbox" at bounding box center [159, 185] width 42 height 31
checkbox input "true"
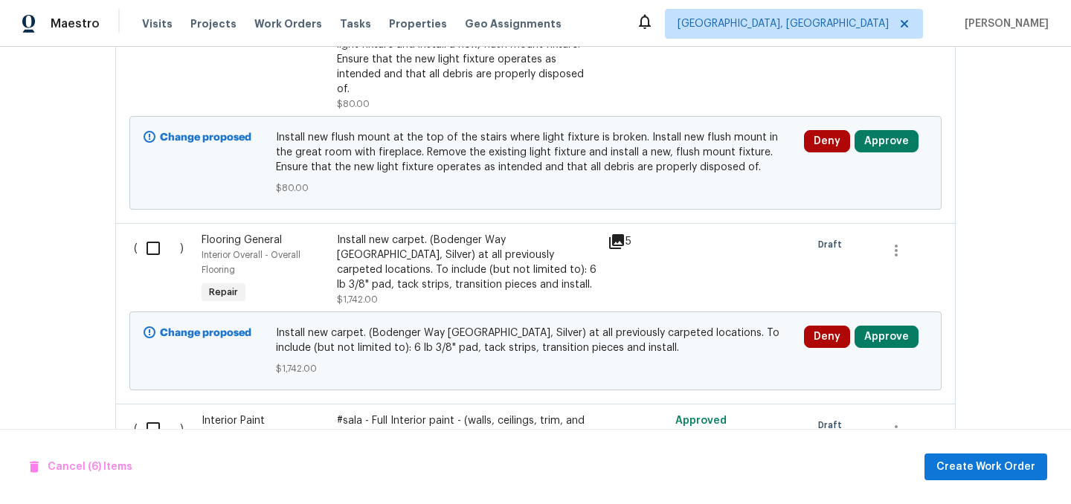
scroll to position [1333, 0]
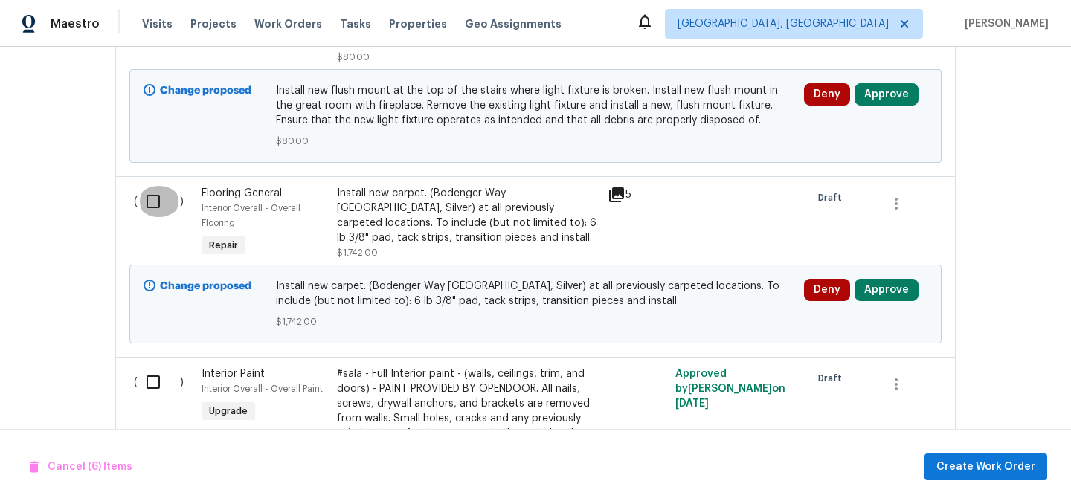
click at [150, 186] on input "checkbox" at bounding box center [159, 201] width 42 height 31
checkbox input "false"
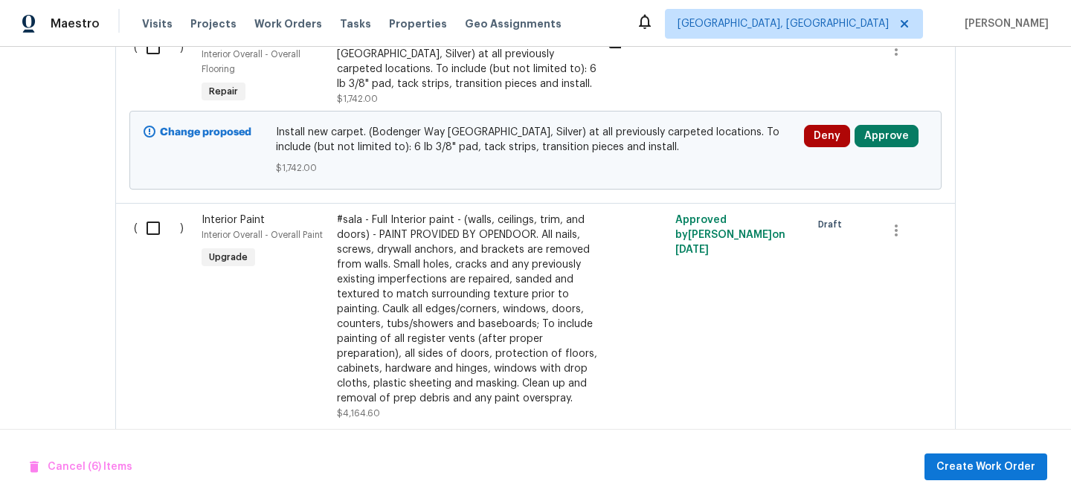
scroll to position [1493, 0]
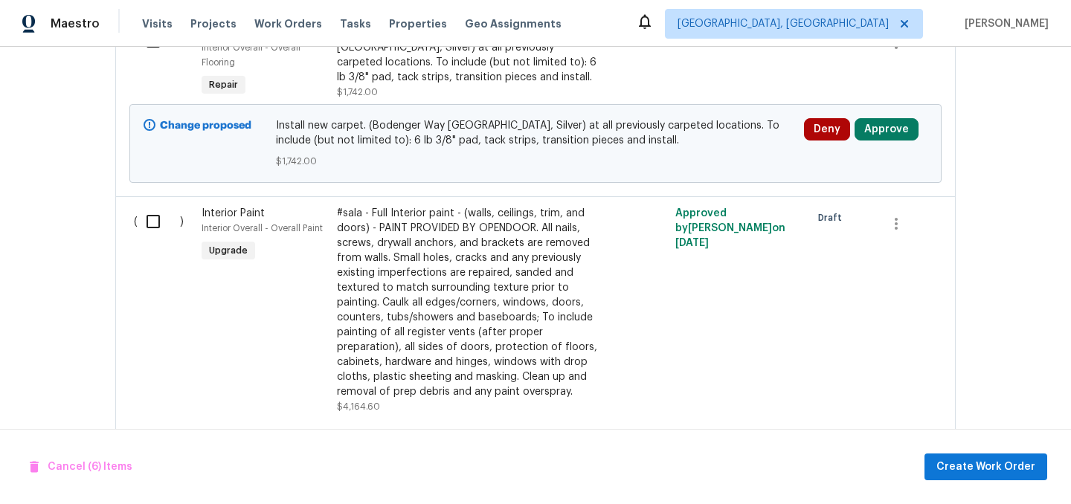
click at [152, 206] on input "checkbox" at bounding box center [159, 221] width 42 height 31
checkbox input "true"
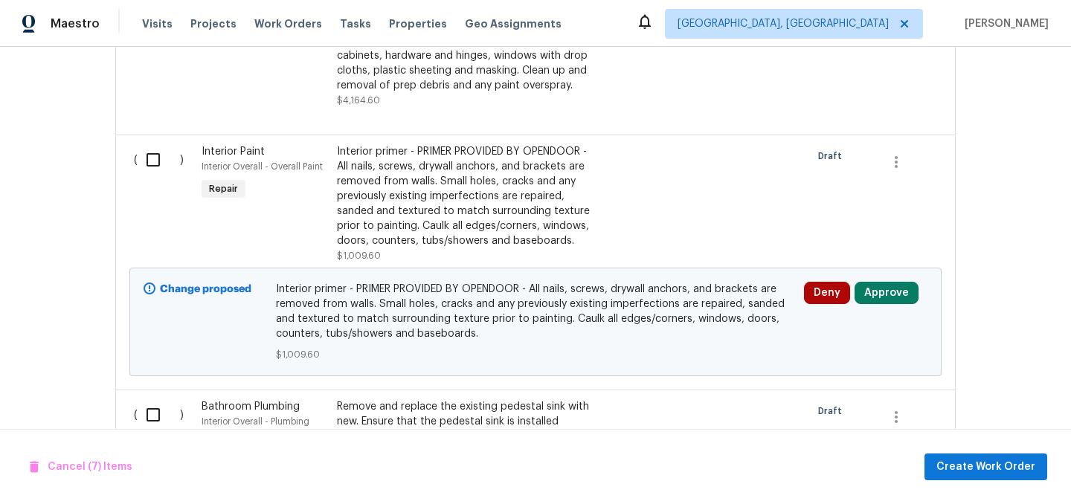
scroll to position [1840, 0]
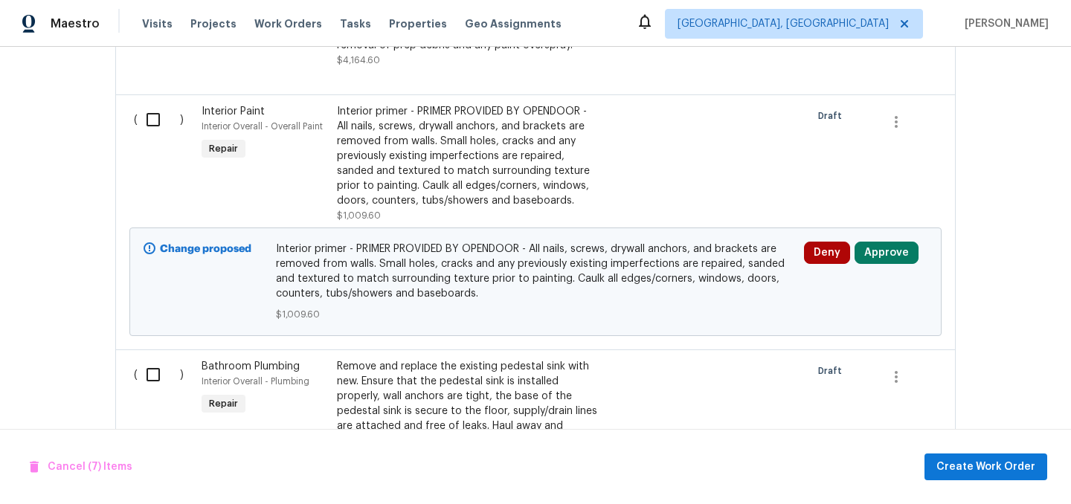
click at [158, 104] on input "checkbox" at bounding box center [159, 119] width 42 height 31
checkbox input "true"
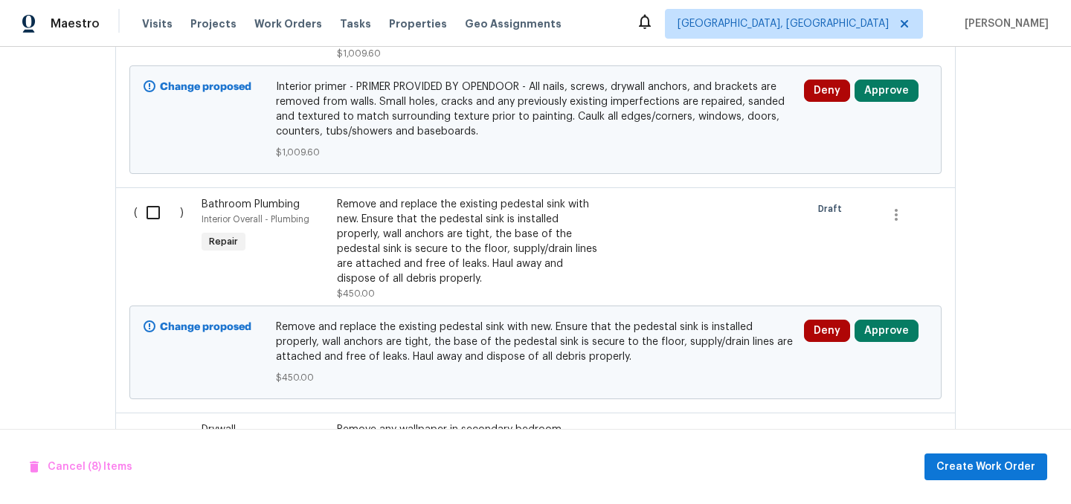
scroll to position [2011, 0]
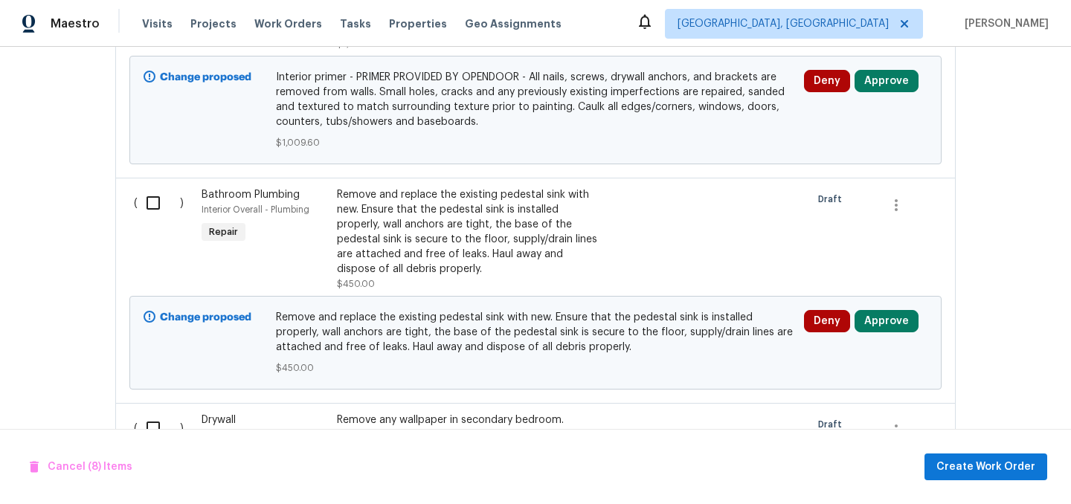
click at [152, 187] on input "checkbox" at bounding box center [159, 202] width 42 height 31
checkbox input "true"
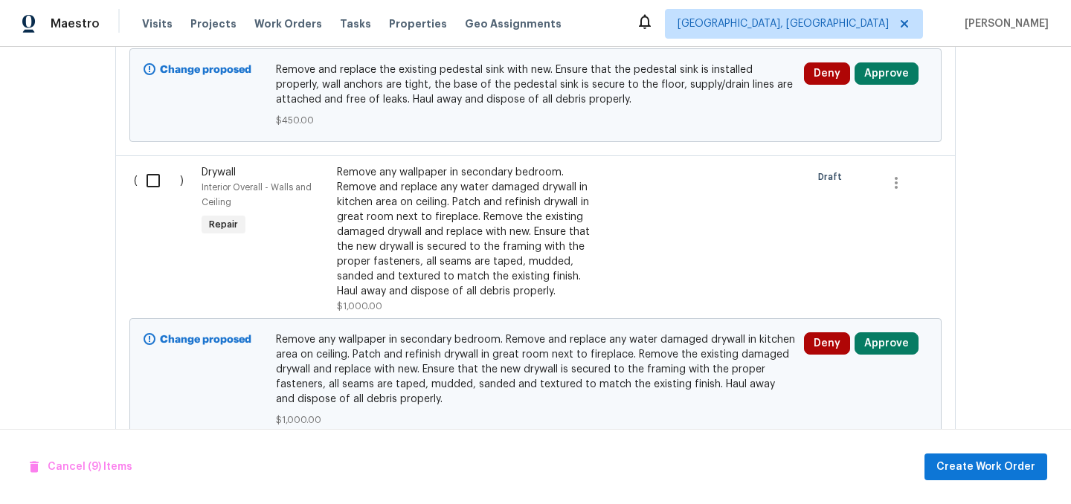
scroll to position [2264, 0]
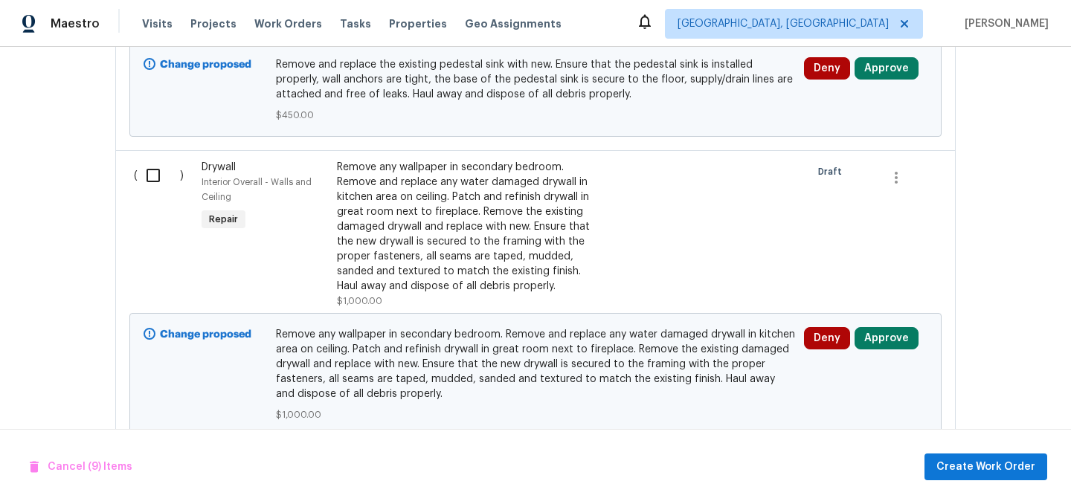
click at [152, 160] on input "checkbox" at bounding box center [159, 175] width 42 height 31
checkbox input "true"
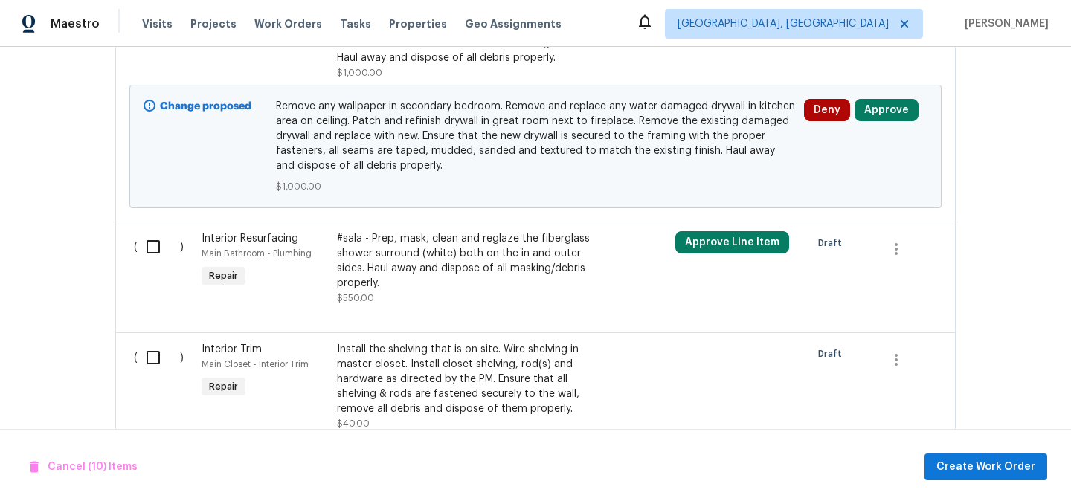
scroll to position [2498, 0]
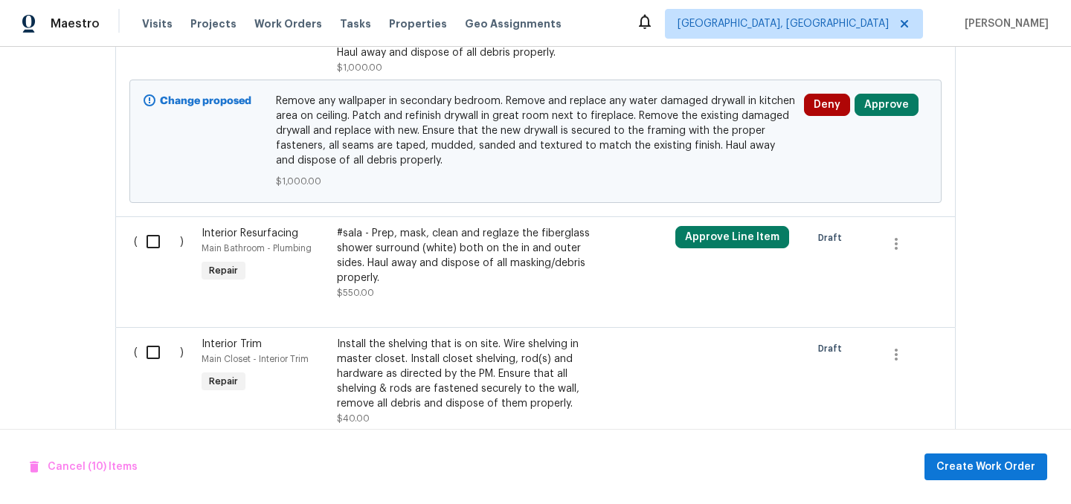
click at [146, 226] on input "checkbox" at bounding box center [159, 241] width 42 height 31
checkbox input "true"
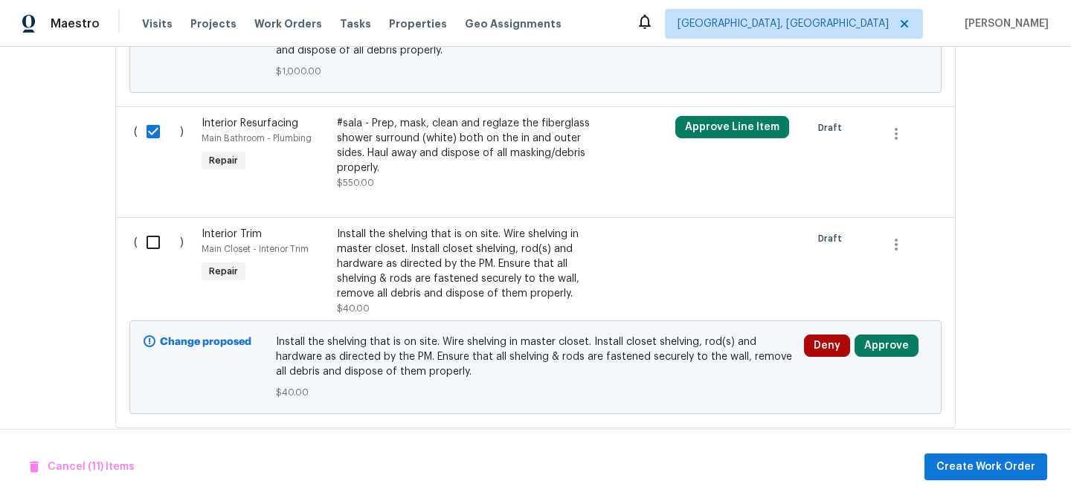
scroll to position [2619, 0]
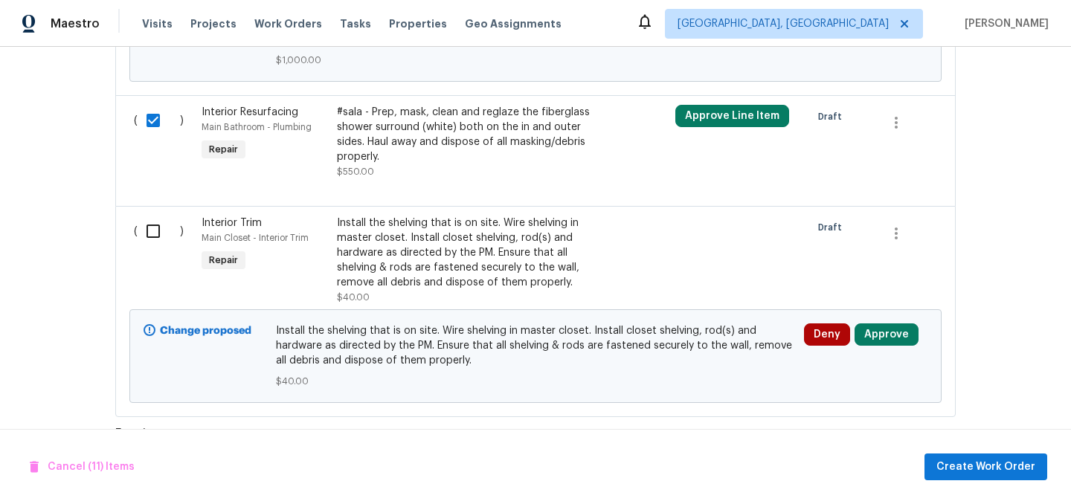
click at [146, 218] on input "checkbox" at bounding box center [159, 231] width 42 height 31
checkbox input "true"
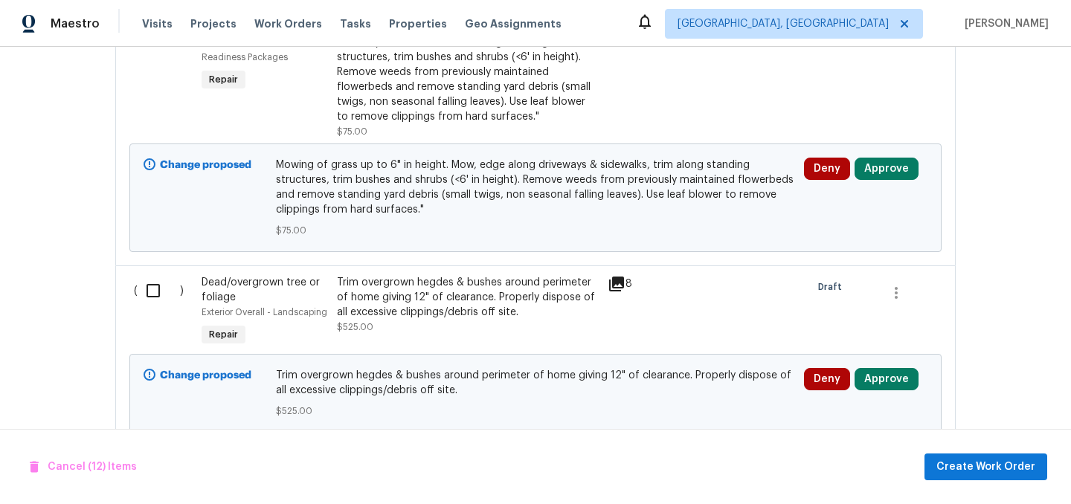
scroll to position [3230, 0]
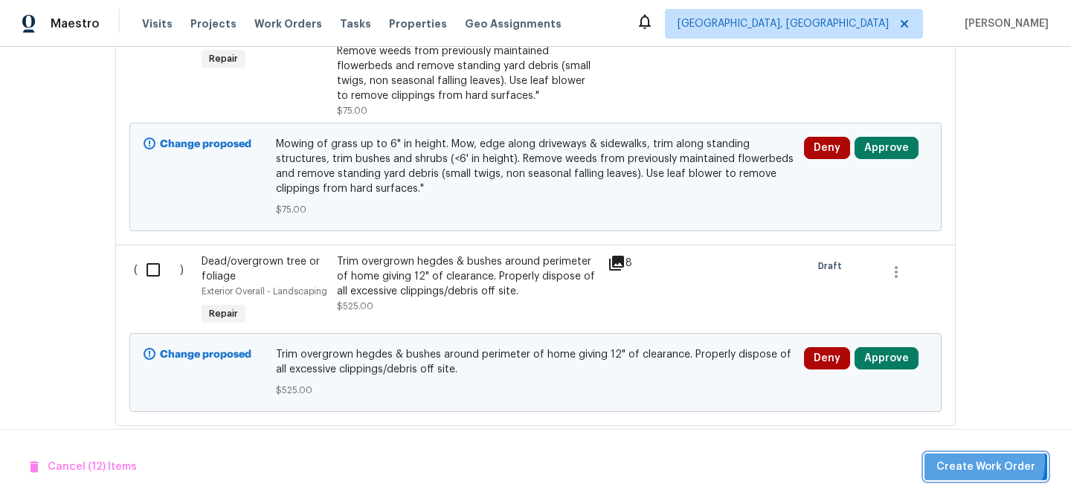
click at [980, 461] on span "Create Work Order" at bounding box center [985, 467] width 99 height 19
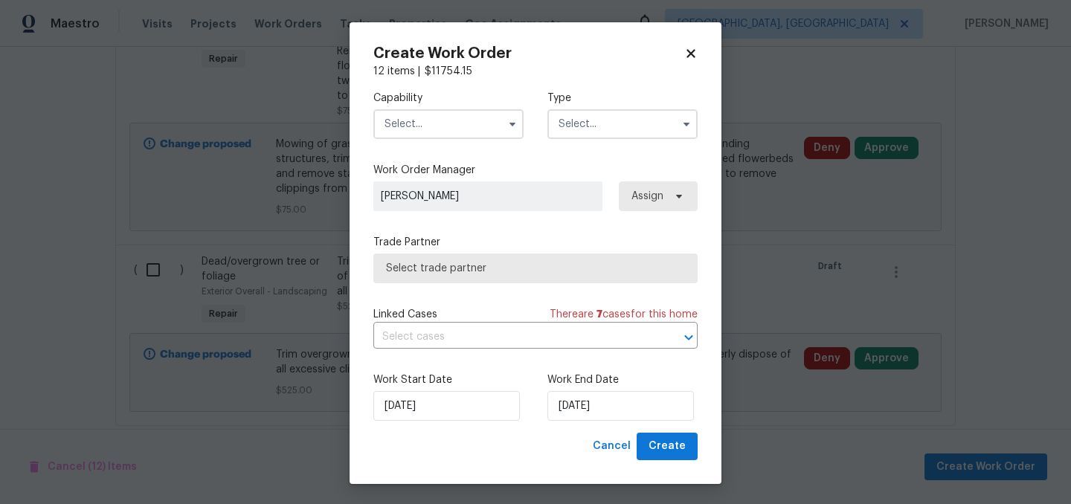
click at [415, 117] on input "text" at bounding box center [448, 124] width 150 height 30
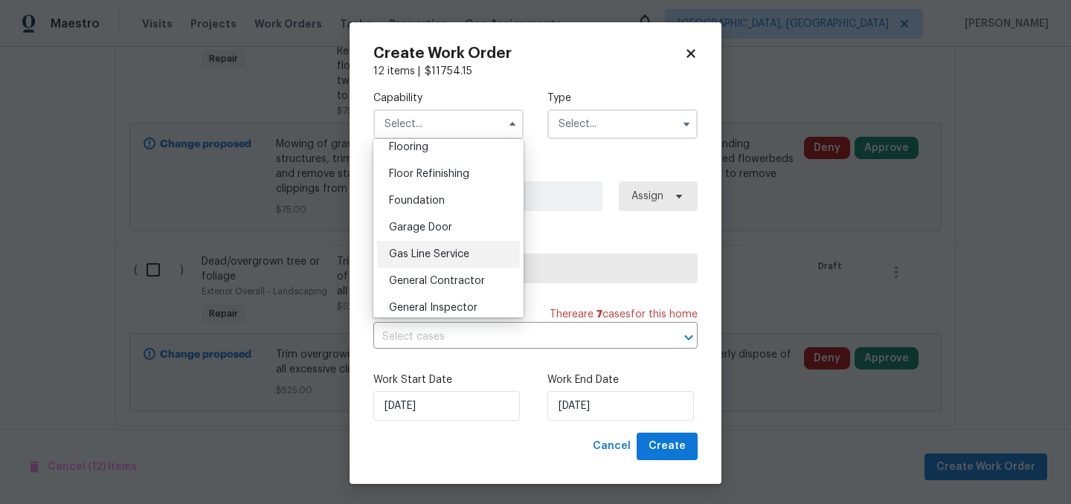
scroll to position [589, 0]
click at [450, 277] on span "General Contractor" at bounding box center [437, 278] width 96 height 10
type input "General Contractor"
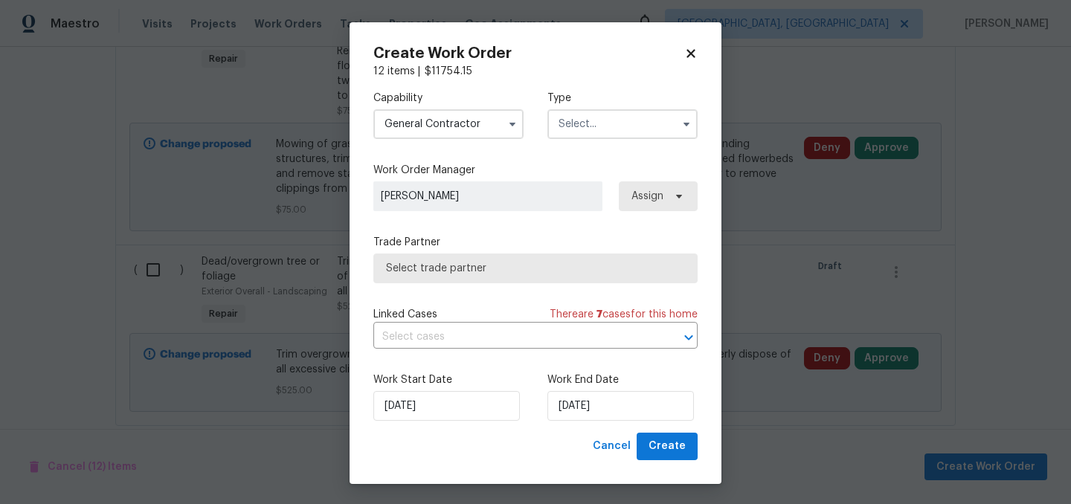
click at [624, 138] on input "text" at bounding box center [622, 124] width 150 height 30
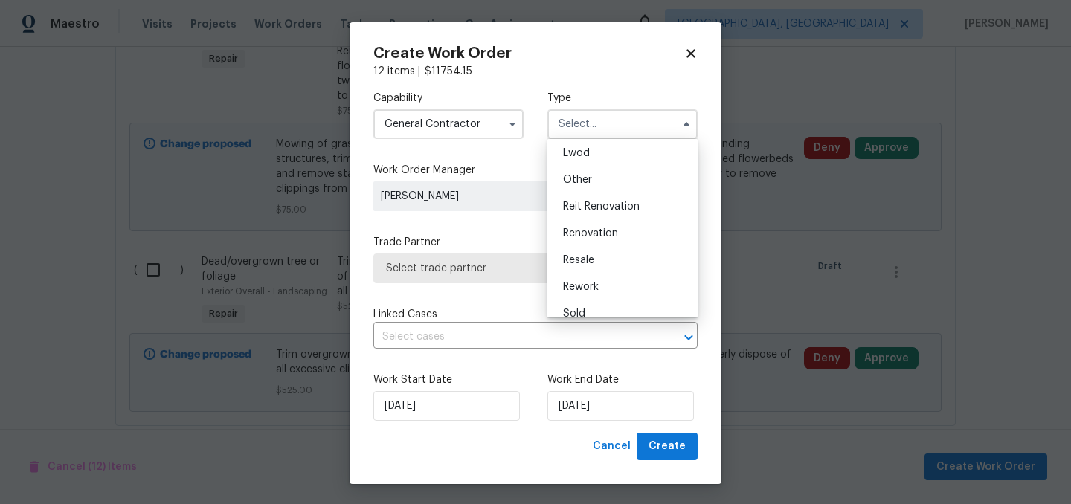
scroll to position [168, 0]
click at [593, 228] on span "Renovation" at bounding box center [590, 229] width 55 height 10
type input "Renovation"
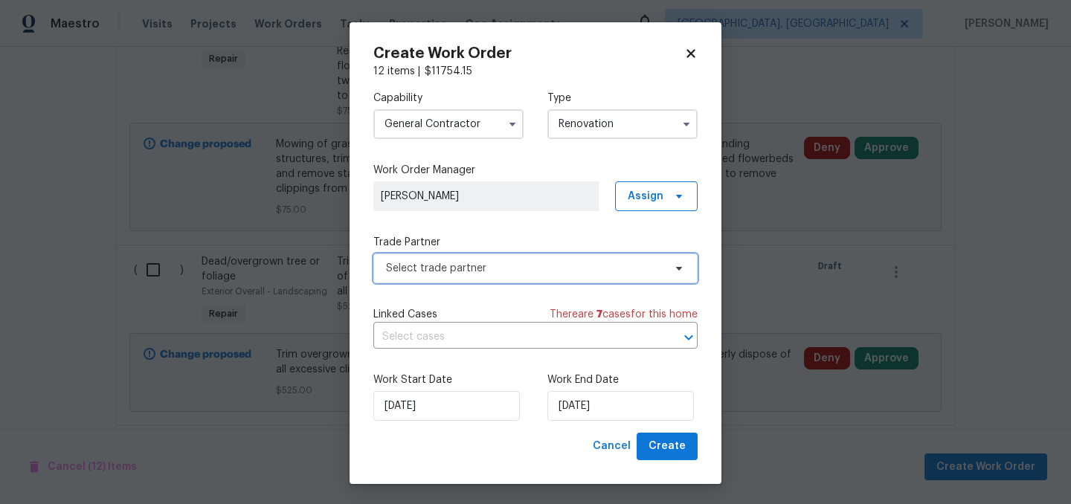
click at [583, 277] on span "Select trade partner" at bounding box center [535, 269] width 324 height 30
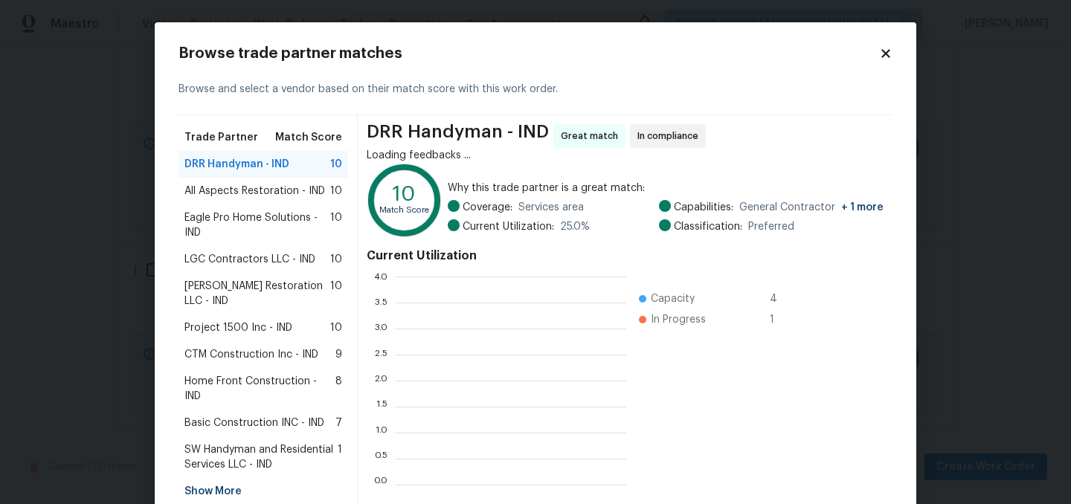
scroll to position [208, 231]
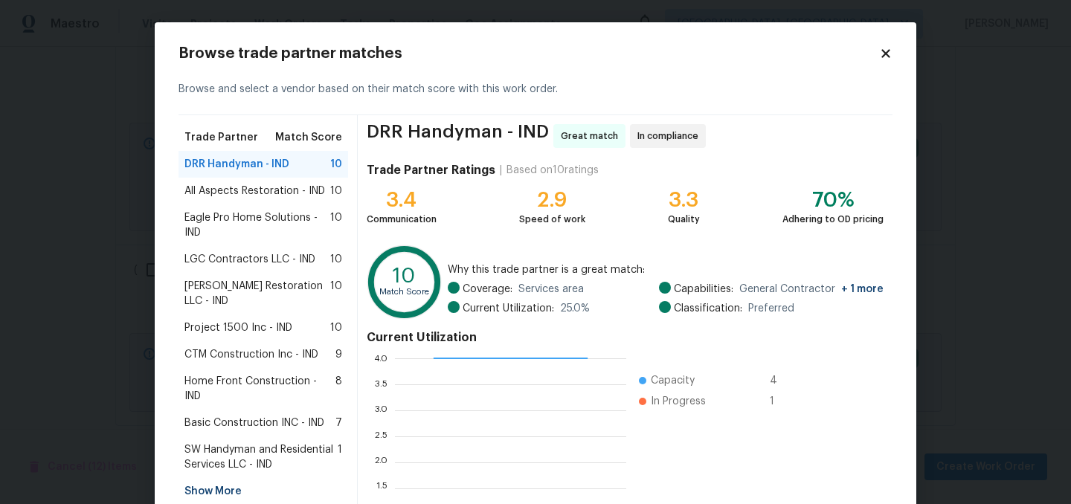
click at [257, 416] on span "Basic Construction INC - IND" at bounding box center [254, 423] width 140 height 15
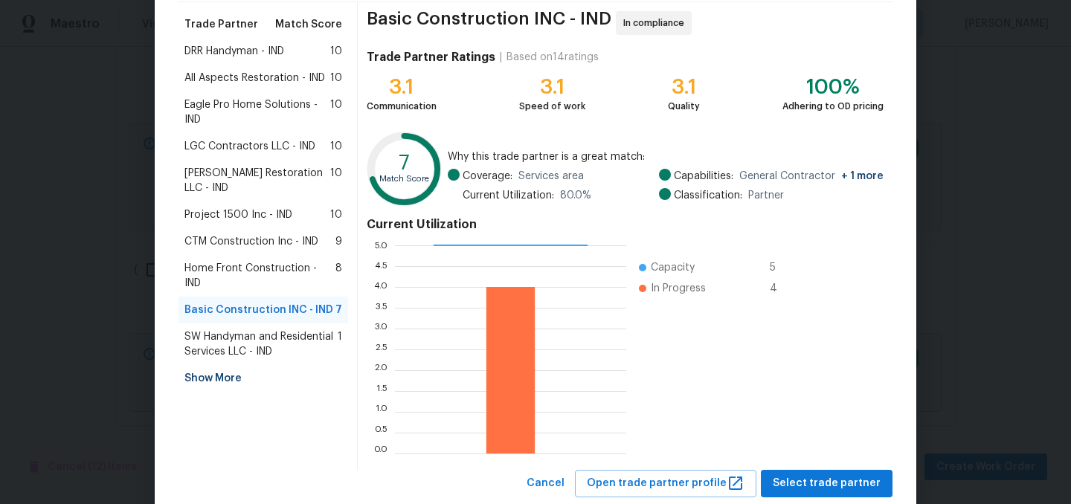
scroll to position [115, 0]
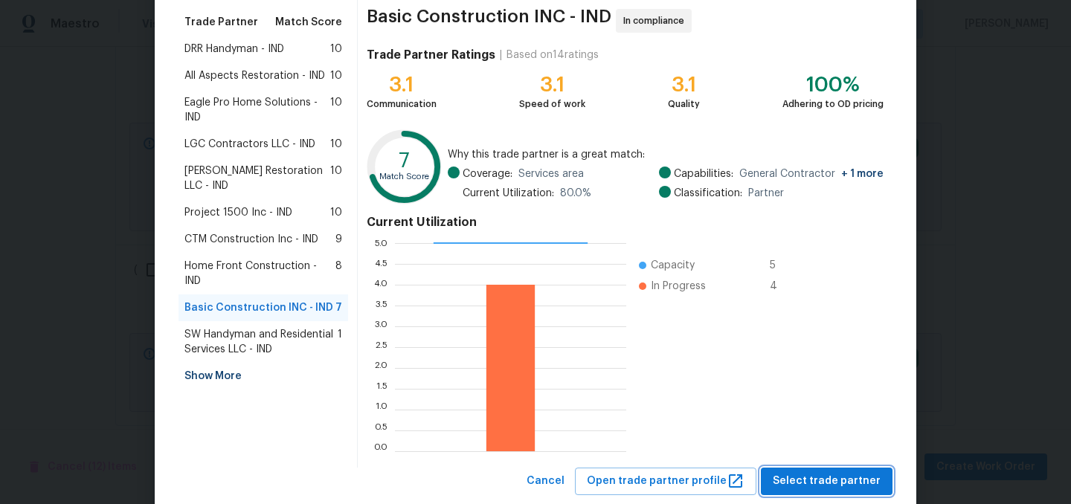
click at [814, 474] on span "Select trade partner" at bounding box center [827, 481] width 108 height 19
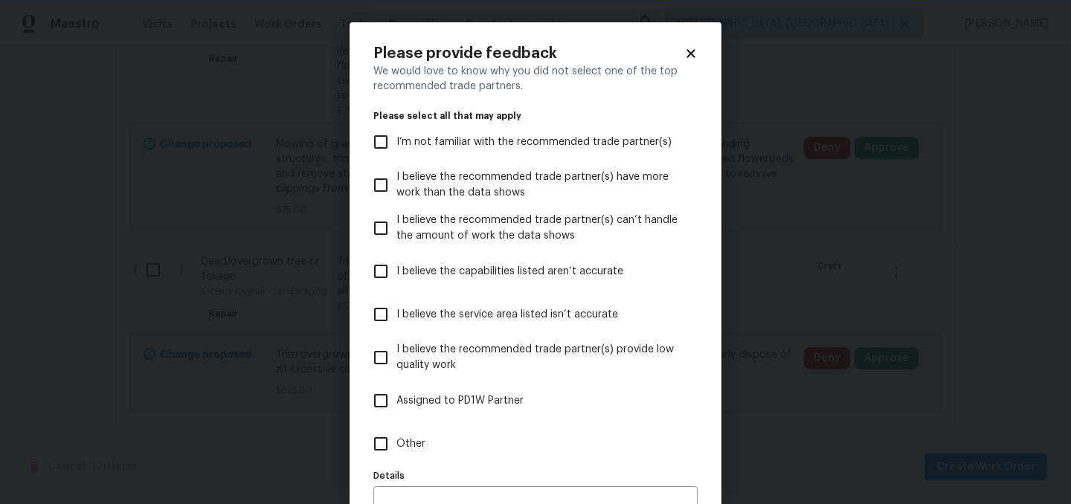
scroll to position [0, 0]
click at [455, 393] on span "Assigned to PD1W Partner" at bounding box center [459, 401] width 127 height 16
click at [396, 393] on input "Assigned to PD1W Partner" at bounding box center [380, 400] width 31 height 31
checkbox input "true"
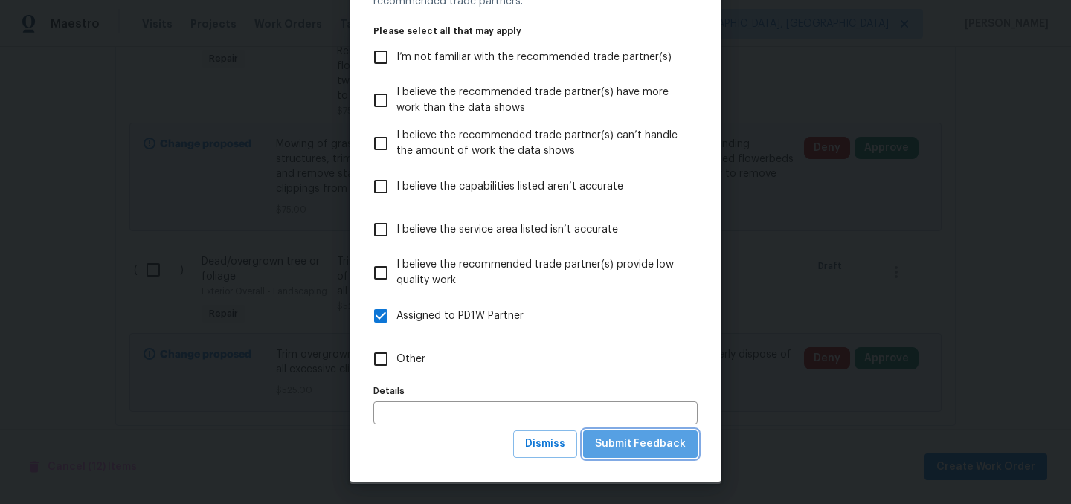
click at [645, 442] on span "Submit Feedback" at bounding box center [640, 444] width 91 height 19
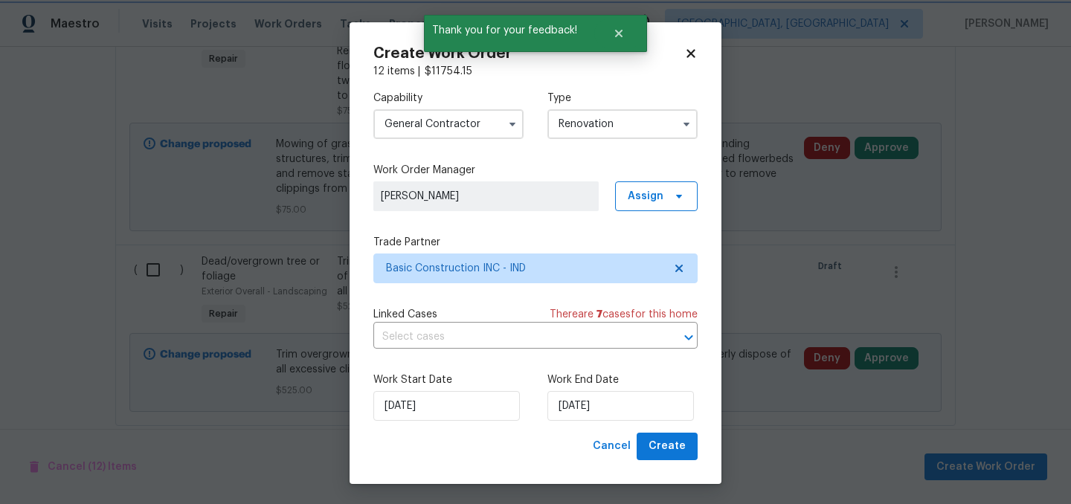
scroll to position [0, 0]
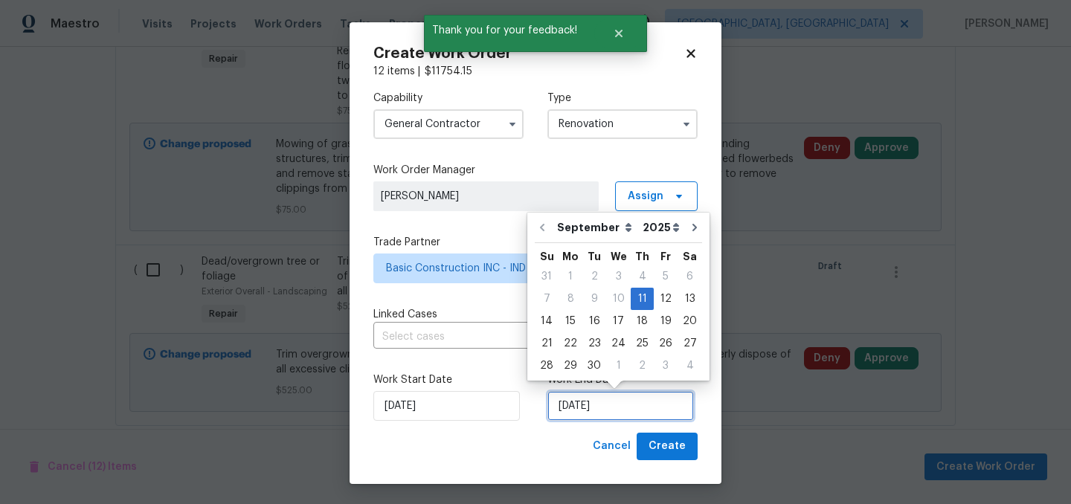
click at [629, 403] on input "9/11/2025" at bounding box center [620, 406] width 146 height 30
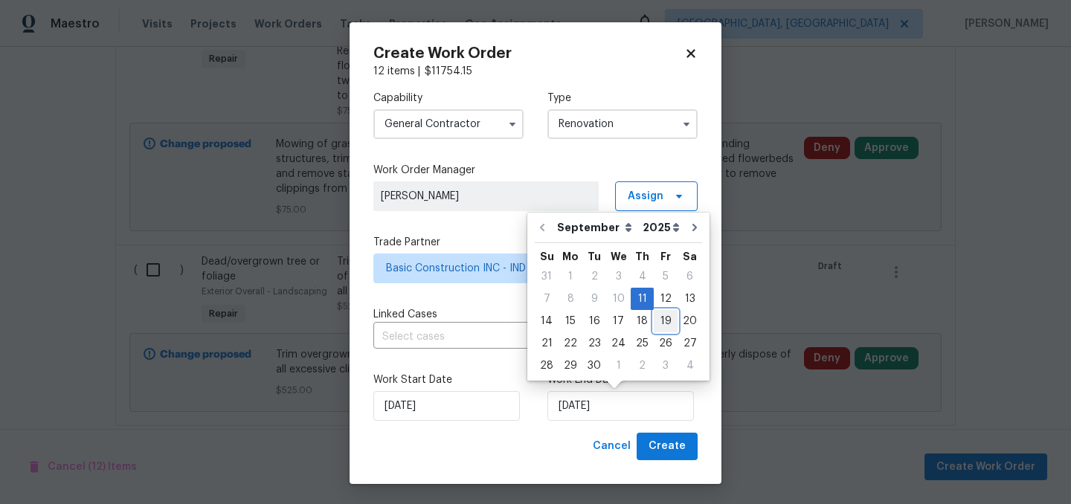
click at [663, 320] on div "19" at bounding box center [666, 321] width 24 height 21
type input "9/19/2025"
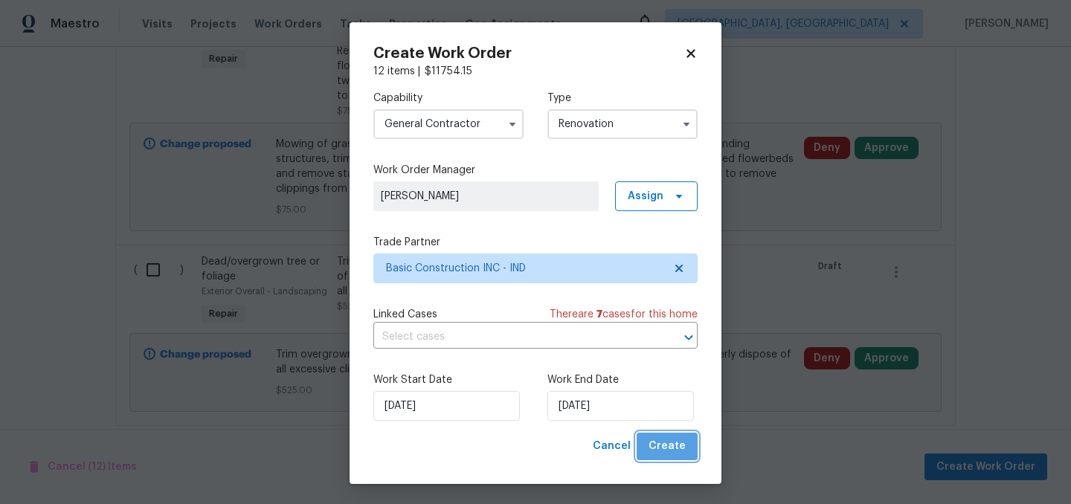
click at [676, 449] on span "Create" at bounding box center [666, 446] width 37 height 19
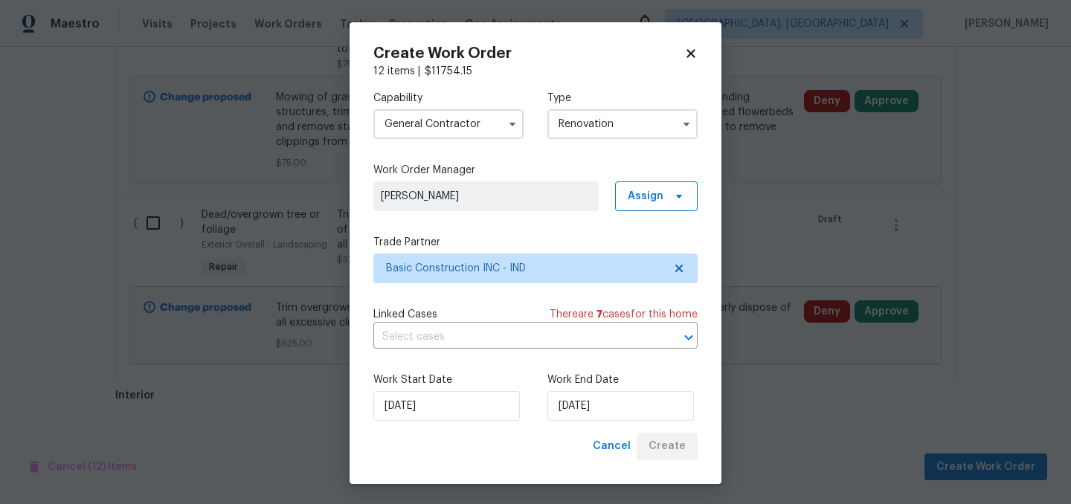
scroll to position [721, 0]
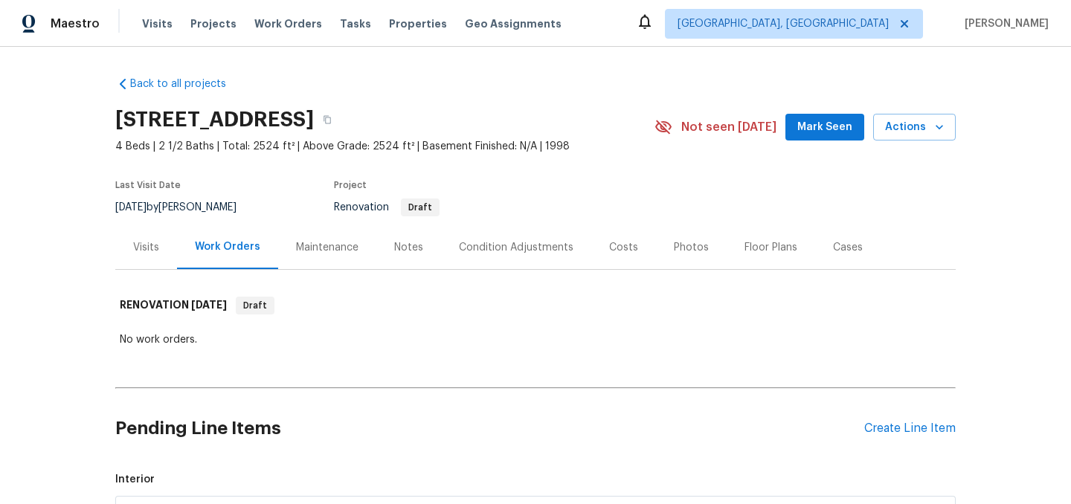
click at [398, 248] on div "Notes" at bounding box center [408, 247] width 29 height 15
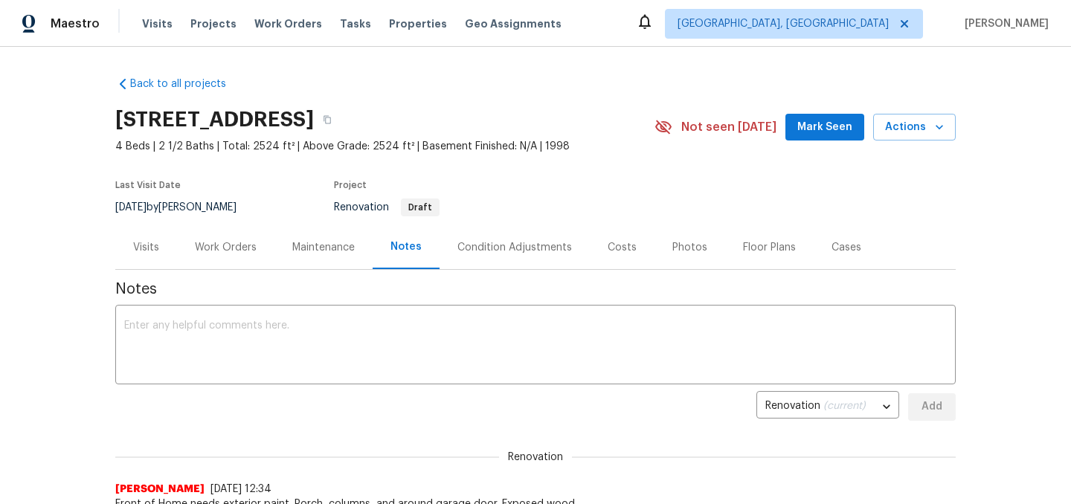
click at [249, 249] on div "Work Orders" at bounding box center [226, 247] width 62 height 15
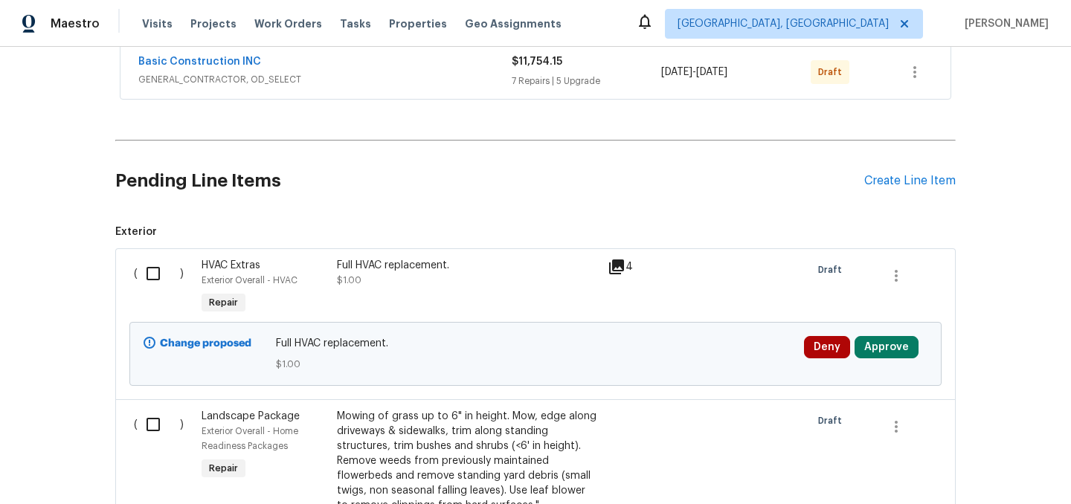
scroll to position [297, 0]
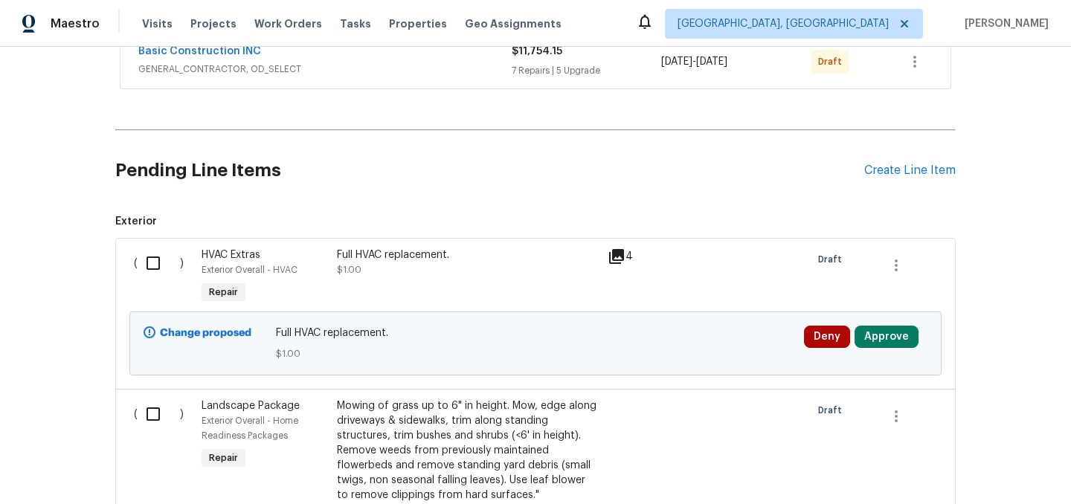
click at [157, 265] on input "checkbox" at bounding box center [159, 263] width 42 height 31
checkbox input "true"
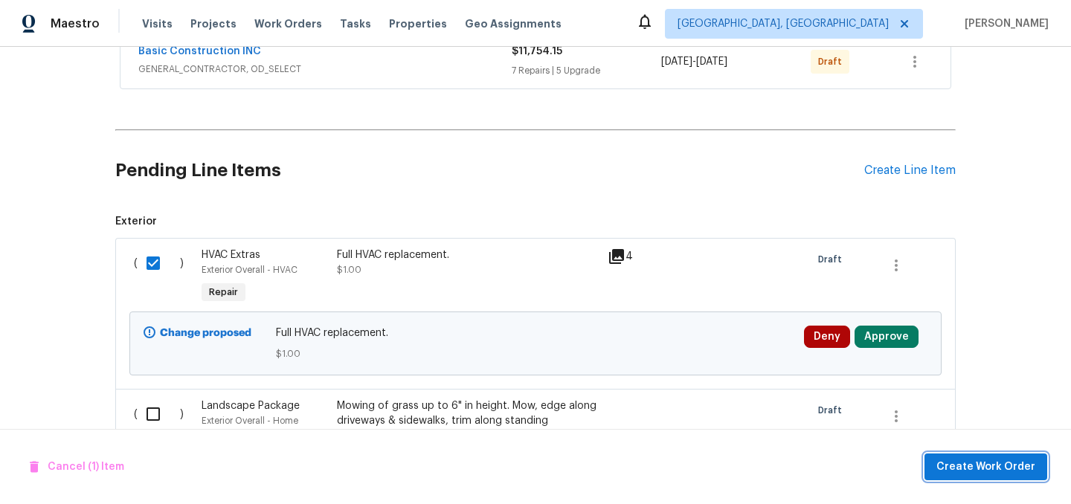
click at [974, 461] on span "Create Work Order" at bounding box center [985, 467] width 99 height 19
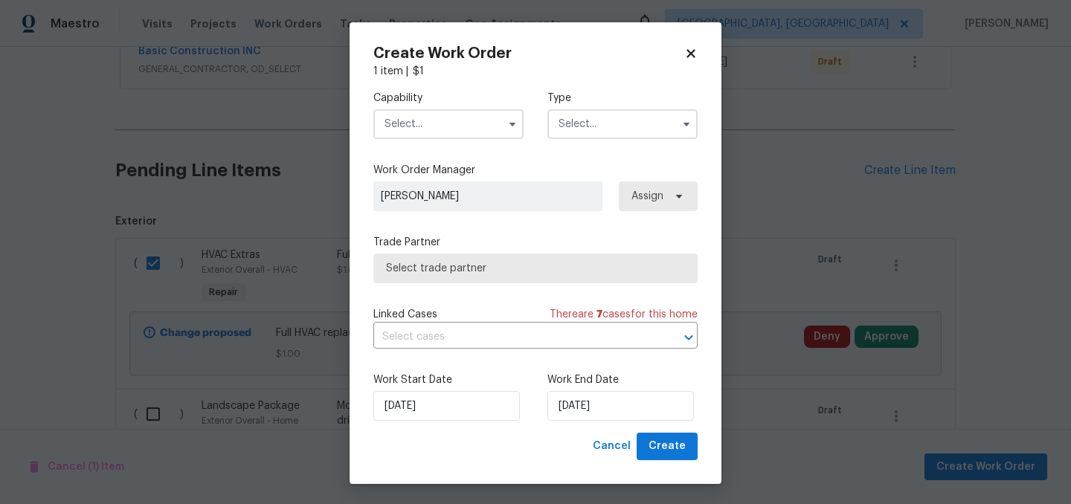
click at [462, 133] on input "text" at bounding box center [448, 124] width 150 height 30
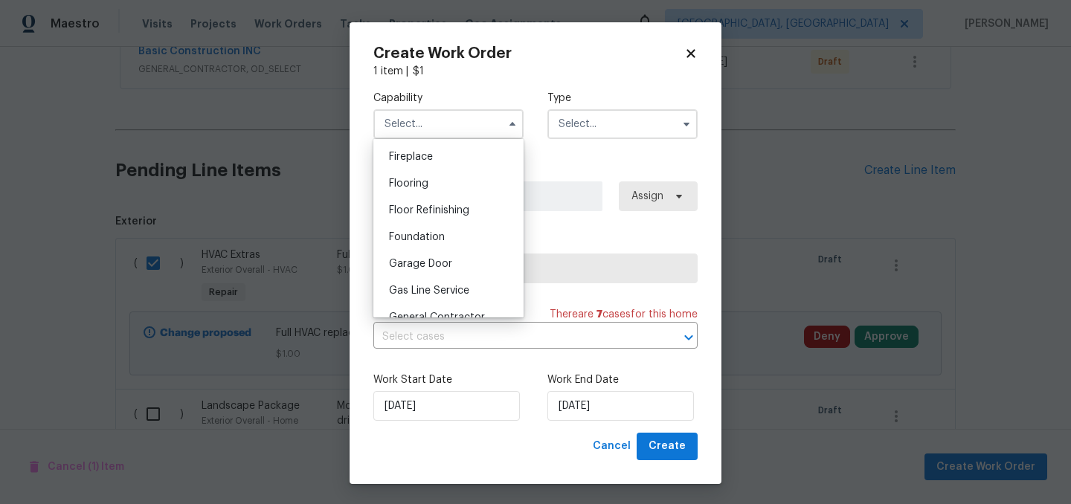
scroll to position [559, 0]
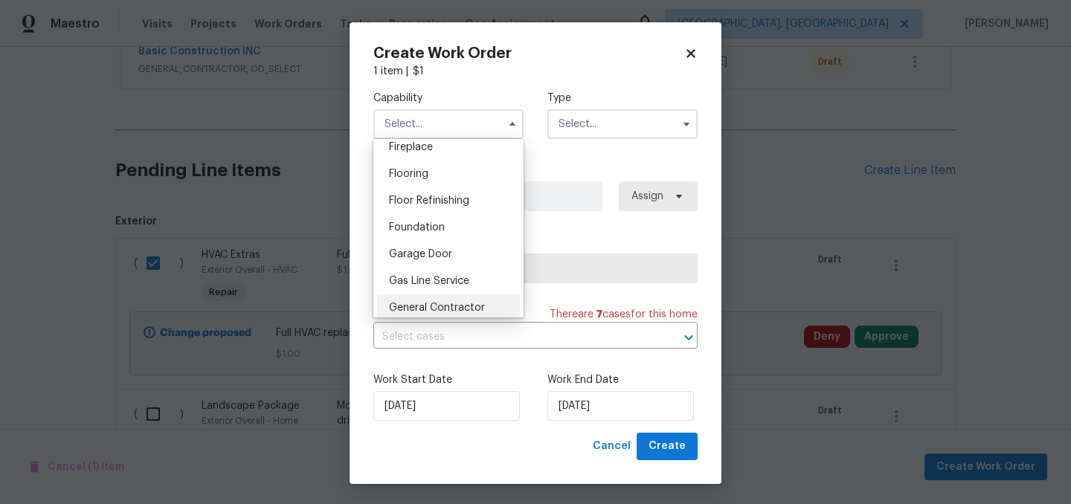
click at [447, 303] on span "General Contractor" at bounding box center [437, 308] width 96 height 10
type input "General Contractor"
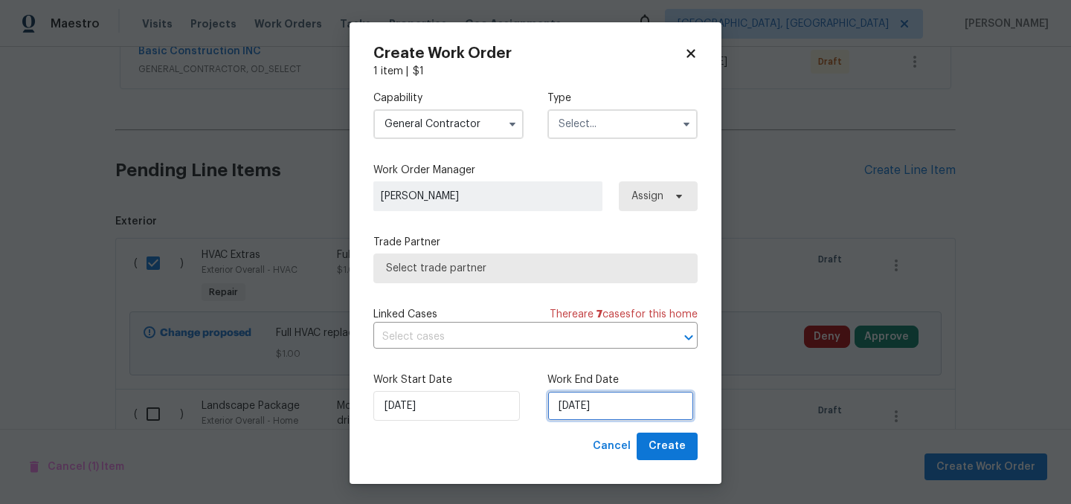
click at [626, 409] on input "[DATE]" at bounding box center [620, 406] width 146 height 30
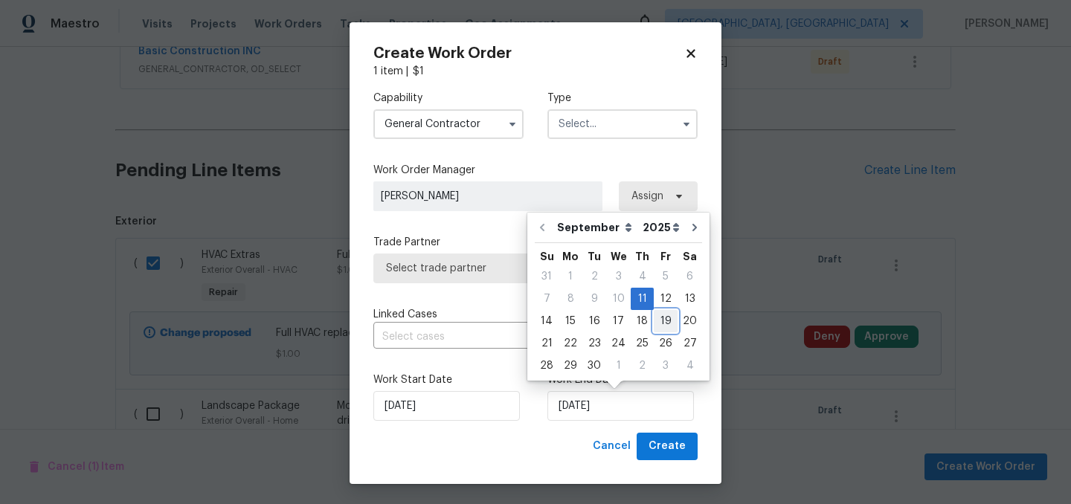
click at [655, 318] on div "19" at bounding box center [666, 321] width 24 height 21
type input "[DATE]"
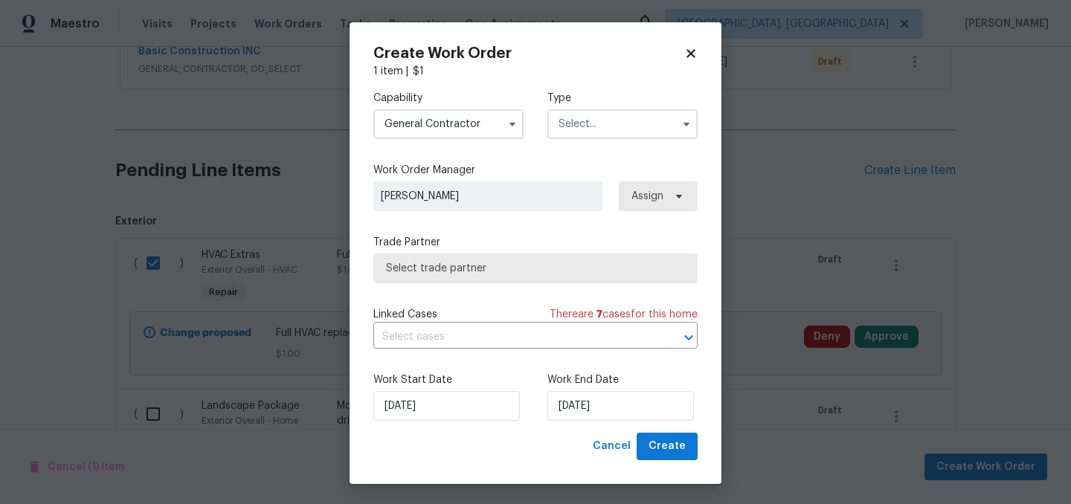
click at [602, 126] on input "text" at bounding box center [622, 124] width 150 height 30
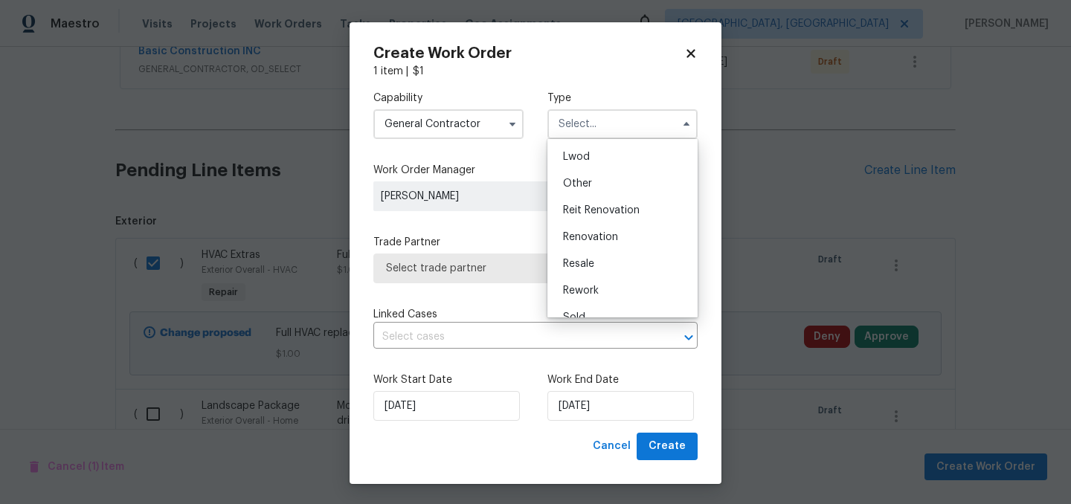
scroll to position [177, 0]
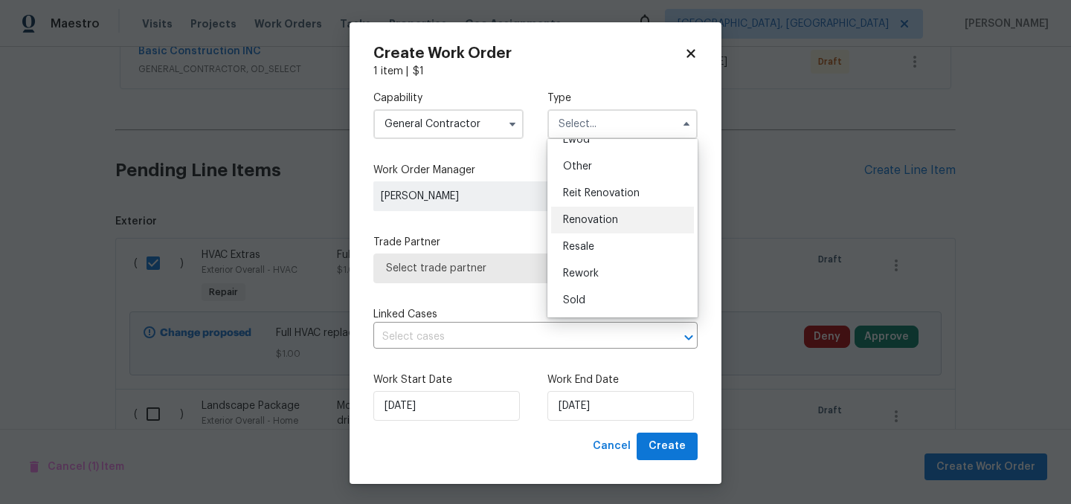
click at [599, 223] on span "Renovation" at bounding box center [590, 220] width 55 height 10
type input "Renovation"
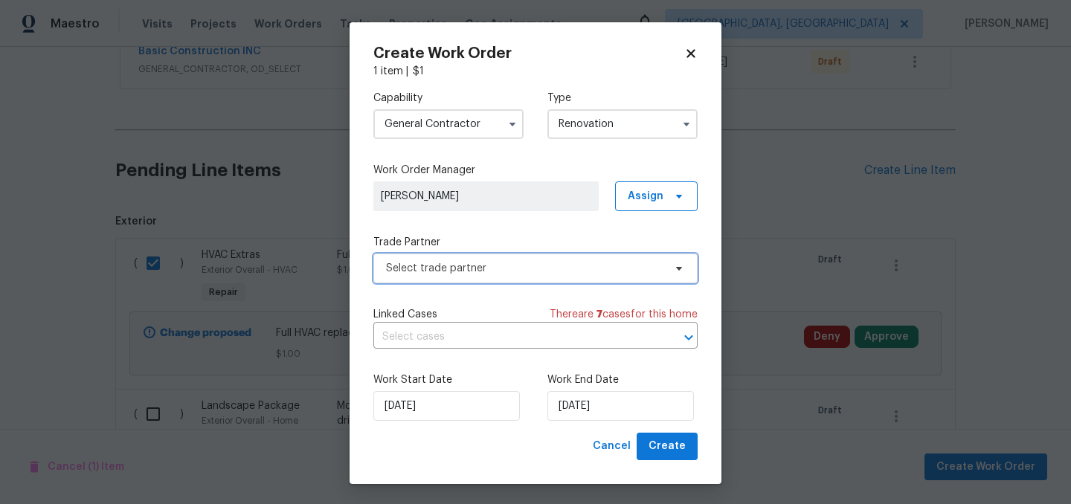
click at [563, 281] on span "Select trade partner" at bounding box center [535, 269] width 324 height 30
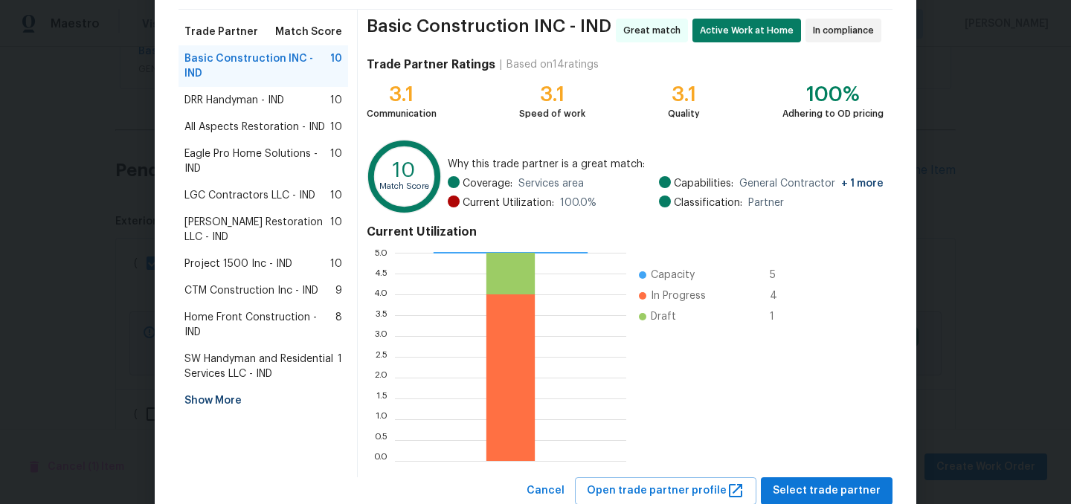
scroll to position [152, 0]
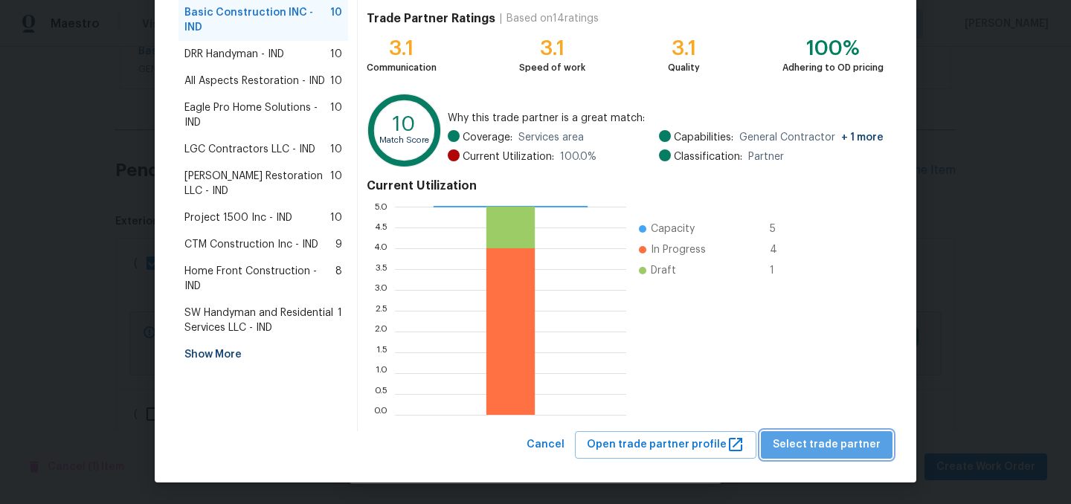
click at [834, 437] on span "Select trade partner" at bounding box center [827, 445] width 108 height 19
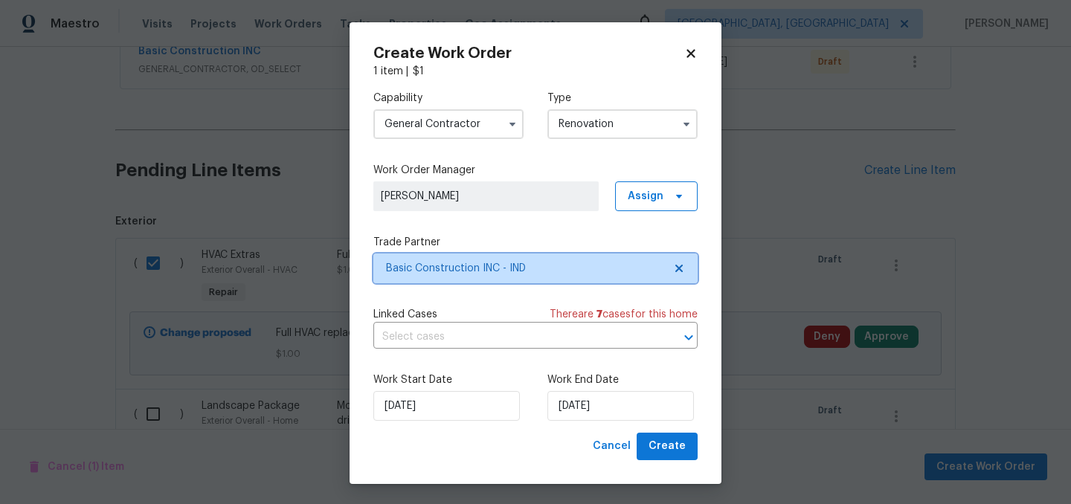
scroll to position [0, 0]
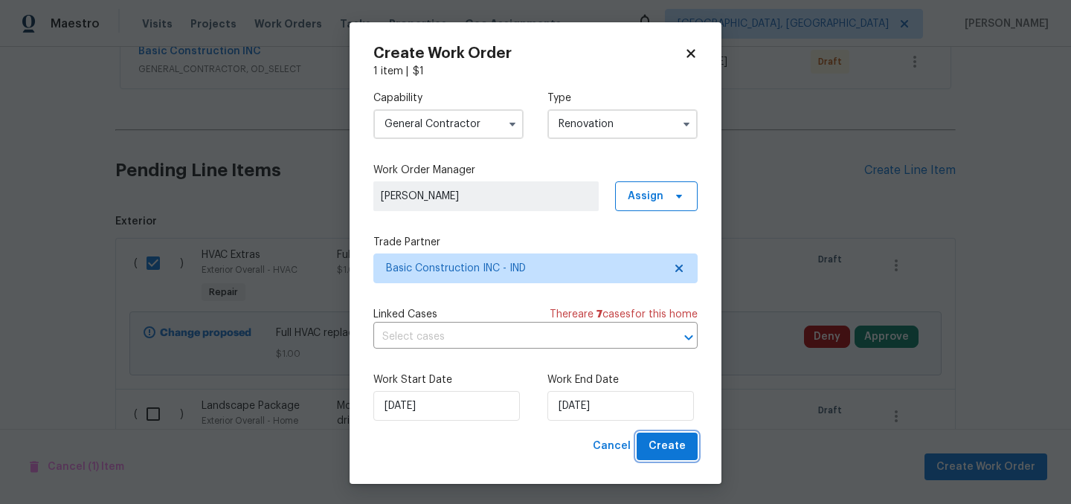
click at [677, 456] on button "Create" at bounding box center [667, 447] width 61 height 28
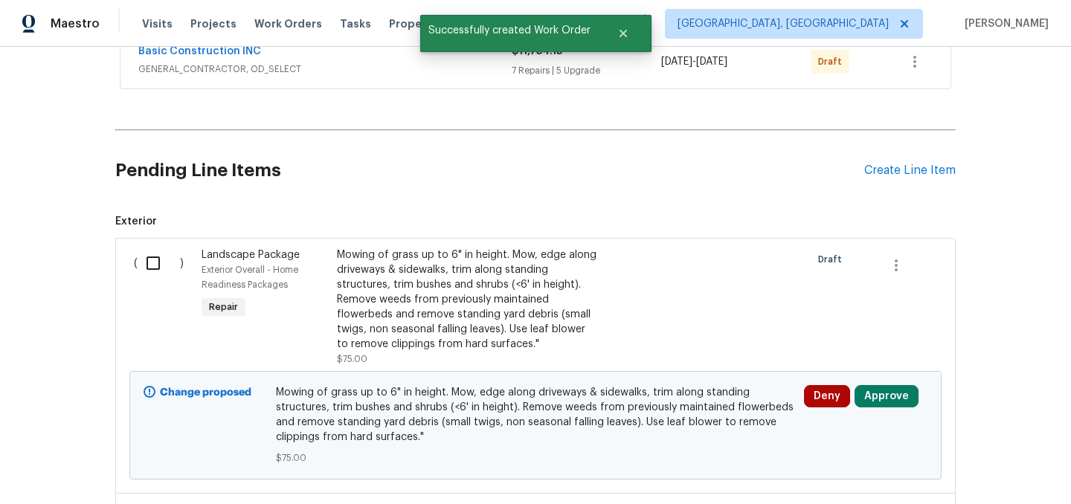
click at [152, 265] on input "checkbox" at bounding box center [159, 263] width 42 height 31
checkbox input "true"
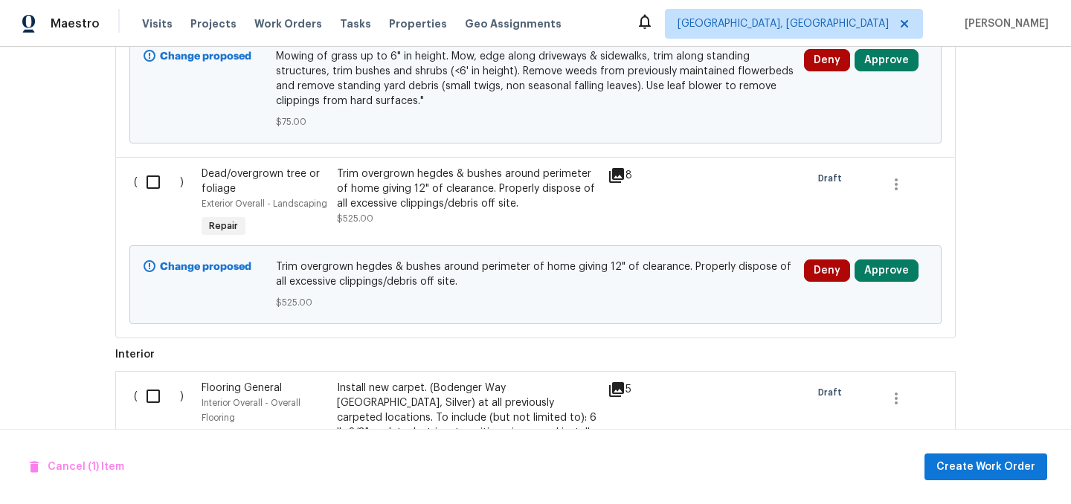
scroll to position [683, 0]
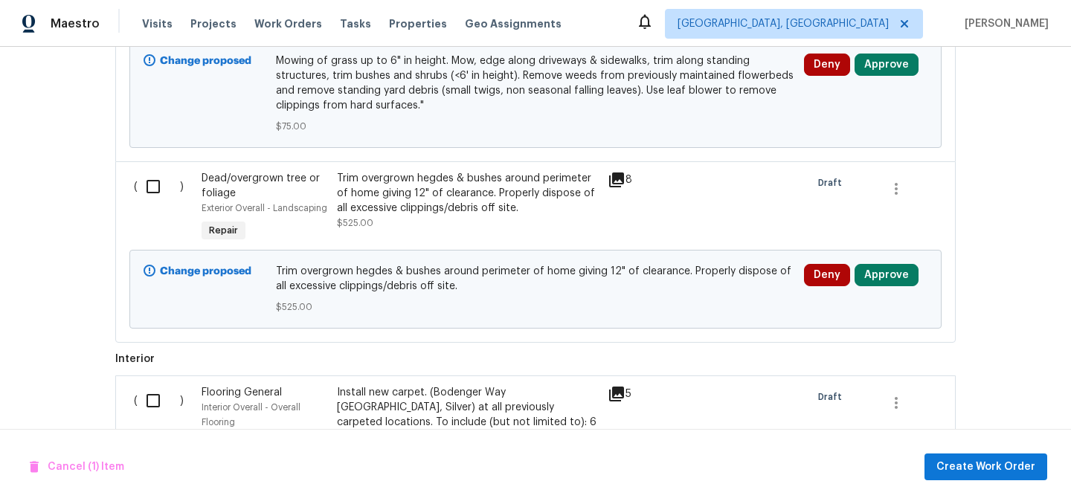
click at [158, 187] on input "checkbox" at bounding box center [159, 186] width 42 height 31
checkbox input "true"
click at [982, 463] on span "Create Work Order" at bounding box center [985, 467] width 99 height 19
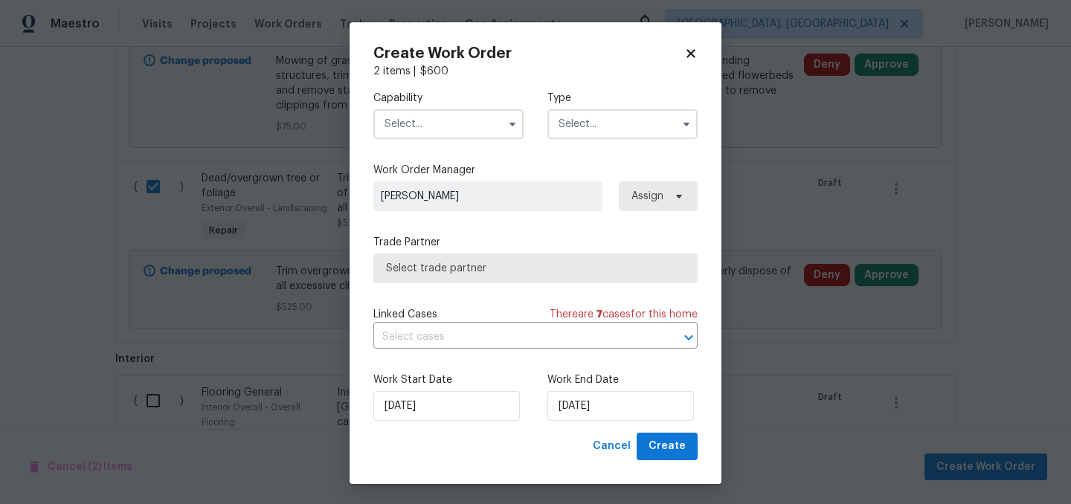
click at [463, 124] on input "text" at bounding box center [448, 124] width 150 height 30
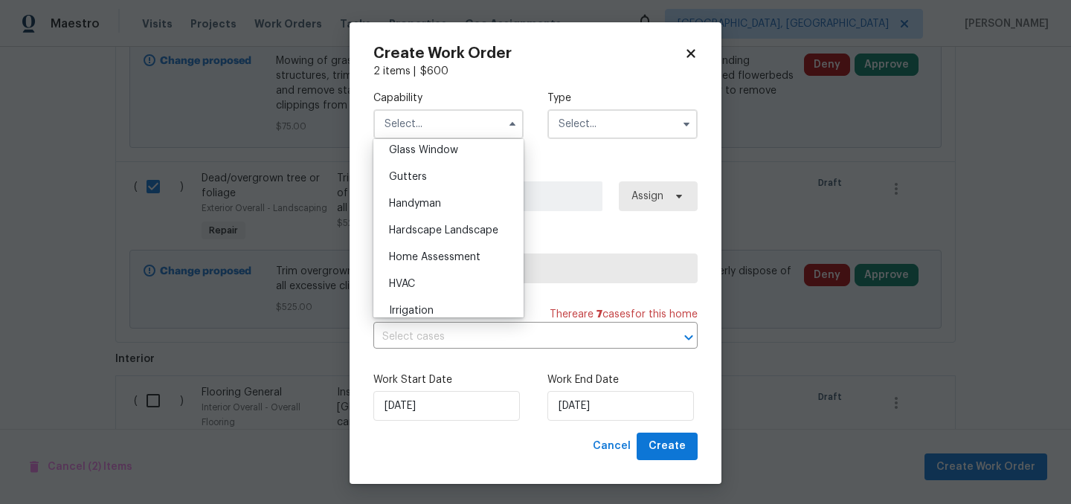
scroll to position [773, 0]
click at [470, 219] on div "Hardscape Landscape" at bounding box center [448, 227] width 143 height 27
type input "Hardscape Landscape"
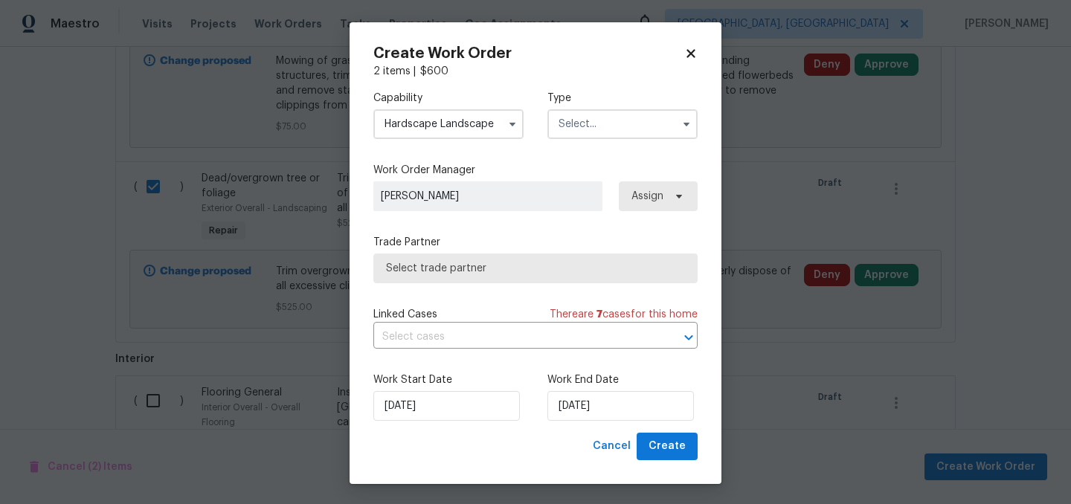
click at [586, 126] on input "text" at bounding box center [622, 124] width 150 height 30
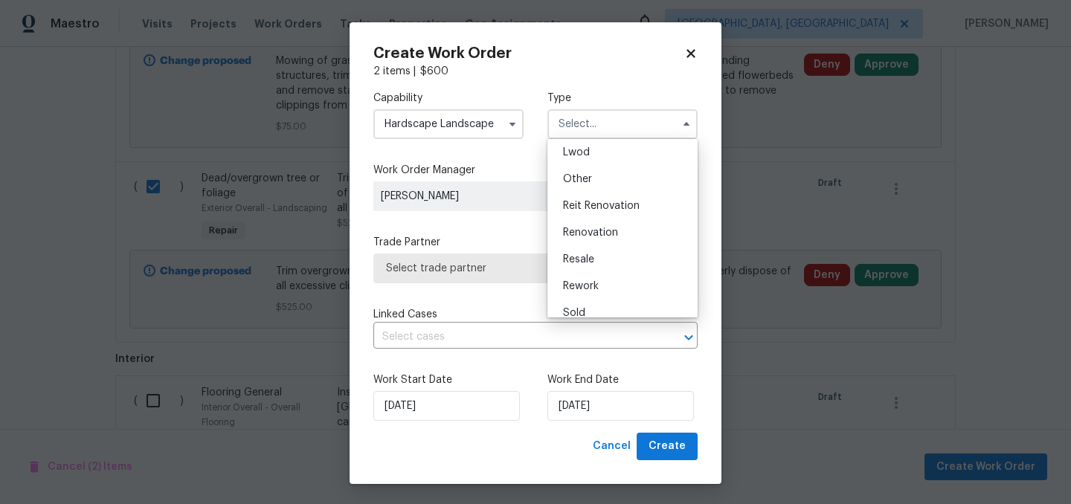
scroll to position [177, 0]
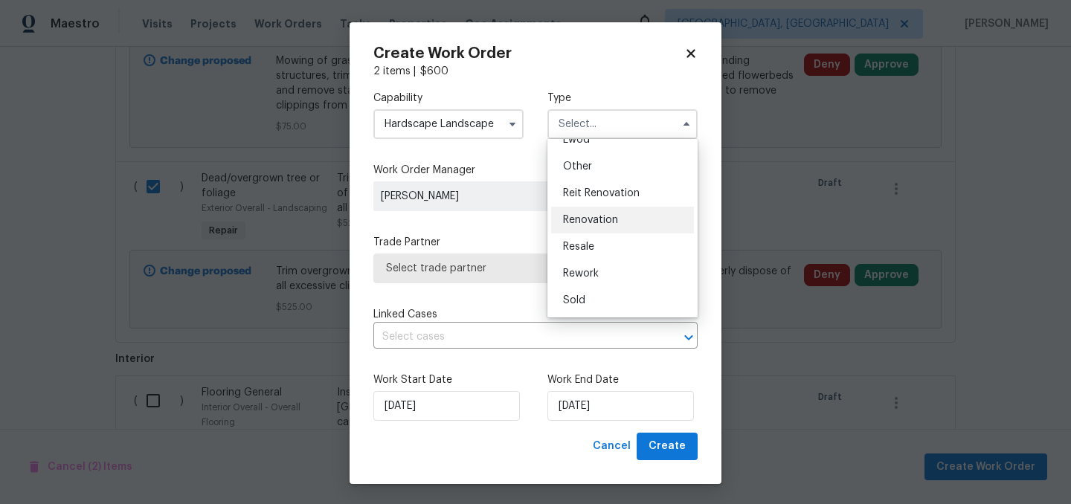
click at [600, 221] on span "Renovation" at bounding box center [590, 220] width 55 height 10
type input "Renovation"
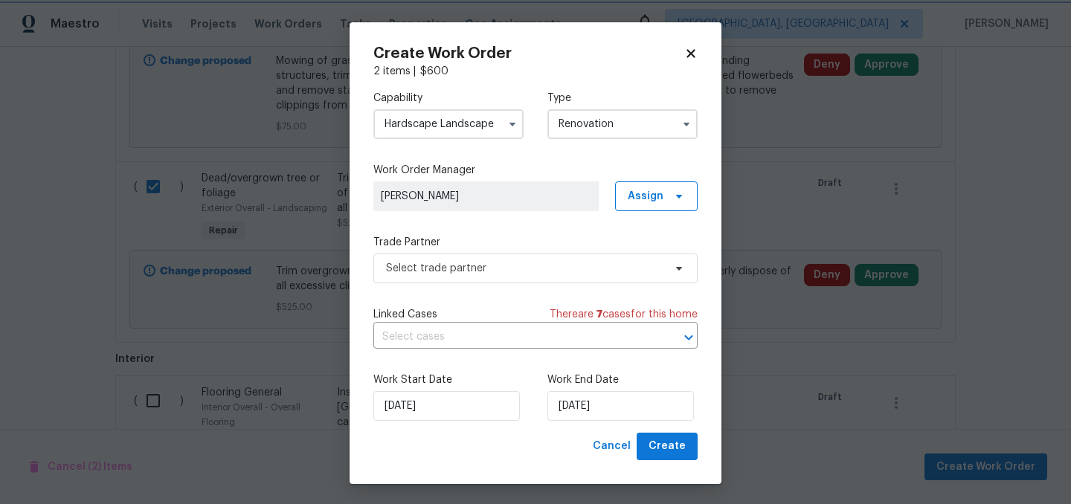
scroll to position [0, 0]
click at [543, 264] on span "Select trade partner" at bounding box center [524, 268] width 277 height 15
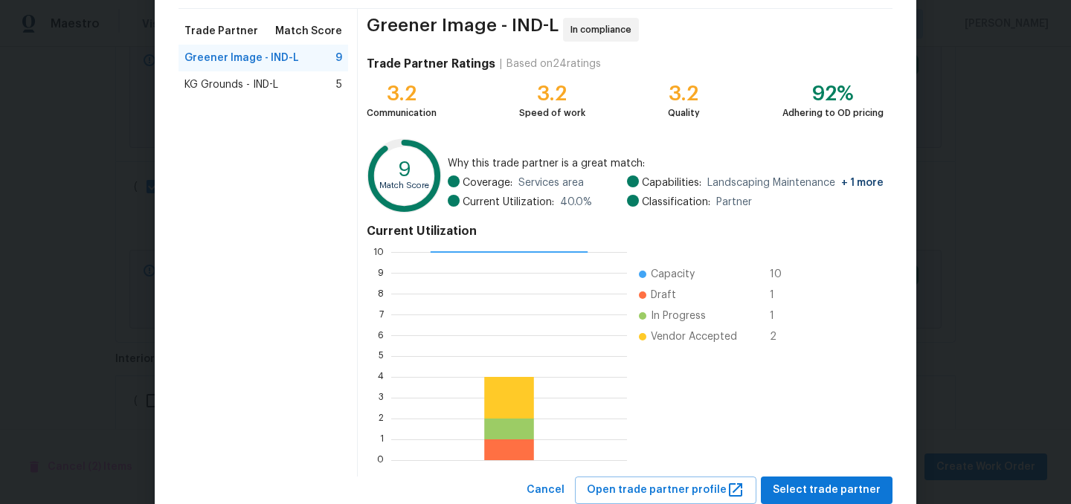
scroll to position [152, 0]
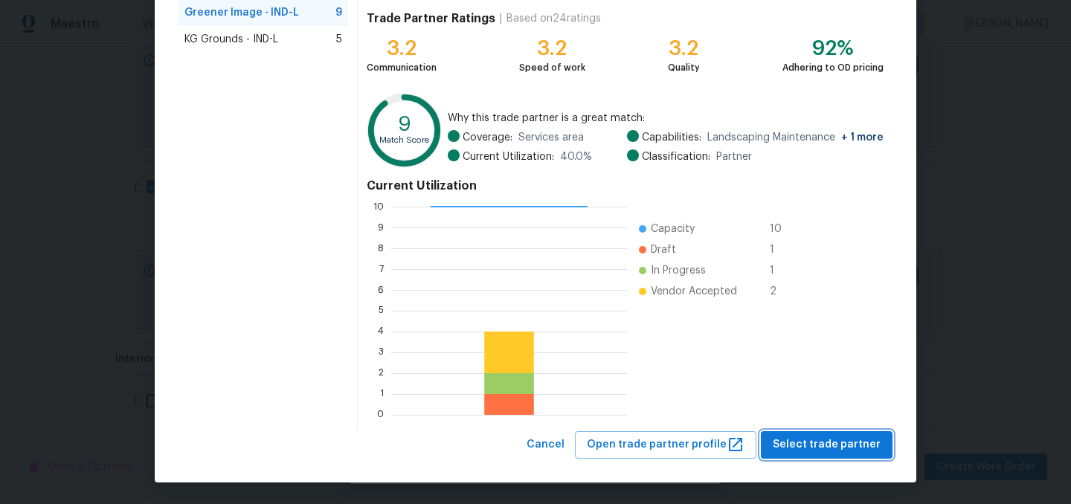
click at [845, 443] on span "Select trade partner" at bounding box center [827, 445] width 108 height 19
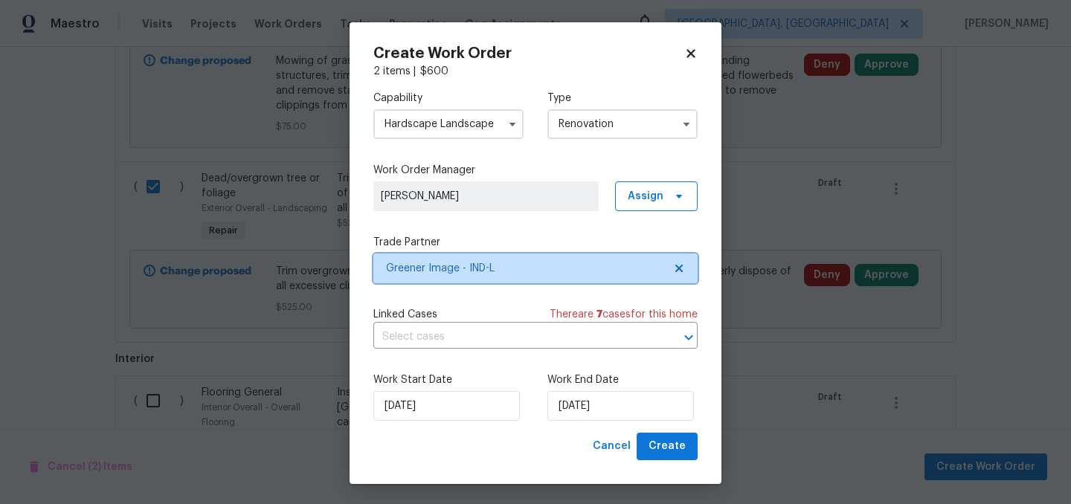
scroll to position [0, 0]
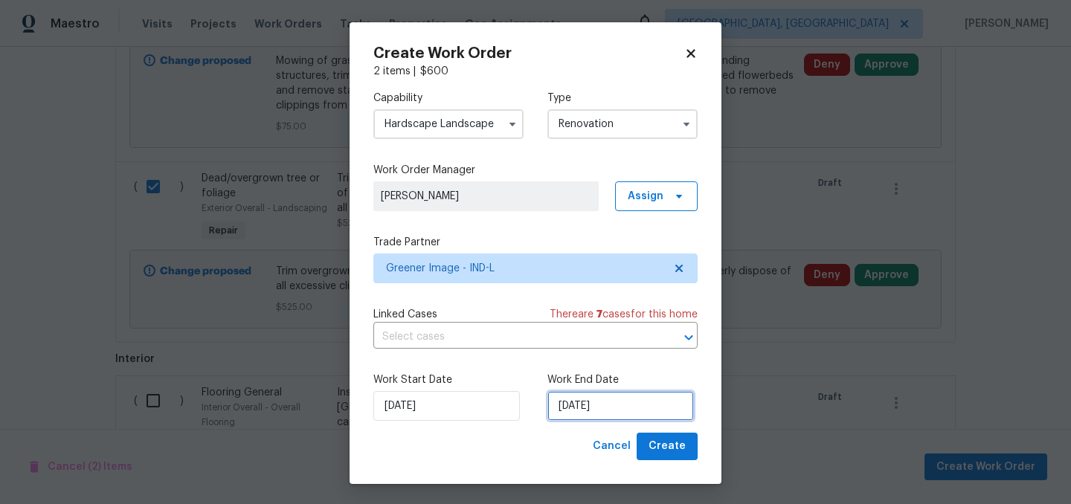
click at [635, 400] on input "[DATE]" at bounding box center [620, 406] width 146 height 30
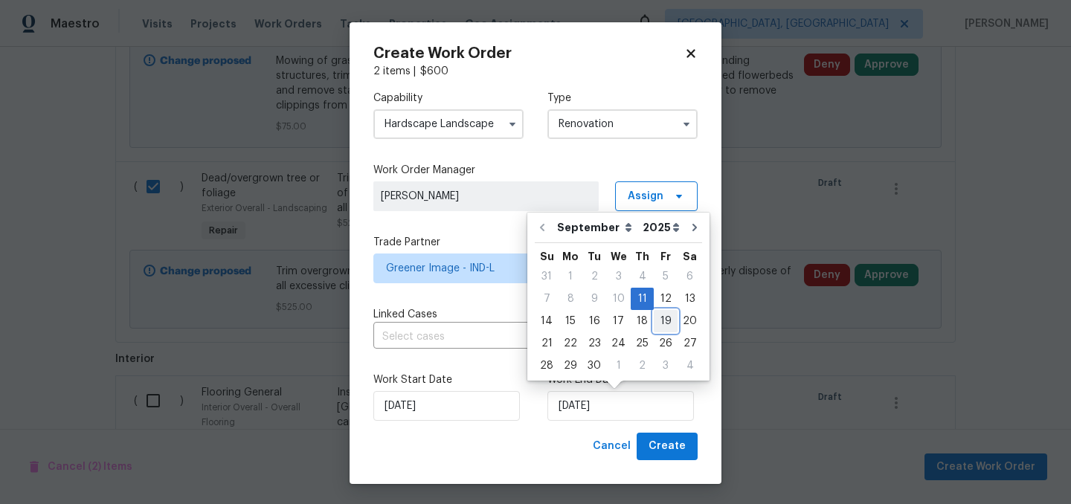
click at [663, 323] on div "19" at bounding box center [666, 321] width 24 height 21
type input "[DATE]"
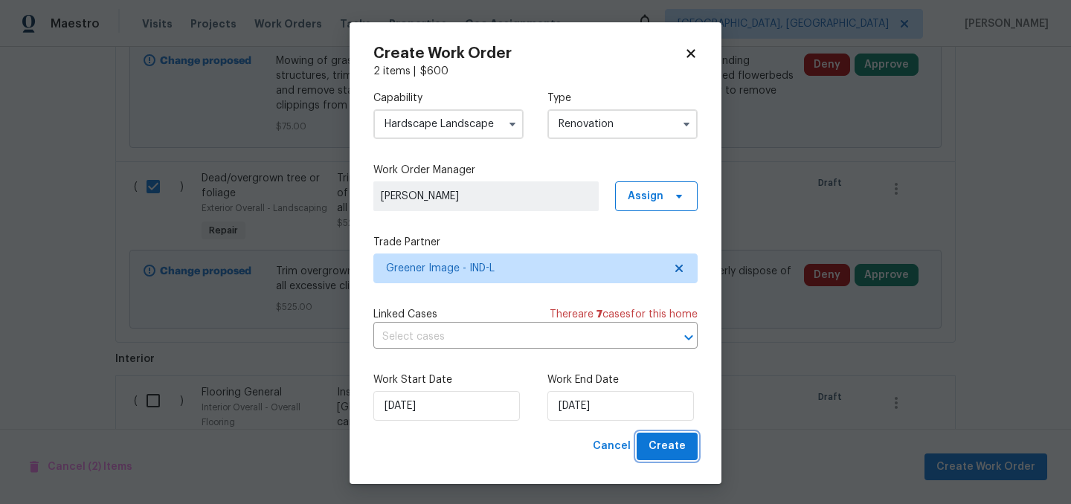
click at [673, 436] on button "Create" at bounding box center [667, 447] width 61 height 28
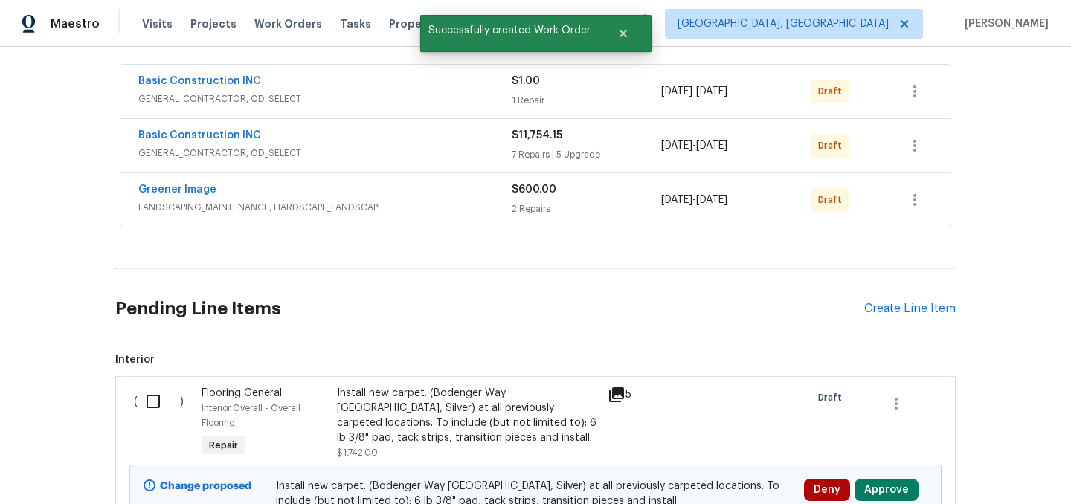
click at [154, 403] on input "checkbox" at bounding box center [159, 401] width 42 height 31
checkbox input "true"
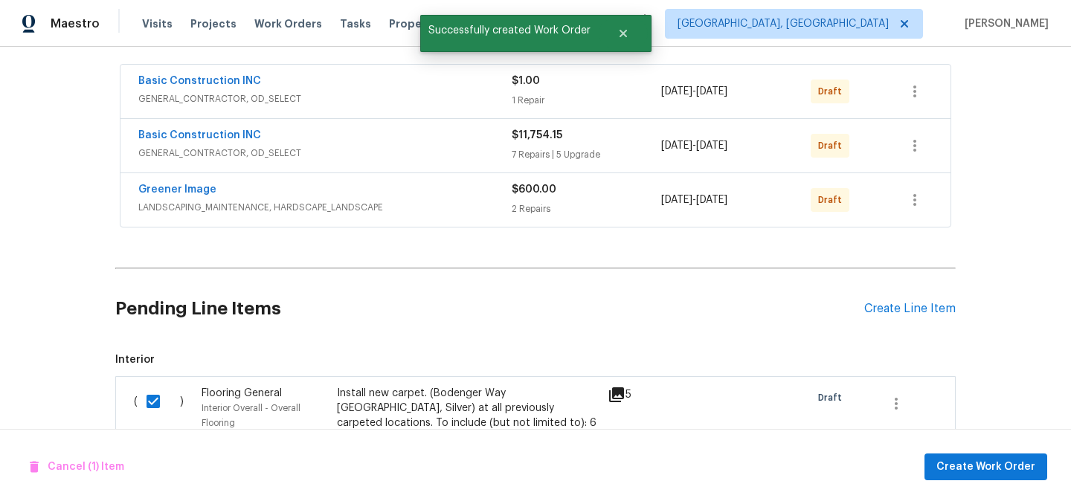
scroll to position [423, 0]
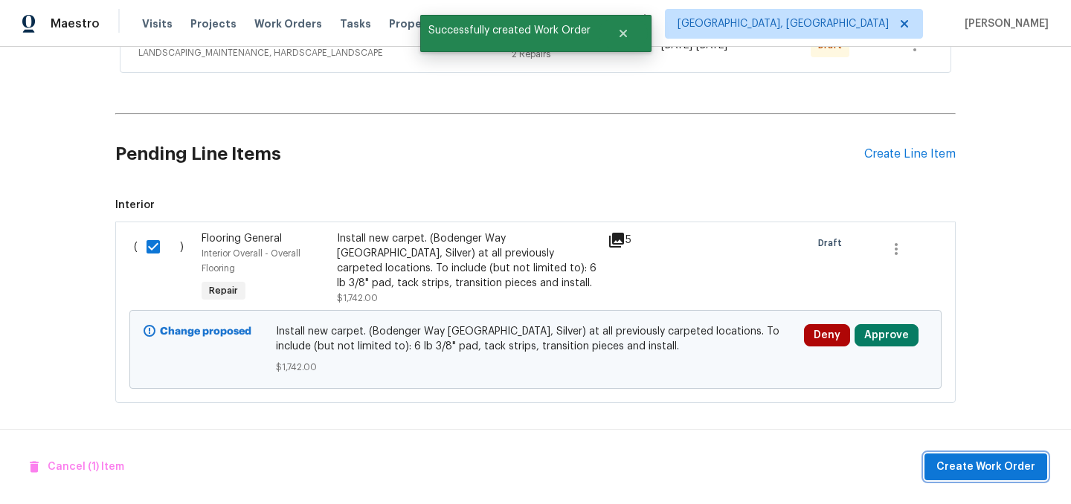
click at [975, 468] on span "Create Work Order" at bounding box center [985, 467] width 99 height 19
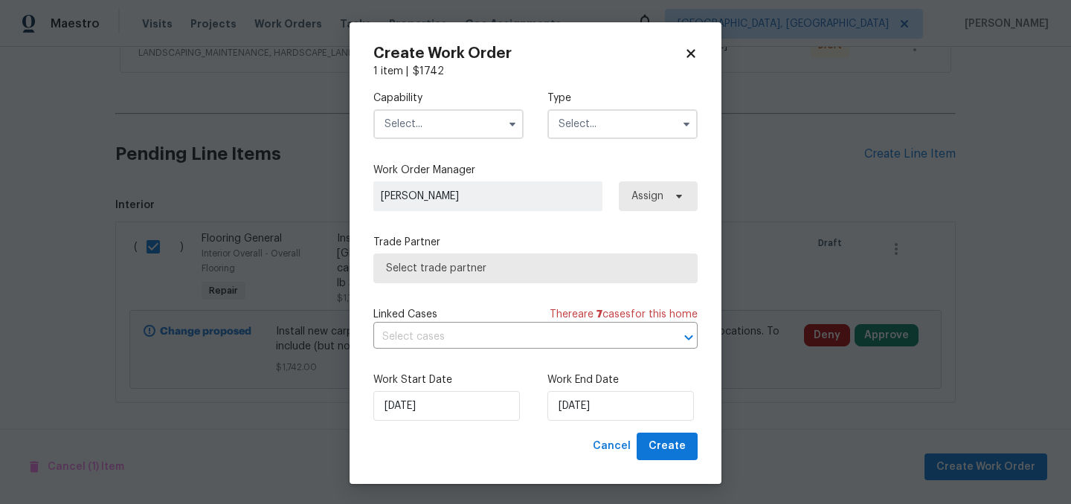
click at [423, 119] on input "text" at bounding box center [448, 124] width 150 height 30
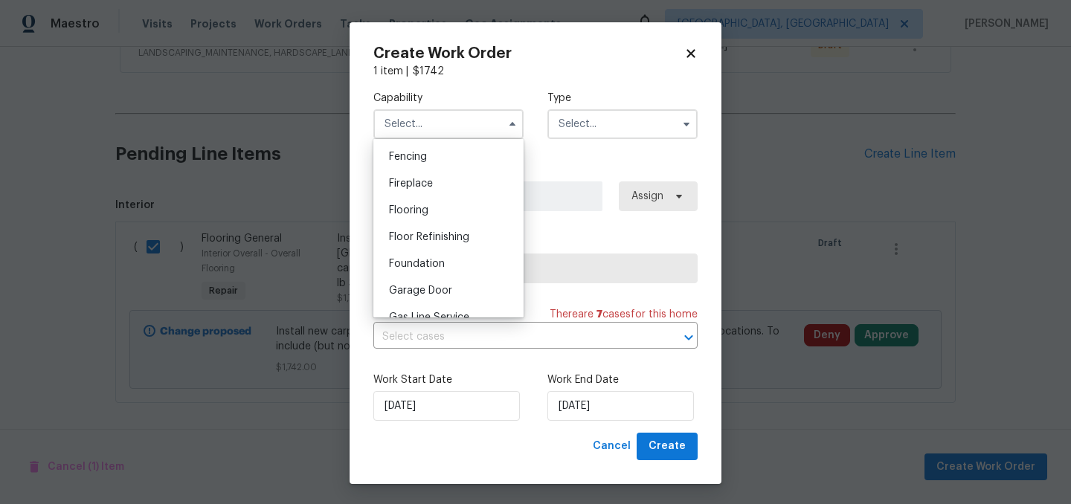
scroll to position [524, 0]
click at [437, 209] on div "Flooring" at bounding box center [448, 209] width 143 height 27
type input "Flooring"
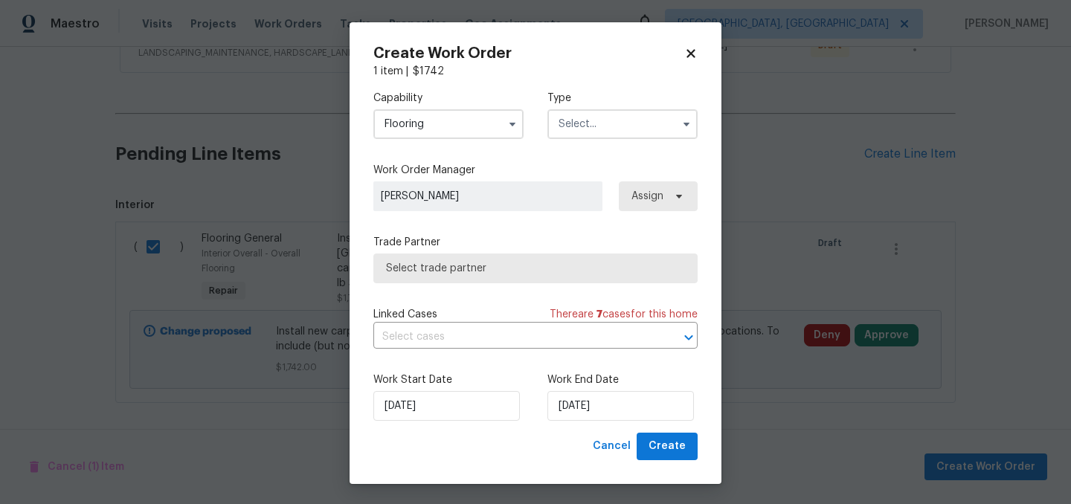
click at [635, 129] on input "text" at bounding box center [622, 124] width 150 height 30
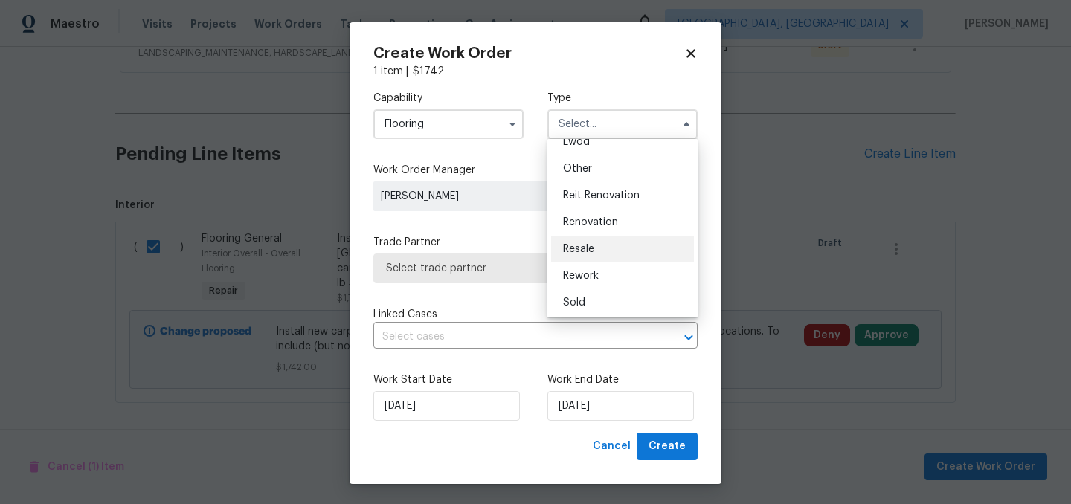
scroll to position [175, 0]
click at [601, 217] on span "Renovation" at bounding box center [590, 221] width 55 height 10
type input "Renovation"
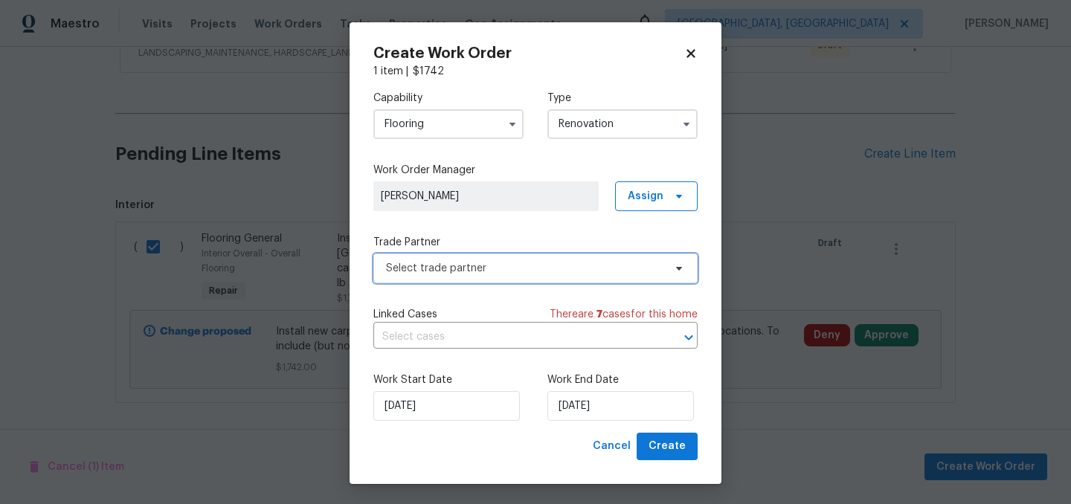
click at [514, 261] on span "Select trade partner" at bounding box center [524, 268] width 277 height 15
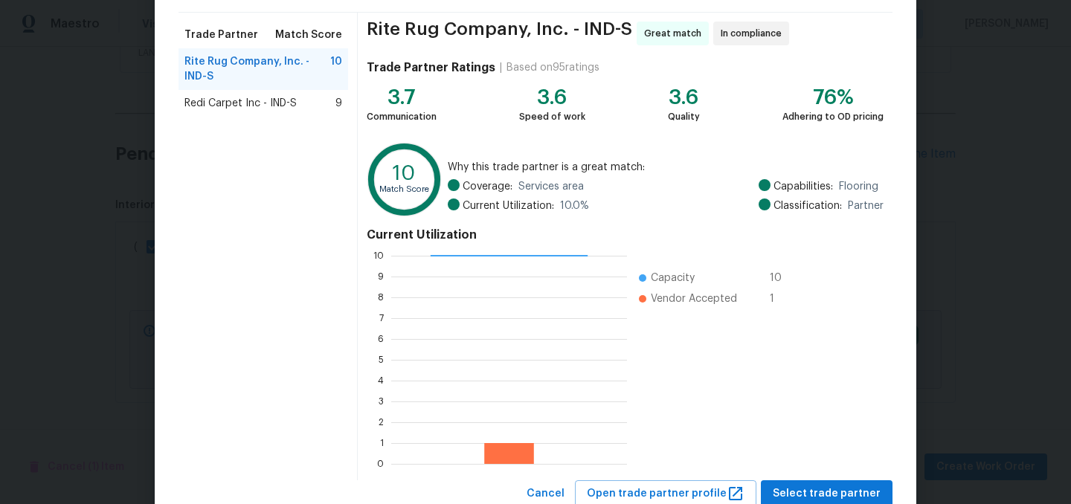
scroll to position [152, 0]
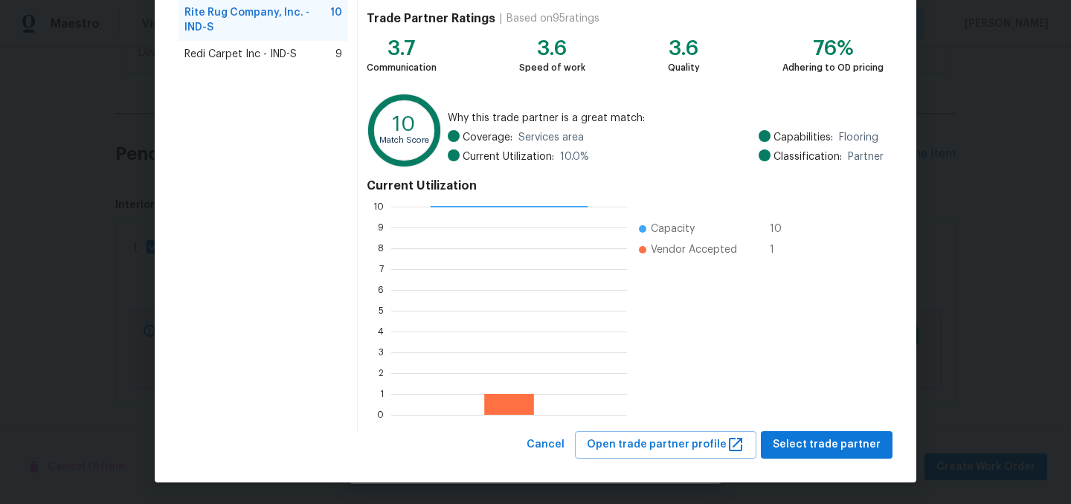
click at [821, 430] on div "Rite Rug Company, Inc. - IND-S Great match In compliance Trade Partner Ratings …" at bounding box center [625, 198] width 535 height 468
click at [826, 439] on span "Select trade partner" at bounding box center [827, 445] width 108 height 19
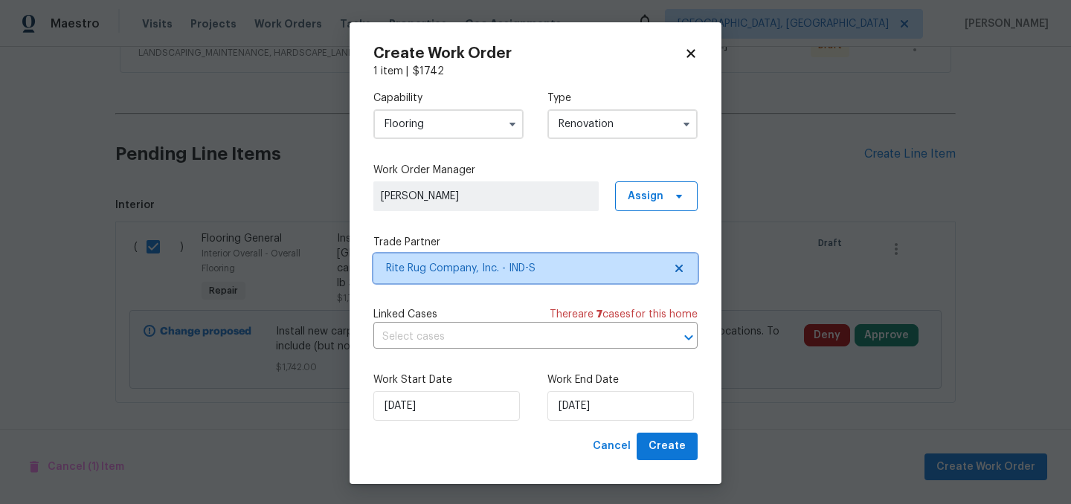
scroll to position [0, 0]
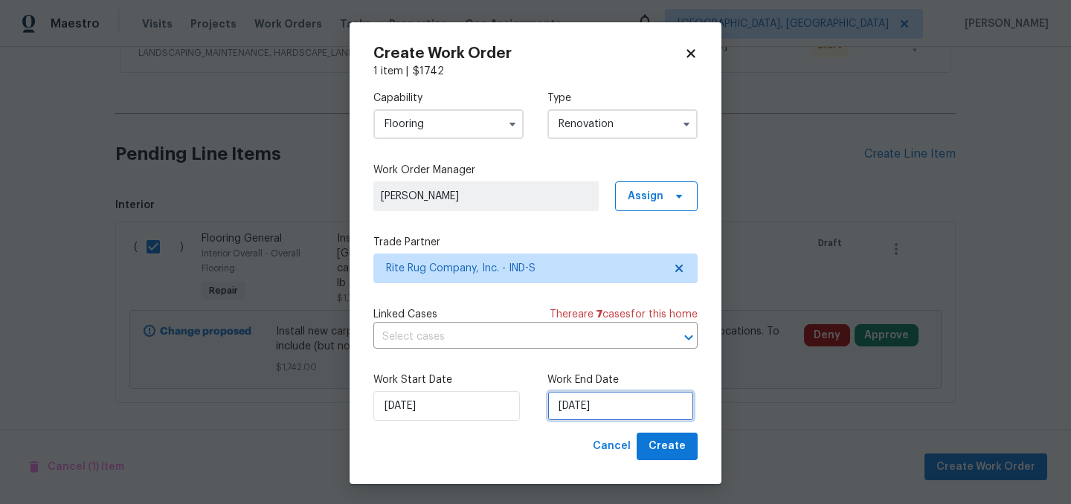
click at [619, 405] on input "[DATE]" at bounding box center [620, 406] width 146 height 30
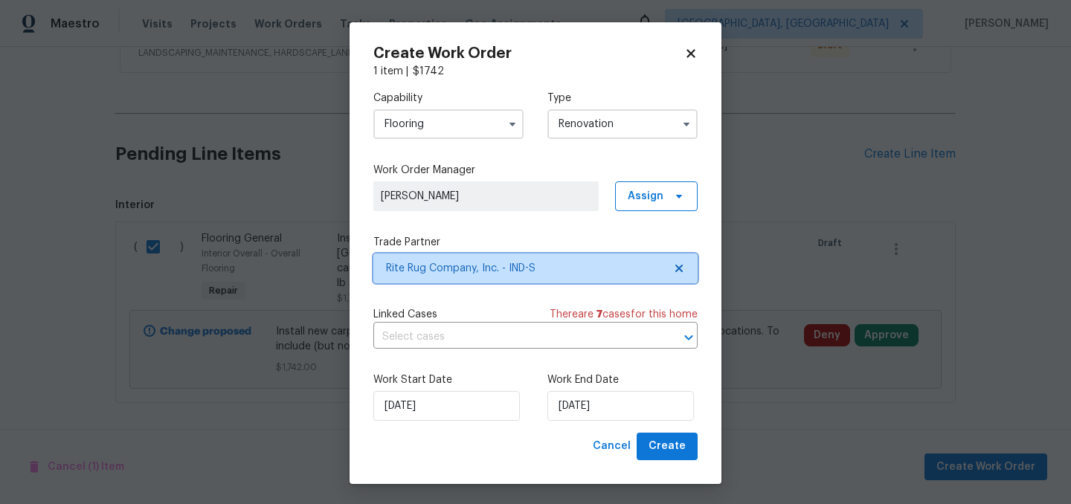
click at [483, 274] on span "Rite Rug Company, Inc. - IND-S" at bounding box center [524, 268] width 277 height 15
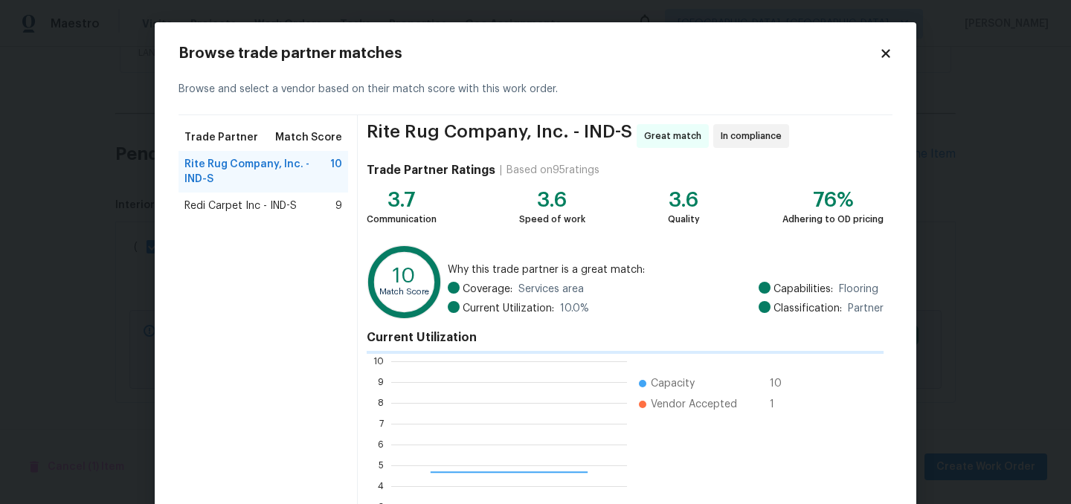
scroll to position [208, 236]
click at [227, 195] on div "Redi Carpet Inc - IND-S 9" at bounding box center [263, 206] width 170 height 27
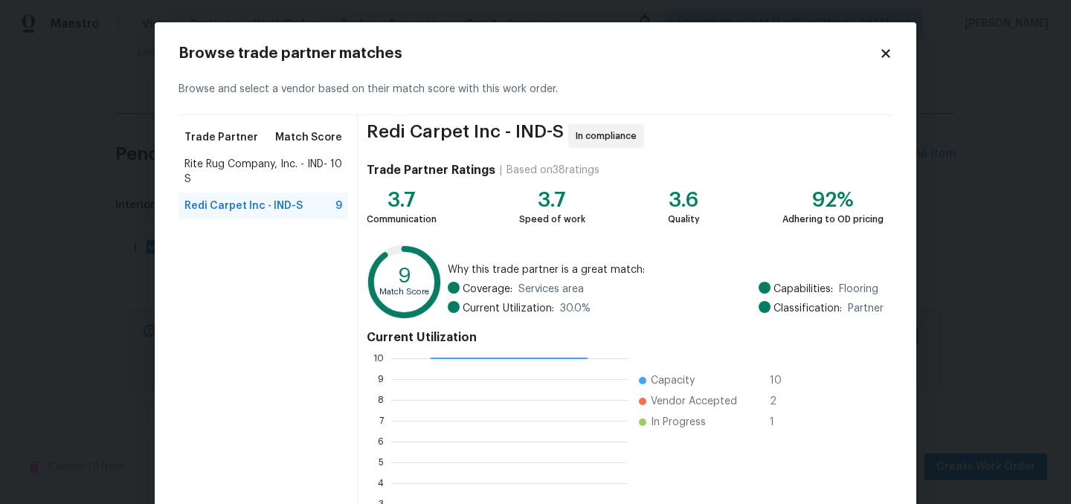
scroll to position [152, 0]
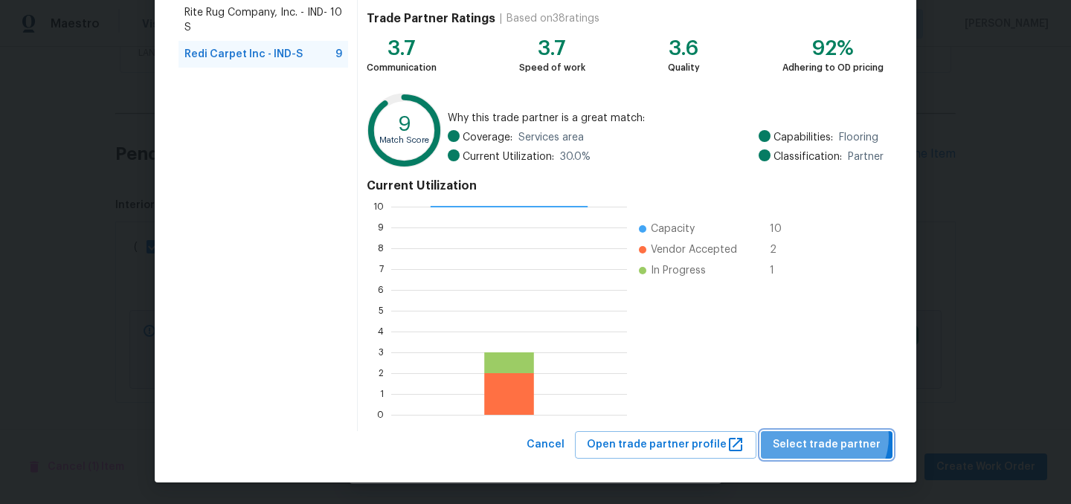
click at [828, 437] on span "Select trade partner" at bounding box center [827, 445] width 108 height 19
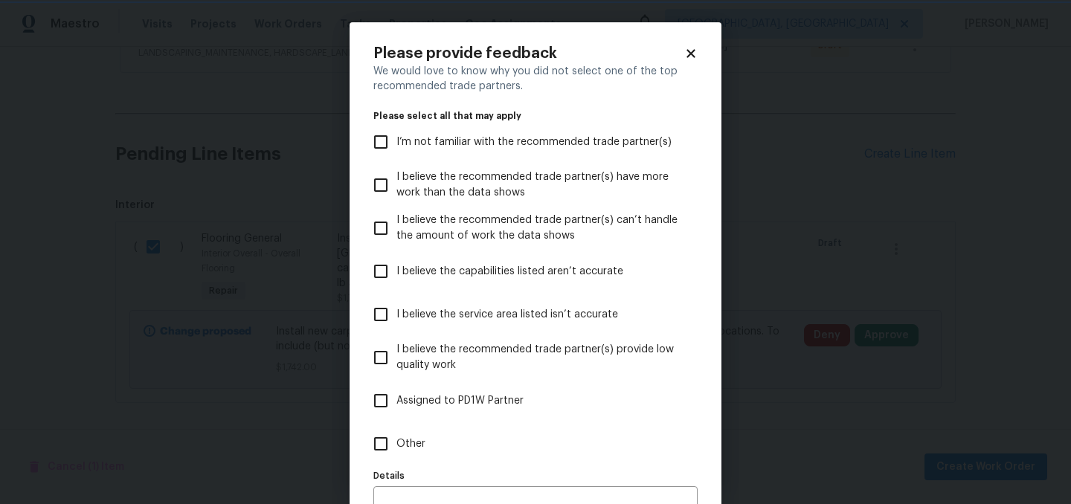
scroll to position [0, 0]
click at [458, 396] on span "Assigned to PD1W Partner" at bounding box center [459, 401] width 127 height 16
click at [396, 396] on input "Assigned to PD1W Partner" at bounding box center [380, 400] width 31 height 31
checkbox input "true"
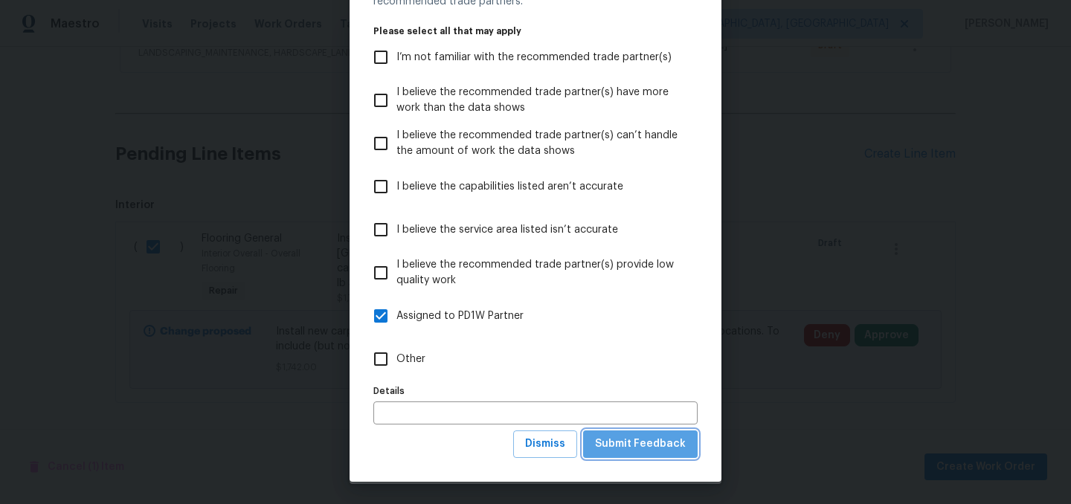
click at [644, 442] on span "Submit Feedback" at bounding box center [640, 444] width 91 height 19
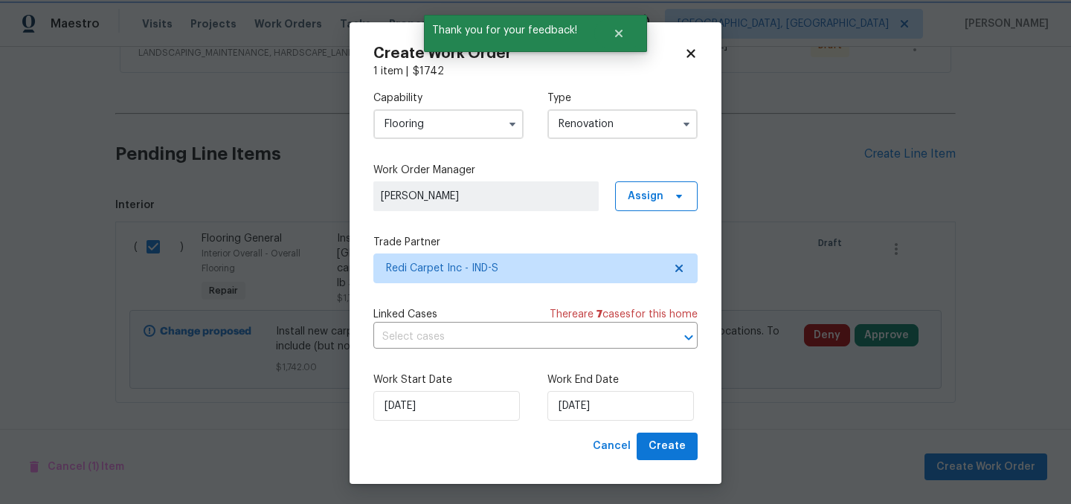
scroll to position [0, 0]
click at [640, 410] on input "[DATE]" at bounding box center [620, 406] width 146 height 30
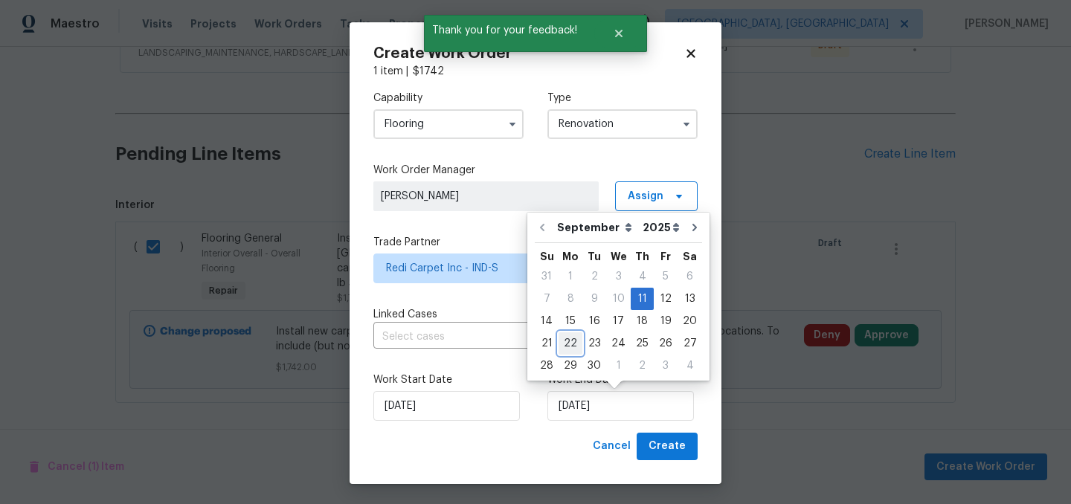
click at [570, 340] on div "22" at bounding box center [570, 343] width 24 height 21
type input "[DATE]"
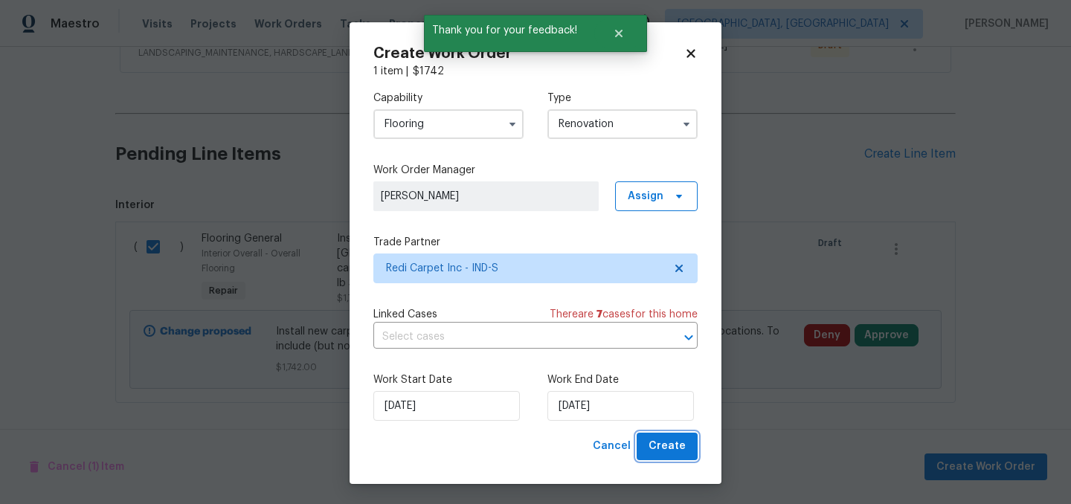
click at [681, 451] on span "Create" at bounding box center [666, 446] width 37 height 19
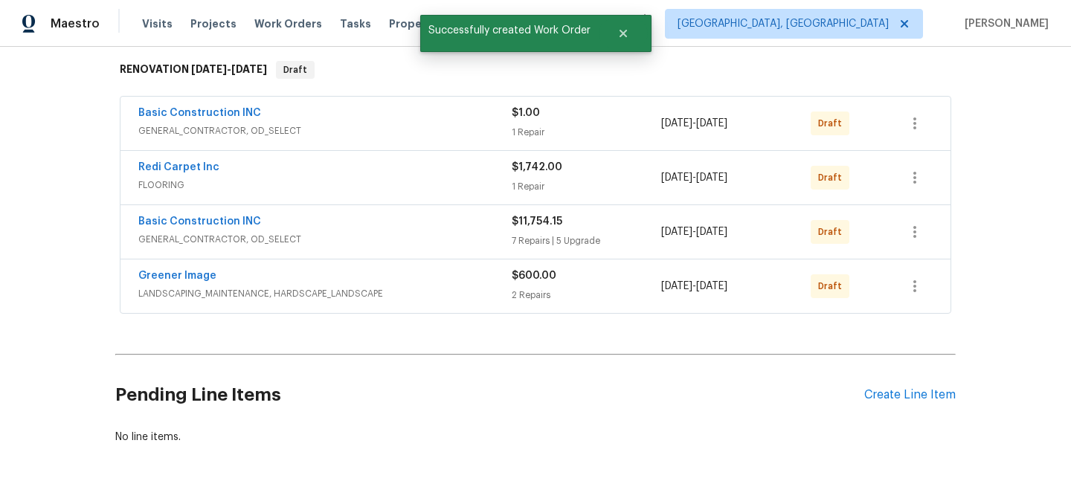
scroll to position [233, 0]
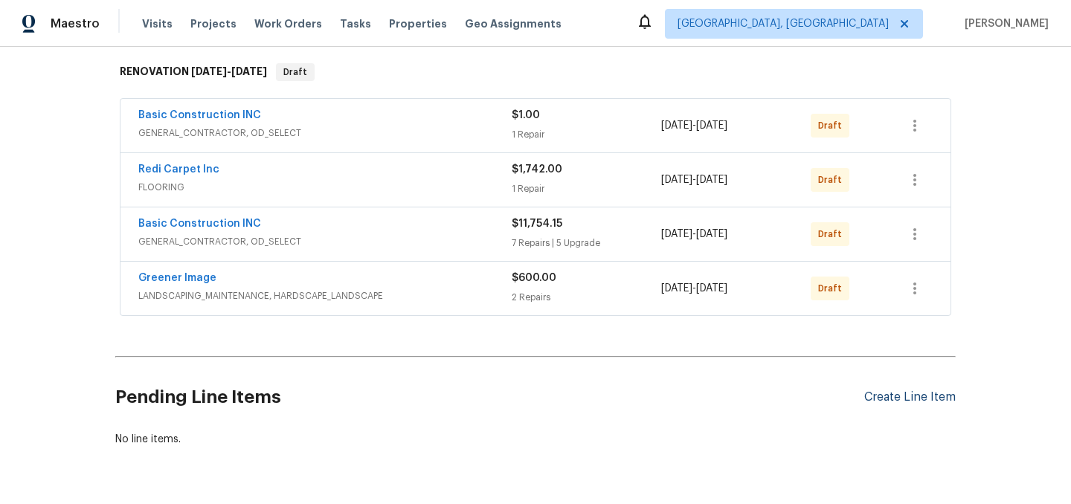
click at [889, 394] on div "Create Line Item" at bounding box center [909, 397] width 91 height 14
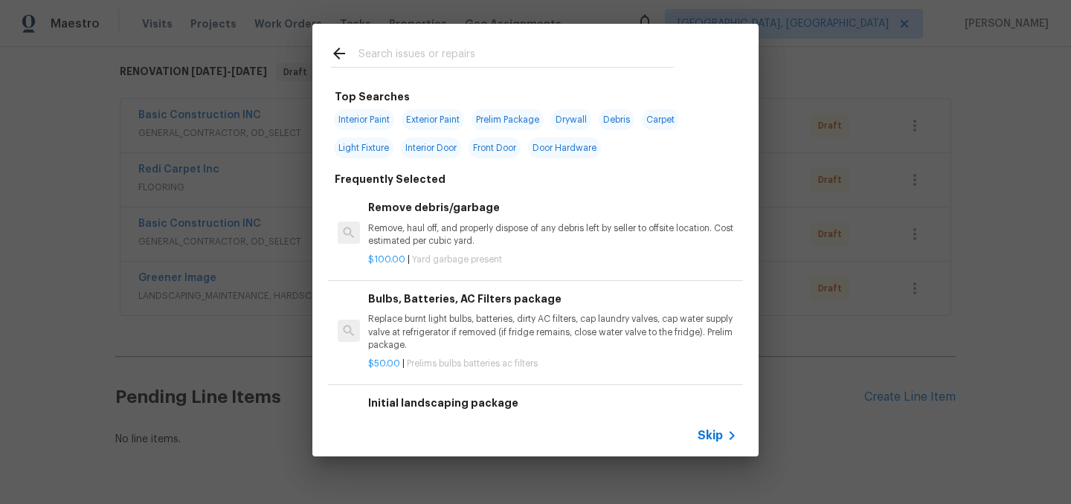
click at [443, 49] on input "text" at bounding box center [515, 56] width 315 height 22
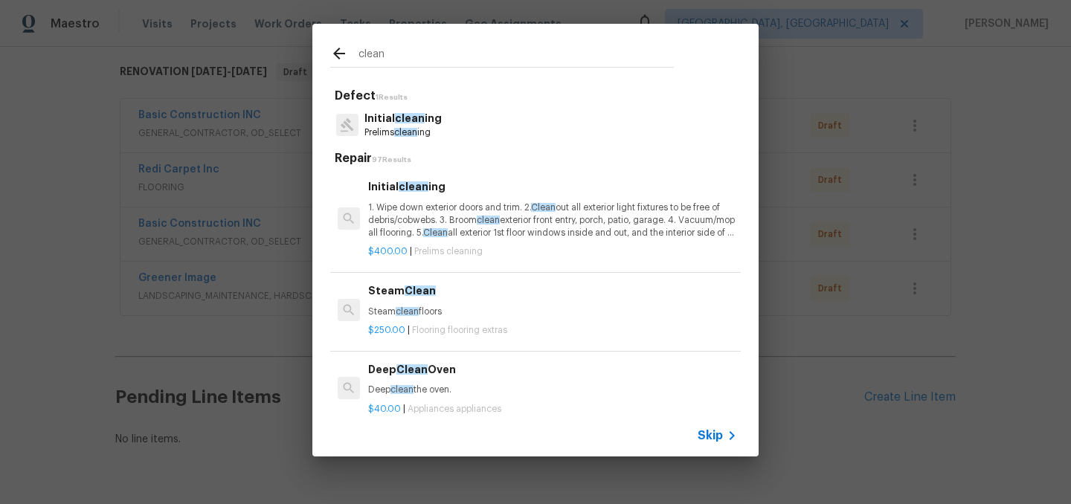
type input "clean"
click at [443, 207] on p "1. Wipe down exterior doors and trim. 2. Clean out all exterior light fixtures …" at bounding box center [552, 221] width 369 height 38
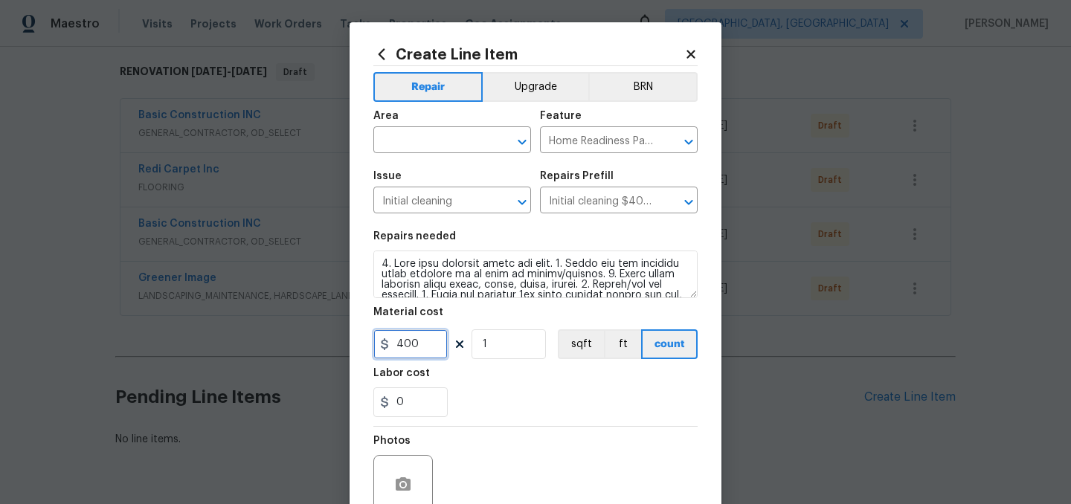
click at [429, 341] on input "400" at bounding box center [410, 344] width 74 height 30
type input "380"
click at [433, 135] on input "text" at bounding box center [431, 141] width 116 height 23
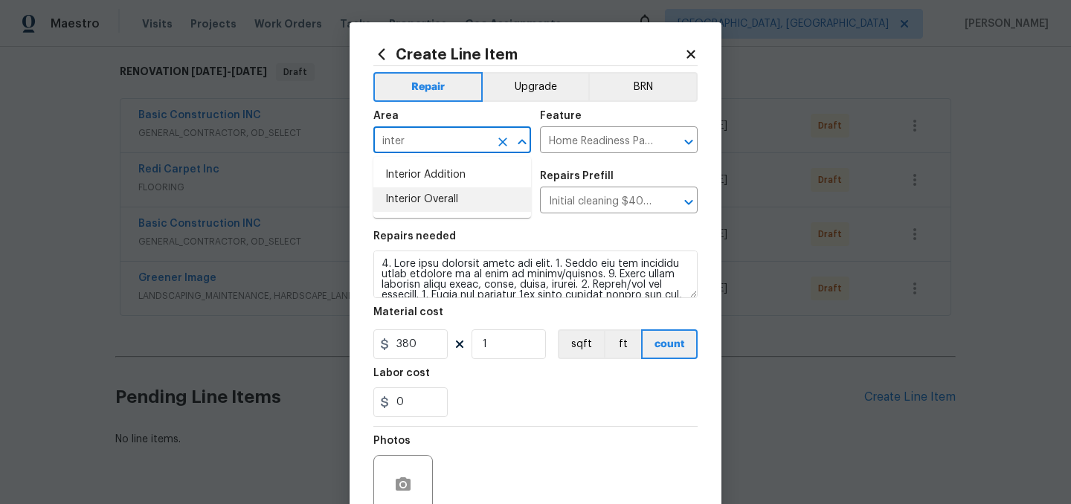
click at [442, 213] on ul "Interior Addition Interior Overall" at bounding box center [452, 187] width 158 height 61
click at [437, 204] on li "Interior Overall" at bounding box center [452, 199] width 158 height 25
type input "Interior Overall"
click at [561, 391] on div "0" at bounding box center [535, 402] width 324 height 30
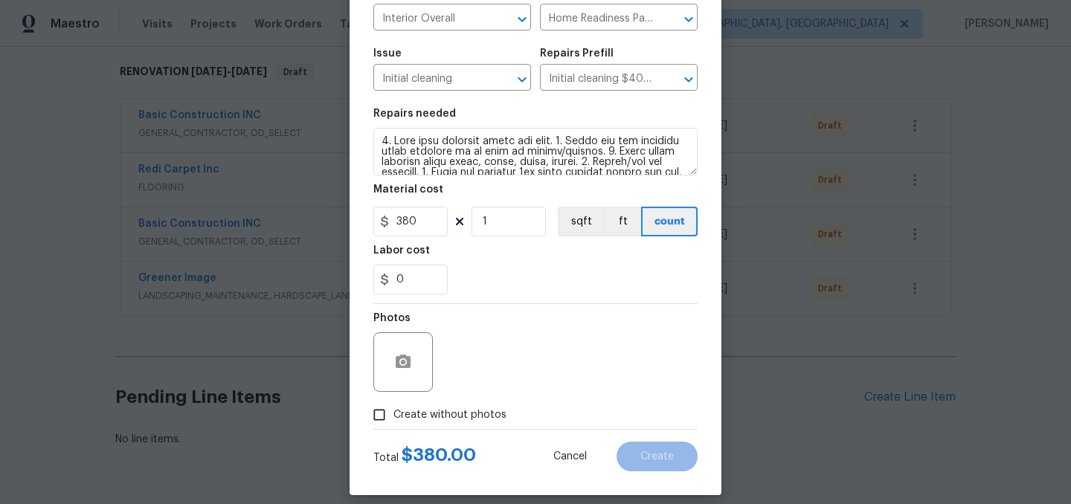
scroll to position [137, 0]
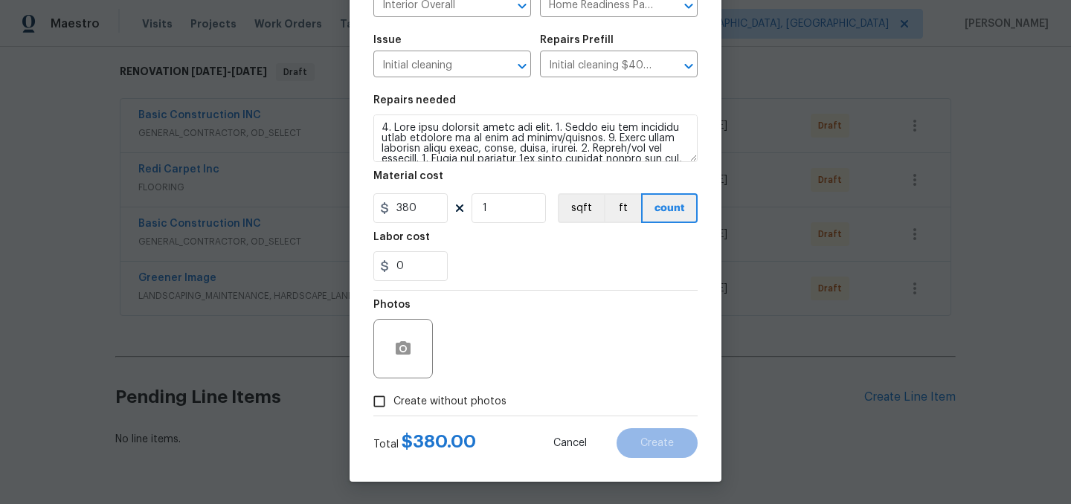
click at [483, 402] on span "Create without photos" at bounding box center [449, 402] width 113 height 16
click at [393, 402] on input "Create without photos" at bounding box center [379, 401] width 28 height 28
checkbox input "true"
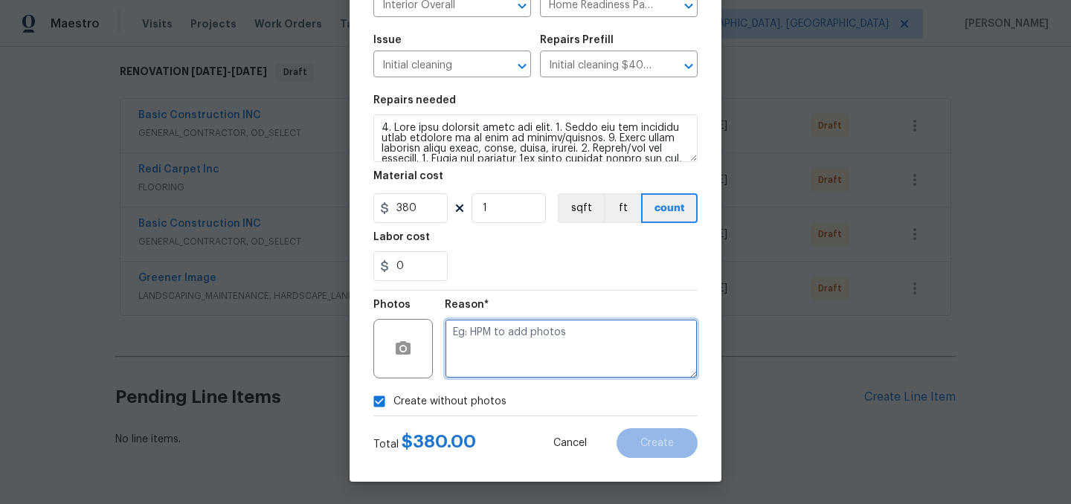
click at [532, 344] on textarea at bounding box center [571, 348] width 253 height 59
type textarea "."
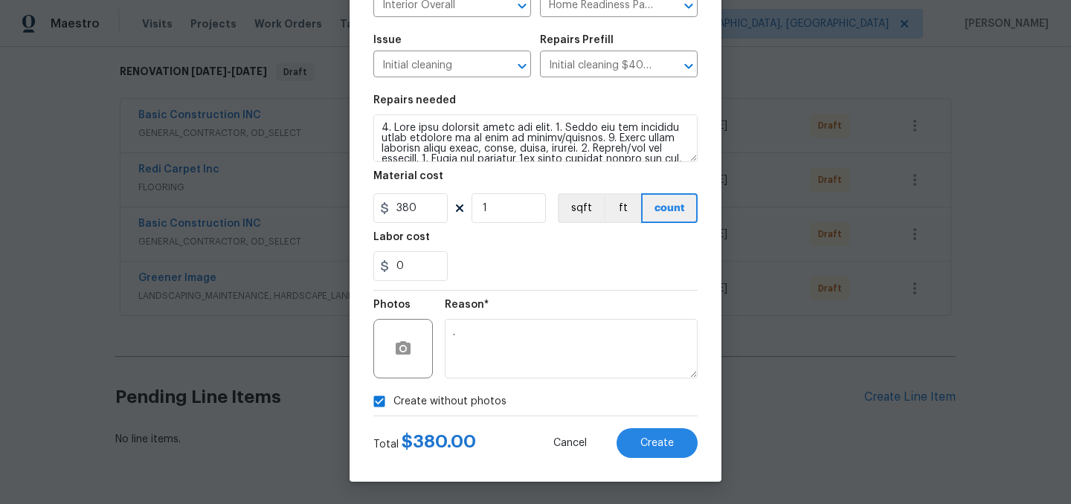
click at [448, 398] on span "Create without photos" at bounding box center [449, 402] width 113 height 16
click at [393, 398] on input "Create without photos" at bounding box center [379, 401] width 28 height 28
checkbox input "false"
click at [631, 436] on button "Create" at bounding box center [656, 443] width 81 height 30
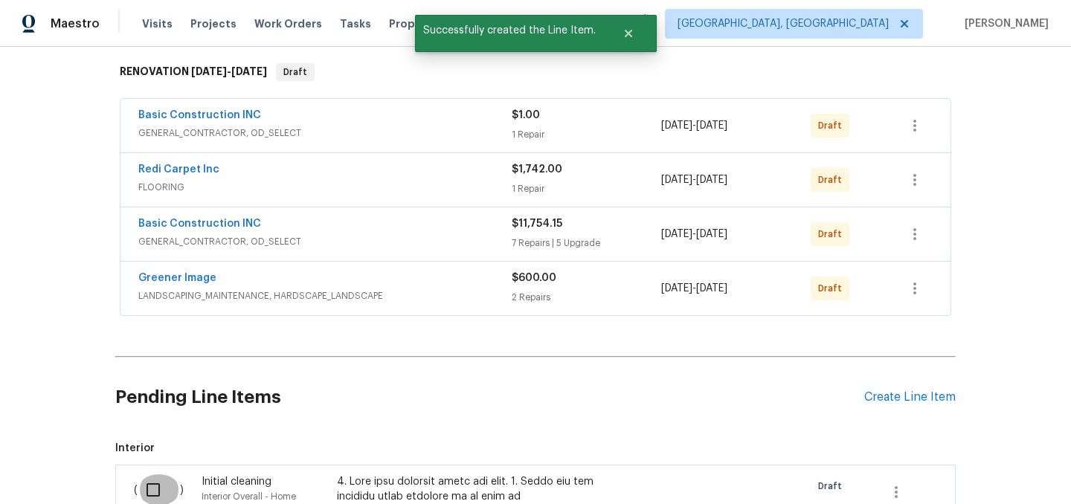
click at [155, 489] on input "checkbox" at bounding box center [159, 489] width 42 height 31
checkbox input "true"
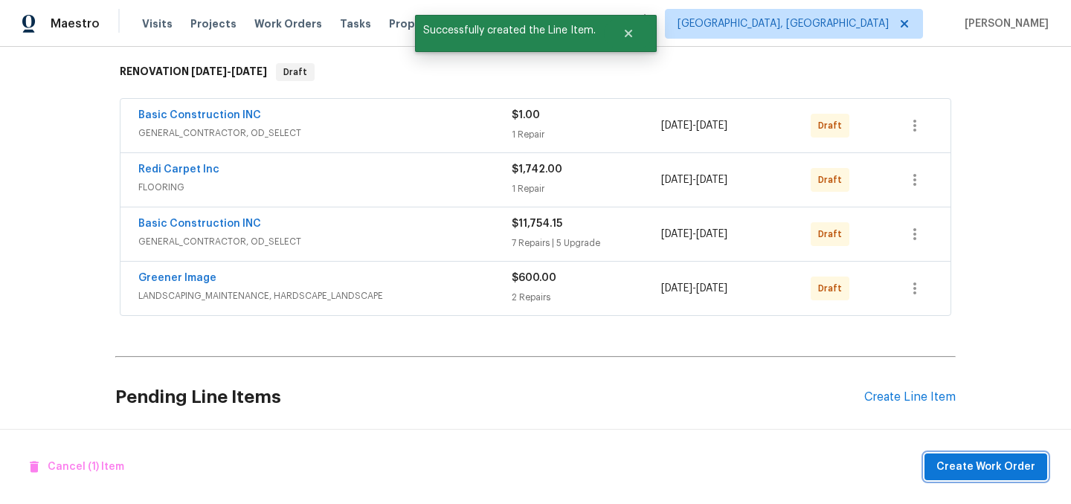
click at [965, 470] on span "Create Work Order" at bounding box center [985, 467] width 99 height 19
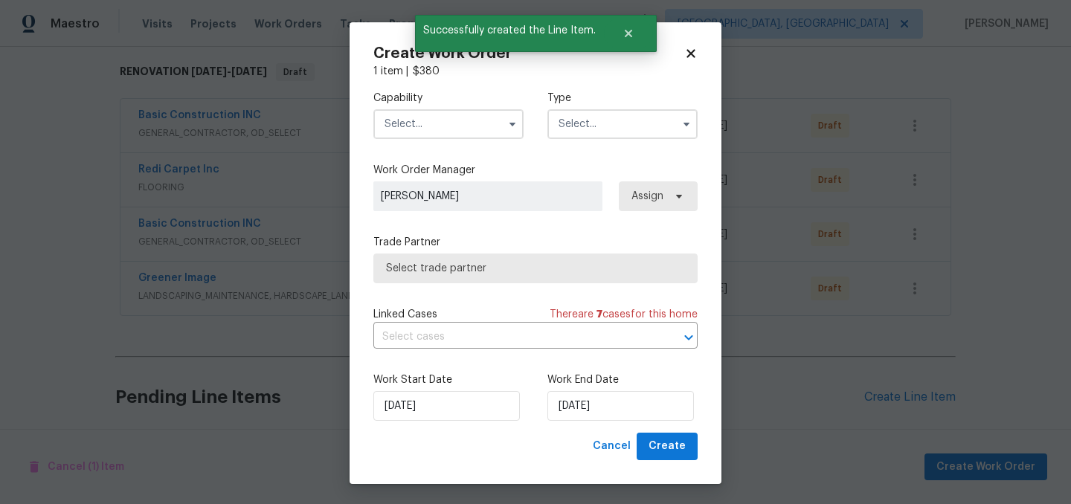
click at [435, 126] on input "text" at bounding box center [448, 124] width 150 height 30
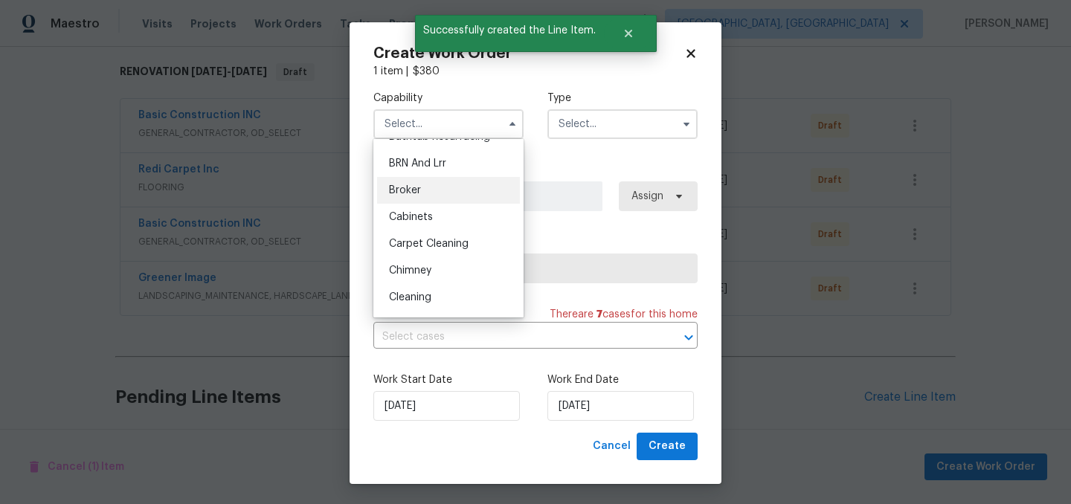
scroll to position [83, 0]
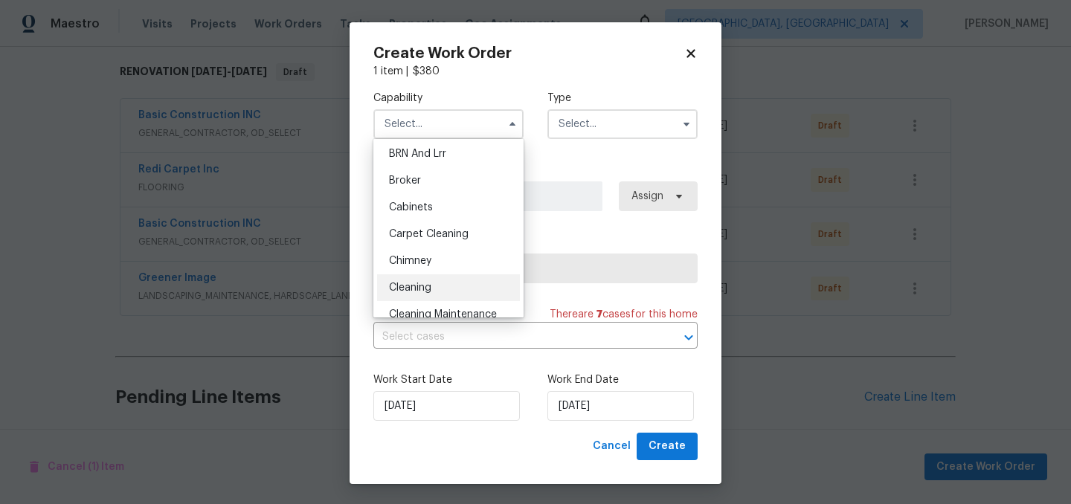
click at [442, 283] on div "Cleaning" at bounding box center [448, 287] width 143 height 27
type input "Cleaning"
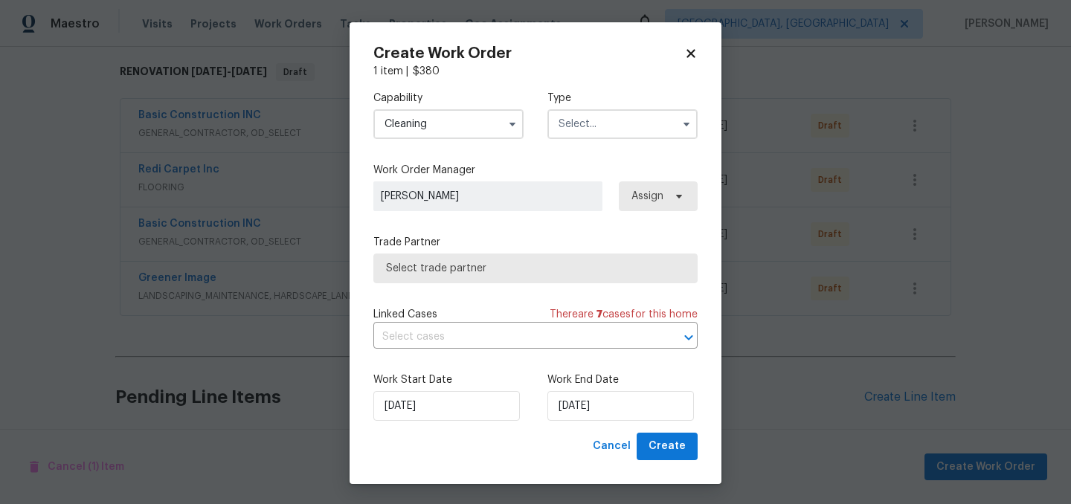
click at [609, 131] on input "text" at bounding box center [622, 124] width 150 height 30
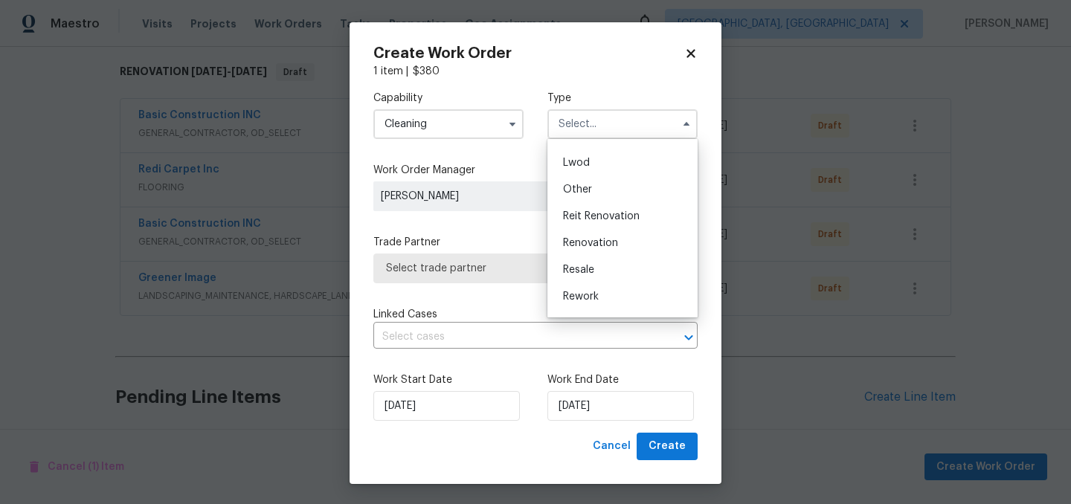
scroll to position [177, 0]
click at [608, 222] on span "Renovation" at bounding box center [590, 220] width 55 height 10
type input "Renovation"
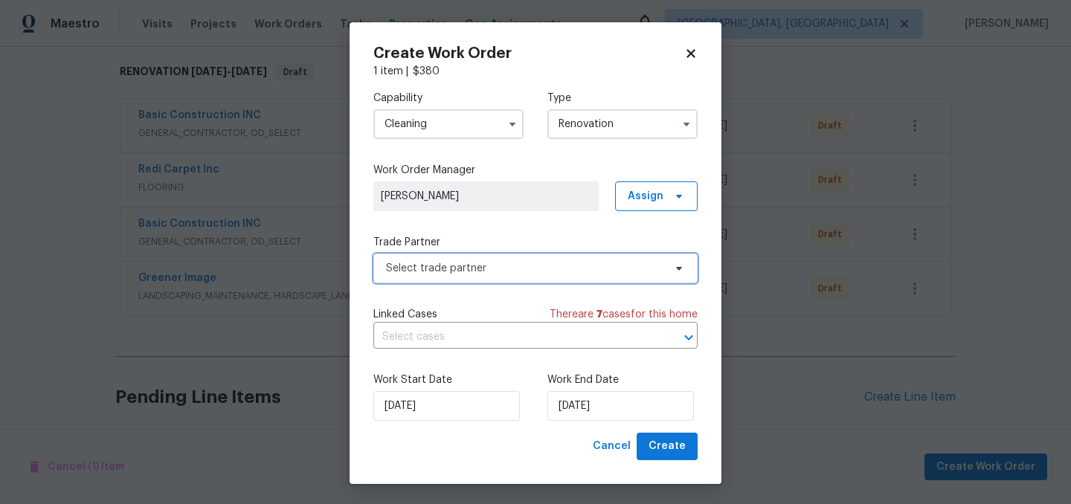
click at [536, 270] on span "Select trade partner" at bounding box center [524, 268] width 277 height 15
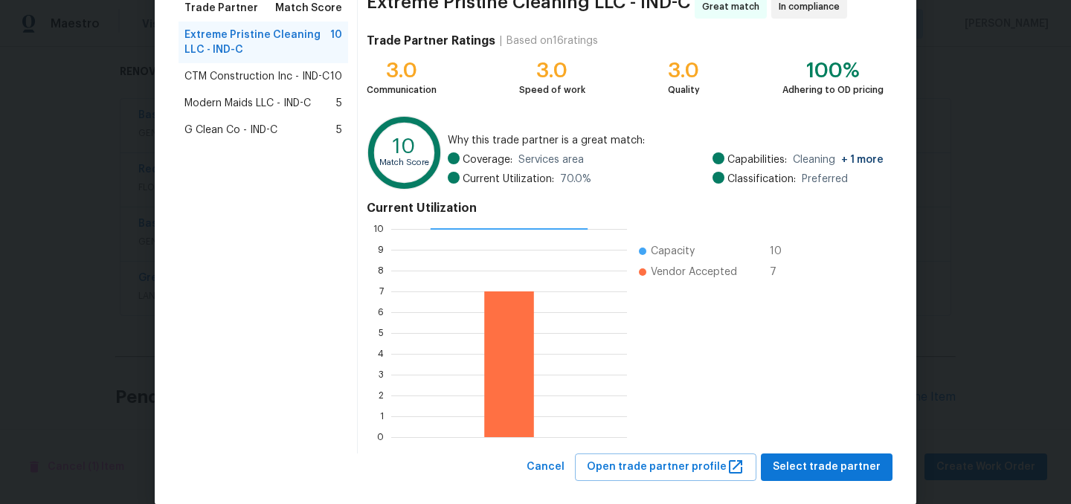
scroll to position [132, 0]
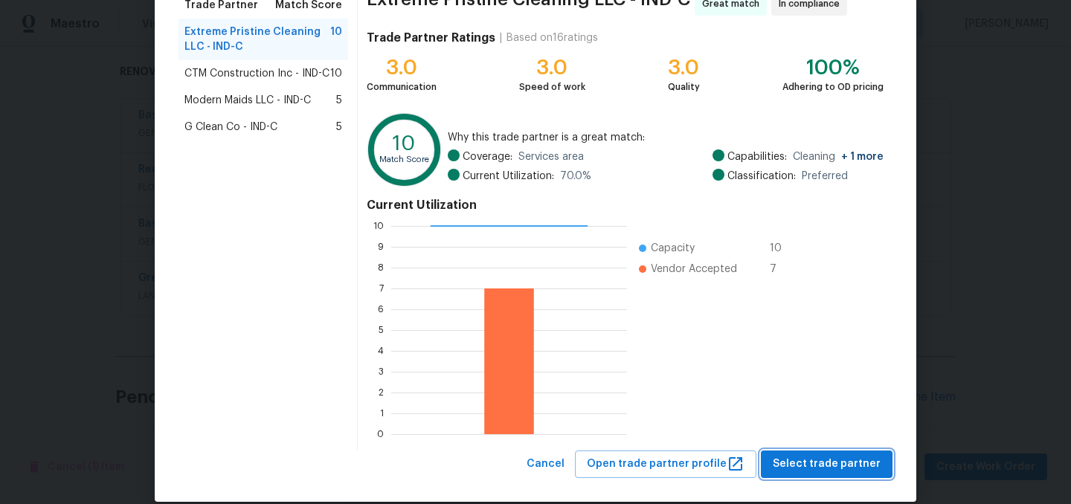
click at [825, 463] on span "Select trade partner" at bounding box center [827, 464] width 108 height 19
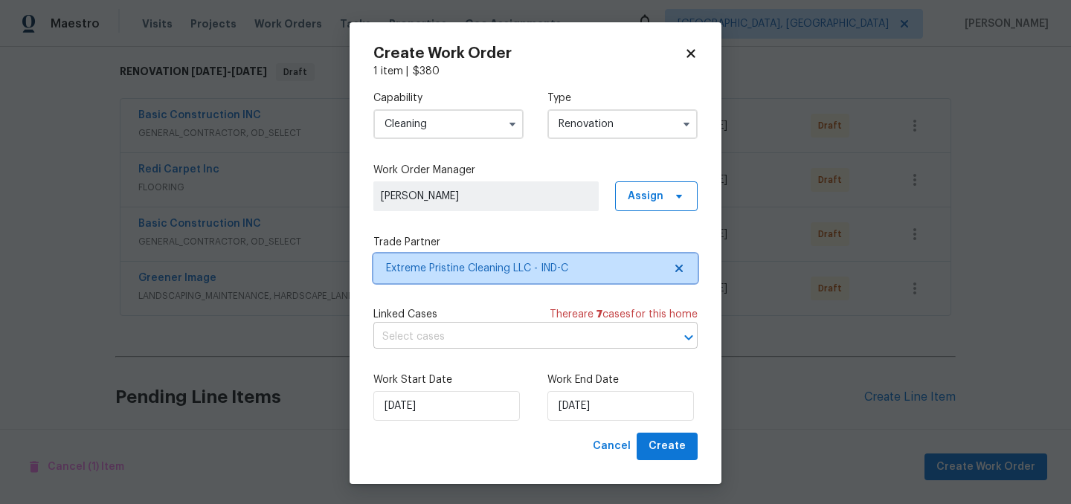
scroll to position [0, 0]
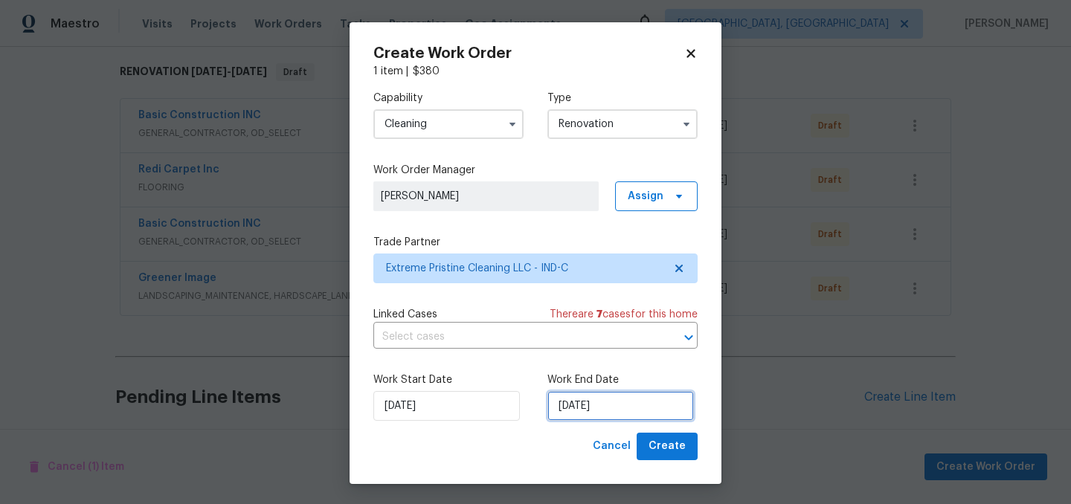
click at [618, 402] on input "[DATE]" at bounding box center [620, 406] width 146 height 30
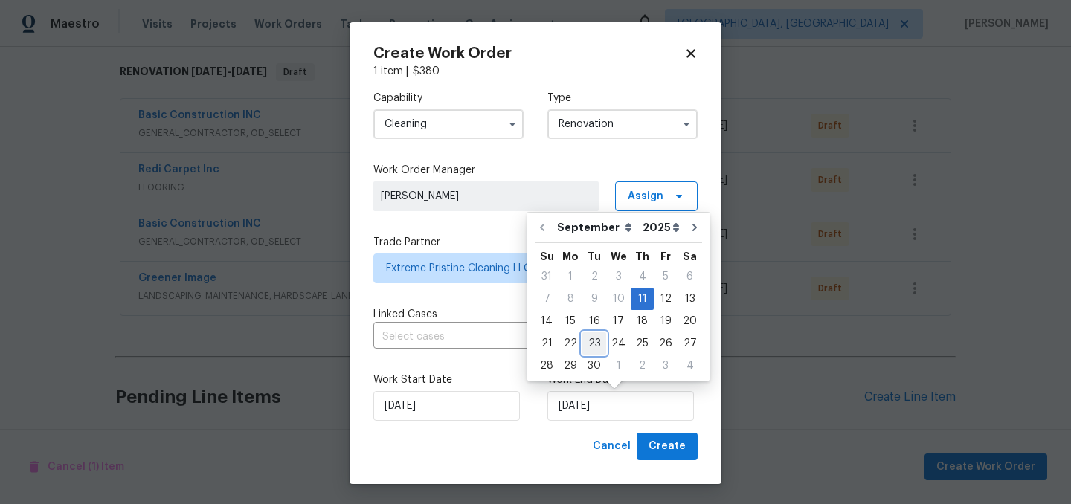
click at [592, 344] on div "23" at bounding box center [594, 343] width 24 height 21
type input "[DATE]"
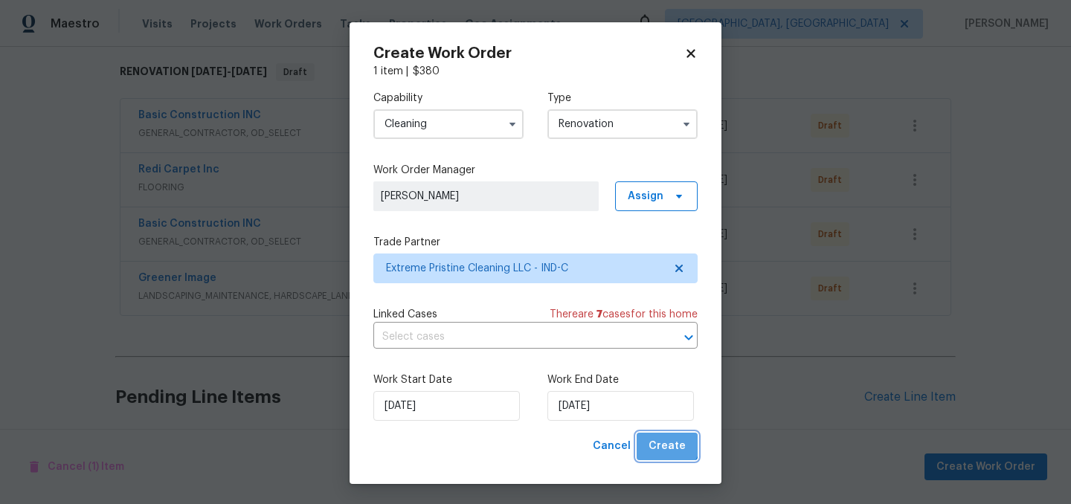
click at [669, 442] on span "Create" at bounding box center [666, 446] width 37 height 19
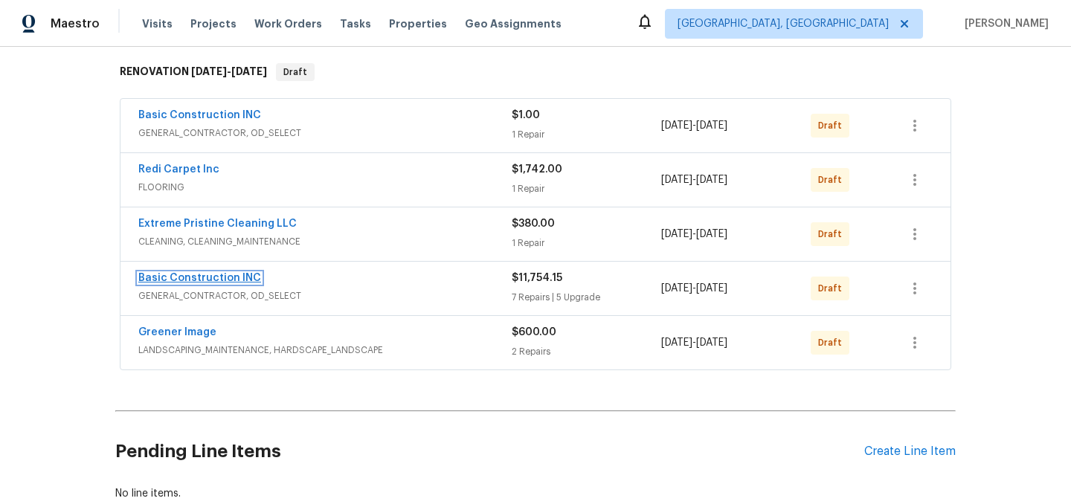
click at [207, 277] on link "Basic Construction INC" at bounding box center [199, 278] width 123 height 10
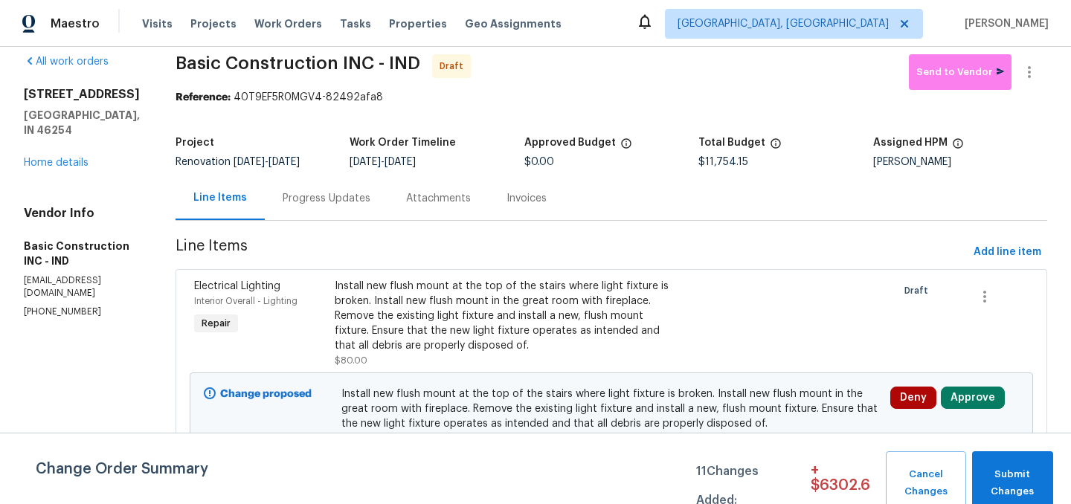
scroll to position [68, 0]
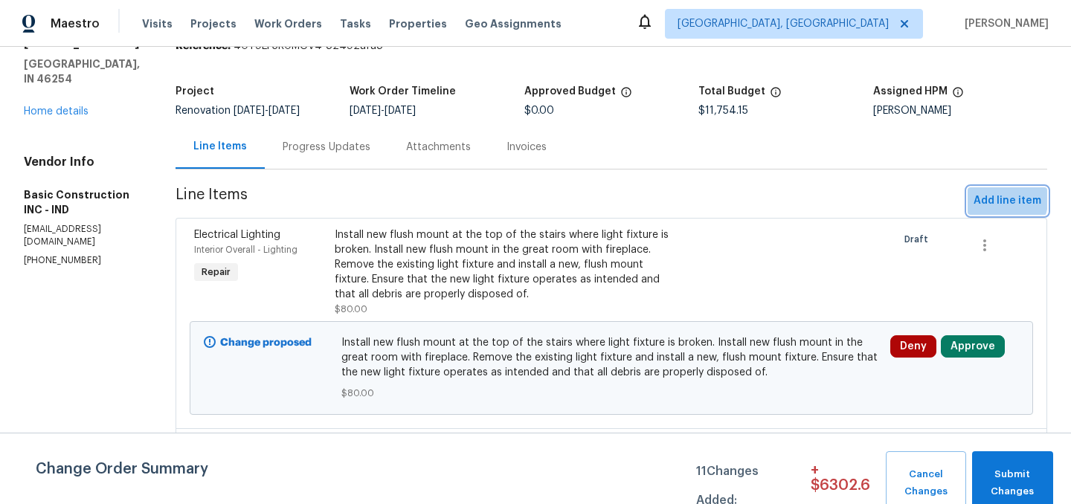
click at [986, 196] on span "Add line item" at bounding box center [1007, 201] width 68 height 19
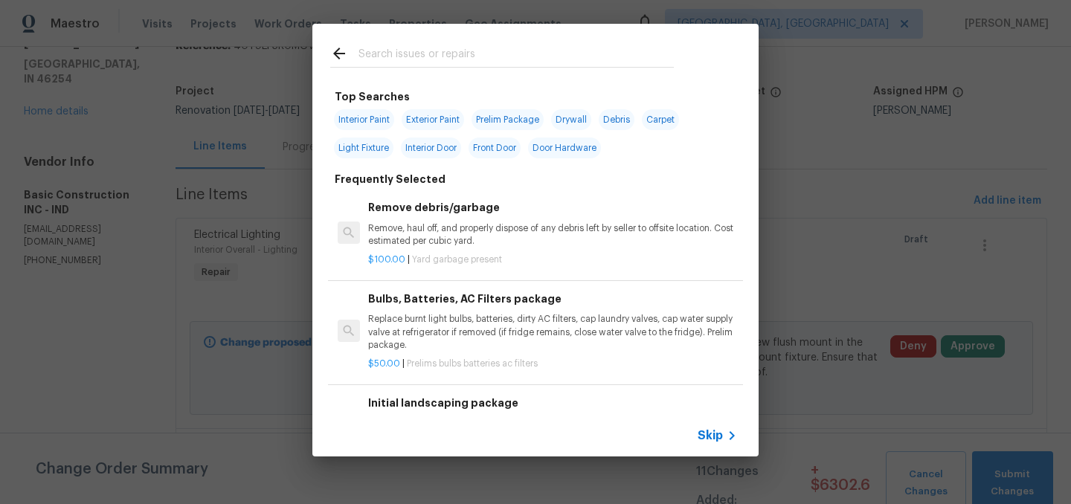
click at [425, 56] on input "text" at bounding box center [515, 56] width 315 height 22
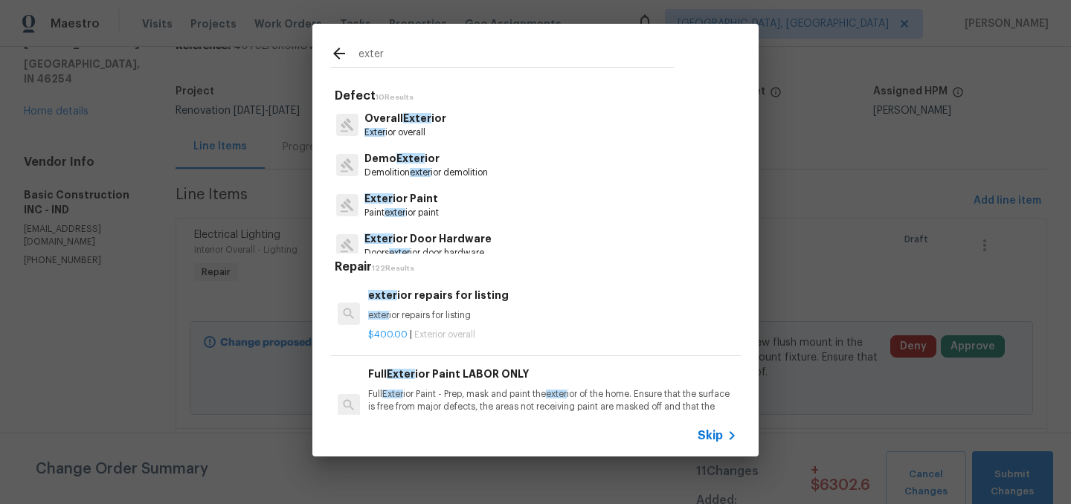
type input "exter"
click at [473, 241] on p "Exter ior Door Hardware" at bounding box center [427, 239] width 127 height 16
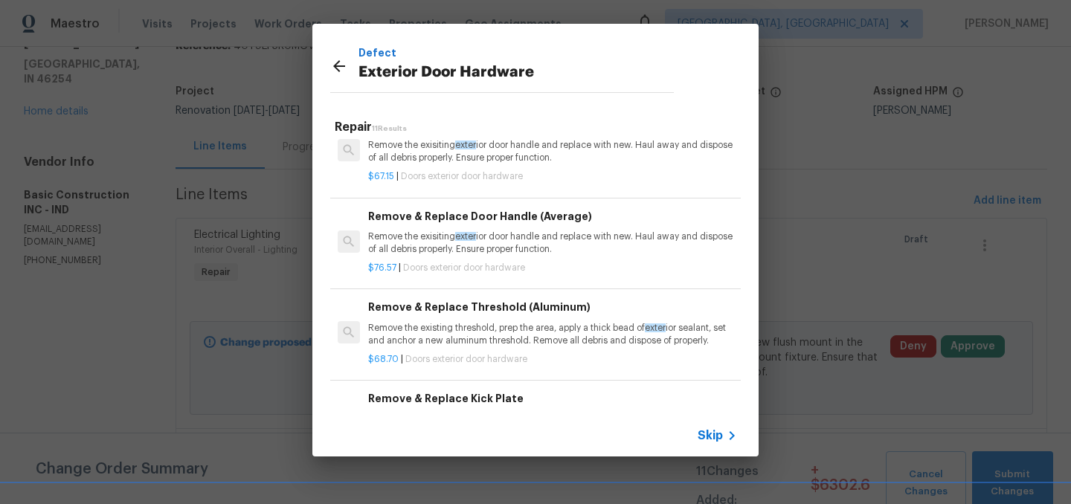
scroll to position [0, 0]
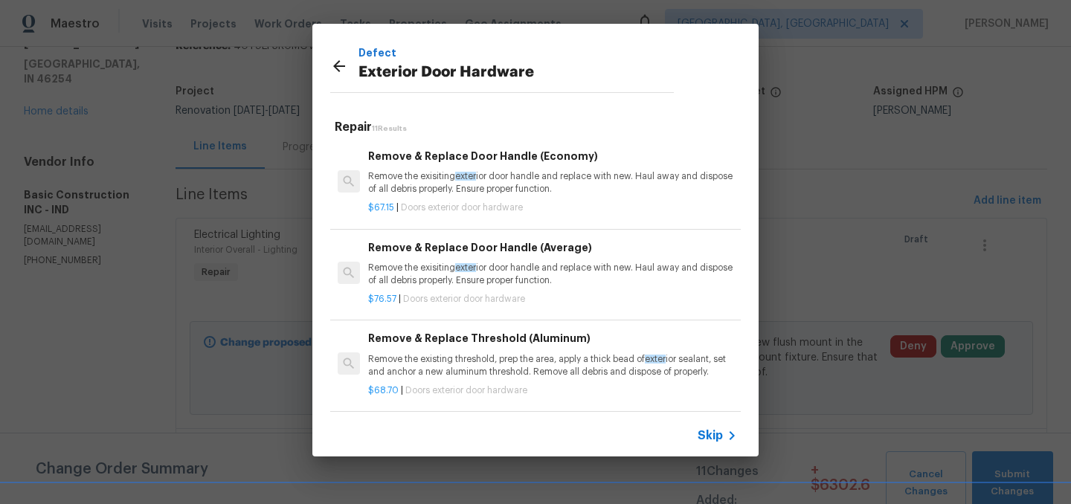
click at [550, 153] on h6 "Remove & Replace Door Handle (Economy)" at bounding box center [552, 156] width 369 height 16
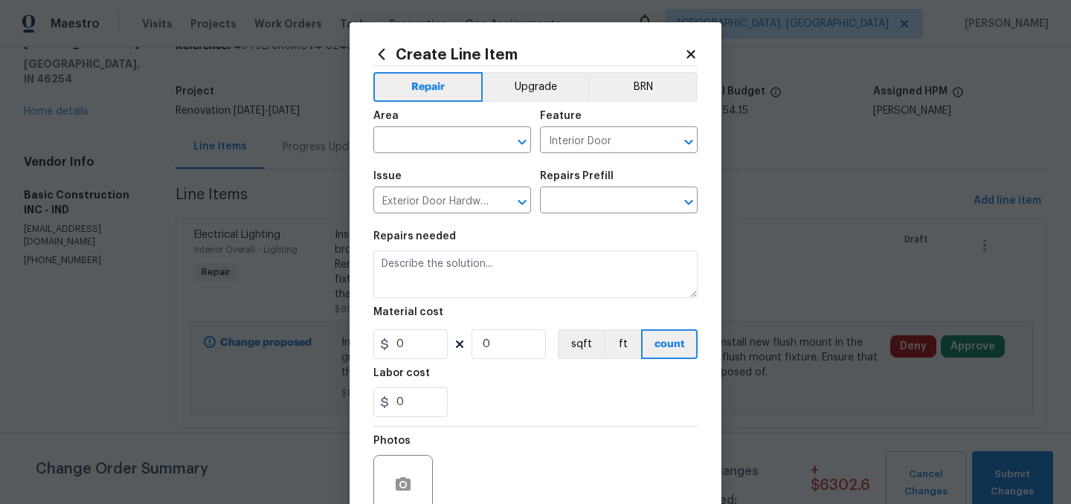
type input "Remove & Replace Door Handle (Economy) $67.15"
type textarea "Remove the exisiting exterior door handle and replace with new. Haul away and d…"
type input "67.15"
type input "1"
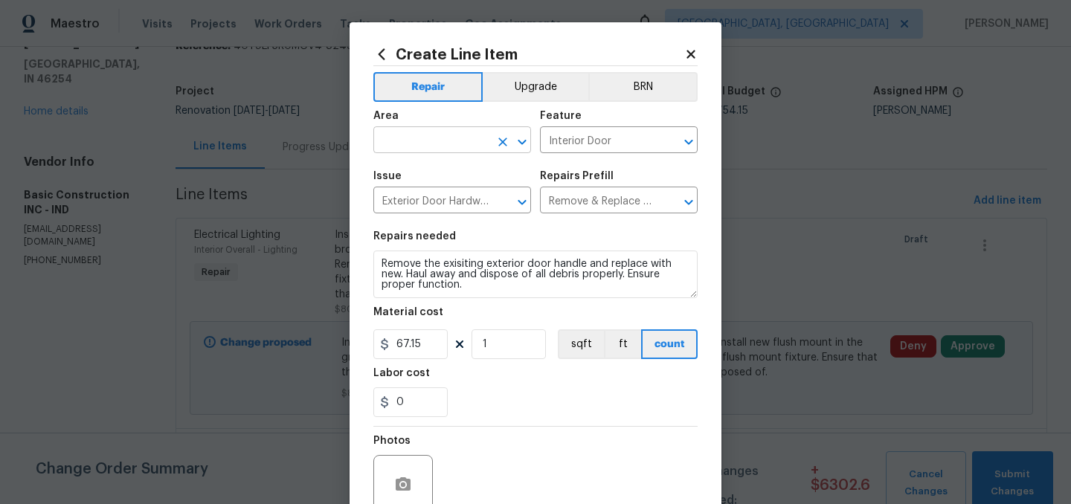
click at [434, 143] on input "text" at bounding box center [431, 141] width 116 height 23
type input "e"
click at [410, 175] on li "Back" at bounding box center [452, 175] width 158 height 25
type input "Back"
click at [605, 139] on input "Interior Door" at bounding box center [598, 141] width 116 height 23
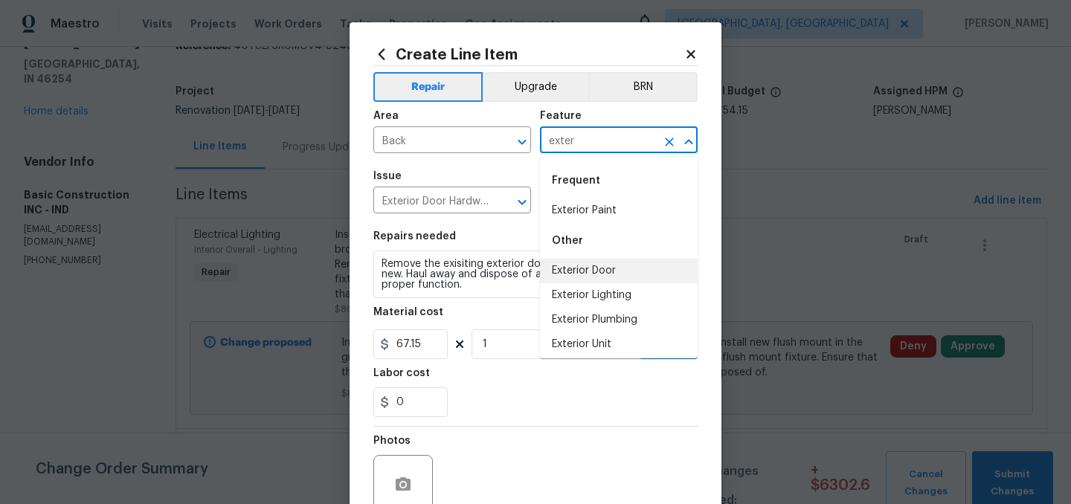
click at [611, 271] on li "Exterior Door" at bounding box center [619, 271] width 158 height 25
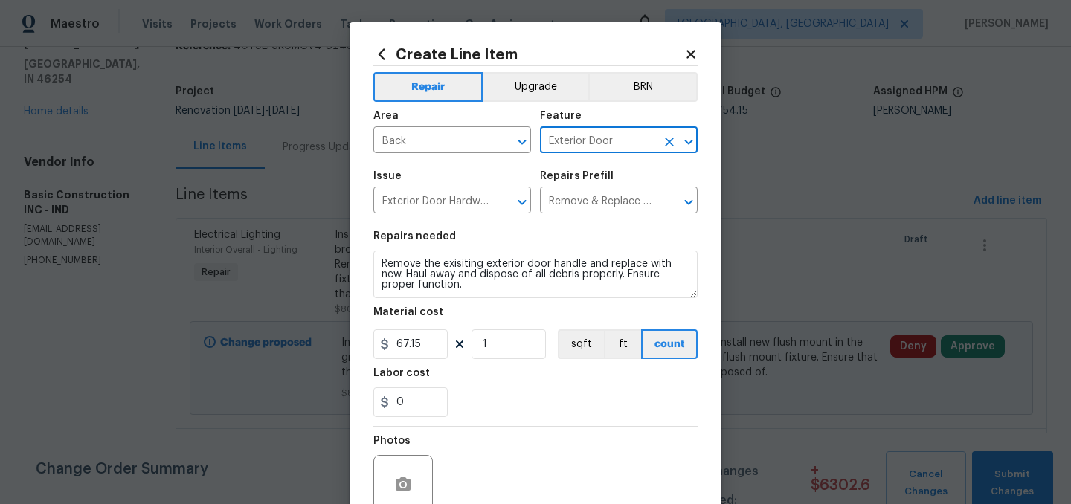
type input "Exterior Door"
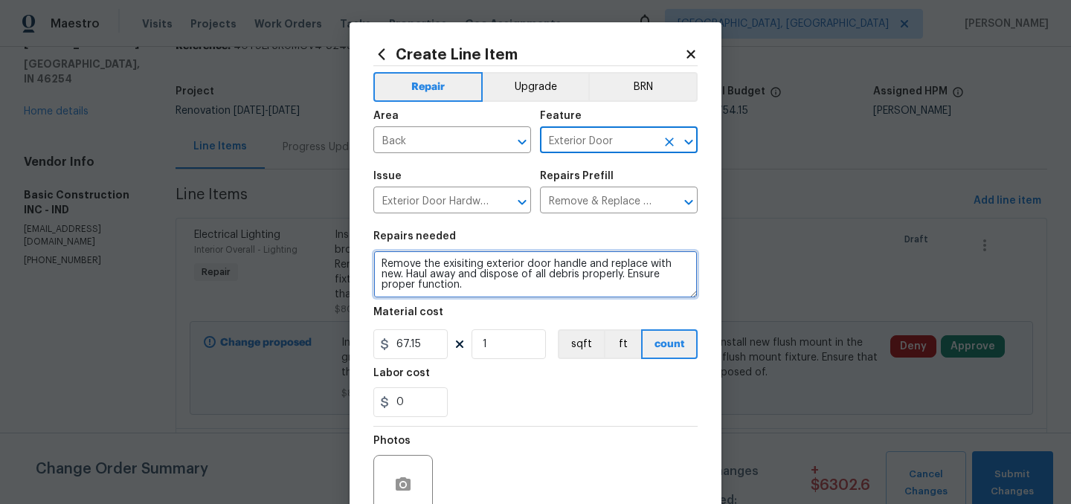
click at [380, 260] on textarea "Remove the exisiting exterior door handle and replace with new. Haul away and d…" at bounding box center [535, 275] width 324 height 48
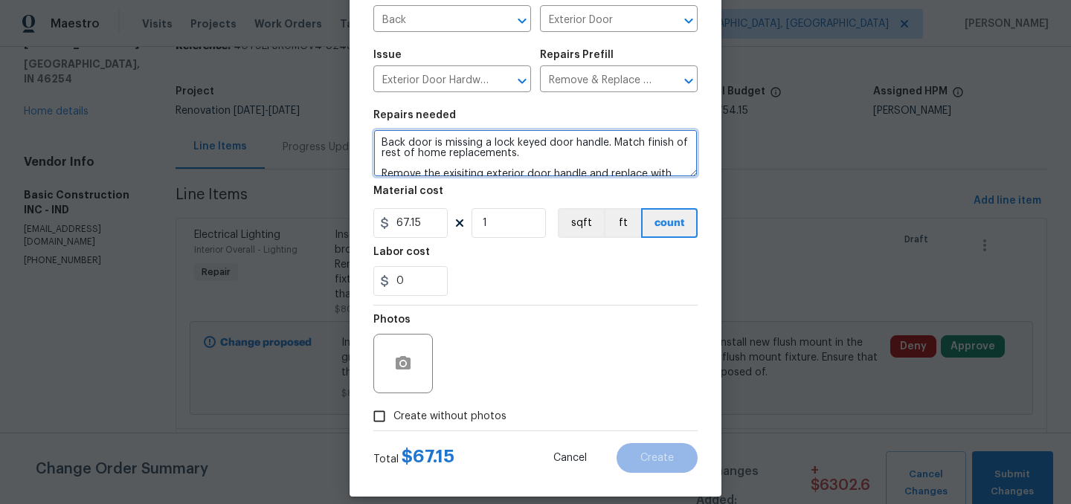
scroll to position [126, 0]
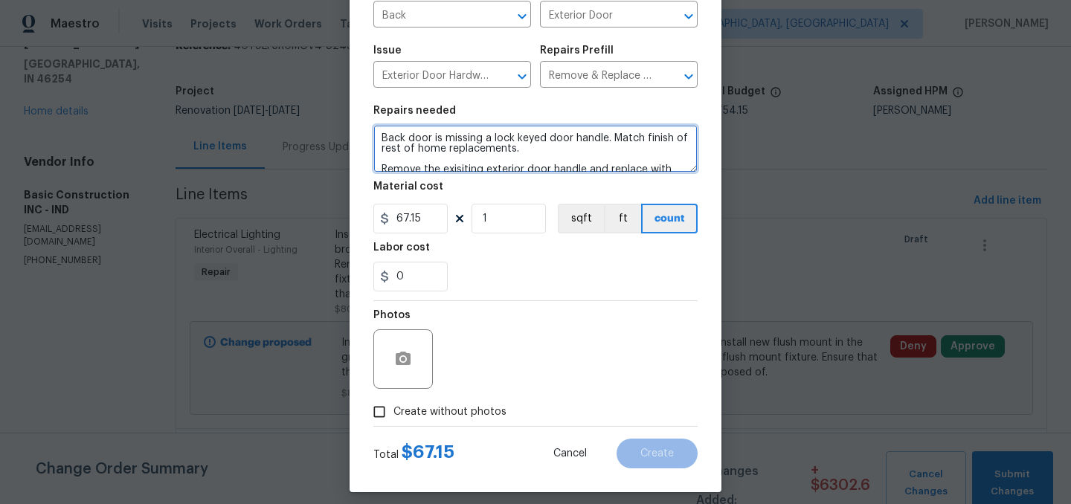
type textarea "Back door is missing a lock keyed door handle. Match finish of rest of home rep…"
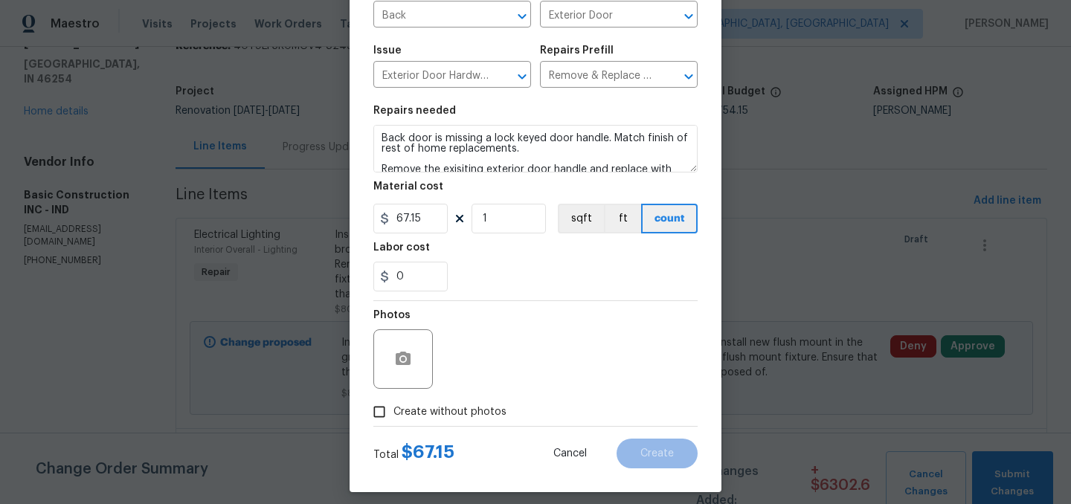
click at [448, 412] on span "Create without photos" at bounding box center [449, 413] width 113 height 16
click at [393, 412] on input "Create without photos" at bounding box center [379, 412] width 28 height 28
checkbox input "true"
click at [506, 390] on div "Reason*" at bounding box center [571, 349] width 253 height 97
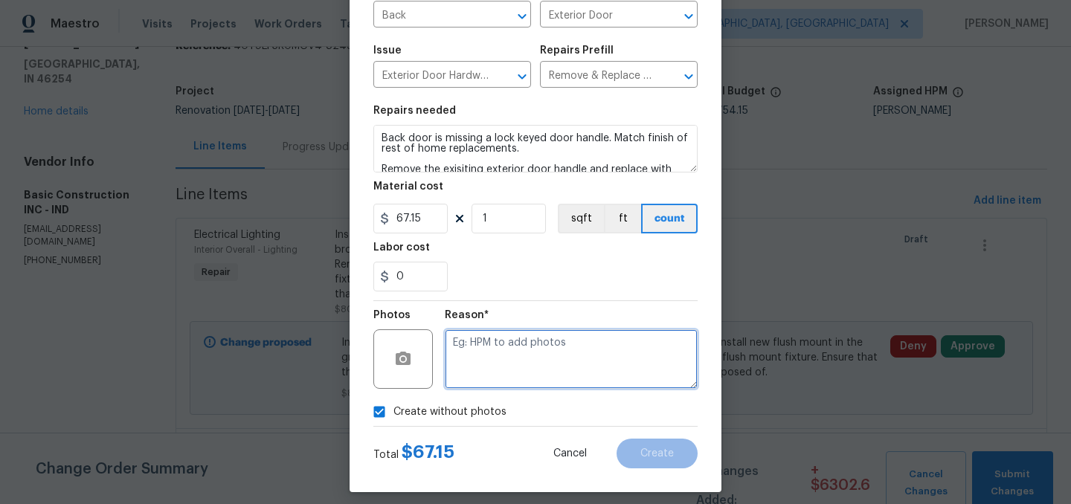
click at [503, 364] on textarea at bounding box center [571, 358] width 253 height 59
type textarea "."
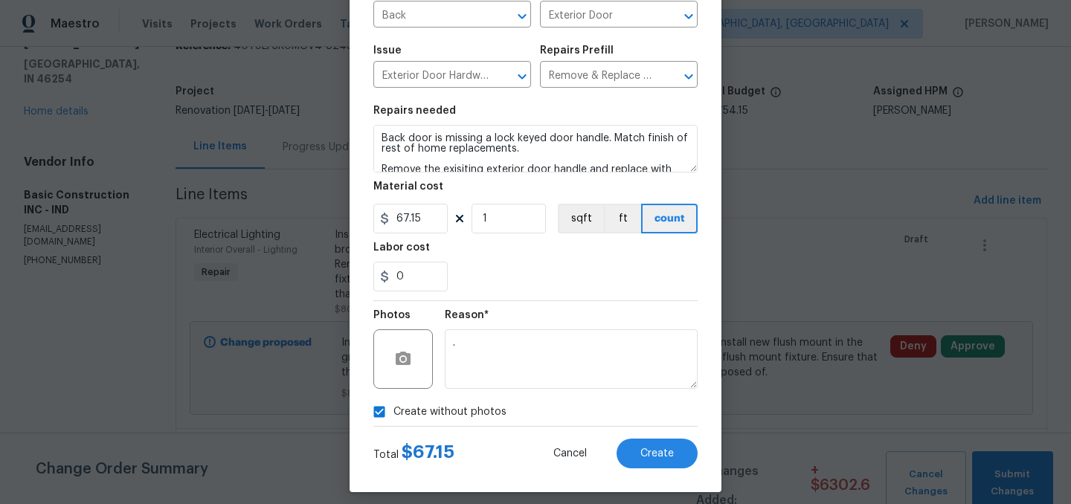
click at [433, 410] on span "Create without photos" at bounding box center [449, 413] width 113 height 16
click at [393, 410] on input "Create without photos" at bounding box center [379, 412] width 28 height 28
checkbox input "false"
click at [664, 443] on button "Create" at bounding box center [656, 454] width 81 height 30
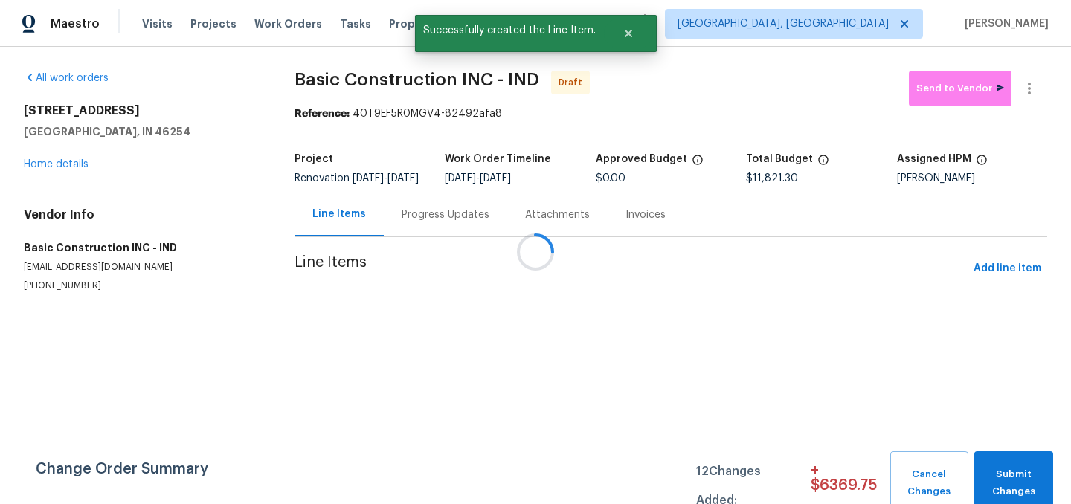
scroll to position [0, 0]
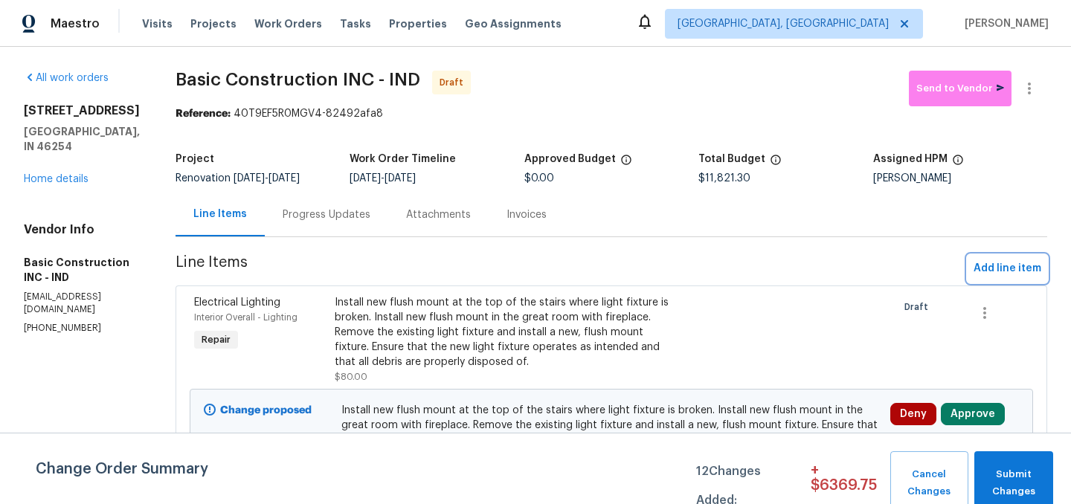
click at [1013, 272] on span "Add line item" at bounding box center [1007, 269] width 68 height 19
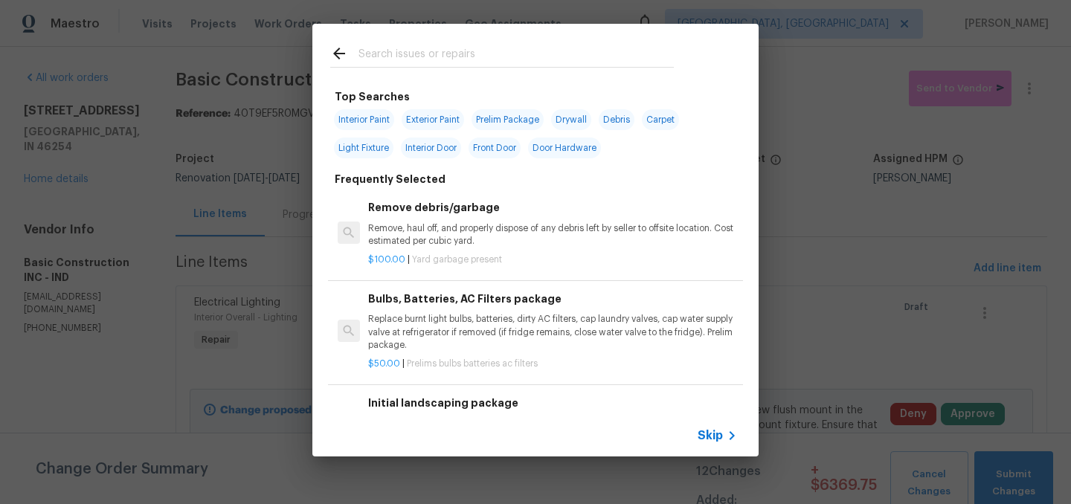
click at [473, 52] on input "text" at bounding box center [515, 56] width 315 height 22
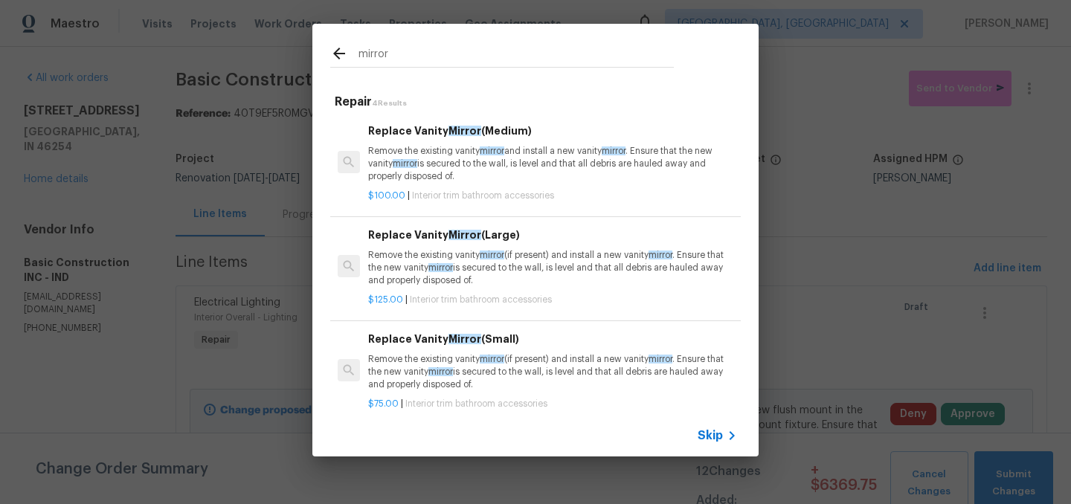
type input "mirror"
click at [543, 158] on p "Remove the existing vanity mirror and install a new vanity mirror . Ensure that…" at bounding box center [552, 164] width 369 height 38
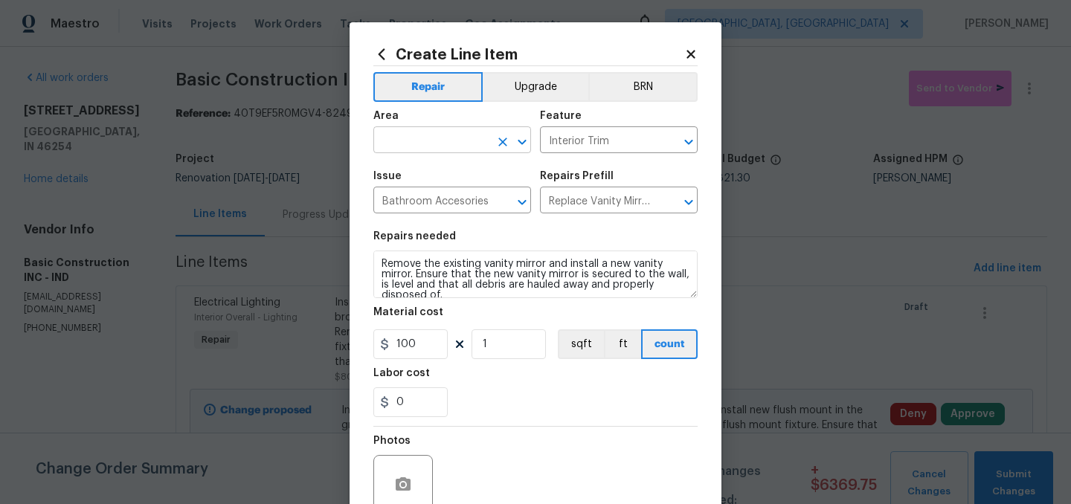
click at [434, 141] on input "text" at bounding box center [431, 141] width 116 height 23
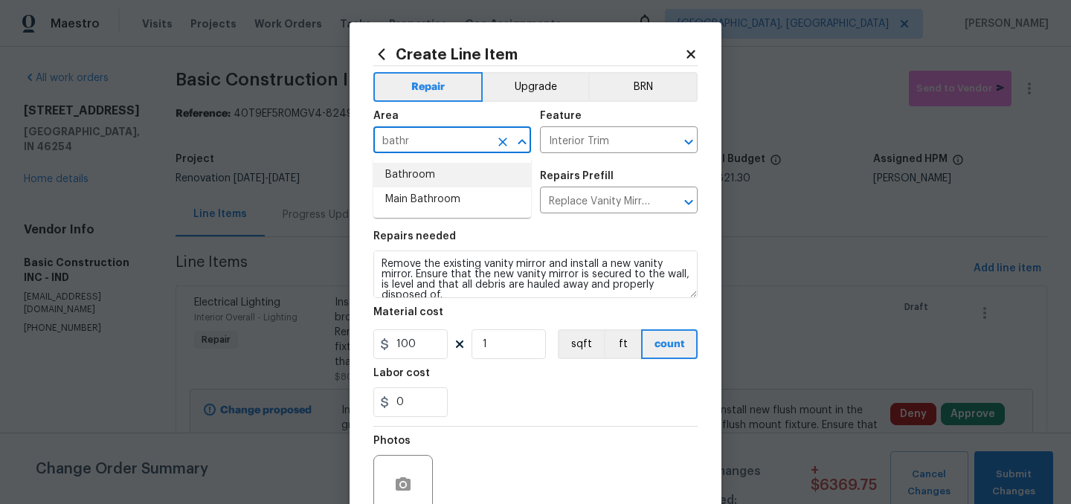
click at [411, 168] on li "Bathroom" at bounding box center [452, 175] width 158 height 25
type input "Bathroom"
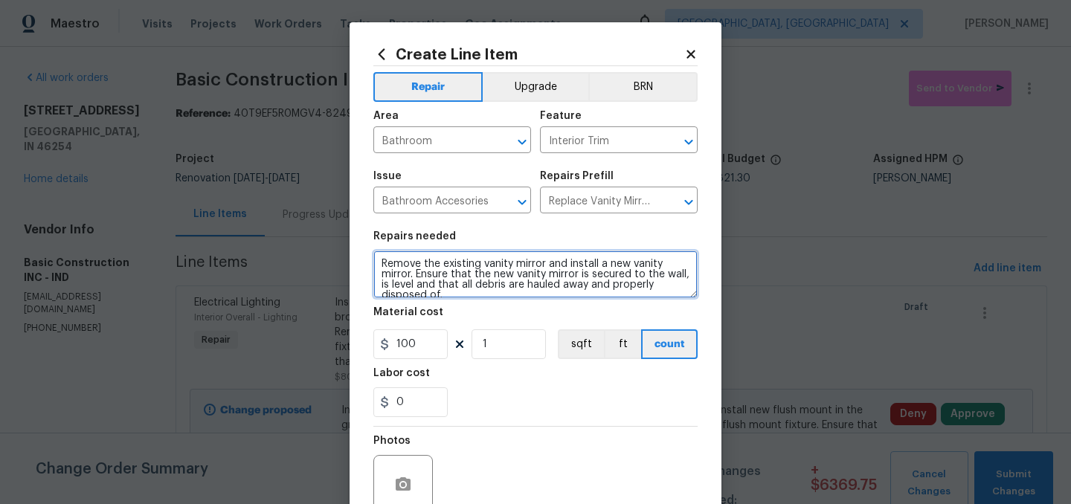
click at [384, 265] on textarea "Remove the existing vanity mirror and install a new vanity mirror. Ensure that …" at bounding box center [535, 275] width 324 height 48
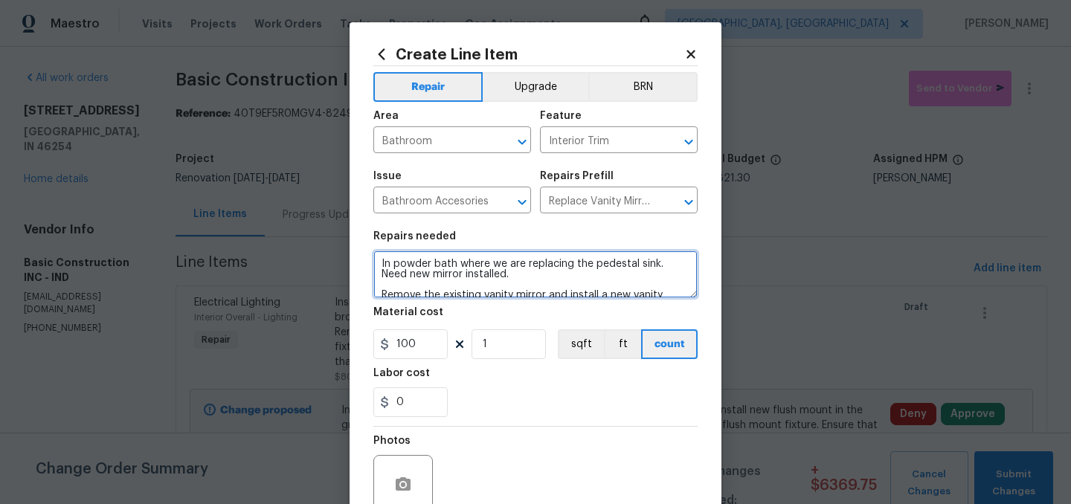
scroll to position [137, 0]
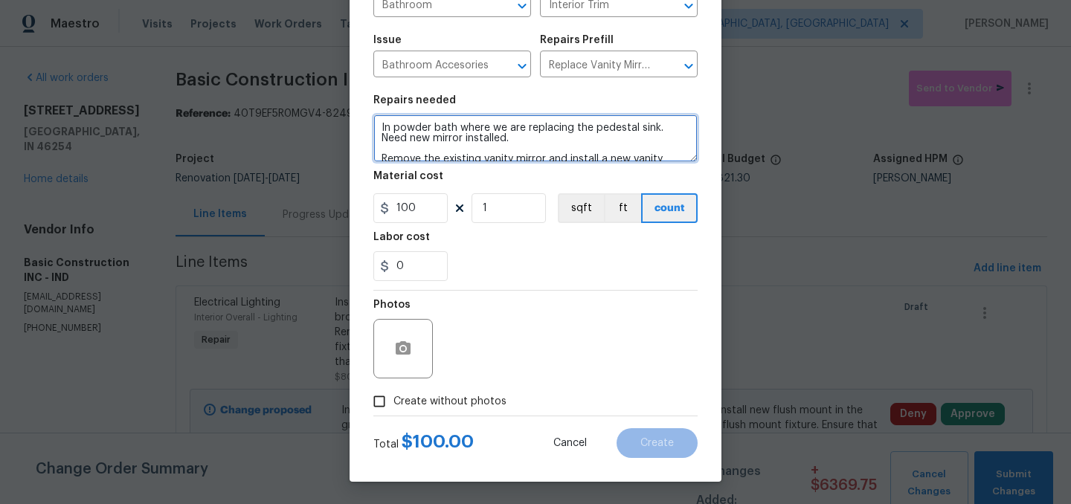
type textarea "In powder bath where we are replacing the pedestal sink. Need new mirror instal…"
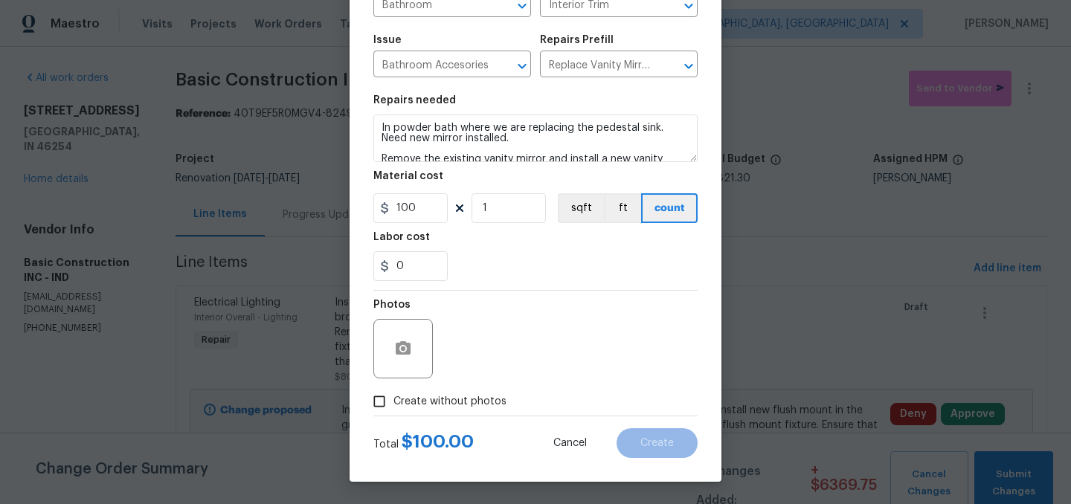
click at [425, 405] on span "Create without photos" at bounding box center [449, 402] width 113 height 16
click at [393, 405] on input "Create without photos" at bounding box center [379, 401] width 28 height 28
checkbox input "true"
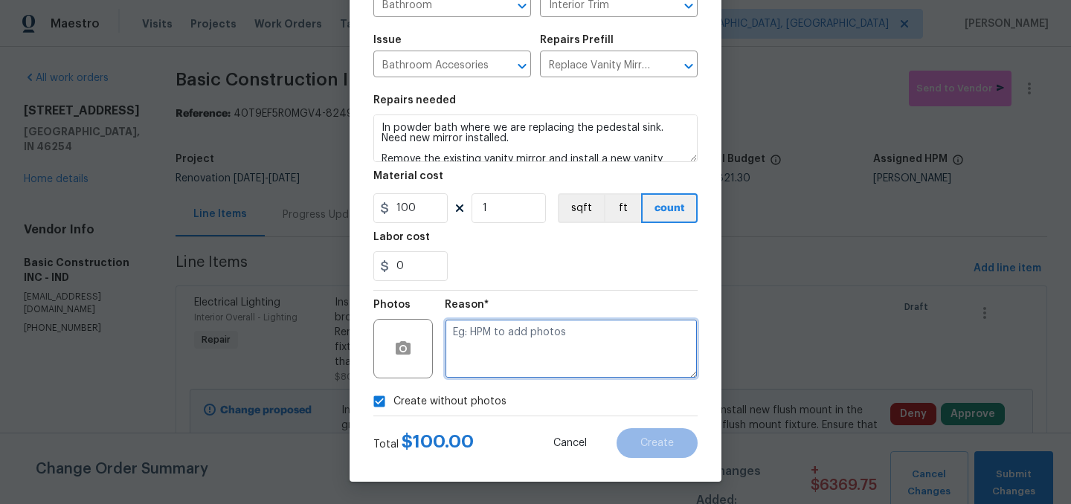
click at [478, 358] on textarea at bounding box center [571, 348] width 253 height 59
type textarea "."
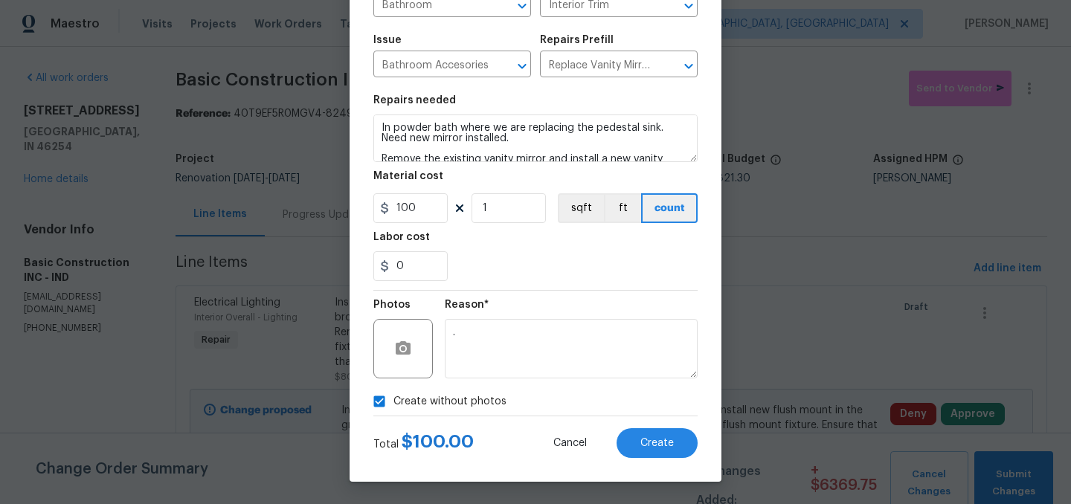
click at [431, 401] on span "Create without photos" at bounding box center [449, 402] width 113 height 16
click at [393, 401] on input "Create without photos" at bounding box center [379, 401] width 28 height 28
checkbox input "false"
click at [638, 440] on button "Create" at bounding box center [656, 443] width 81 height 30
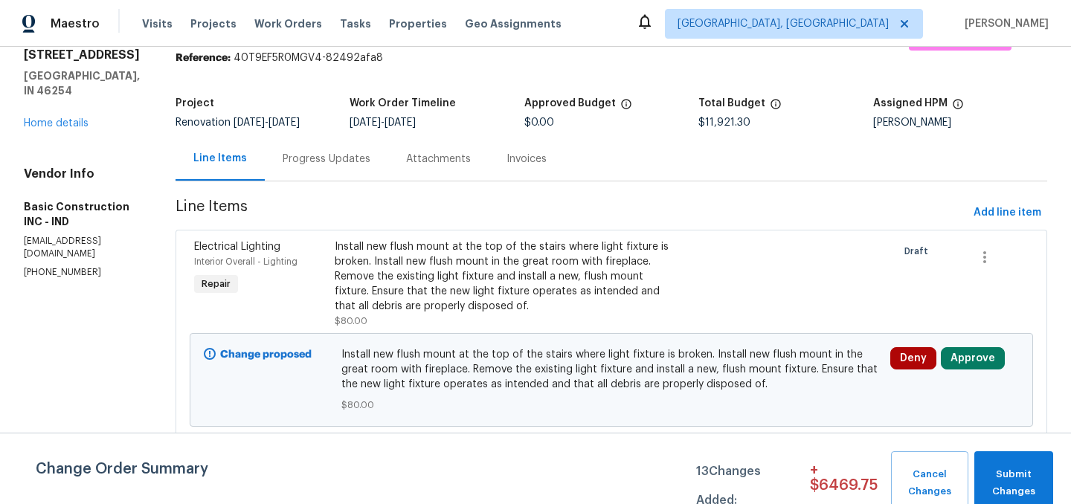
scroll to position [0, 0]
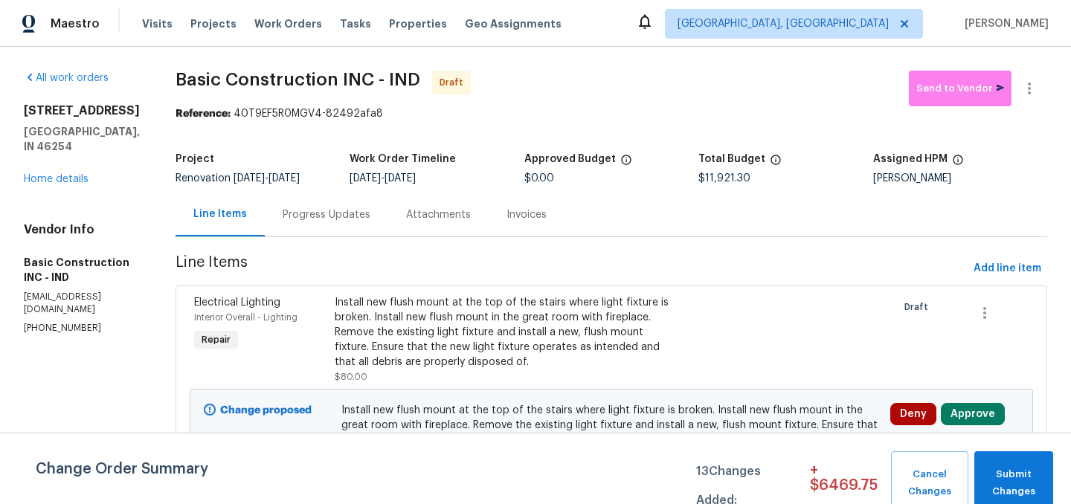
click at [68, 187] on div "4905 Flame Way Indianapolis, IN 46254 Home details" at bounding box center [82, 144] width 116 height 83
click at [69, 184] on link "Home details" at bounding box center [56, 179] width 65 height 10
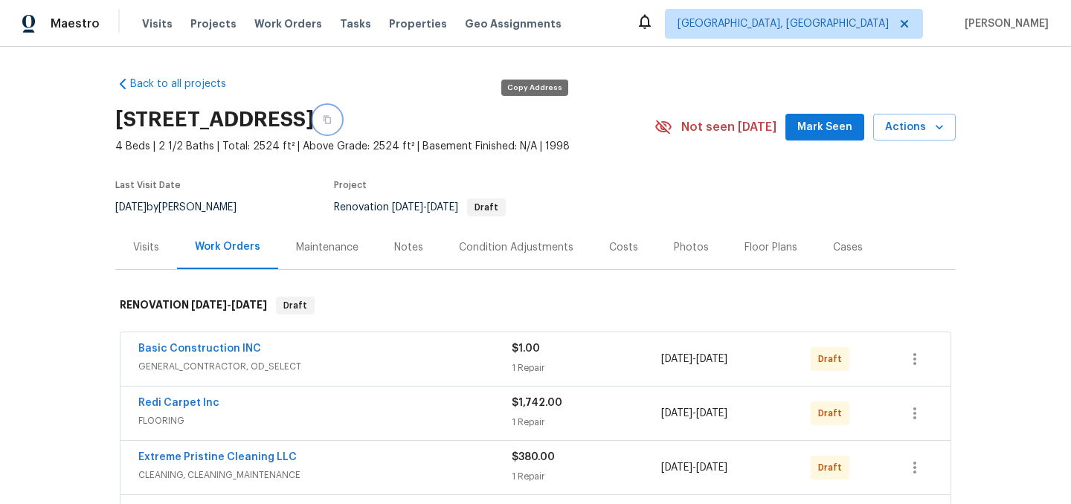
click at [332, 120] on icon "button" at bounding box center [327, 119] width 9 height 9
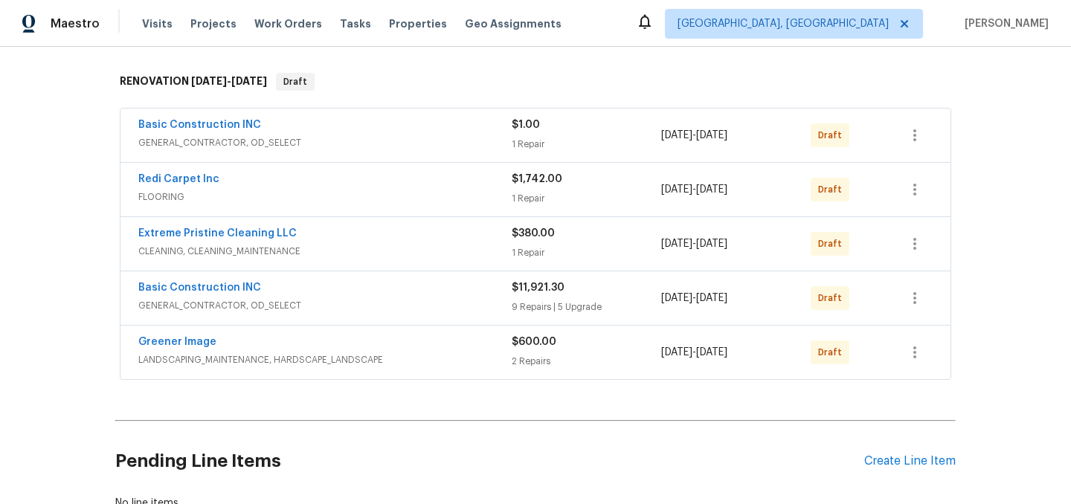
scroll to position [221, 0]
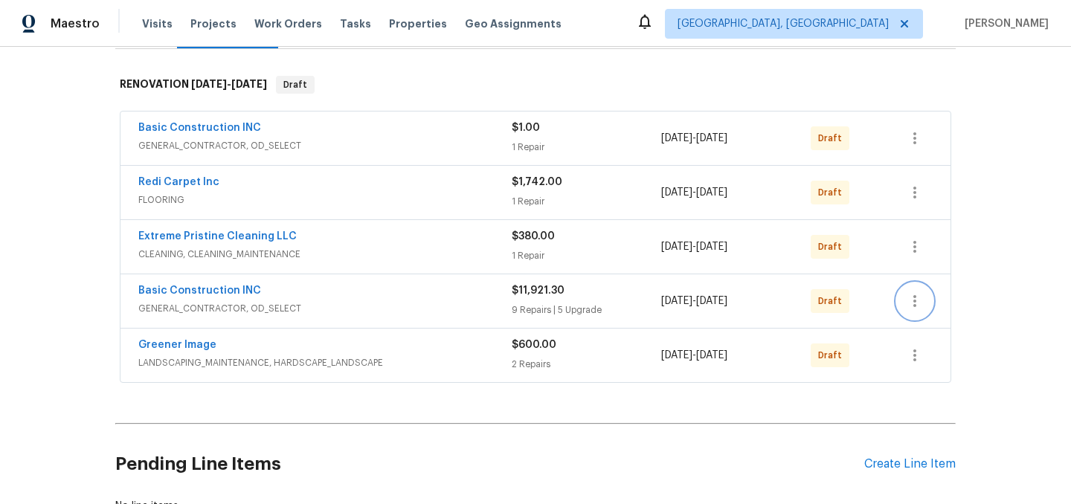
click at [917, 294] on icon "button" at bounding box center [915, 301] width 18 height 18
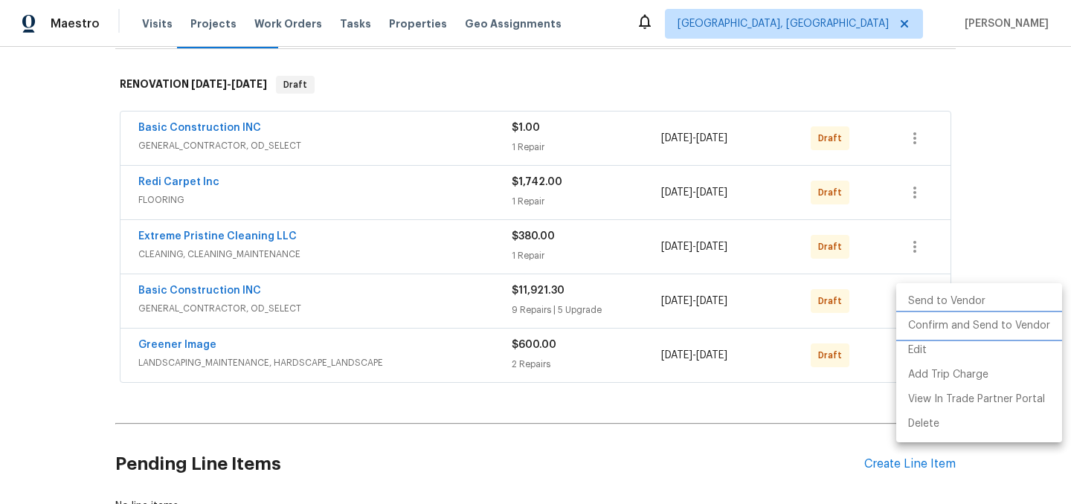
click at [964, 324] on li "Confirm and Send to Vendor" at bounding box center [979, 326] width 166 height 25
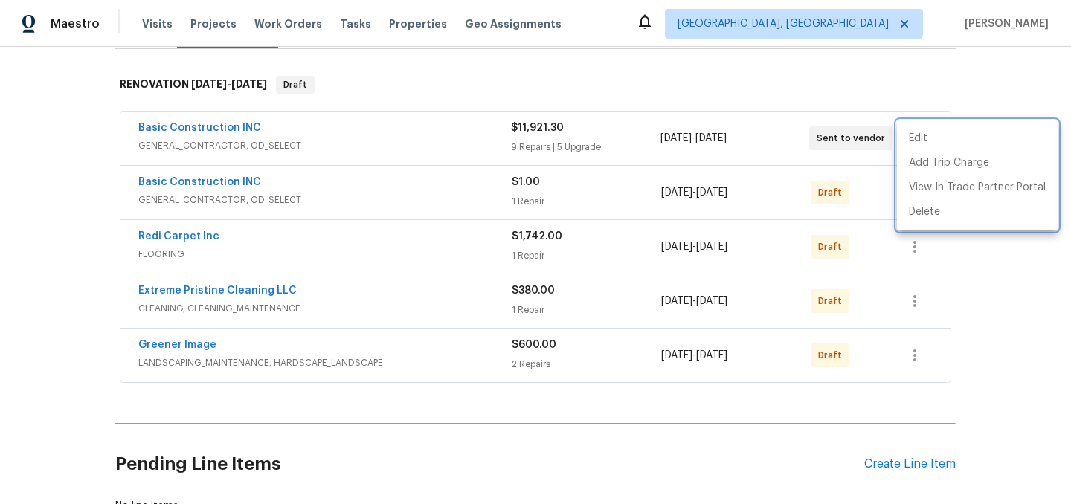
click at [866, 79] on div at bounding box center [535, 252] width 1071 height 504
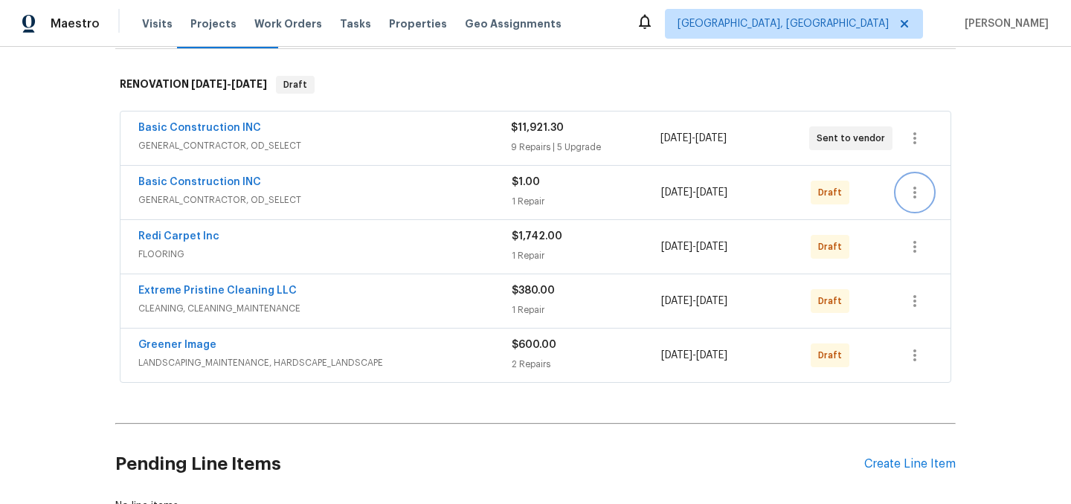
click at [914, 187] on icon "button" at bounding box center [914, 193] width 3 height 12
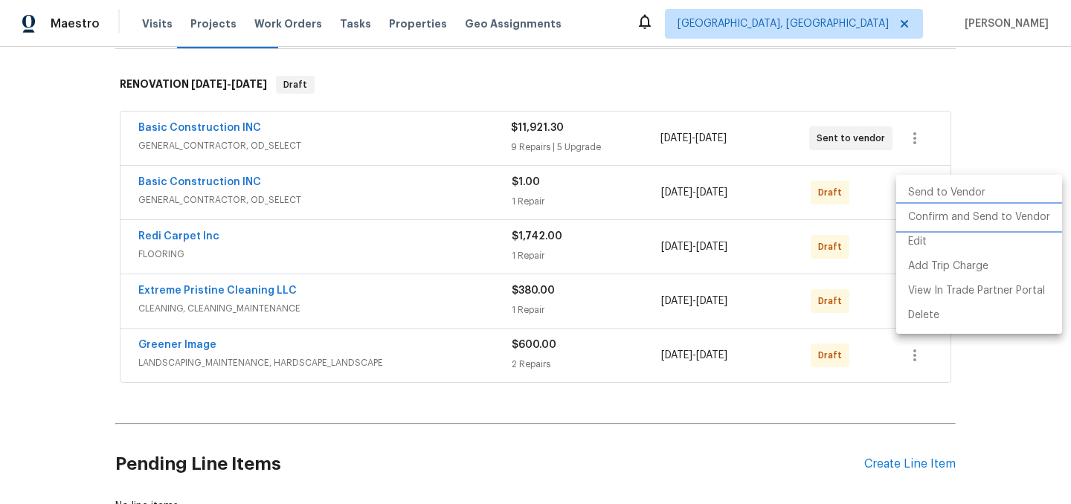
click at [949, 219] on li "Confirm and Send to Vendor" at bounding box center [979, 217] width 166 height 25
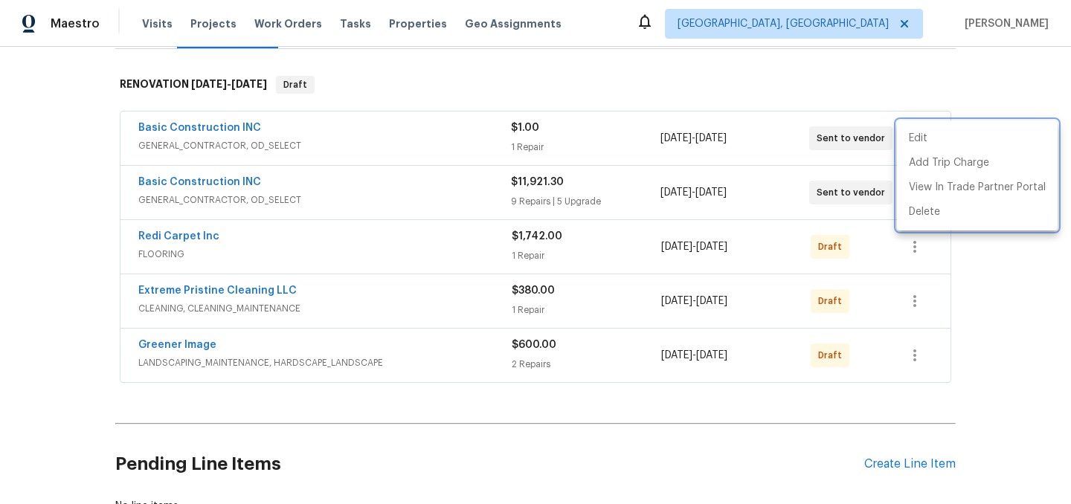
click at [594, 65] on div at bounding box center [535, 252] width 1071 height 504
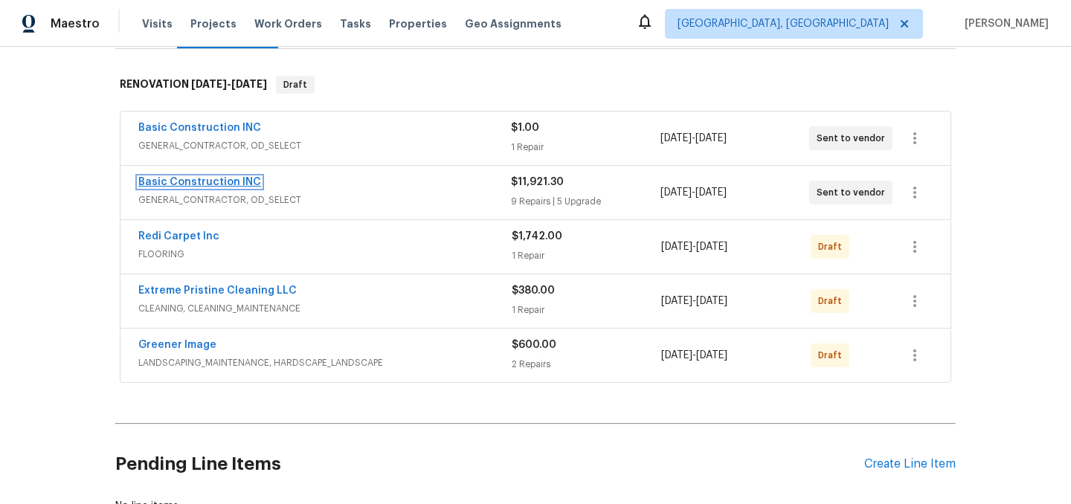
click at [222, 184] on link "Basic Construction INC" at bounding box center [199, 182] width 123 height 10
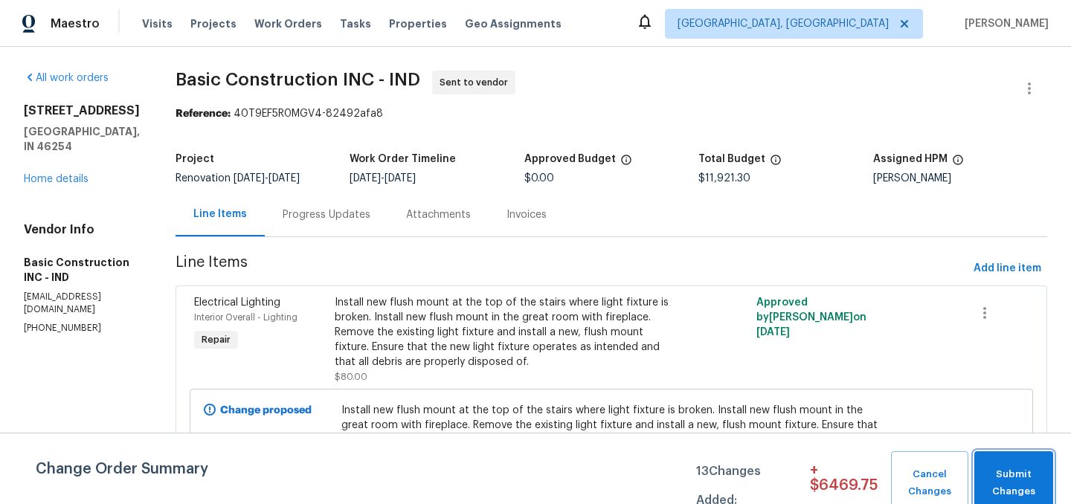
click at [1028, 470] on span "Submit Changes" at bounding box center [1014, 483] width 64 height 34
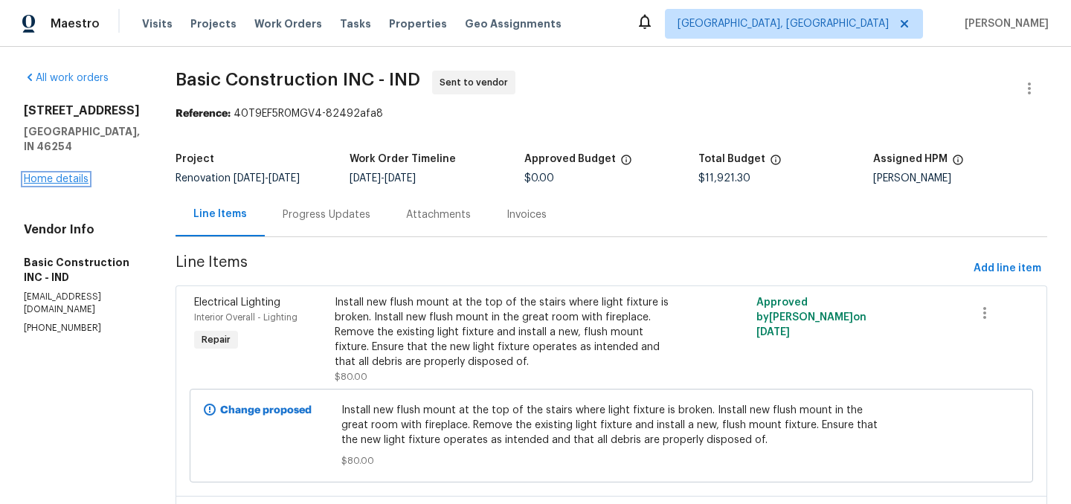
click at [69, 184] on link "Home details" at bounding box center [56, 179] width 65 height 10
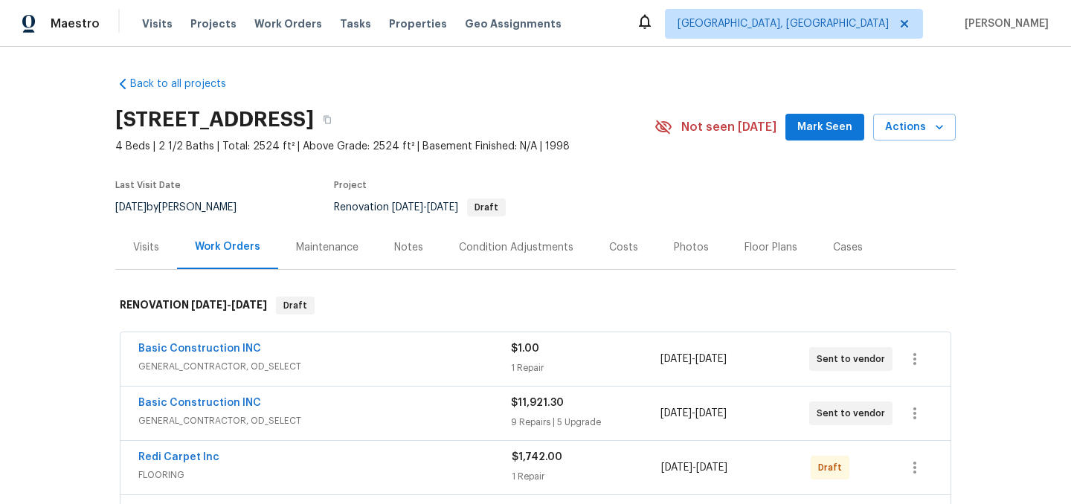
click at [555, 245] on div "Condition Adjustments" at bounding box center [516, 247] width 115 height 15
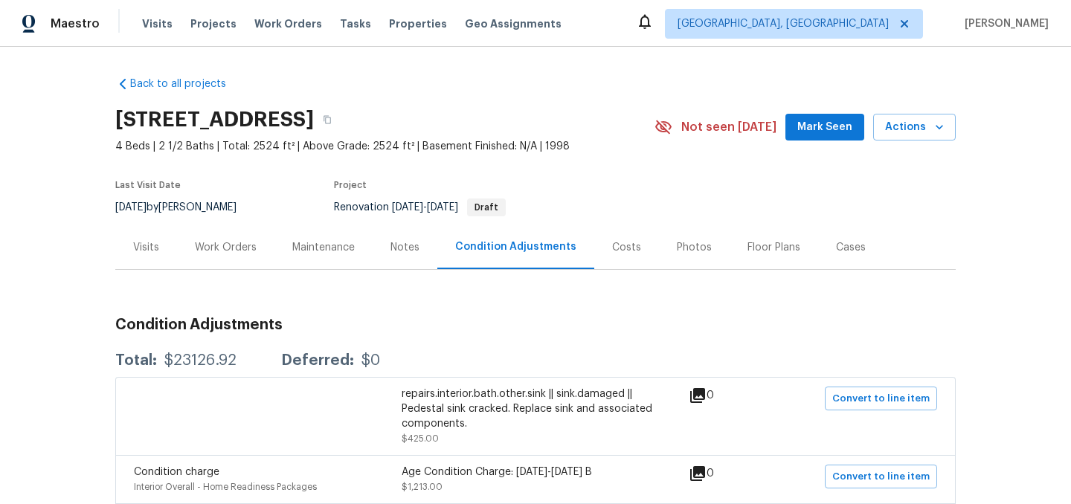
click at [612, 245] on div "Costs" at bounding box center [626, 247] width 29 height 15
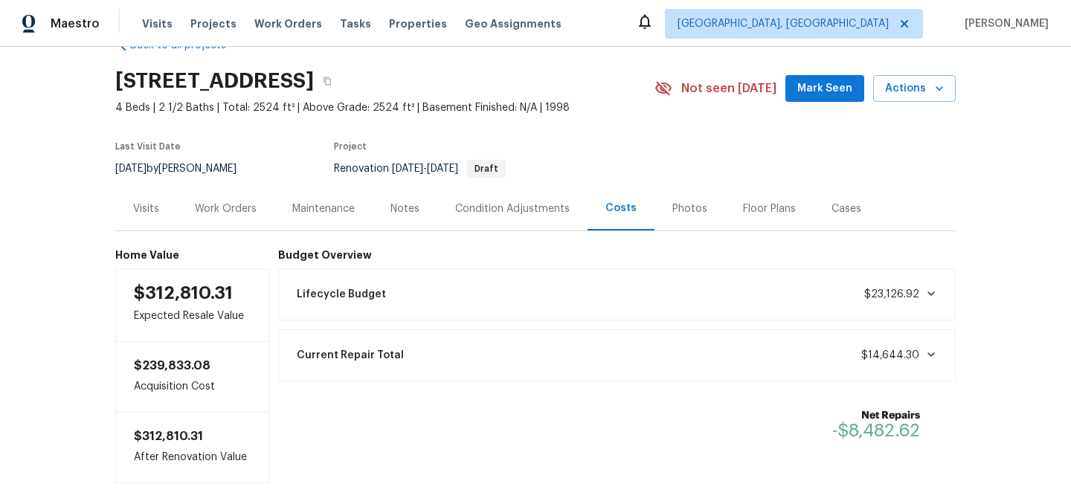
scroll to position [39, 0]
click at [241, 212] on div "Work Orders" at bounding box center [226, 208] width 62 height 15
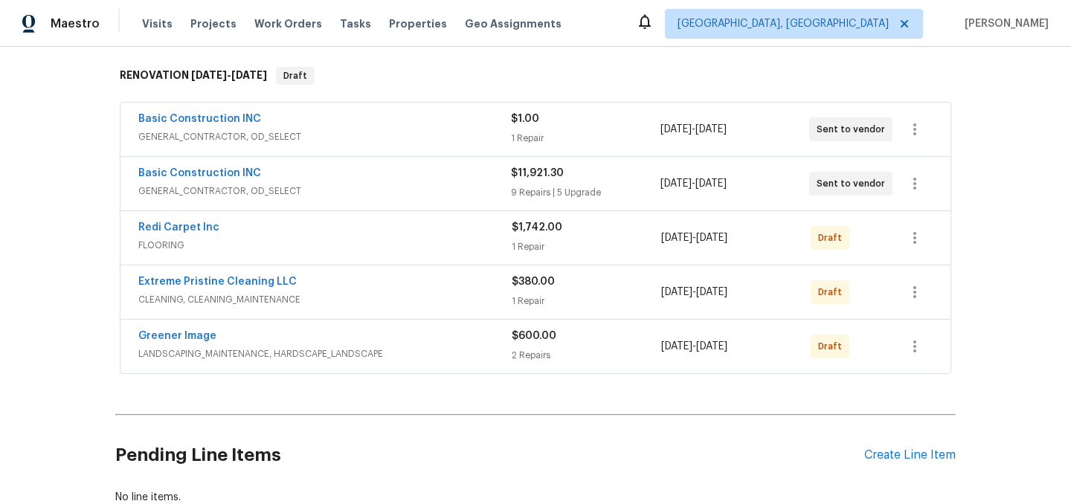
scroll to position [243, 0]
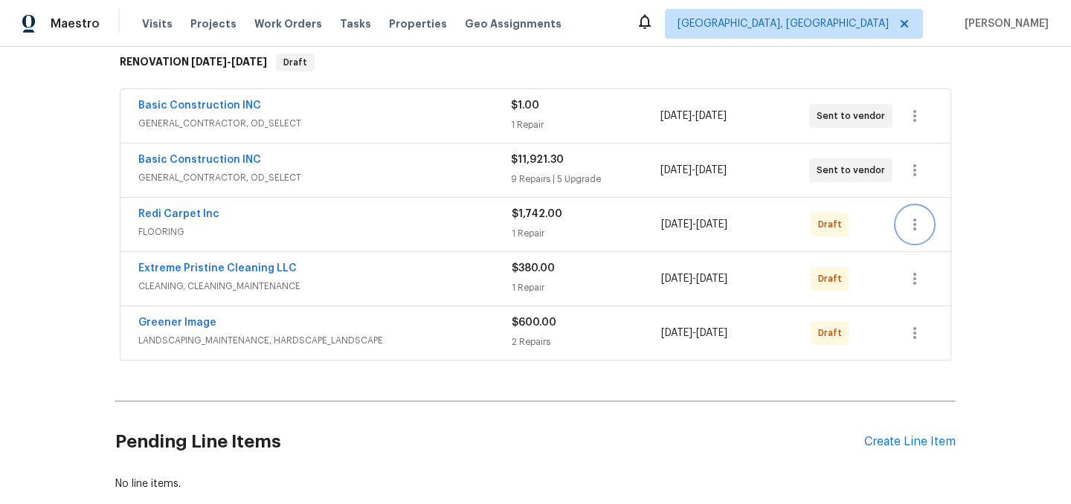
click at [918, 228] on icon "button" at bounding box center [915, 225] width 18 height 18
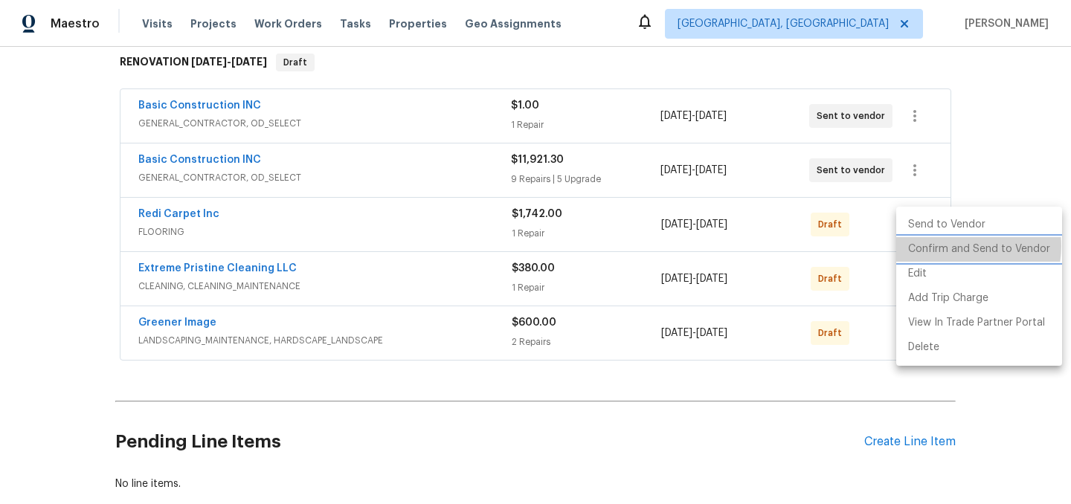
click at [960, 246] on li "Confirm and Send to Vendor" at bounding box center [979, 249] width 166 height 25
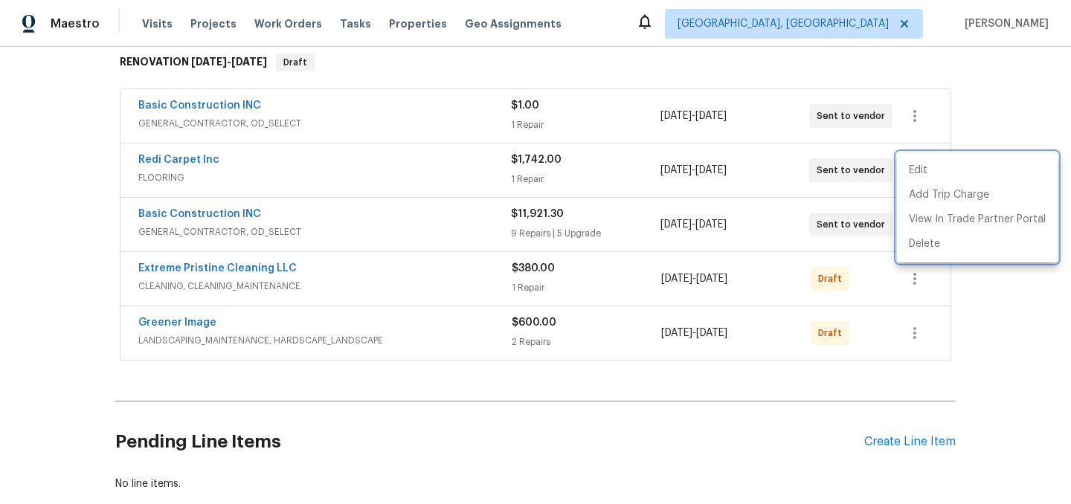
click at [682, 444] on div at bounding box center [535, 252] width 1071 height 504
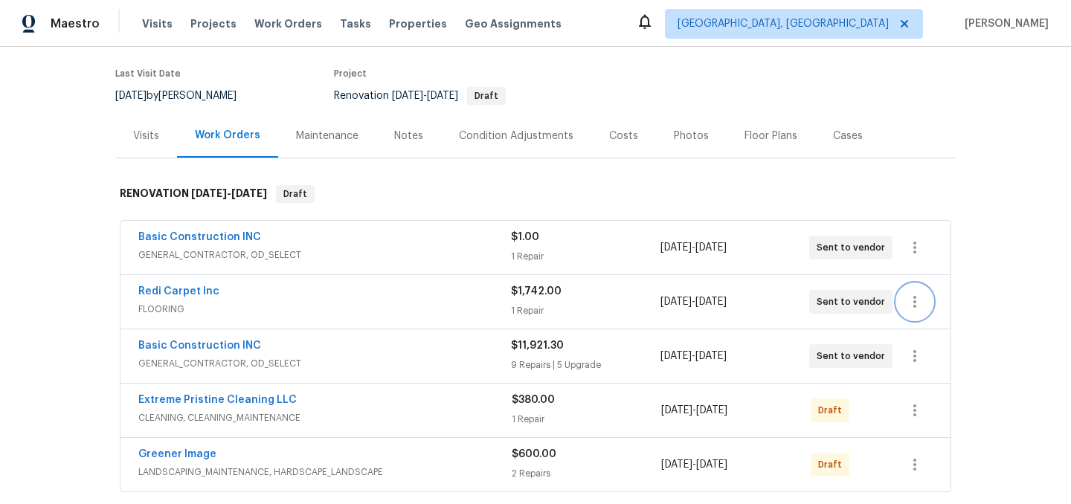
scroll to position [0, 0]
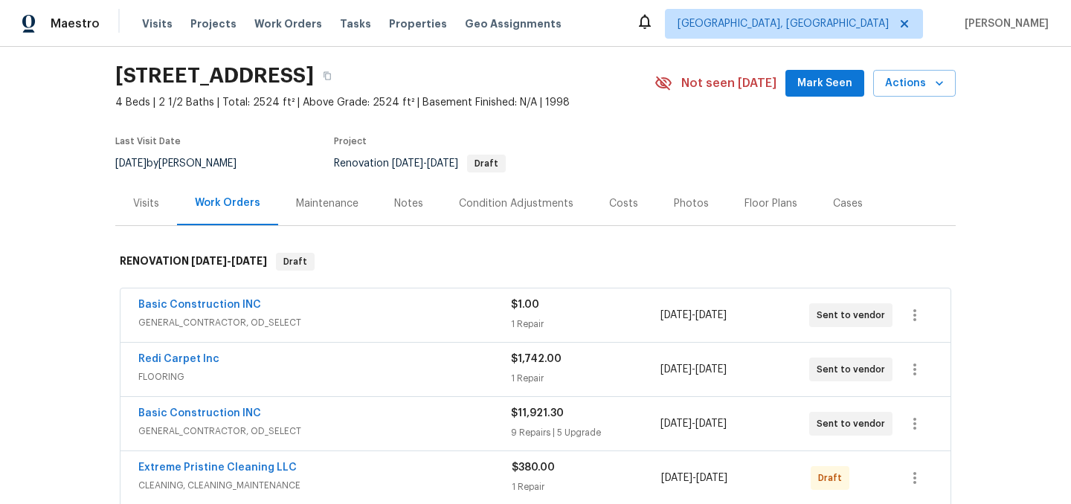
scroll to position [55, 0]
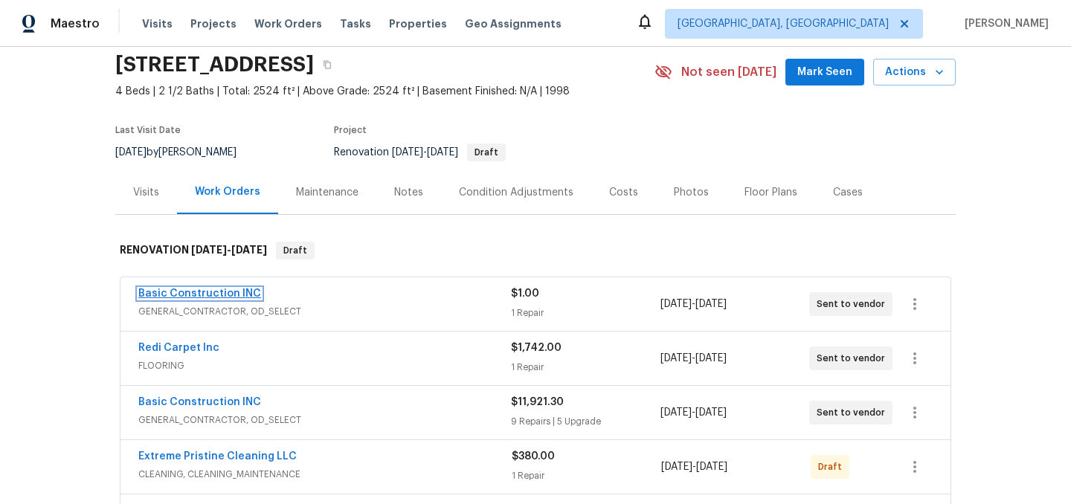
click at [207, 296] on link "Basic Construction INC" at bounding box center [199, 294] width 123 height 10
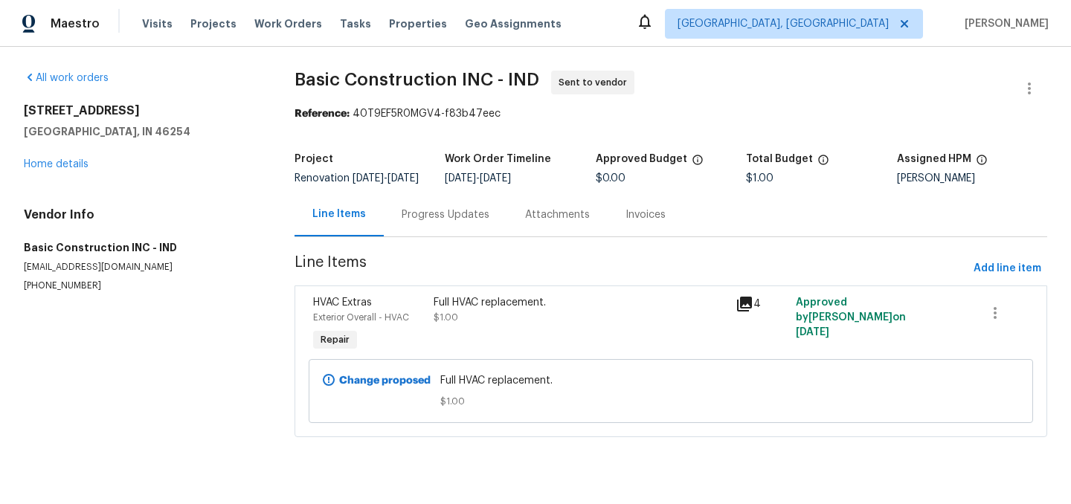
click at [425, 217] on div "Progress Updates" at bounding box center [446, 214] width 88 height 15
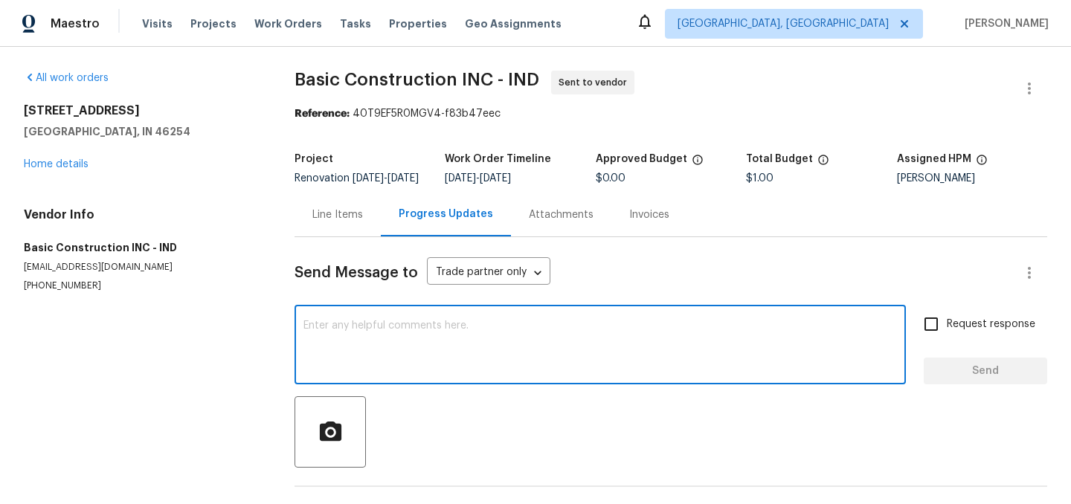
click at [356, 370] on textarea at bounding box center [599, 347] width 593 height 52
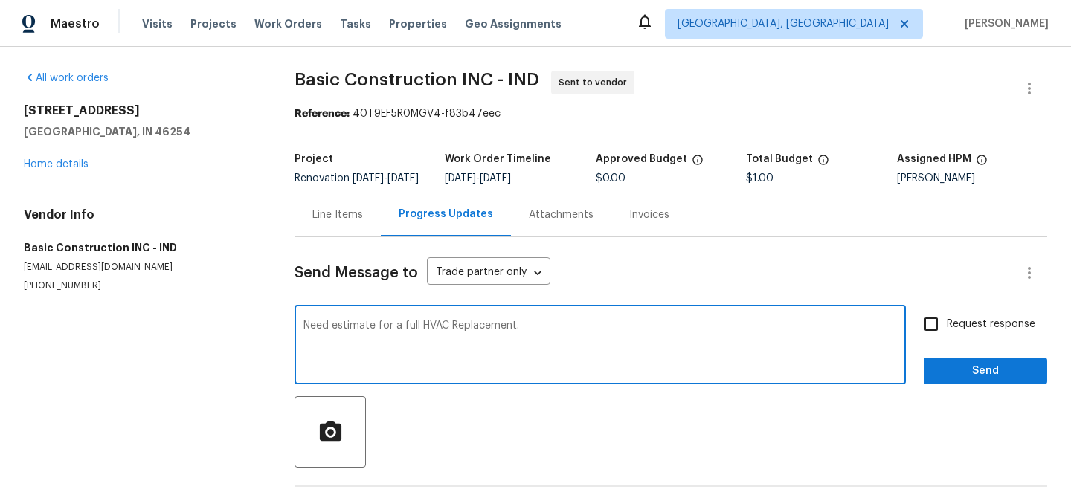
type textarea "Need estimate for a full HVAC Replacement."
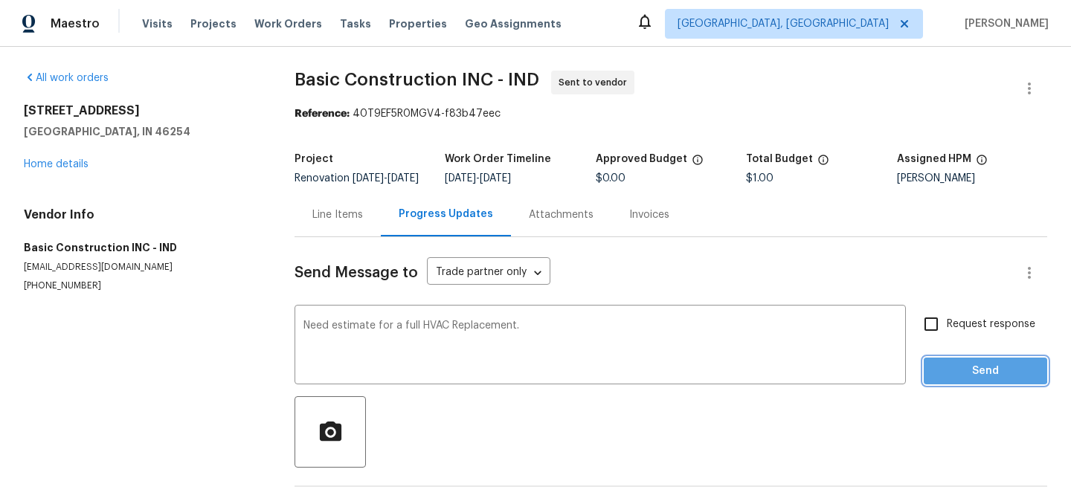
click at [957, 375] on span "Send" at bounding box center [985, 371] width 100 height 19
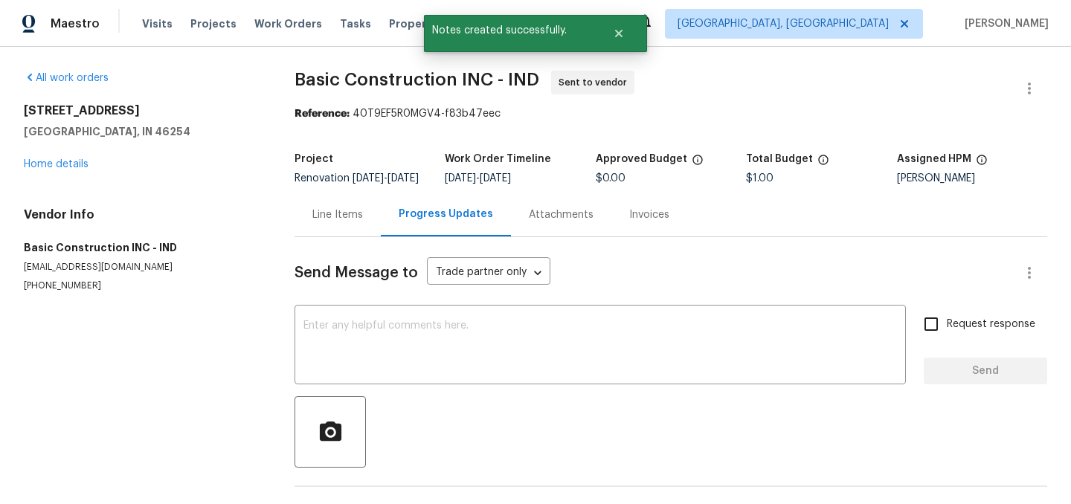
click at [54, 170] on div "[STREET_ADDRESS] Home details" at bounding box center [141, 137] width 235 height 68
click at [54, 167] on link "Home details" at bounding box center [56, 164] width 65 height 10
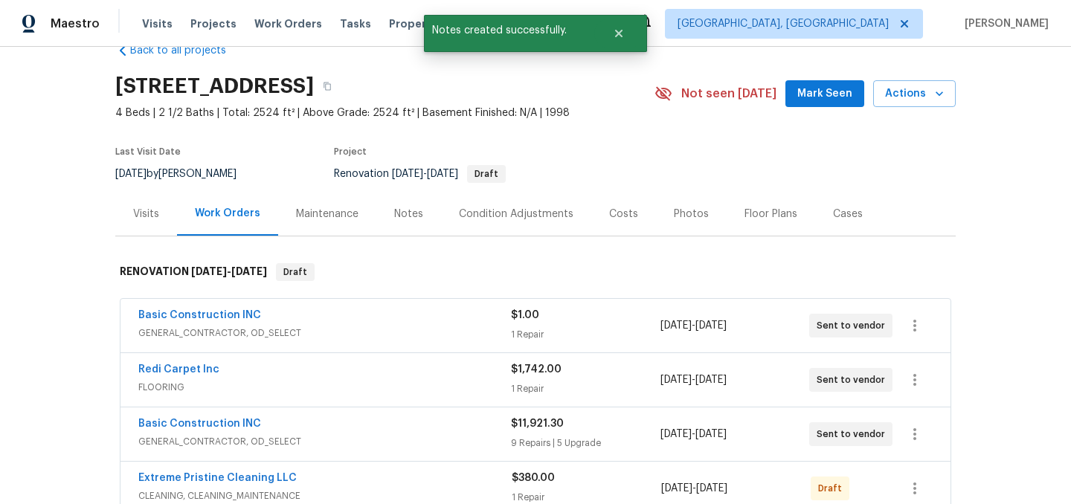
scroll to position [48, 0]
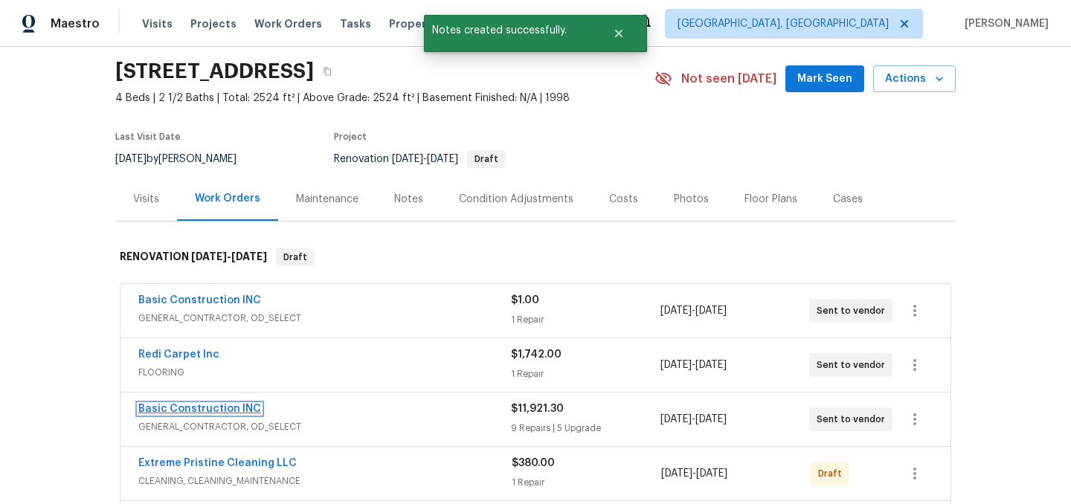
click at [211, 409] on link "Basic Construction INC" at bounding box center [199, 409] width 123 height 10
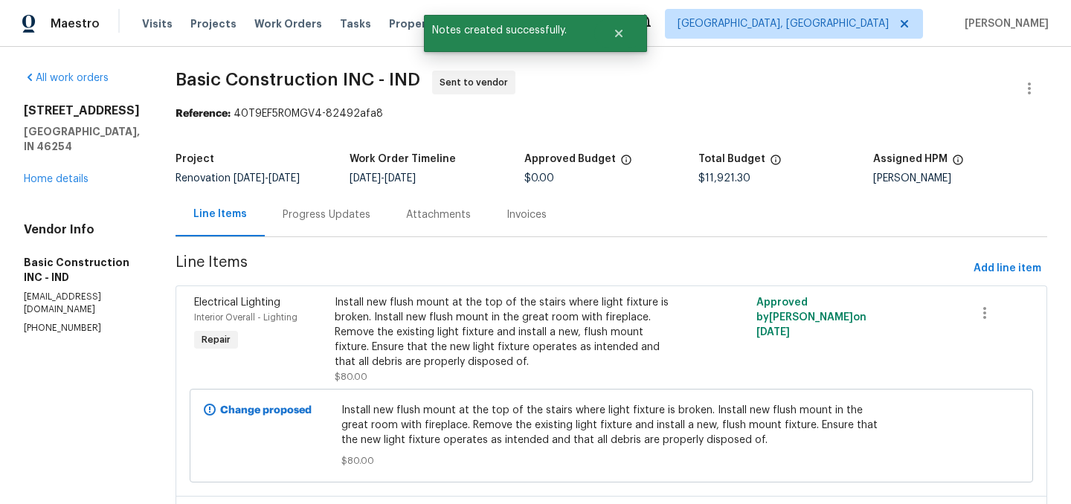
click at [288, 215] on div "Progress Updates" at bounding box center [327, 214] width 88 height 15
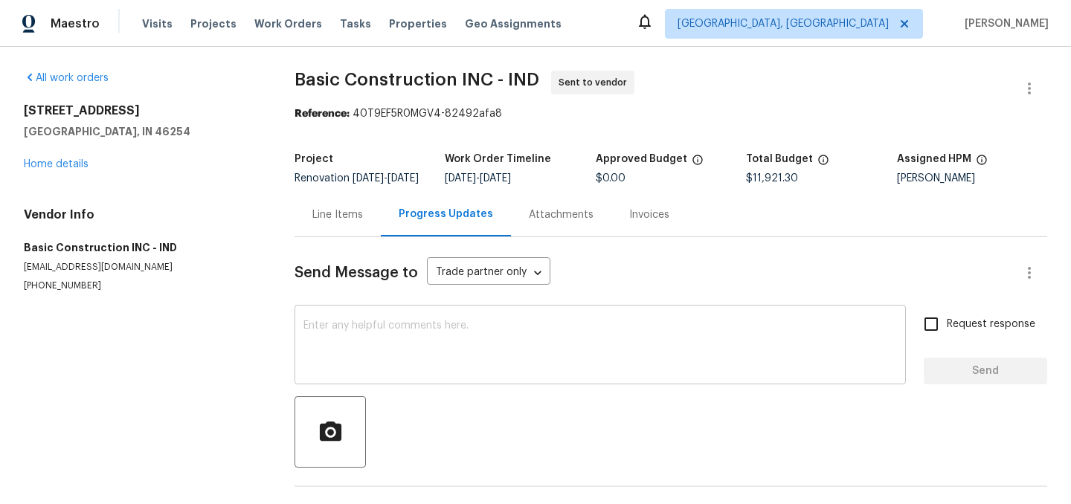
click at [348, 349] on textarea at bounding box center [599, 347] width 593 height 52
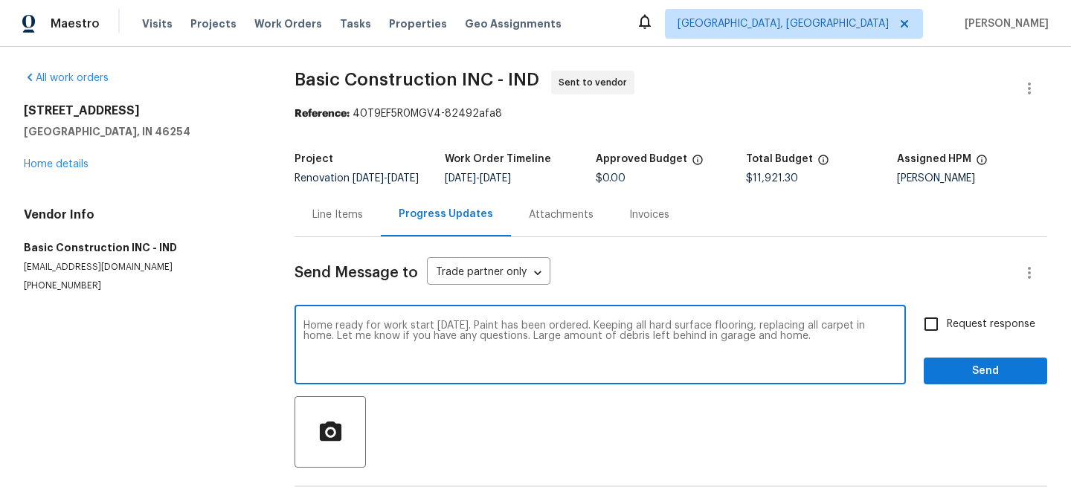
type textarea "Home ready for work start [DATE]. Paint has been ordered. Keeping all hard surf…"
click at [989, 381] on span "Send" at bounding box center [985, 371] width 100 height 19
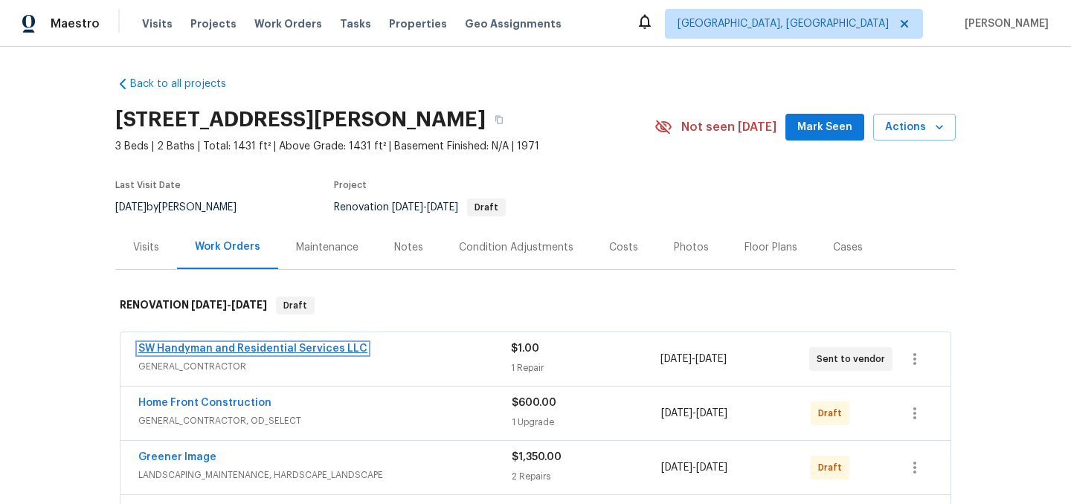
click at [294, 346] on link "SW Handyman and Residential Services LLC" at bounding box center [252, 349] width 229 height 10
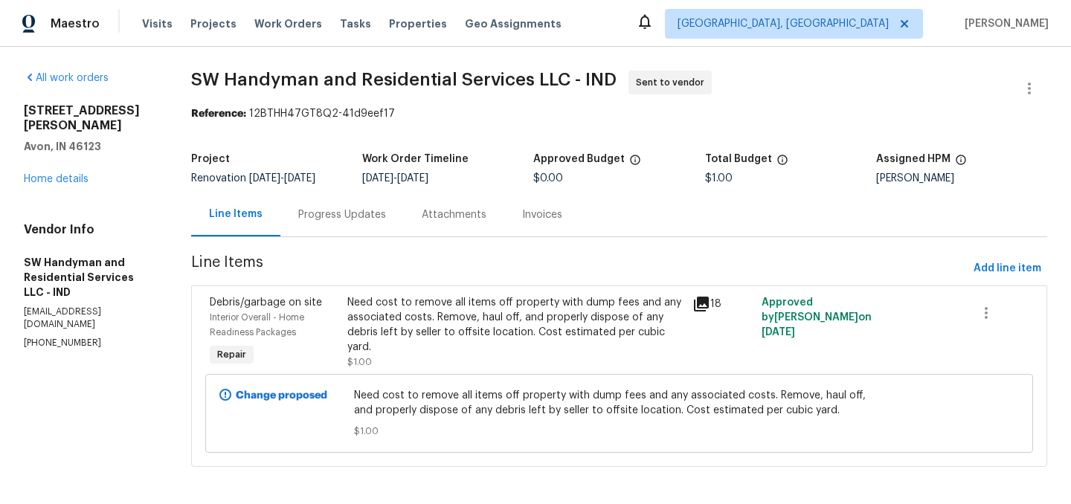
click at [350, 213] on div "Progress Updates" at bounding box center [342, 214] width 88 height 15
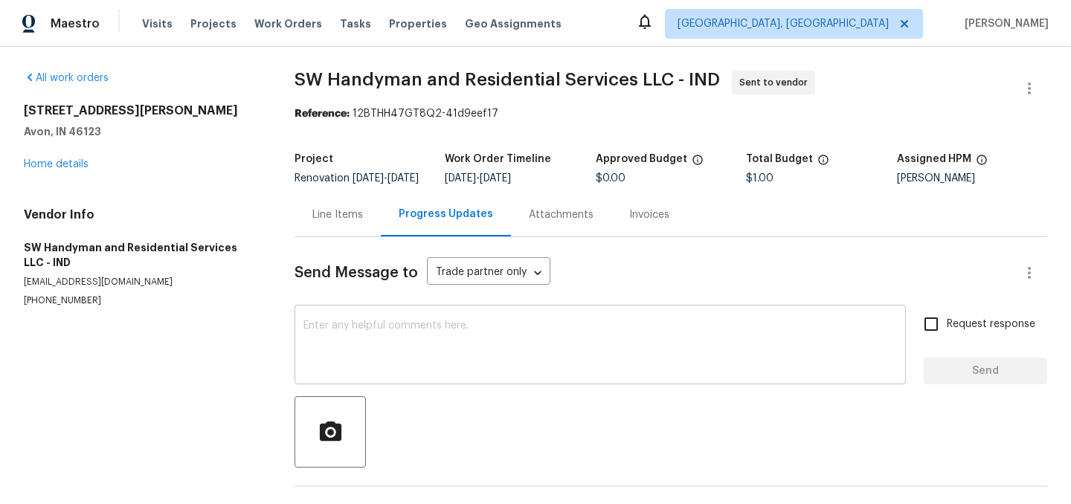
click at [379, 338] on textarea at bounding box center [599, 347] width 593 height 52
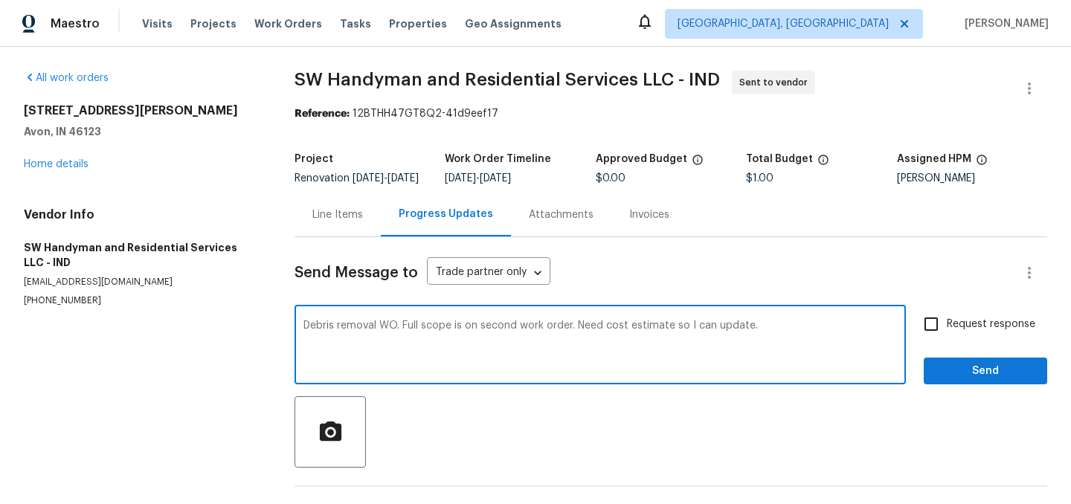
click at [674, 337] on textarea "Debris removal WO. Full scope is on second work order. Need cost estimate so I …" at bounding box center [599, 347] width 593 height 52
type textarea "Debris removal WO. Full scope is on second work order. Need cost estimate for d…"
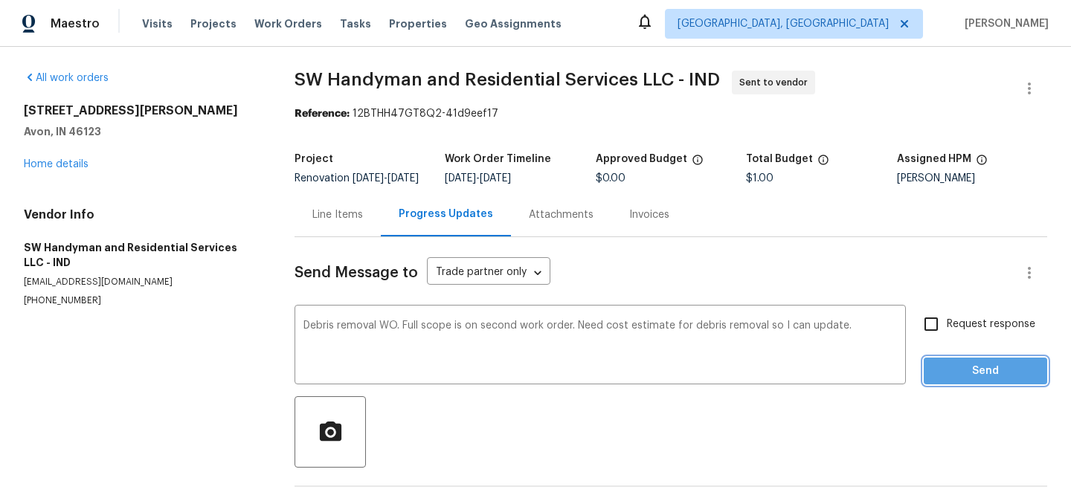
click at [1014, 373] on span "Send" at bounding box center [985, 371] width 100 height 19
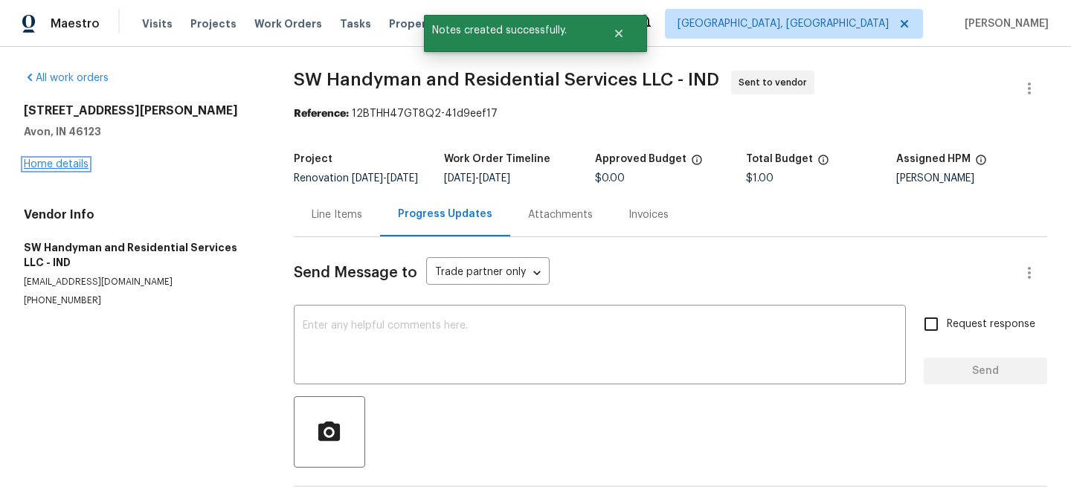
click at [56, 163] on link "Home details" at bounding box center [56, 164] width 65 height 10
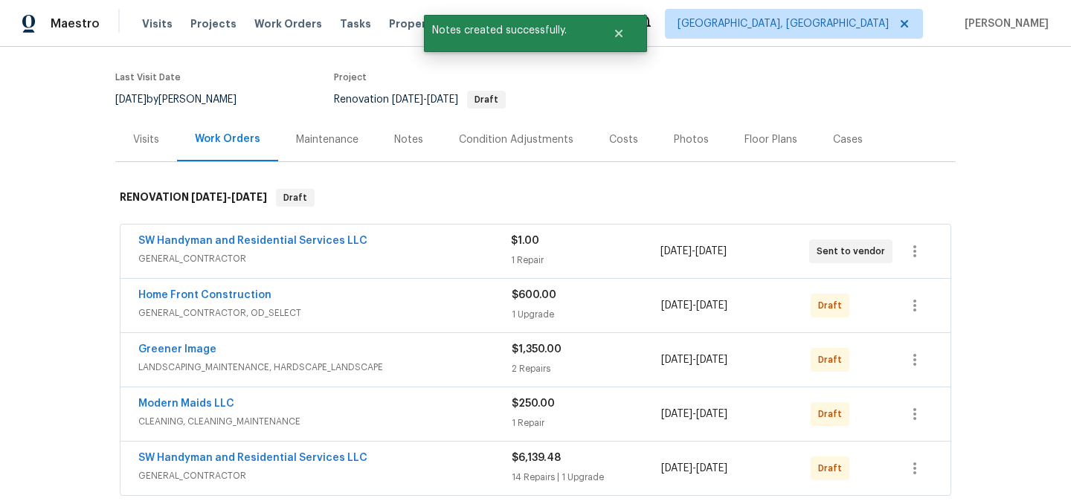
scroll to position [129, 0]
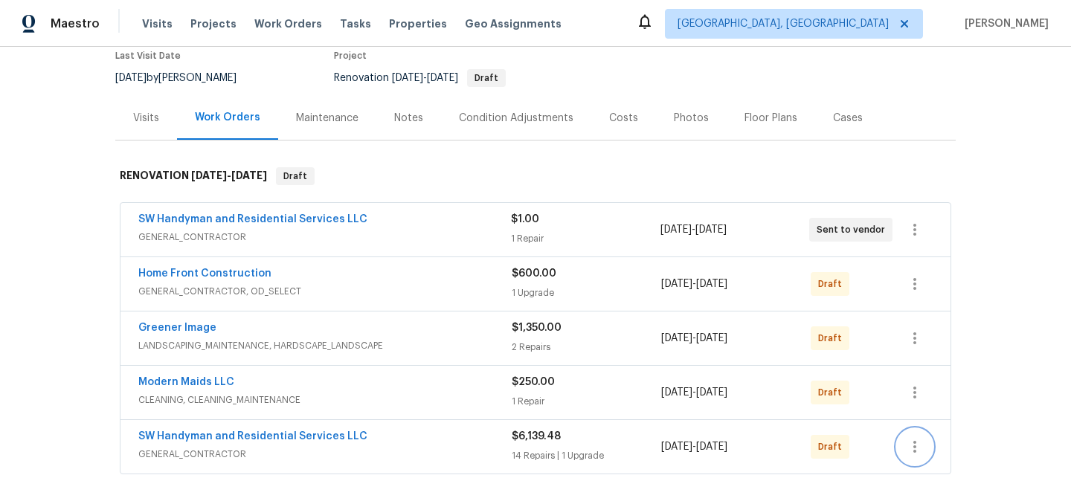
click at [915, 448] on icon "button" at bounding box center [914, 447] width 3 height 12
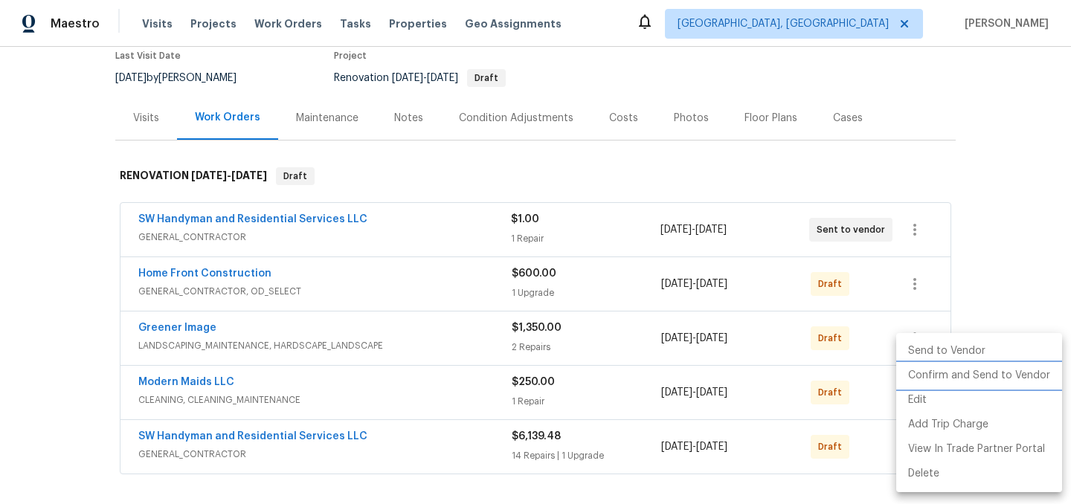
click at [970, 376] on li "Confirm and Send to Vendor" at bounding box center [979, 376] width 166 height 25
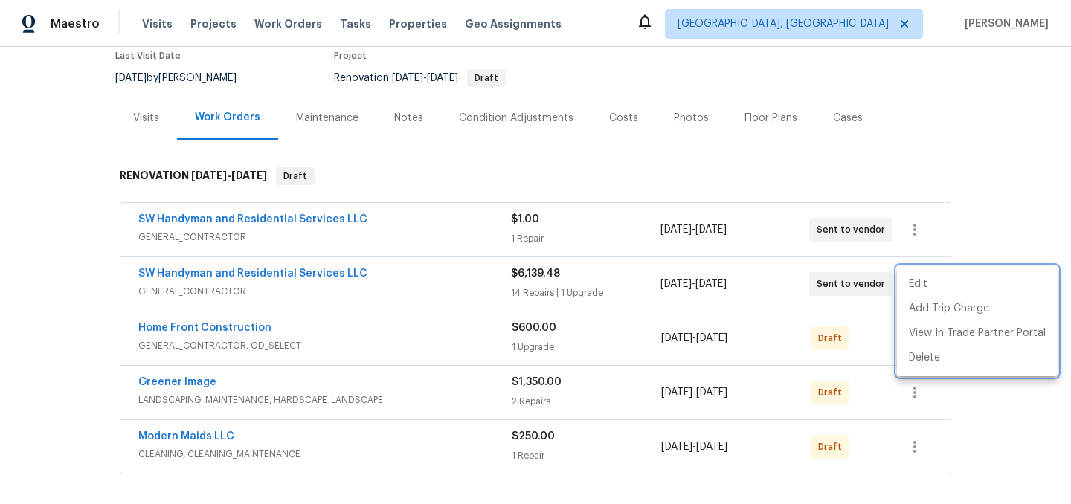
click at [247, 265] on div at bounding box center [535, 252] width 1071 height 504
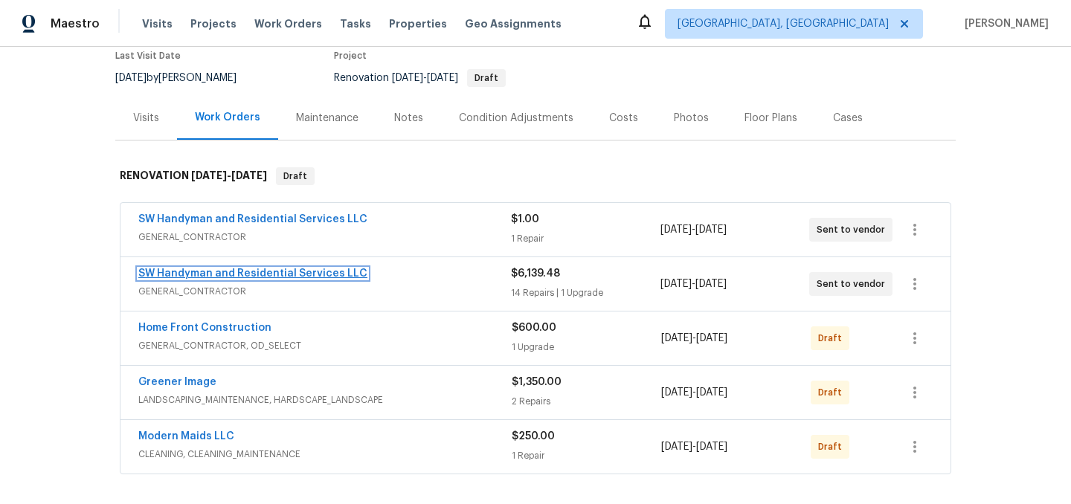
click at [247, 274] on link "SW Handyman and Residential Services LLC" at bounding box center [252, 273] width 229 height 10
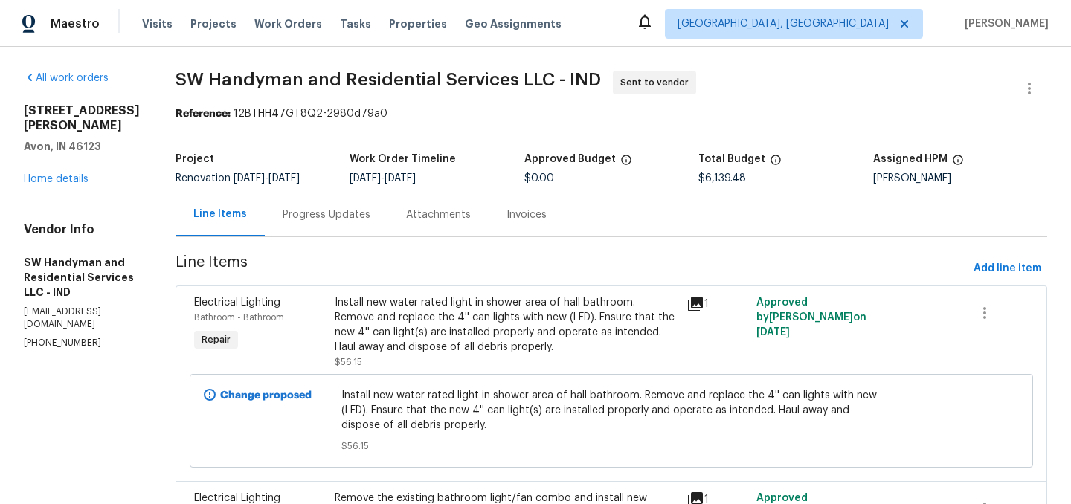
click at [314, 213] on div "Progress Updates" at bounding box center [327, 214] width 88 height 15
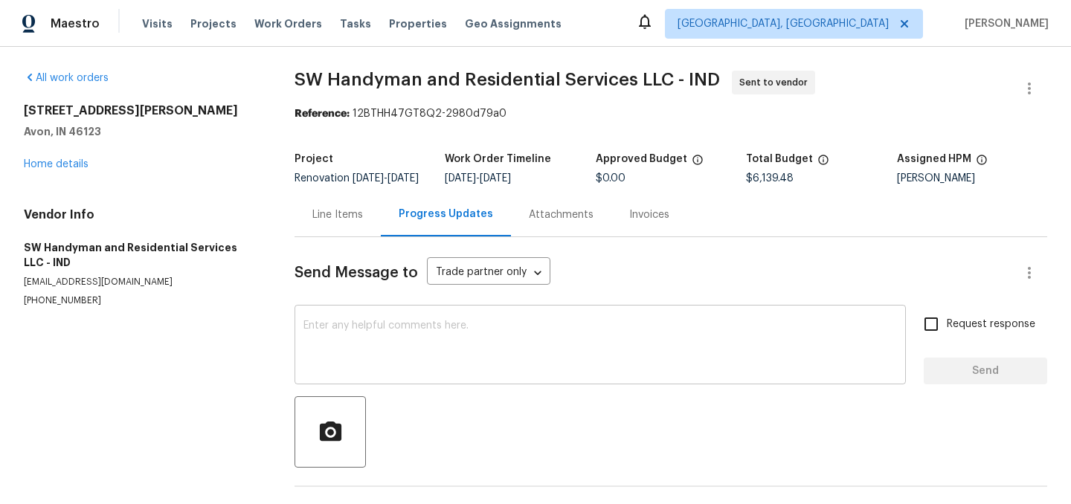
click at [406, 342] on textarea at bounding box center [599, 347] width 593 height 52
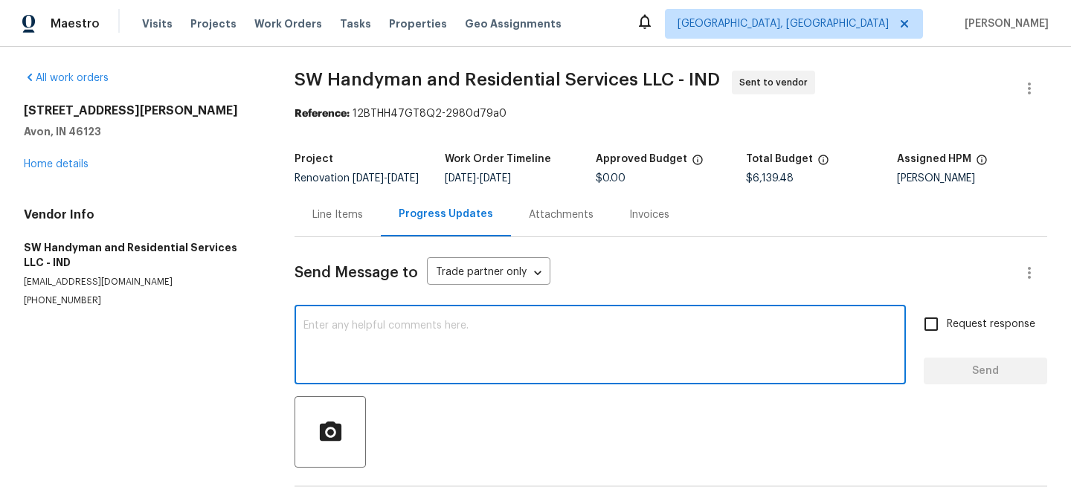
scroll to position [59, 0]
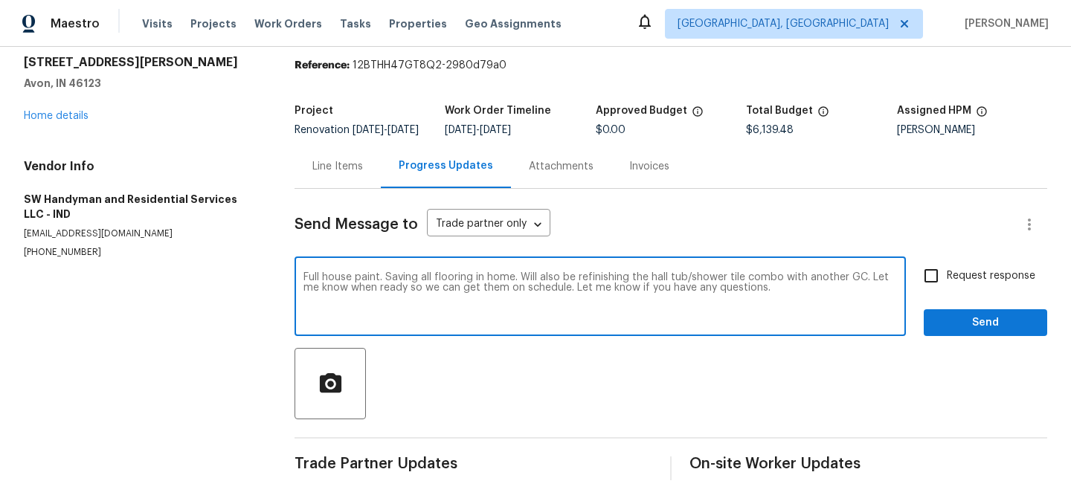
type textarea "Full house paint. Saving all flooring in home. Will also be refinishing the hal…"
click at [979, 323] on span "Send" at bounding box center [985, 323] width 100 height 19
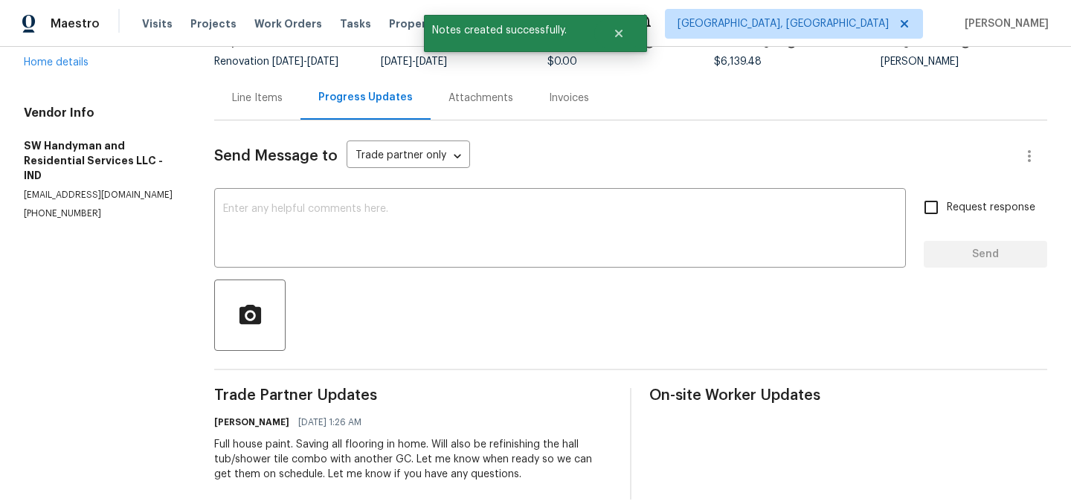
scroll to position [136, 0]
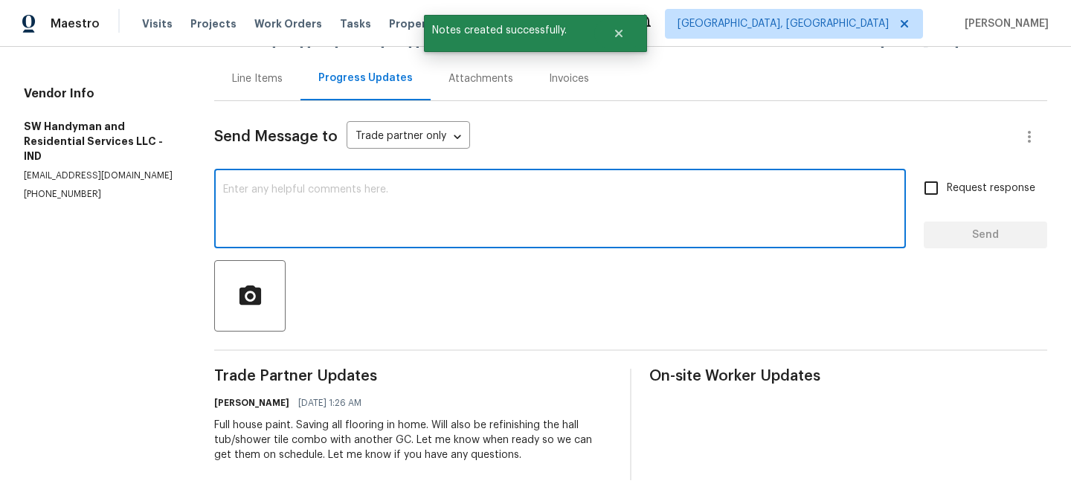
click at [442, 200] on textarea at bounding box center [560, 210] width 674 height 52
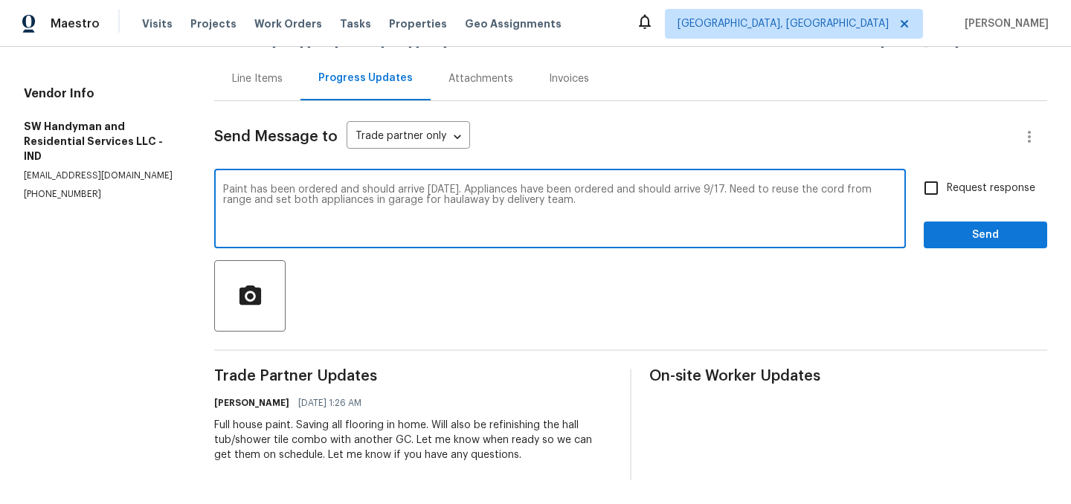
click at [461, 199] on textarea "Paint has been ordered and should arrive [DATE]. Appliances have been ordered a…" at bounding box center [560, 210] width 674 height 52
type textarea "Paint has been ordered and should arrive [DATE]. Appliances have been ordered a…"
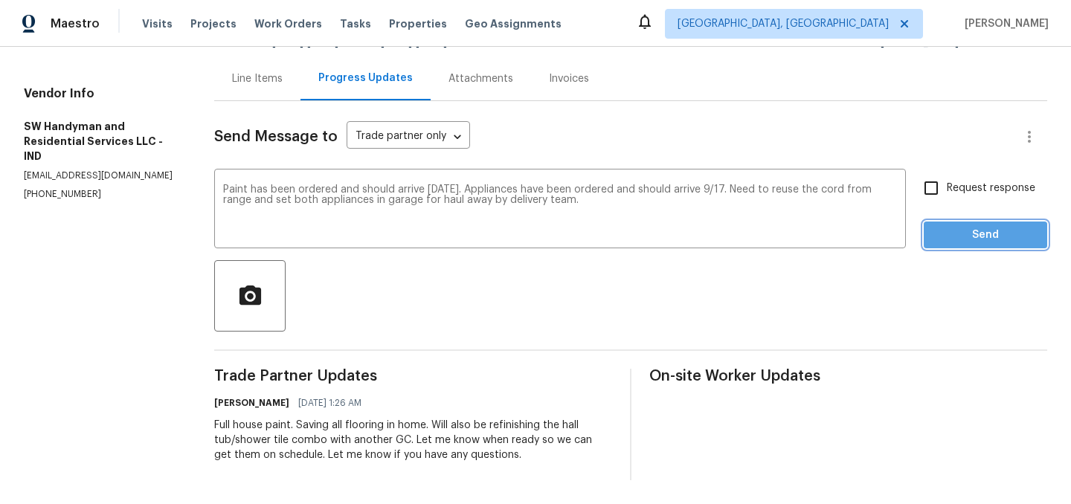
click at [991, 233] on span "Send" at bounding box center [985, 235] width 100 height 19
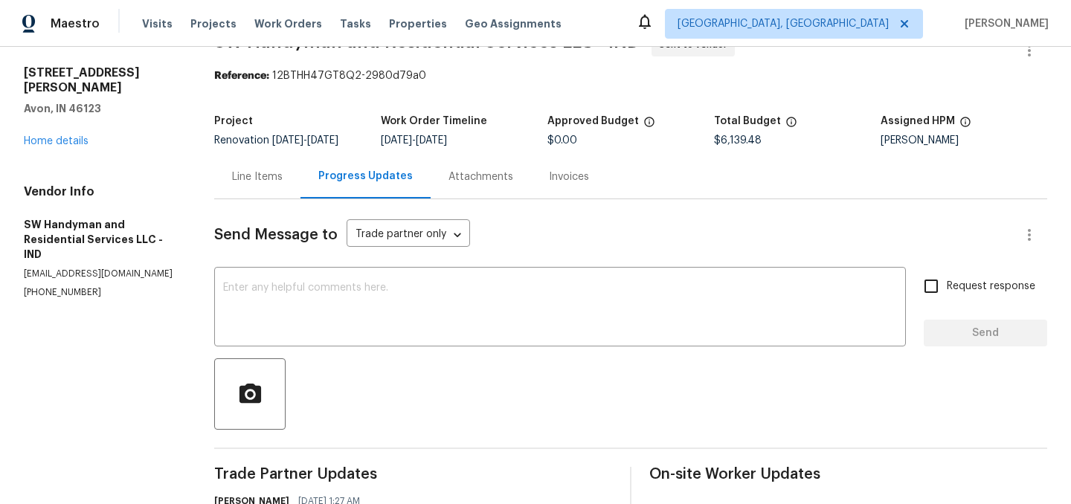
scroll to position [0, 0]
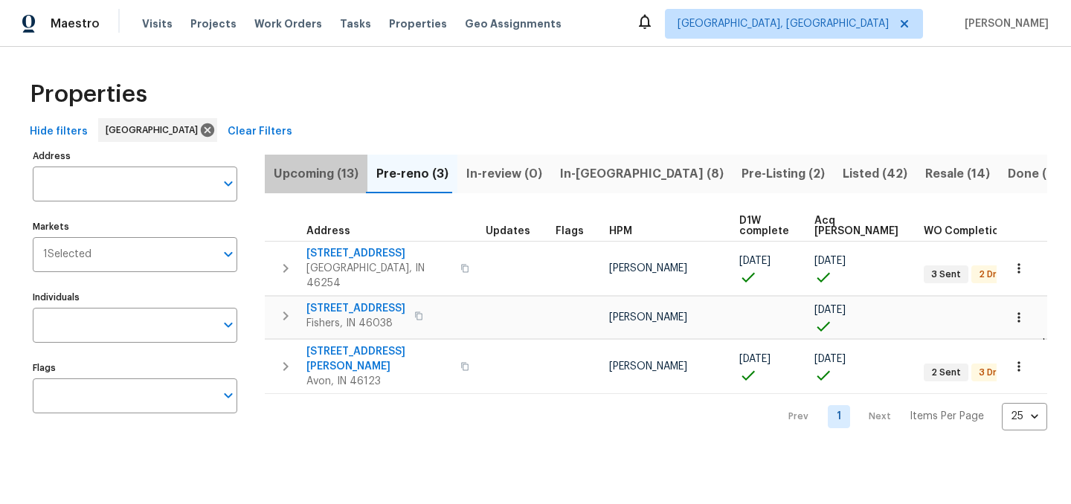
click at [333, 176] on span "Upcoming (13)" at bounding box center [316, 174] width 85 height 21
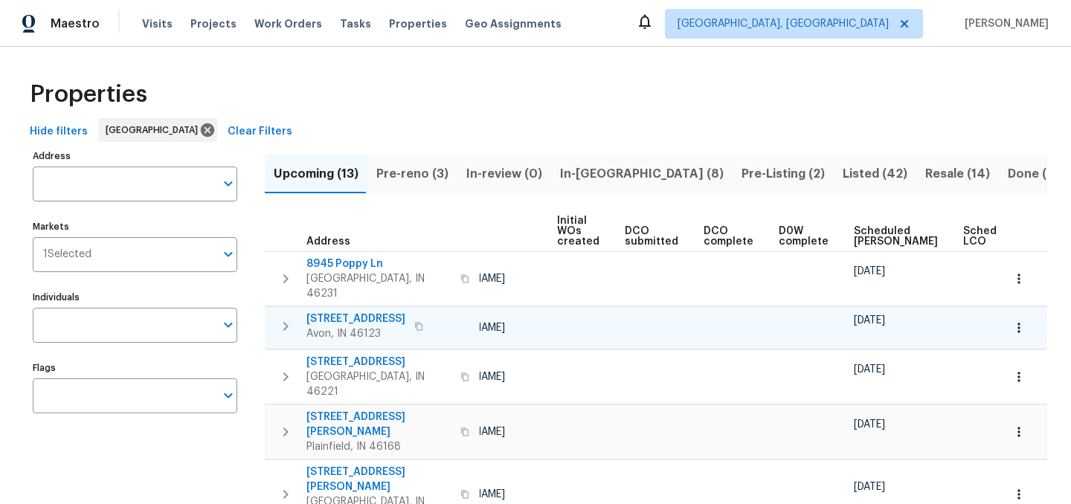
scroll to position [0, 164]
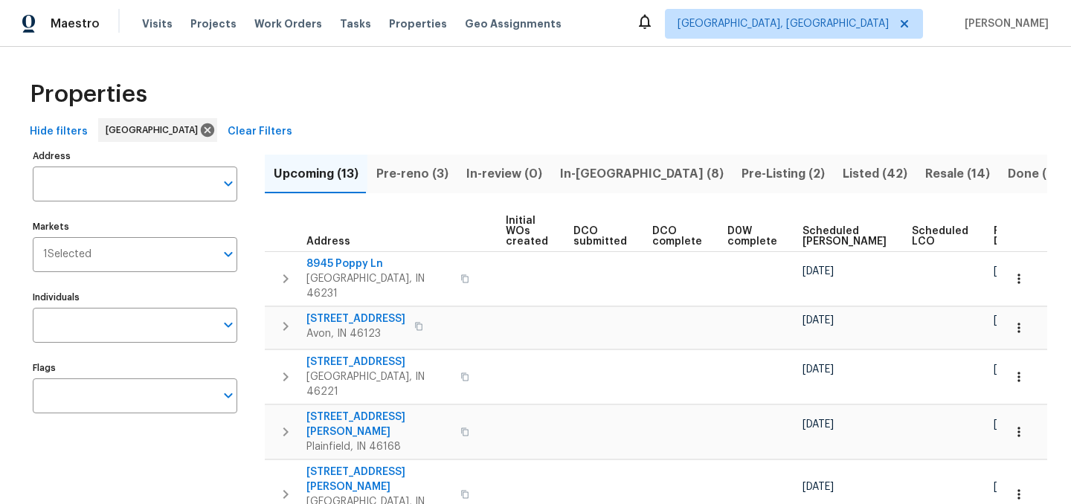
click at [993, 233] on span "Ready Date" at bounding box center [1009, 236] width 33 height 21
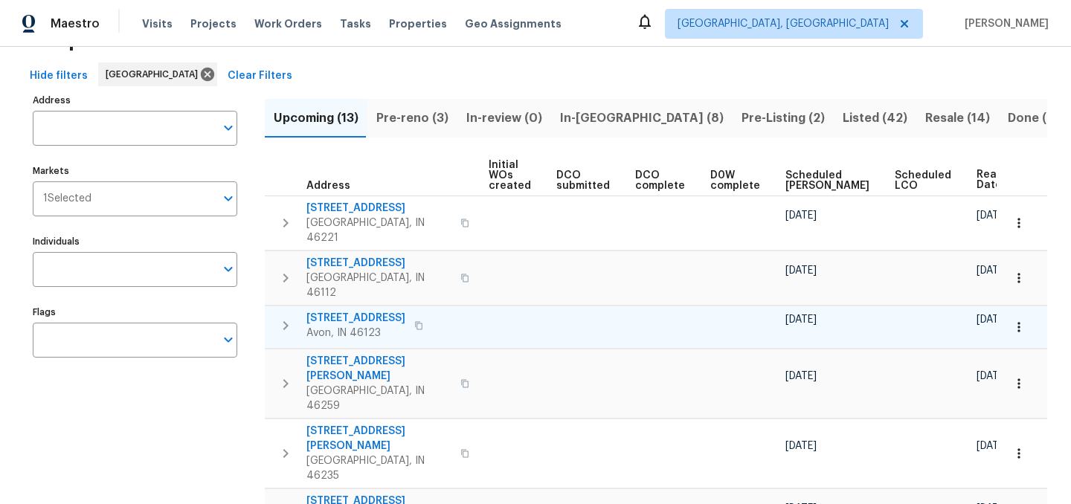
scroll to position [67, 0]
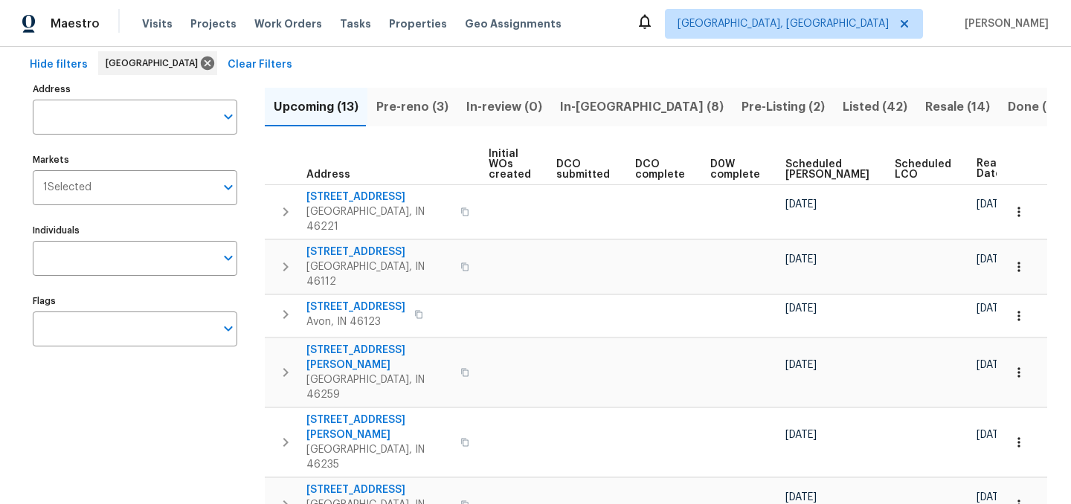
click at [925, 101] on span "Resale (14)" at bounding box center [957, 107] width 65 height 21
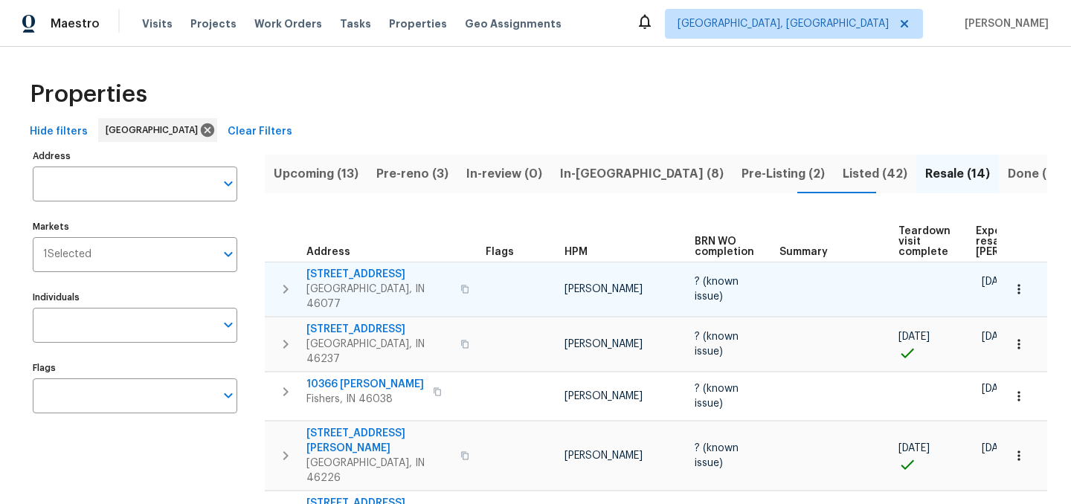
scroll to position [0, 115]
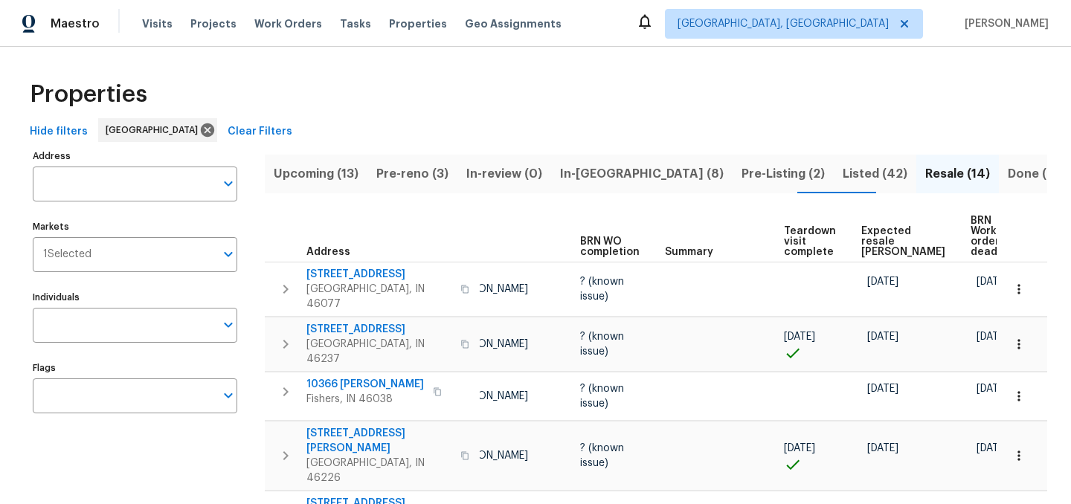
click at [866, 238] on span "Expected resale [PERSON_NAME]" at bounding box center [903, 241] width 84 height 31
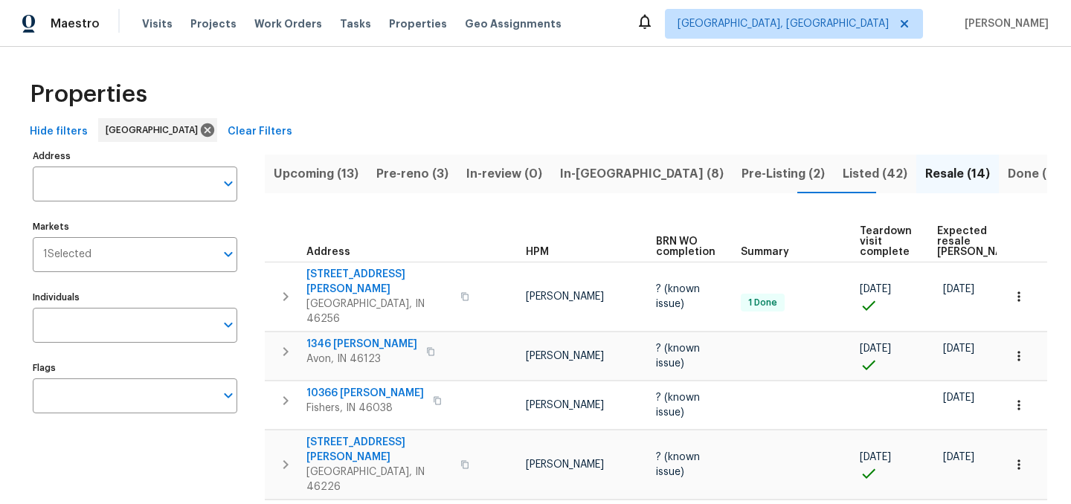
click at [385, 221] on th "Address" at bounding box center [372, 236] width 215 height 51
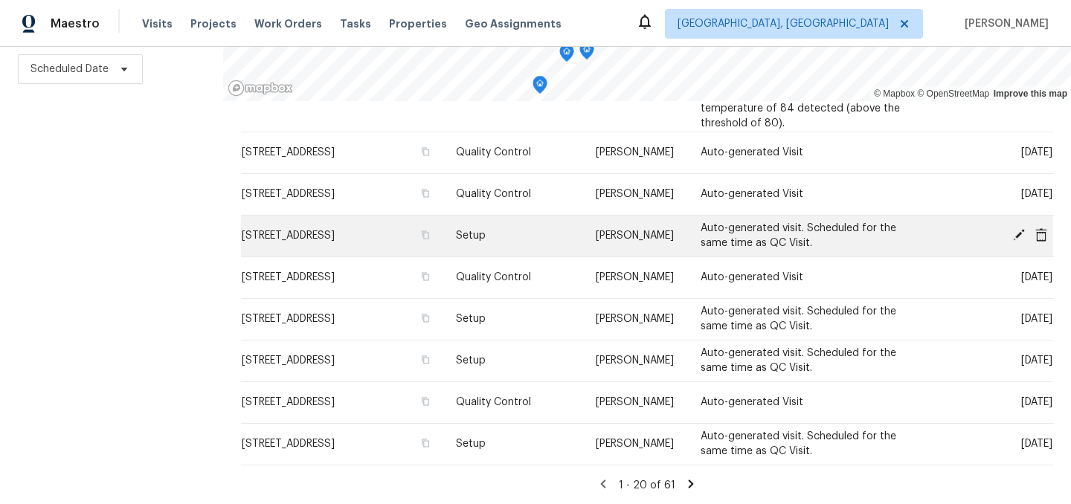
scroll to position [682, 0]
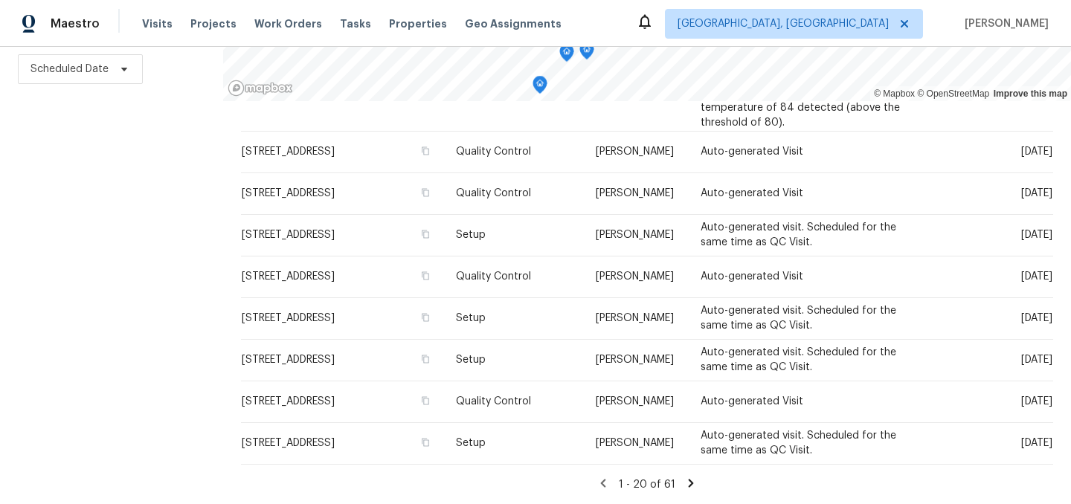
click at [689, 481] on icon at bounding box center [691, 483] width 5 height 8
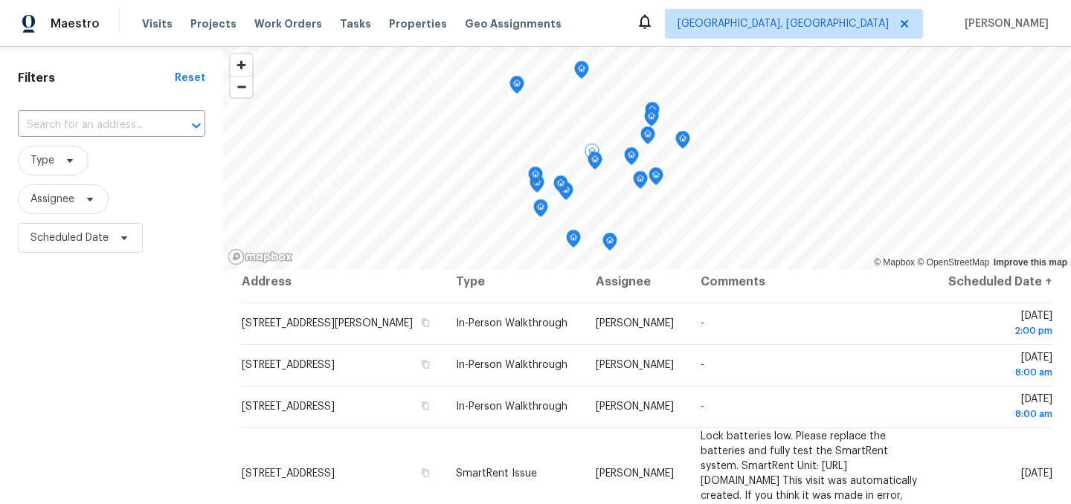
scroll to position [4, 0]
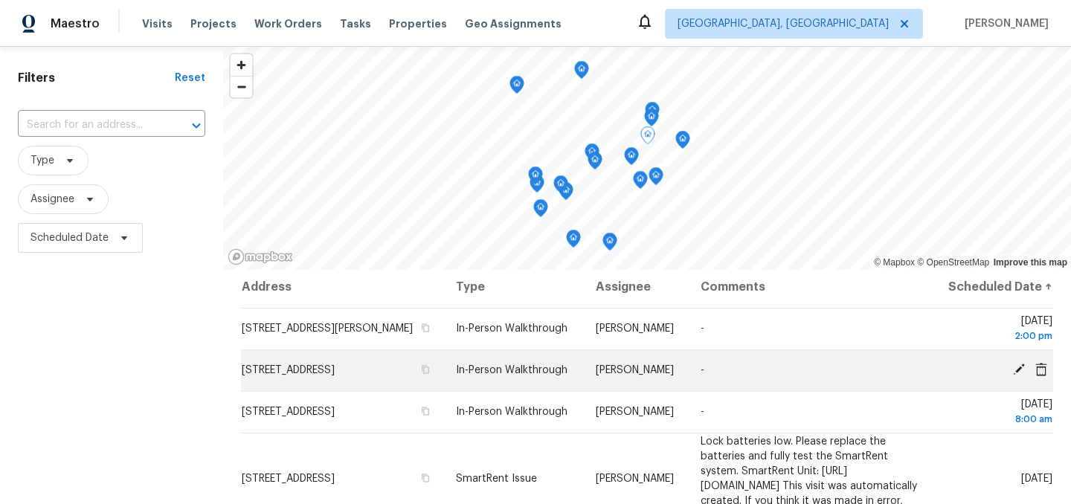
click at [1019, 376] on icon at bounding box center [1018, 369] width 13 height 13
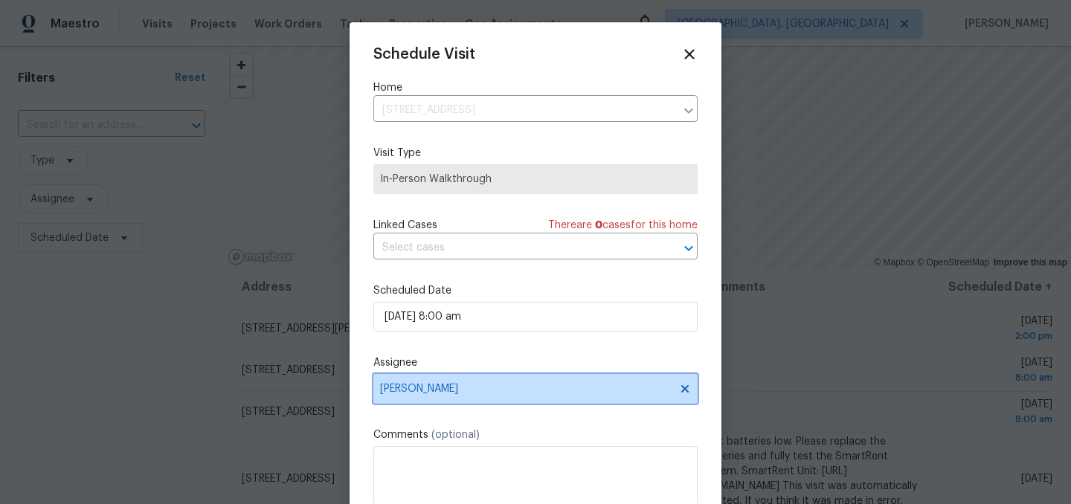
click at [423, 389] on span "[PERSON_NAME]" at bounding box center [525, 389] width 291 height 12
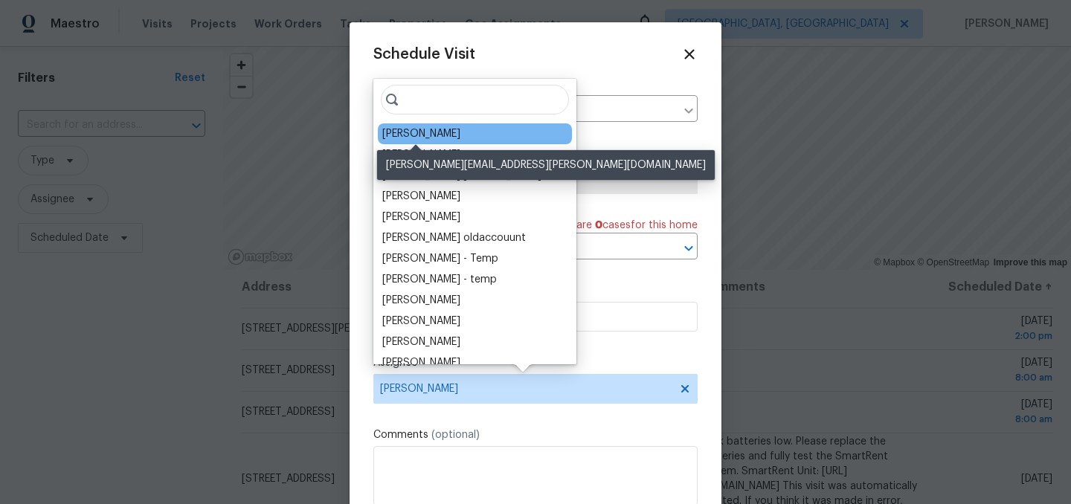
click at [412, 135] on div "[PERSON_NAME]" at bounding box center [421, 133] width 78 height 15
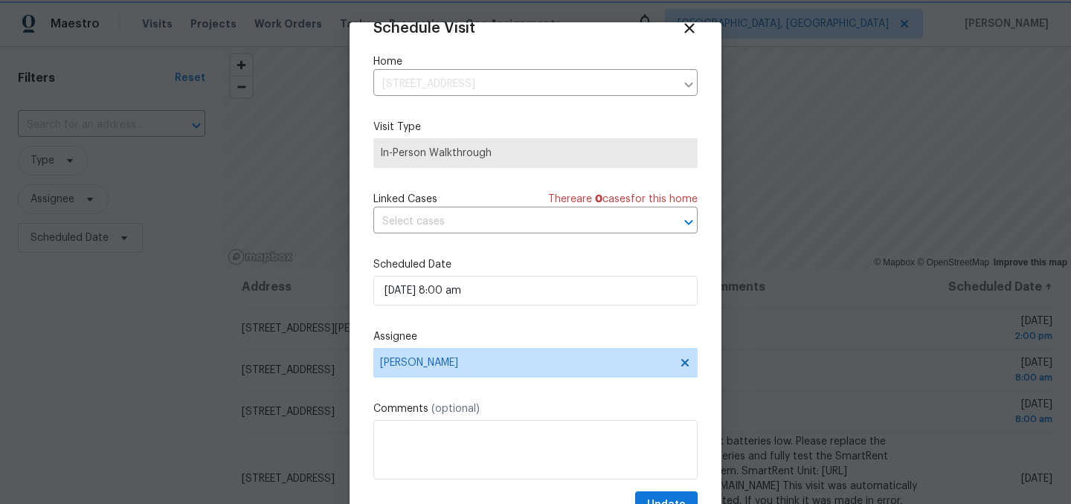
scroll to position [61, 0]
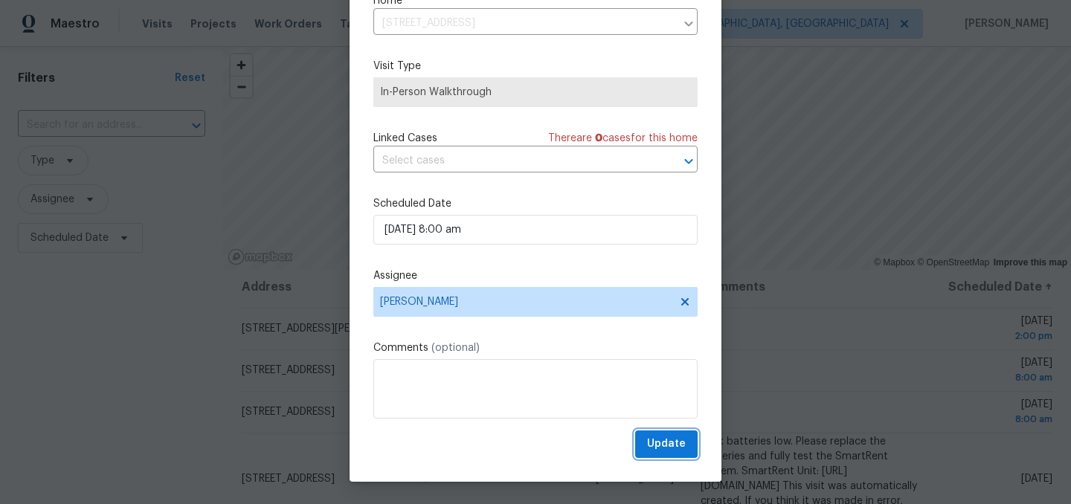
click at [676, 441] on span "Update" at bounding box center [666, 444] width 39 height 19
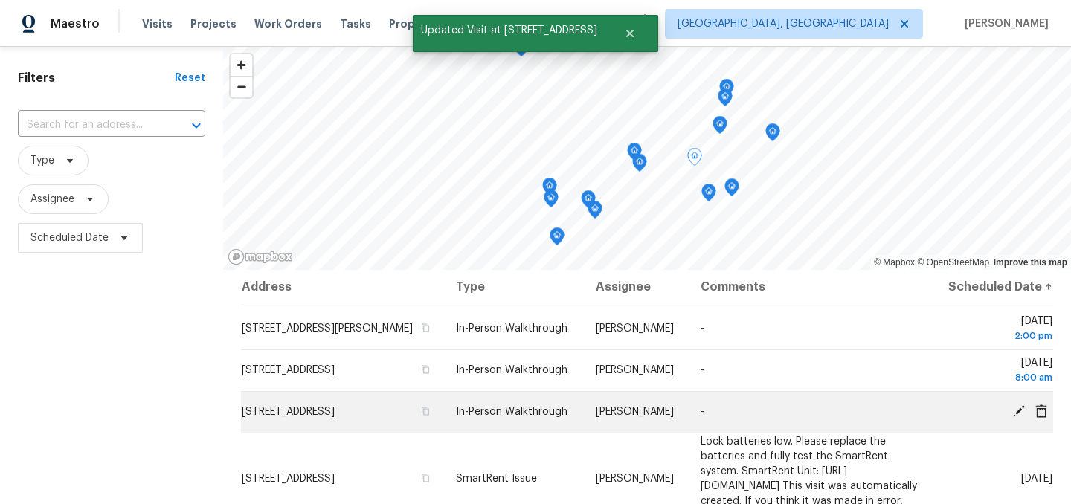
click at [1017, 417] on icon at bounding box center [1019, 411] width 12 height 12
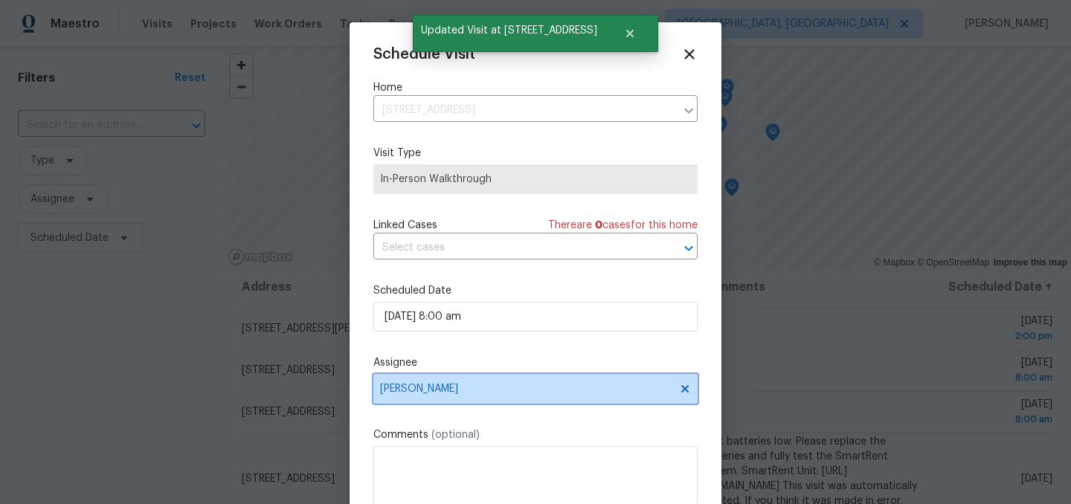
click at [431, 393] on span "[PERSON_NAME]" at bounding box center [525, 389] width 291 height 12
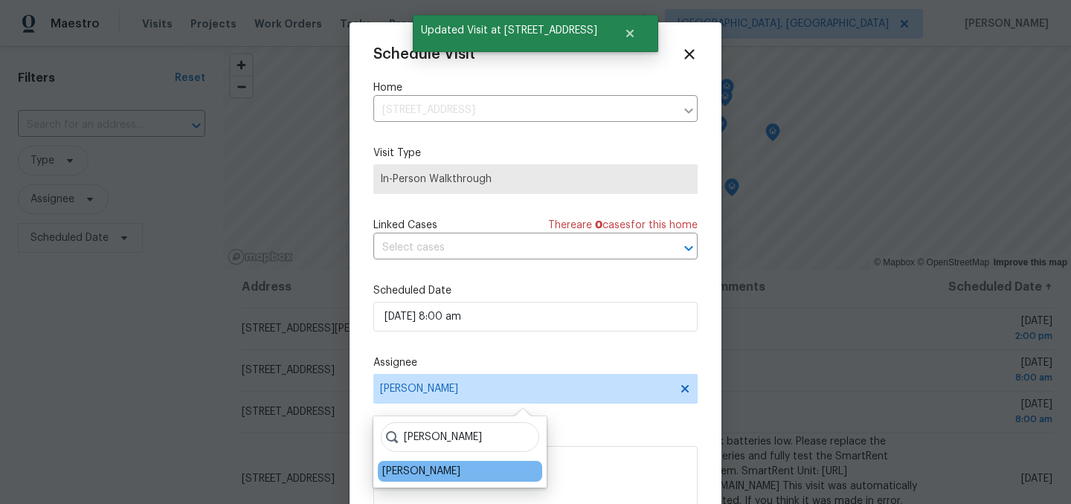
type input "[PERSON_NAME]"
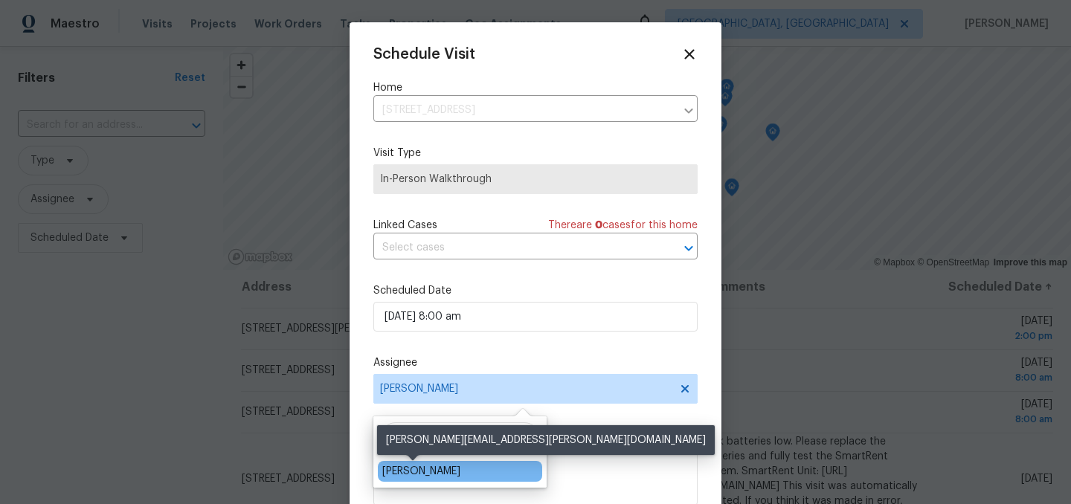
click at [408, 474] on div "[PERSON_NAME]" at bounding box center [421, 471] width 78 height 15
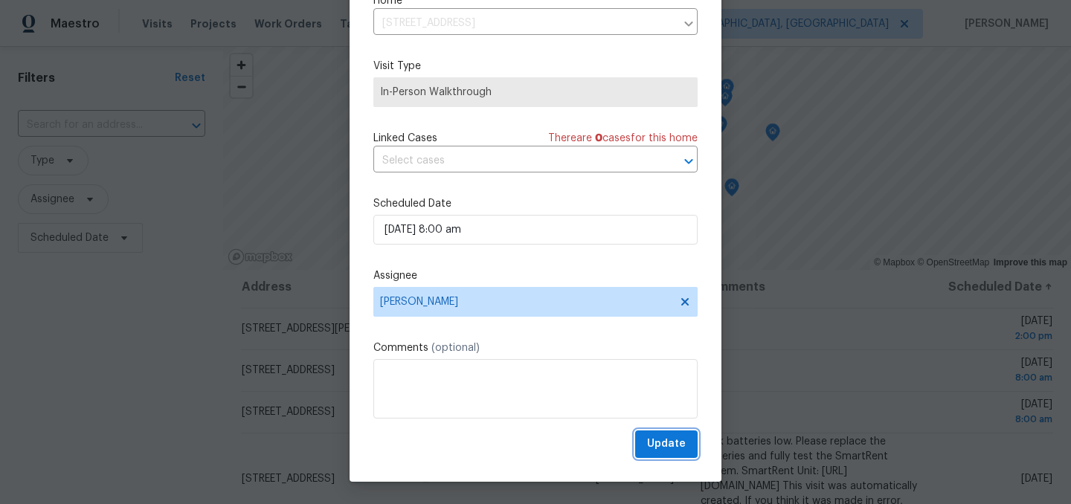
click at [677, 443] on span "Update" at bounding box center [666, 444] width 39 height 19
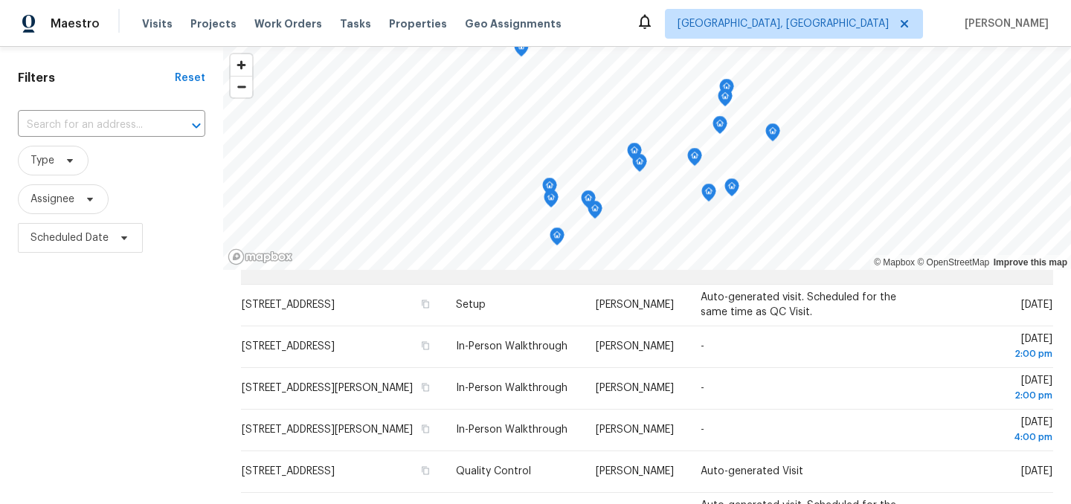
scroll to position [663, 0]
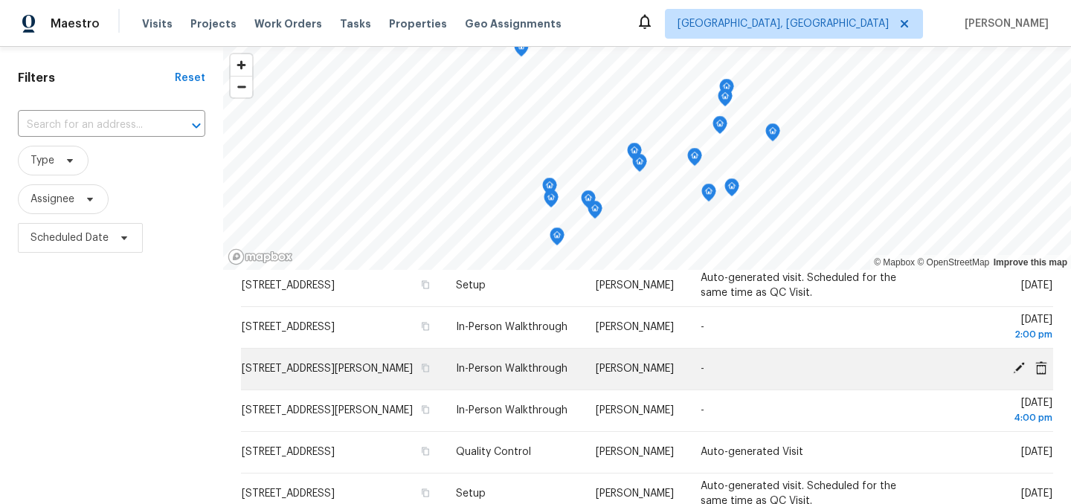
click at [1017, 375] on icon at bounding box center [1018, 367] width 13 height 13
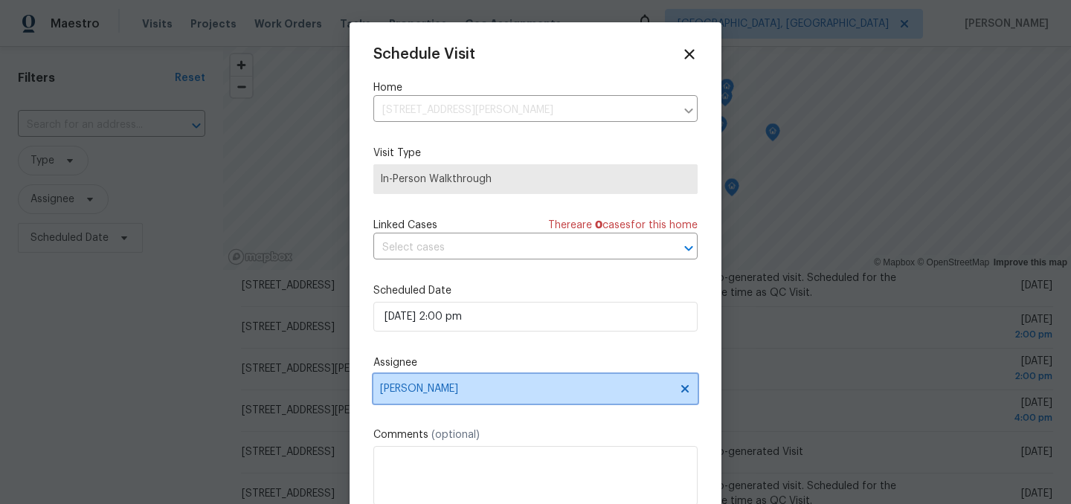
click at [431, 390] on span "[PERSON_NAME]" at bounding box center [525, 389] width 291 height 12
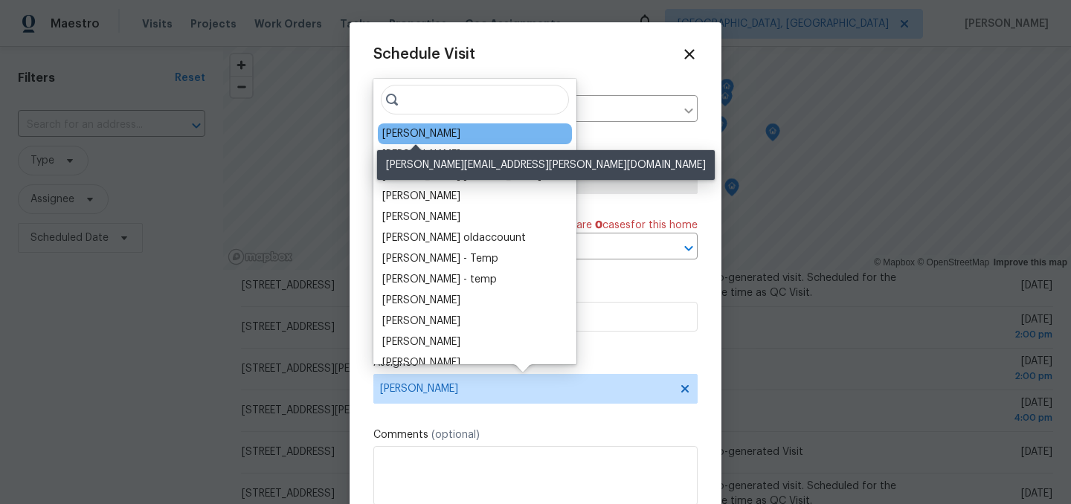
click at [423, 135] on div "[PERSON_NAME]" at bounding box center [421, 133] width 78 height 15
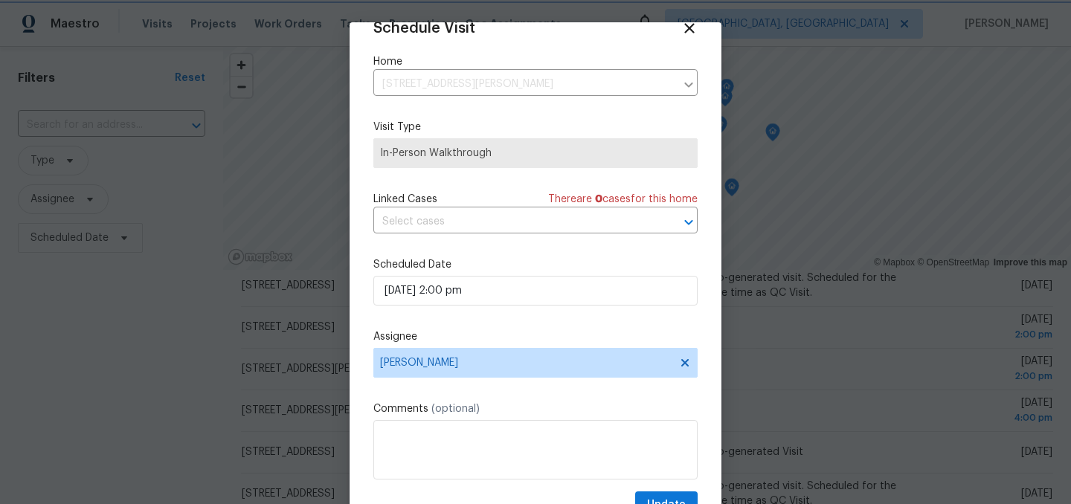
scroll to position [61, 0]
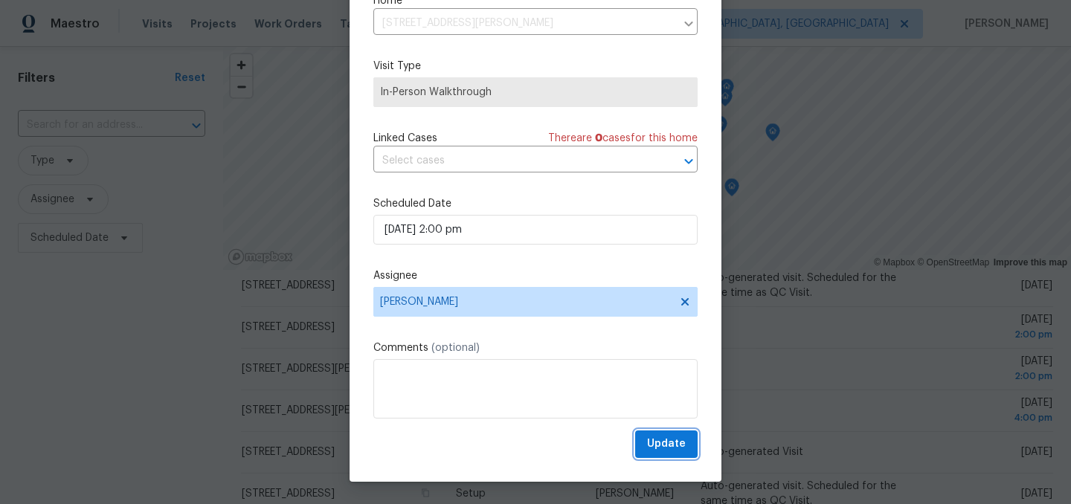
click at [674, 443] on span "Update" at bounding box center [666, 444] width 39 height 19
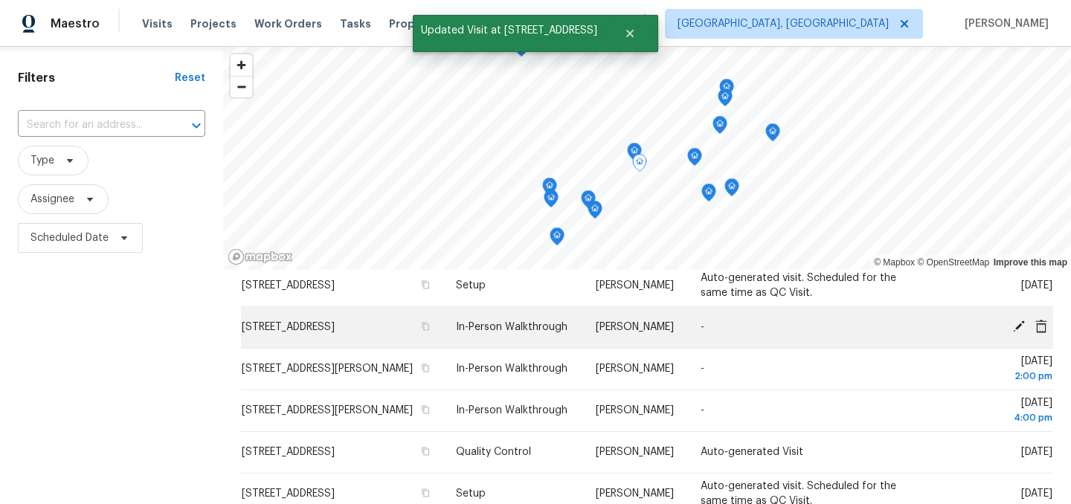
click at [1017, 332] on icon at bounding box center [1019, 327] width 12 height 12
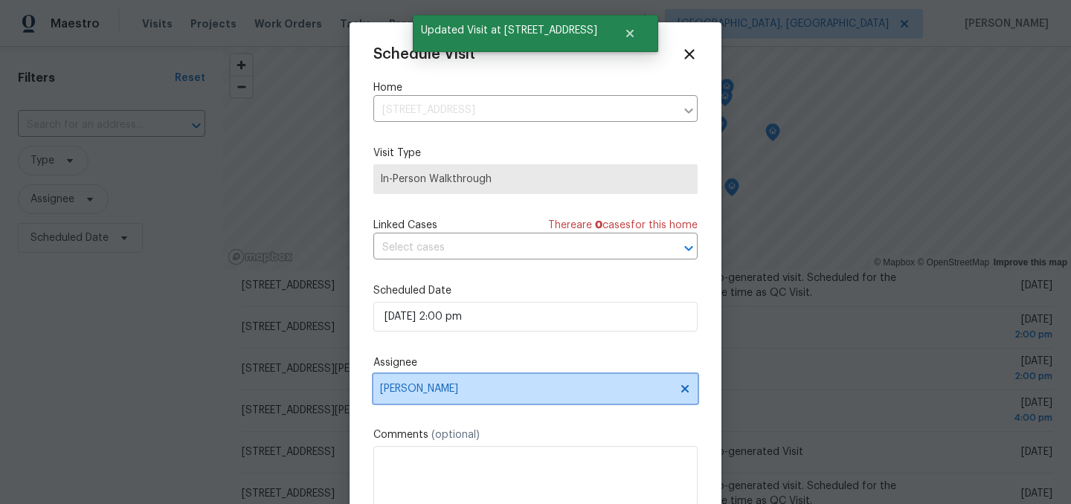
click at [430, 383] on span "[PERSON_NAME]" at bounding box center [535, 389] width 324 height 30
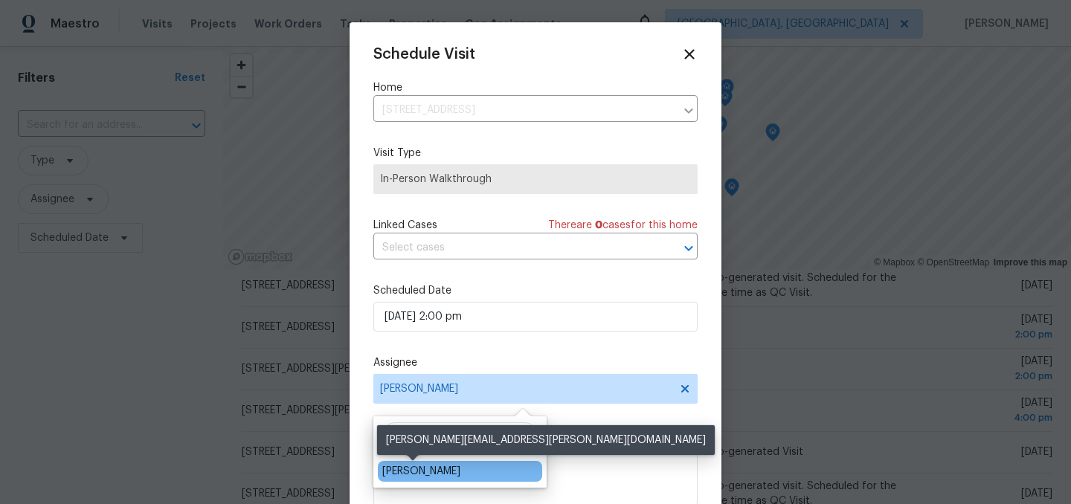
type input "[PERSON_NAME]"
click at [424, 478] on div "[PERSON_NAME]" at bounding box center [421, 471] width 78 height 15
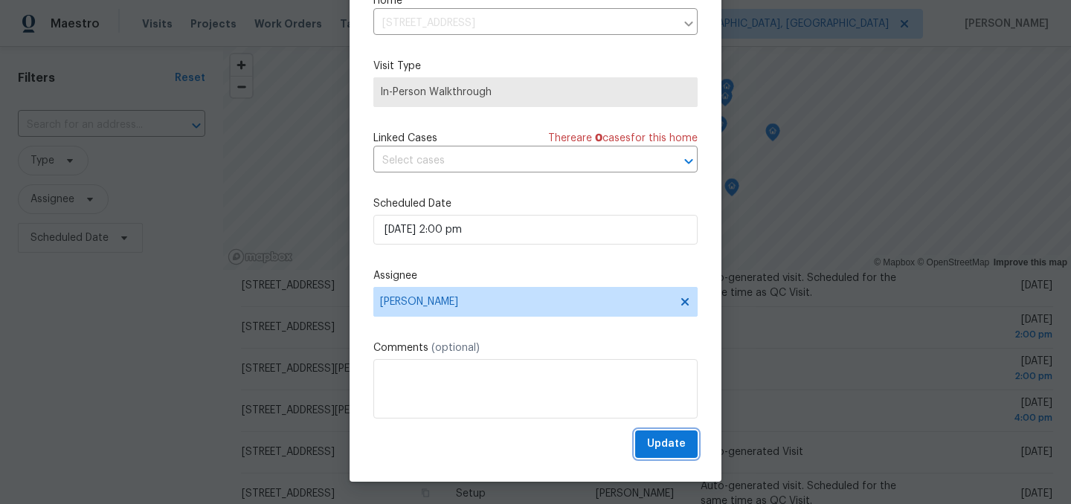
click at [663, 445] on span "Update" at bounding box center [666, 444] width 39 height 19
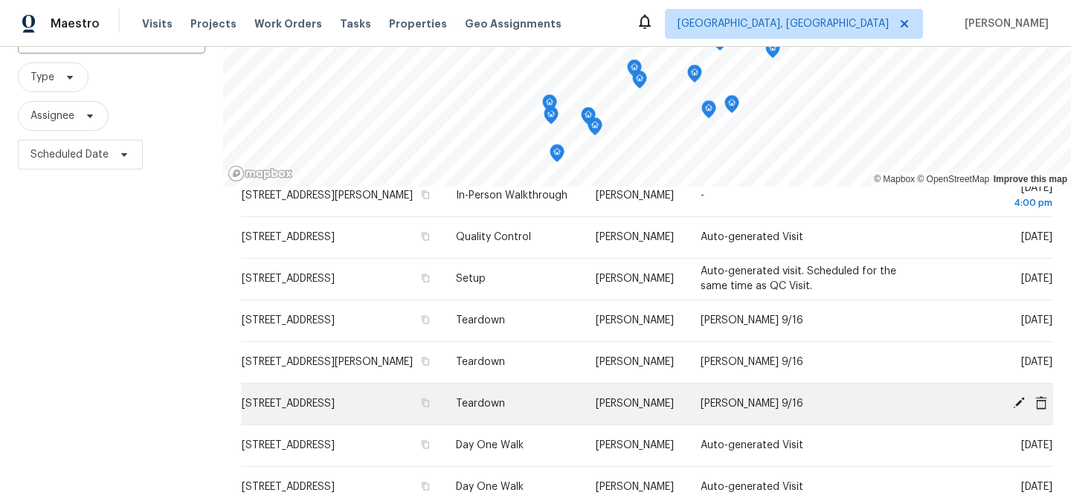
scroll to position [213, 0]
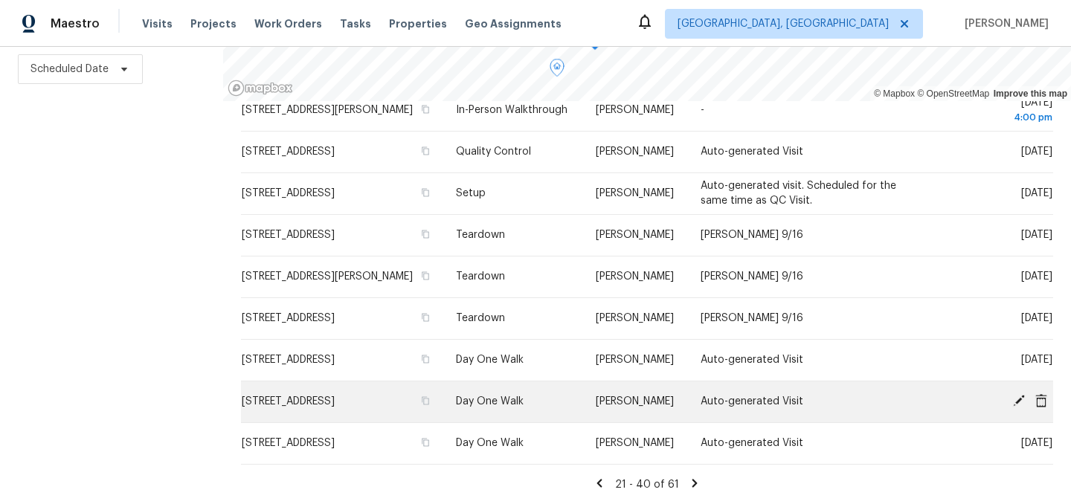
click at [1015, 400] on icon at bounding box center [1018, 400] width 13 height 13
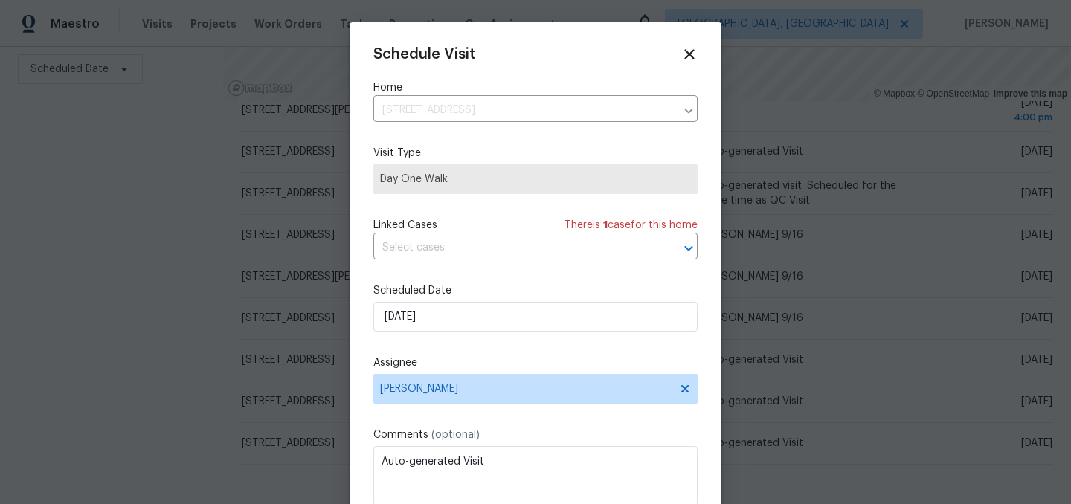
click at [469, 333] on div "Schedule Visit Home [STREET_ADDRESS] ​ Visit Type Day One Walk Linked Cases The…" at bounding box center [535, 295] width 324 height 499
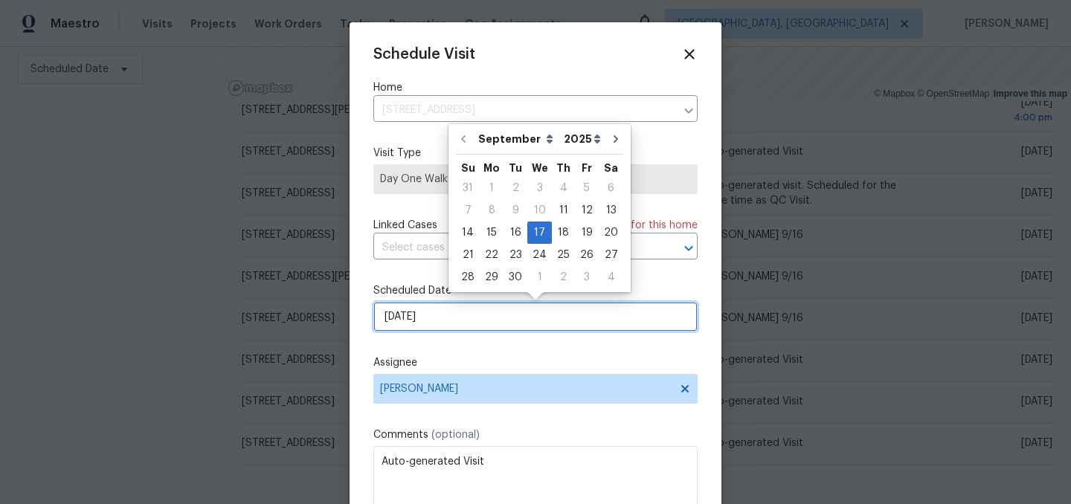
click at [465, 317] on input "[DATE]" at bounding box center [535, 317] width 324 height 30
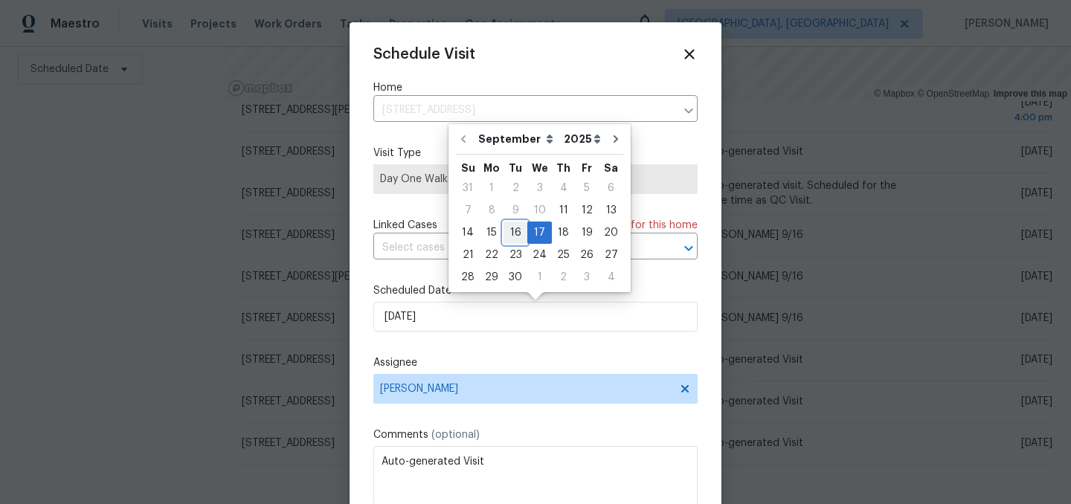
click at [519, 234] on div "16" at bounding box center [515, 232] width 24 height 21
type input "[DATE]"
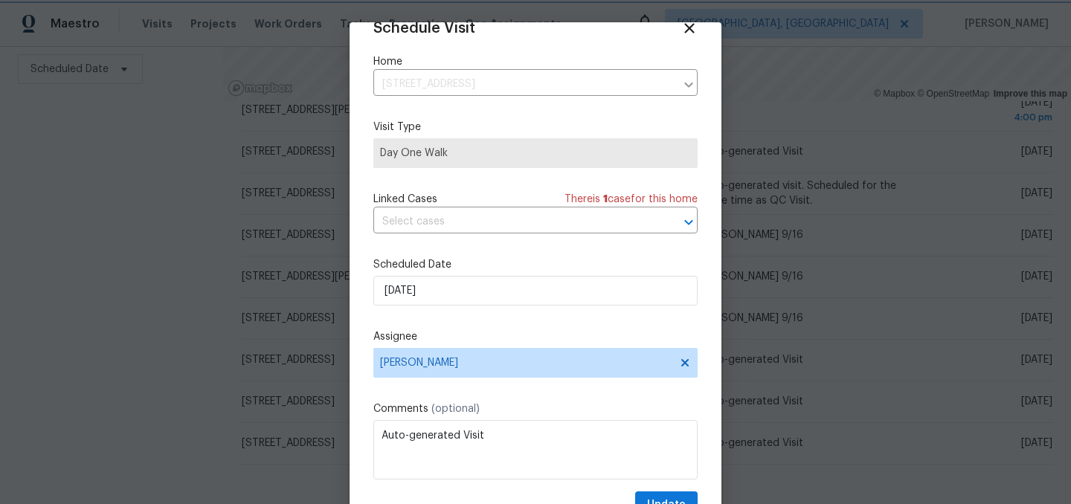
scroll to position [61, 0]
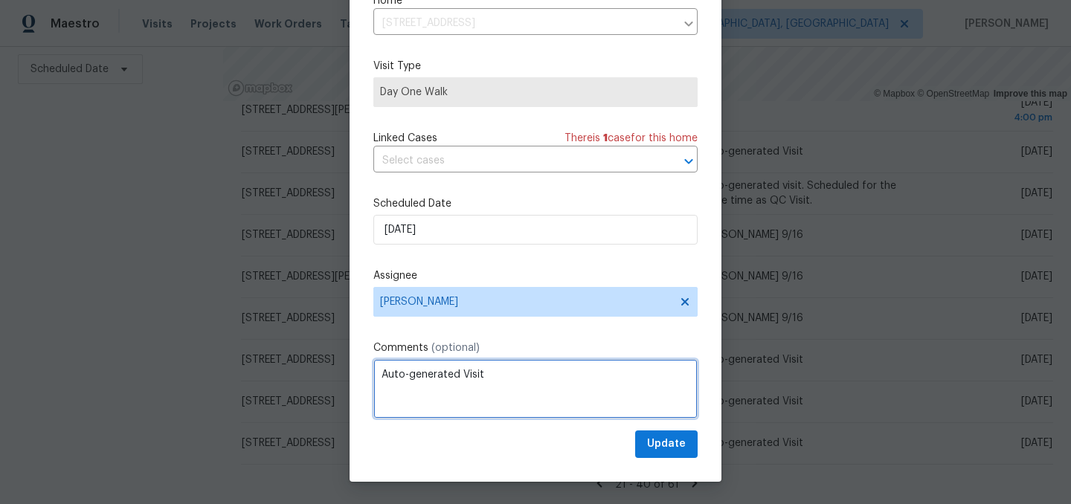
click at [532, 370] on textarea "Auto-generated Visit" at bounding box center [535, 388] width 324 height 59
type textarea "D0W"
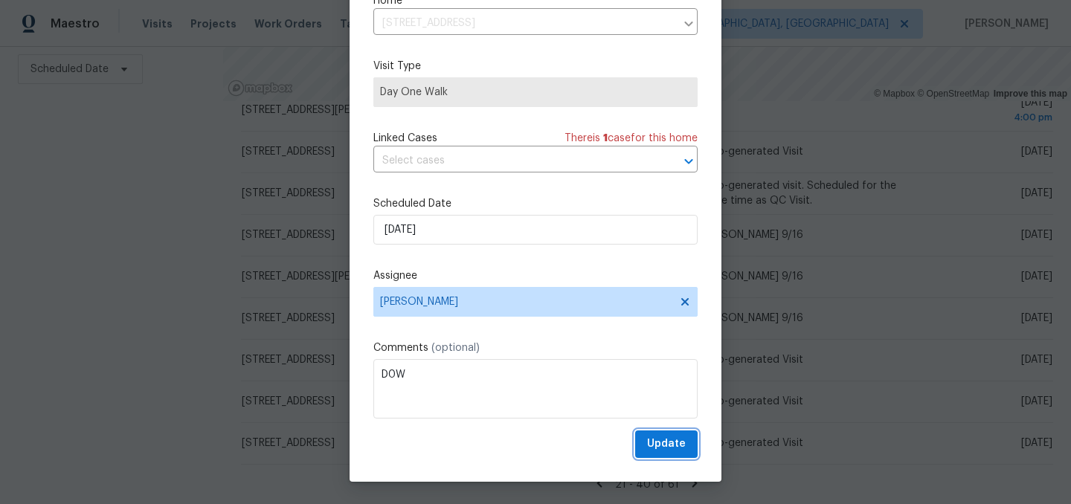
click at [674, 442] on span "Update" at bounding box center [666, 444] width 39 height 19
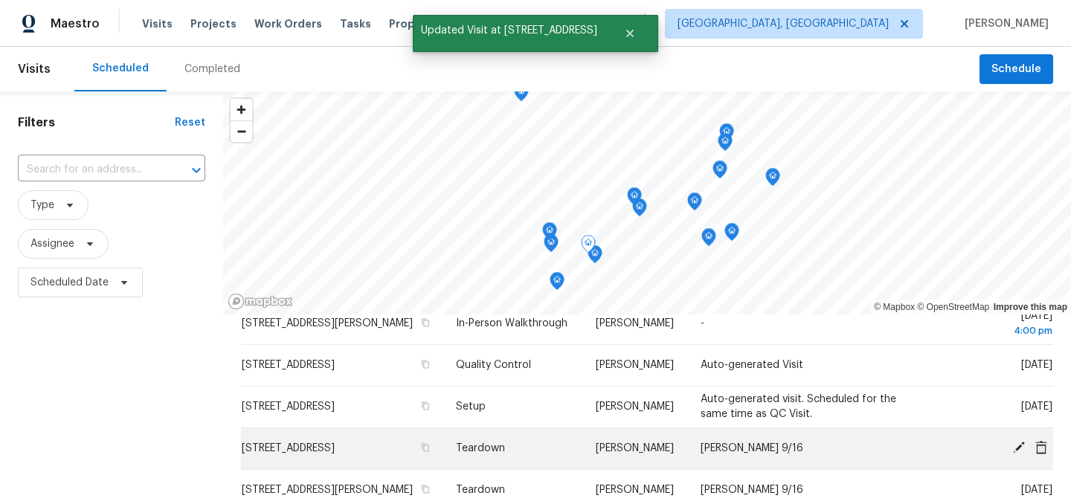
scroll to position [213, 0]
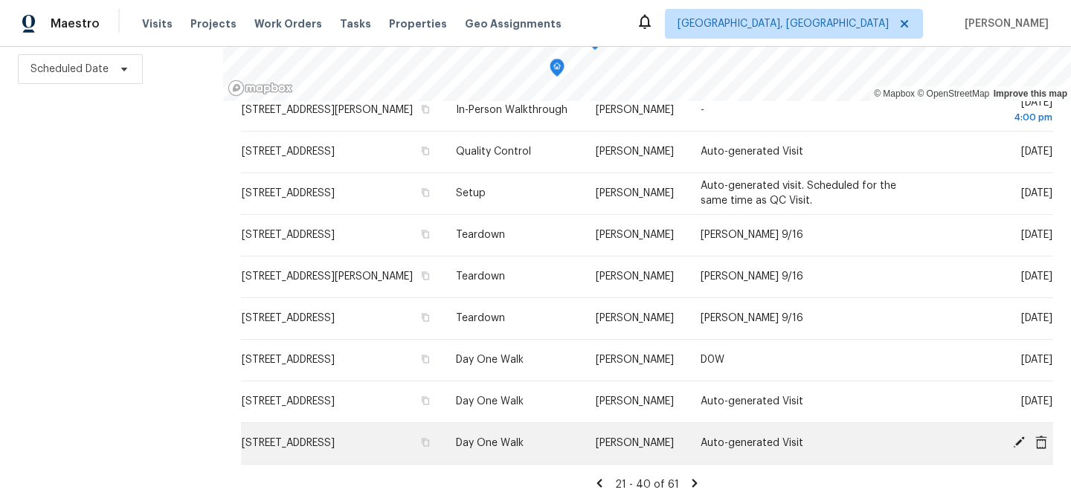
click at [1017, 442] on icon at bounding box center [1019, 443] width 12 height 12
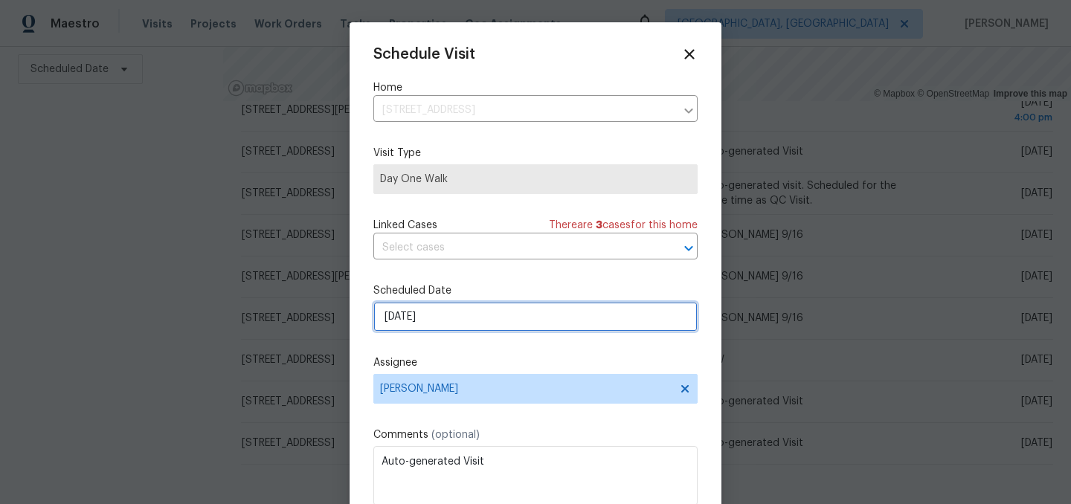
click at [431, 318] on input "[DATE]" at bounding box center [535, 317] width 324 height 30
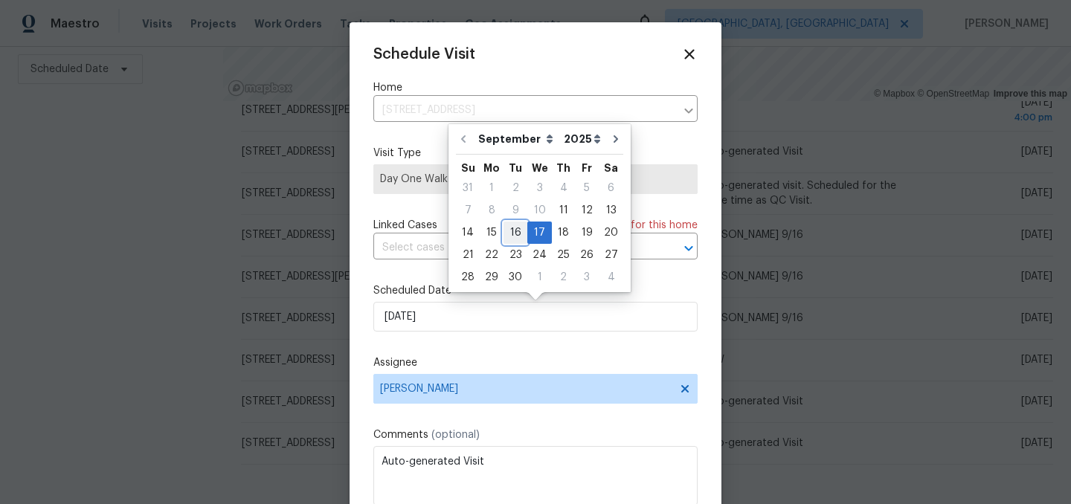
click at [512, 229] on div "16" at bounding box center [515, 232] width 24 height 21
type input "[DATE]"
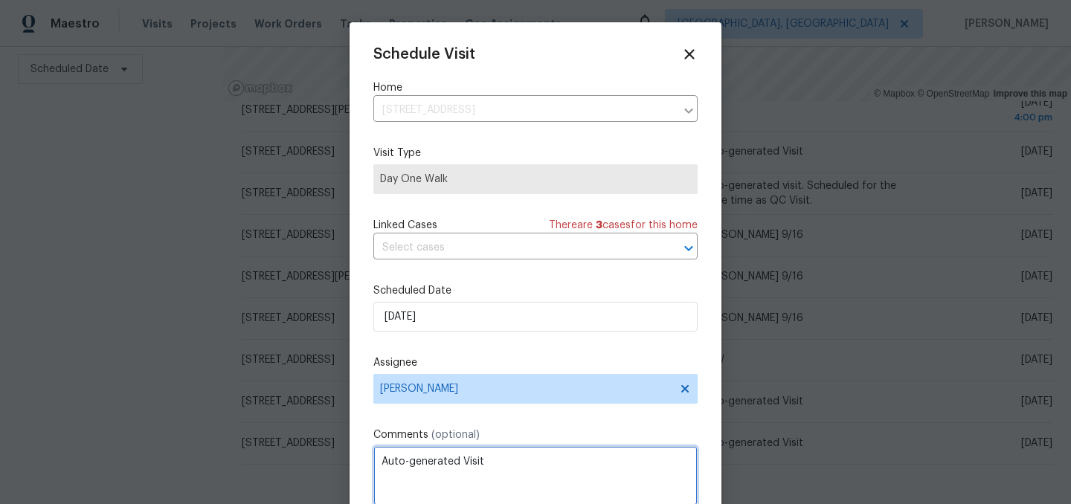
click at [413, 461] on textarea "Auto-generated Visit" at bounding box center [535, 475] width 324 height 59
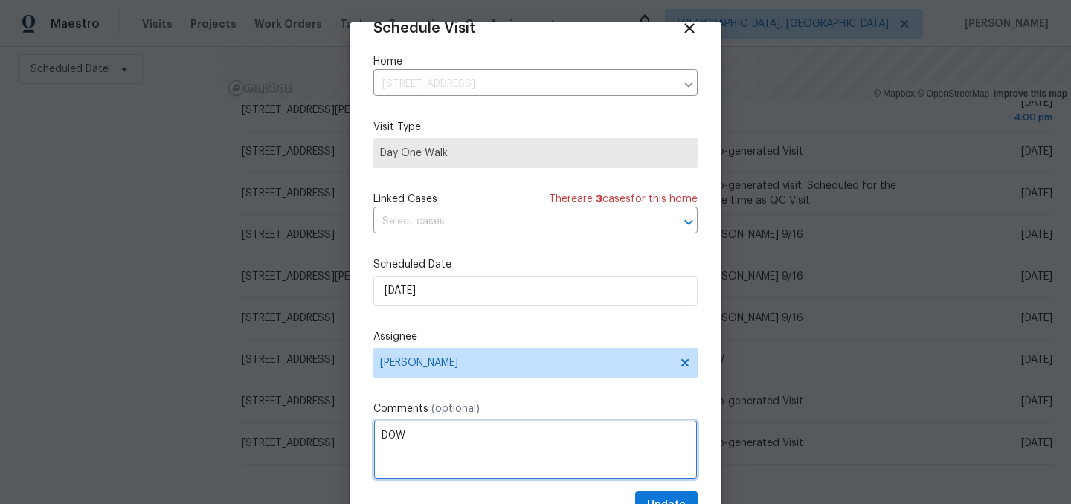
scroll to position [61, 0]
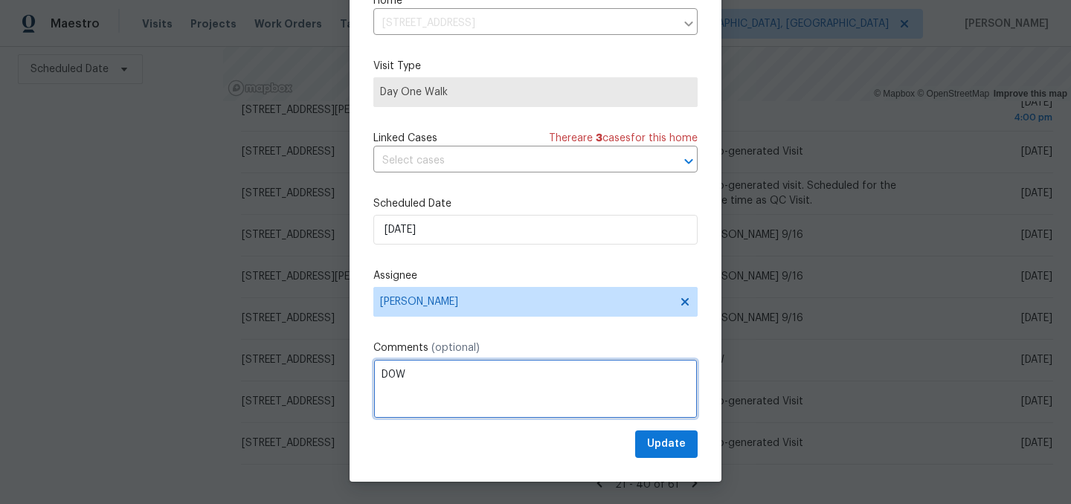
type textarea "D0W"
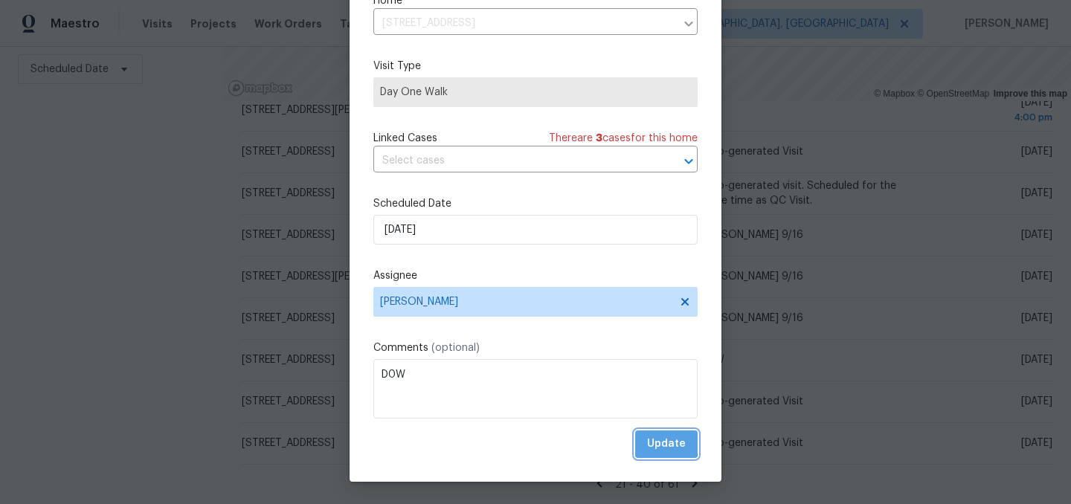
click at [652, 442] on span "Update" at bounding box center [666, 444] width 39 height 19
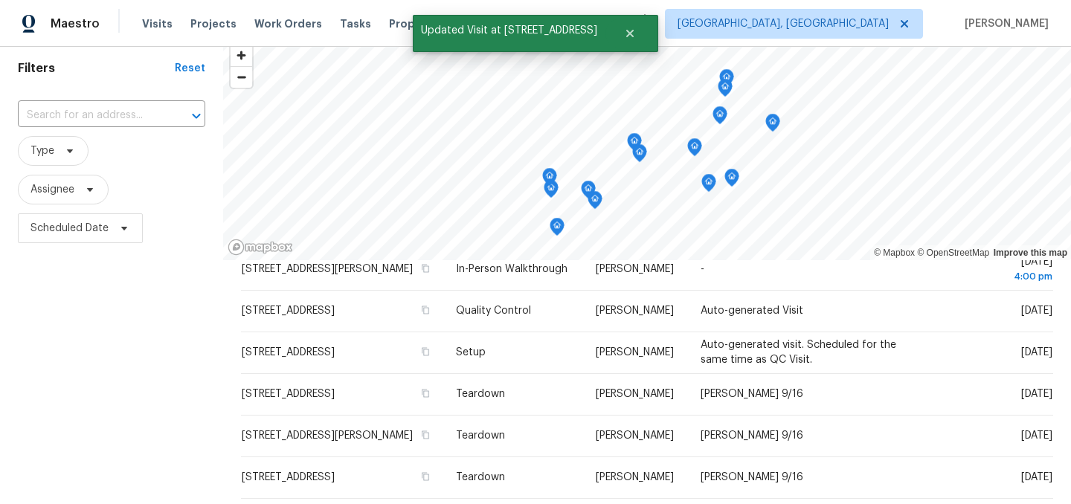
scroll to position [0, 0]
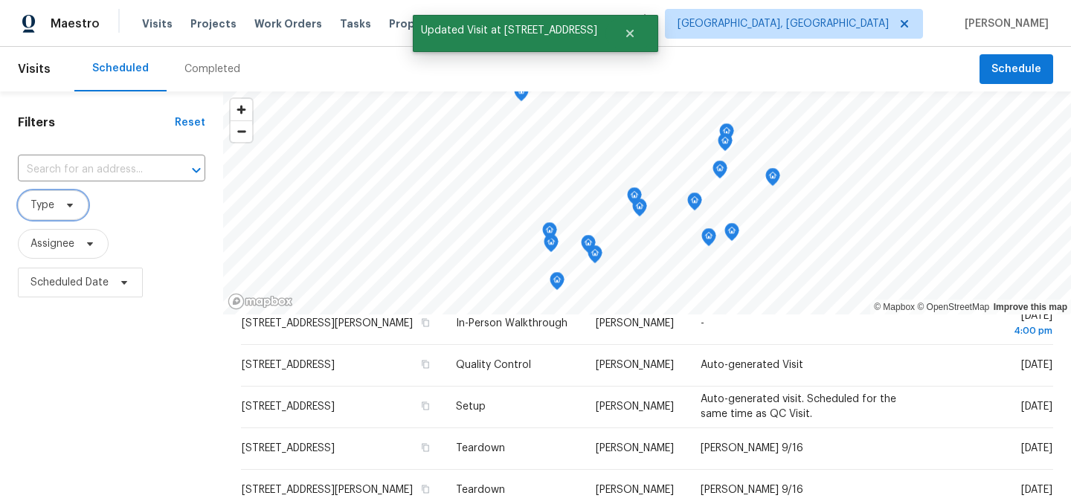
click at [57, 208] on span "Type" at bounding box center [53, 205] width 71 height 30
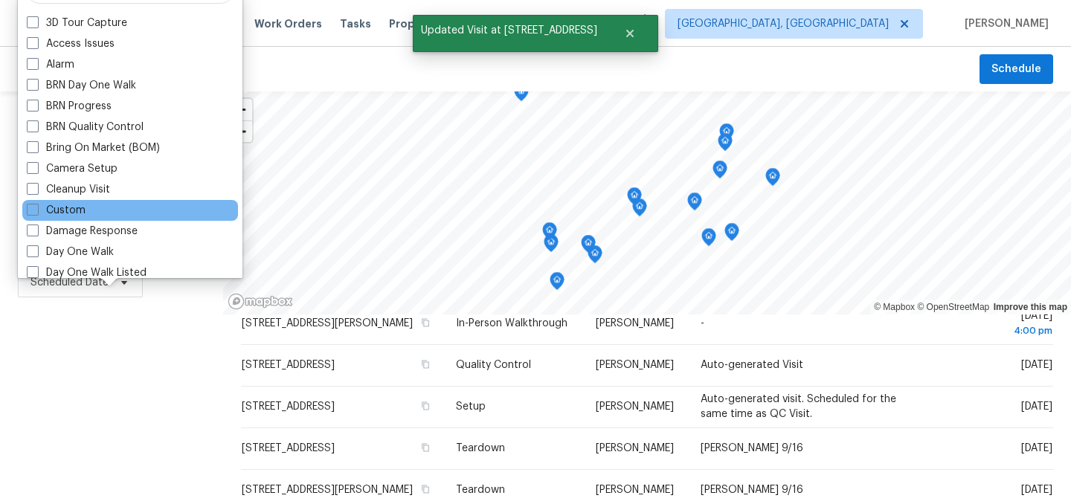
scroll to position [30, 0]
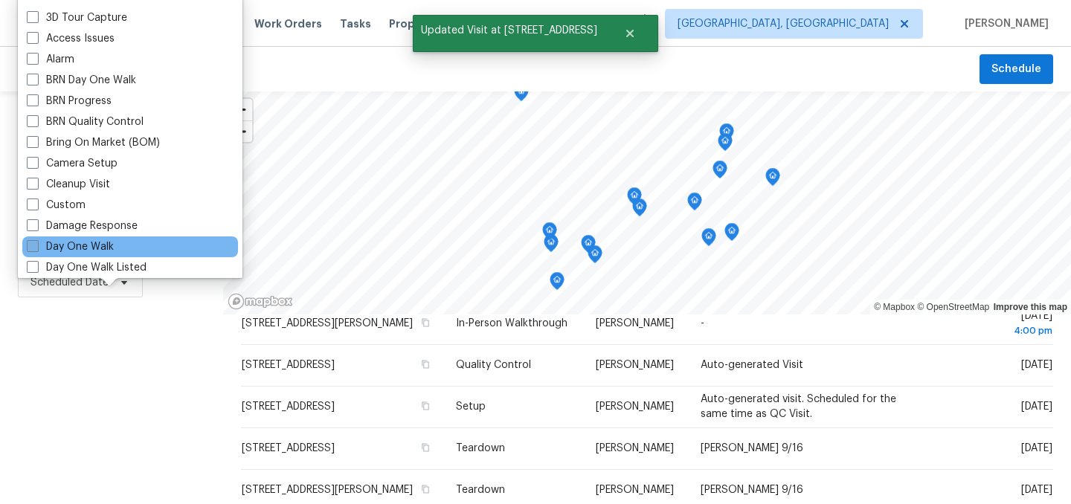
click at [97, 248] on label "Day One Walk" at bounding box center [70, 246] width 87 height 15
click at [36, 248] on input "Day One Walk" at bounding box center [32, 244] width 10 height 10
checkbox input "true"
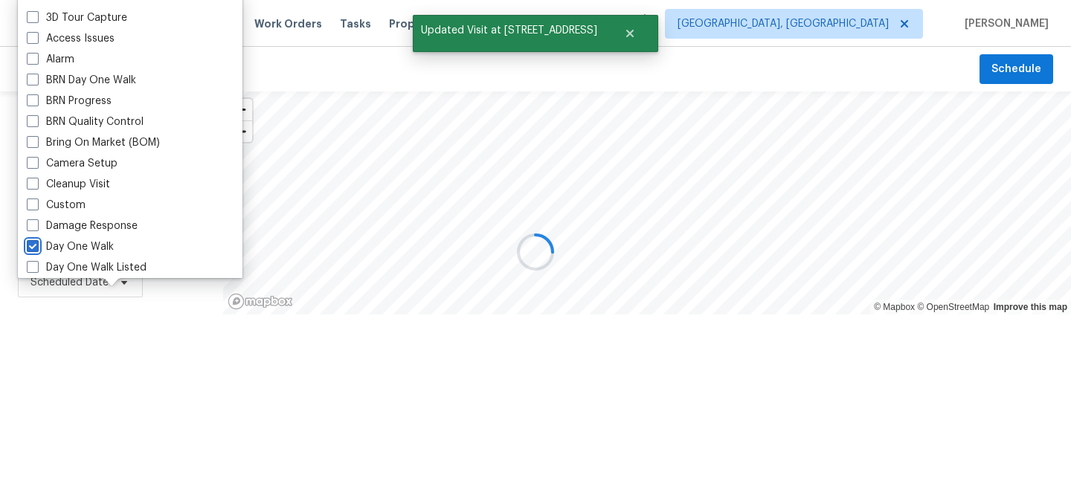
scroll to position [254, 0]
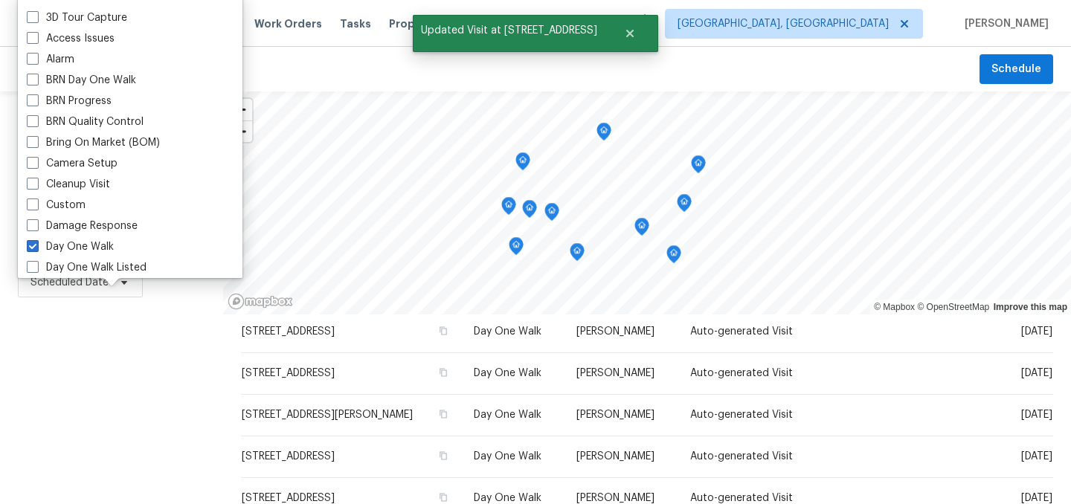
click at [104, 371] on div "Filters Reset ​ Day One Walk Assignee Scheduled Date" at bounding box center [111, 404] width 223 height 626
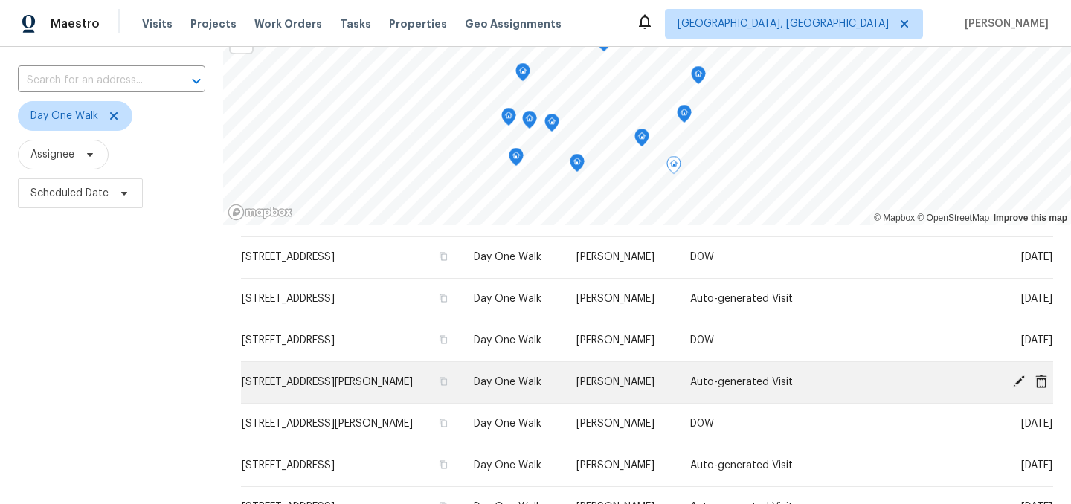
scroll to position [33, 0]
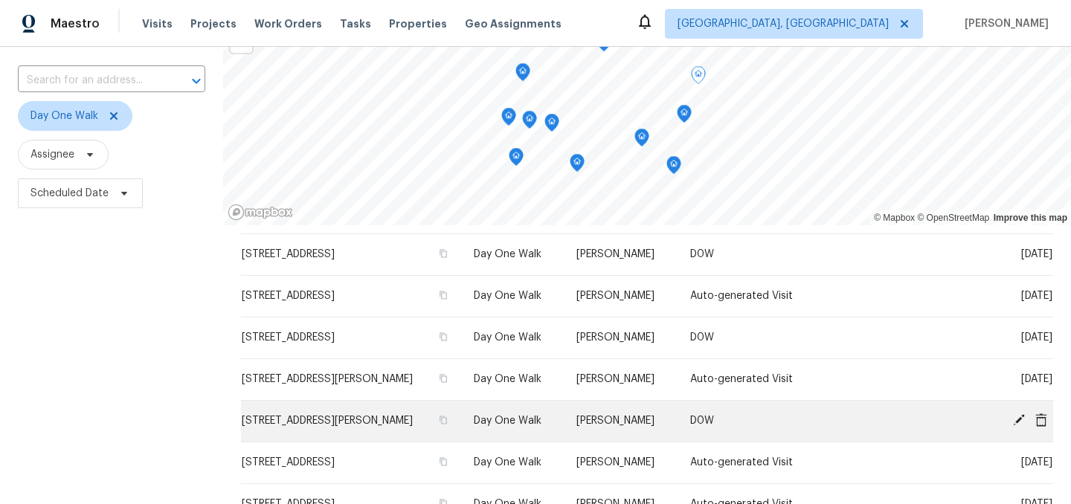
click at [1020, 420] on icon at bounding box center [1019, 420] width 12 height 12
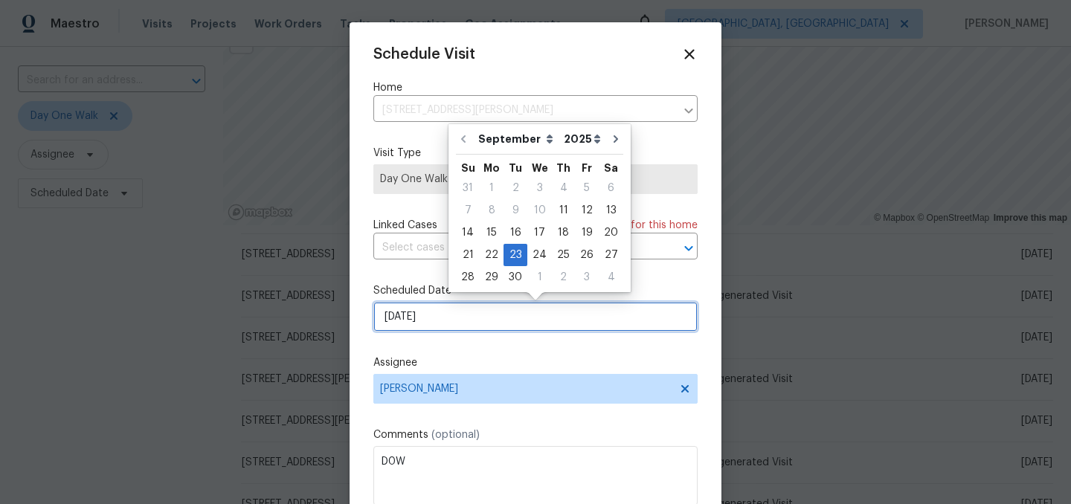
click at [443, 320] on input "[DATE]" at bounding box center [535, 317] width 324 height 30
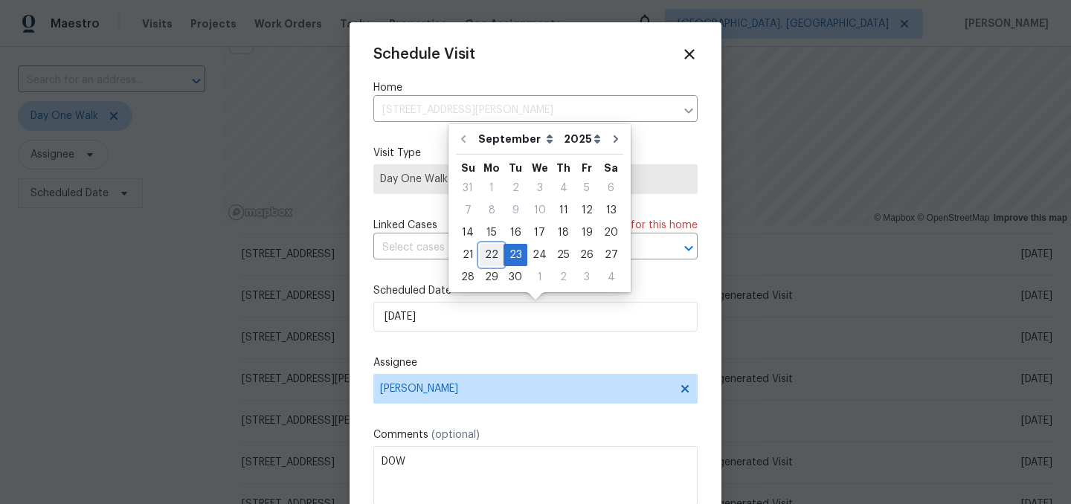
click at [492, 255] on div "22" at bounding box center [492, 255] width 24 height 21
type input "[DATE]"
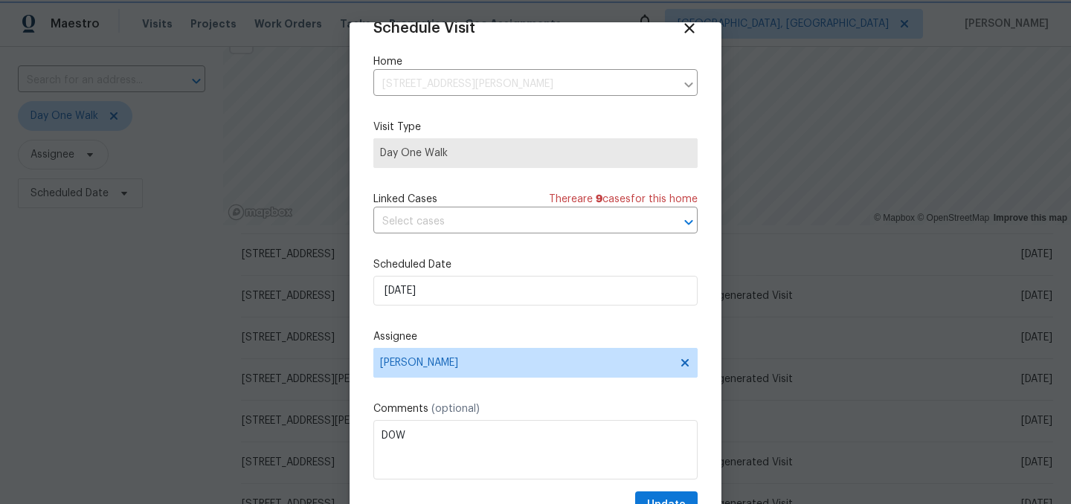
scroll to position [61, 0]
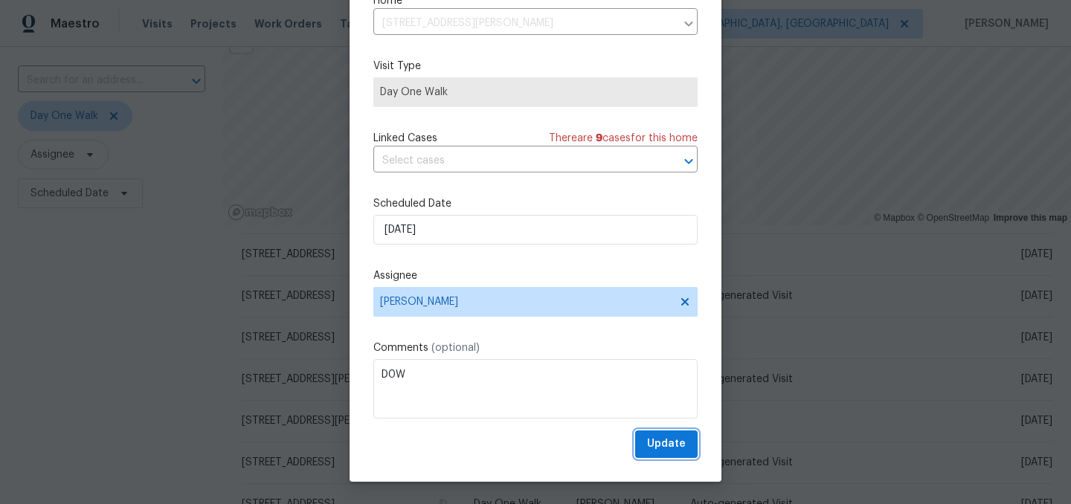
click at [672, 447] on span "Update" at bounding box center [666, 444] width 39 height 19
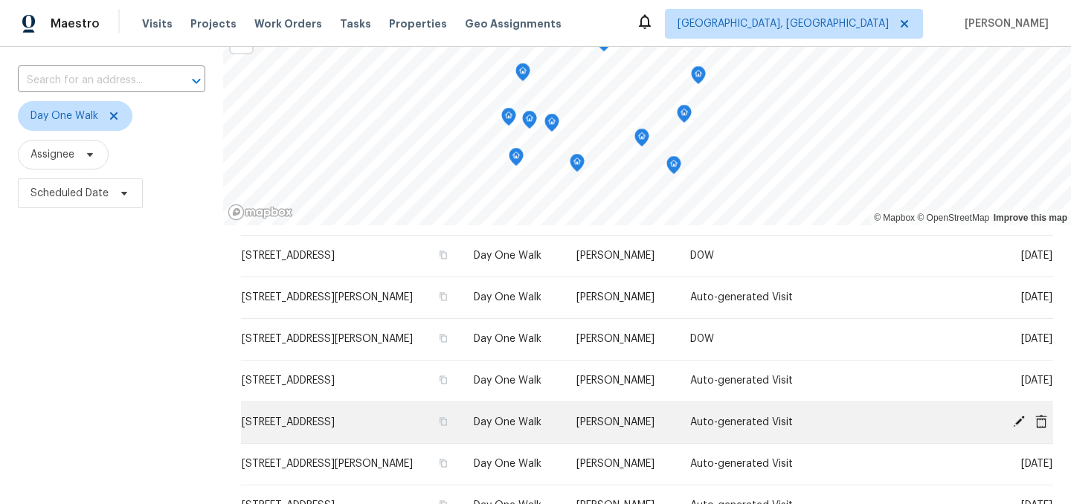
scroll to position [0, 0]
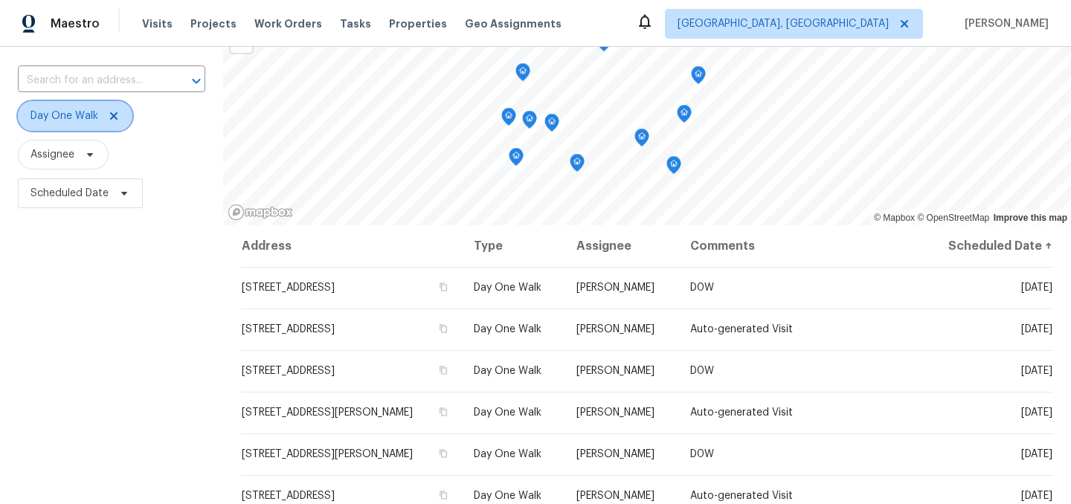
click at [117, 112] on icon at bounding box center [114, 116] width 12 height 12
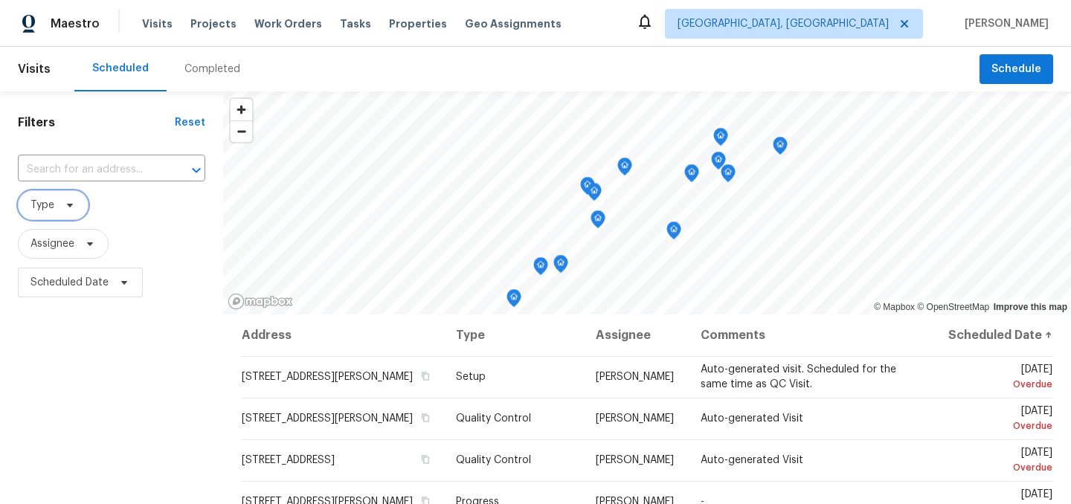
click at [51, 207] on span "Type" at bounding box center [42, 205] width 24 height 15
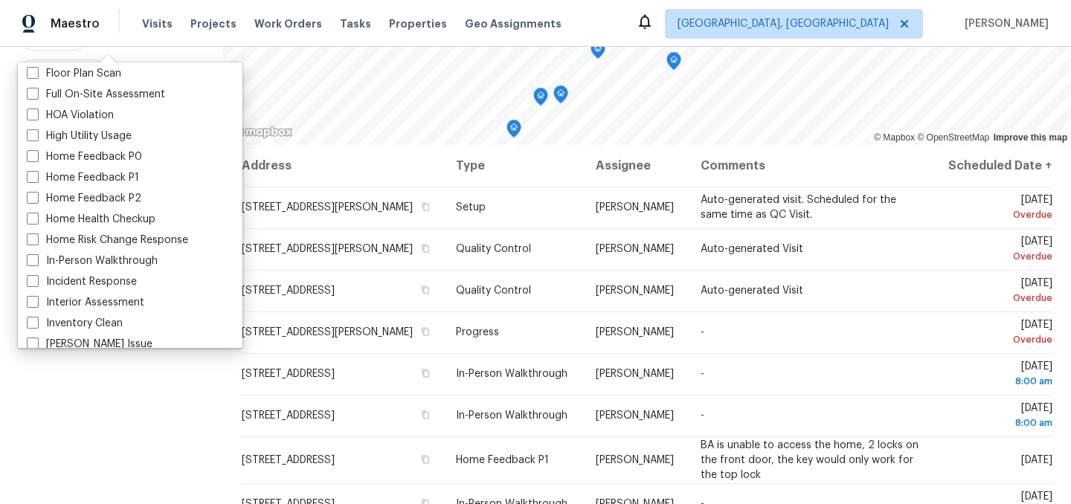
scroll to position [402, 0]
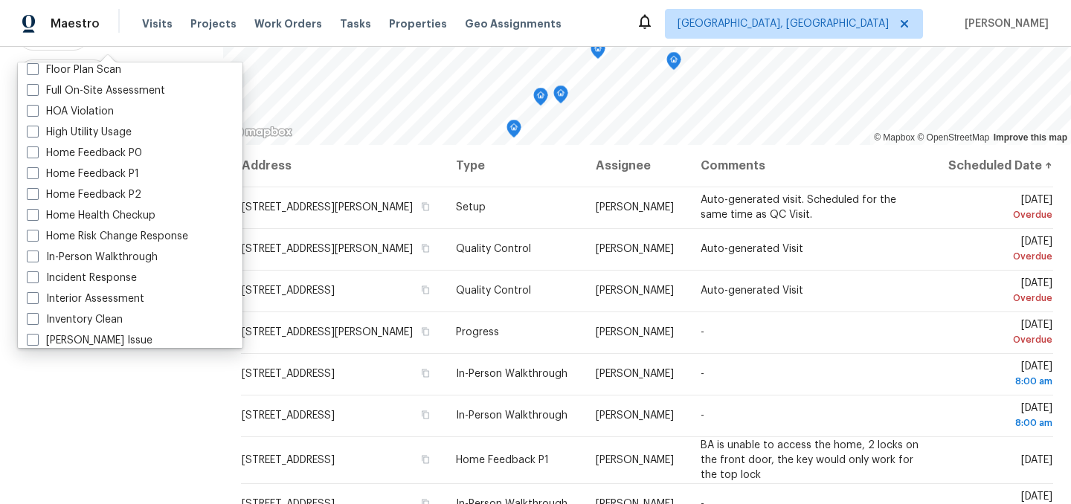
click at [91, 258] on label "In-Person Walkthrough" at bounding box center [92, 257] width 131 height 15
click at [36, 258] on input "In-Person Walkthrough" at bounding box center [32, 255] width 10 height 10
checkbox input "true"
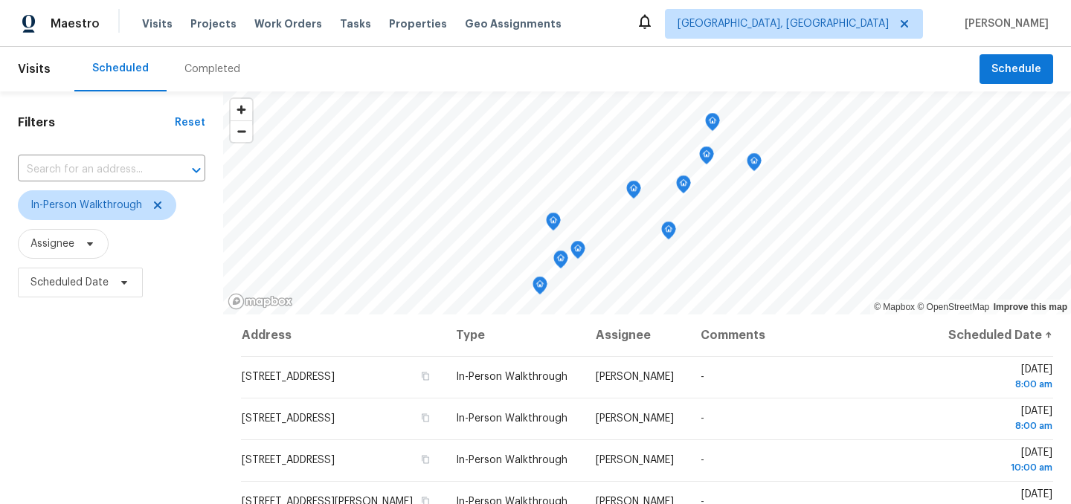
click at [91, 424] on div "Filters Reset ​ In-Person Walkthrough Assignee Scheduled Date" at bounding box center [111, 404] width 223 height 626
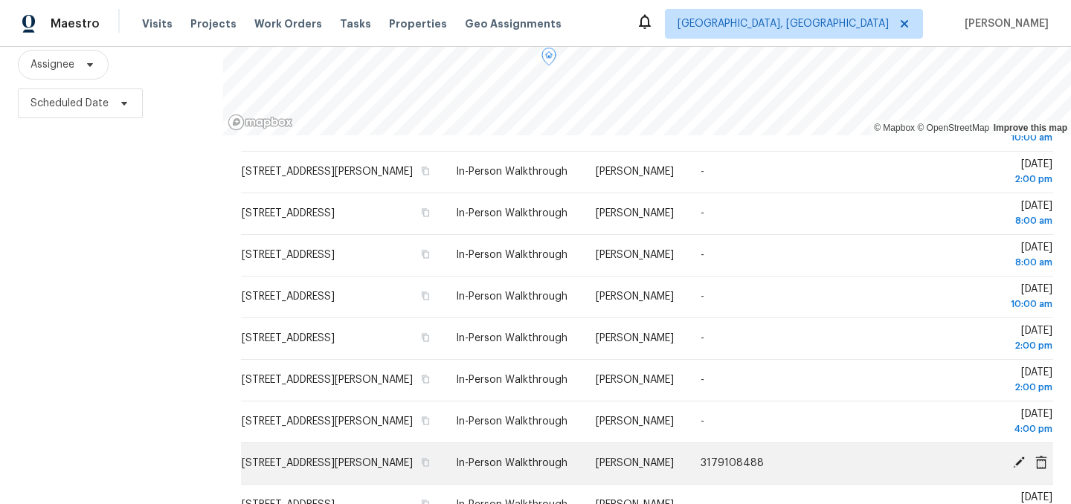
scroll to position [180, 0]
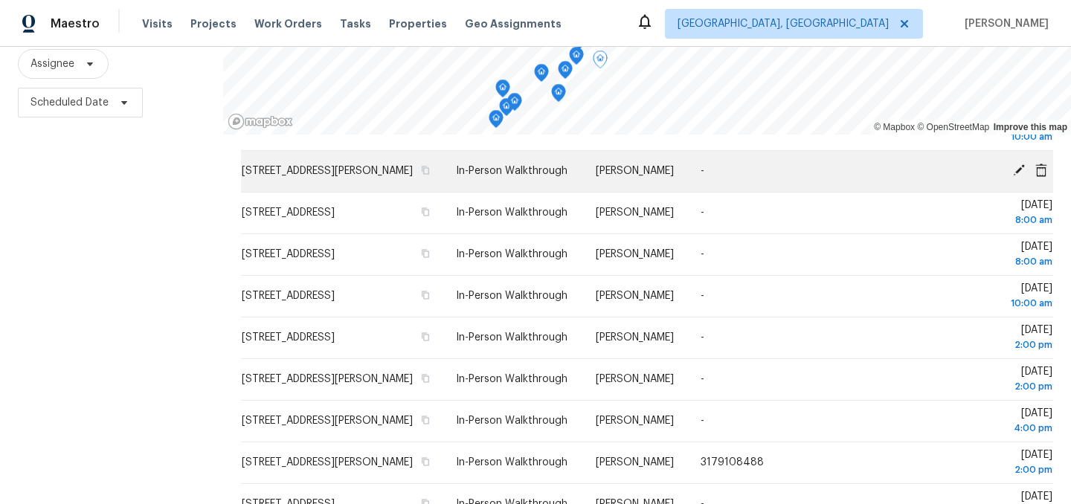
click at [459, 186] on div "© Mapbox © OpenStreetMap Improve this map Address Type Assignee Comments Schedu…" at bounding box center [647, 225] width 848 height 626
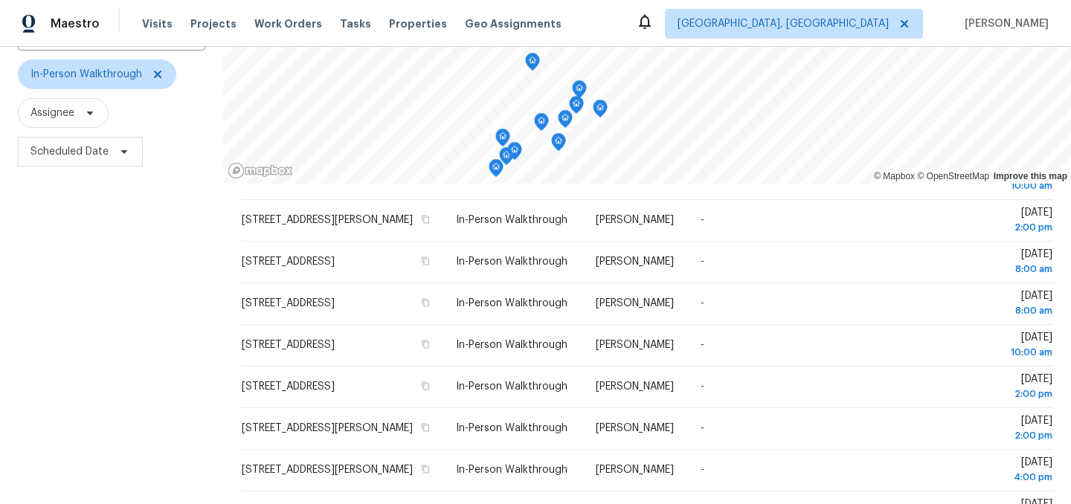
scroll to position [129, 0]
click at [153, 80] on icon at bounding box center [158, 76] width 12 height 12
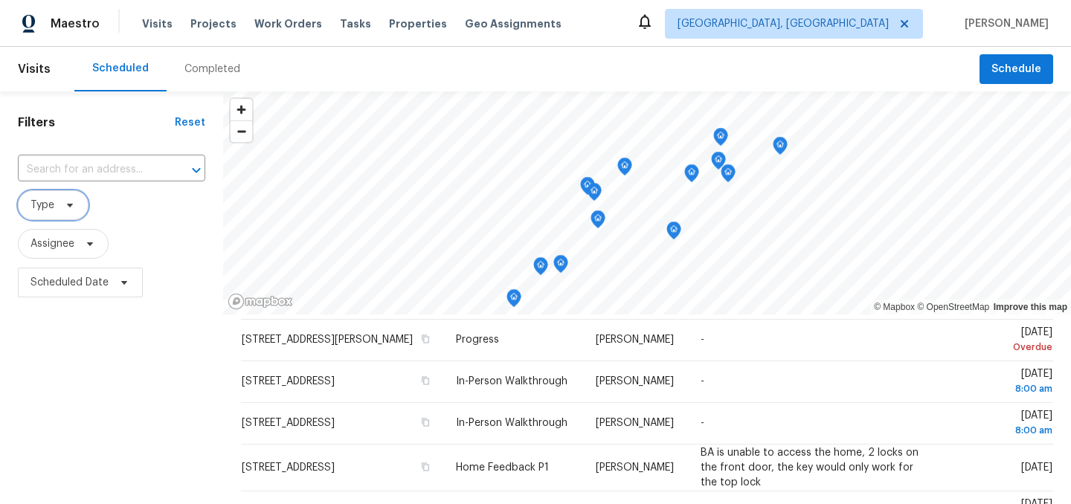
click at [62, 196] on span "Type" at bounding box center [53, 205] width 71 height 30
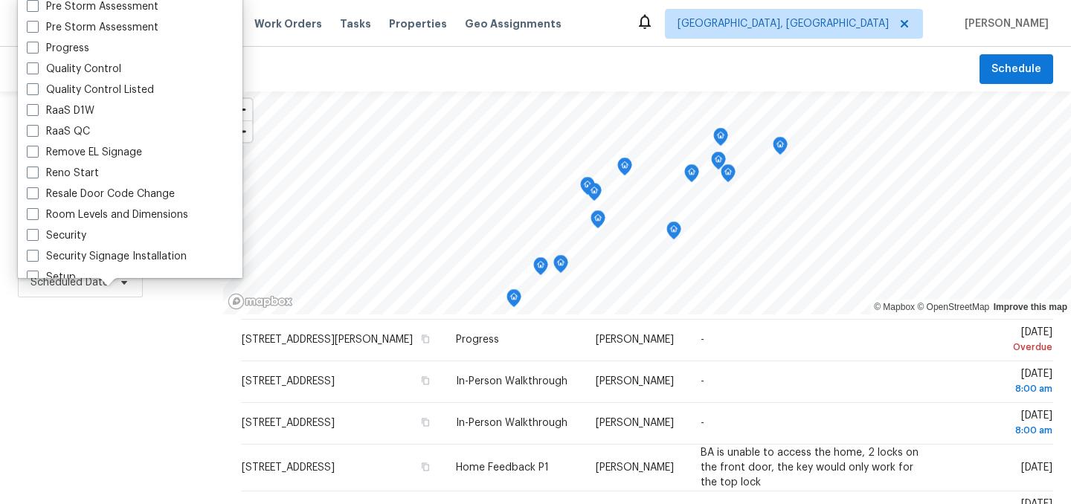
scroll to position [1264, 0]
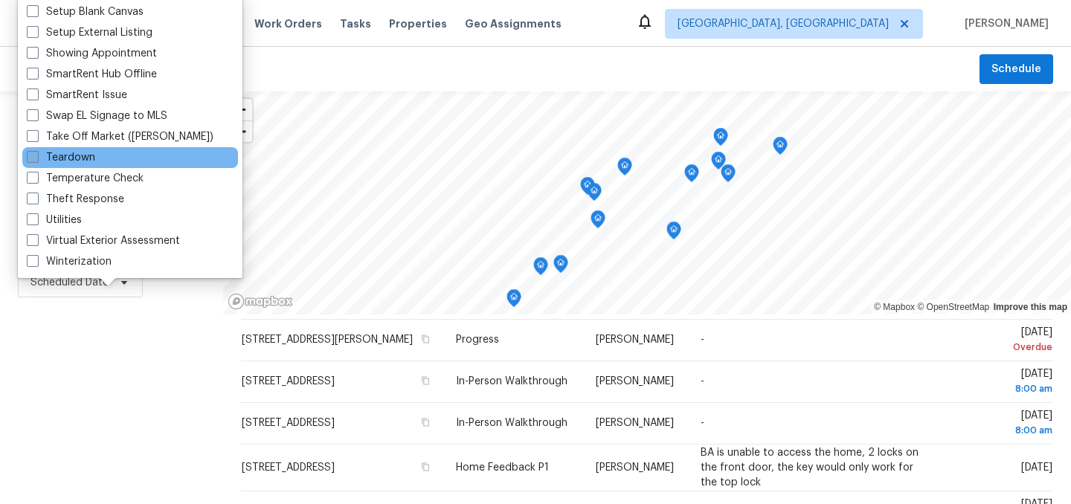
click at [80, 158] on label "Teardown" at bounding box center [61, 157] width 68 height 15
click at [36, 158] on input "Teardown" at bounding box center [32, 155] width 10 height 10
checkbox input "true"
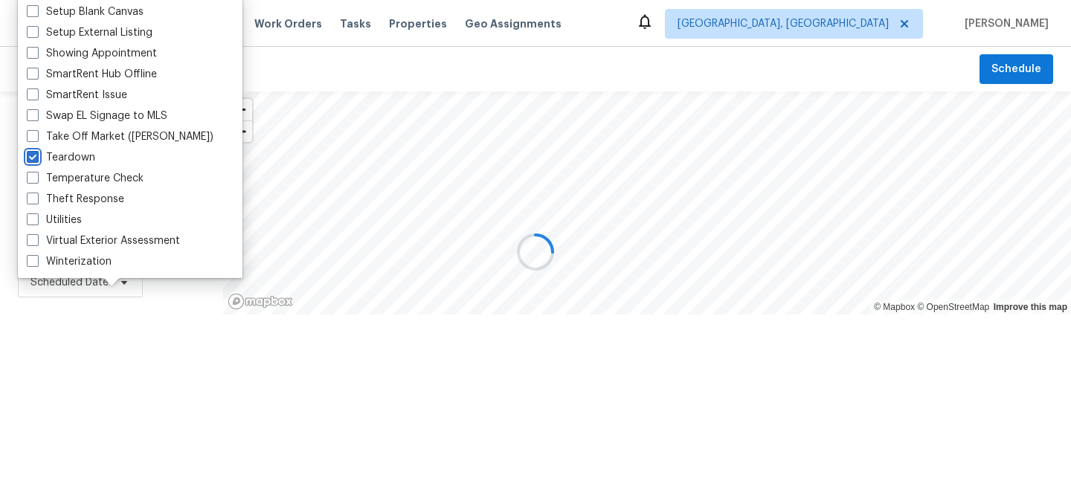
scroll to position [25, 0]
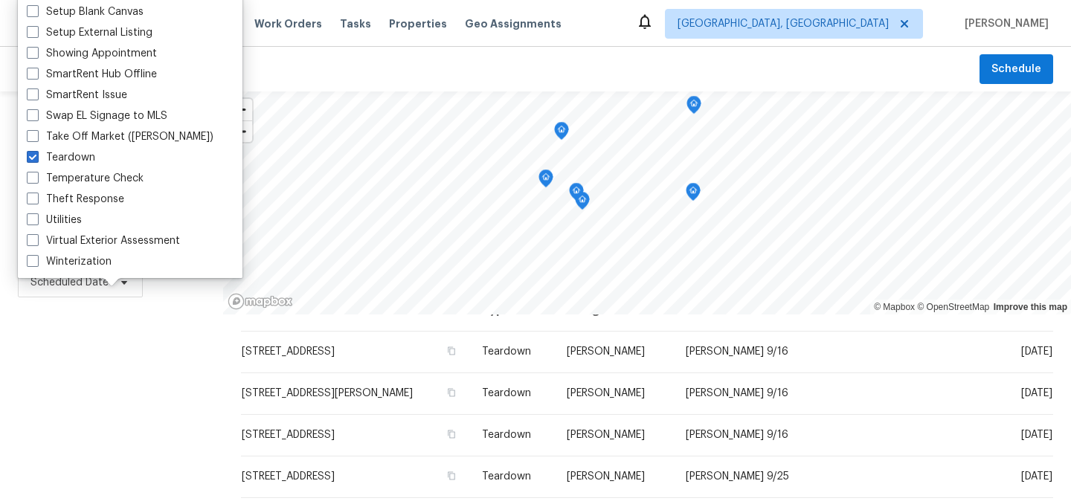
click at [102, 349] on div "Filters Reset ​ Teardown Assignee Scheduled Date" at bounding box center [111, 404] width 223 height 626
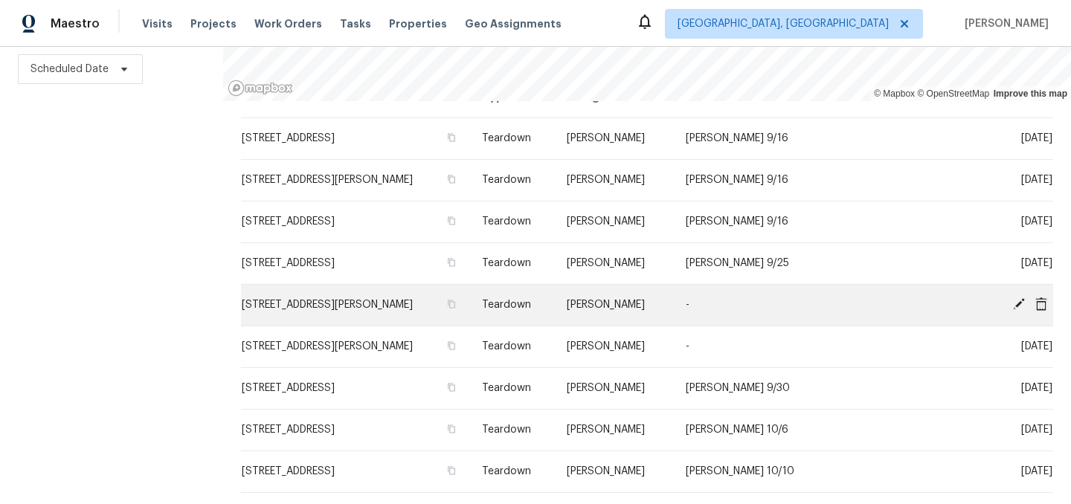
scroll to position [0, 0]
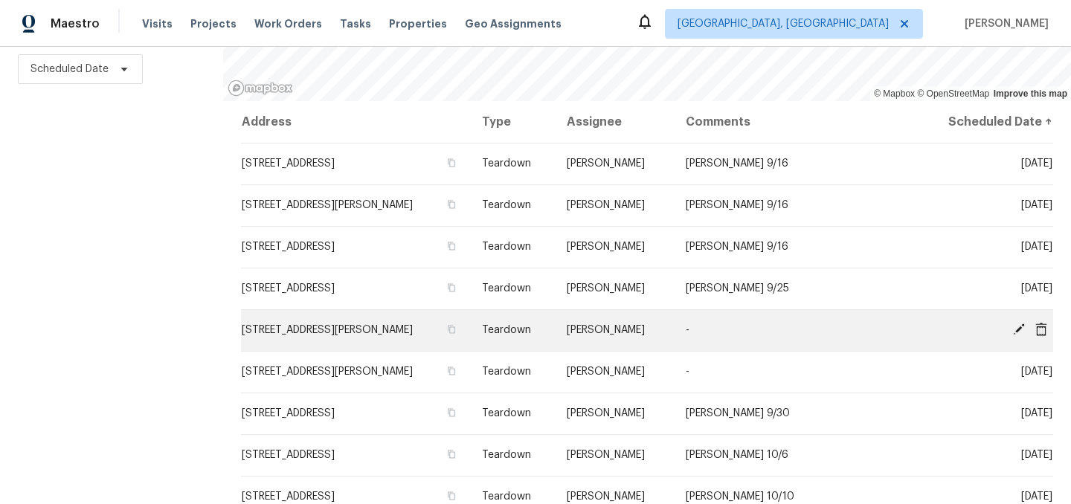
click at [1020, 329] on icon at bounding box center [1019, 329] width 12 height 12
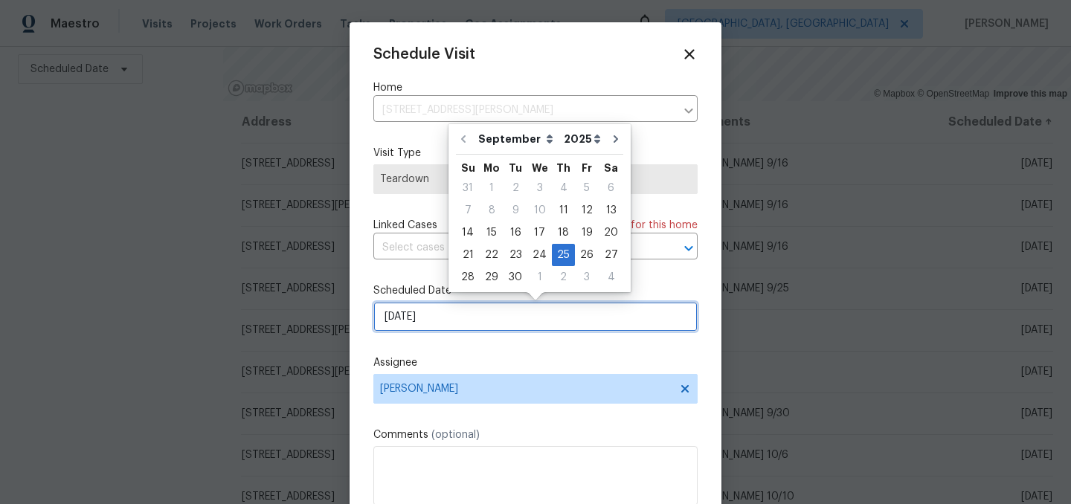
click at [476, 321] on input "[DATE]" at bounding box center [535, 317] width 324 height 30
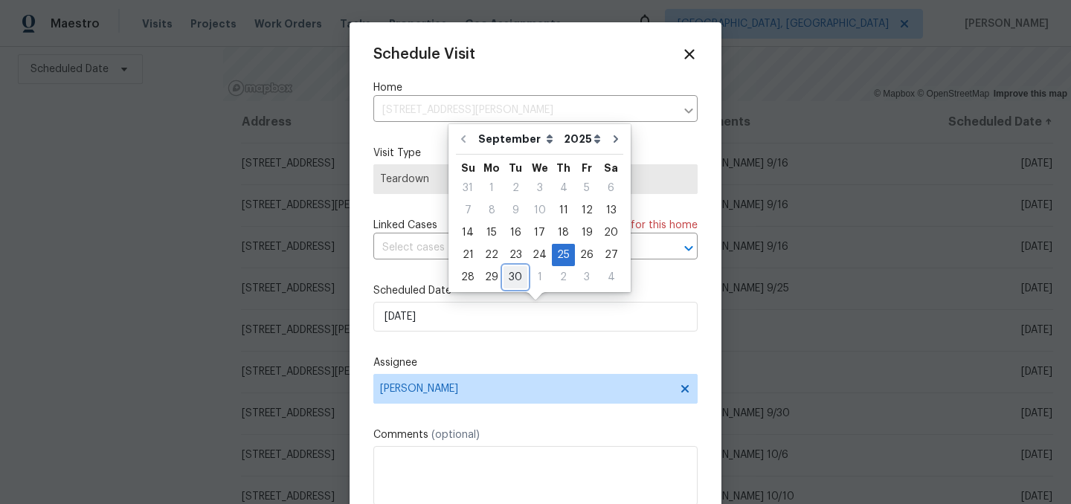
click at [517, 278] on div "30" at bounding box center [515, 277] width 24 height 21
type input "[DATE]"
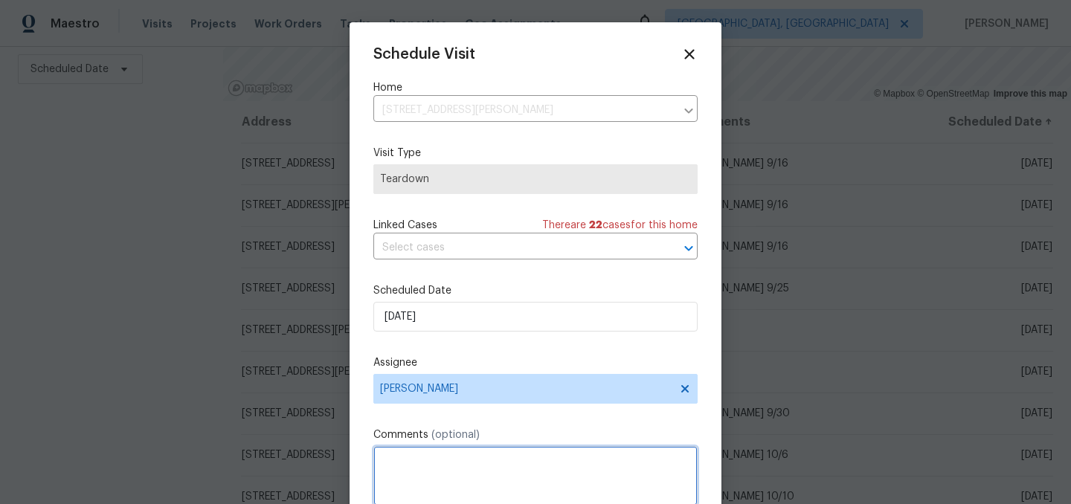
click at [449, 454] on textarea at bounding box center [535, 475] width 324 height 59
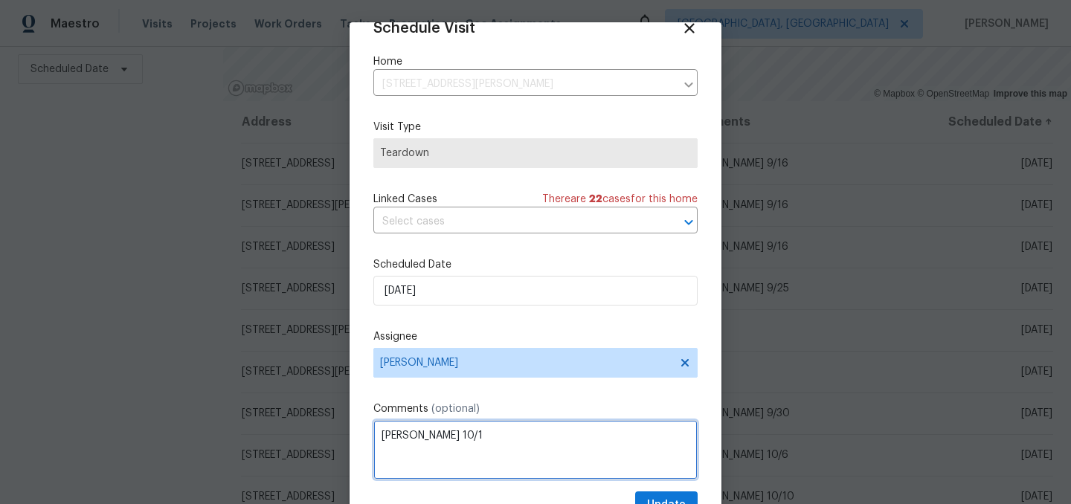
scroll to position [61, 0]
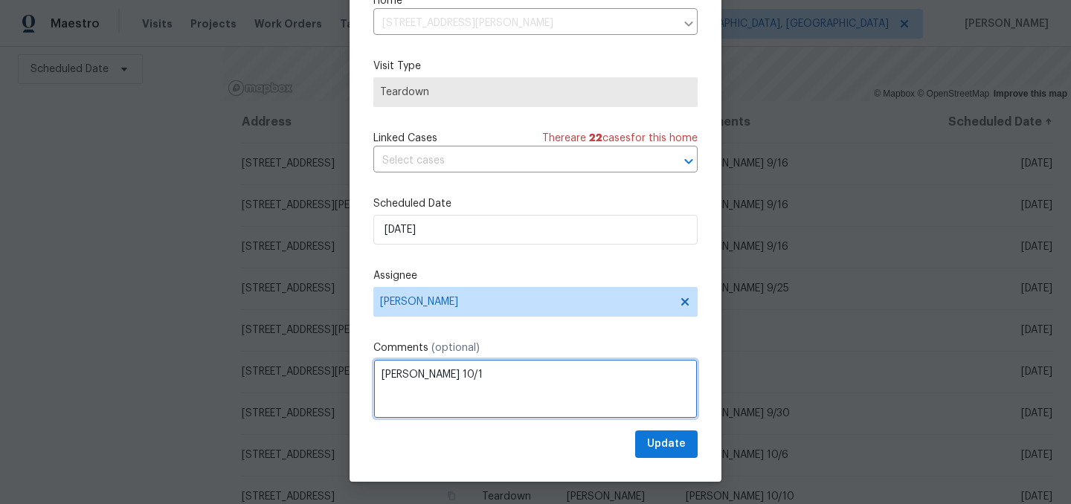
type textarea "[PERSON_NAME] 10/1"
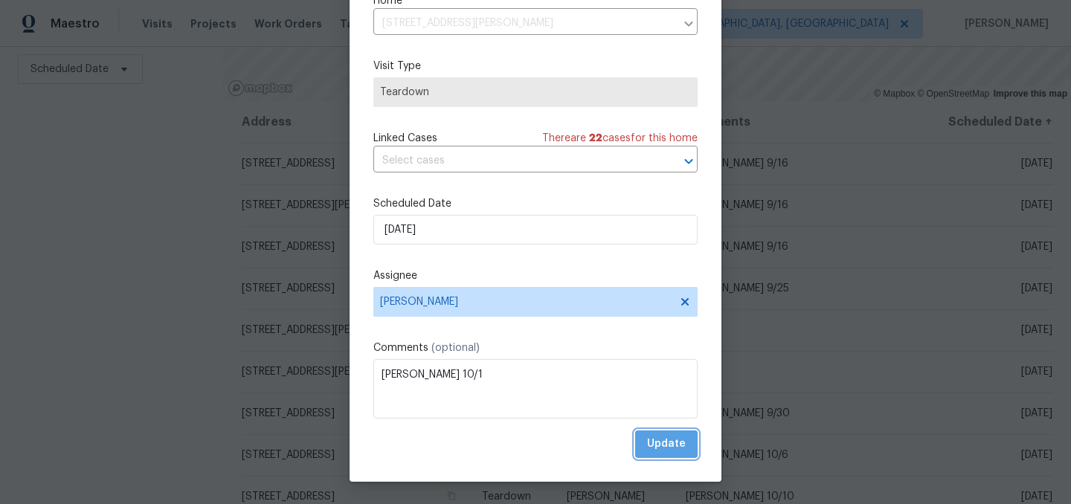
click at [689, 443] on button "Update" at bounding box center [666, 445] width 62 height 28
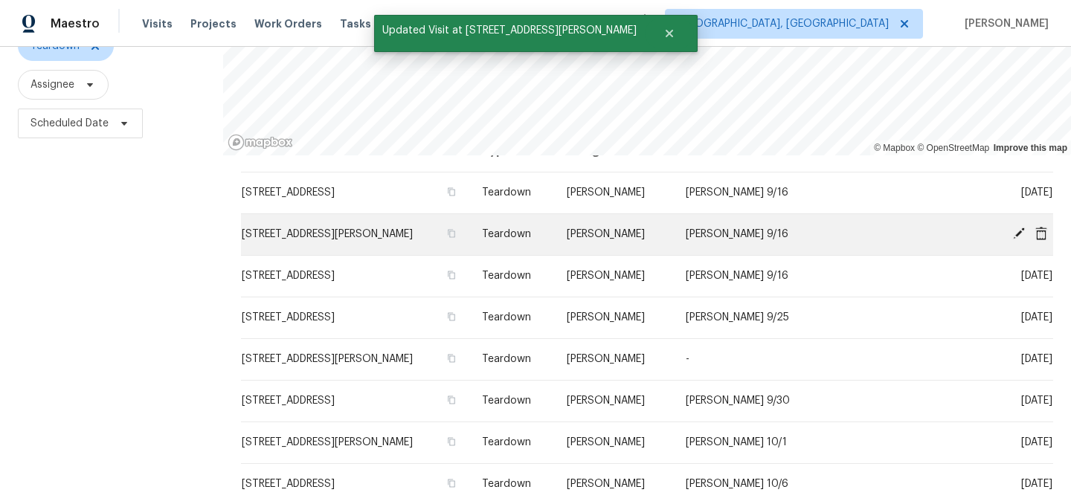
scroll to position [213, 0]
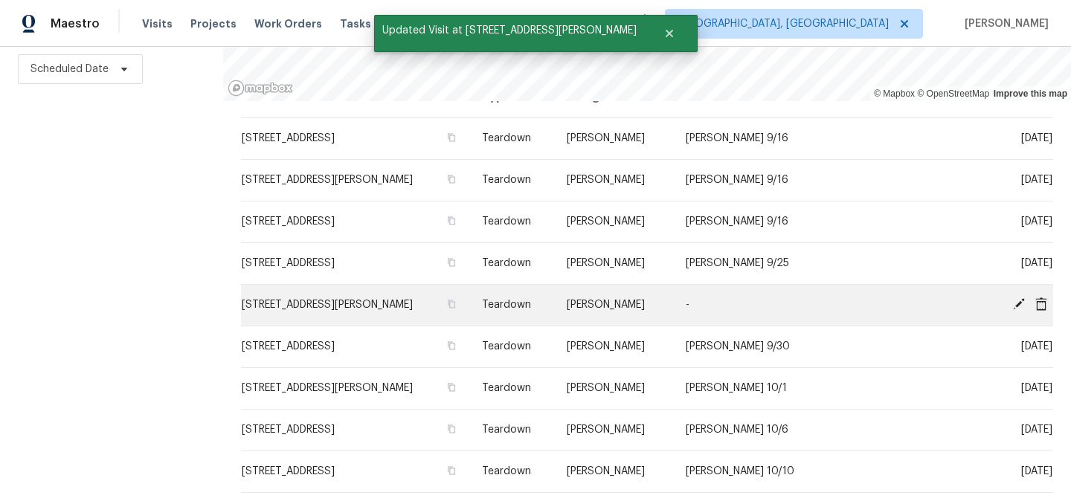
click at [1021, 301] on icon at bounding box center [1019, 304] width 12 height 12
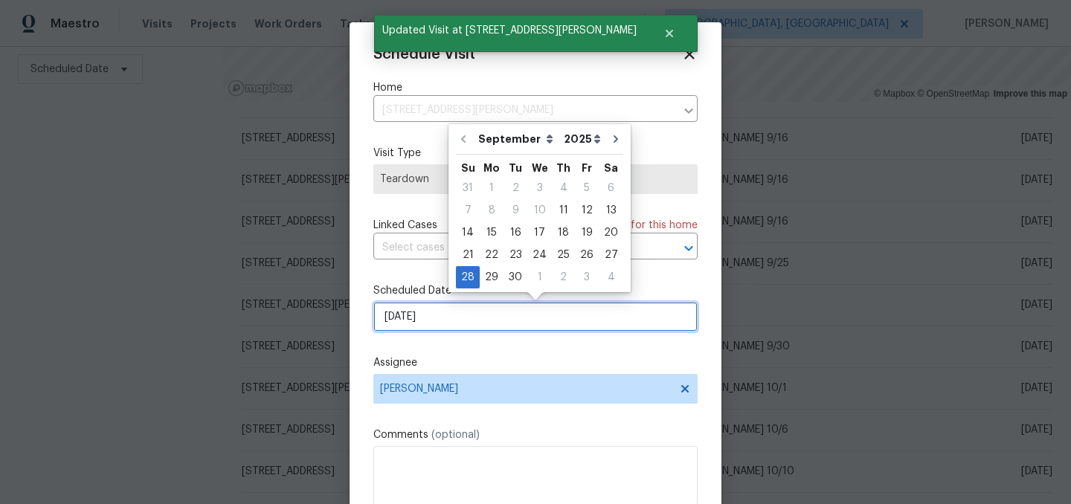
click at [460, 321] on input "[DATE]" at bounding box center [535, 317] width 324 height 30
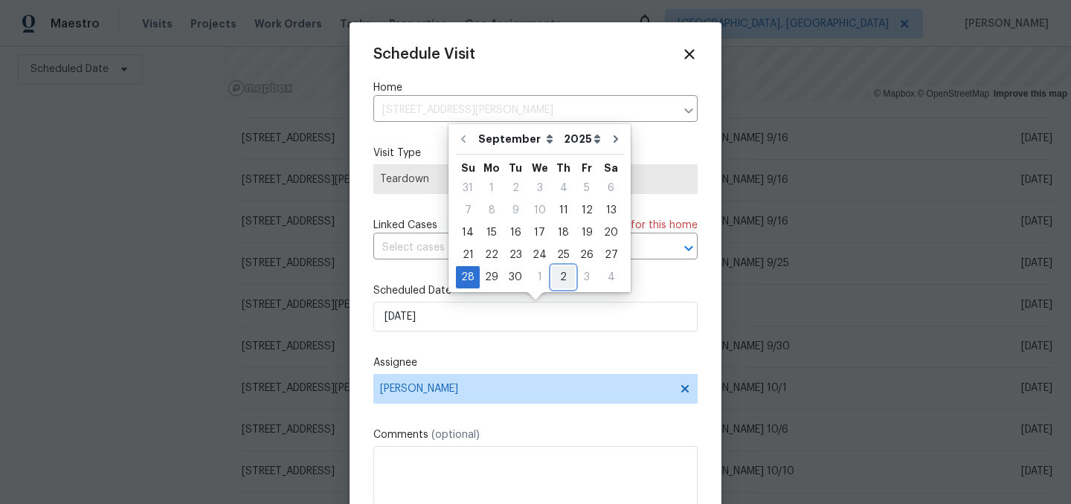
click at [552, 272] on div "2" at bounding box center [563, 277] width 23 height 21
type input "[DATE]"
select select "9"
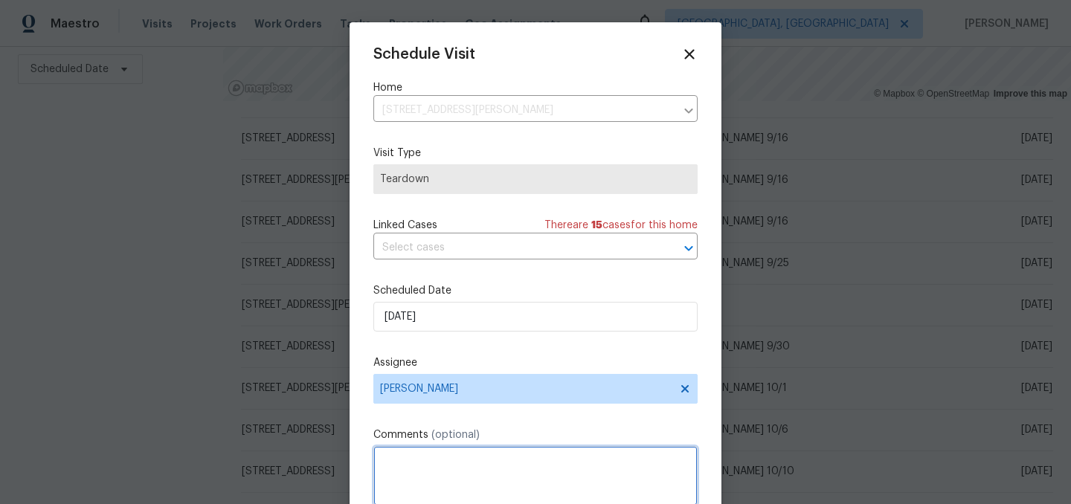
click at [425, 459] on textarea at bounding box center [535, 475] width 324 height 59
type textarea "[PERSON_NAME] 10/3"
click at [521, 416] on div "Schedule Visit Home [STREET_ADDRESS][PERSON_NAME][PERSON_NAME] ​ Visit Type Tea…" at bounding box center [535, 295] width 324 height 499
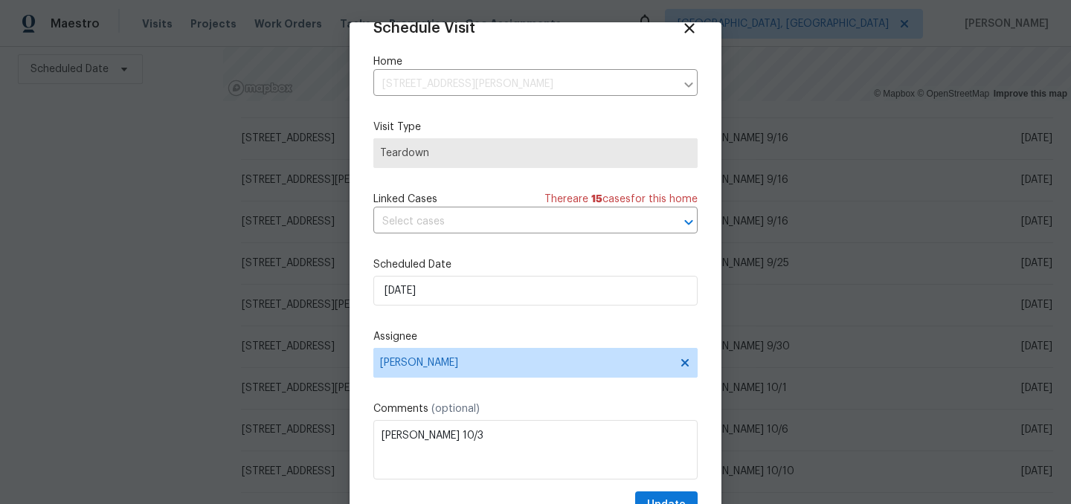
scroll to position [61, 0]
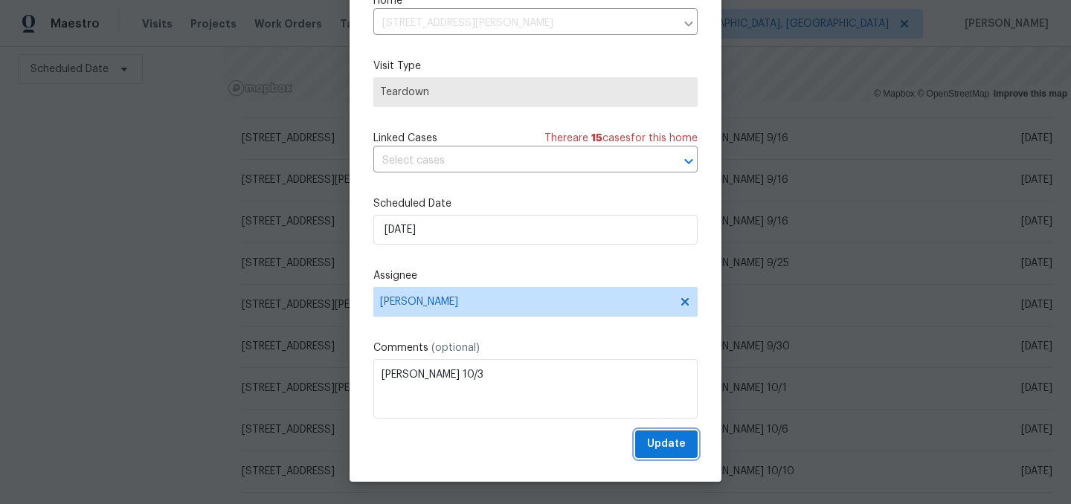
click at [668, 446] on span "Update" at bounding box center [666, 444] width 39 height 19
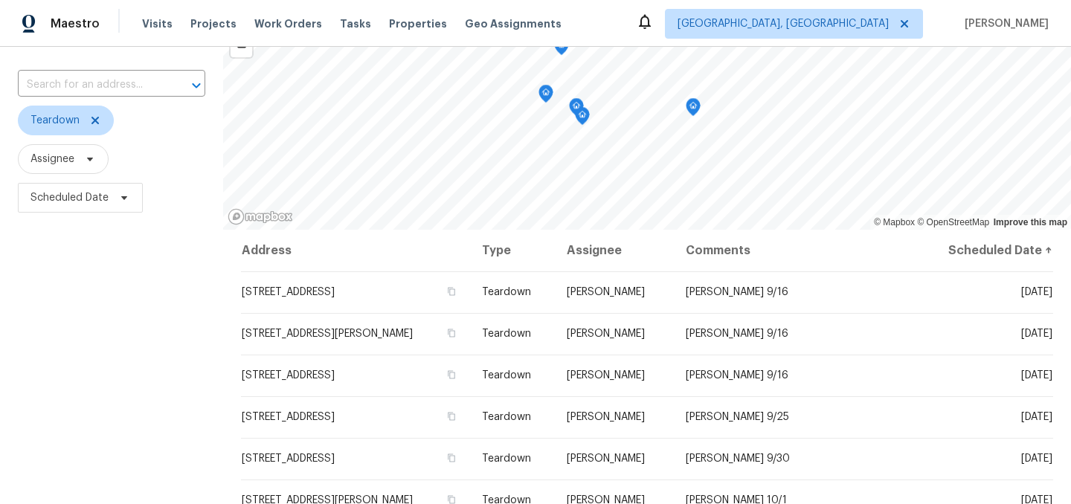
scroll to position [0, 0]
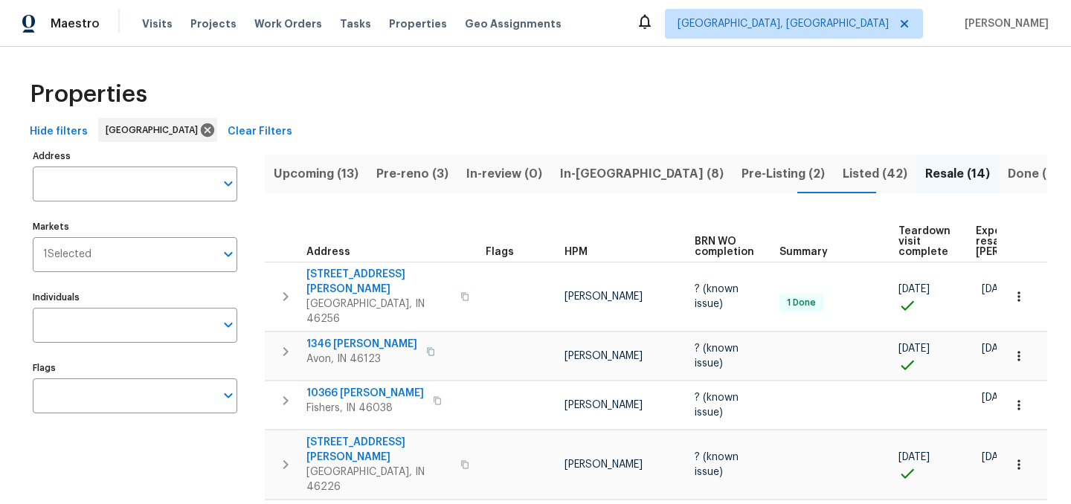
click at [571, 123] on div "Hide filters Indianapolis Clear Filters" at bounding box center [535, 132] width 1023 height 28
